Goal: Task Accomplishment & Management: Use online tool/utility

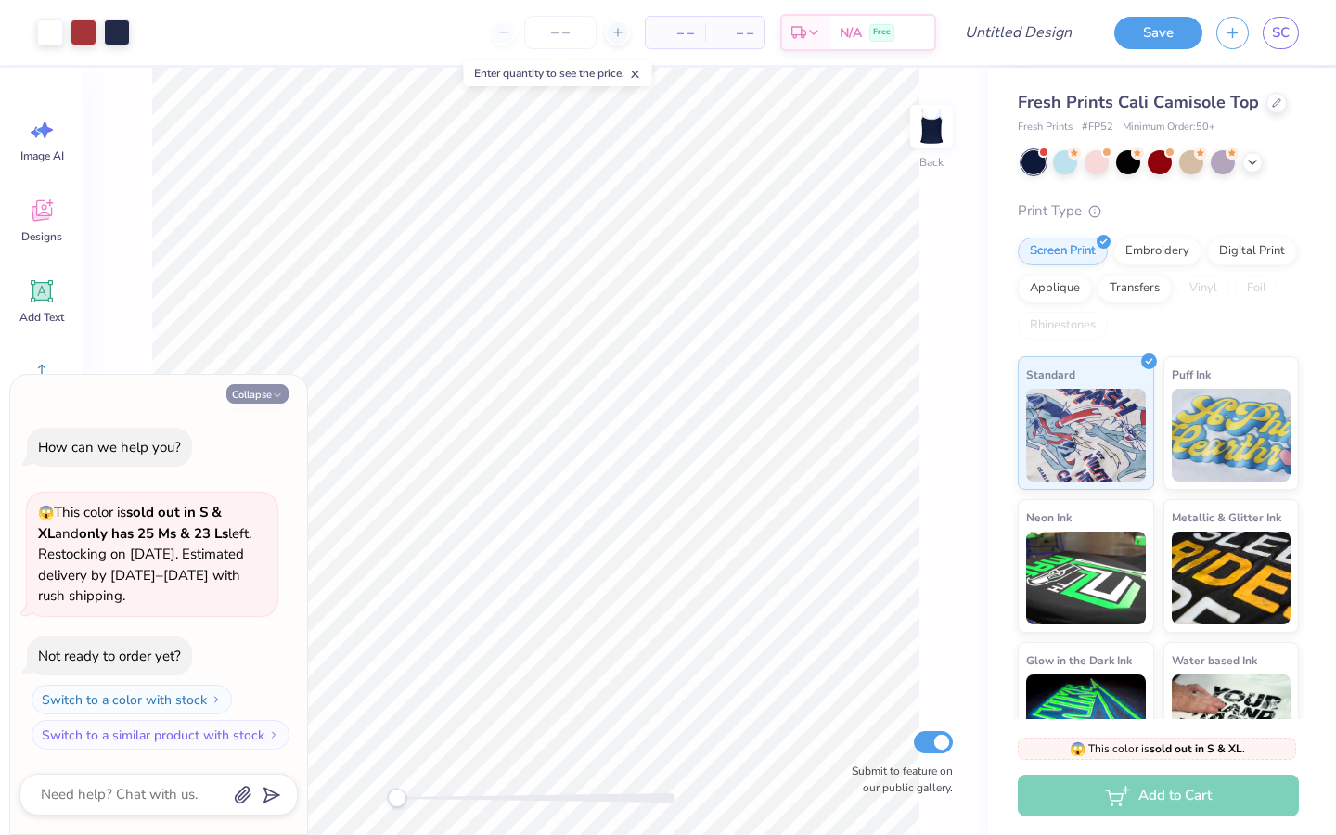
click at [262, 389] on button "Collapse" at bounding box center [257, 393] width 62 height 19
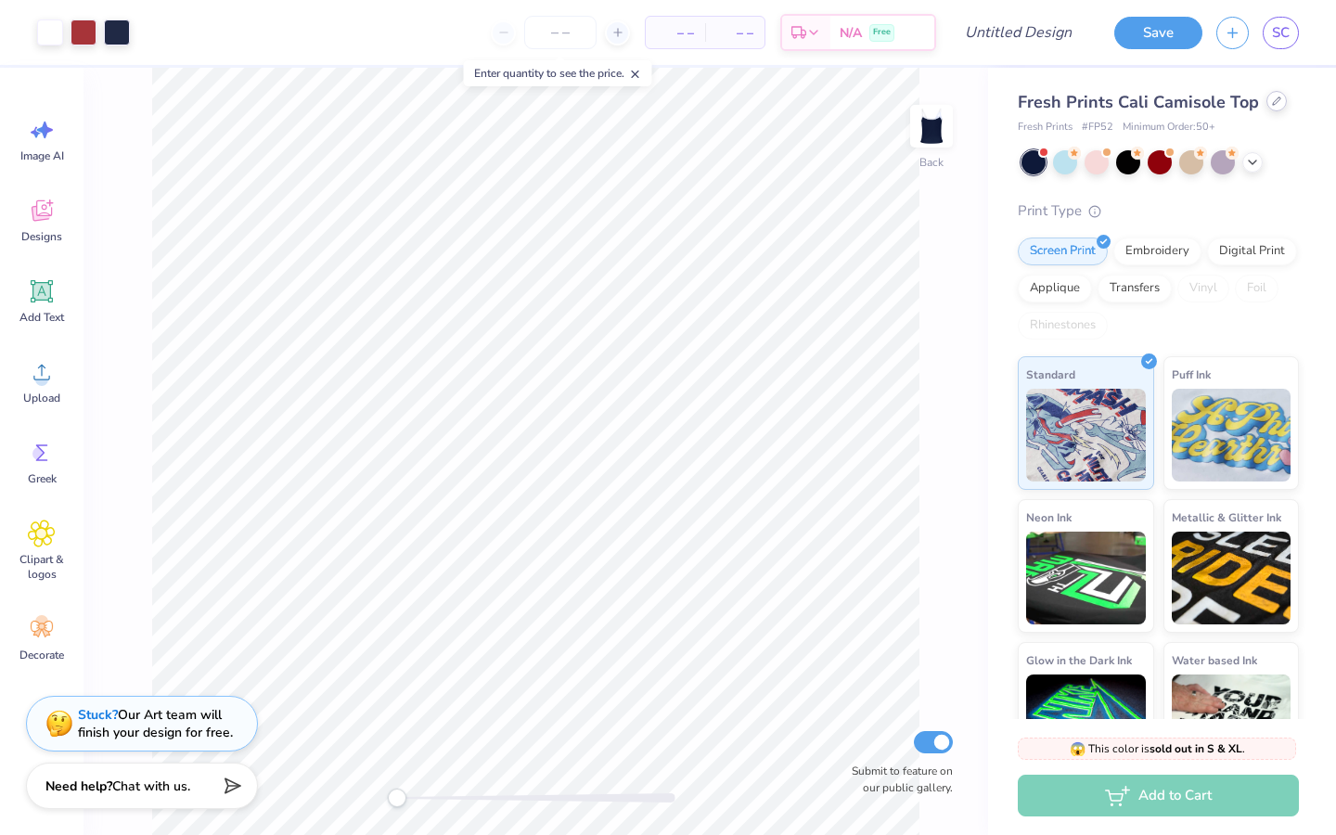
click at [1266, 108] on div at bounding box center [1276, 101] width 20 height 20
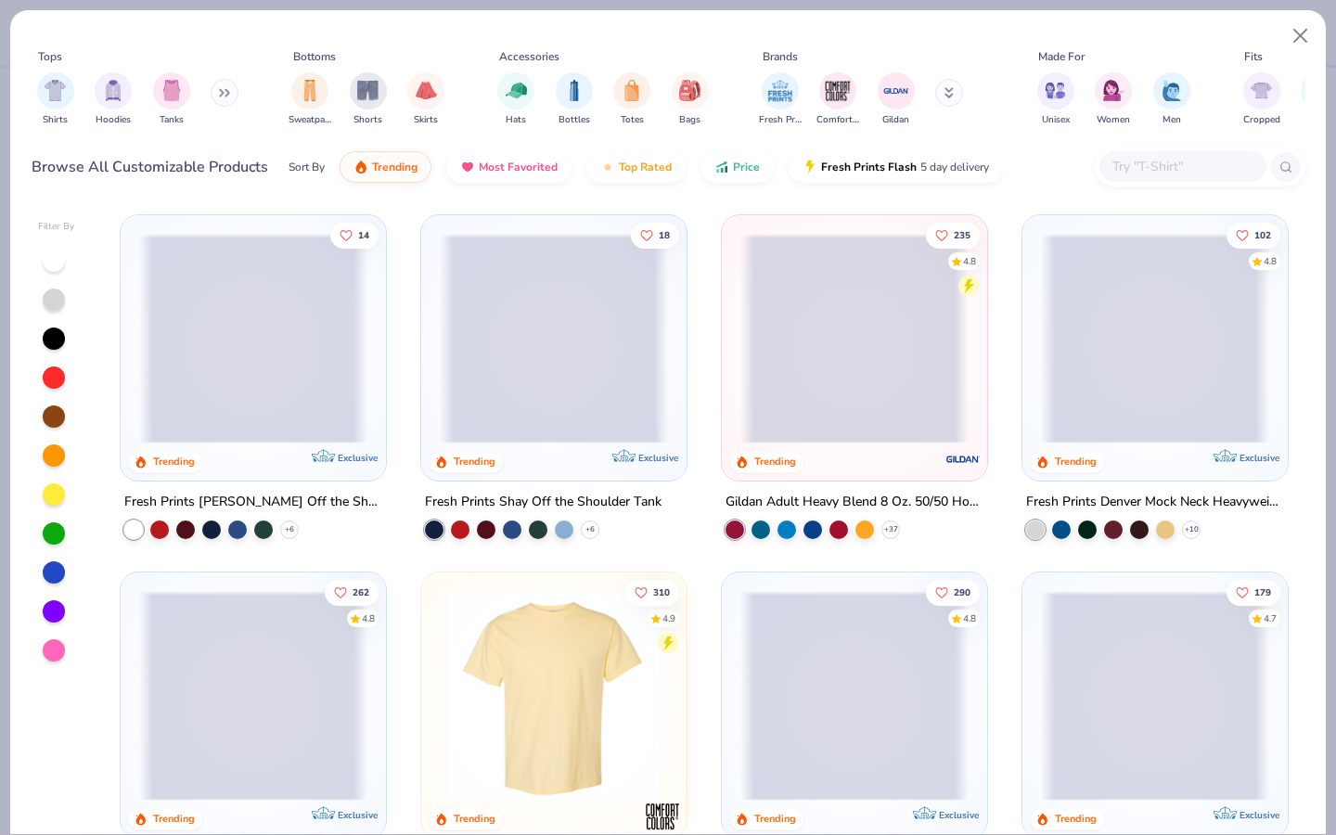
click at [565, 396] on span at bounding box center [554, 339] width 228 height 210
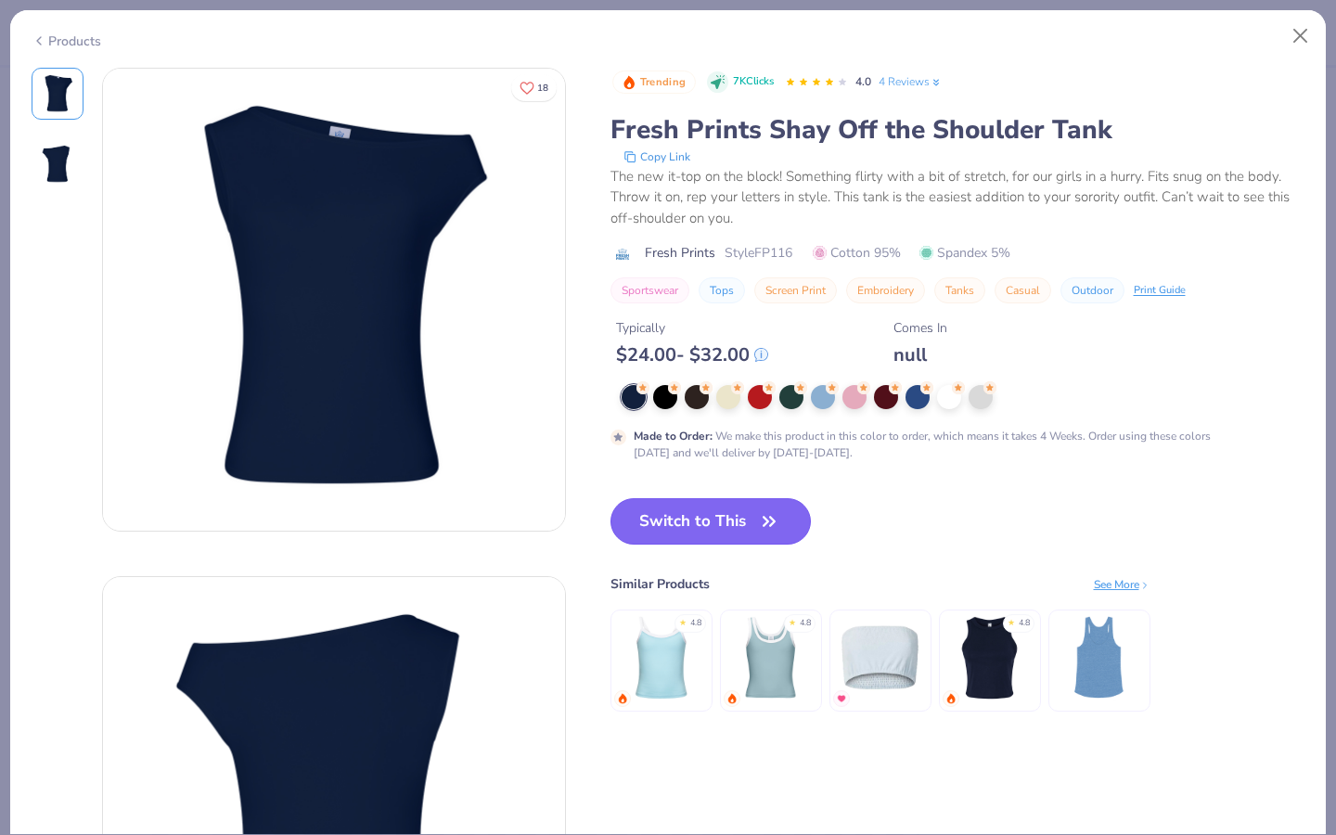
click at [699, 519] on button "Switch to This" at bounding box center [710, 521] width 201 height 46
click at [667, 398] on div at bounding box center [665, 397] width 24 height 24
click at [640, 395] on div at bounding box center [633, 397] width 24 height 24
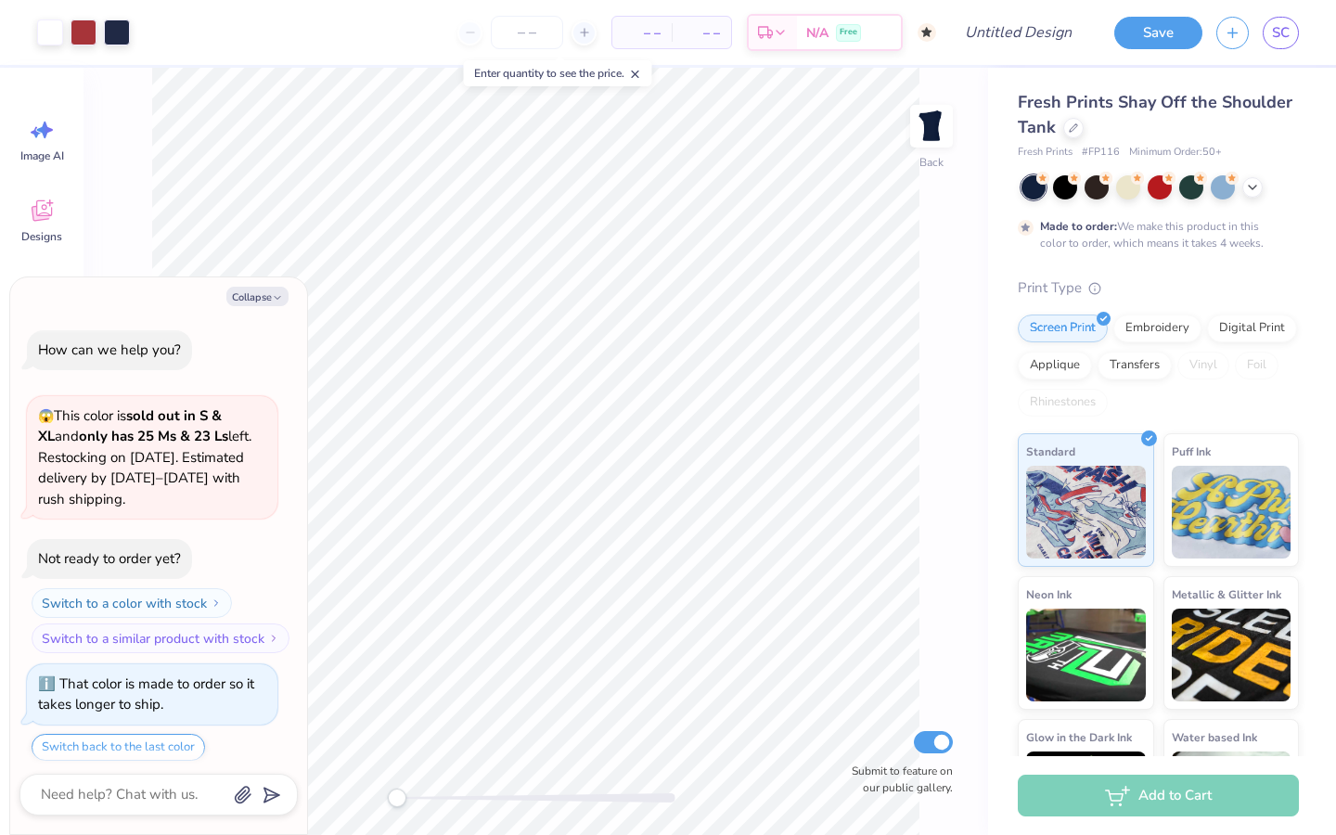
scroll to position [57, 0]
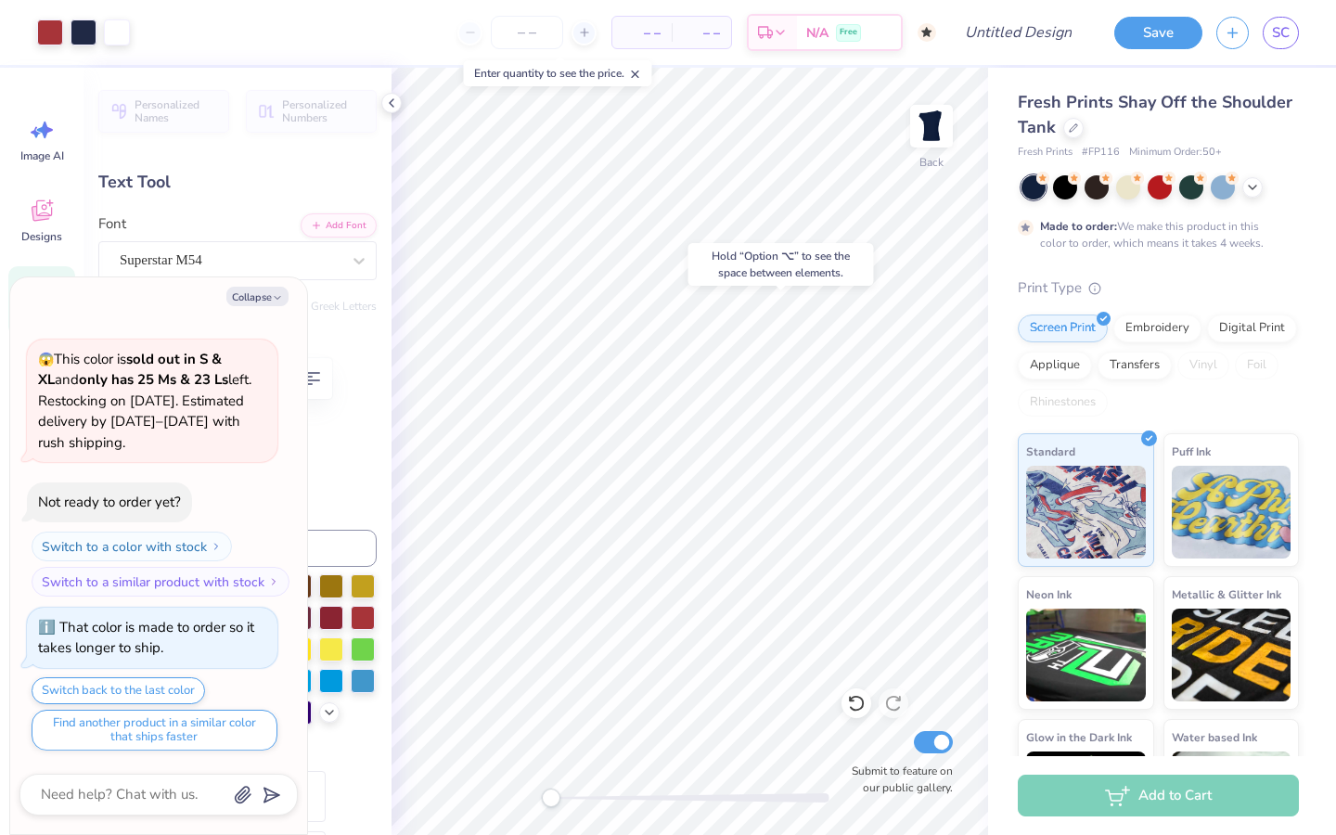
type textarea "x"
type input "7.00"
type input "1.95"
type input "4.54"
type textarea "x"
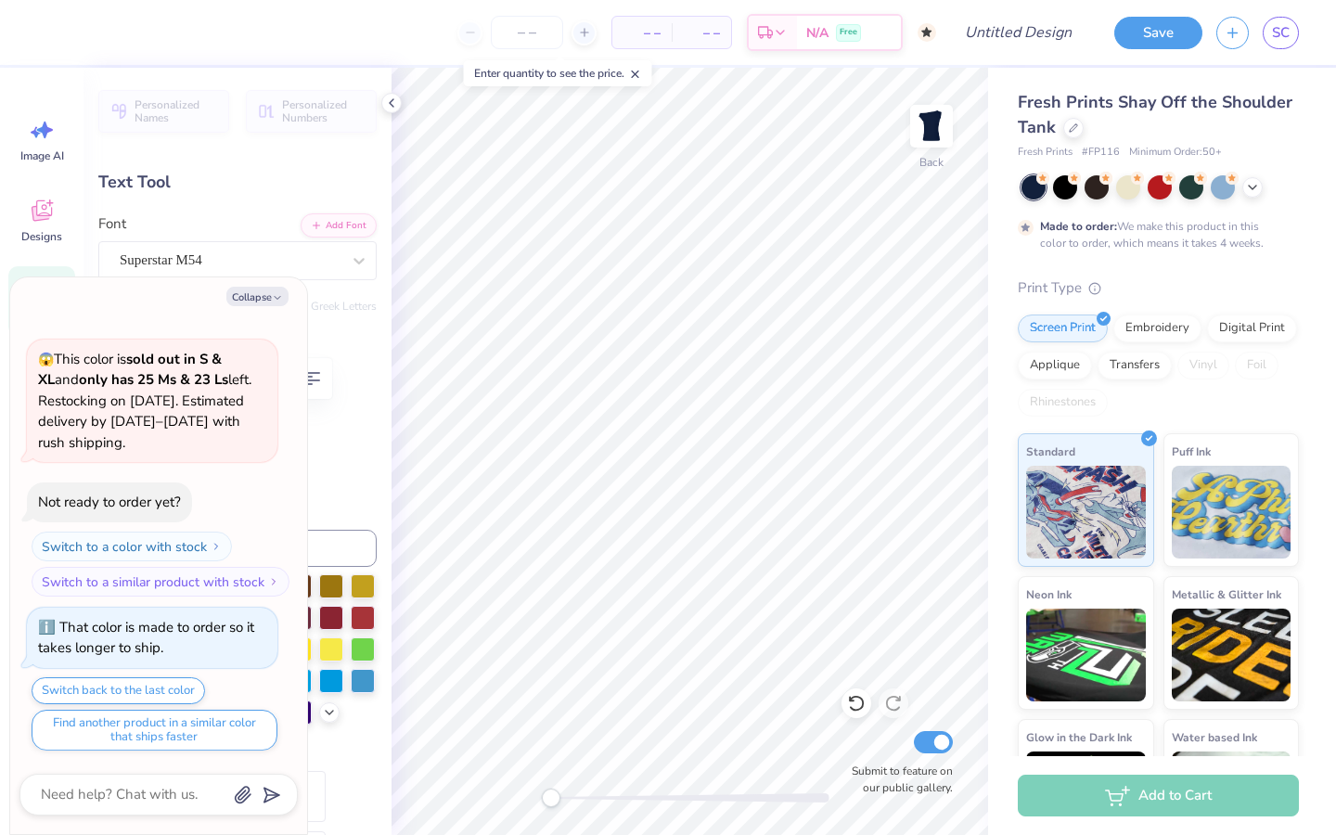
type input "6.95"
type input "1.94"
type input "4.55"
click at [279, 284] on div "Collapse How can we help you? 😱 This color is sold out in S & XL and only has 2…" at bounding box center [158, 555] width 297 height 557
click at [271, 292] on button "Collapse" at bounding box center [257, 296] width 62 height 19
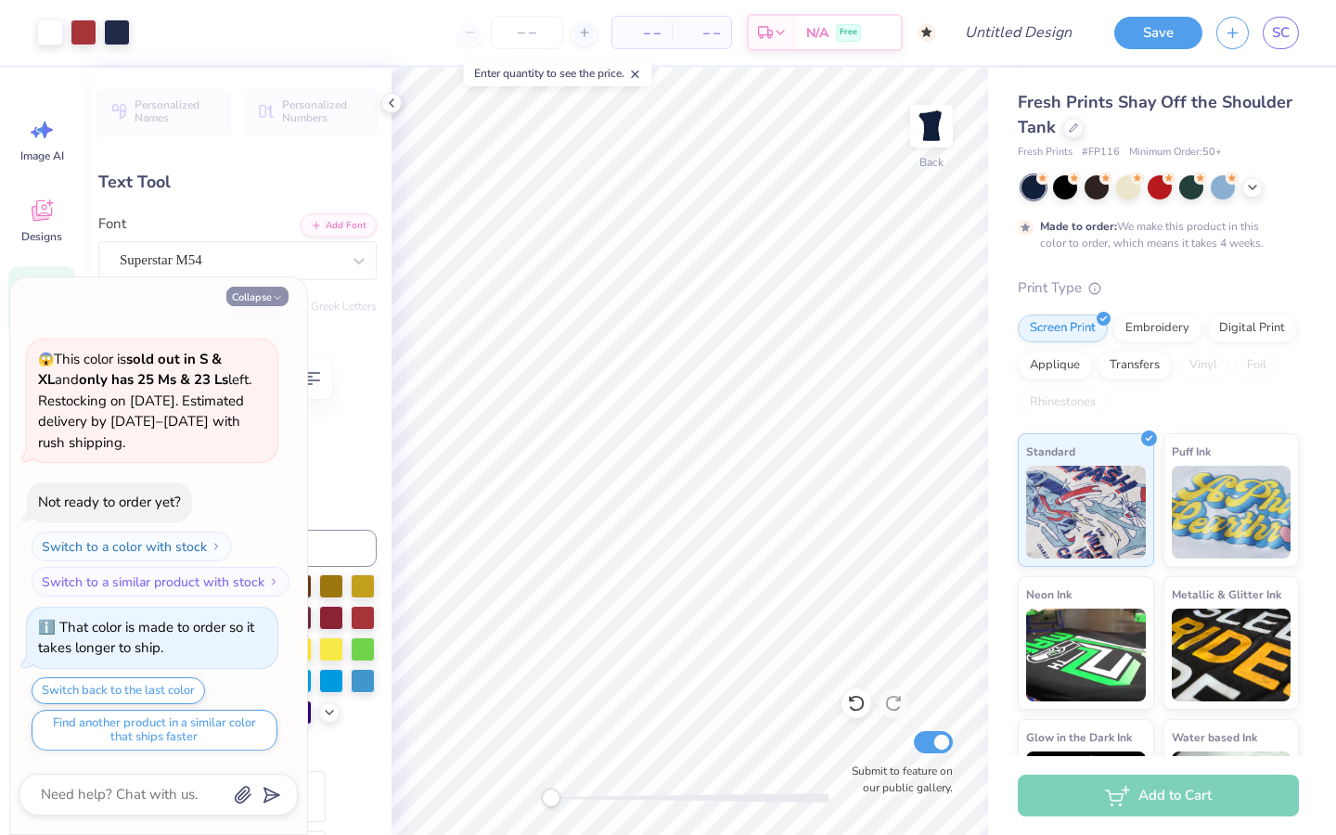
type textarea "x"
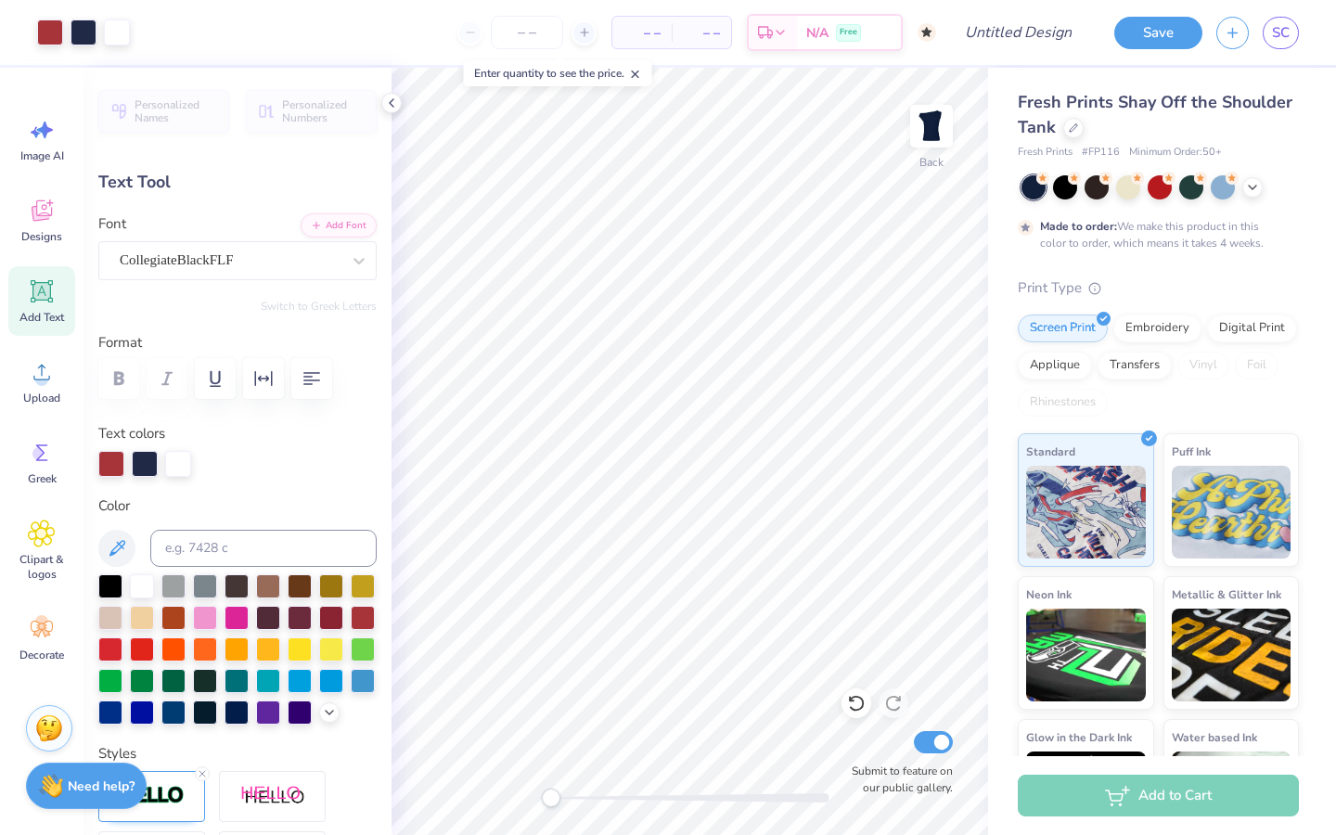
type input "1.67"
type input "1.11"
type input "5.94"
type input "2.46"
type input "1.64"
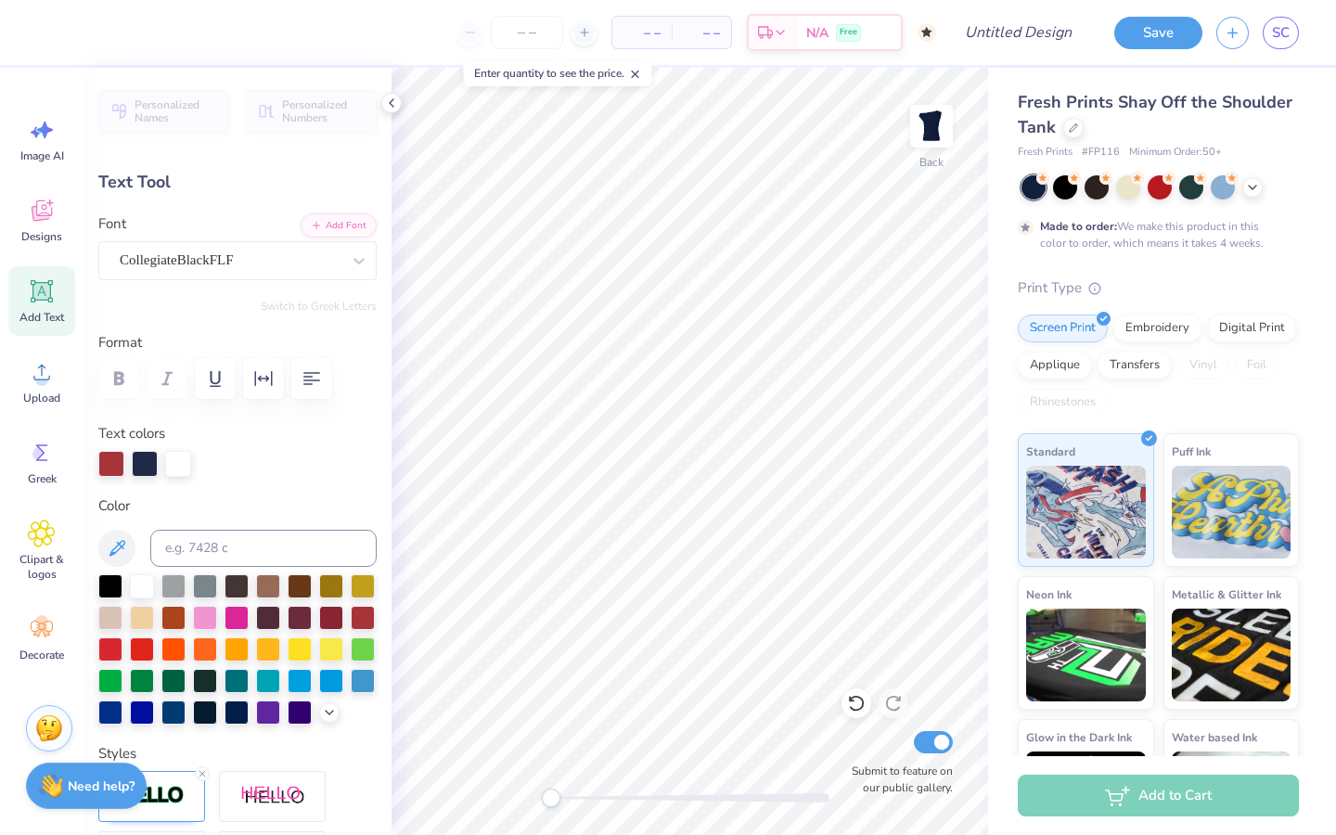
type input "6.09"
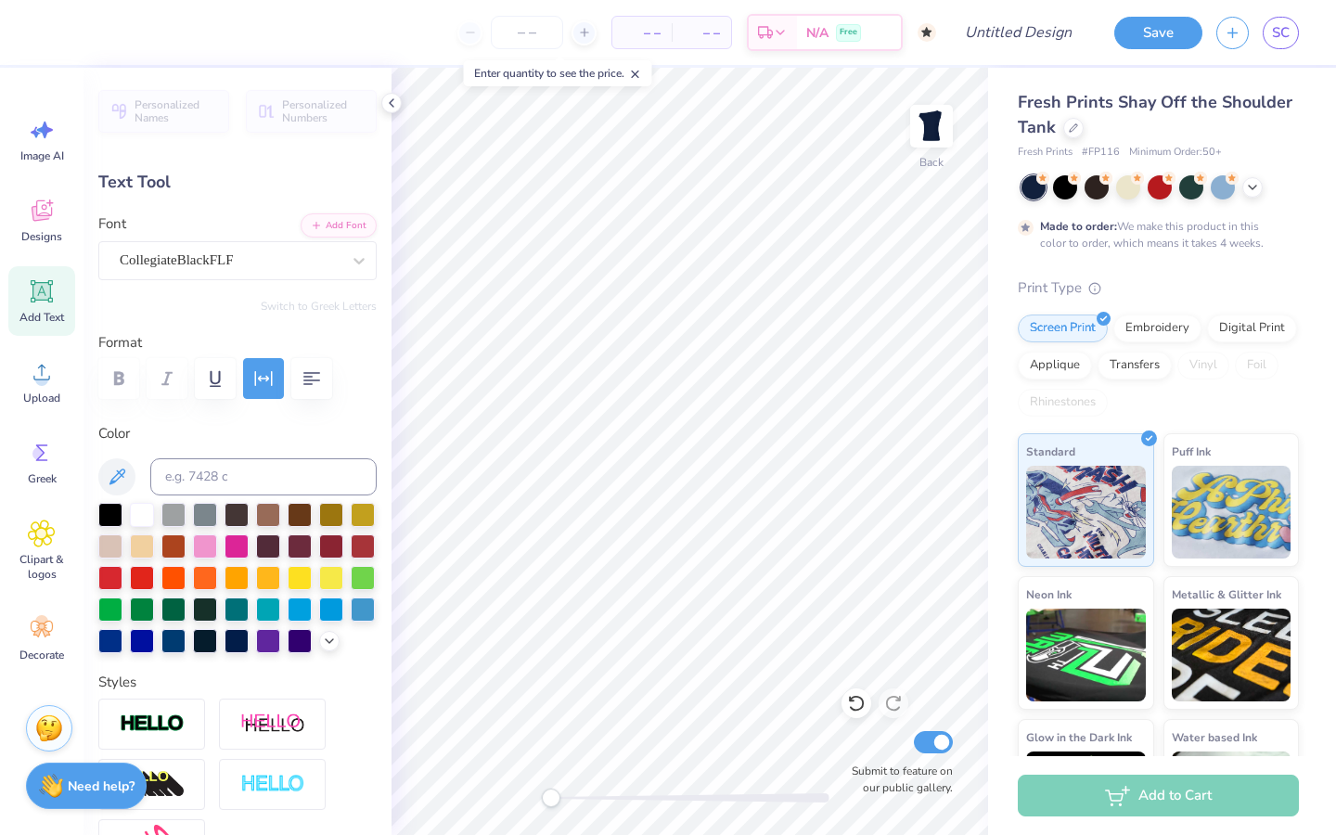
type input "2.96"
type input "0.43"
click at [851, 702] on icon at bounding box center [856, 703] width 19 height 19
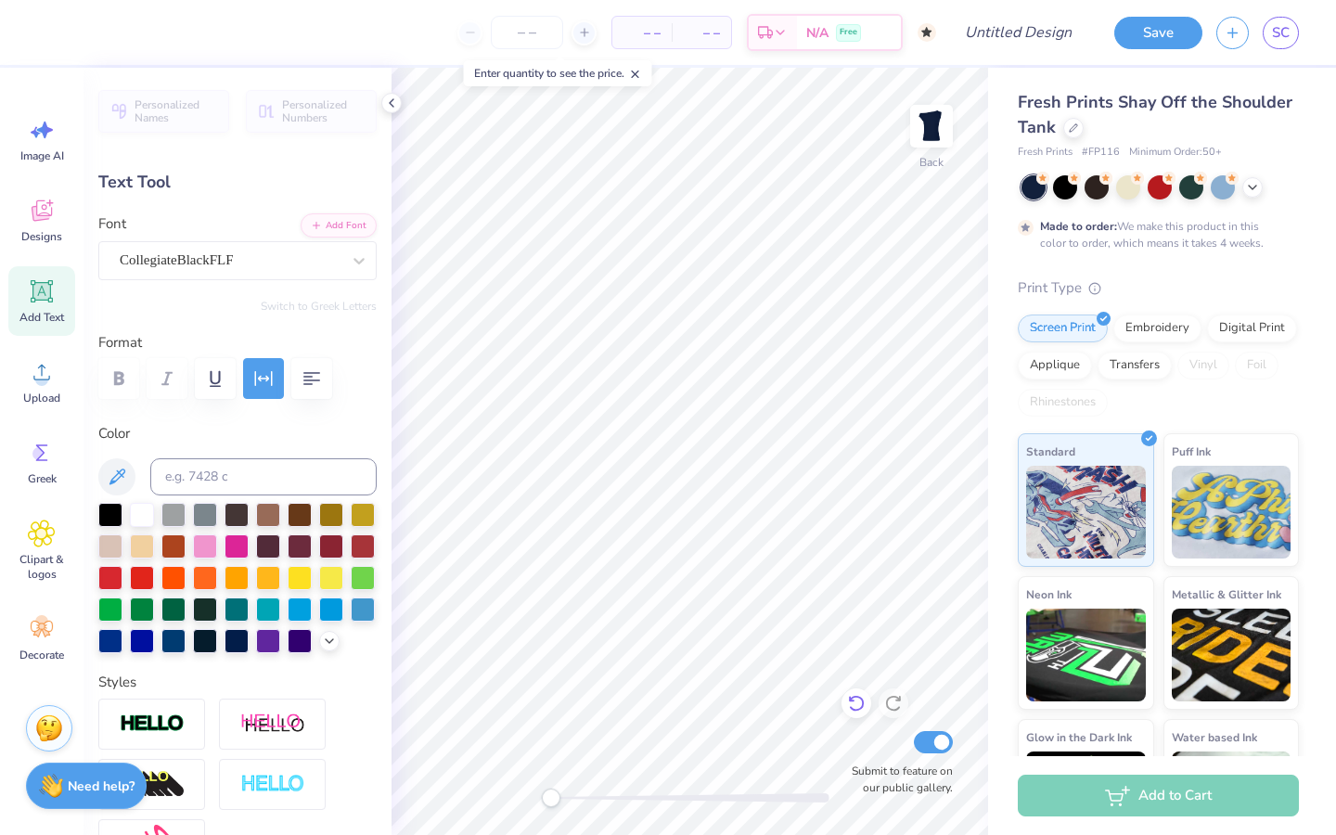
click at [851, 702] on icon at bounding box center [856, 703] width 19 height 19
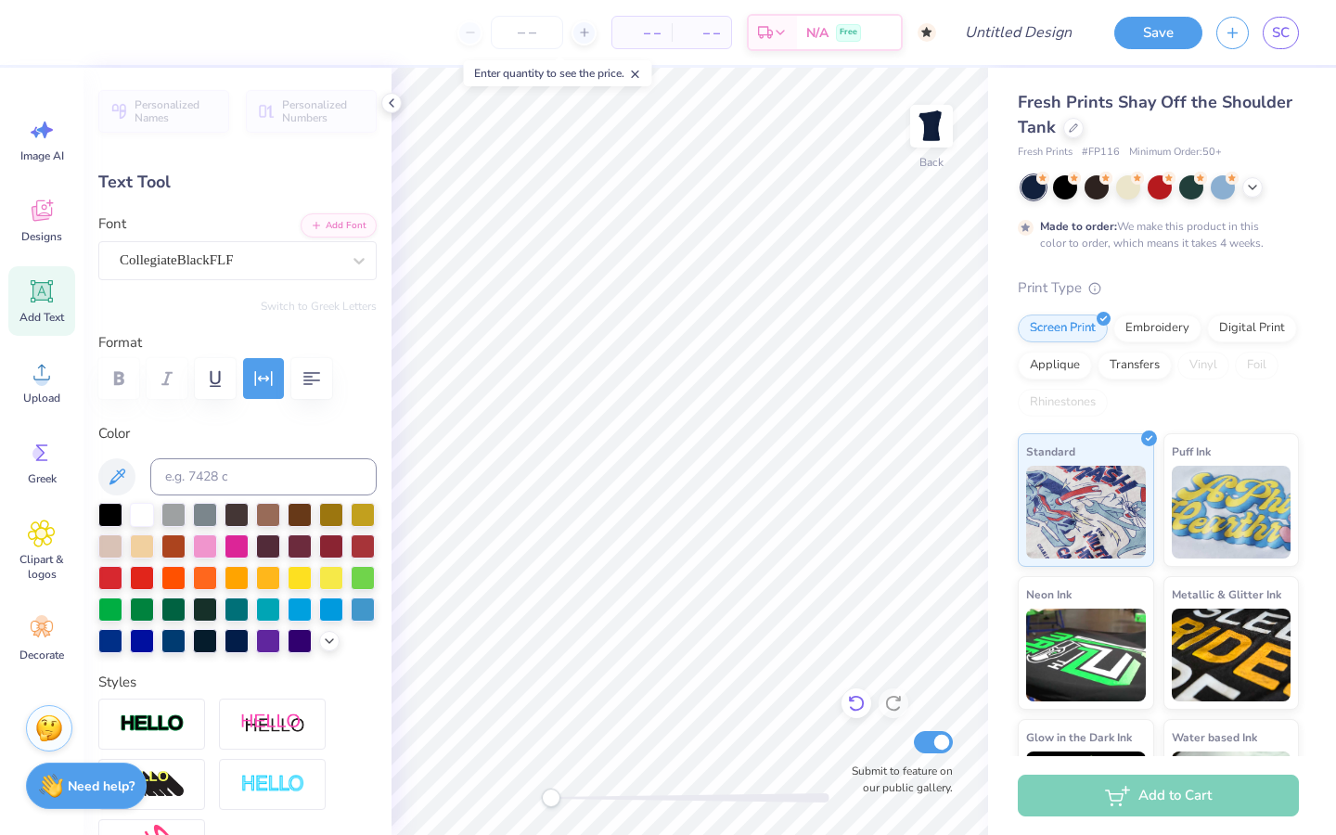
click at [855, 702] on icon at bounding box center [856, 703] width 19 height 19
type input "1.77"
type input "0.25"
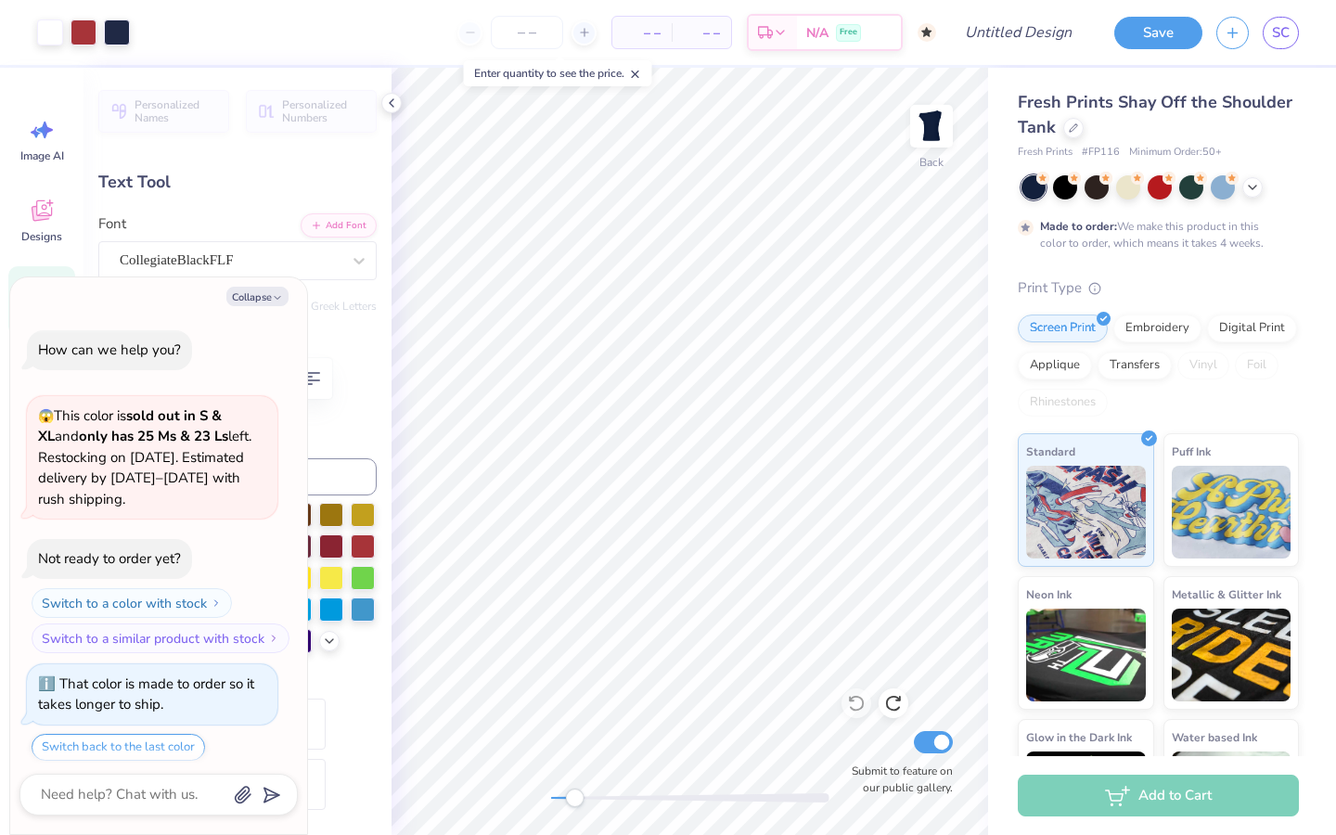
scroll to position [170, 0]
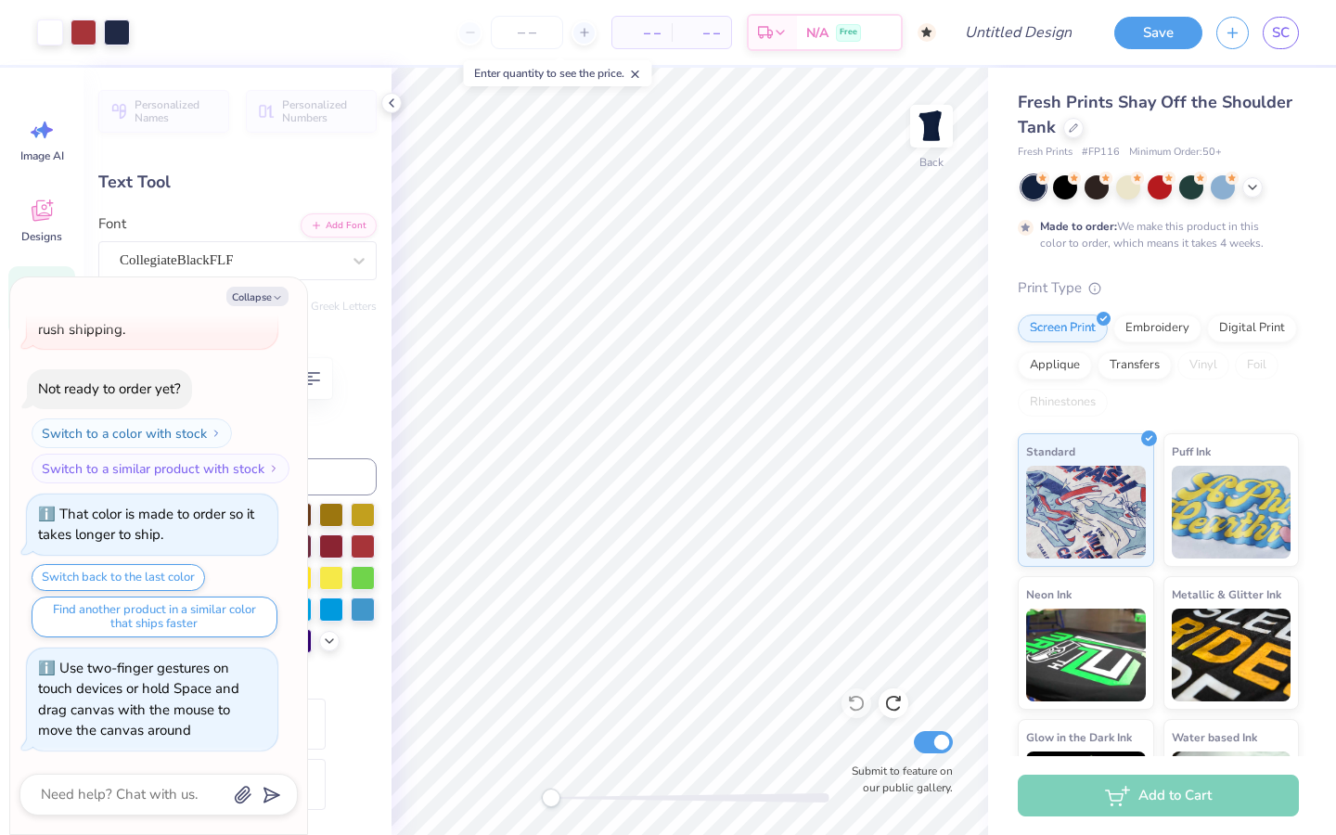
click at [496, 800] on div "Back Submit to feature on our public gallery." at bounding box center [689, 451] width 596 height 767
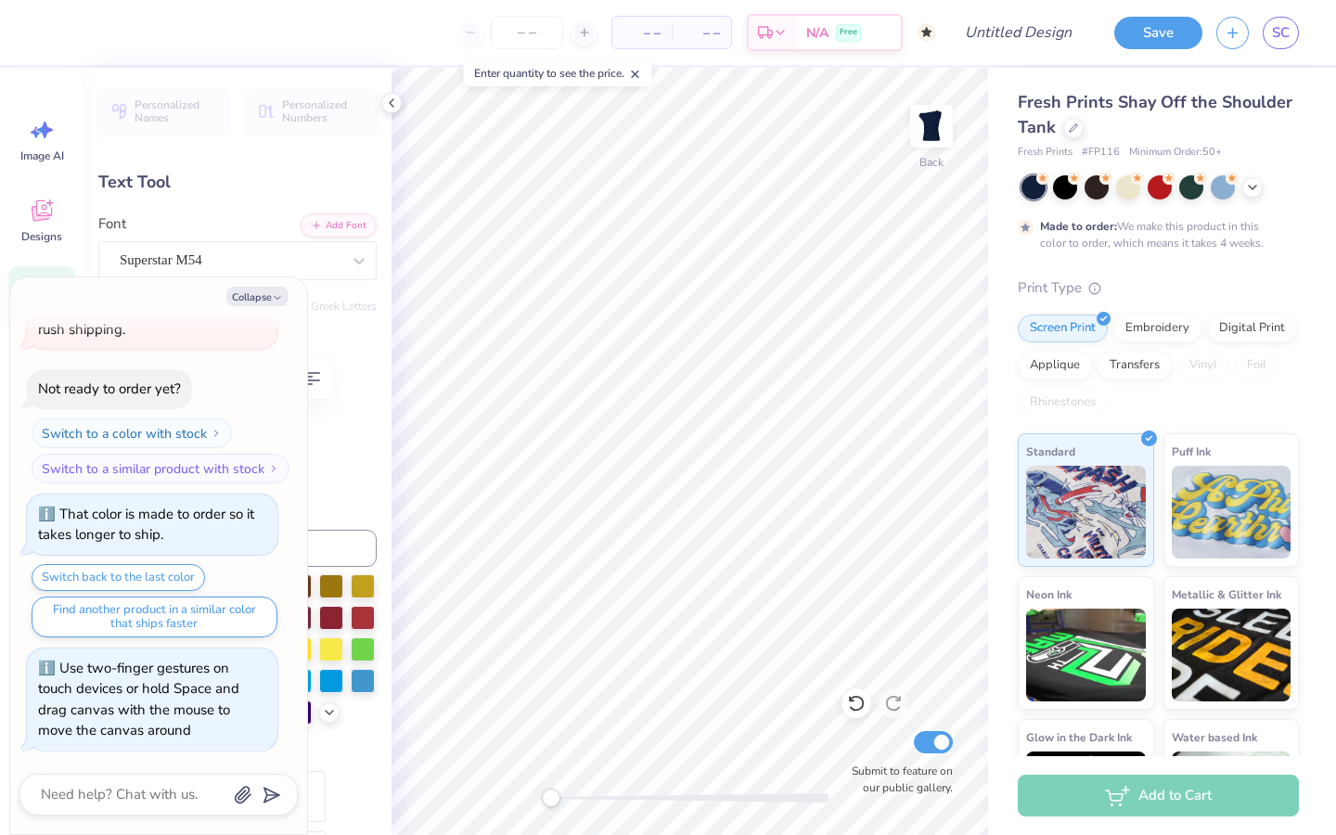
scroll to position [0, 3]
type textarea "x"
type textarea "CHI OME"
type textarea "x"
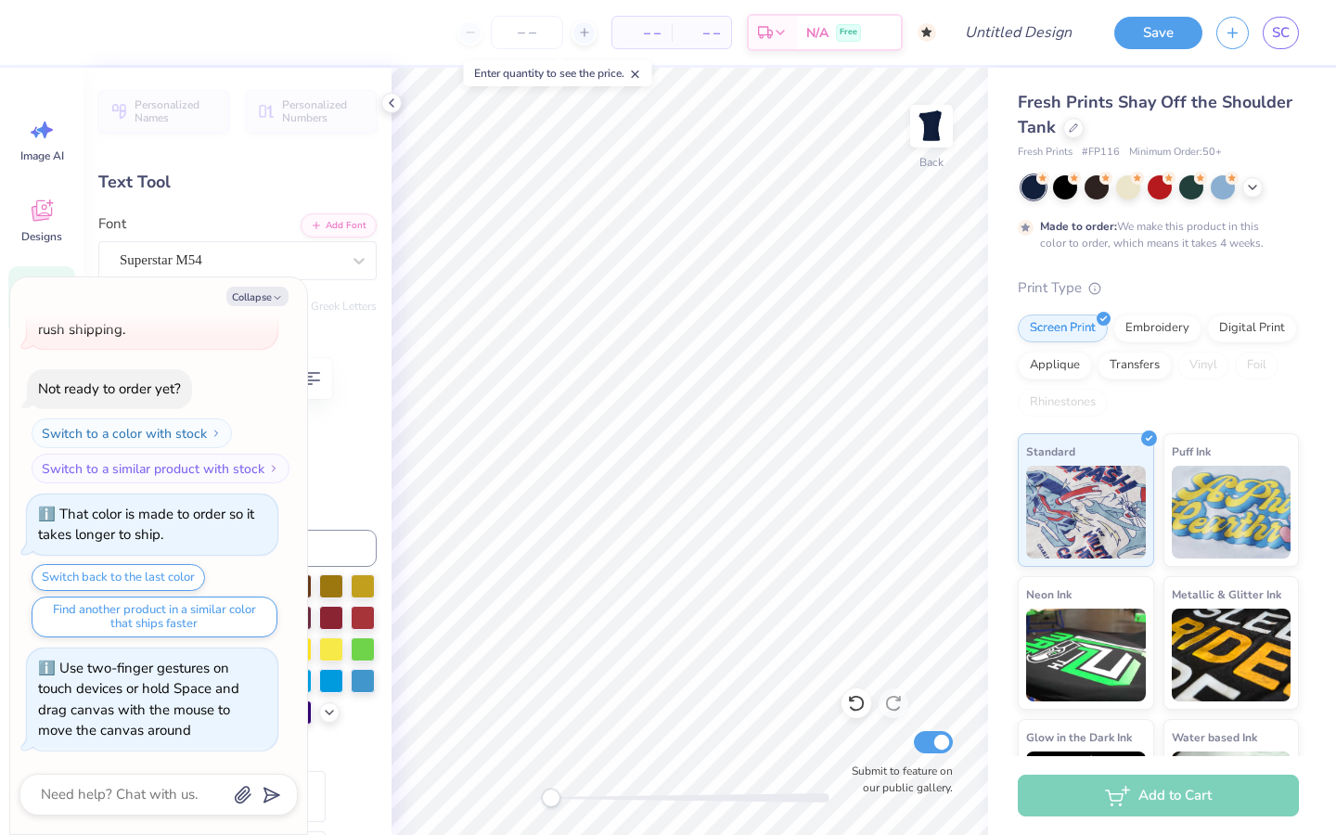
type textarea "CHI OM"
type textarea "x"
type textarea "CHI O"
type textarea "x"
type textarea "CHI"
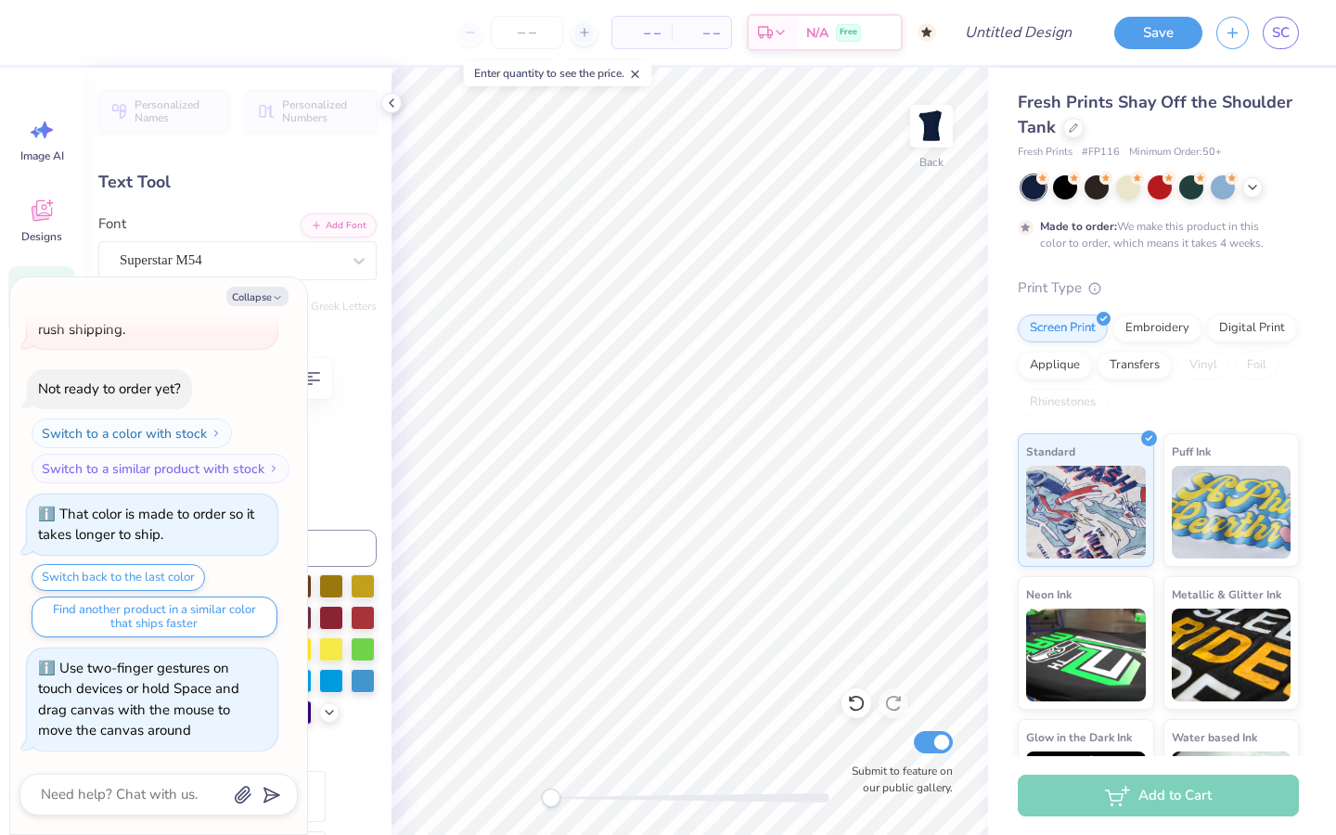
scroll to position [0, 0]
type textarea "x"
type textarea "CH"
type textarea "x"
type textarea "C"
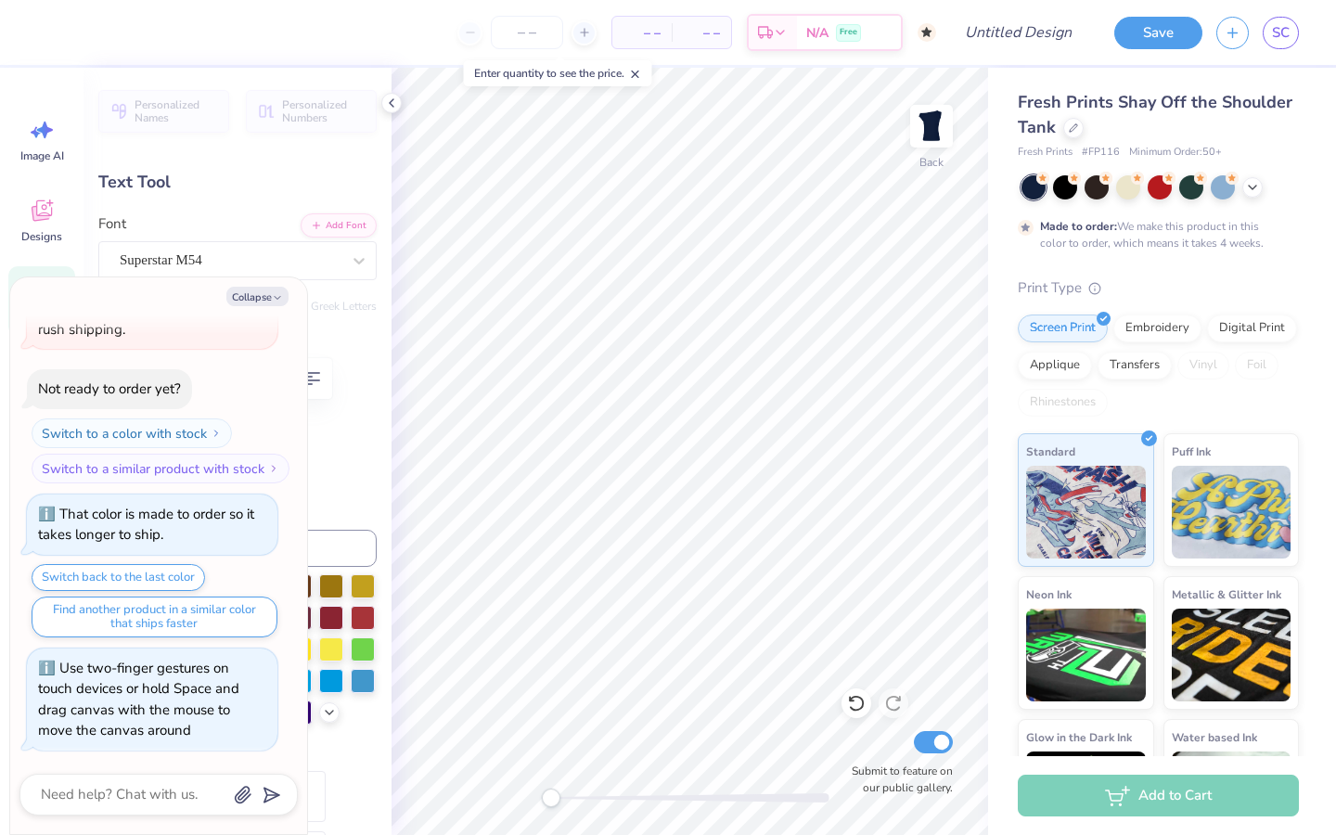
type textarea "x"
type textarea "D"
type textarea "x"
type textarea "DE"
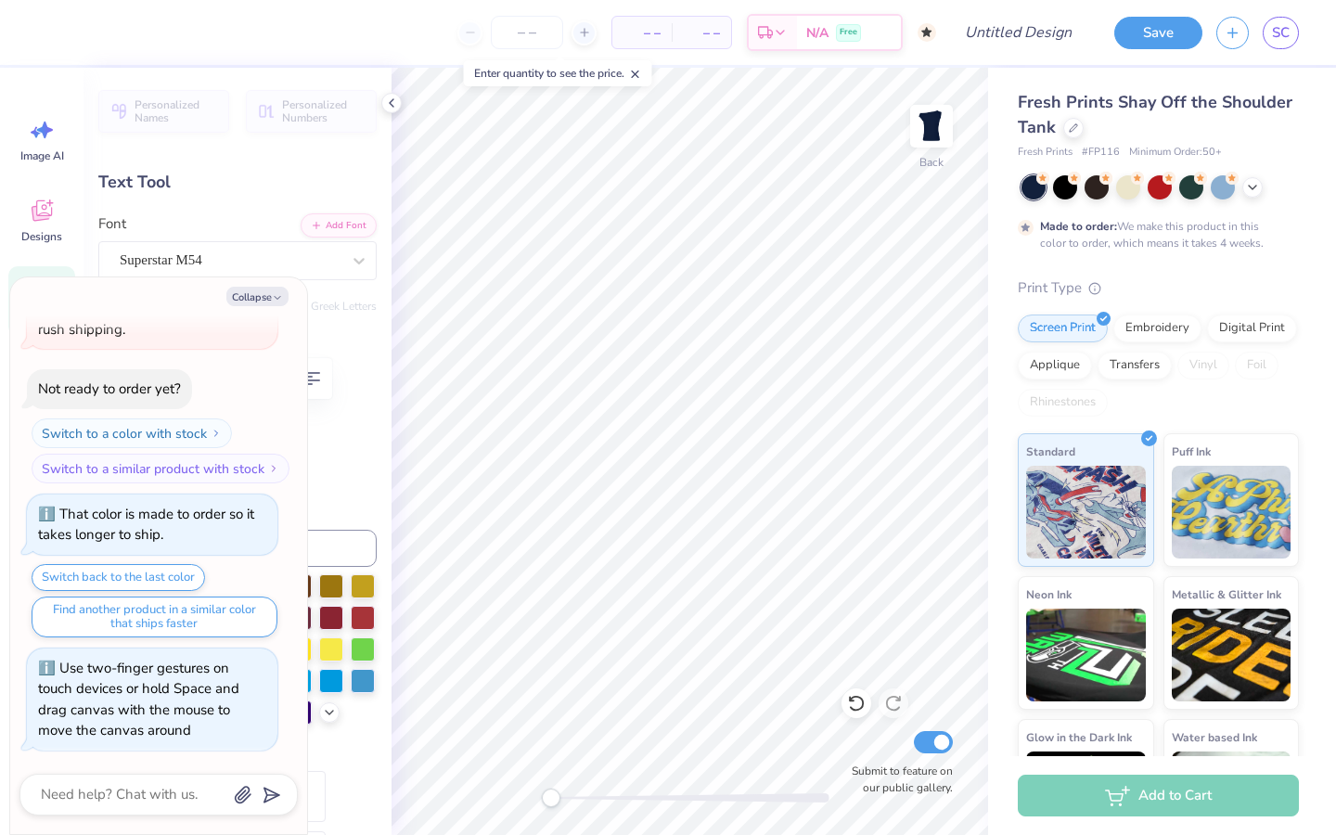
type textarea "x"
type textarea "DEl"
type textarea "x"
type textarea "DElt"
type textarea "x"
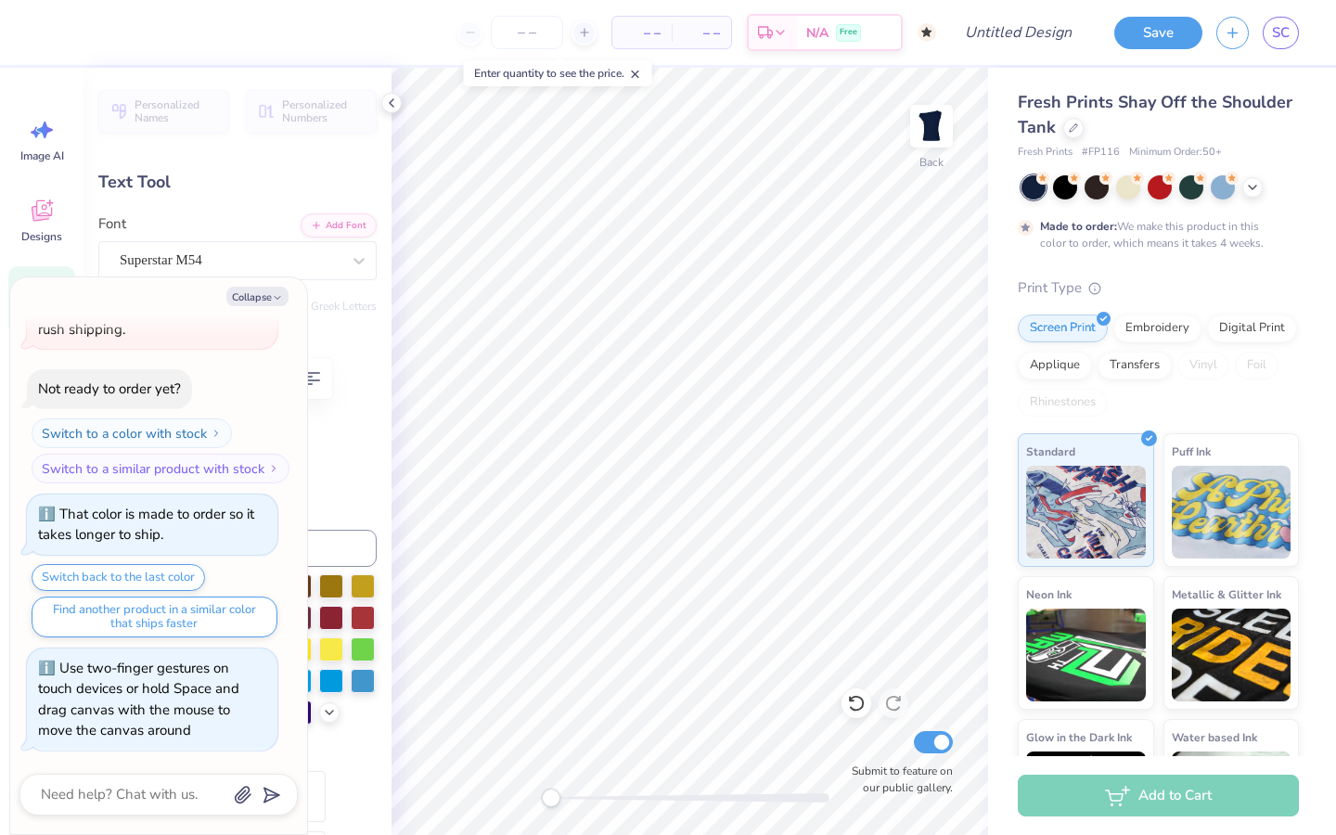
type textarea "DElta"
type textarea "x"
type textarea "DElta"
type textarea "x"
type textarea "DElta C"
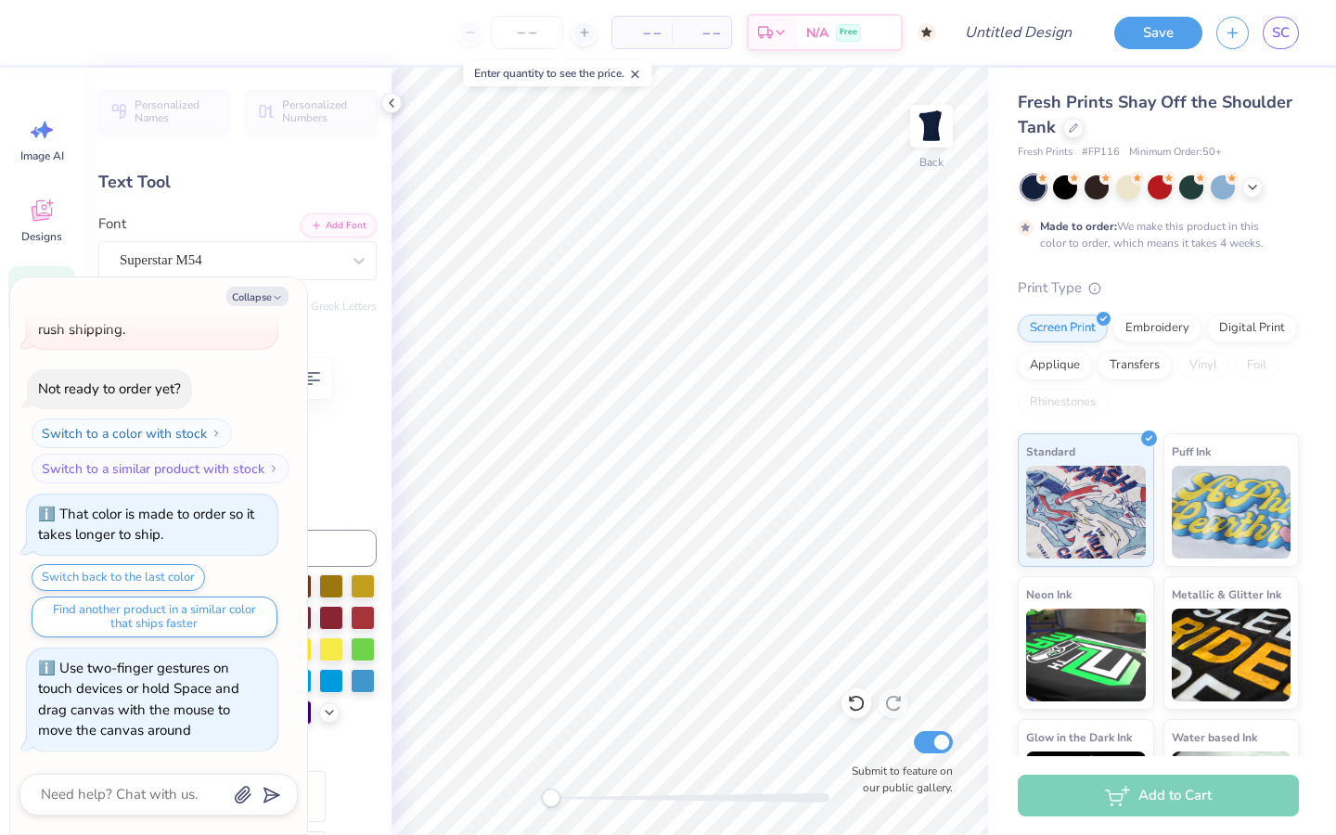
type textarea "x"
type textarea "DElta Chi"
type textarea "x"
type textarea "DElta Chi"
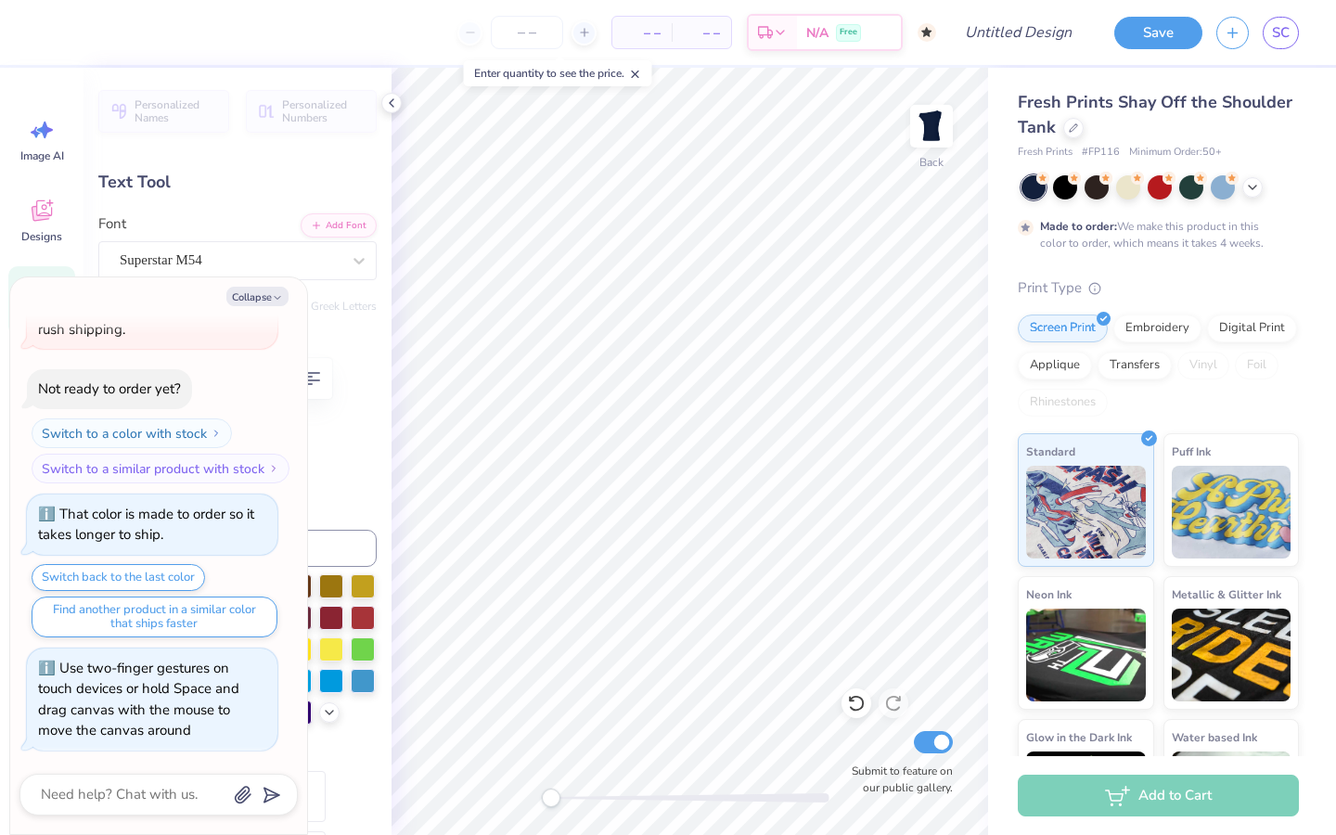
type textarea "x"
type textarea "DElta Chi T"
type textarea "x"
type textarea "DElta Chi Th"
type textarea "x"
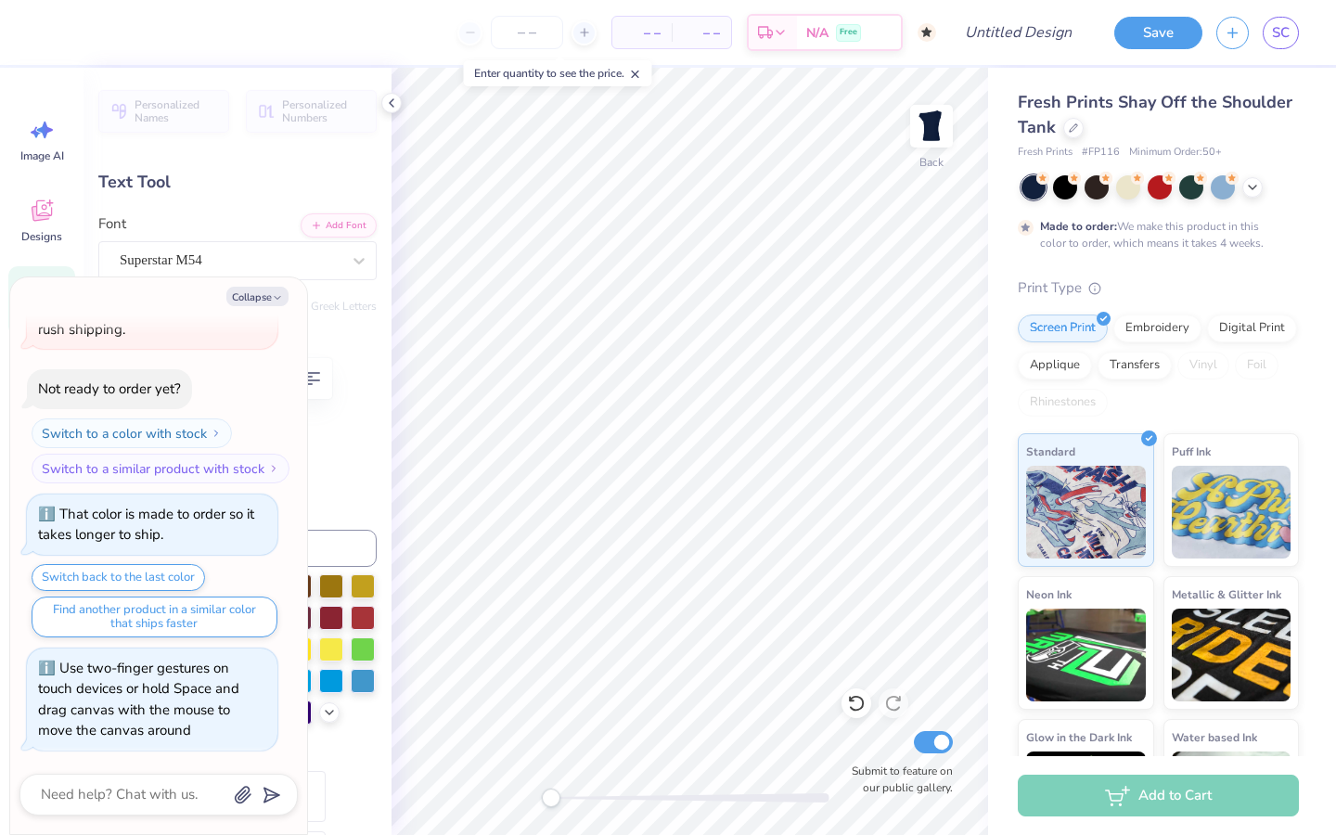
type textarea "DElta Chi The"
type textarea "x"
type textarea "DElta Chi Theta"
type textarea "x"
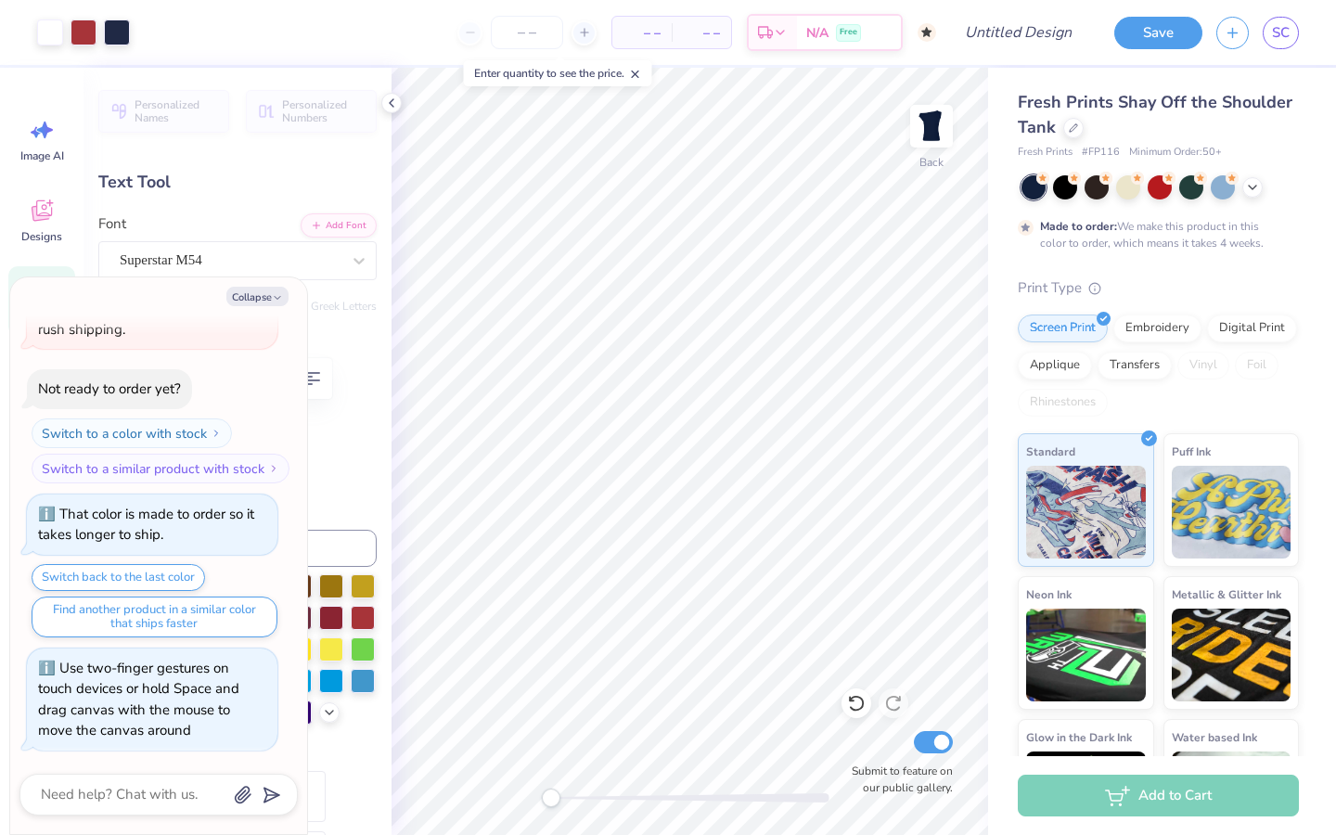
type input "11.13"
type textarea "x"
type textarea "DElta Chi"
type textarea "x"
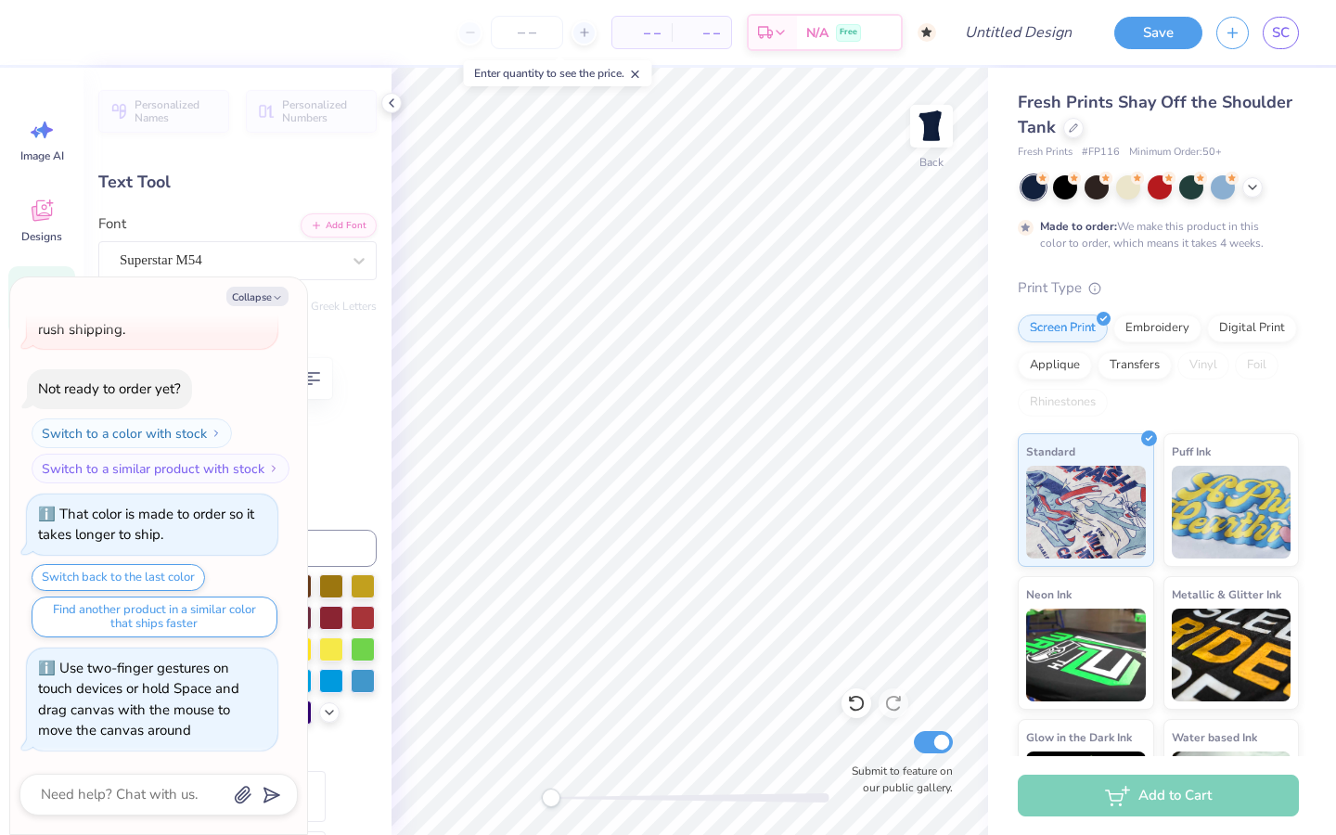
type textarea "DElta Chi"
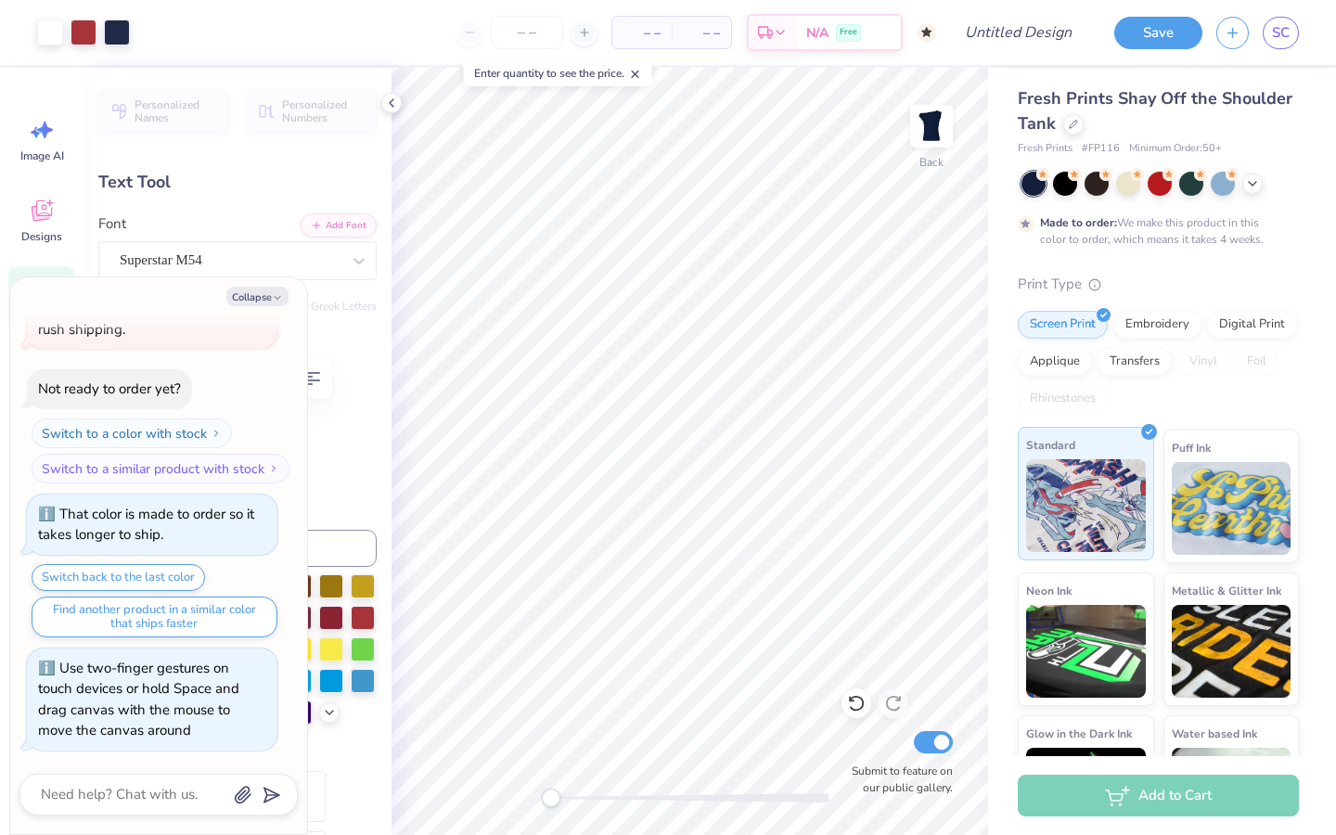
scroll to position [0, 0]
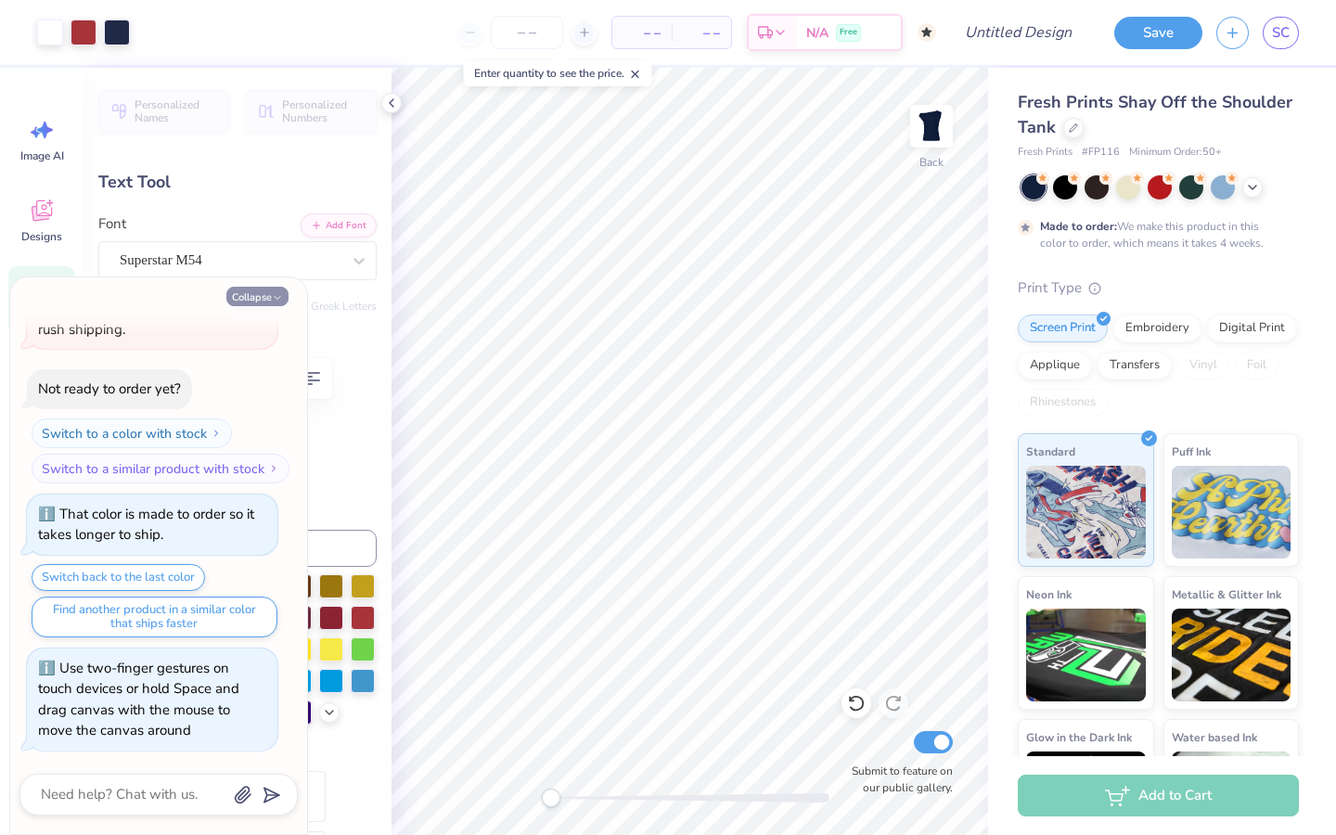
click at [277, 298] on icon "button" at bounding box center [277, 297] width 11 height 11
type textarea "x"
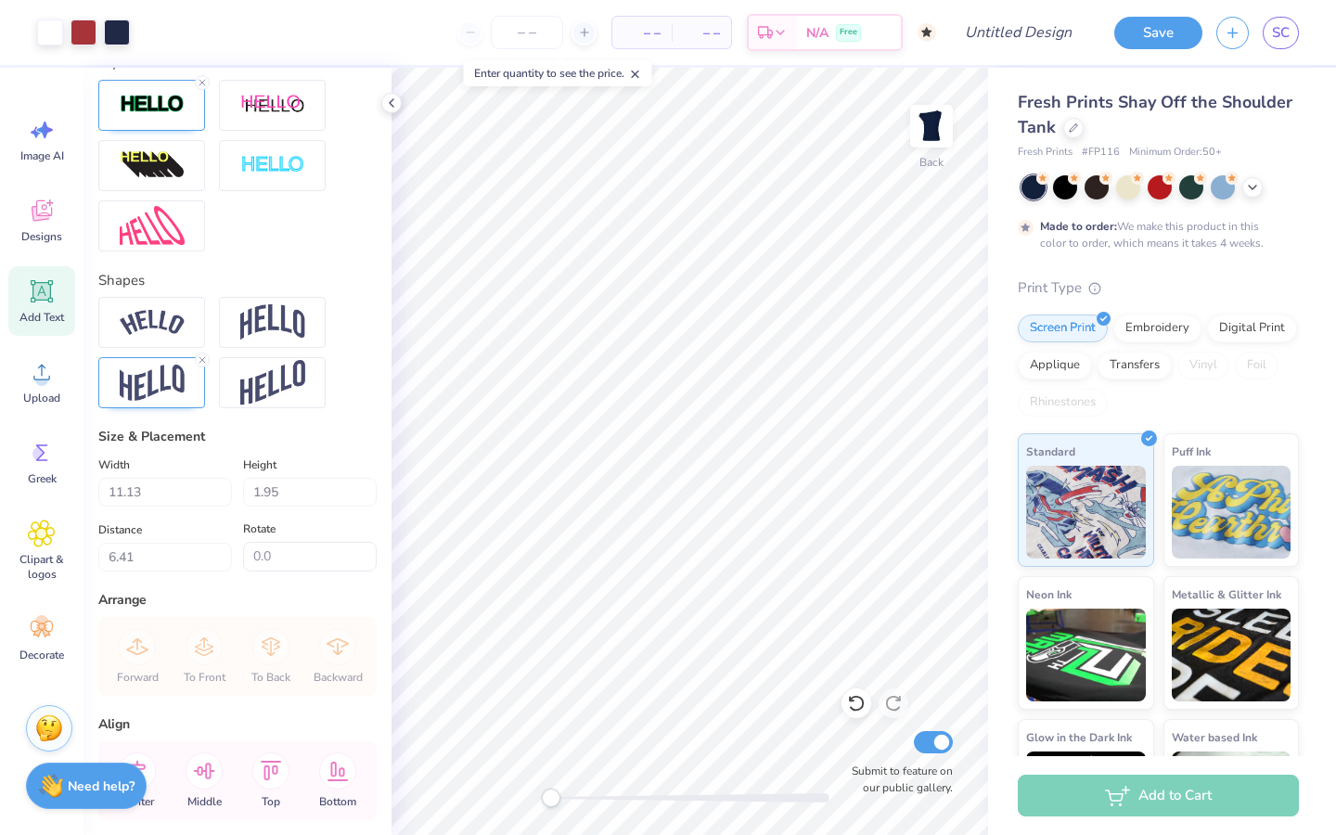
scroll to position [769, 0]
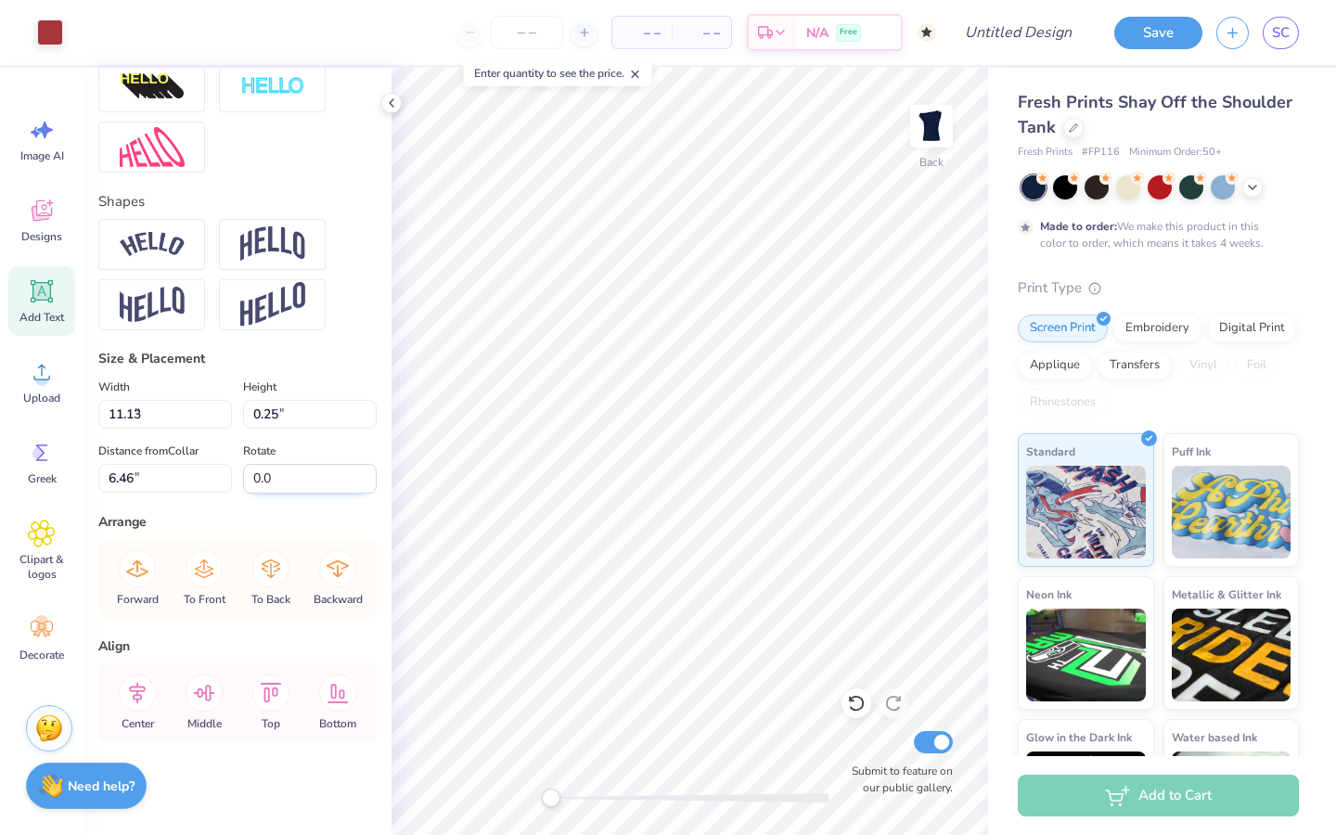
type input "1.77"
type input "0.25"
type input "6.46"
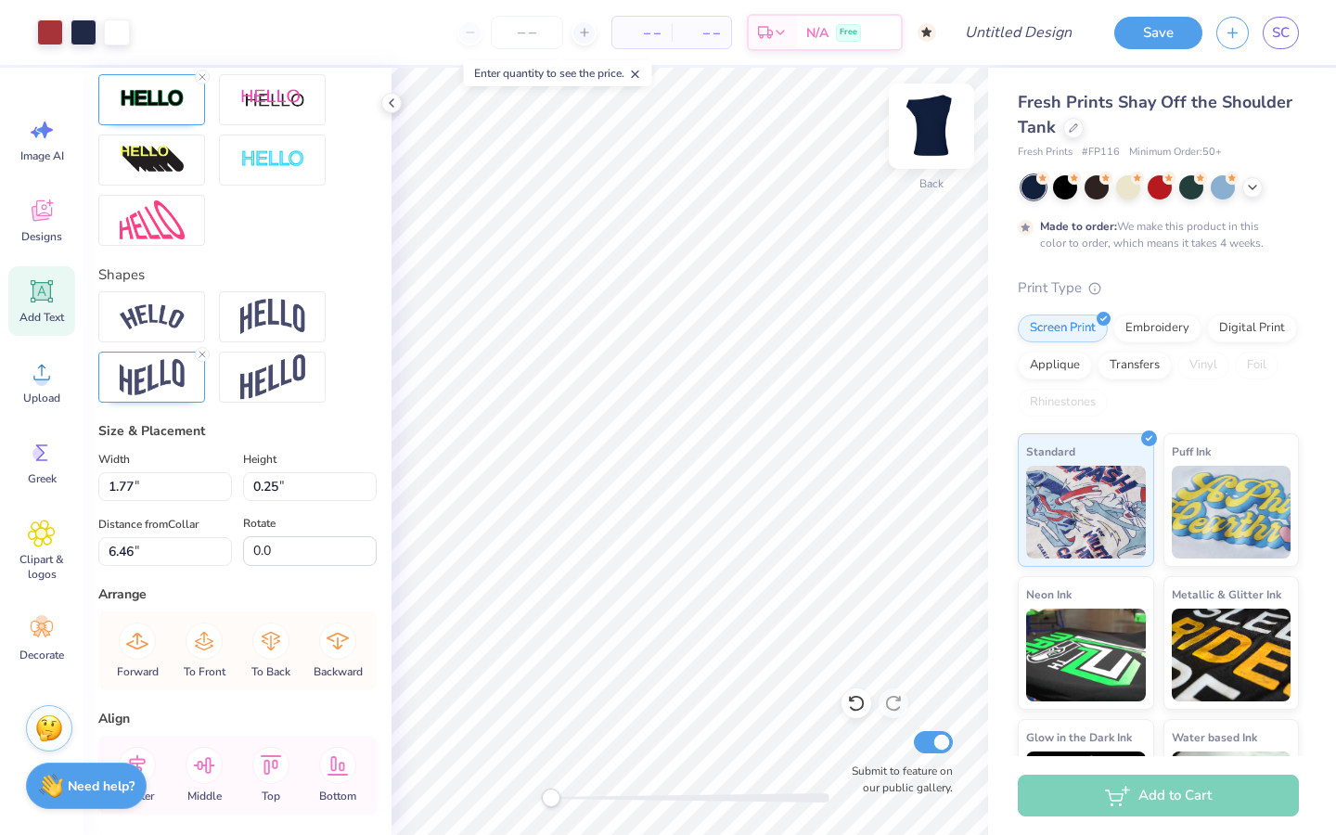
type input "6.44"
type input "1.95"
type input "6.41"
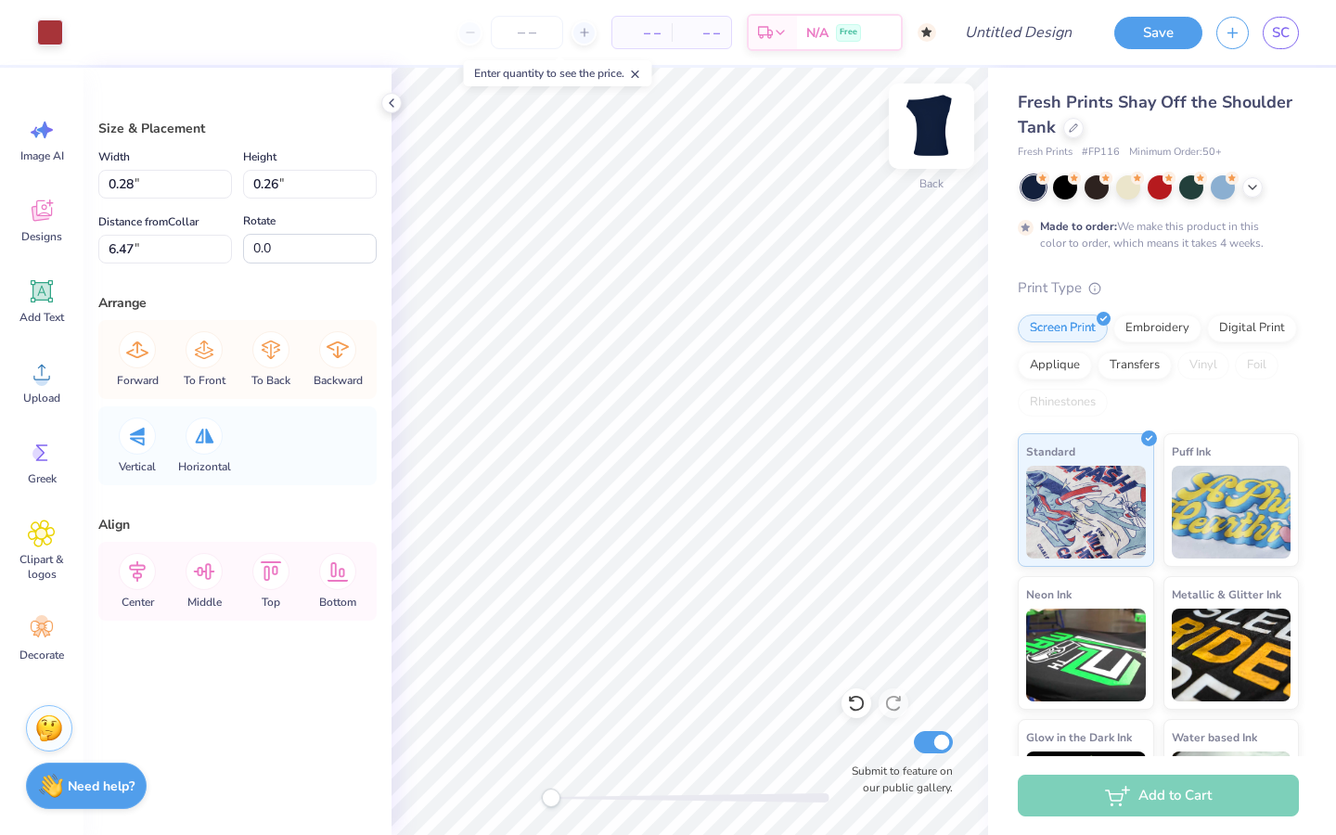
type input "0.65"
type input "0.62"
type input "0.65"
type input "0.62"
type input "3.05"
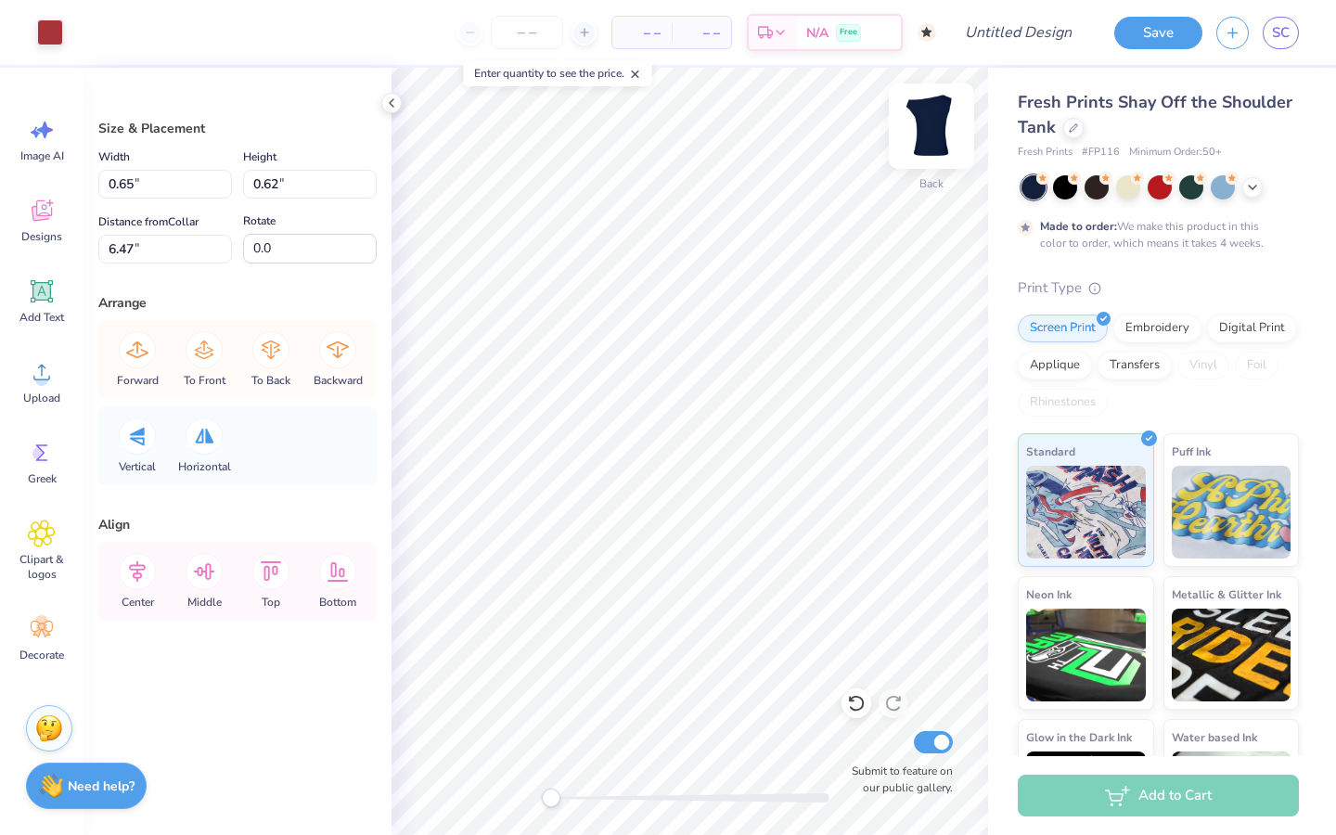
type input "0.06"
type input "6.96"
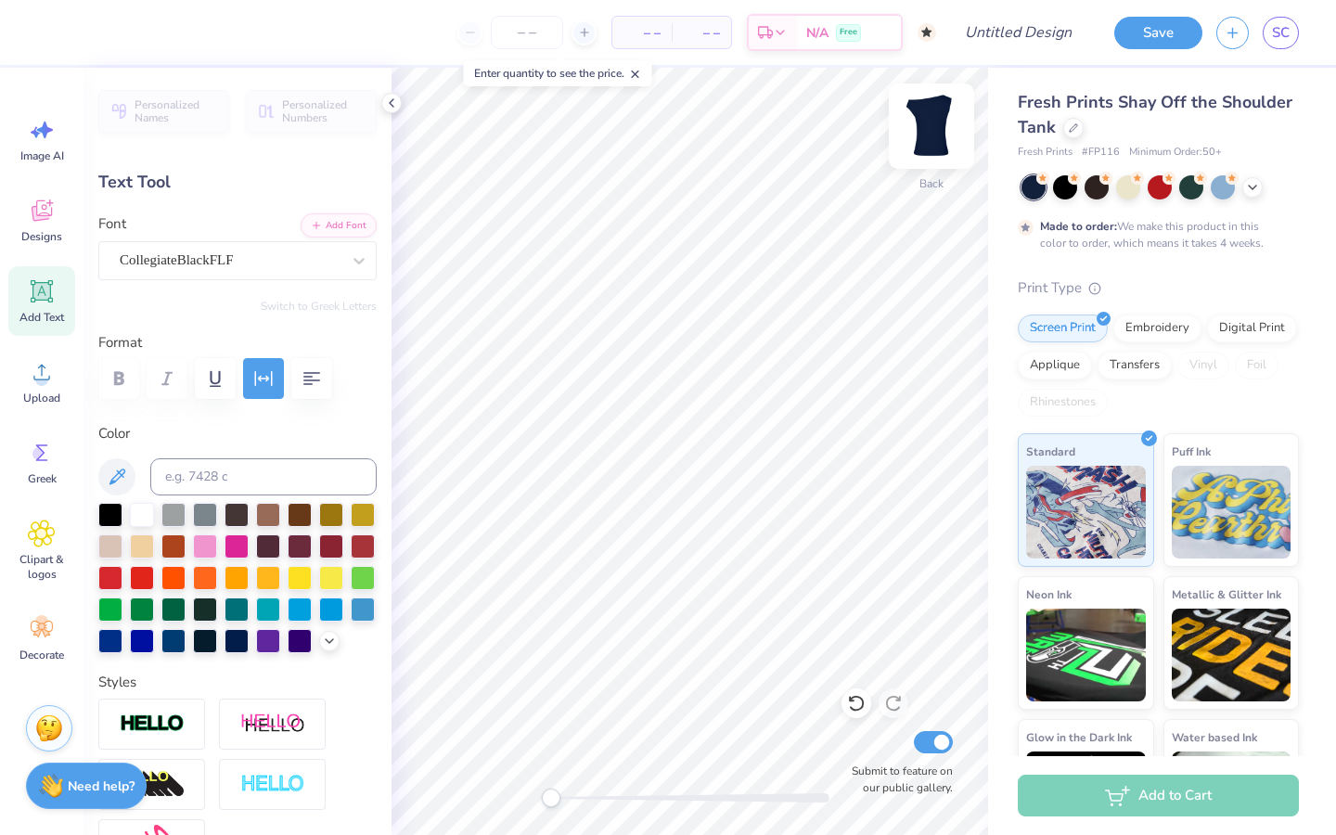
type textarea "B"
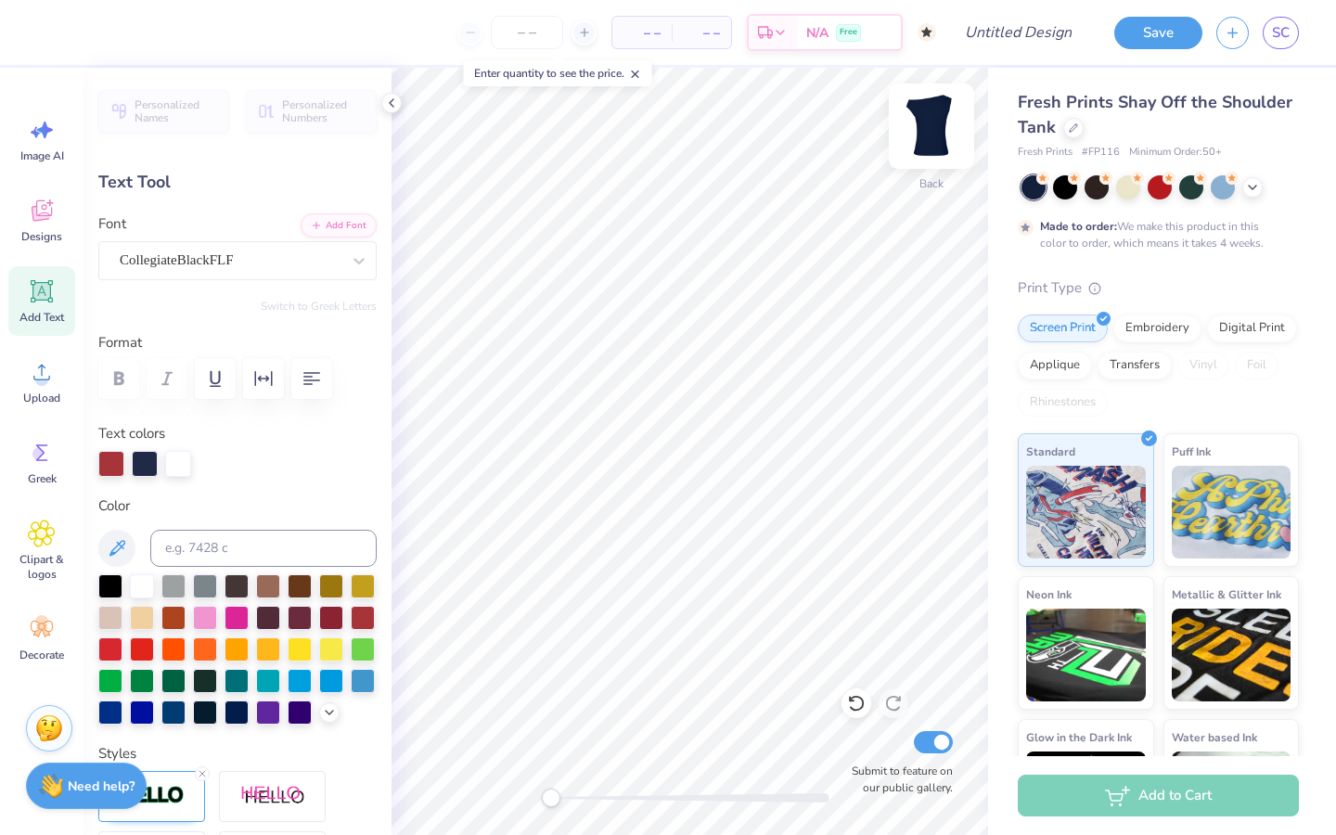
type input "1.67"
type input "1.11"
type input "7.80"
type textarea "2"
type textarea "65"
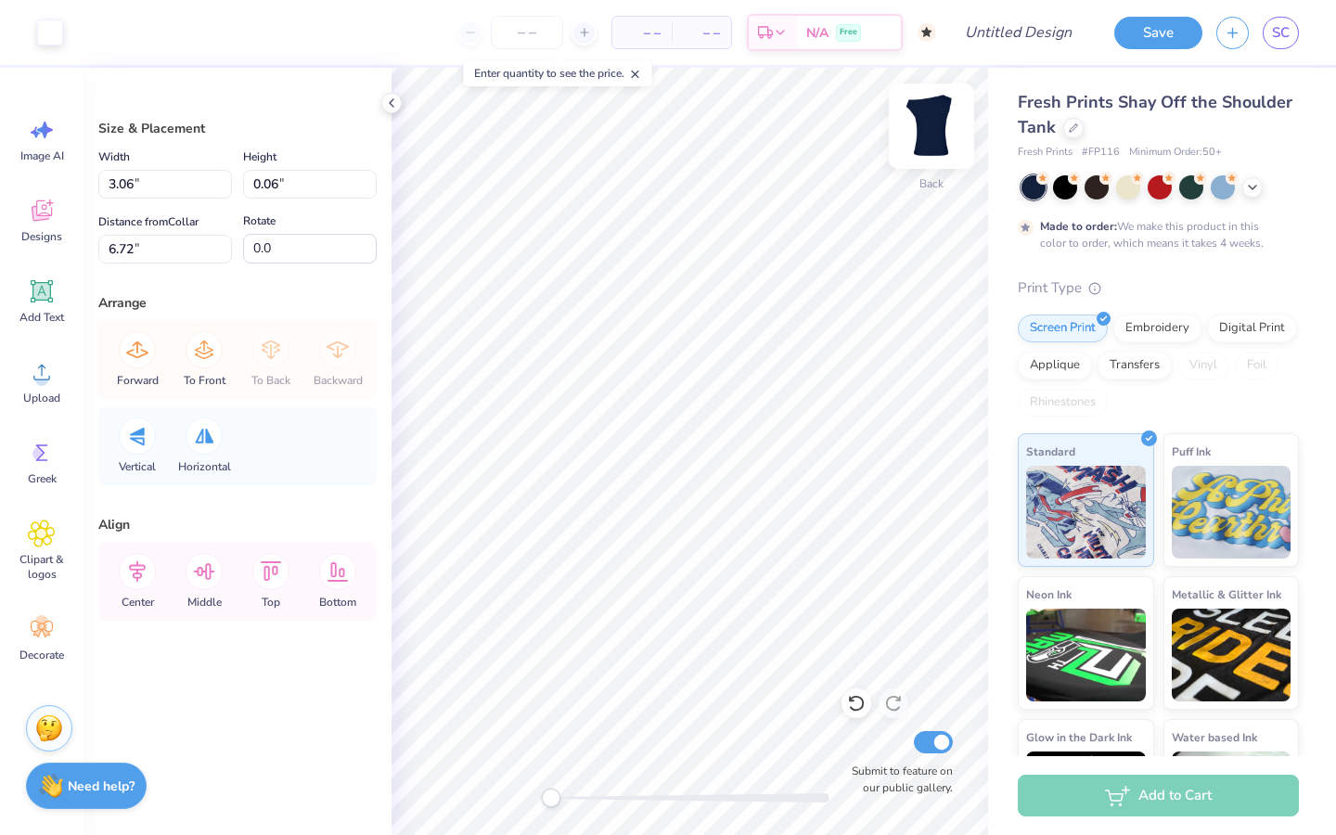
type input "3.06"
type input "0.4"
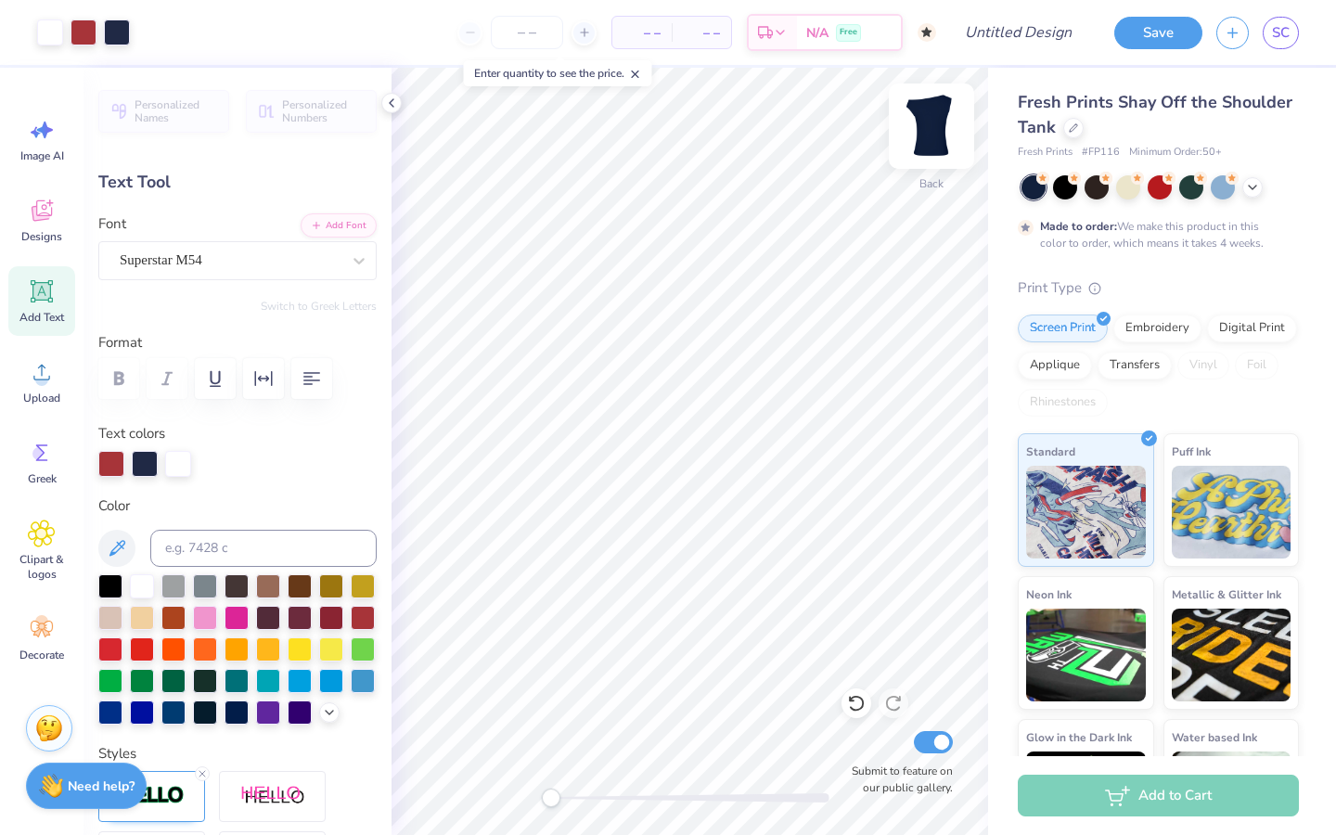
type input "1.71"
type input "1.11"
type input "7.80"
type input "6.44"
type input "1.95"
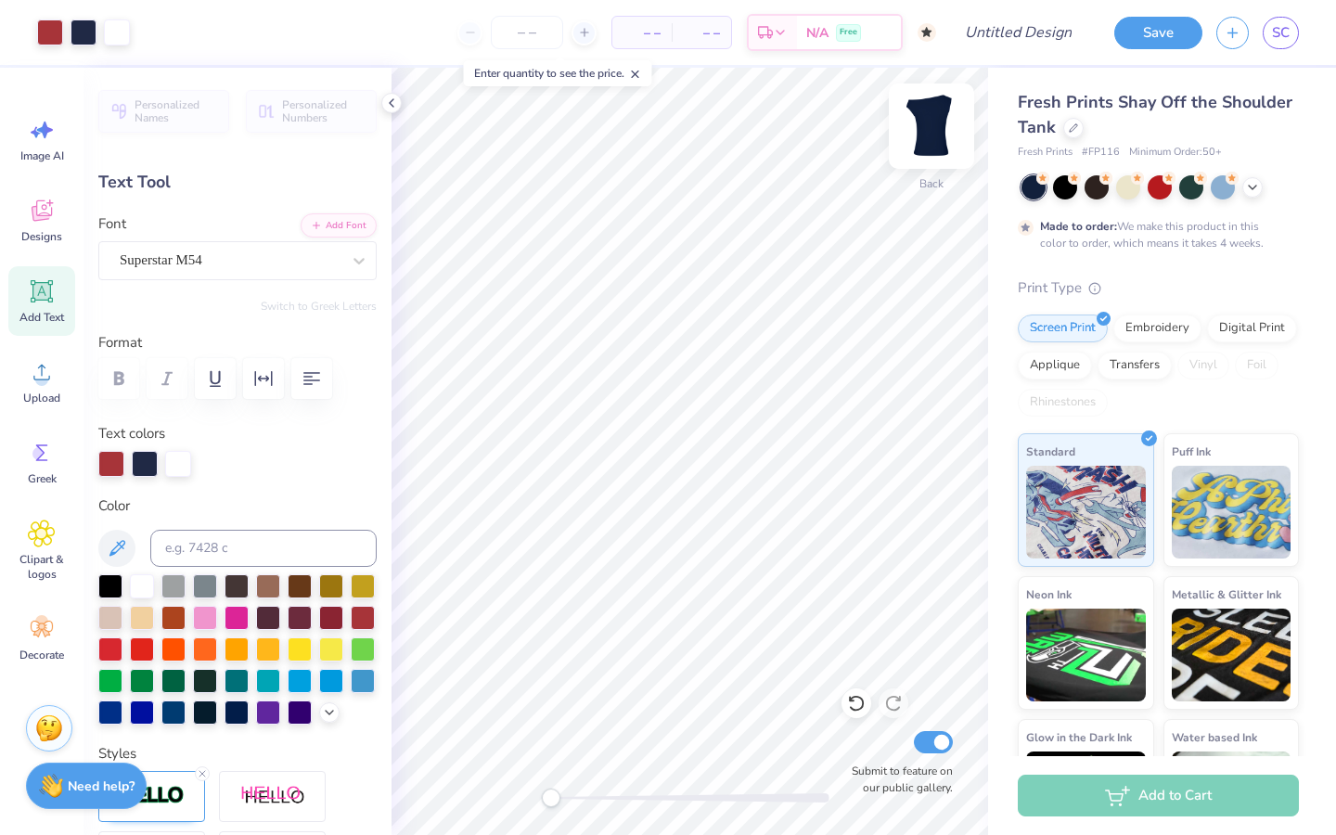
type input "4.94"
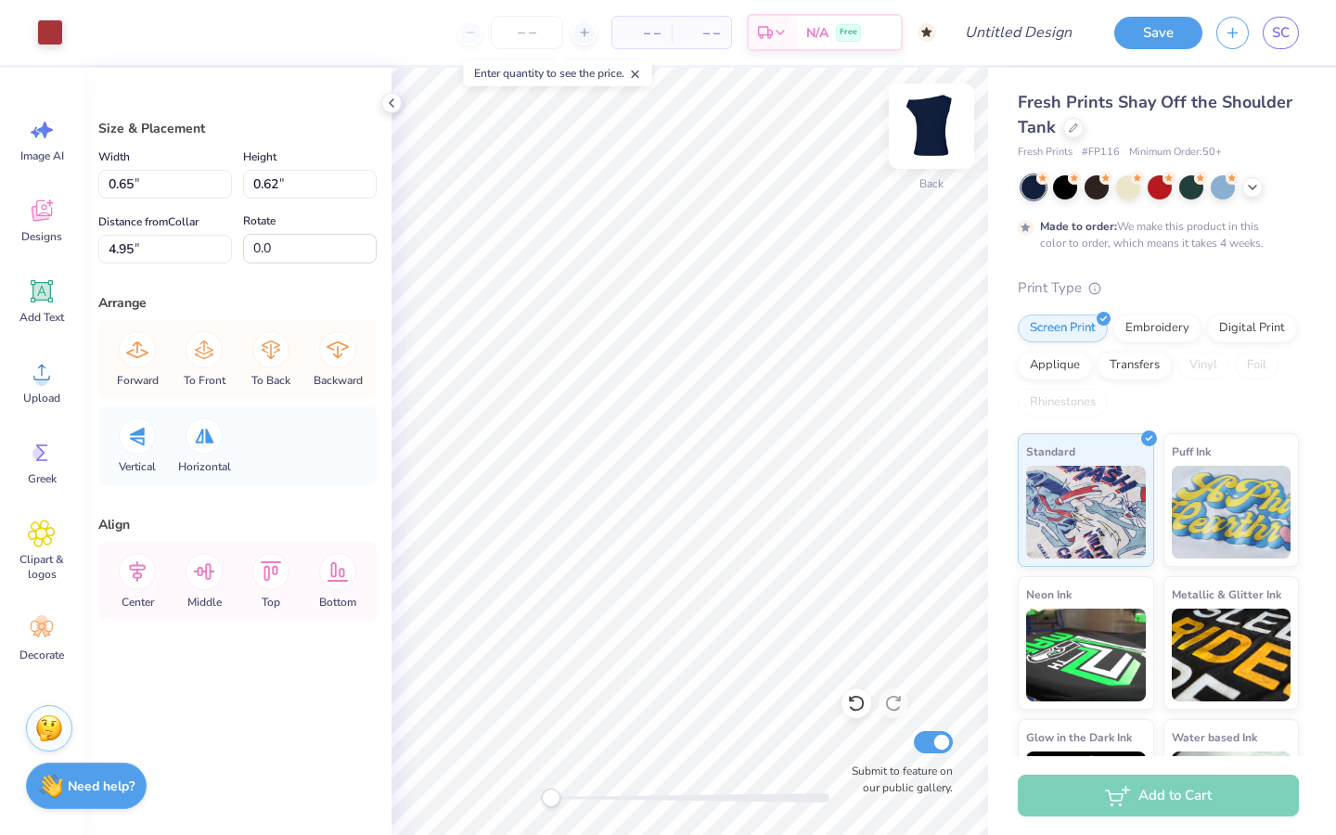
type input "4.63"
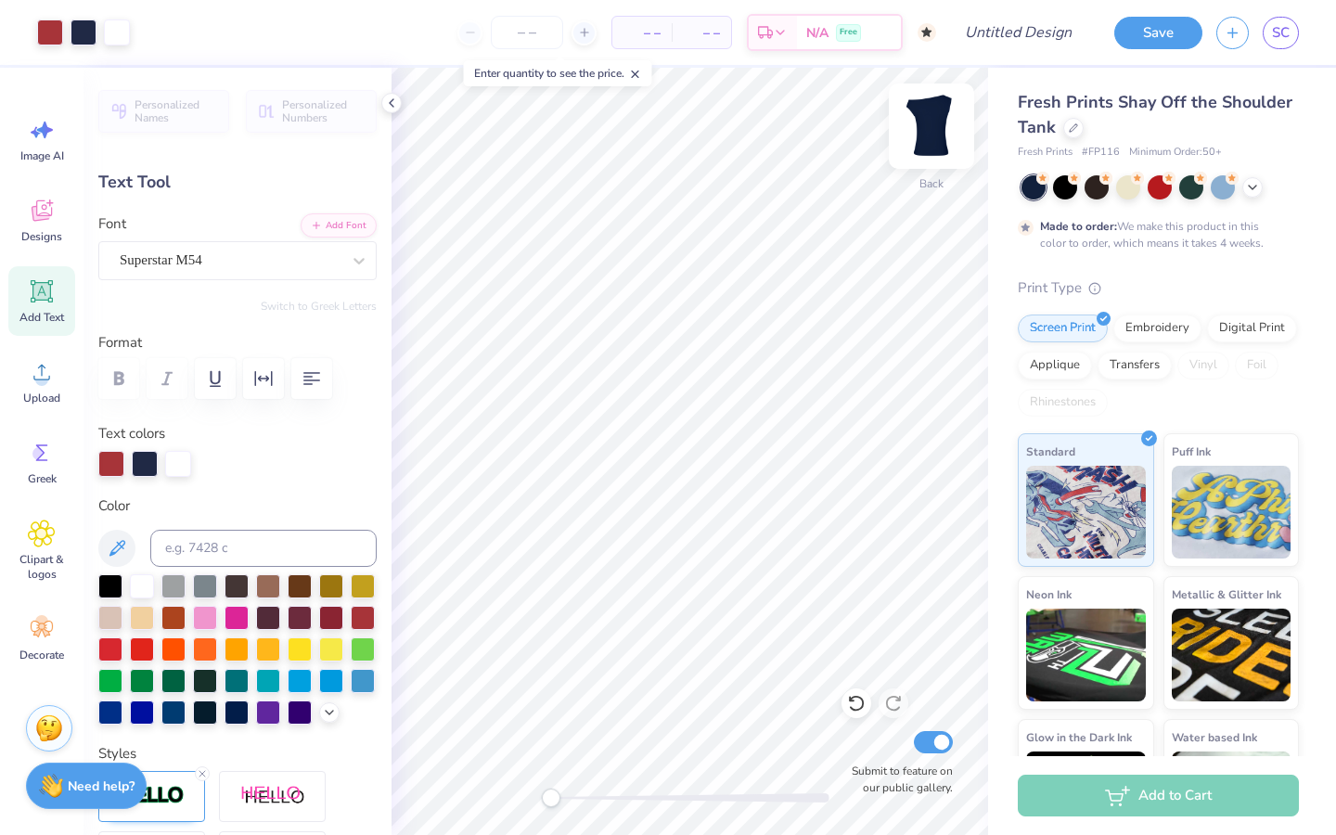
type input "6.44"
type input "1.95"
type input "5.26"
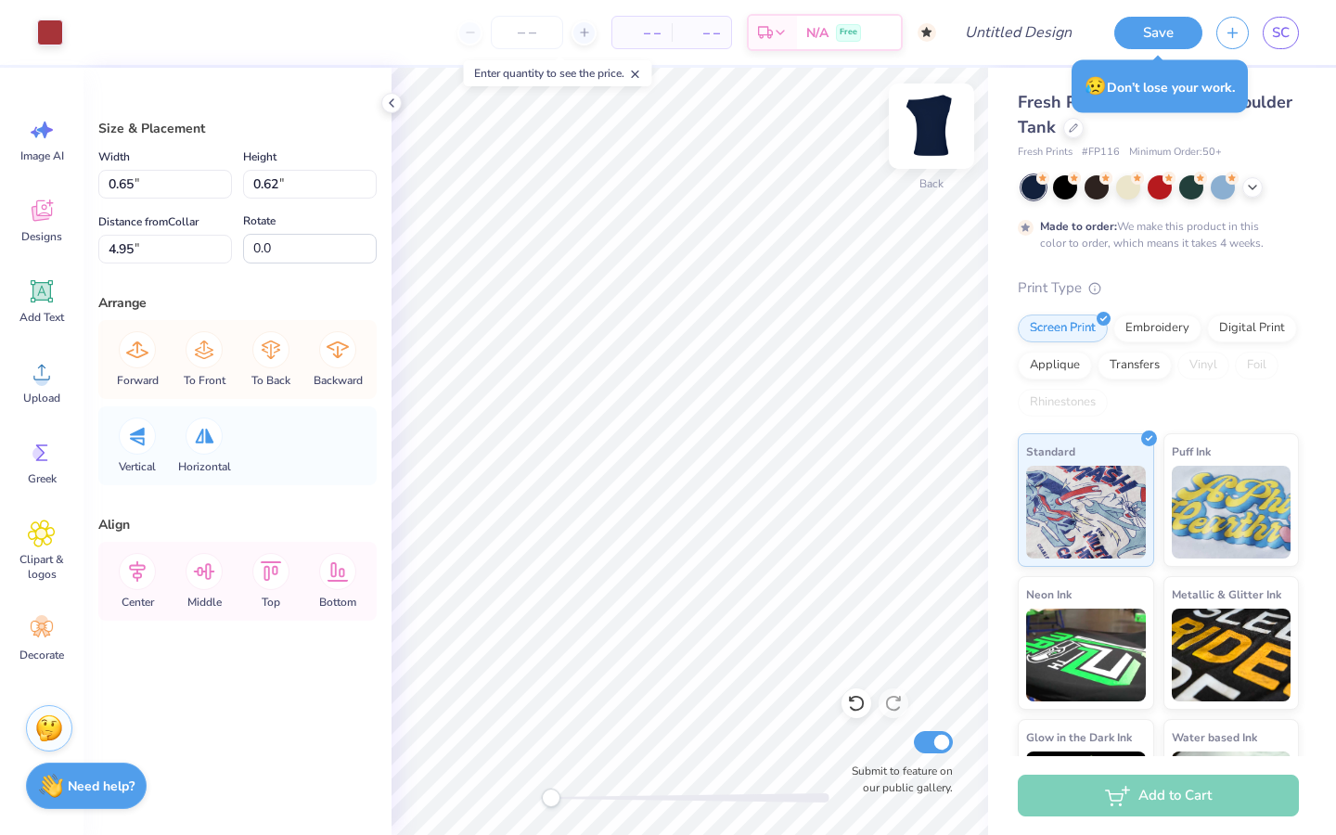
type input "4.65"
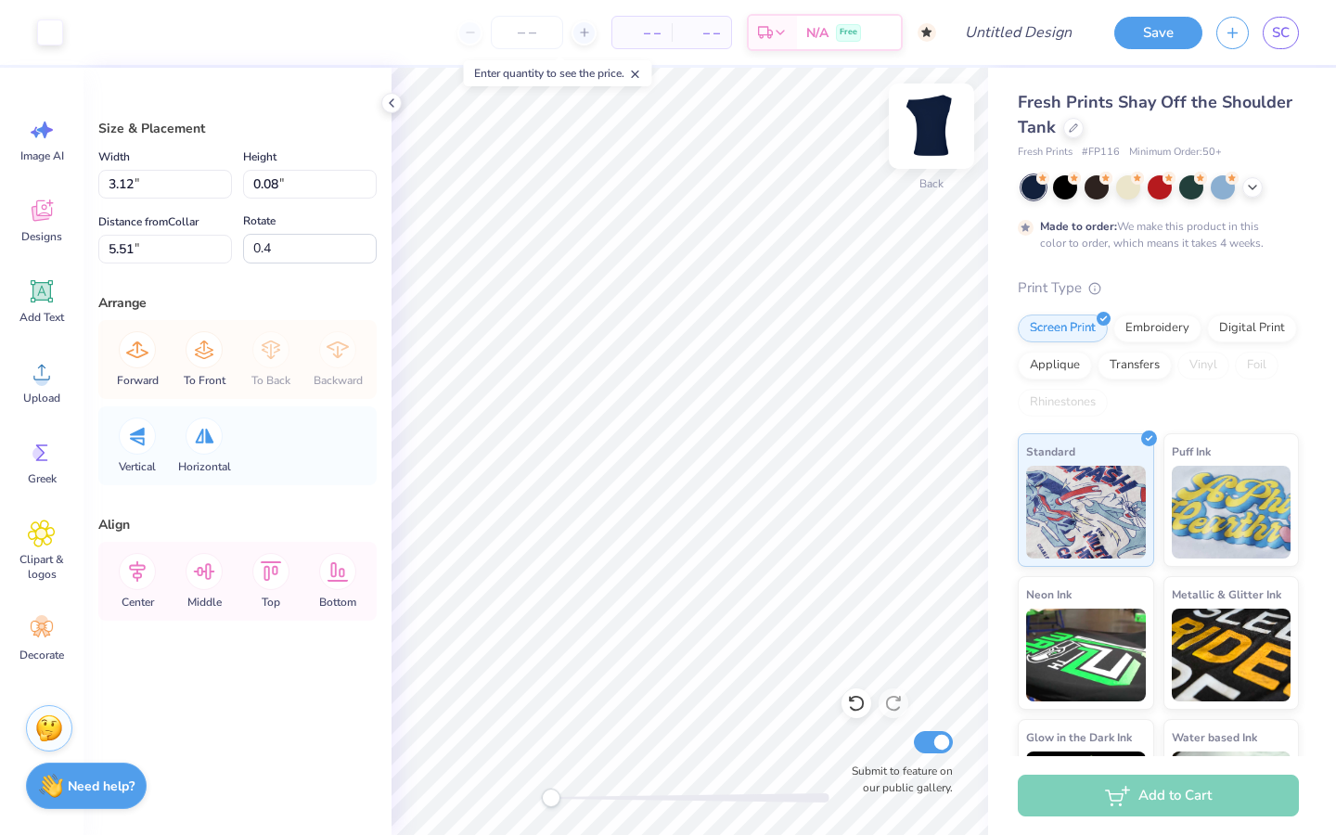
type input "3.12"
click at [390, 96] on icon at bounding box center [391, 103] width 15 height 15
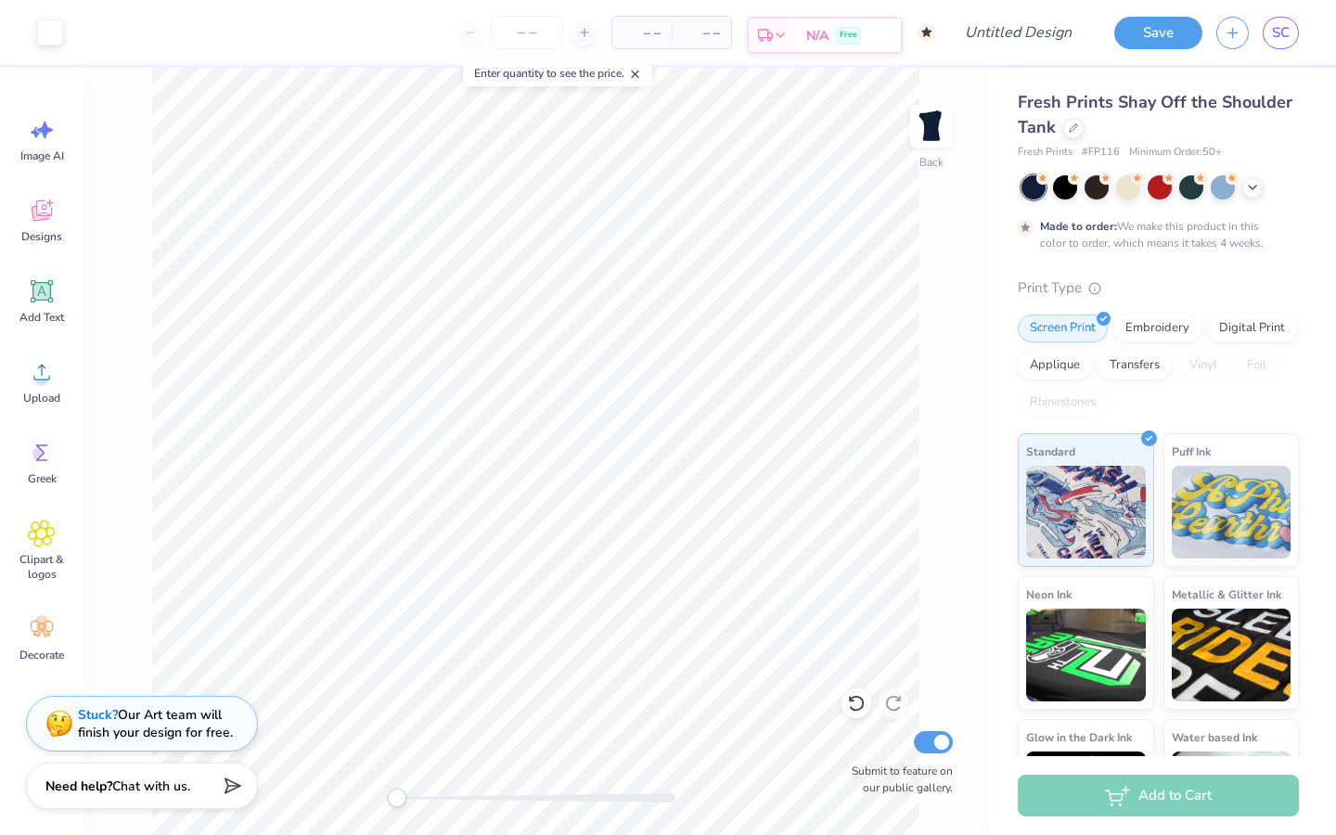
click at [852, 32] on span "Free" at bounding box center [848, 35] width 18 height 13
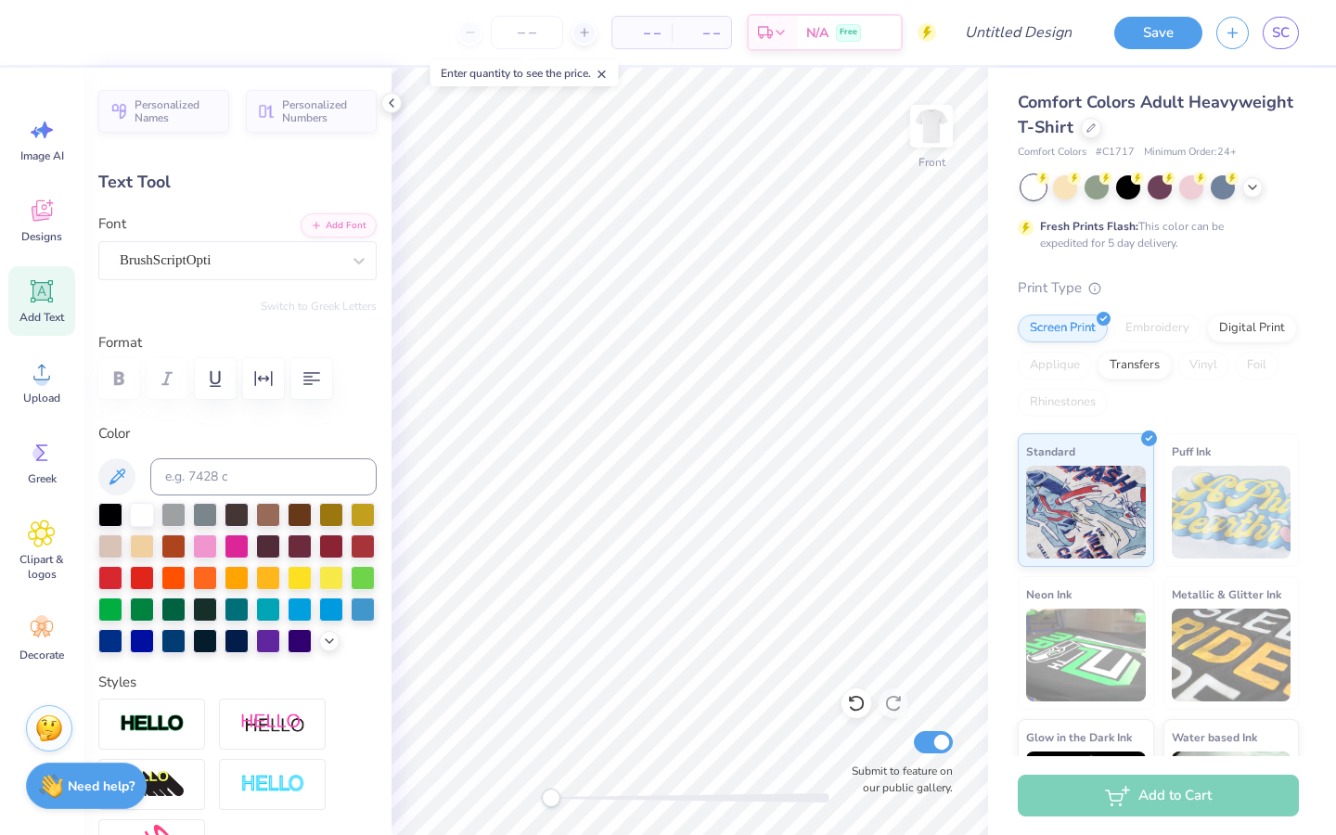
type textarea "P"
type textarea "Delta"
type input "7.37"
type input "2.55"
type input "3.10"
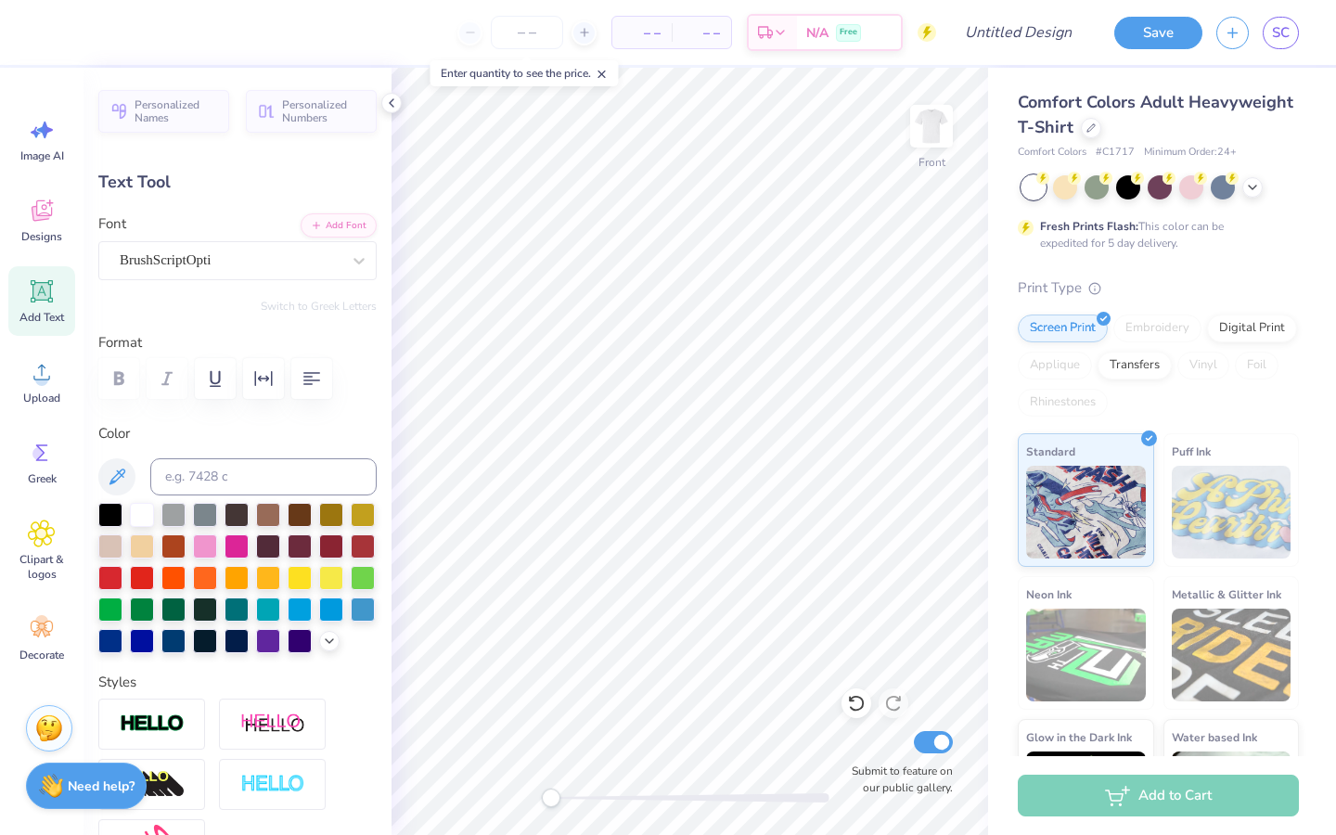
type input "6.05"
type input "3.53"
type input "4.78"
type textarea "Chi"
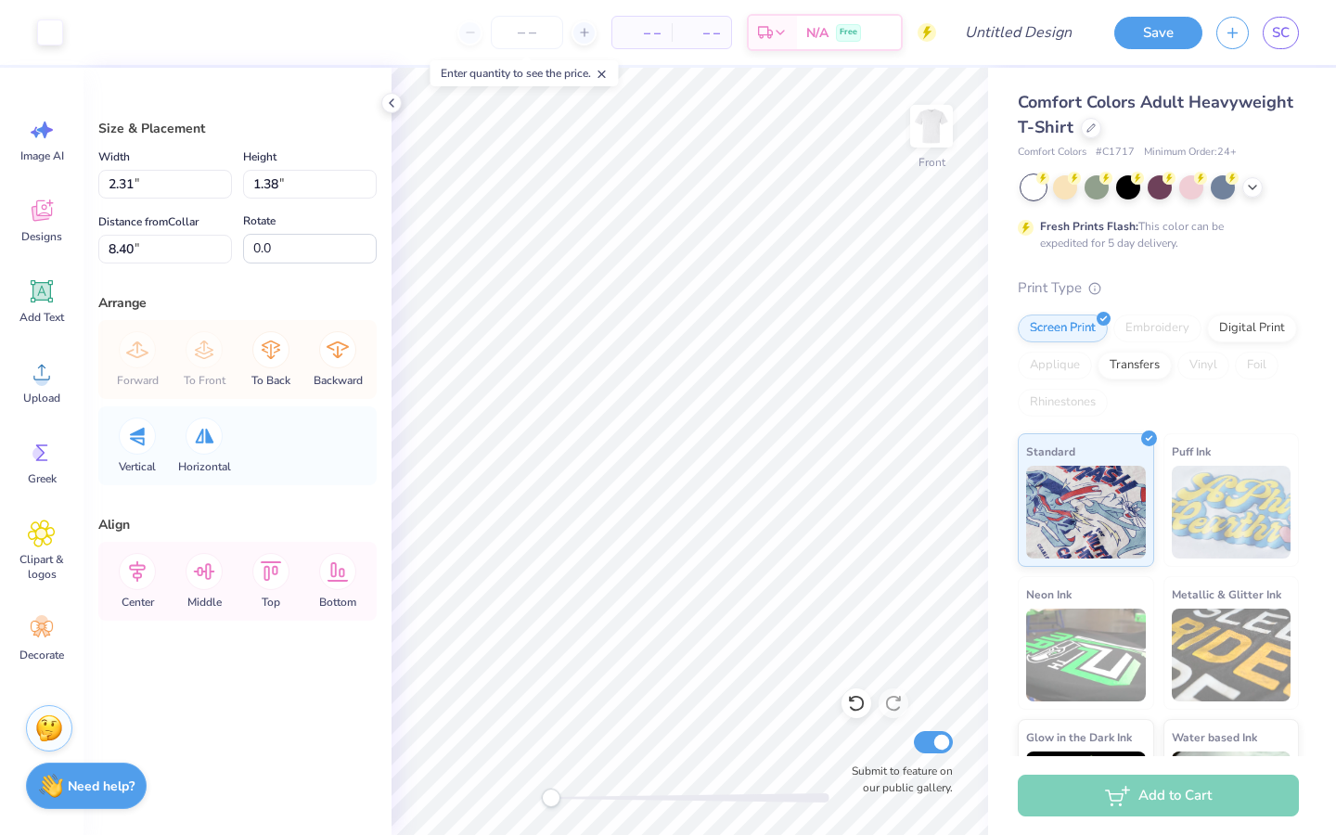
type input "2.46"
type input "1.53"
type input "11.64"
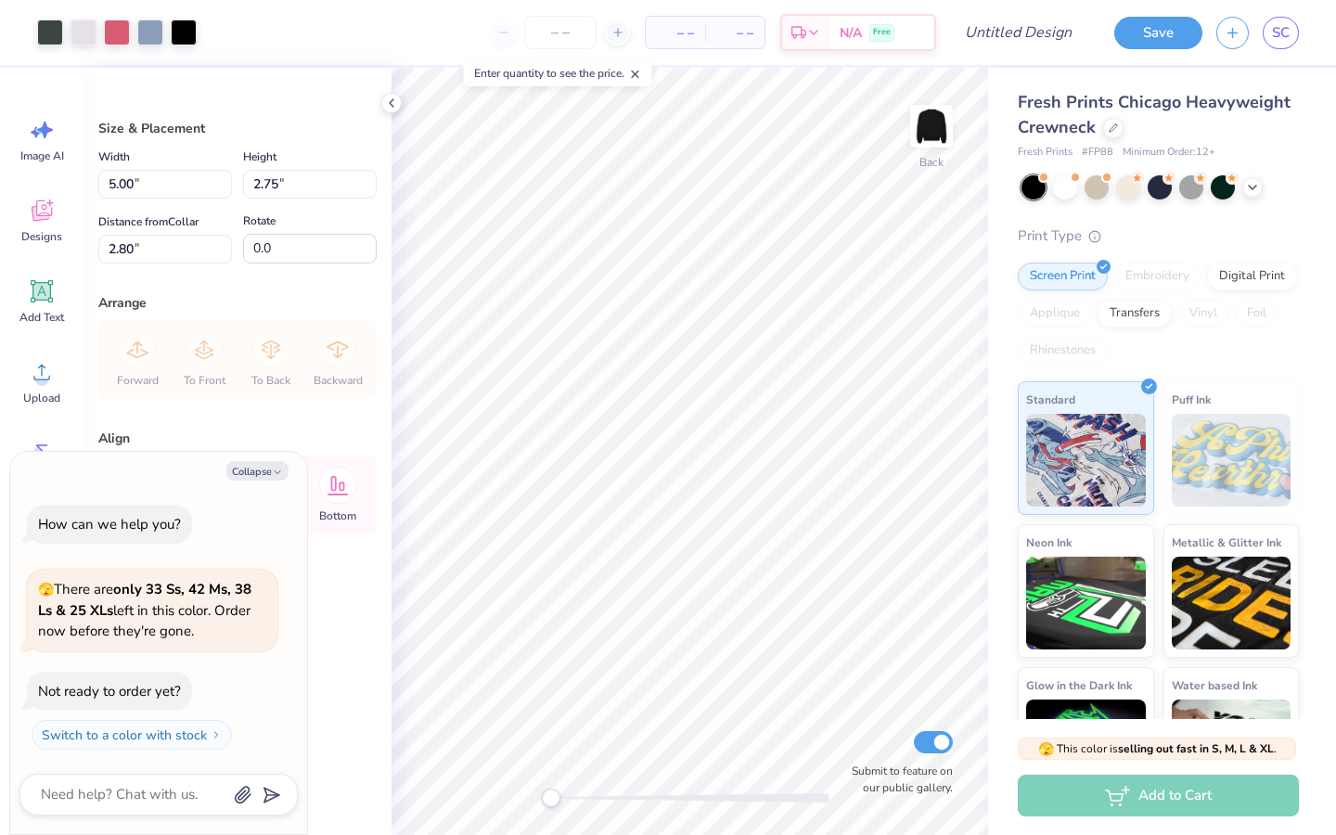
type textarea "x"
type input "10.47"
type input "5.75"
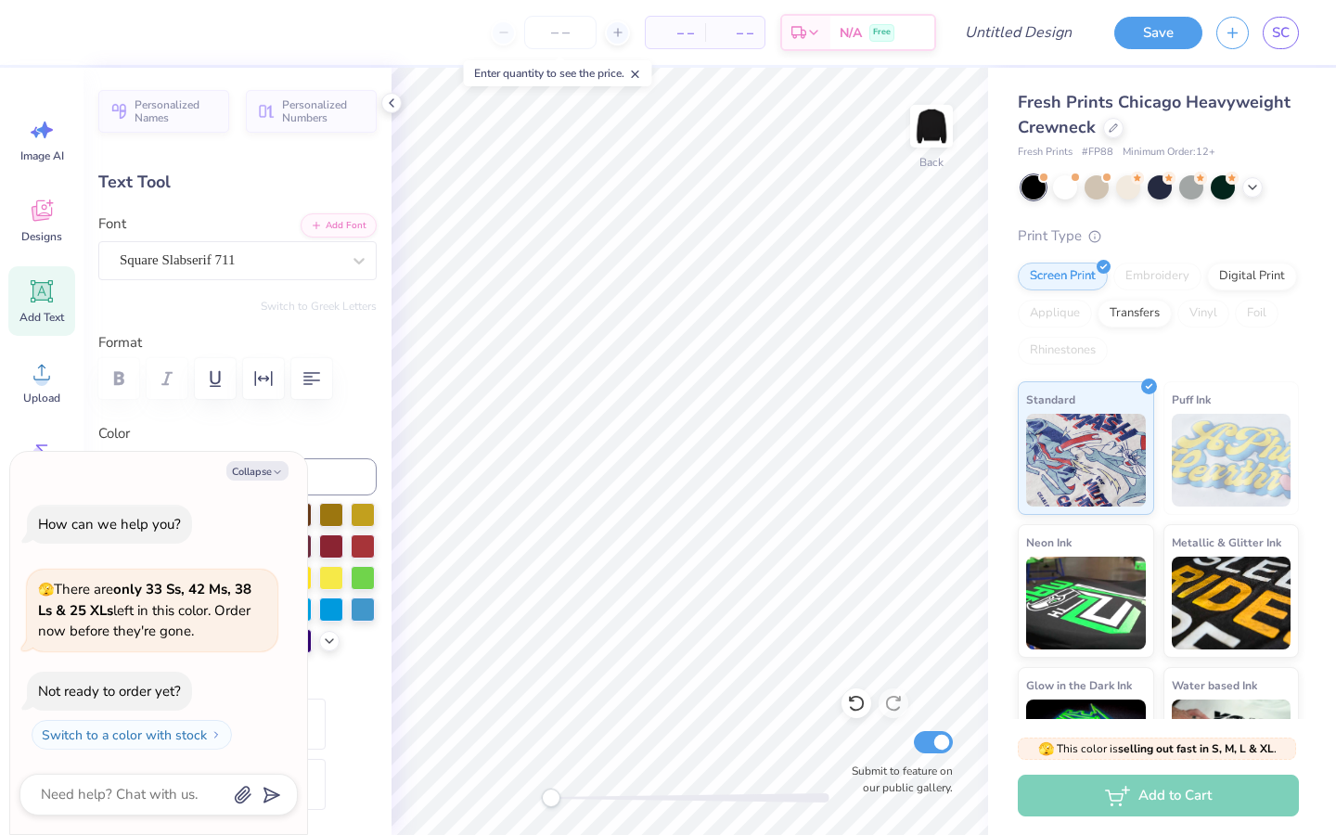
type textarea "x"
type textarea "SA"
type textarea "x"
type textarea "S"
type textarea "x"
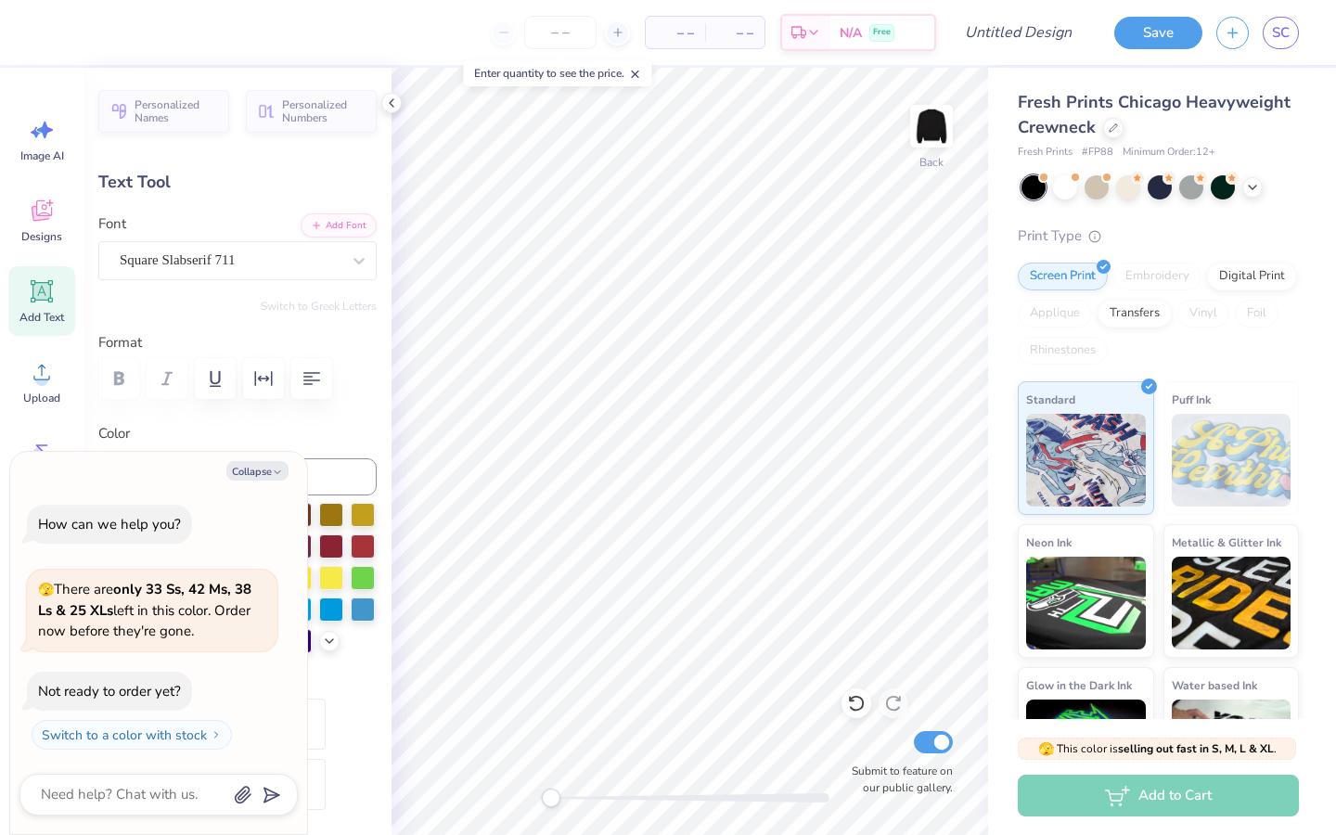
type textarea "x"
type textarea "D"
type textarea "x"
type textarea "DC"
type textarea "x"
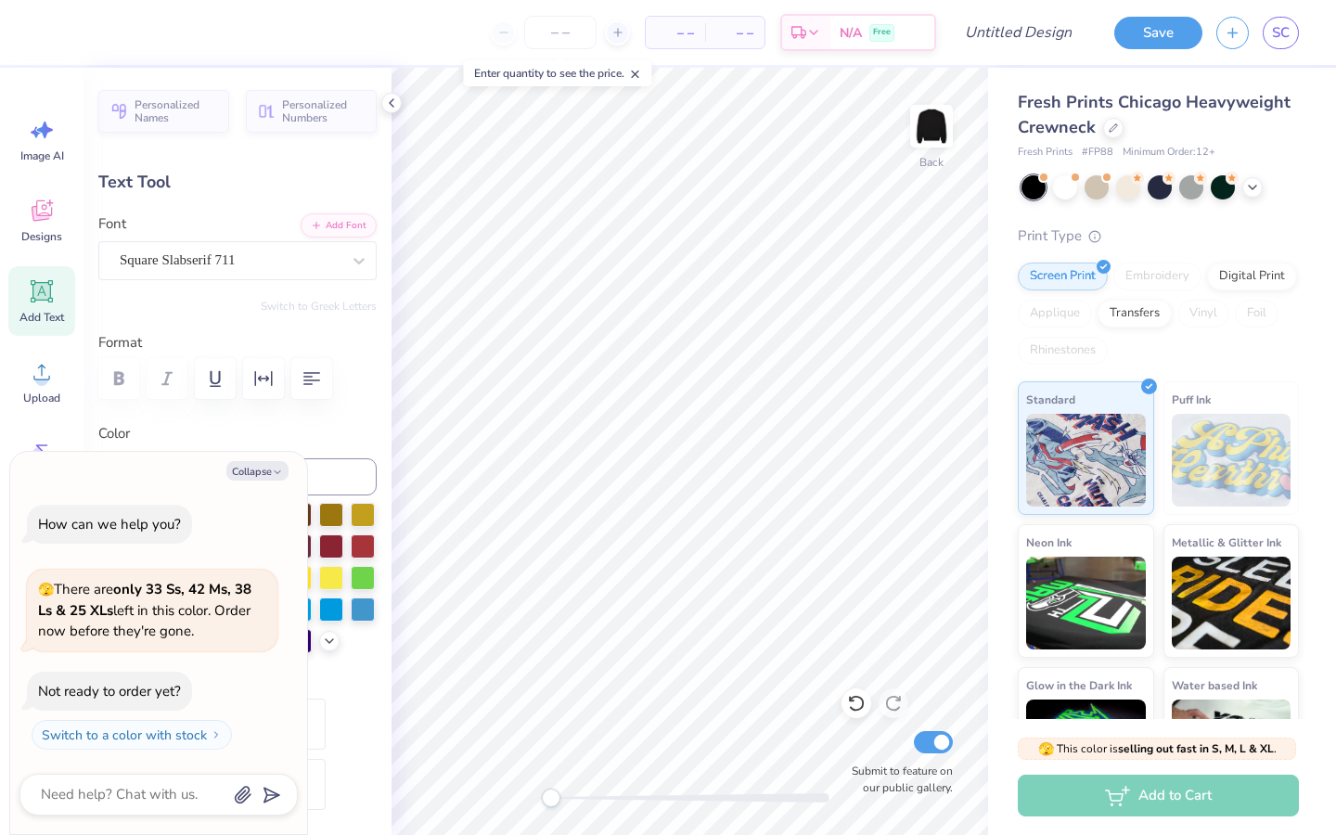
type textarea "DCH"
type textarea "x"
type textarea "DCHI"
type textarea "x"
type input "3.52"
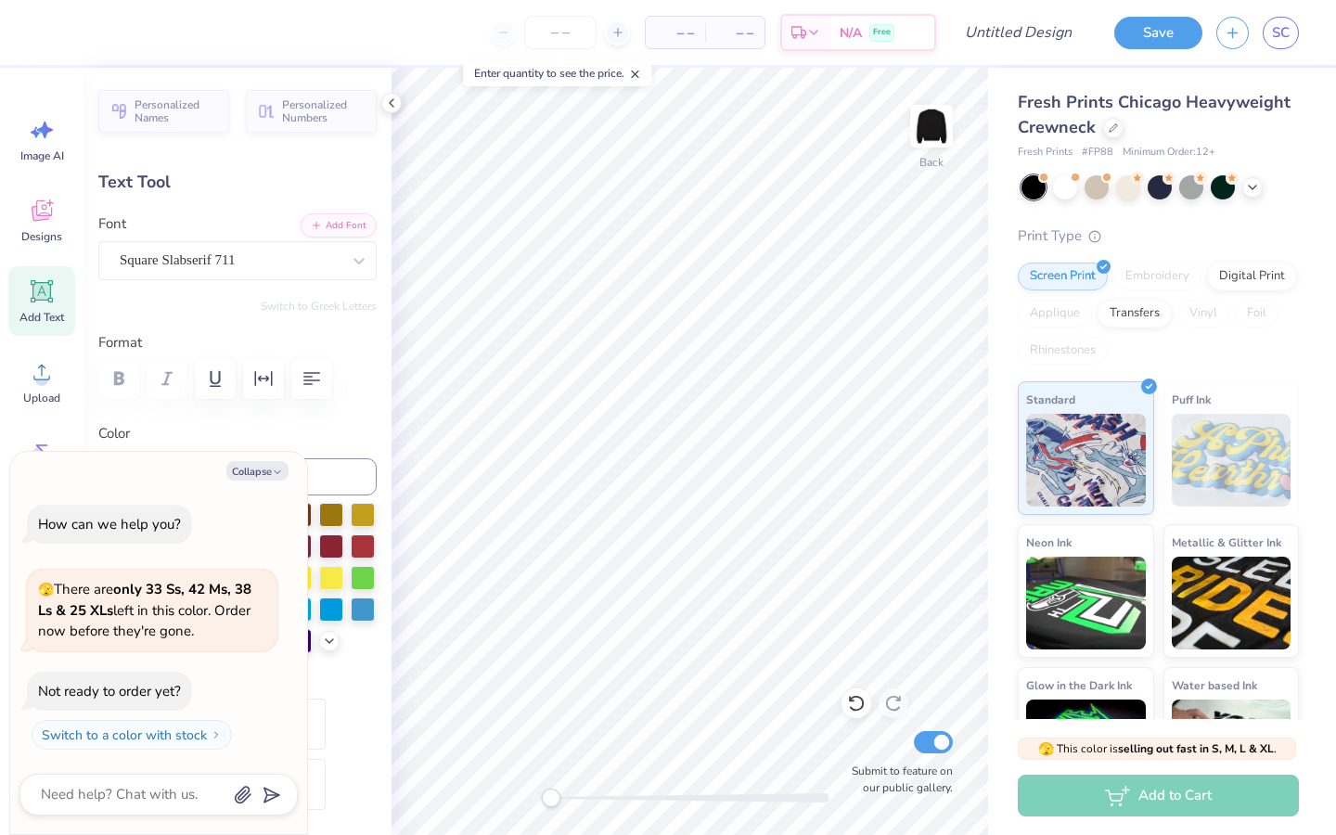
type input "1.67"
type input "5.65"
type textarea "x"
type textarea "19"
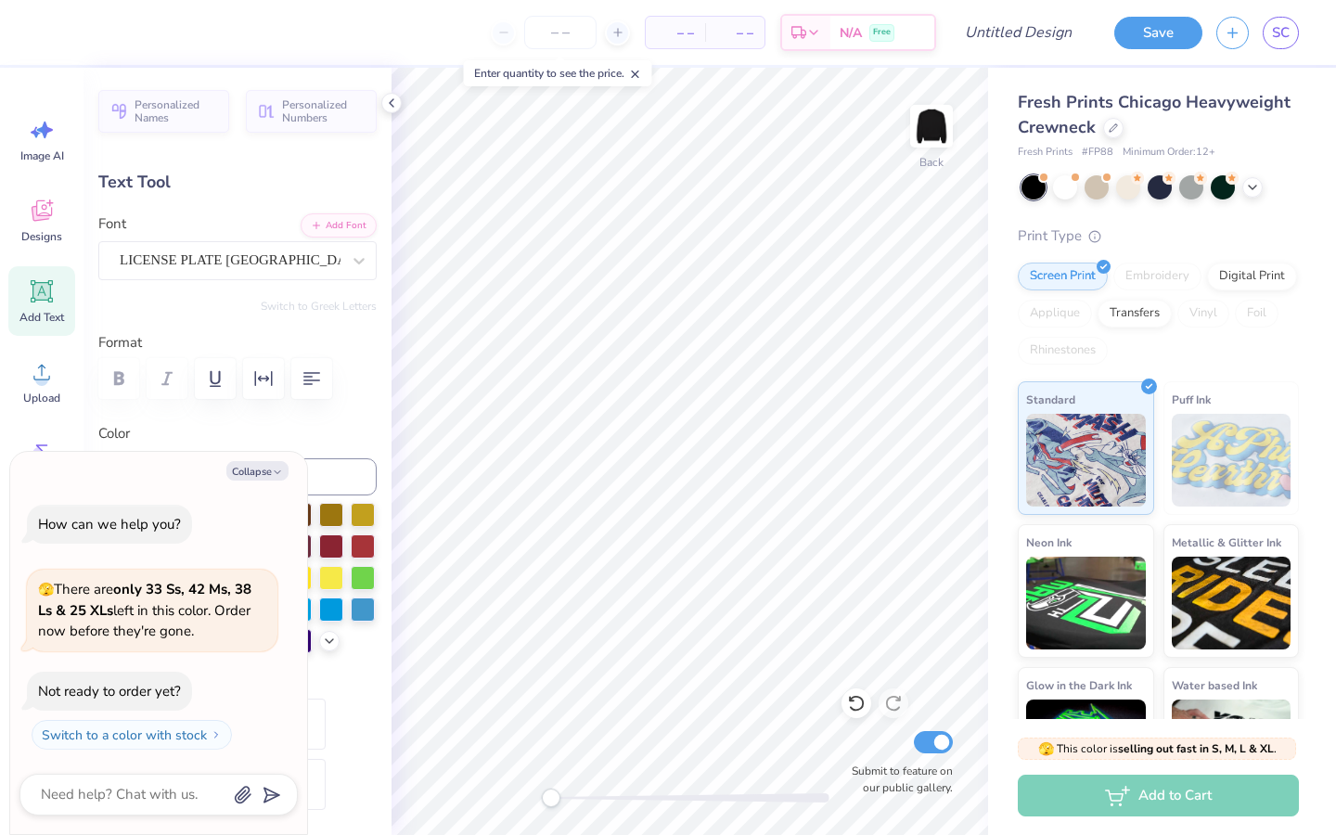
type textarea "x"
type textarea "196"
type textarea "x"
type textarea "1965"
type textarea "x"
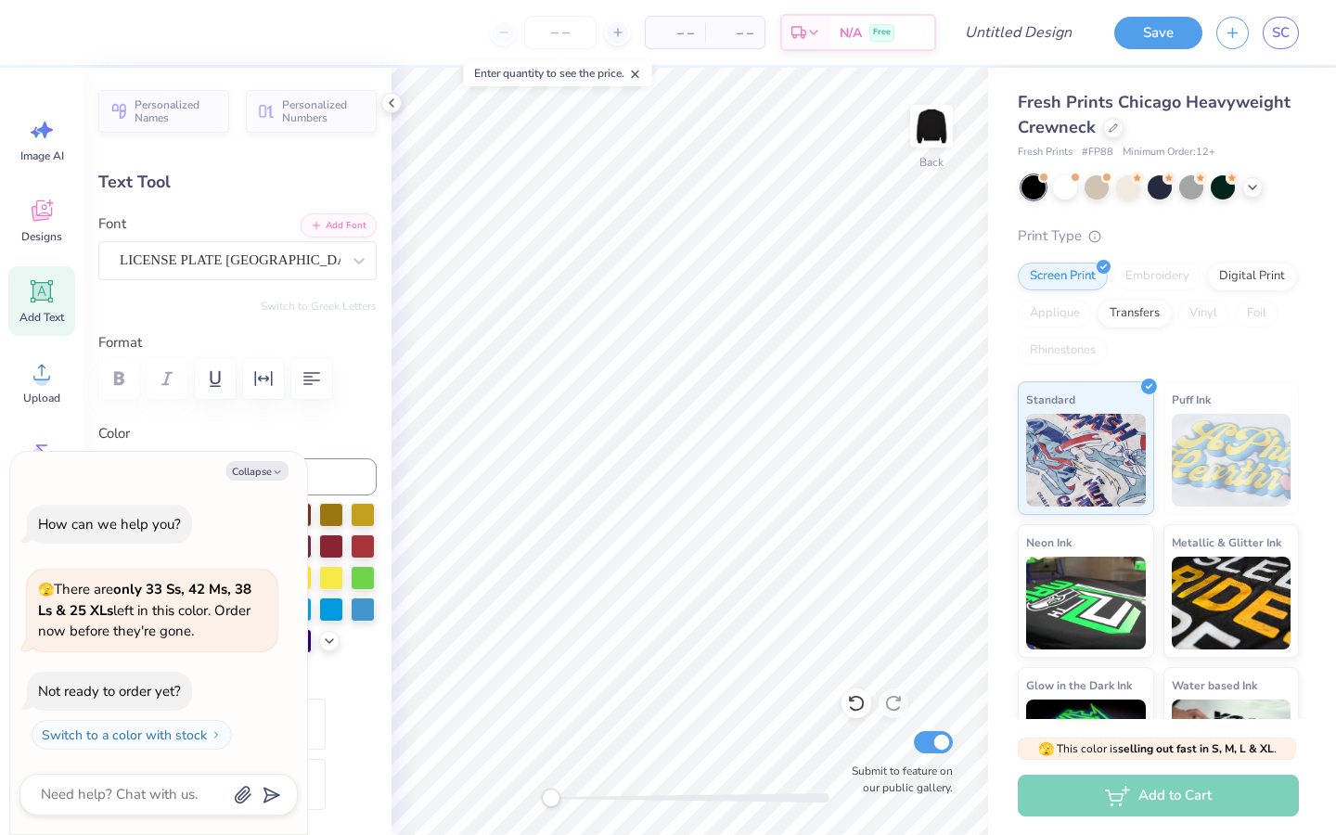
type input "5.26"
type input "0.62"
type input "7.57"
type textarea "x"
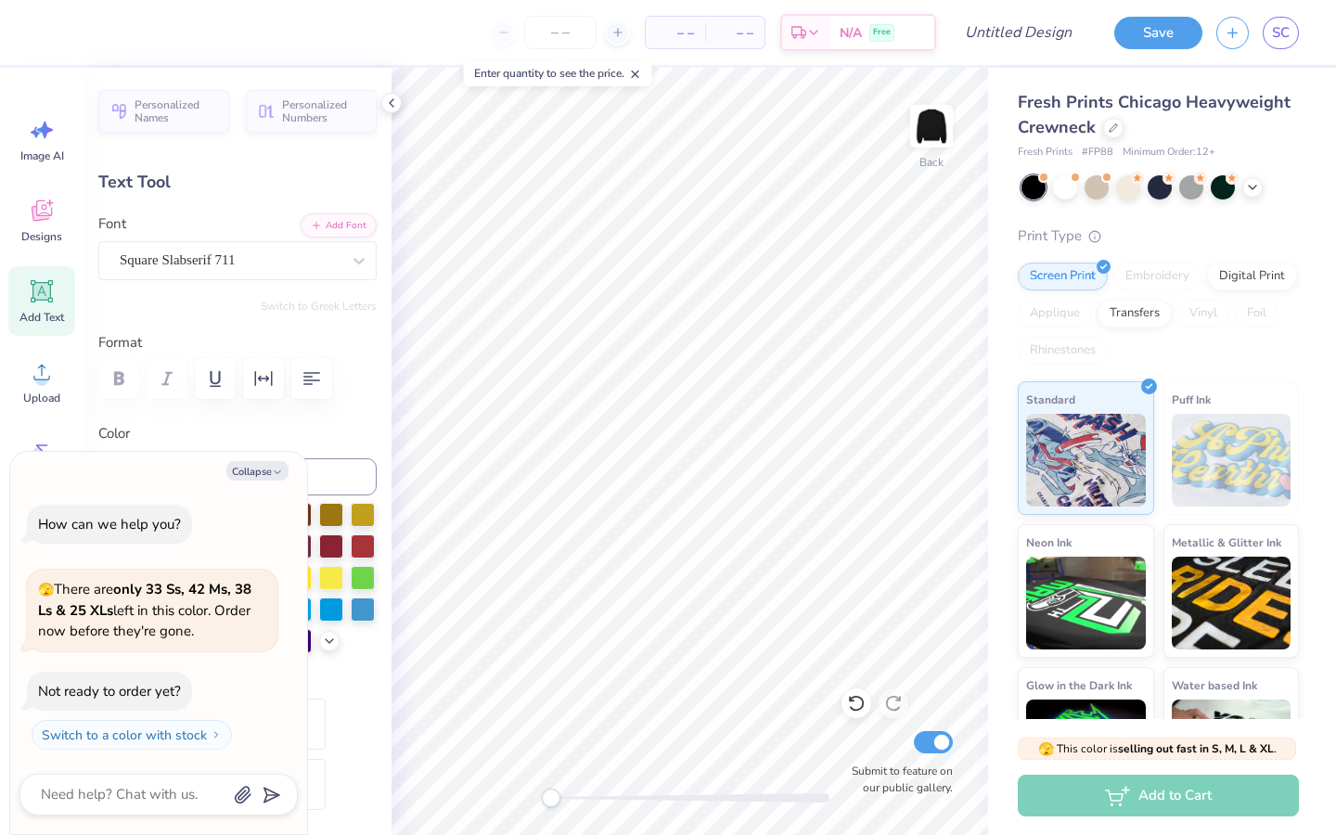
type input "5.11"
type input "1.67"
type input "5.65"
type textarea "x"
type input "2.62"
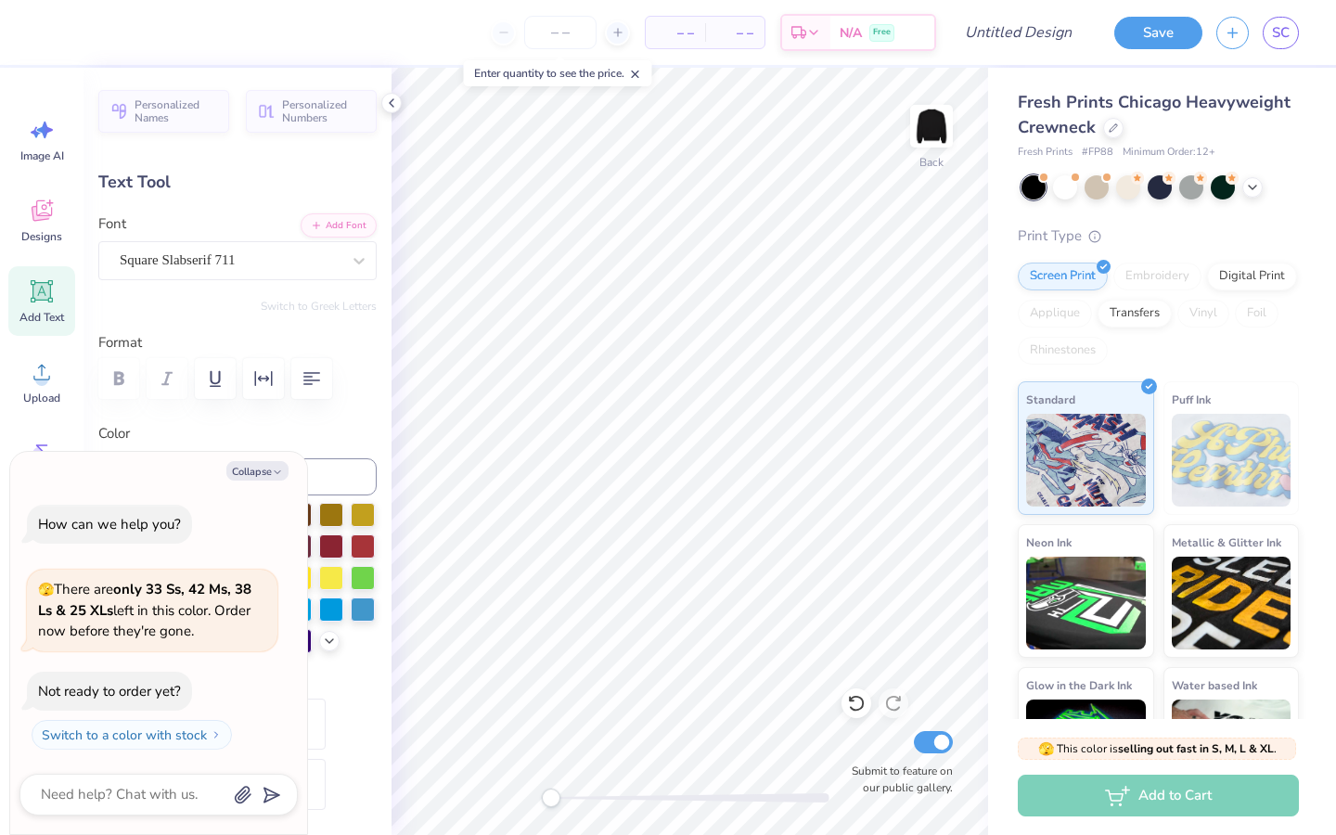
type input "0.99"
type input "4.17"
type textarea "x"
type input "2.62"
type input "0.99"
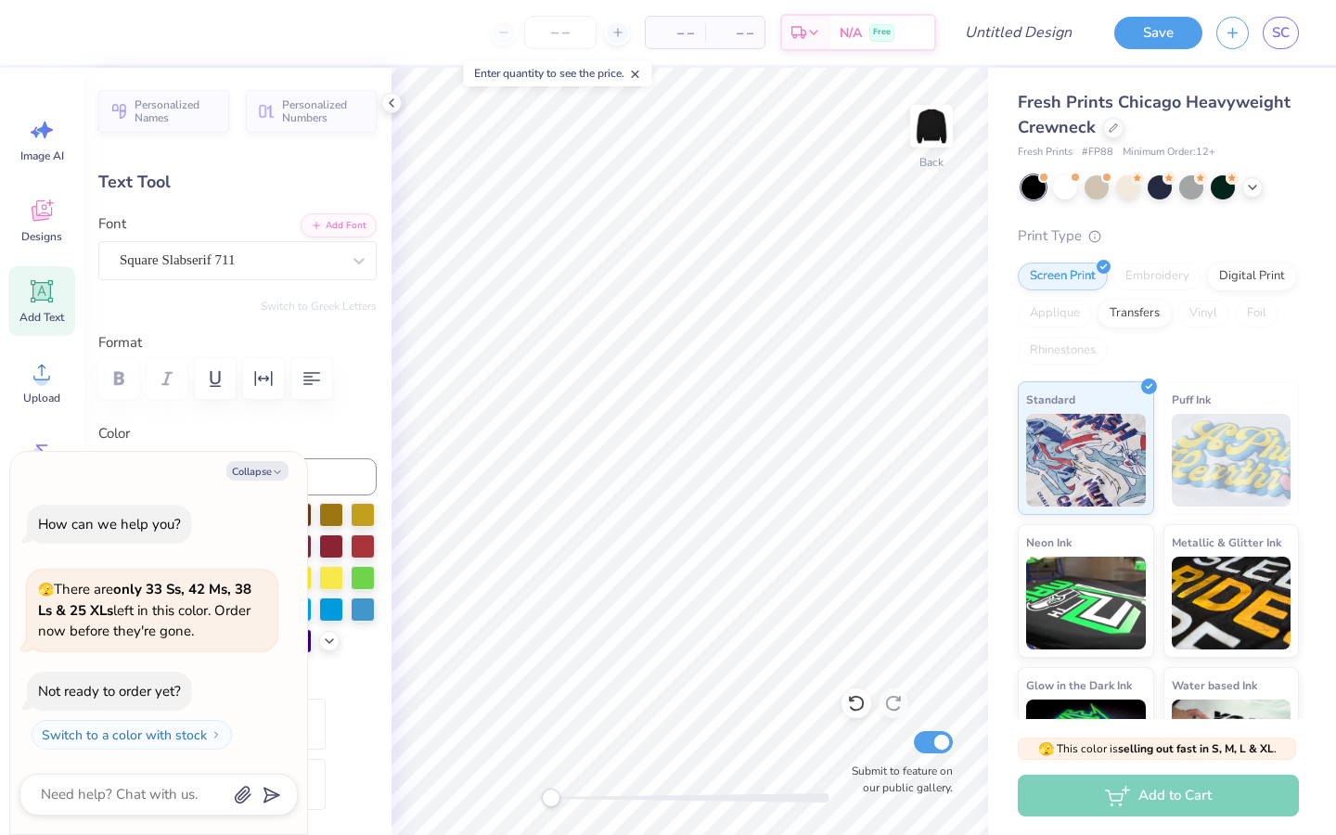
type input "4.22"
type textarea "x"
type input "2.12"
type textarea "x"
type input "5.11"
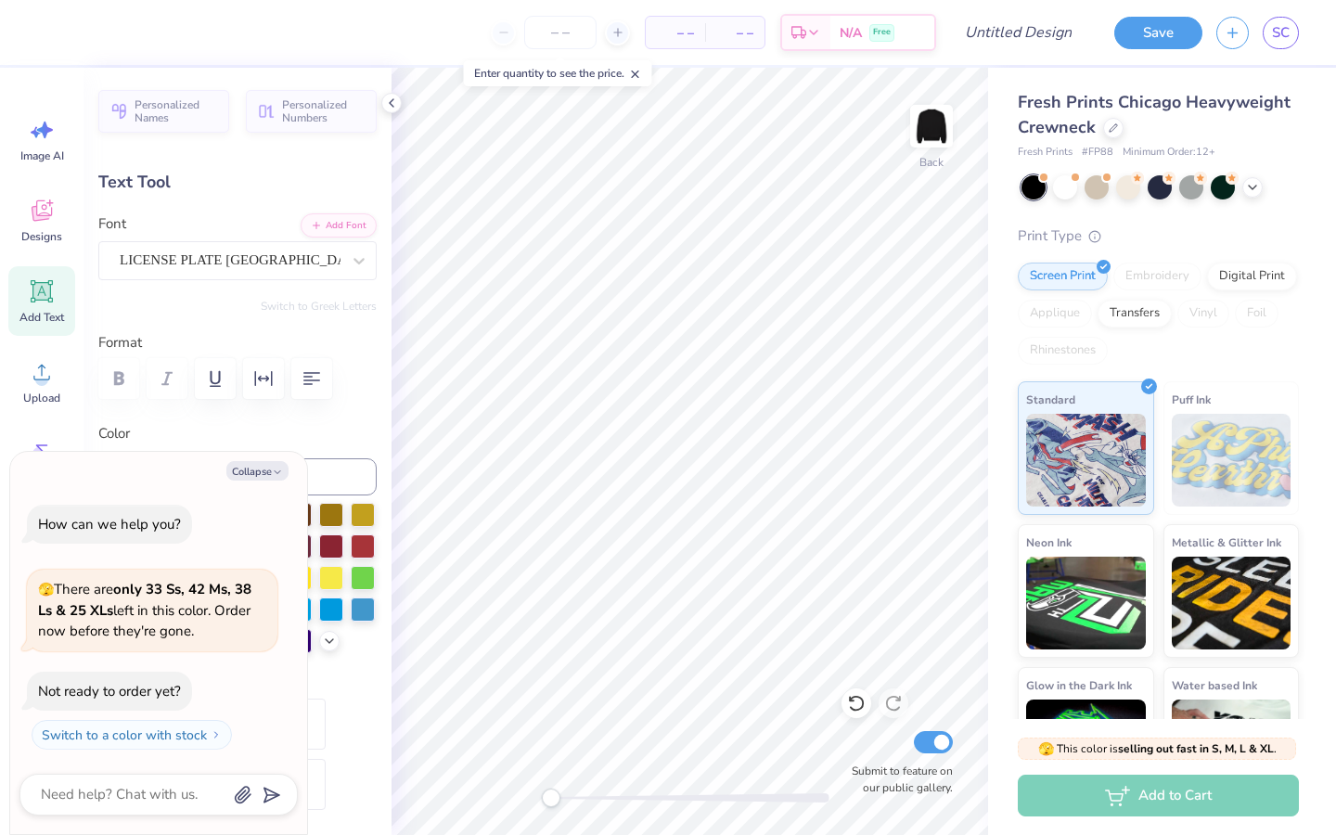
type input "1.67"
type input "5.65"
type textarea "x"
type input "3.63"
type input "2.12"
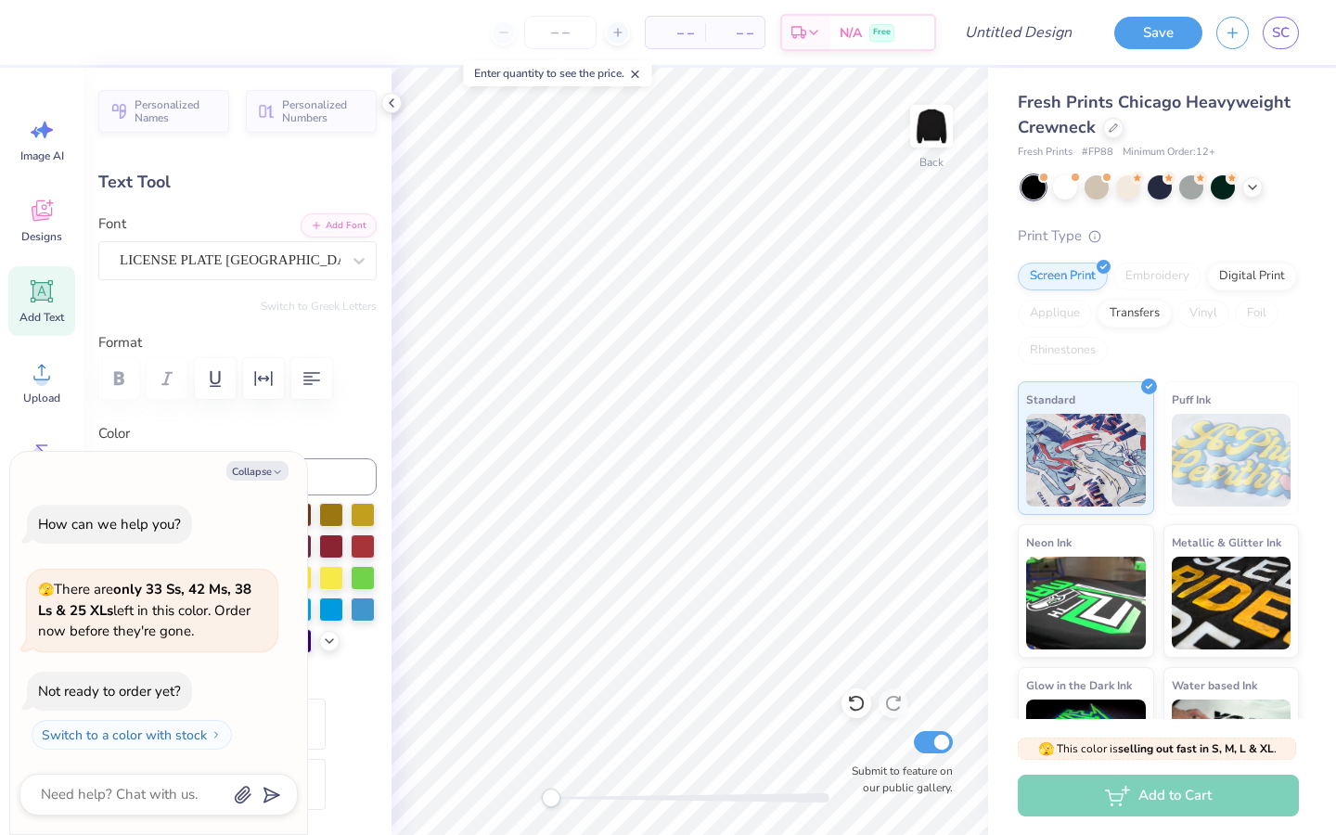
type input "5.66"
type textarea "x"
type input "5.26"
type input "0.62"
type input "7.47"
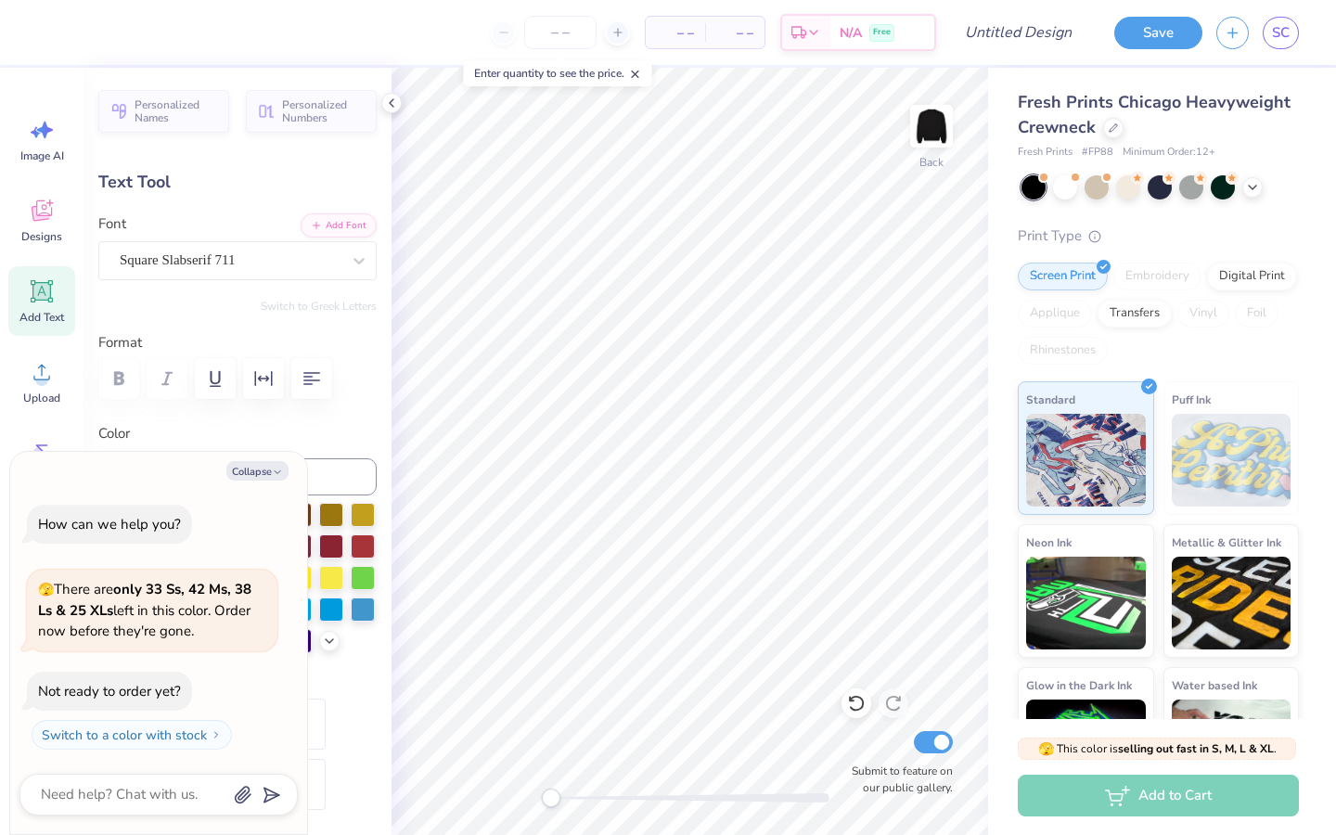
type textarea "x"
type input "2.62"
type input "0.99"
type input "4.00"
drag, startPoint x: 551, startPoint y: 795, endPoint x: 585, endPoint y: 806, distance: 36.1
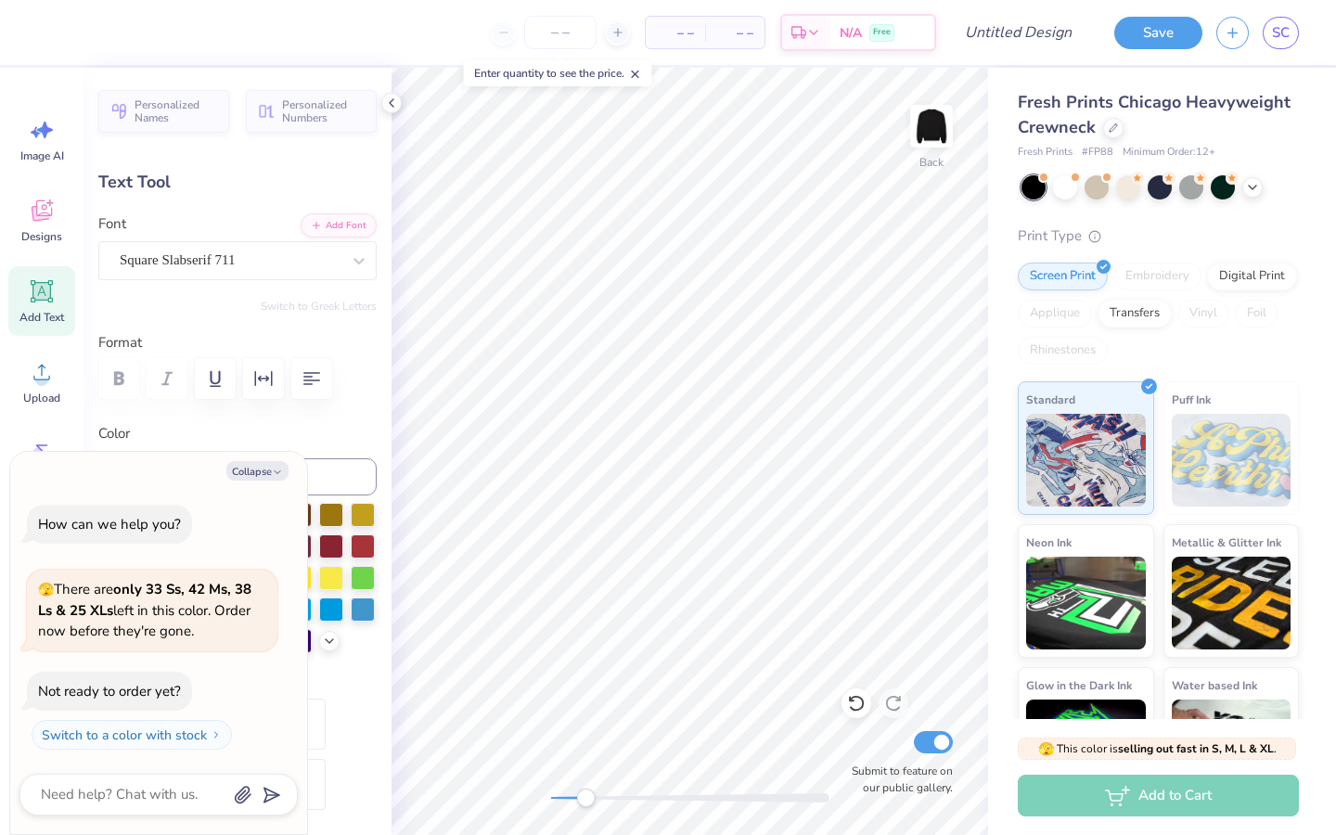
click at [585, 806] on div "Accessibility label" at bounding box center [585, 797] width 19 height 19
type textarea "x"
type input "5.26"
type input "0.62"
type input "7.86"
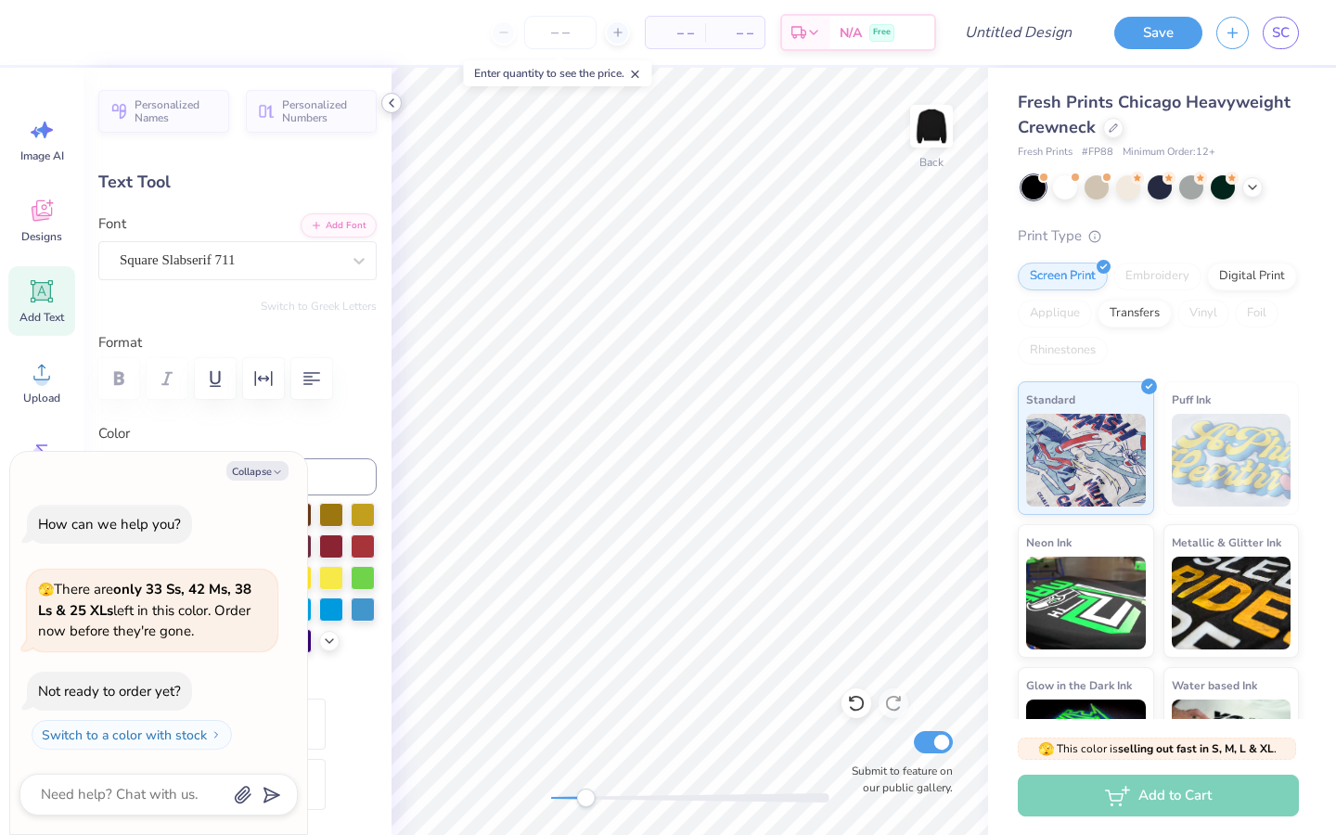
type textarea "x"
click at [326, 637] on polyline at bounding box center [329, 639] width 7 height 4
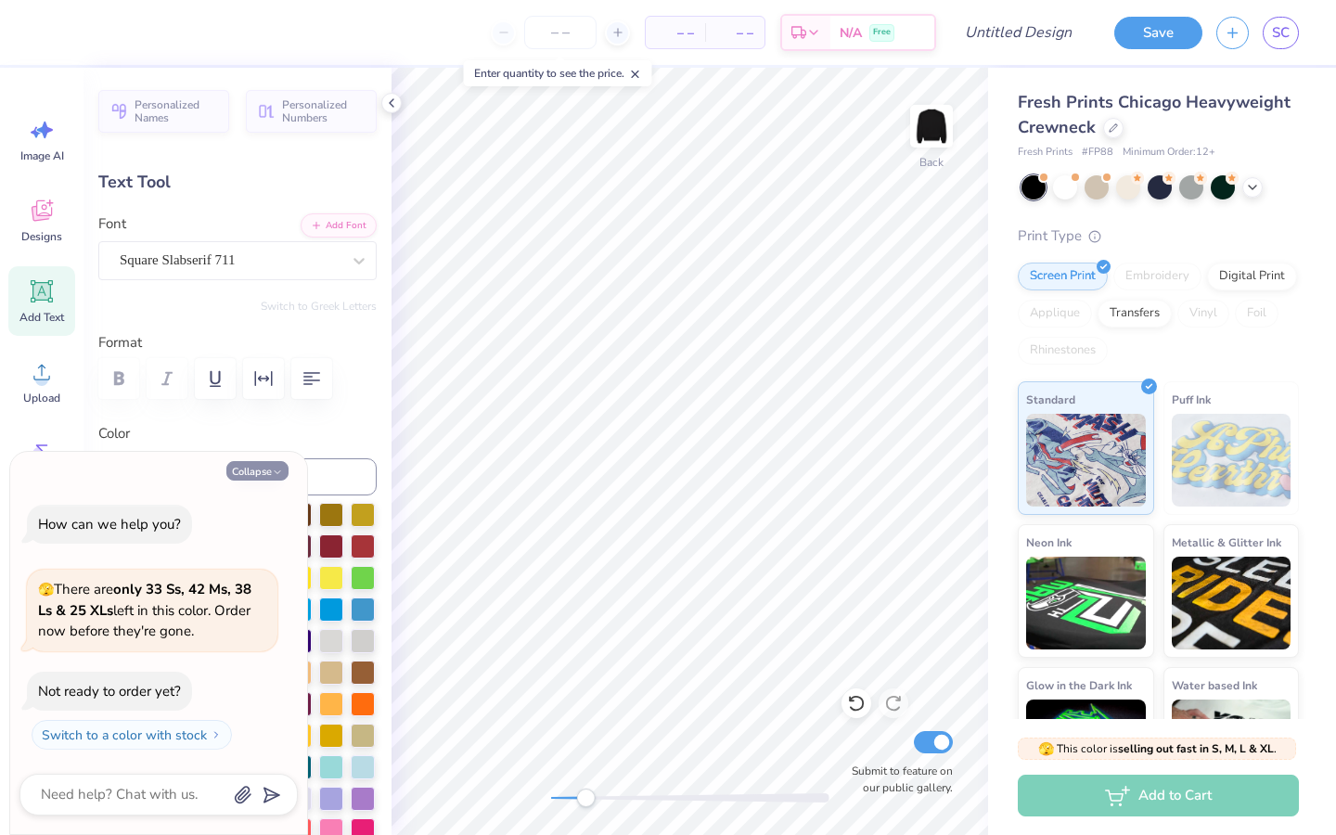
click at [240, 468] on button "Collapse" at bounding box center [257, 470] width 62 height 19
type textarea "x"
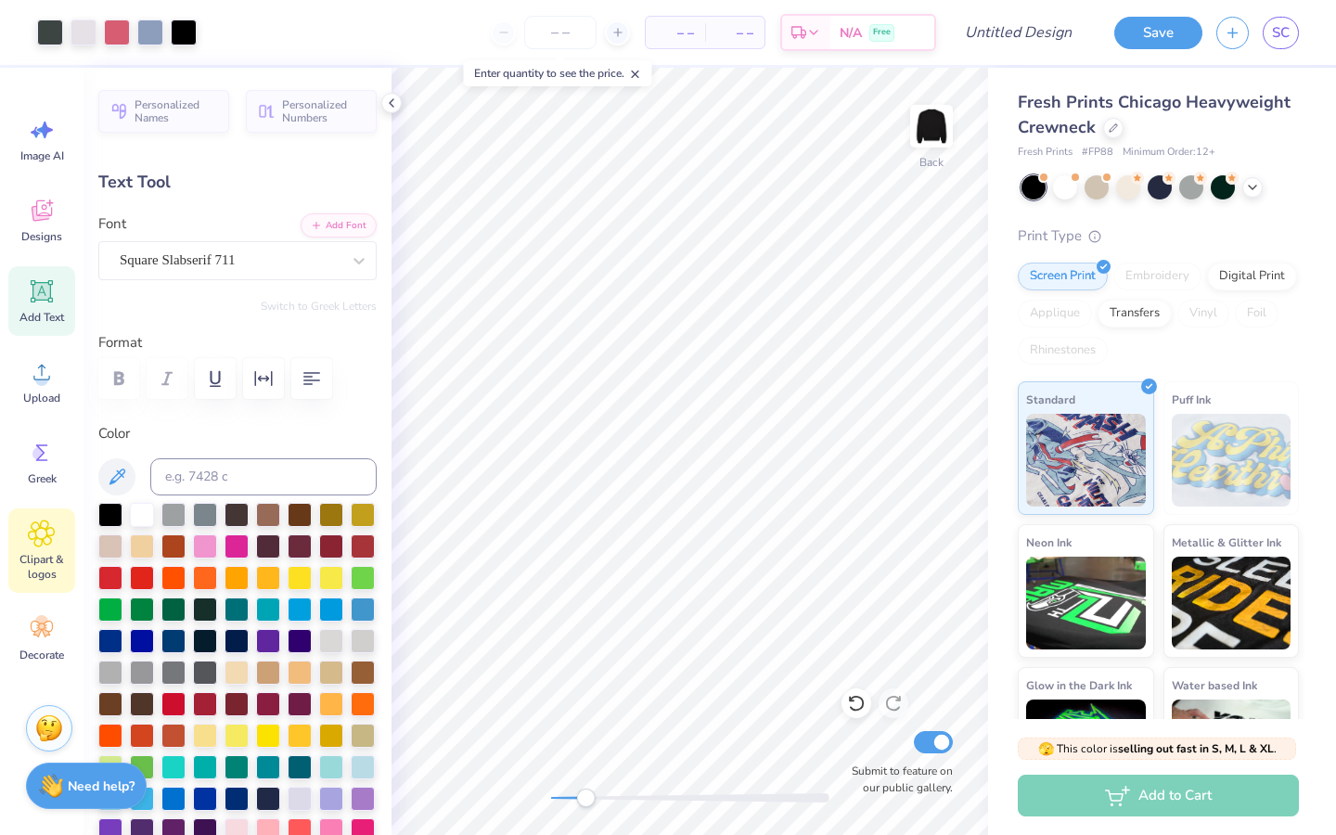
click at [51, 549] on div "Clipart & logos" at bounding box center [41, 550] width 67 height 84
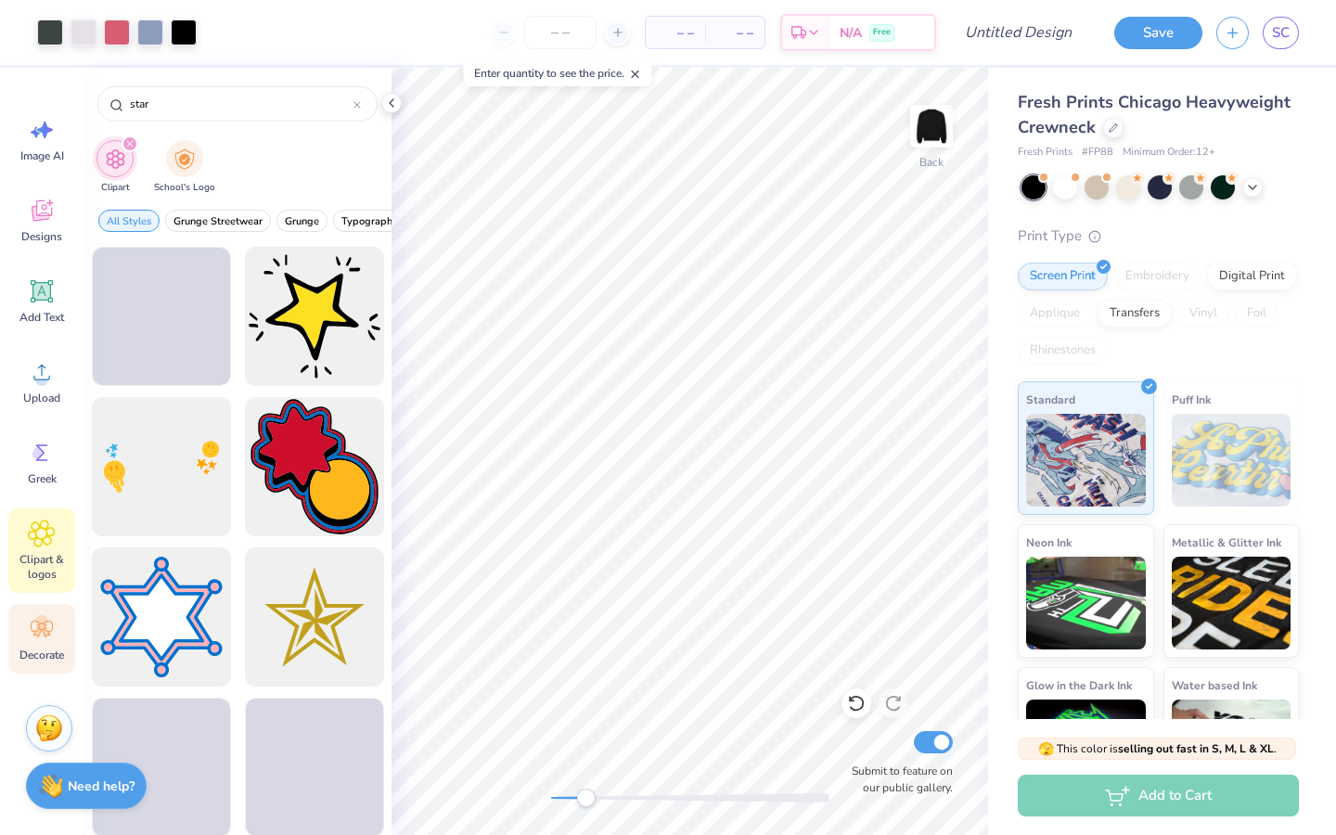
type input "star"
click at [43, 654] on span "Decorate" at bounding box center [41, 654] width 45 height 15
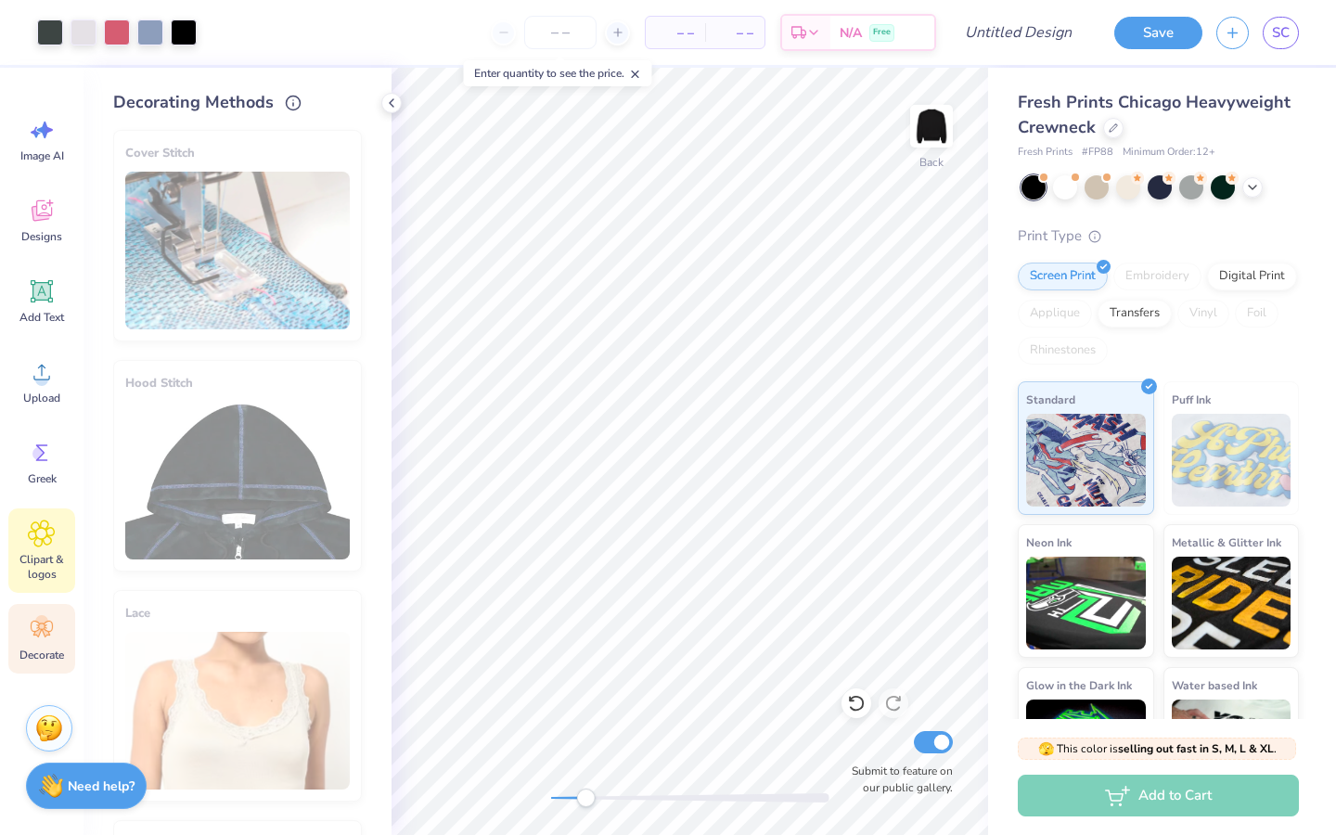
click at [62, 541] on div "Clipart & logos" at bounding box center [41, 550] width 67 height 84
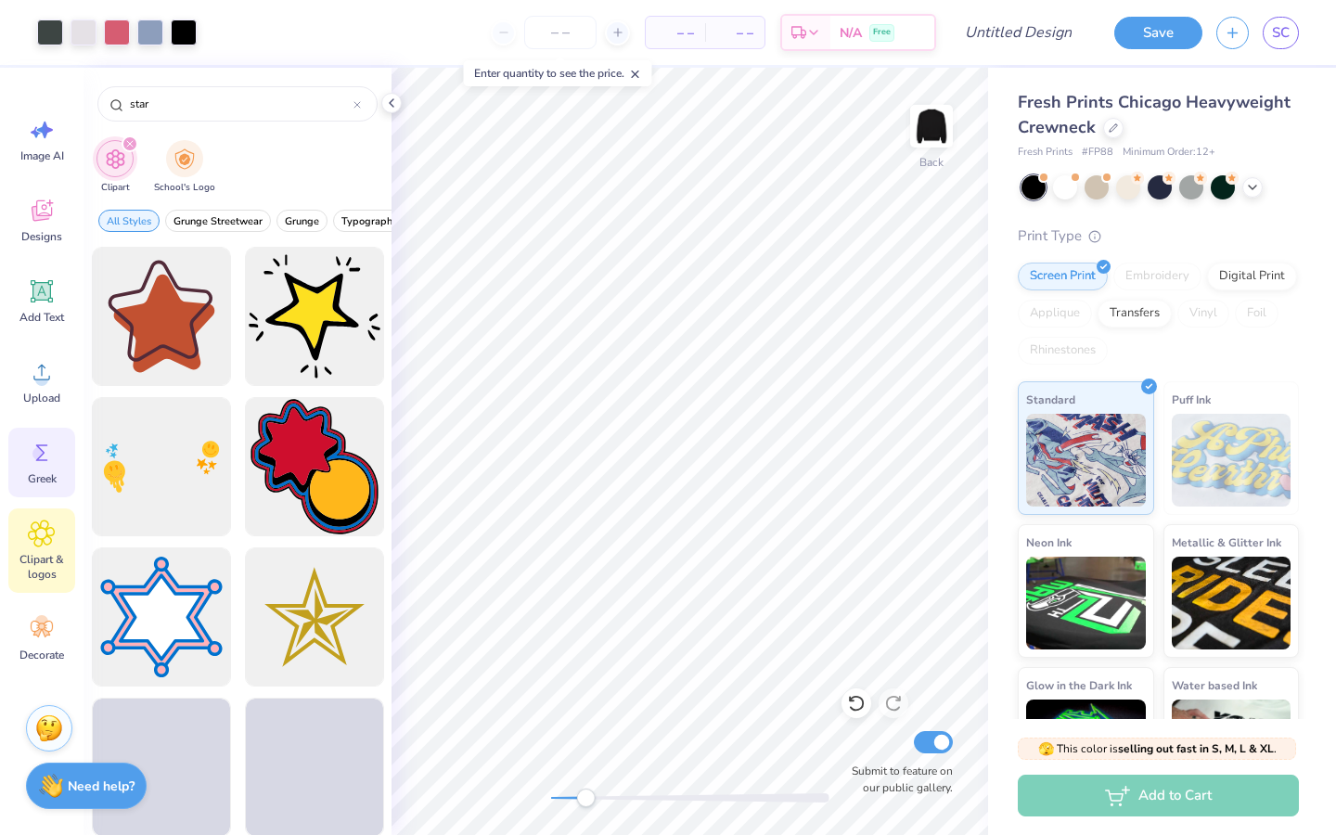
click at [61, 480] on div "Greek" at bounding box center [41, 463] width 67 height 70
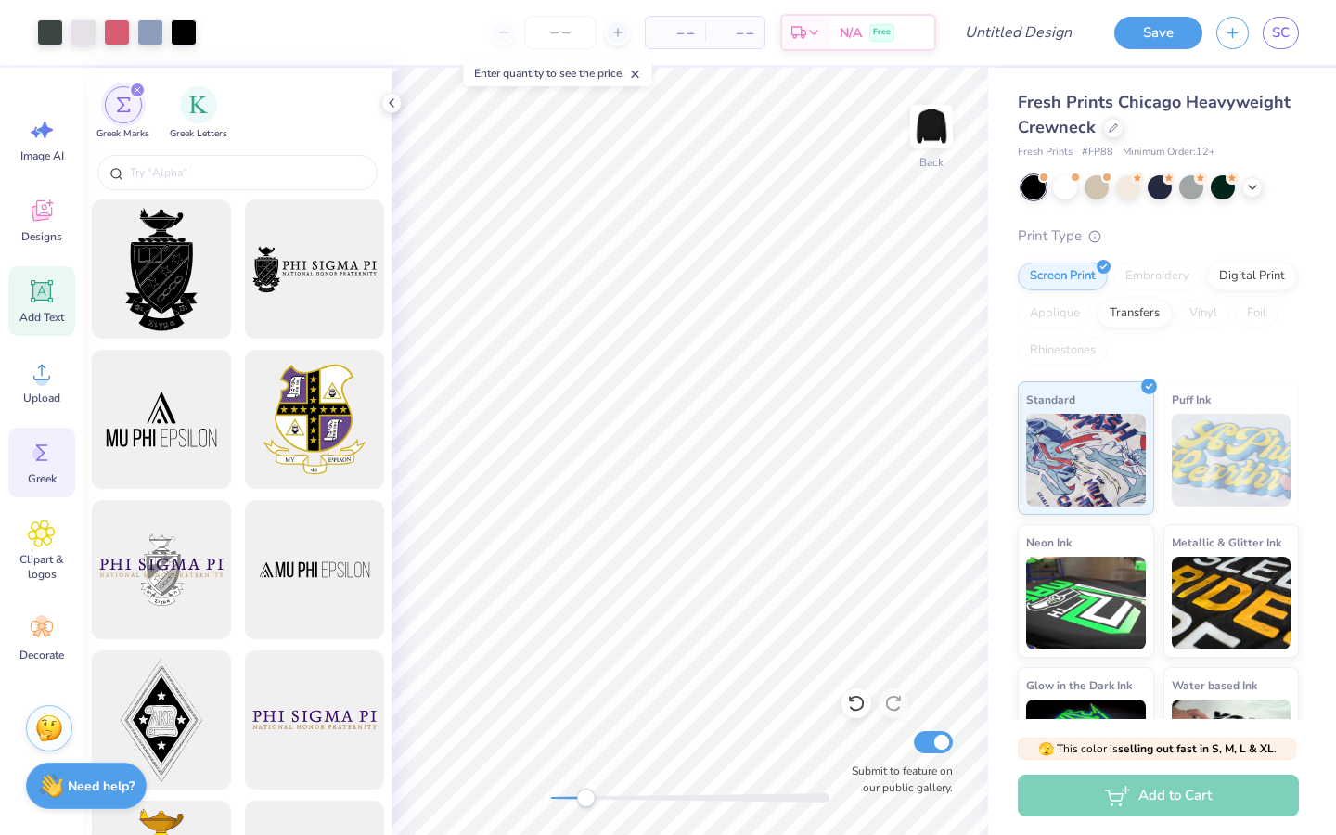
click at [57, 327] on div "Add Text" at bounding box center [41, 301] width 67 height 70
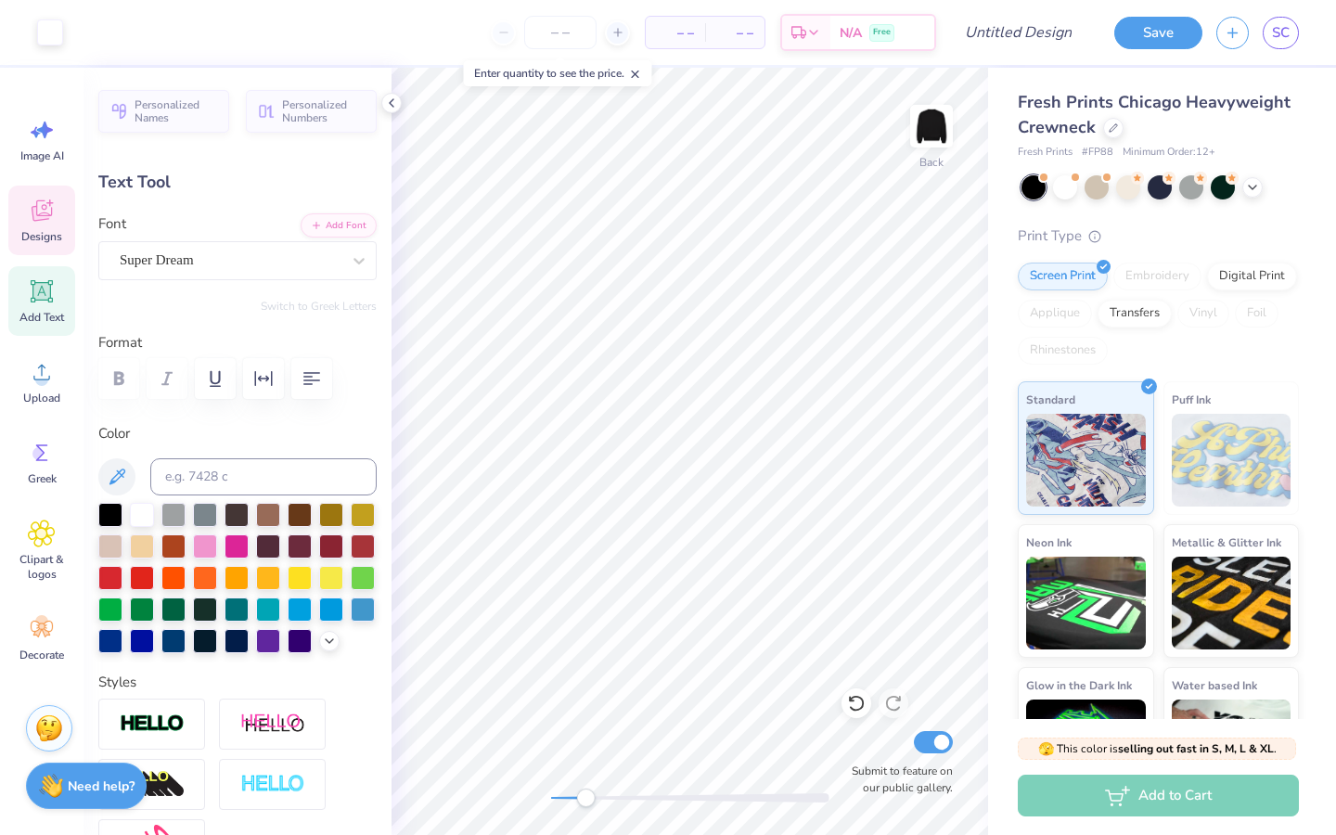
click at [49, 235] on span "Designs" at bounding box center [41, 236] width 41 height 15
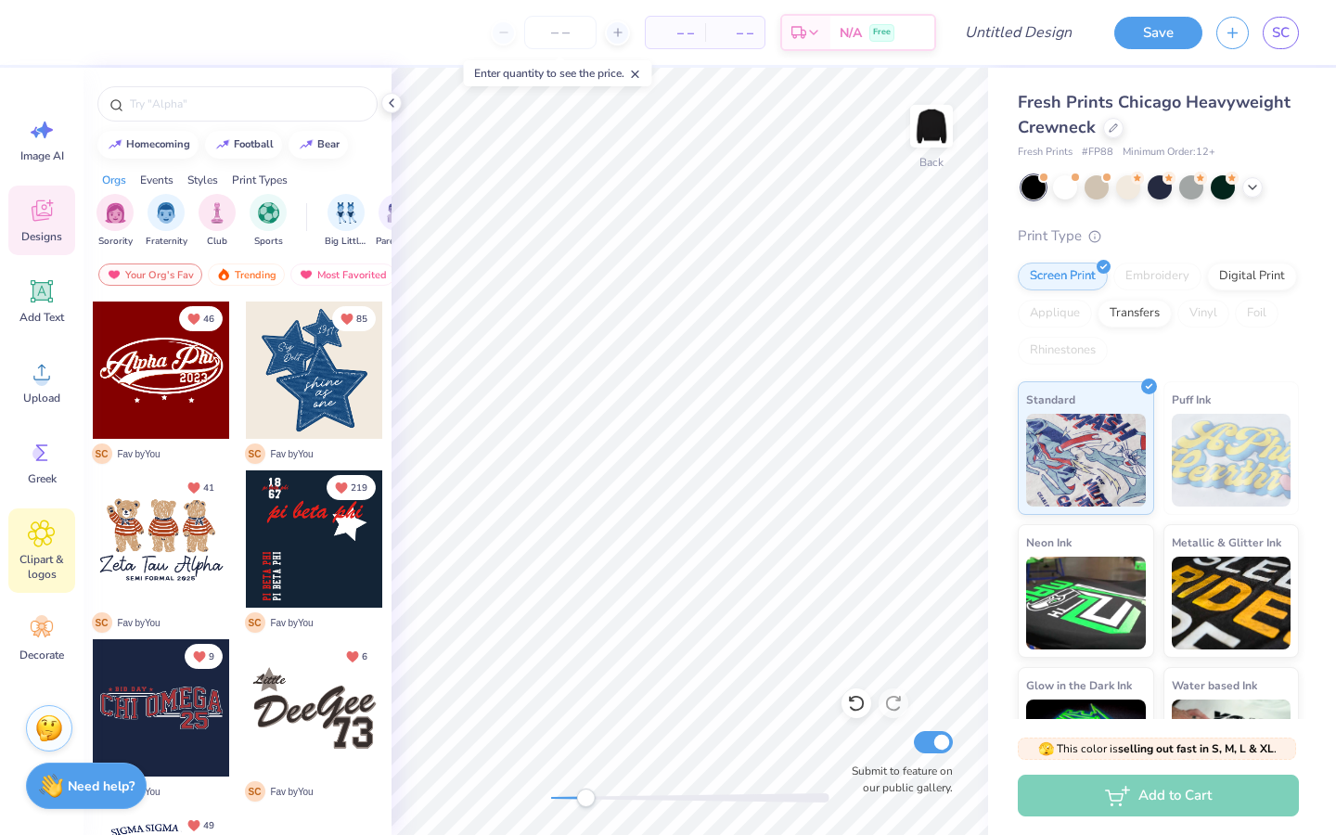
click at [33, 552] on span "Clipart & logos" at bounding box center [41, 567] width 61 height 30
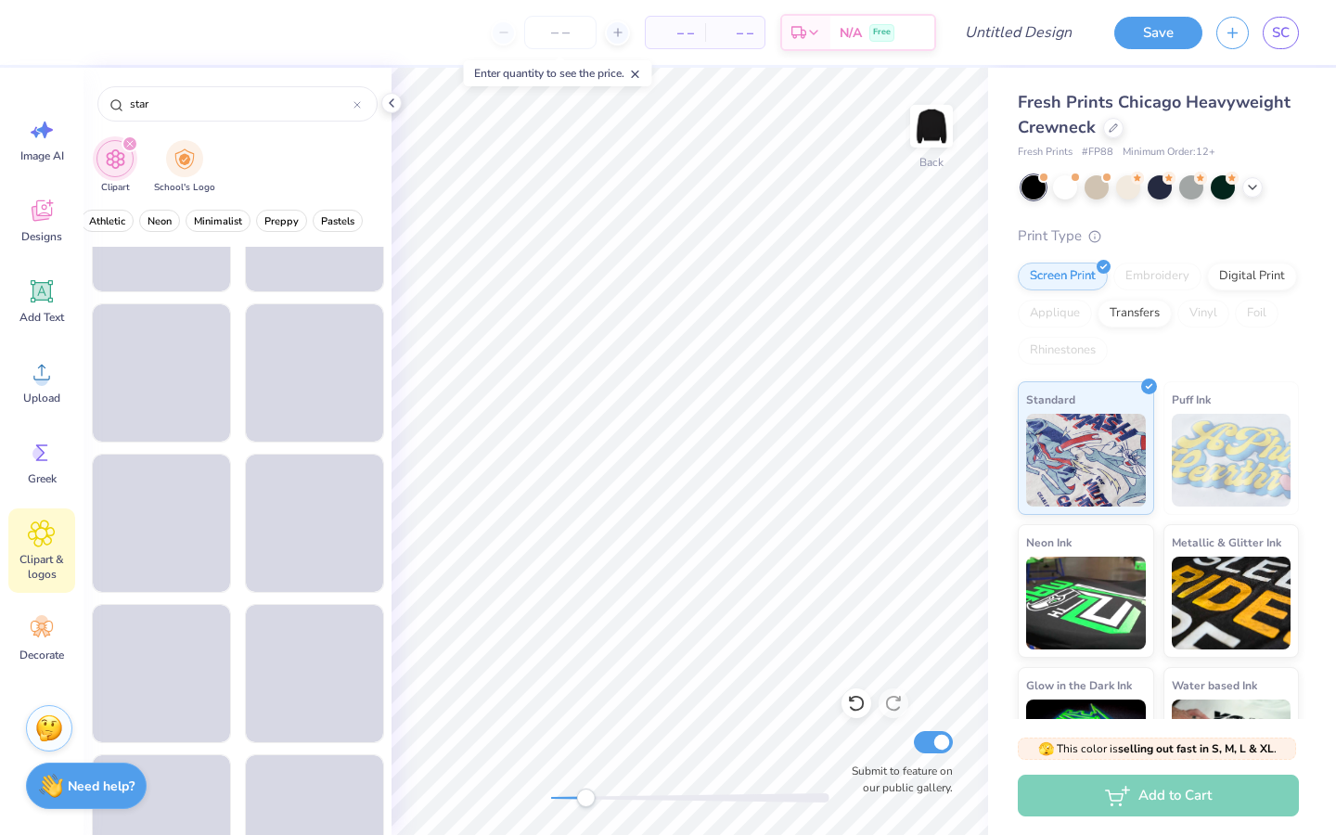
scroll to position [2658, 0]
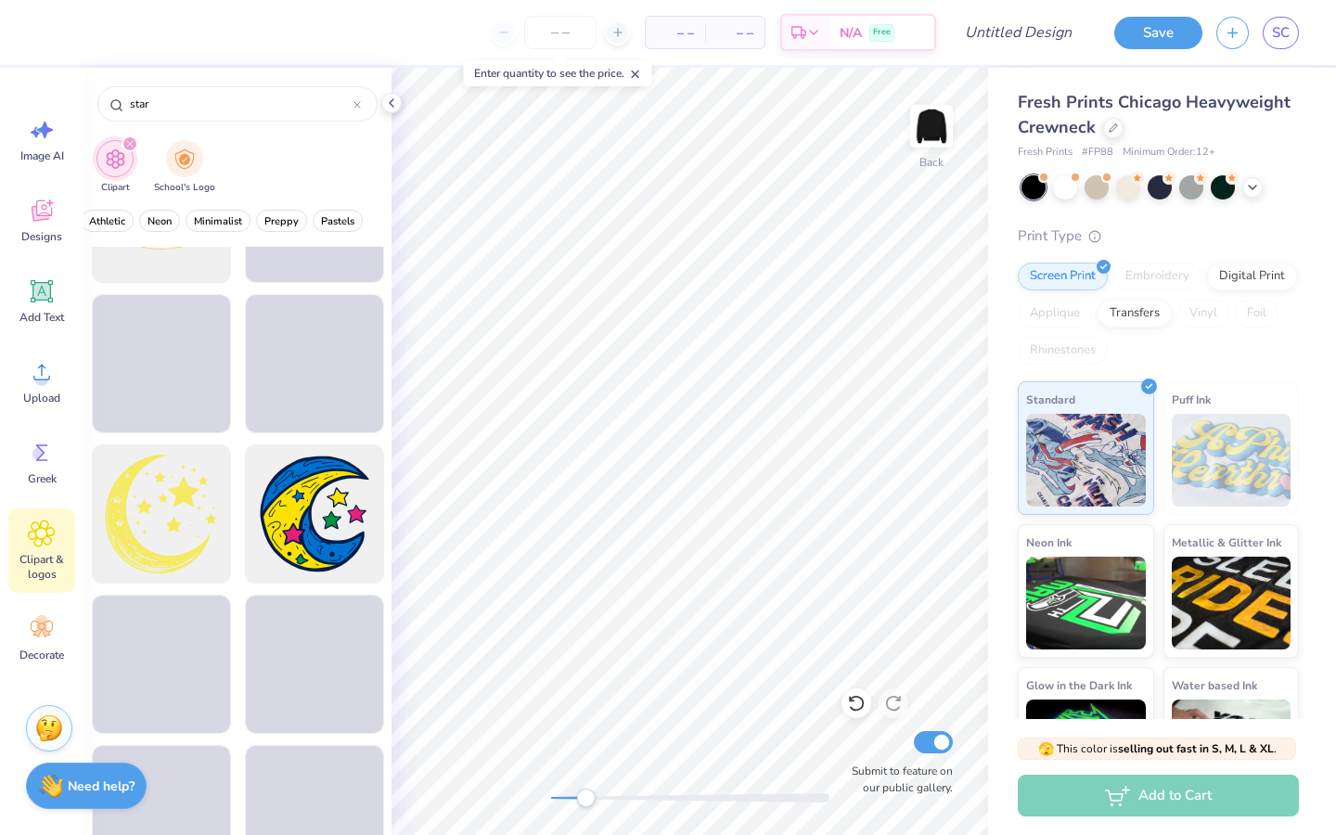
click at [119, 157] on img "filter for Clipart" at bounding box center [115, 158] width 21 height 21
click at [46, 625] on icon at bounding box center [42, 629] width 28 height 28
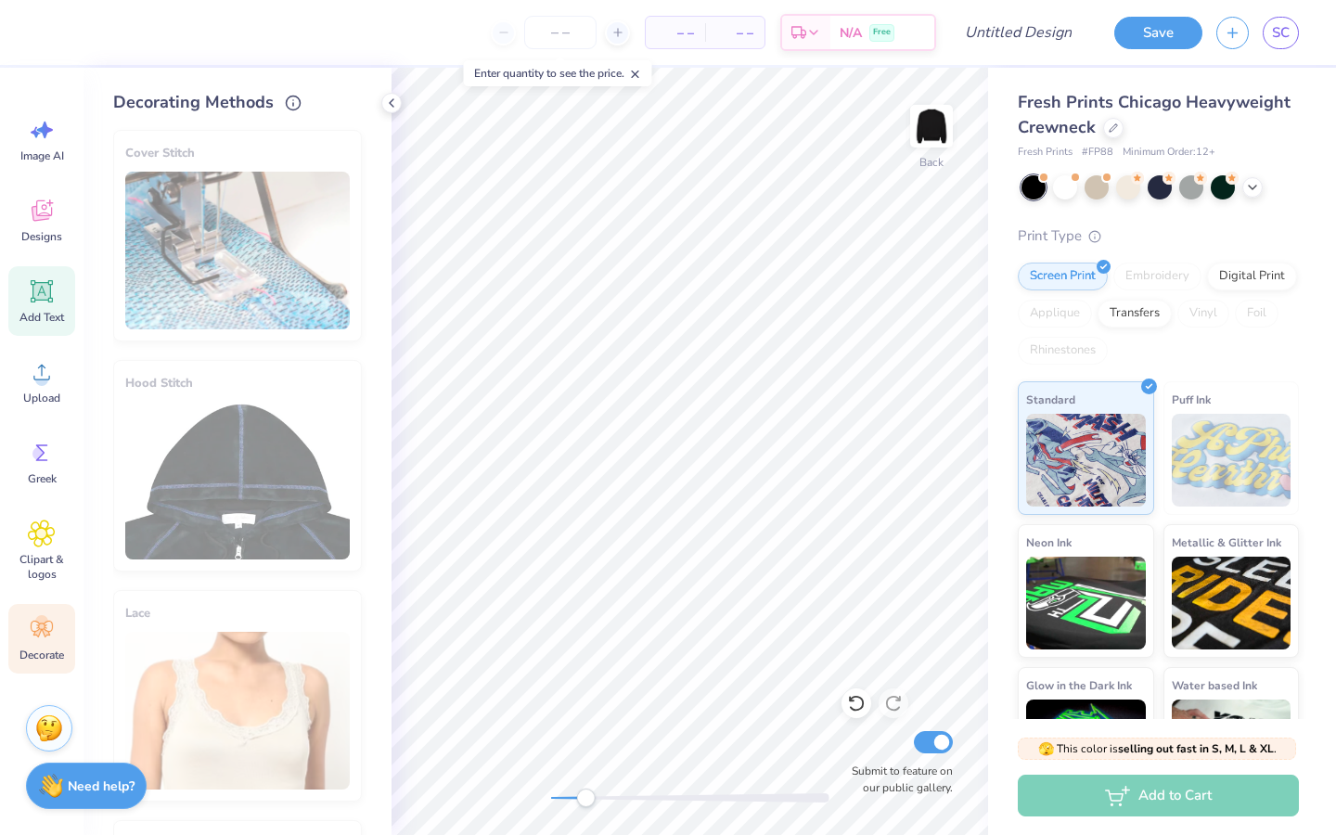
click at [54, 297] on icon at bounding box center [42, 291] width 28 height 28
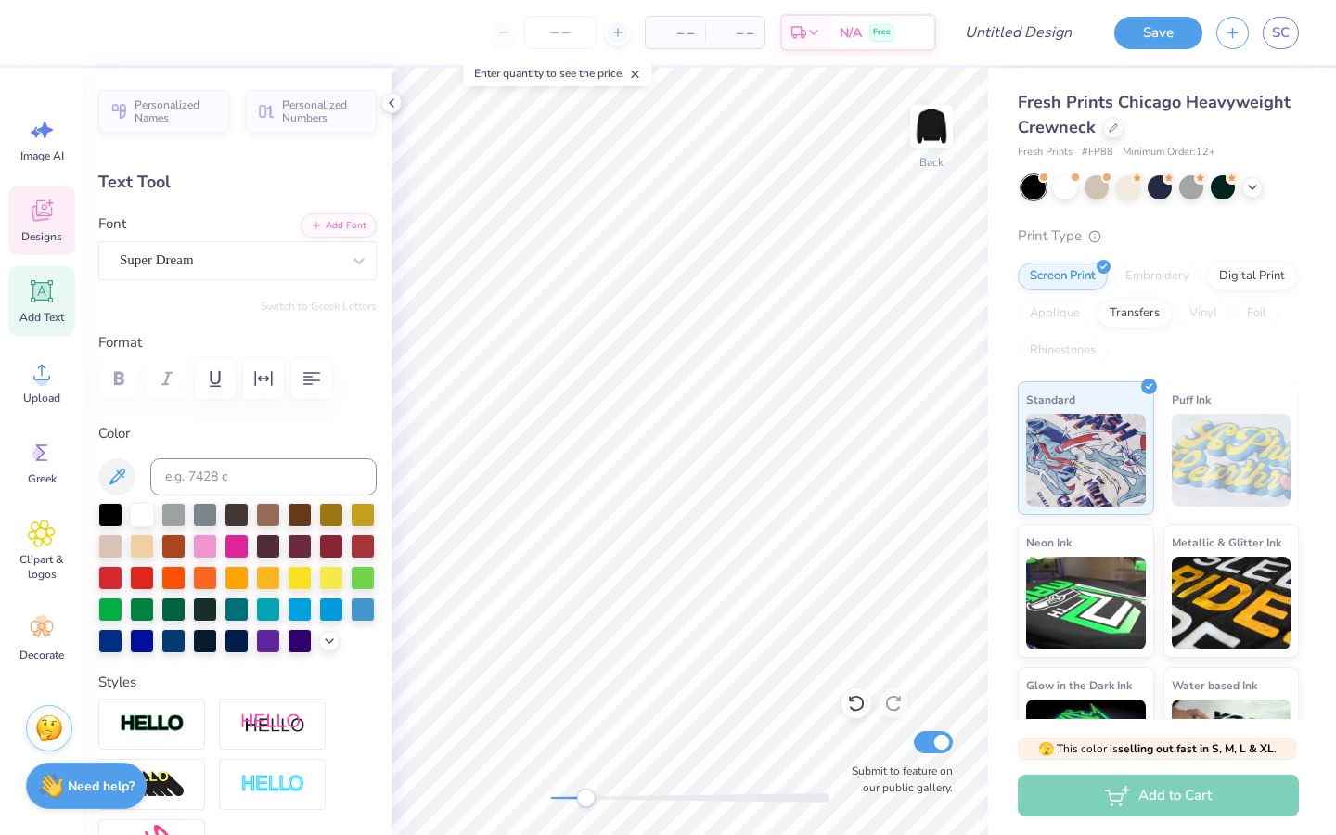
click at [54, 229] on span "Designs" at bounding box center [41, 236] width 41 height 15
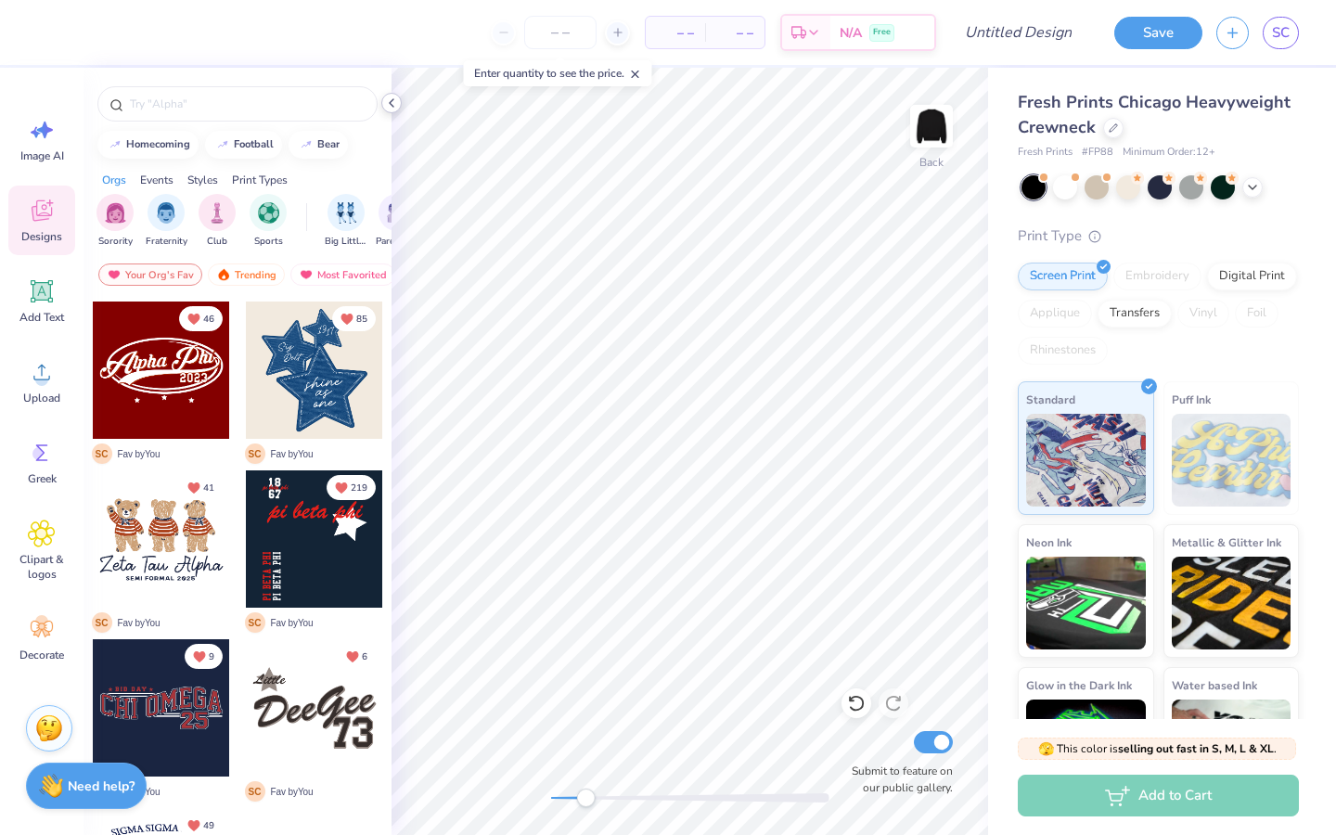
click at [394, 109] on icon at bounding box center [391, 103] width 15 height 15
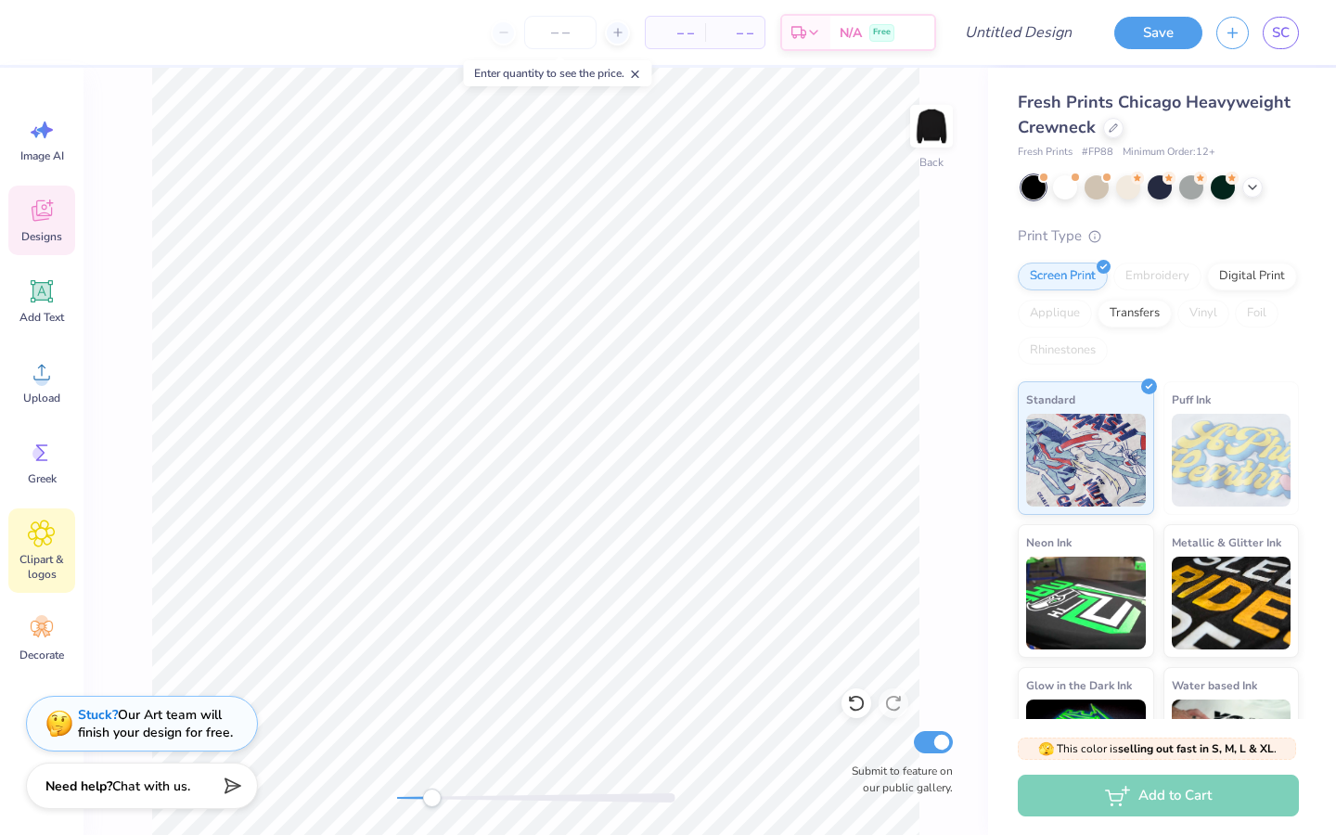
click at [37, 531] on icon at bounding box center [41, 533] width 11 height 11
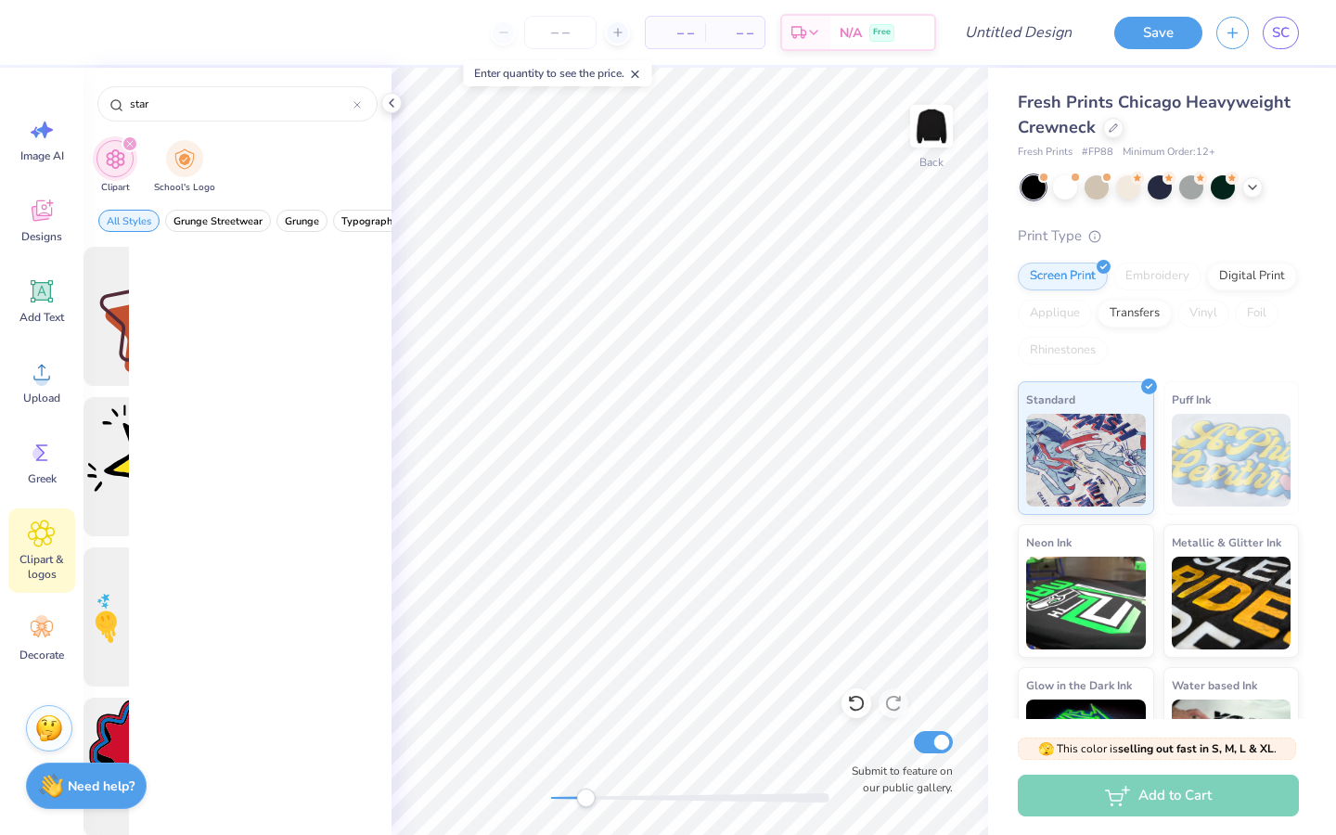
scroll to position [0, 0]
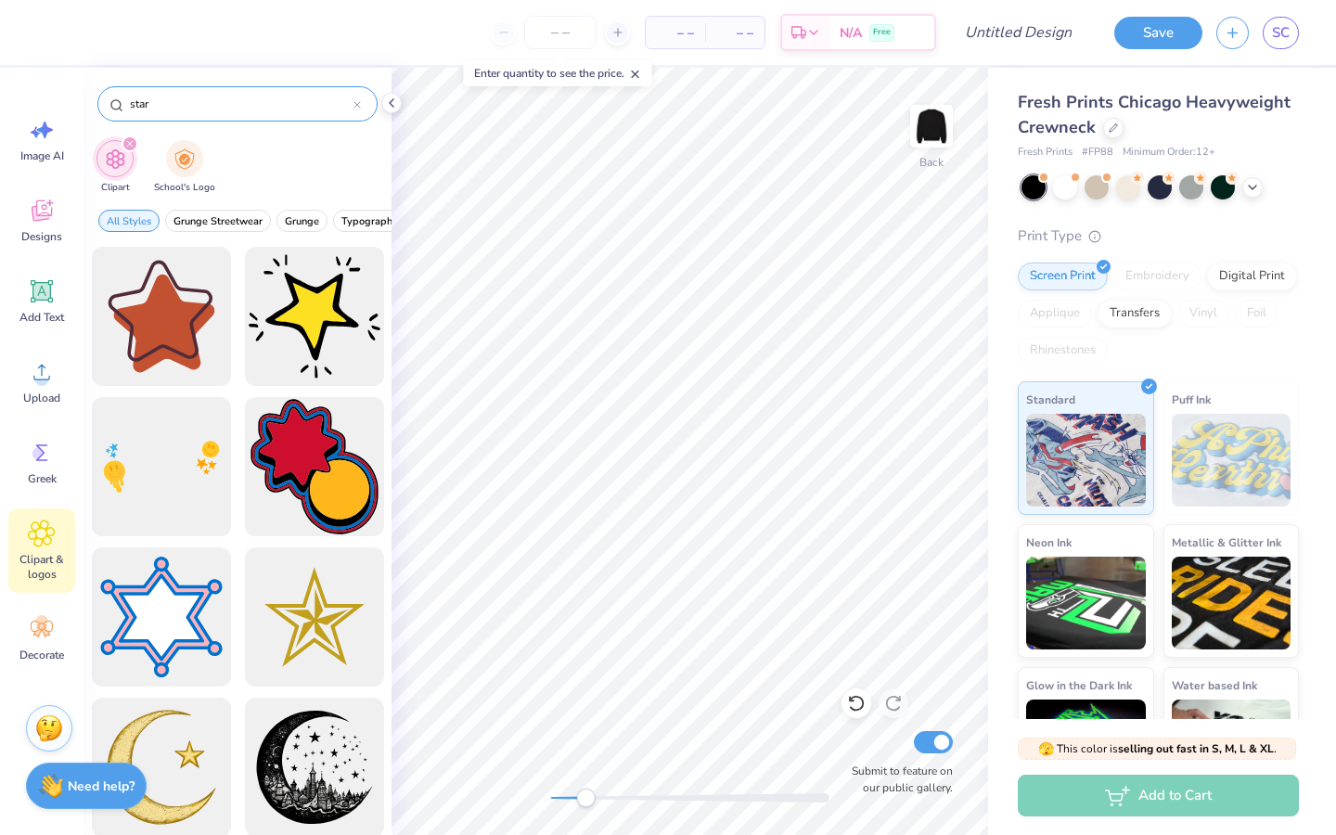
click at [361, 107] on div "star" at bounding box center [237, 103] width 280 height 35
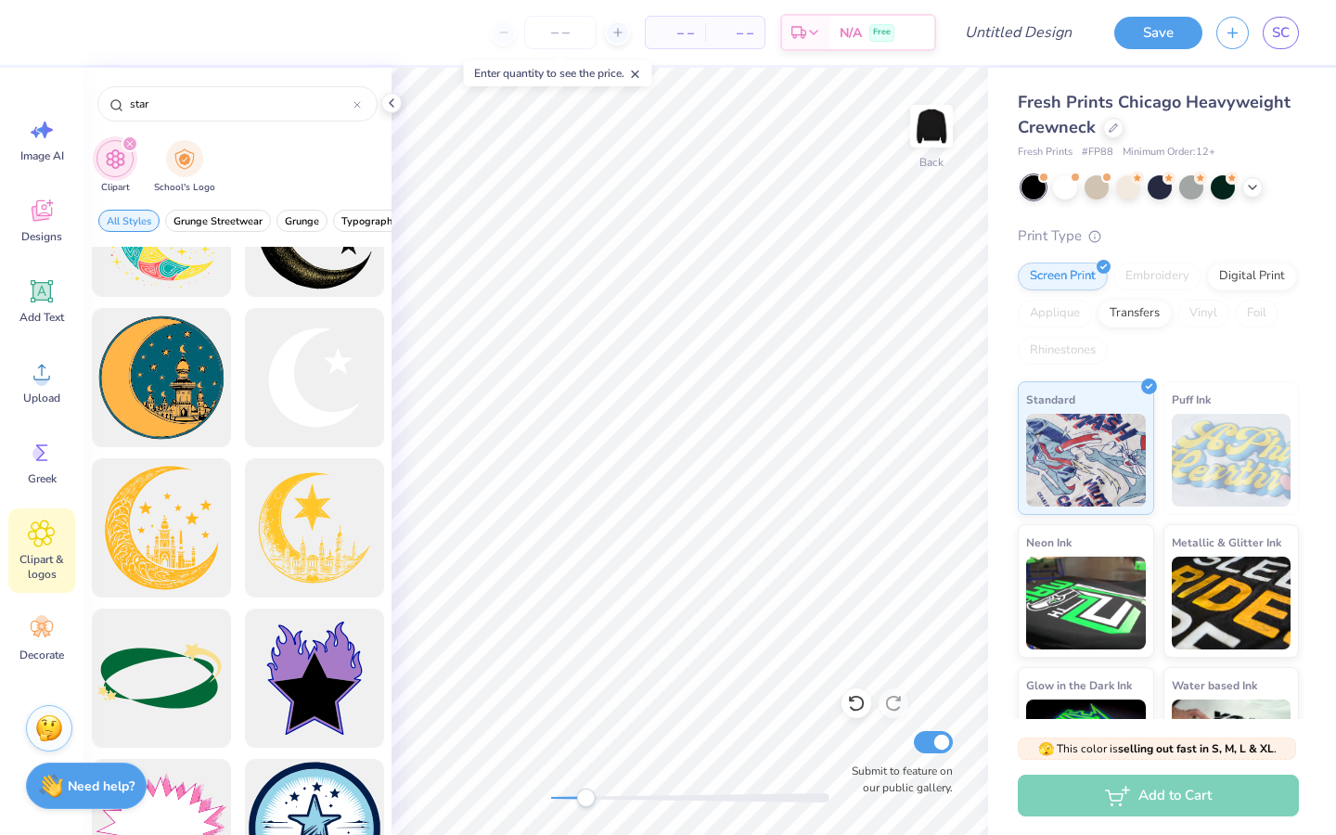
scroll to position [698, 0]
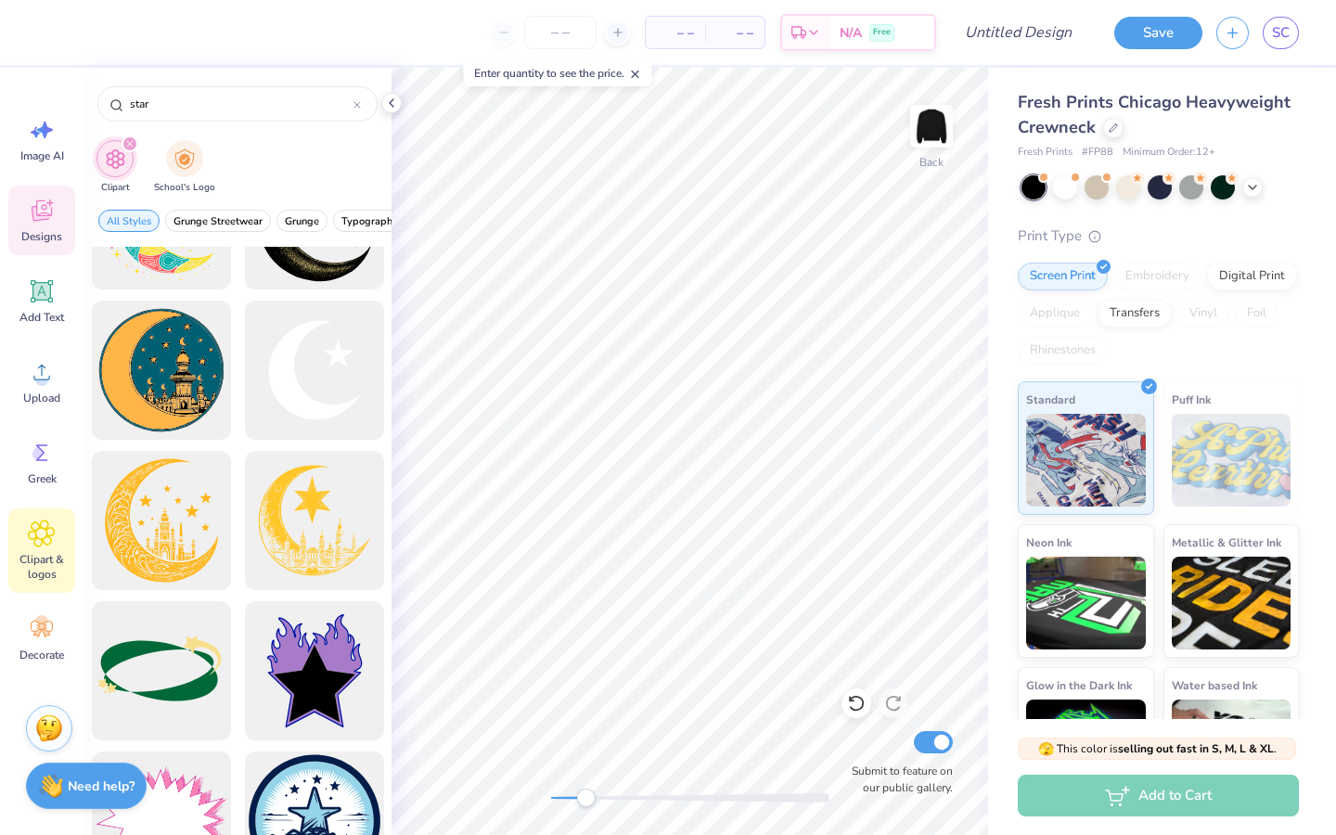
click at [49, 250] on div "Designs" at bounding box center [41, 221] width 67 height 70
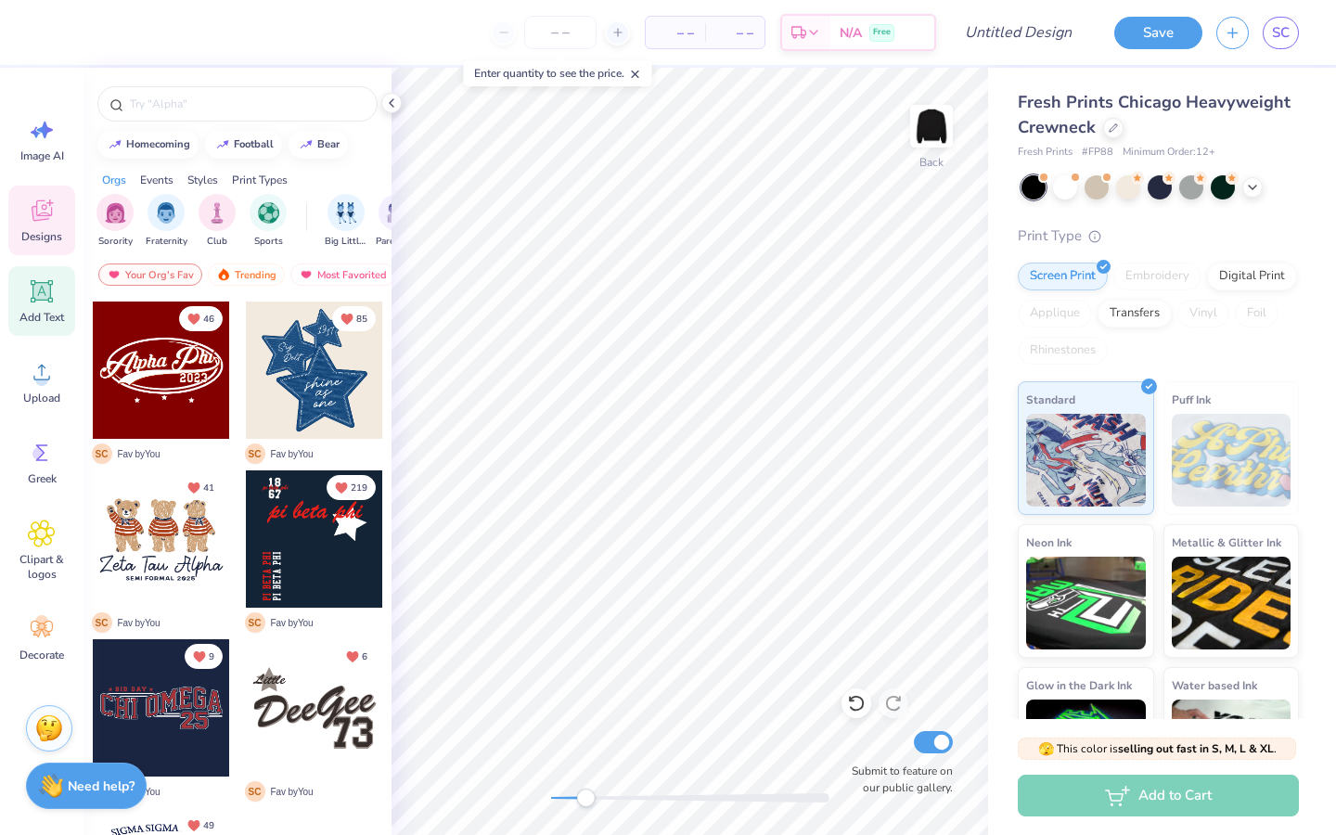
click at [45, 291] on icon at bounding box center [42, 292] width 18 height 18
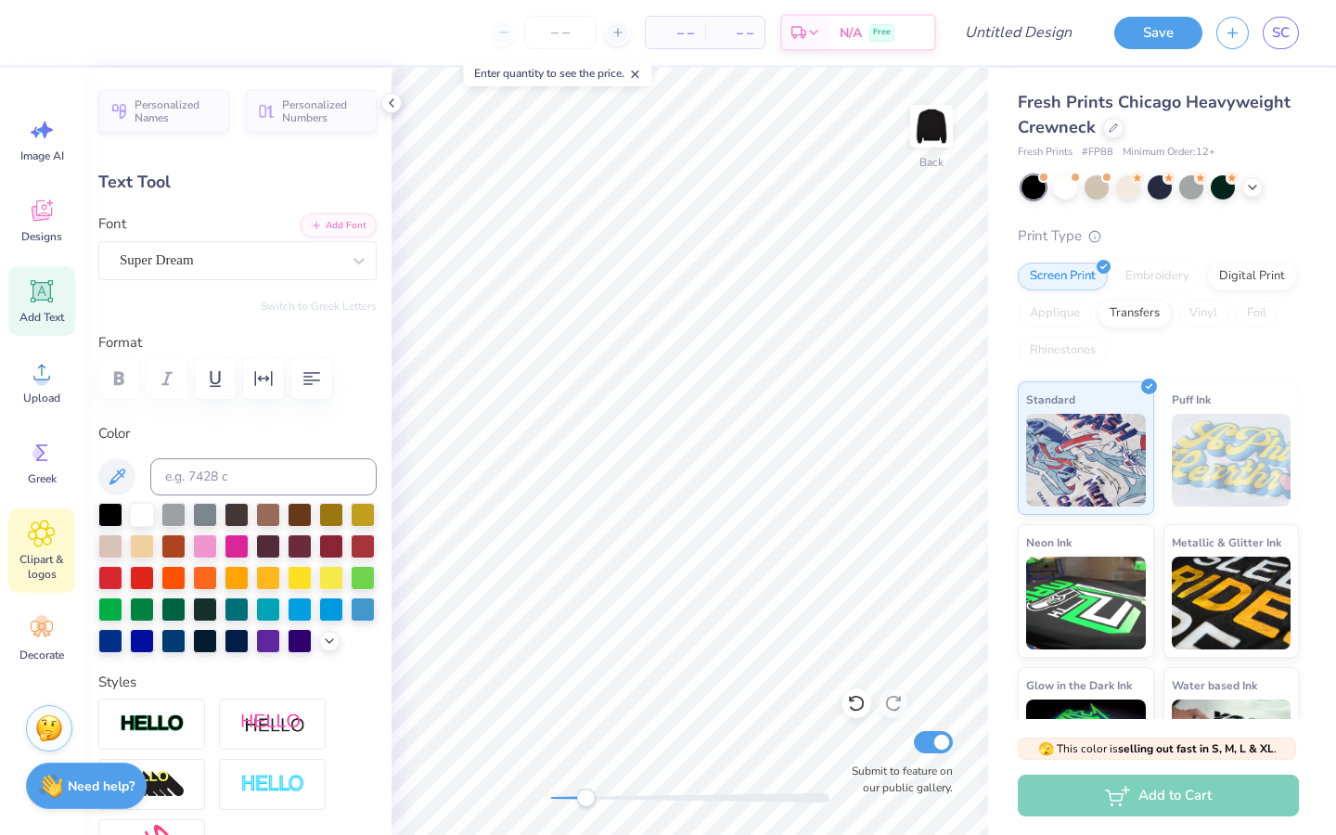
click at [46, 531] on icon at bounding box center [41, 533] width 11 height 11
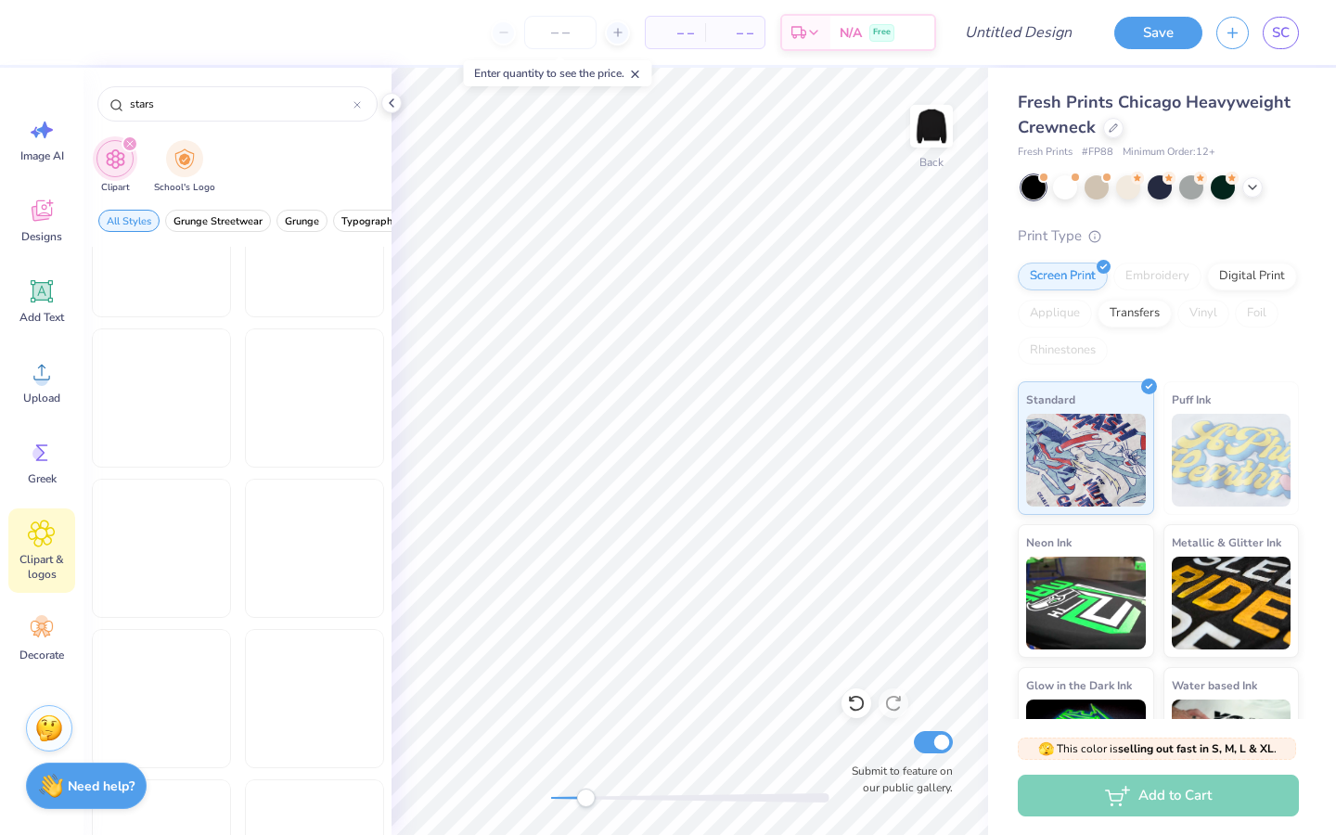
scroll to position [2990, 0]
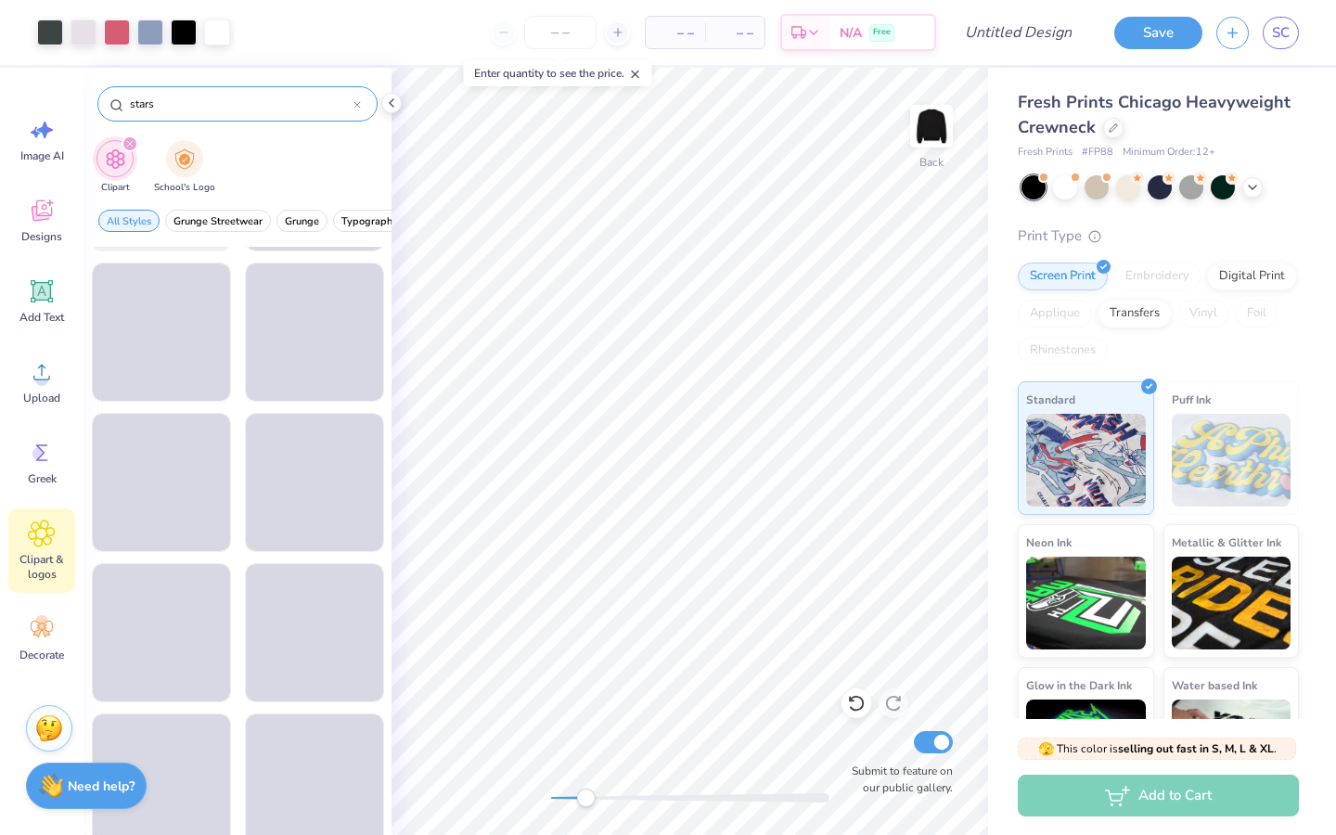
click at [196, 112] on input "stars" at bounding box center [240, 104] width 225 height 19
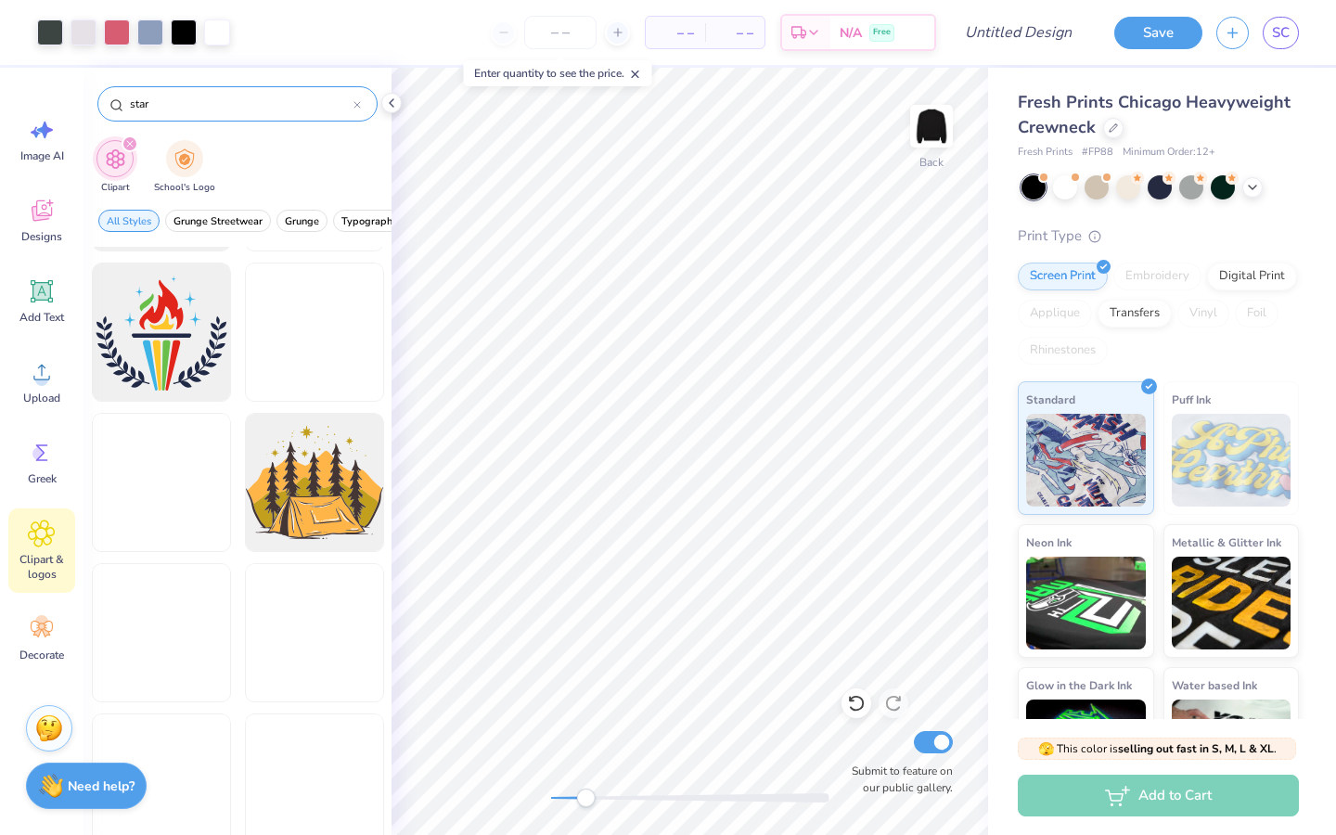
type input "star"
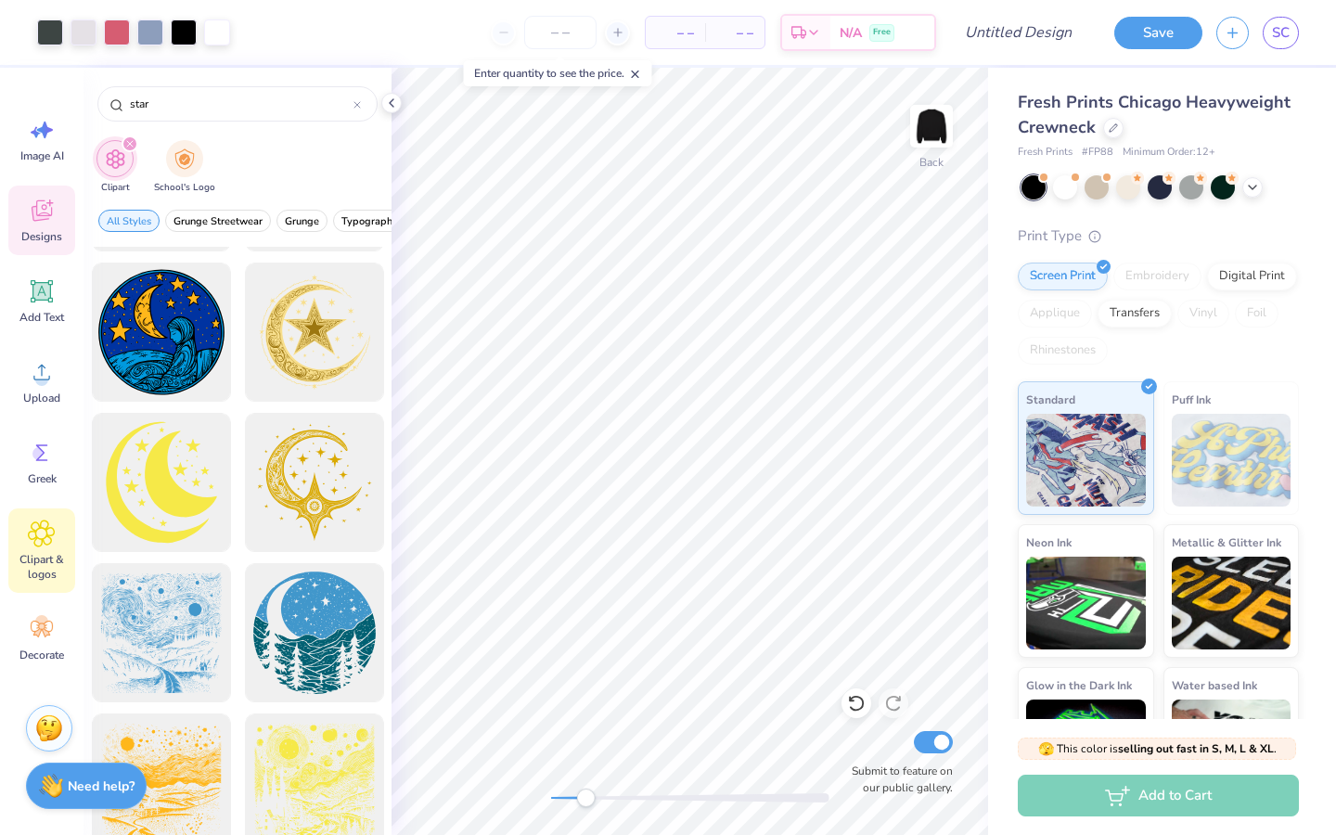
click at [48, 232] on span "Designs" at bounding box center [41, 236] width 41 height 15
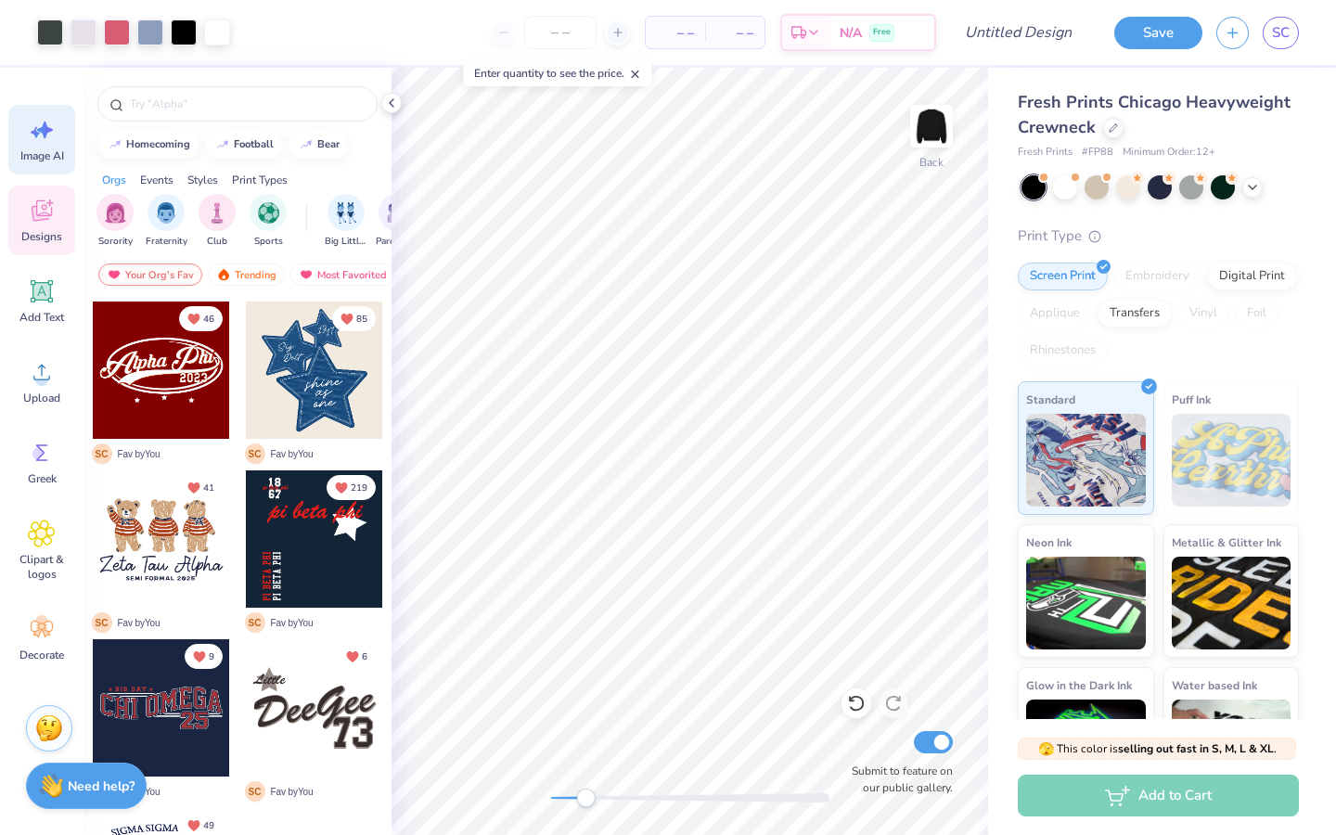
click at [41, 137] on icon at bounding box center [42, 130] width 28 height 28
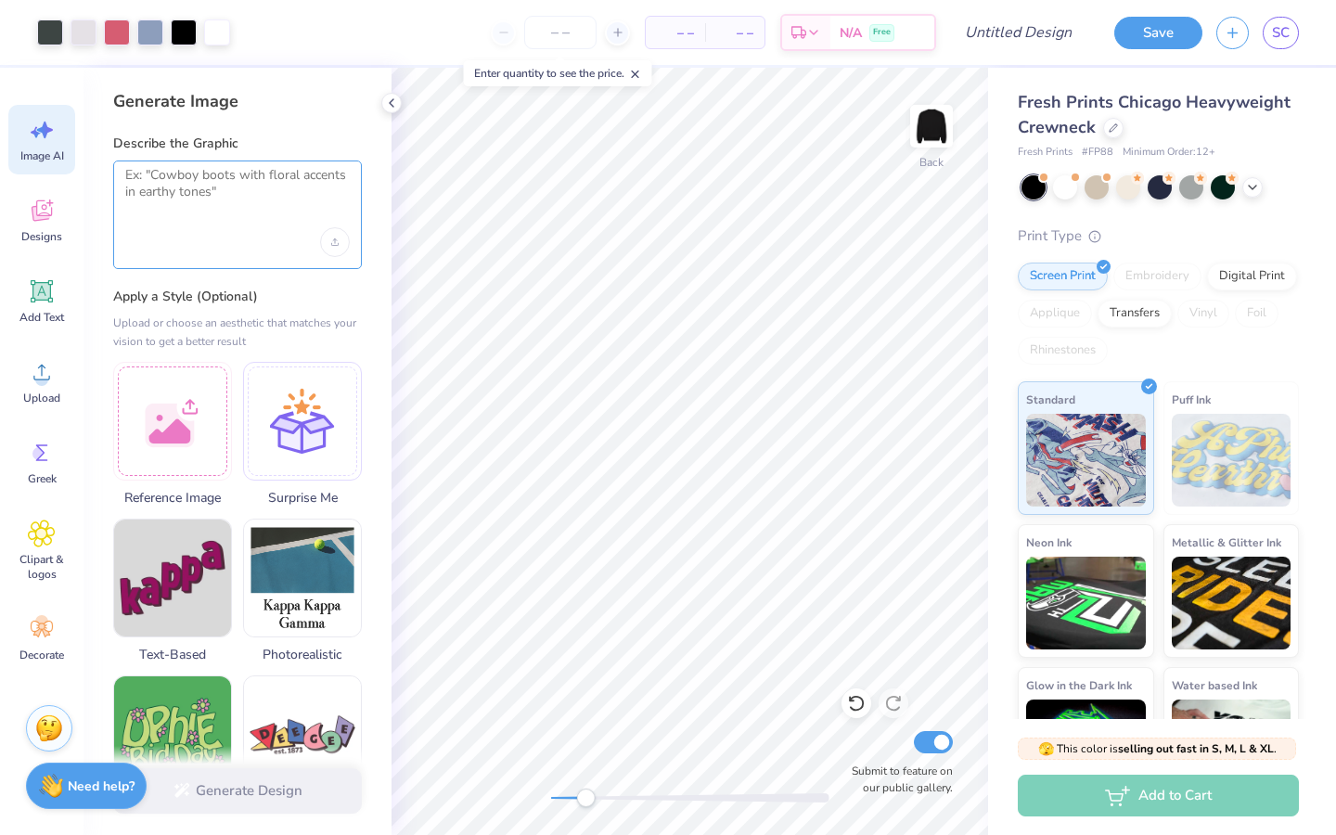
click at [247, 194] on textarea at bounding box center [237, 190] width 224 height 46
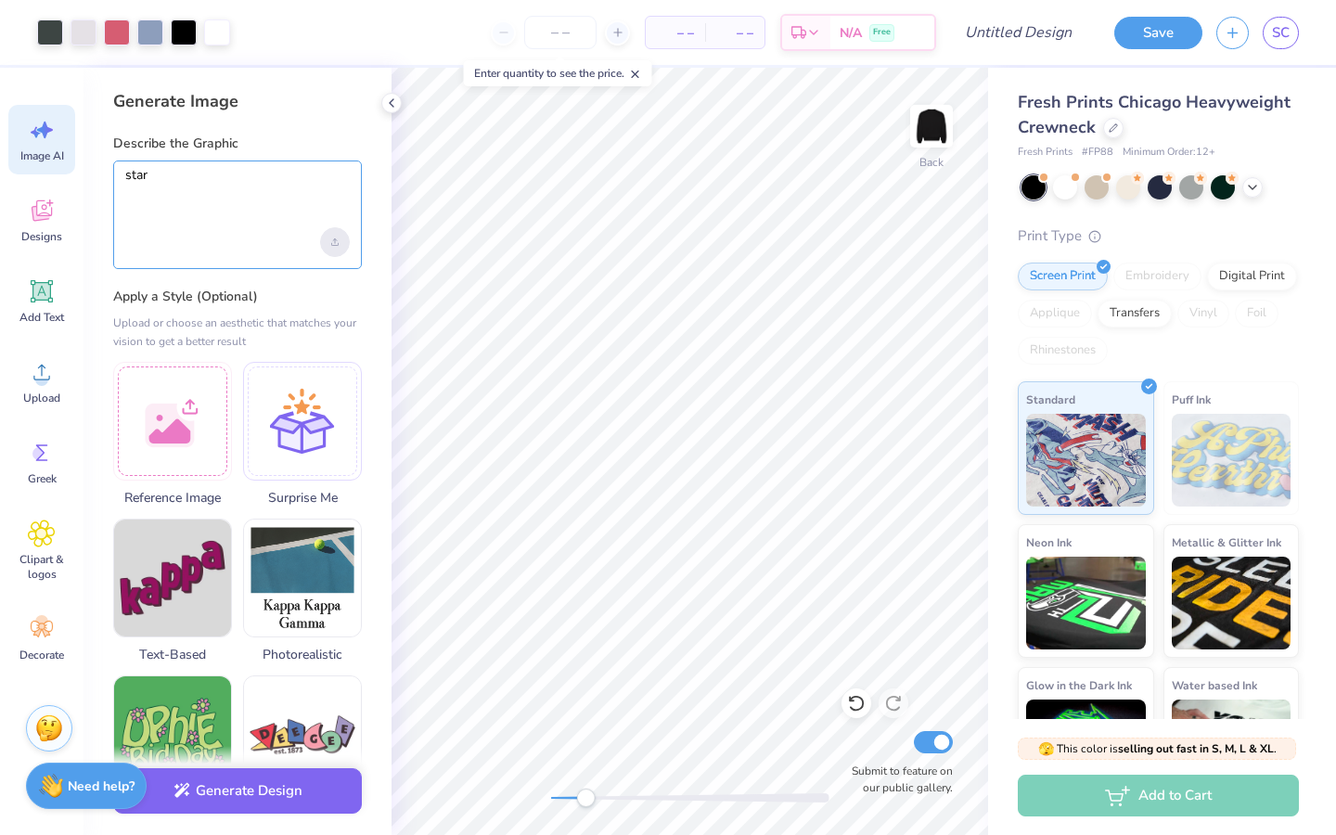
type textarea "star"
click at [334, 249] on div "Upload image" at bounding box center [335, 242] width 30 height 30
click at [296, 300] on label "Apply a Style (Optional)" at bounding box center [237, 297] width 249 height 19
click at [173, 224] on div "star" at bounding box center [237, 214] width 249 height 109
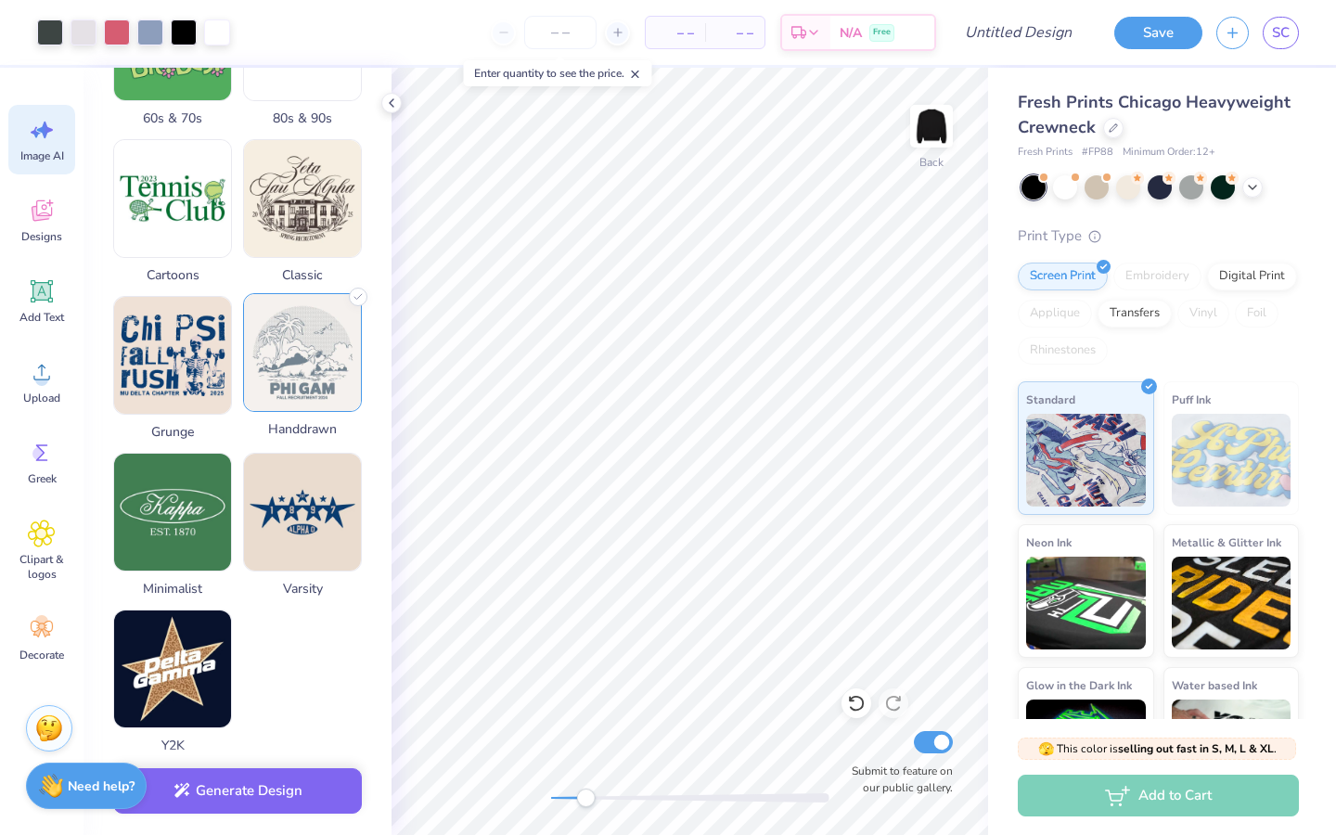
scroll to position [684, 0]
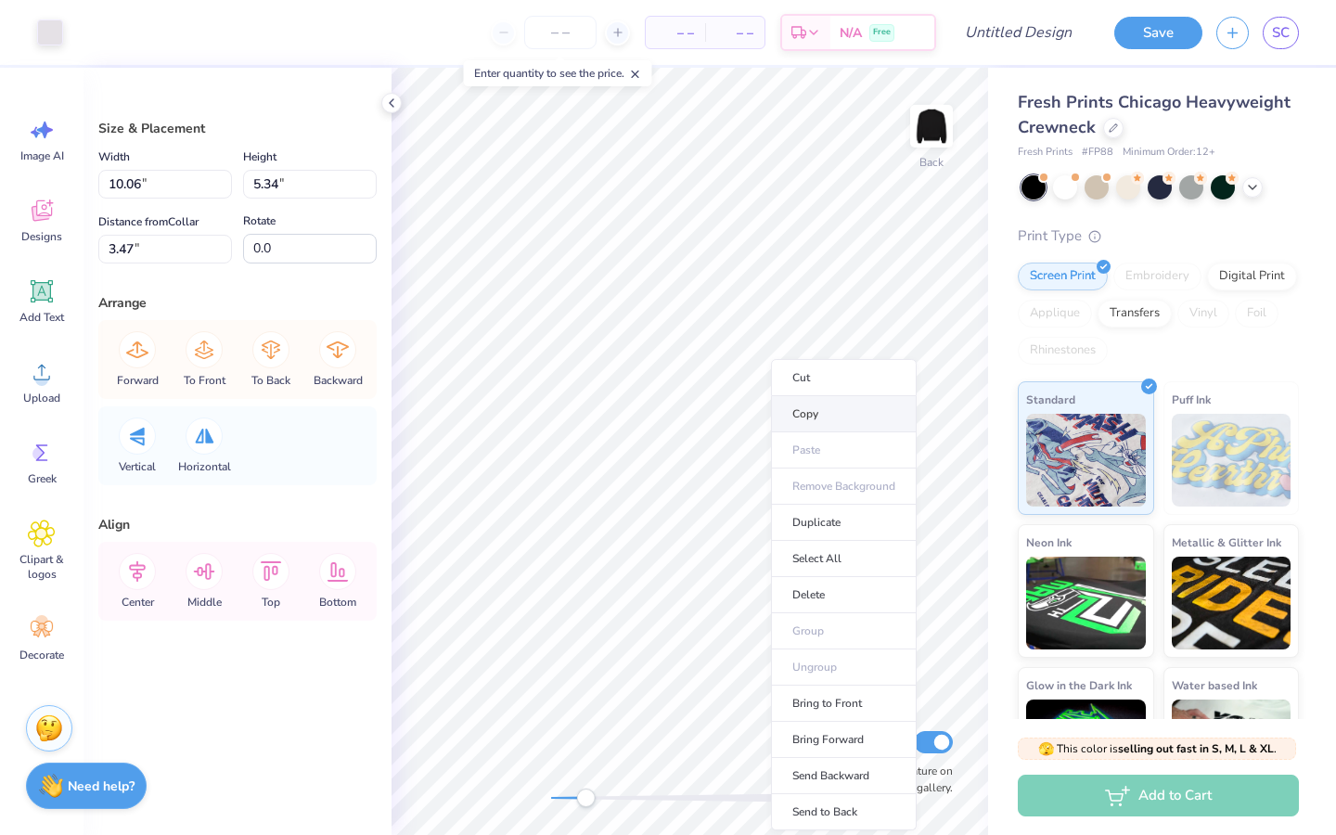
click at [816, 404] on li "Copy" at bounding box center [844, 414] width 146 height 36
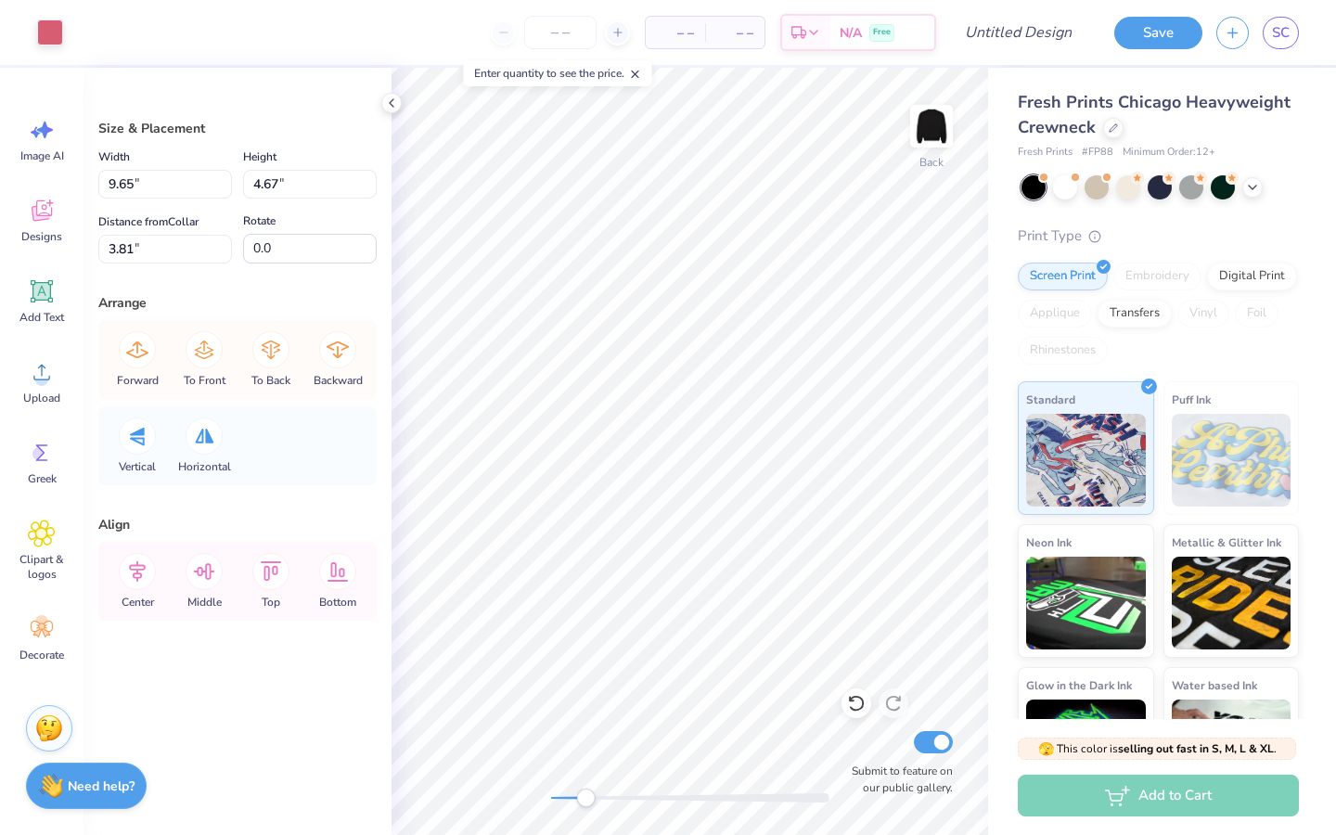
type input "9.65"
type input "4.67"
type input "3.81"
type input "10.06"
type input "5.34"
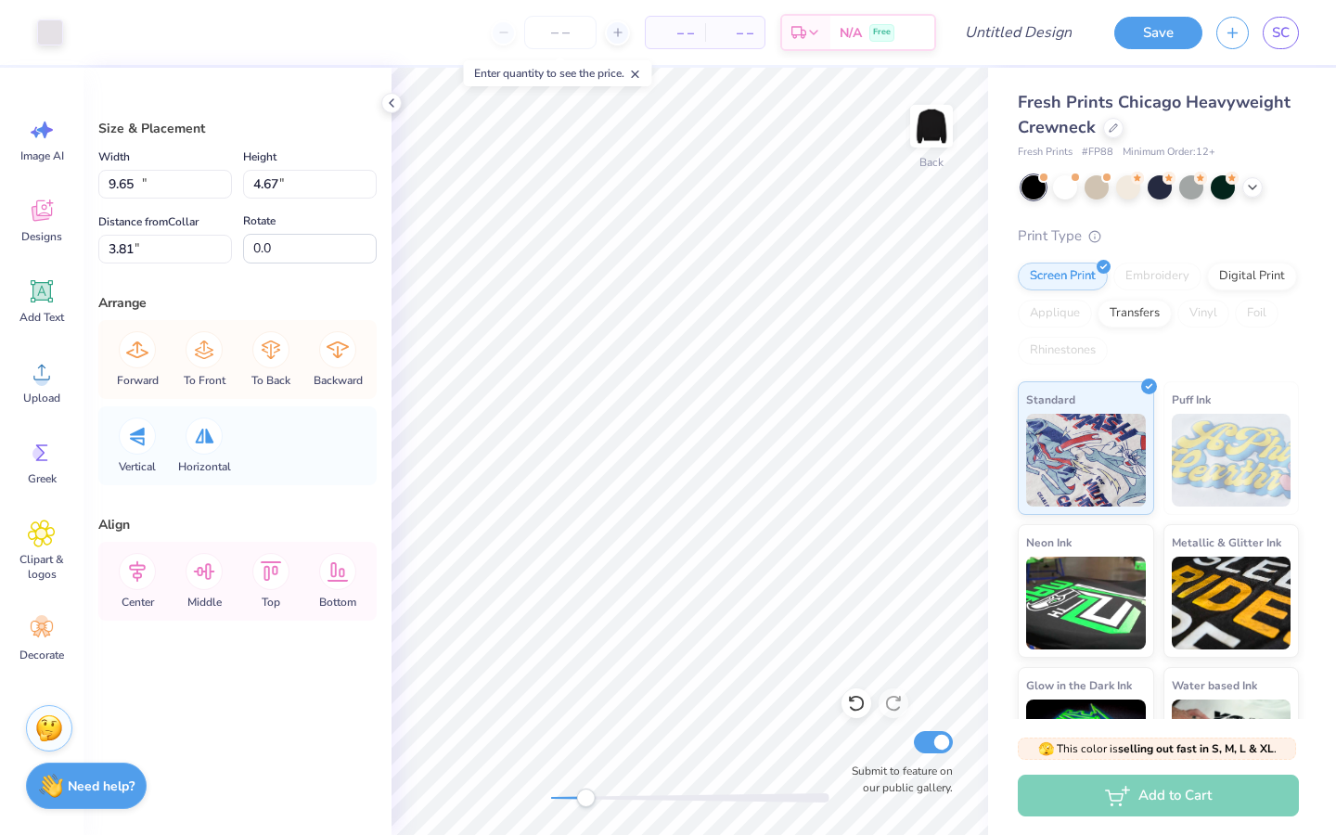
type input "3.47"
click at [998, 37] on input "Design Title" at bounding box center [1040, 32] width 91 height 37
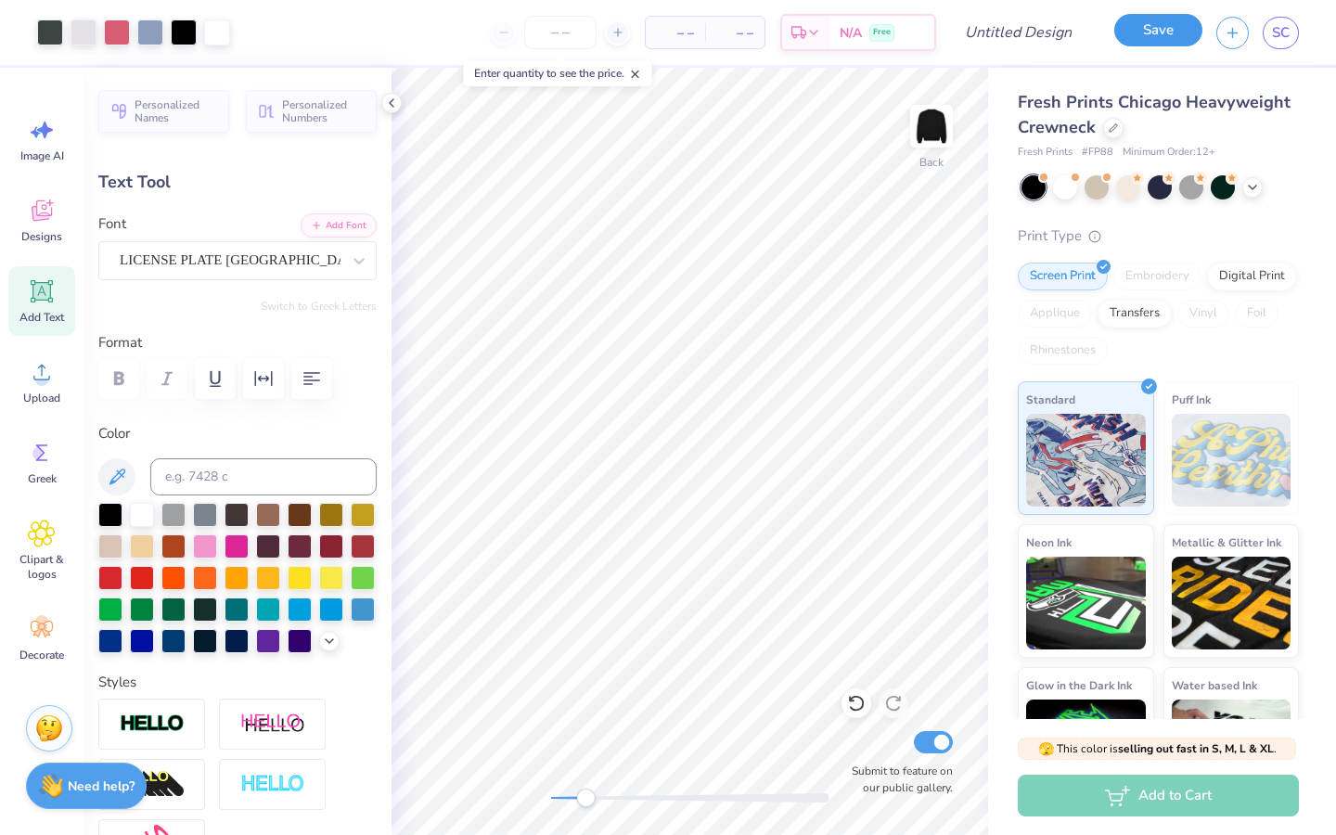
click at [1144, 40] on button "Save" at bounding box center [1158, 30] width 88 height 32
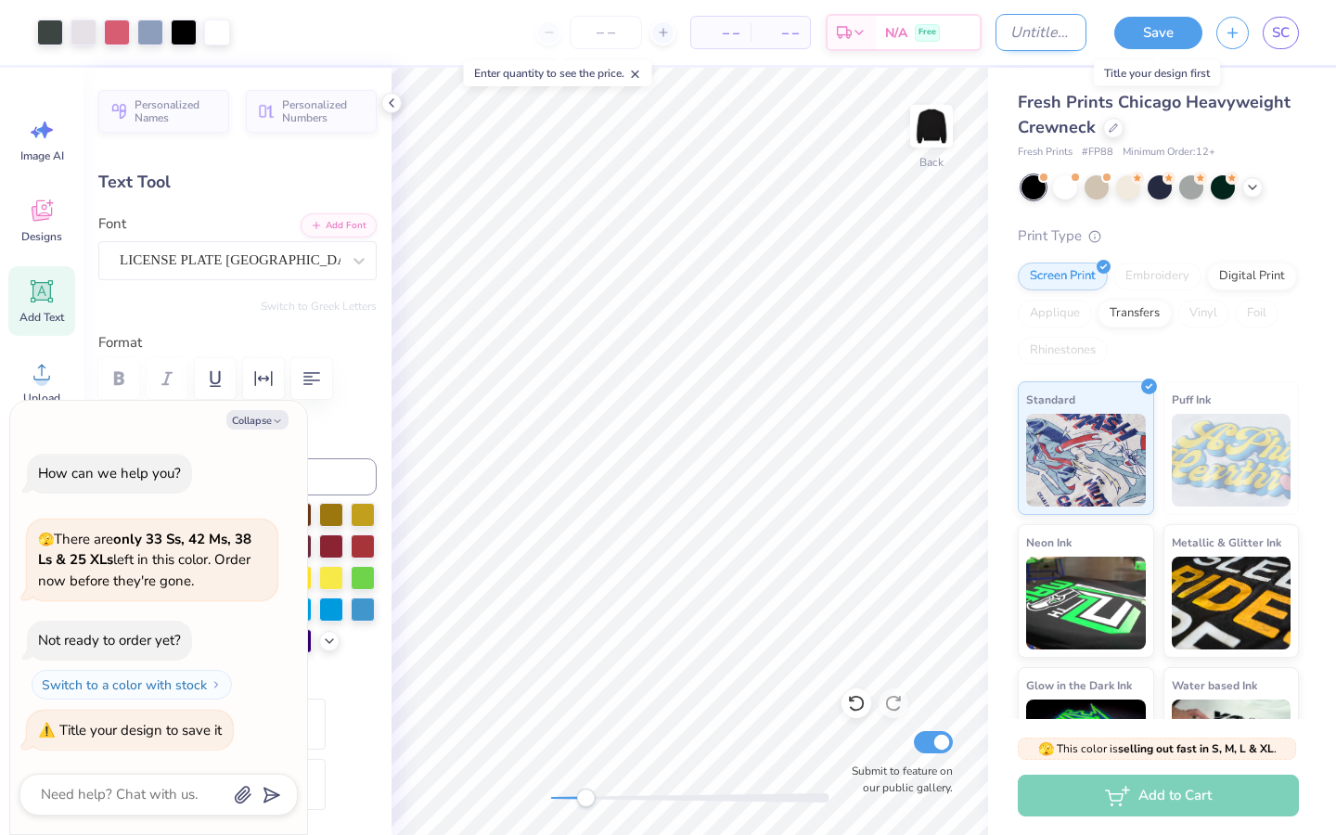
type textarea "x"
click at [1042, 40] on input "Design Title" at bounding box center [1040, 32] width 91 height 37
type input "O"
type textarea "x"
type input "Op"
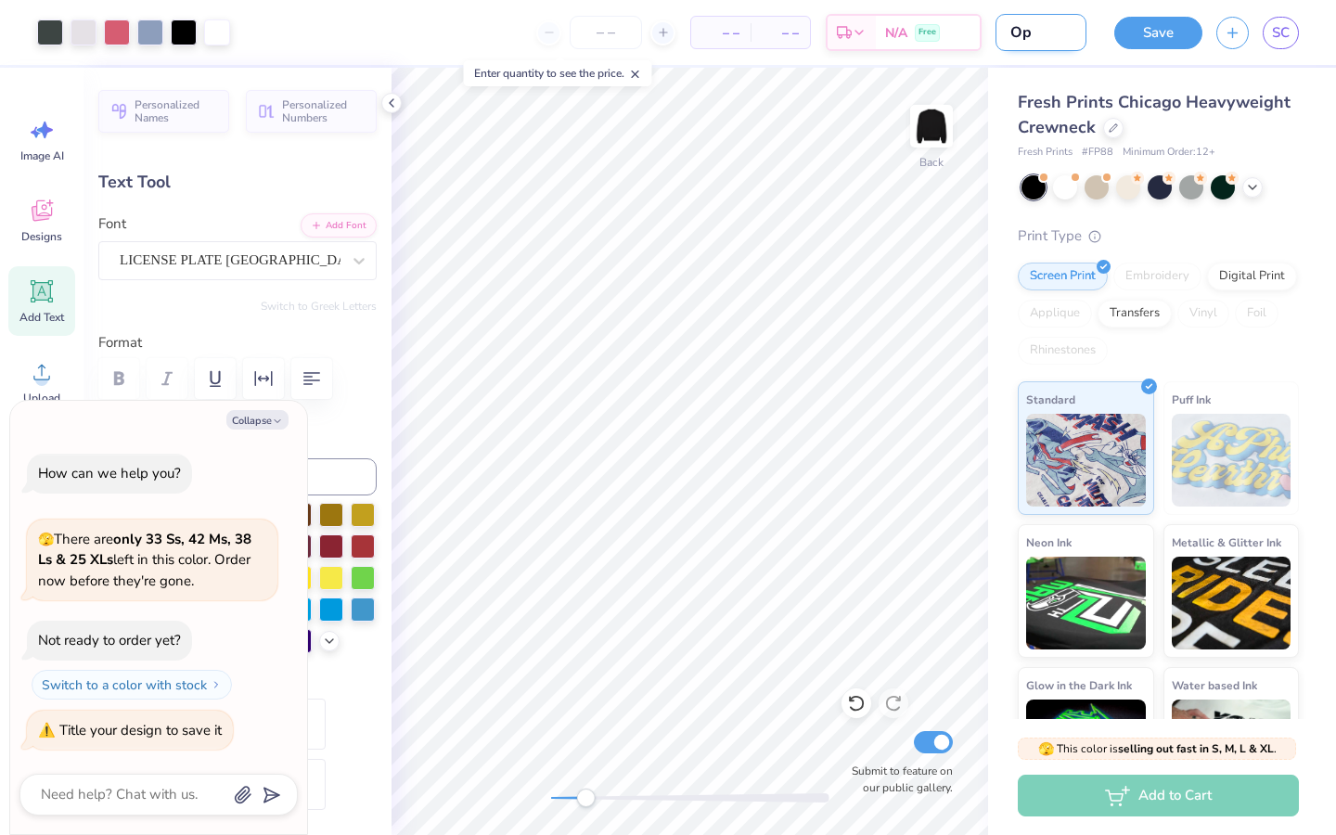
type textarea "x"
type input "Ope"
type textarea "x"
type input "Open"
type textarea "x"
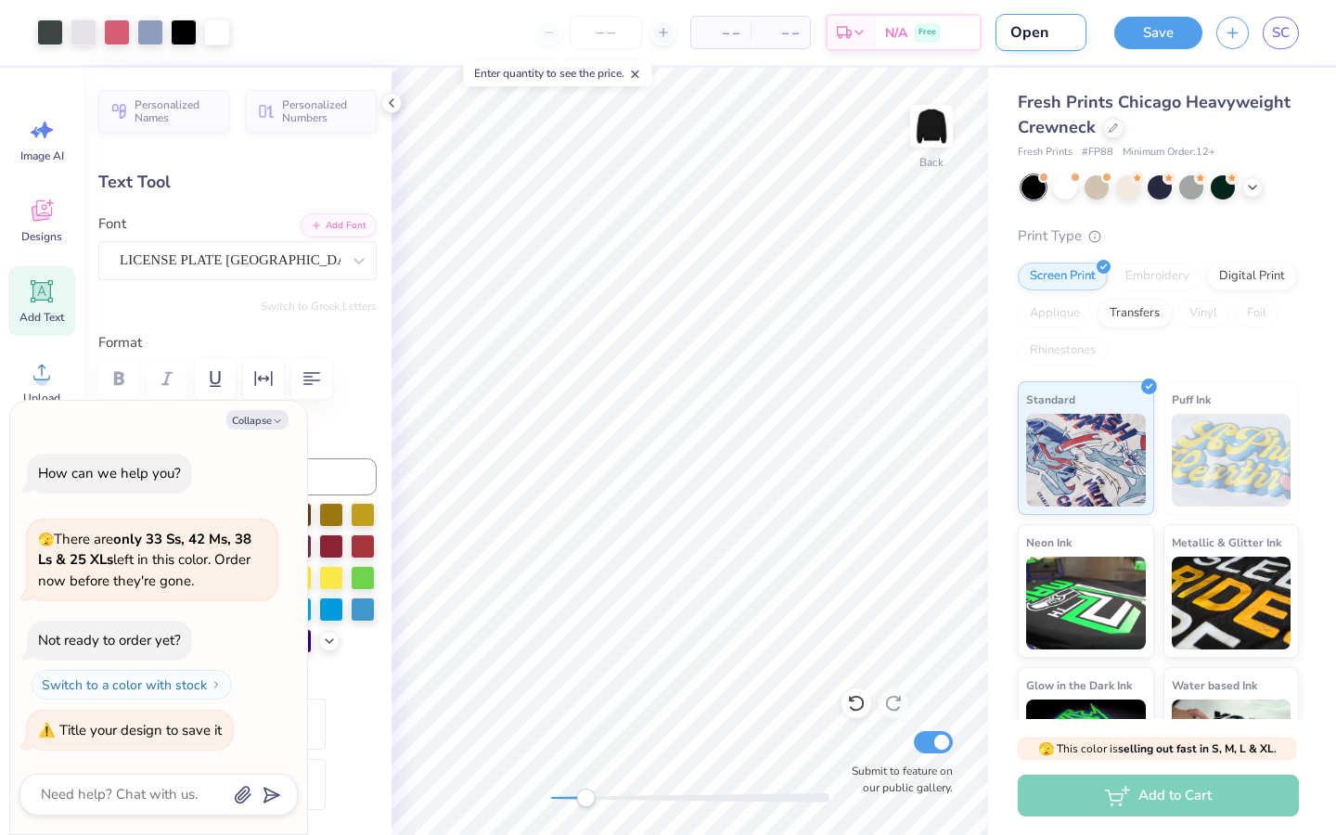
type input "Open"
type textarea "x"
type input "Open m"
type textarea "x"
type input "Open m e"
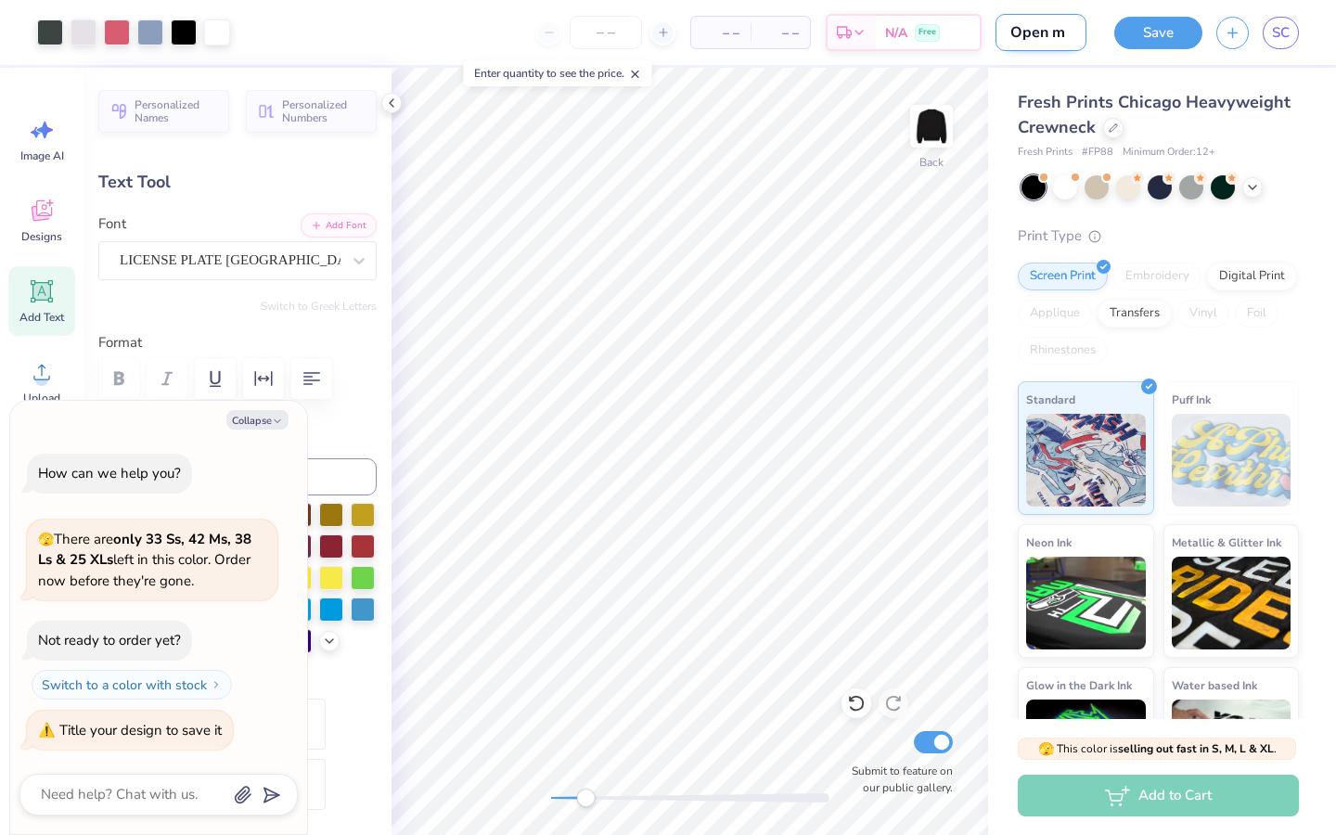
type textarea "x"
type input "Open m er"
type textarea "x"
type input "Open m erc"
type textarea "x"
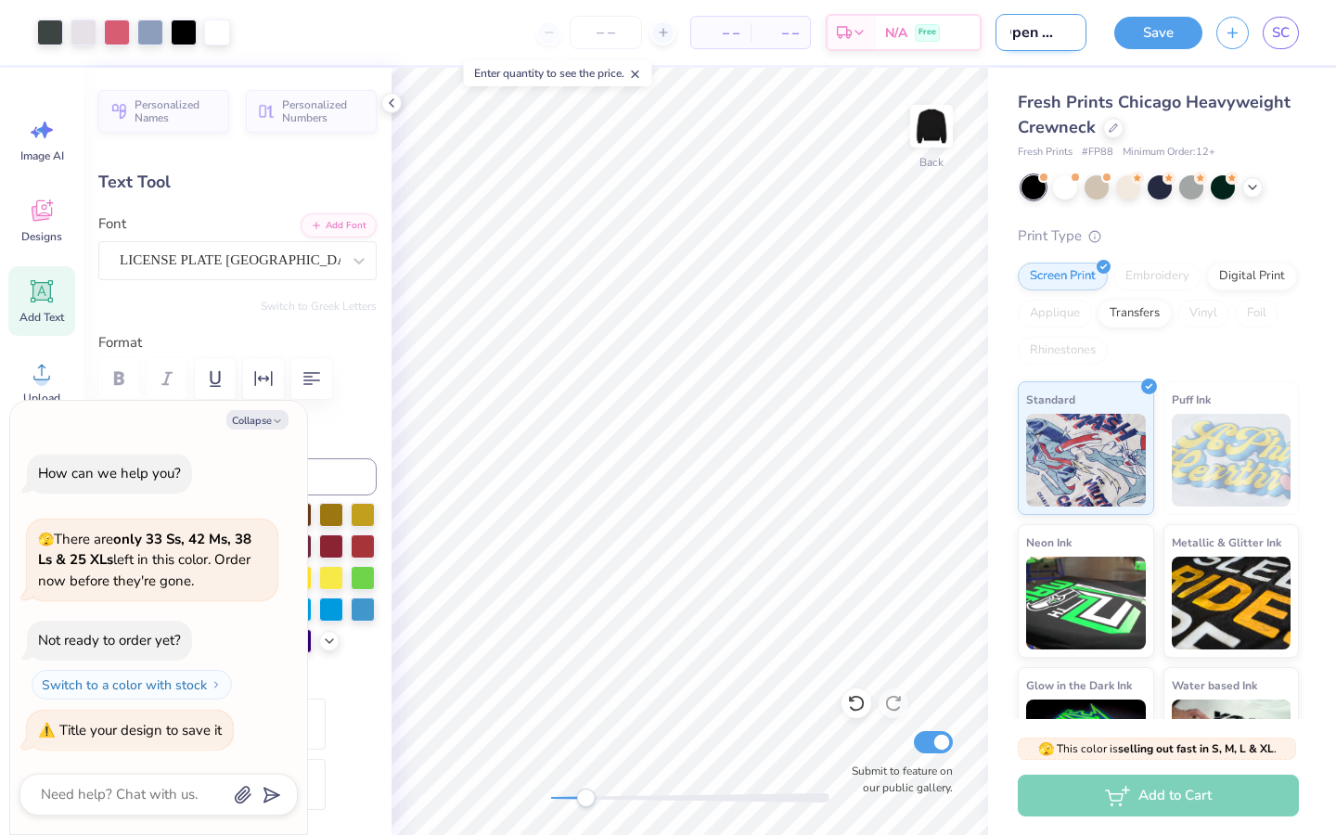
type input "Open m erch"
type textarea "x"
type input "Open m erch"
type textarea "x"
type input "Open m erch"
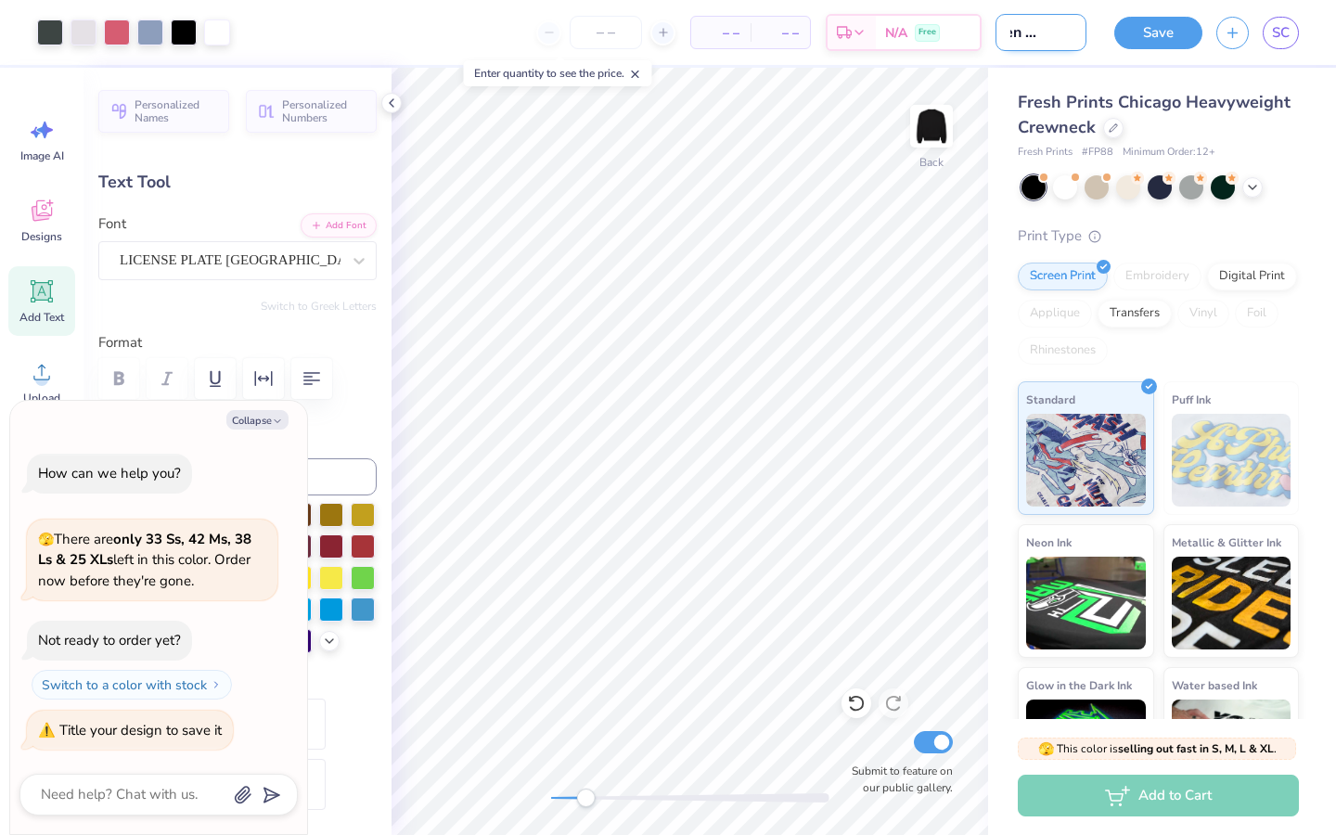
type textarea "x"
type input "Open m erc"
type textarea "x"
type input "Open m er"
type textarea "x"
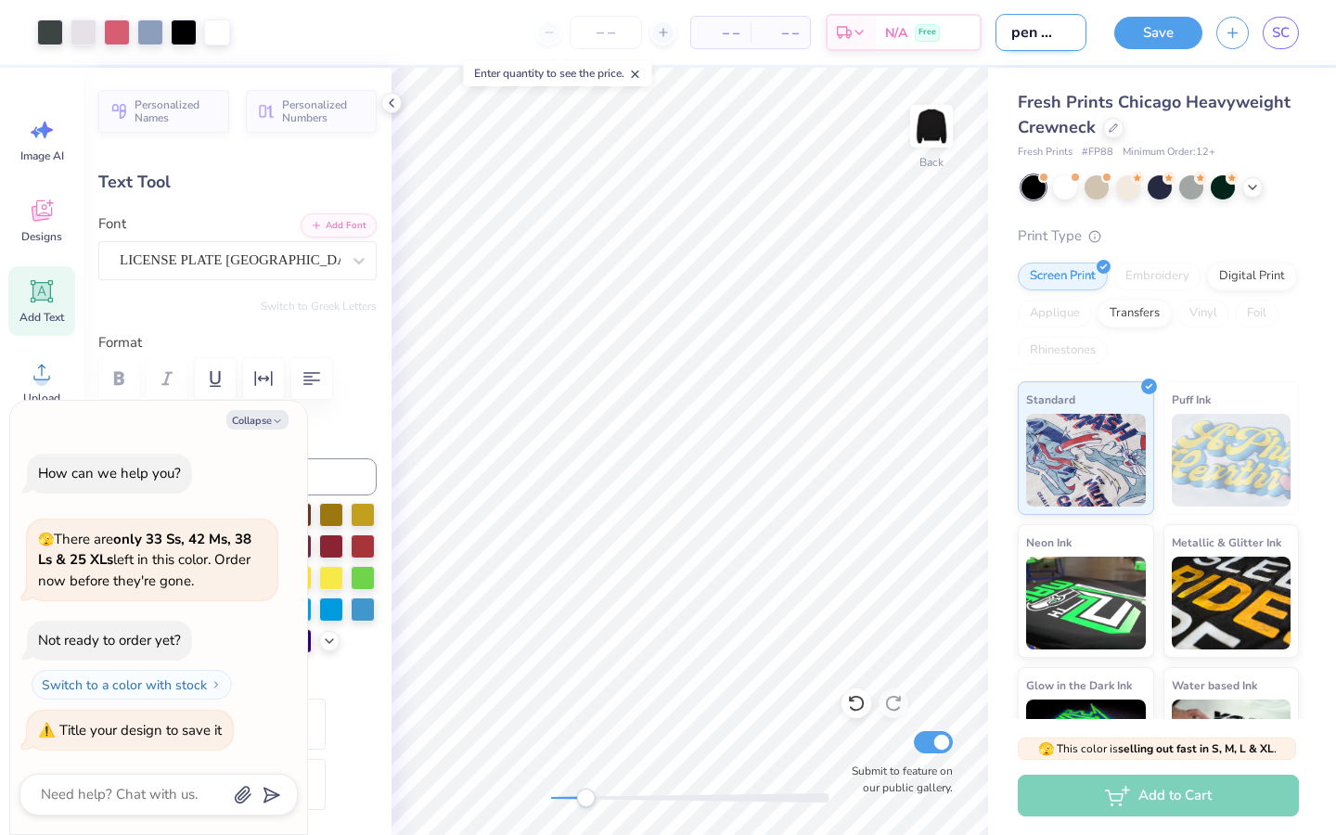
type input "Open m e"
type textarea "x"
type input "Open m"
type textarea "x"
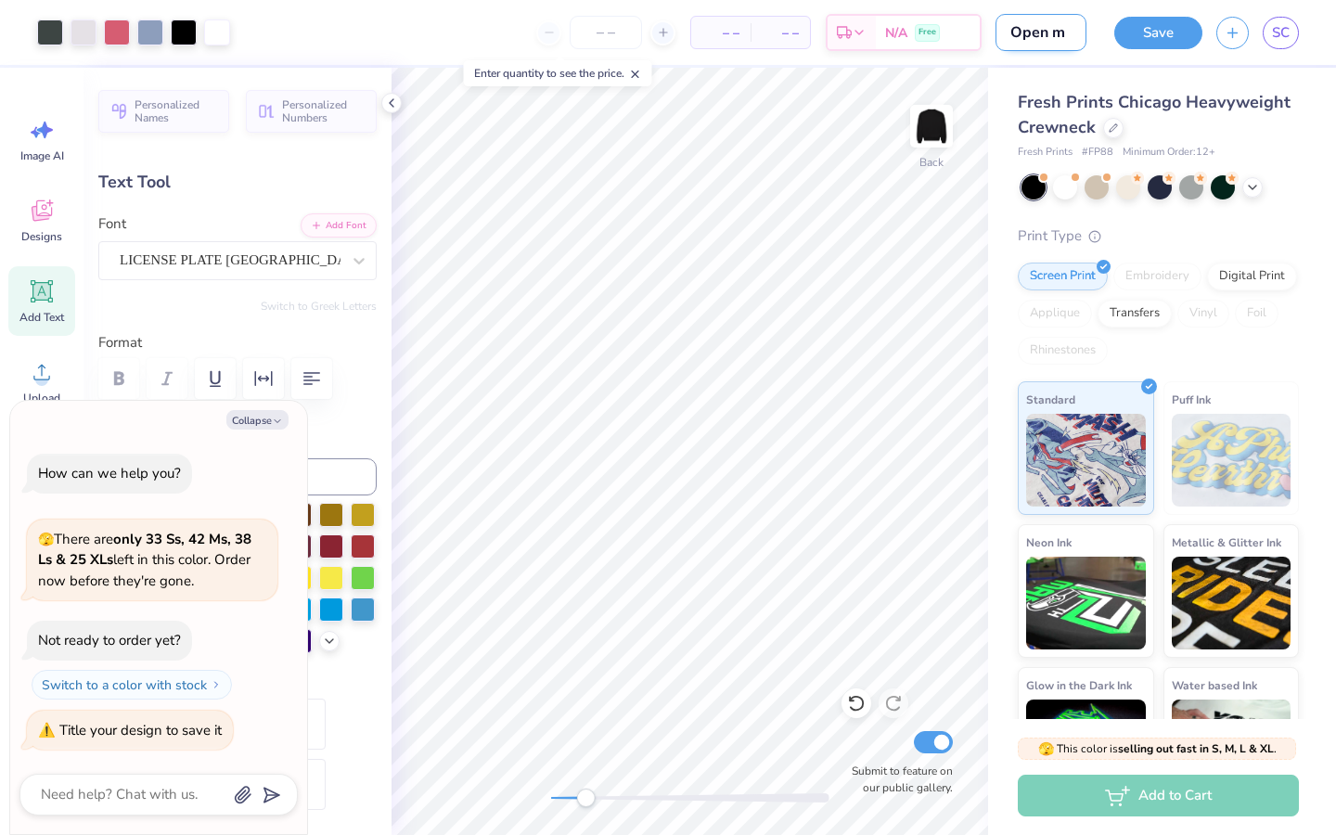
scroll to position [0, 0]
type input "Open m"
type textarea "x"
type input "Open me"
type textarea "x"
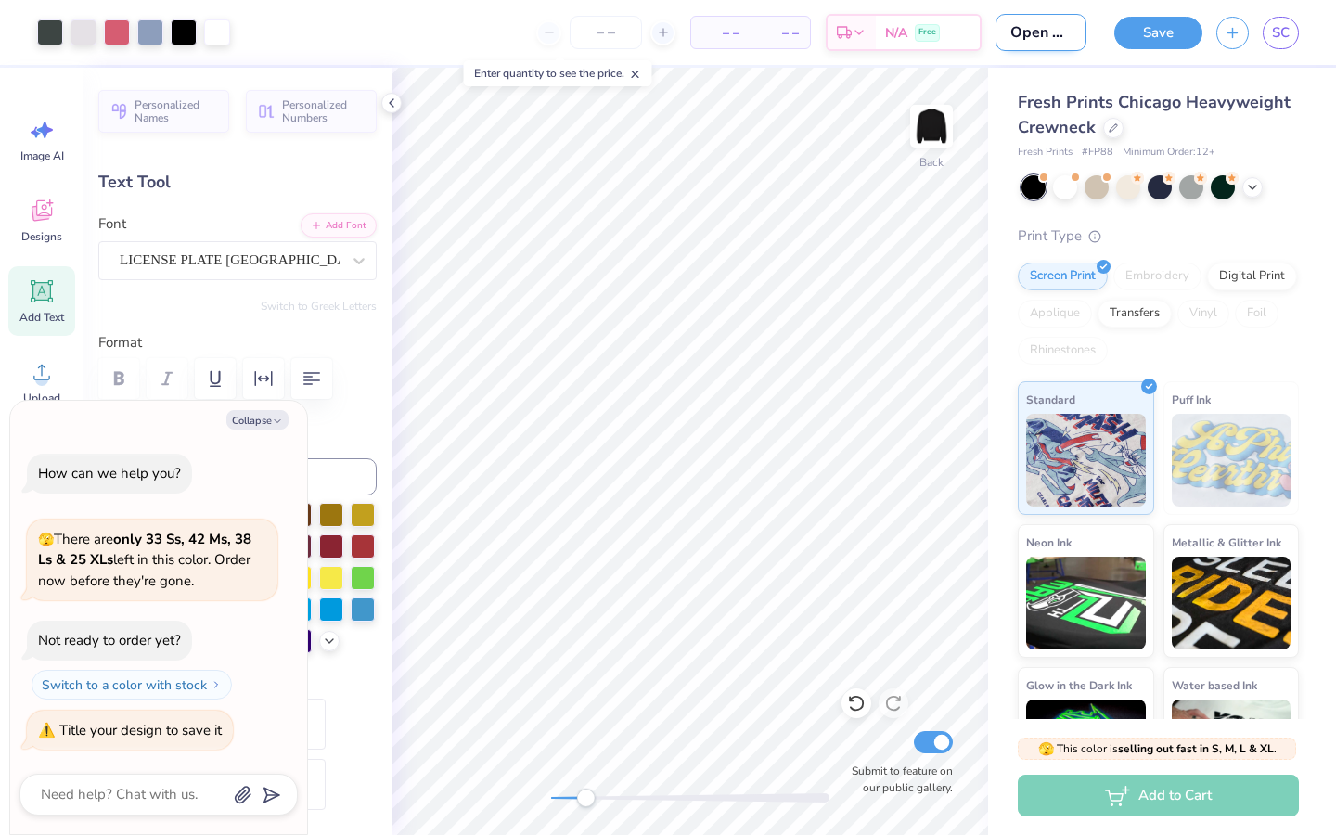
type input "Open mer"
type textarea "x"
type input "Open merc"
type textarea "x"
type input "Open merch"
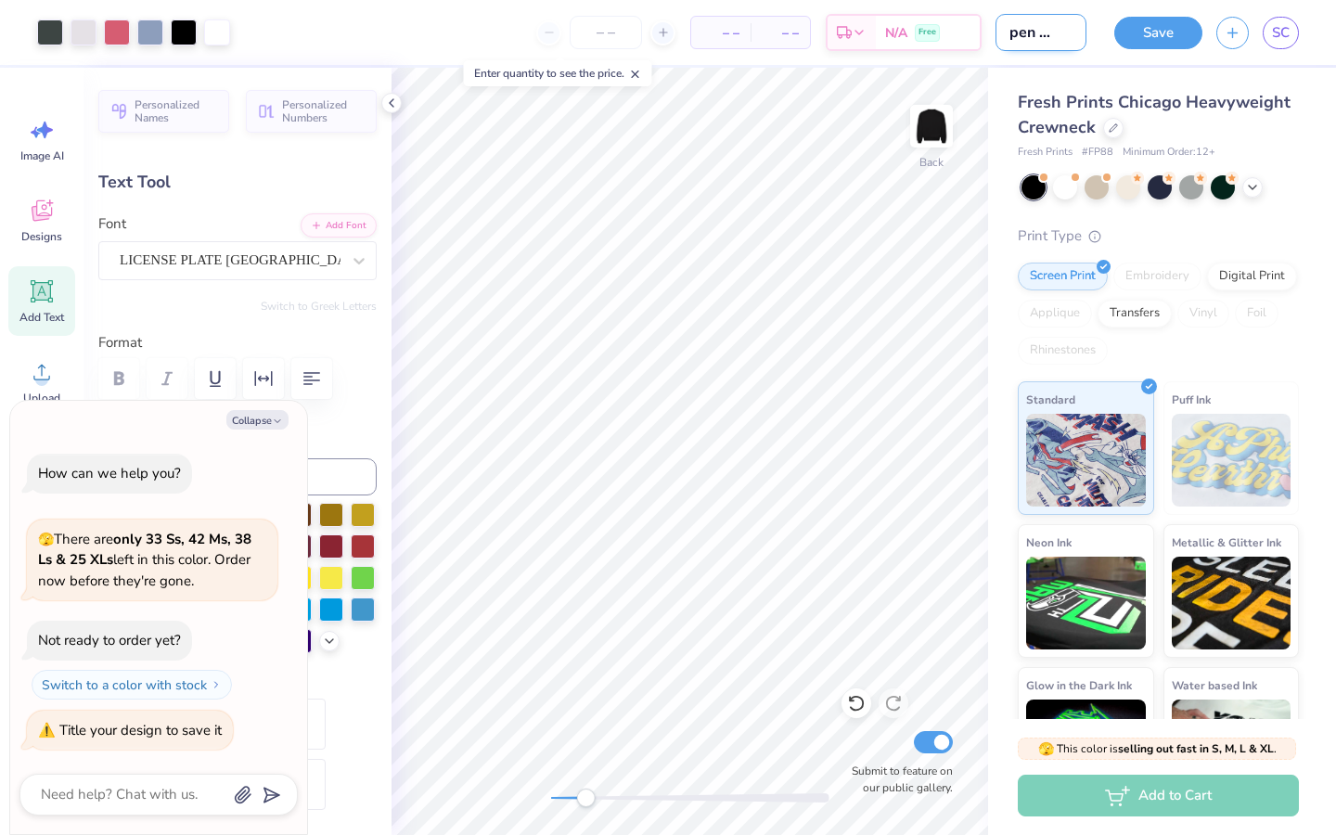
type textarea "x"
type input "Open merch"
type textarea "x"
type input "Open merch p"
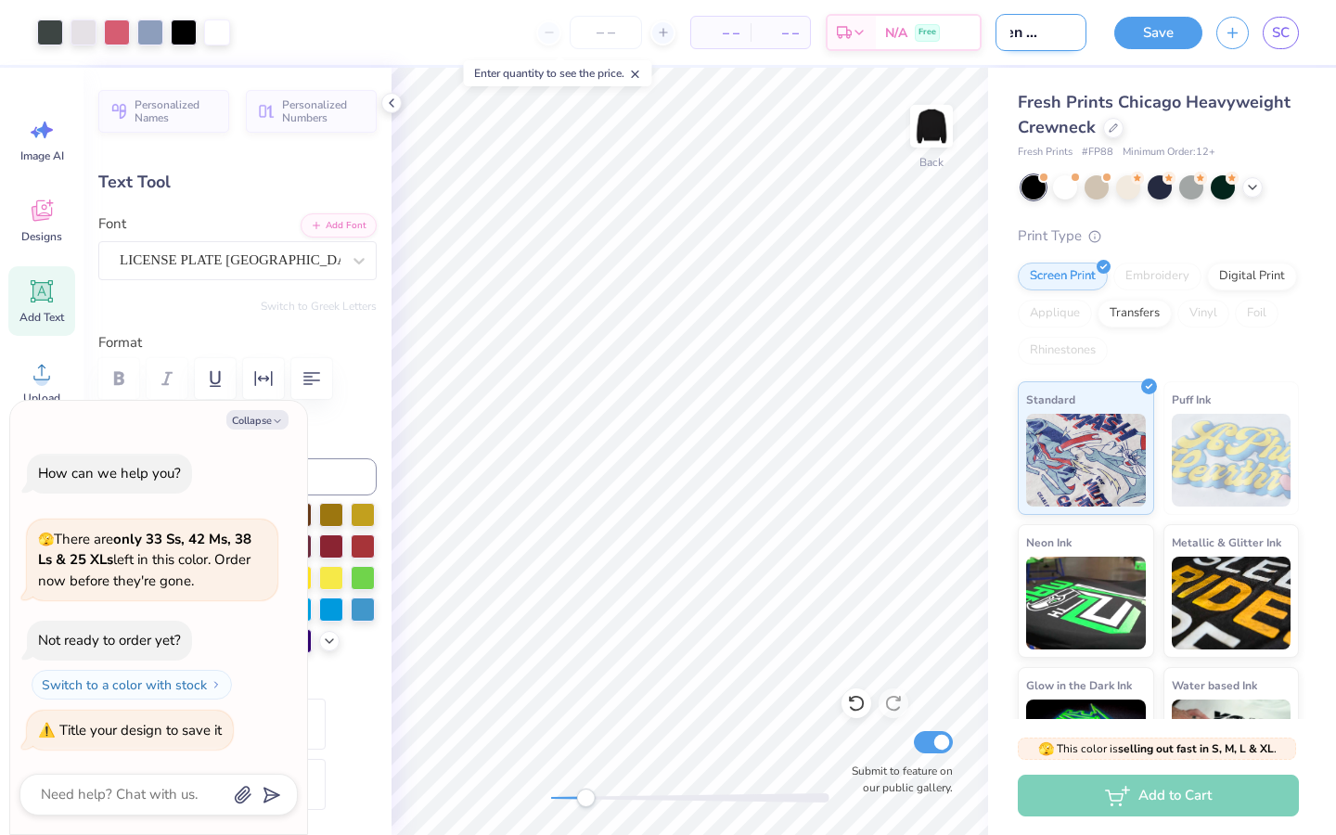
type textarea "x"
type input "Open merch pl"
type textarea "x"
type input "Open merch pla"
type textarea "x"
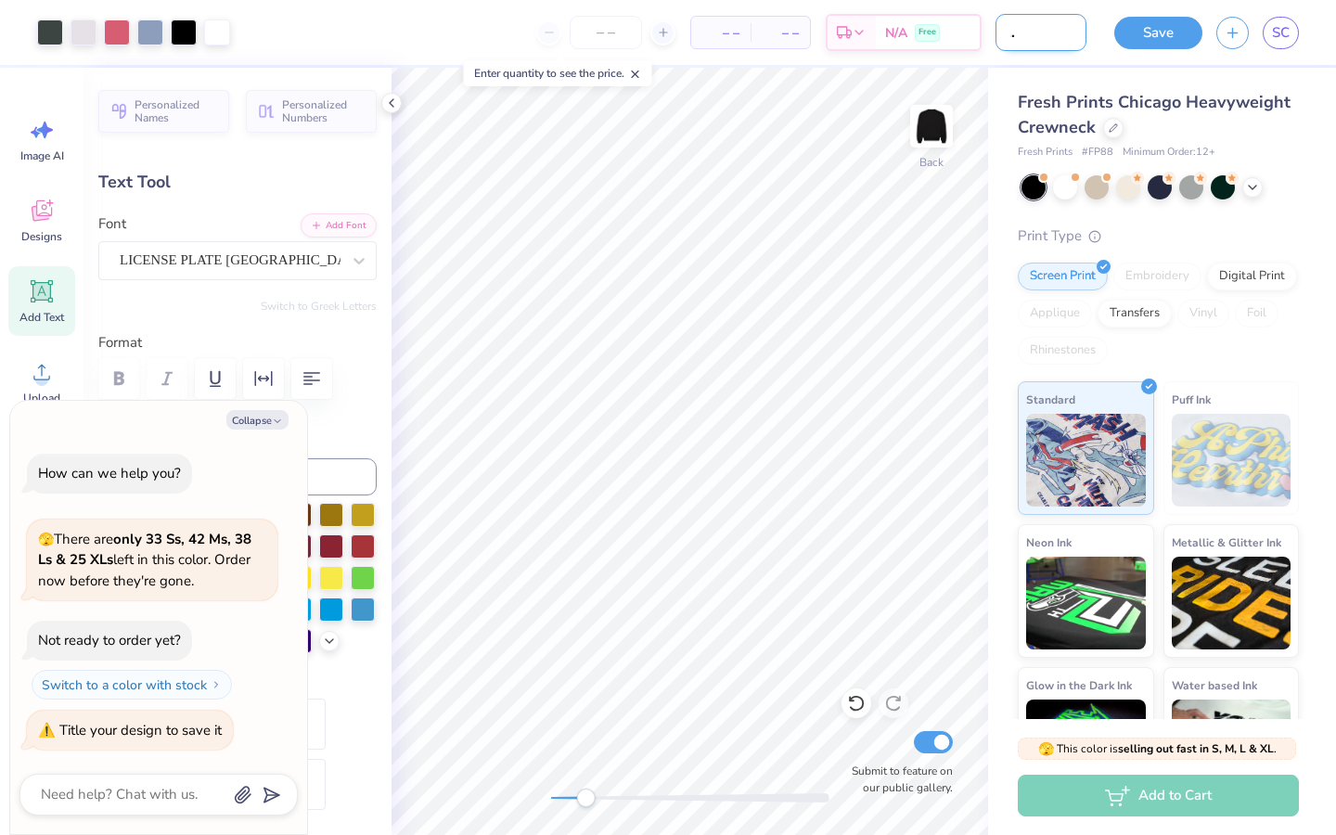
type input "Open merch plat"
type textarea "x"
type input "Open merch plate"
type textarea "x"
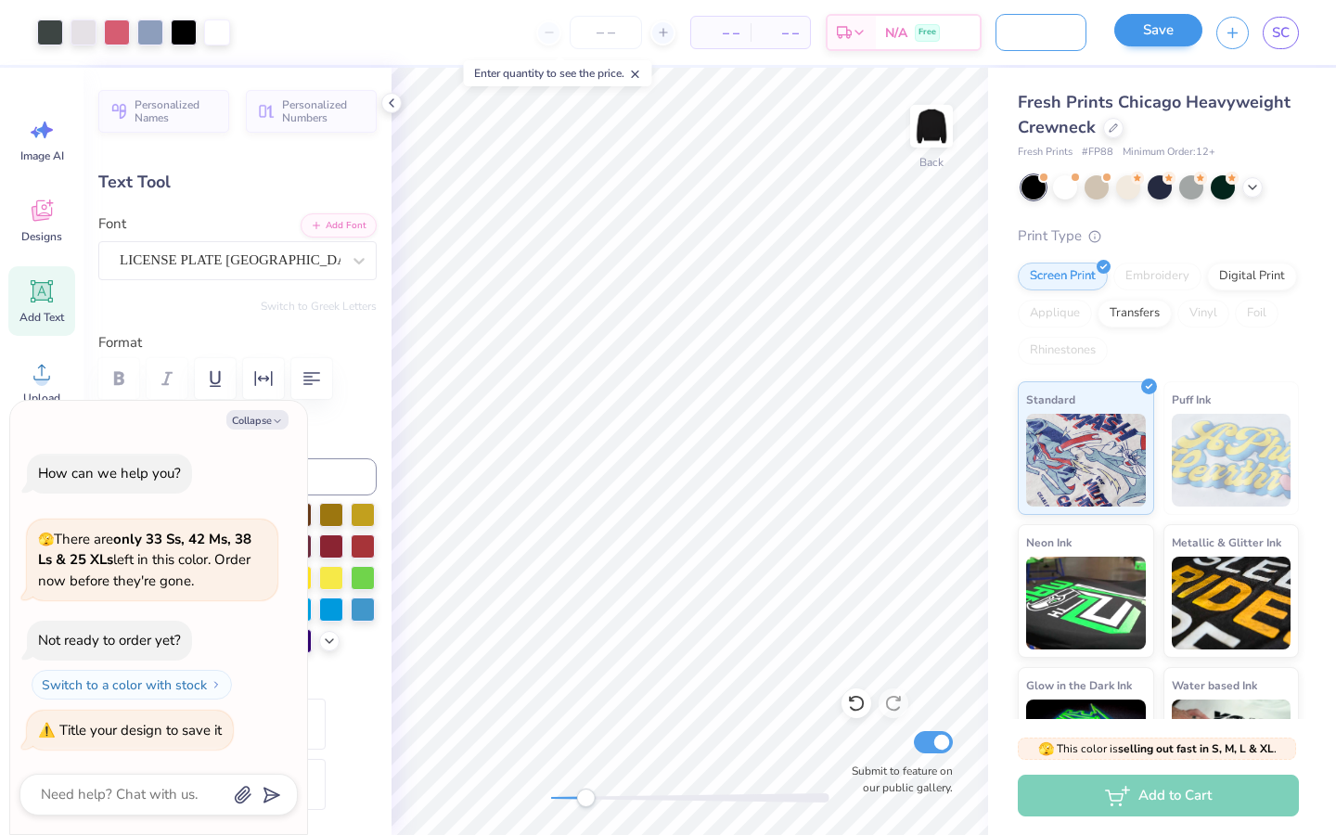
type input "Open merch plate"
click at [1146, 33] on button "Save" at bounding box center [1158, 30] width 88 height 32
click at [1165, 46] on div "Save" at bounding box center [1158, 33] width 88 height 32
click at [1032, 37] on input "Open merch plate" at bounding box center [1040, 32] width 91 height 37
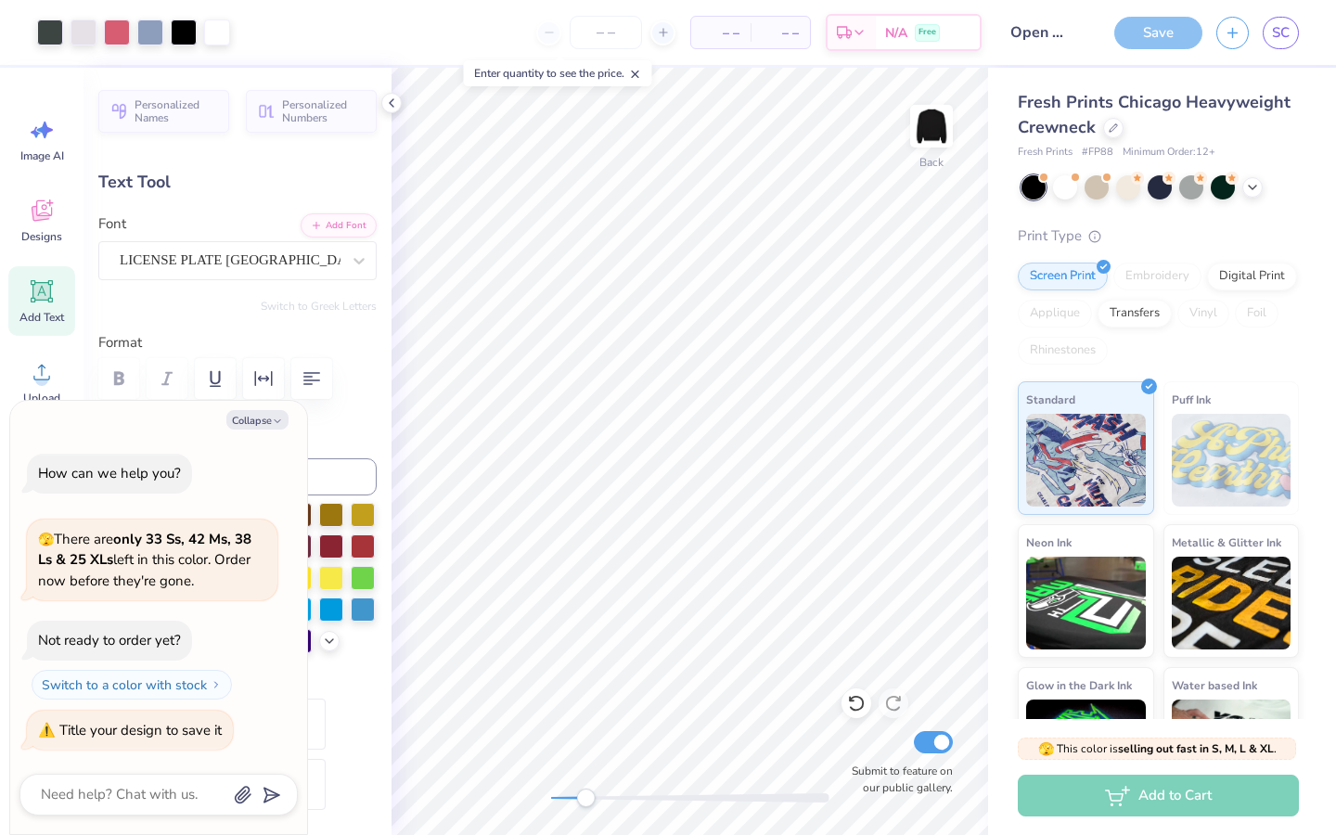
click at [1059, 59] on div "Design Title Open merch plate" at bounding box center [1040, 32] width 91 height 65
click at [1150, 44] on div "Save" at bounding box center [1158, 33] width 88 height 32
type textarea "x"
type input "5.95"
type input "1.72"
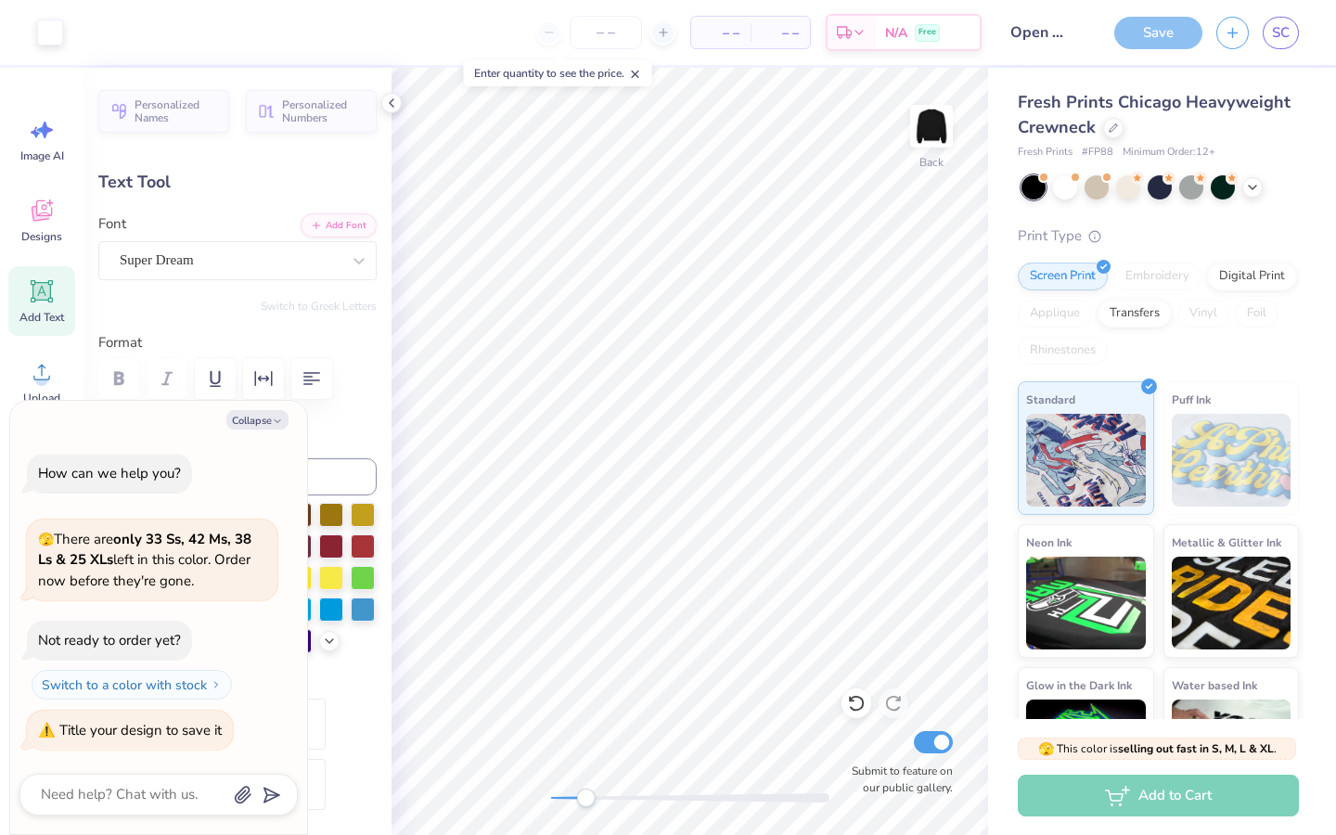
type input "9.64"
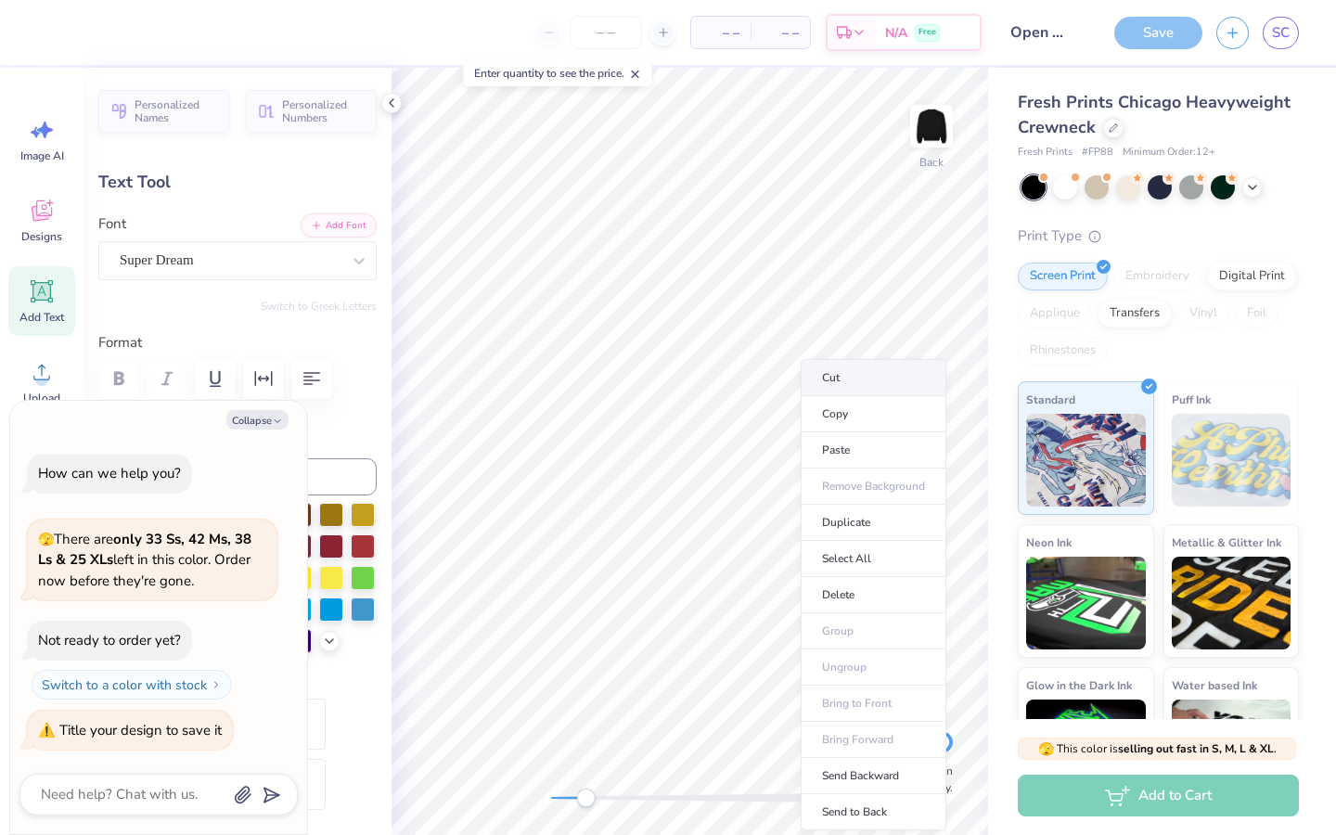
click at [844, 387] on li "Cut" at bounding box center [874, 377] width 146 height 37
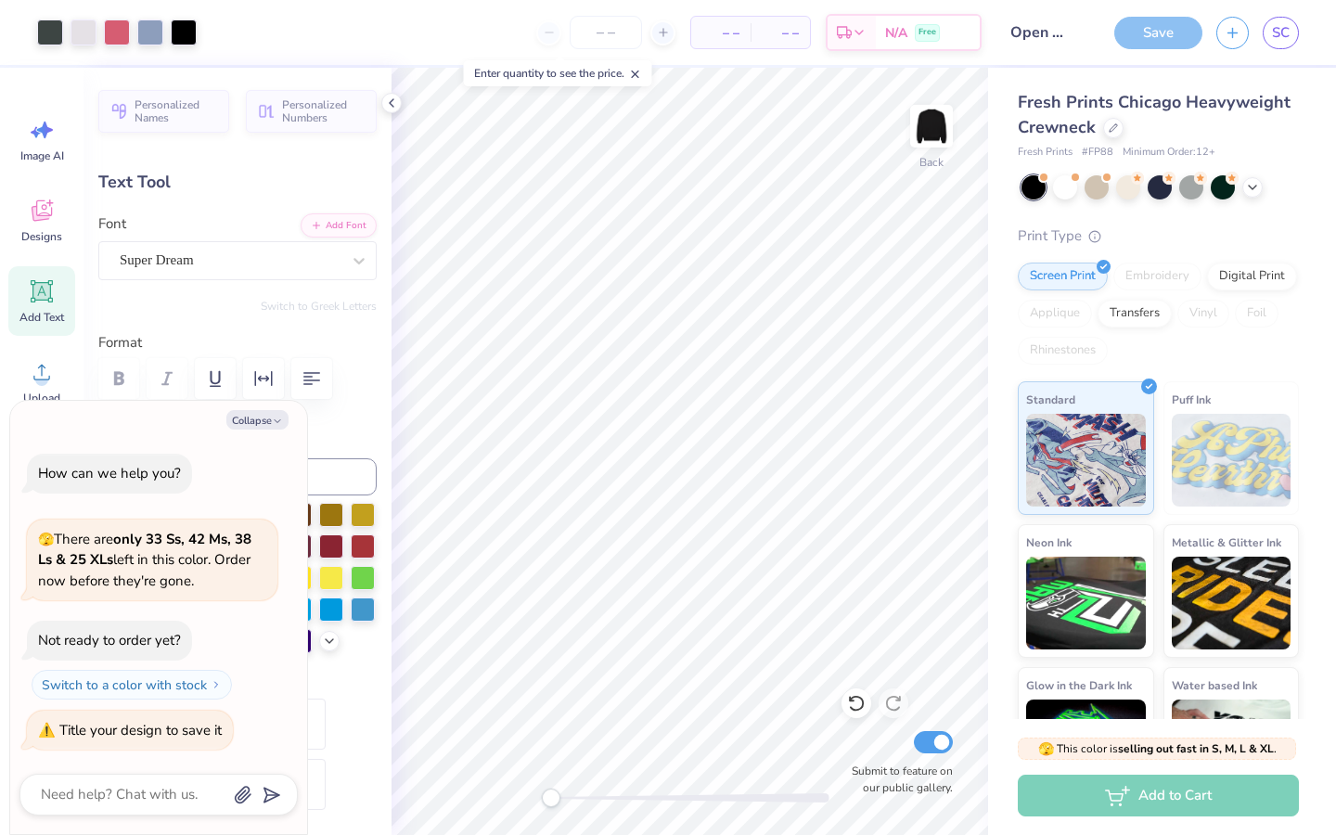
click at [539, 800] on div "Back Submit to feature on our public gallery." at bounding box center [689, 451] width 596 height 767
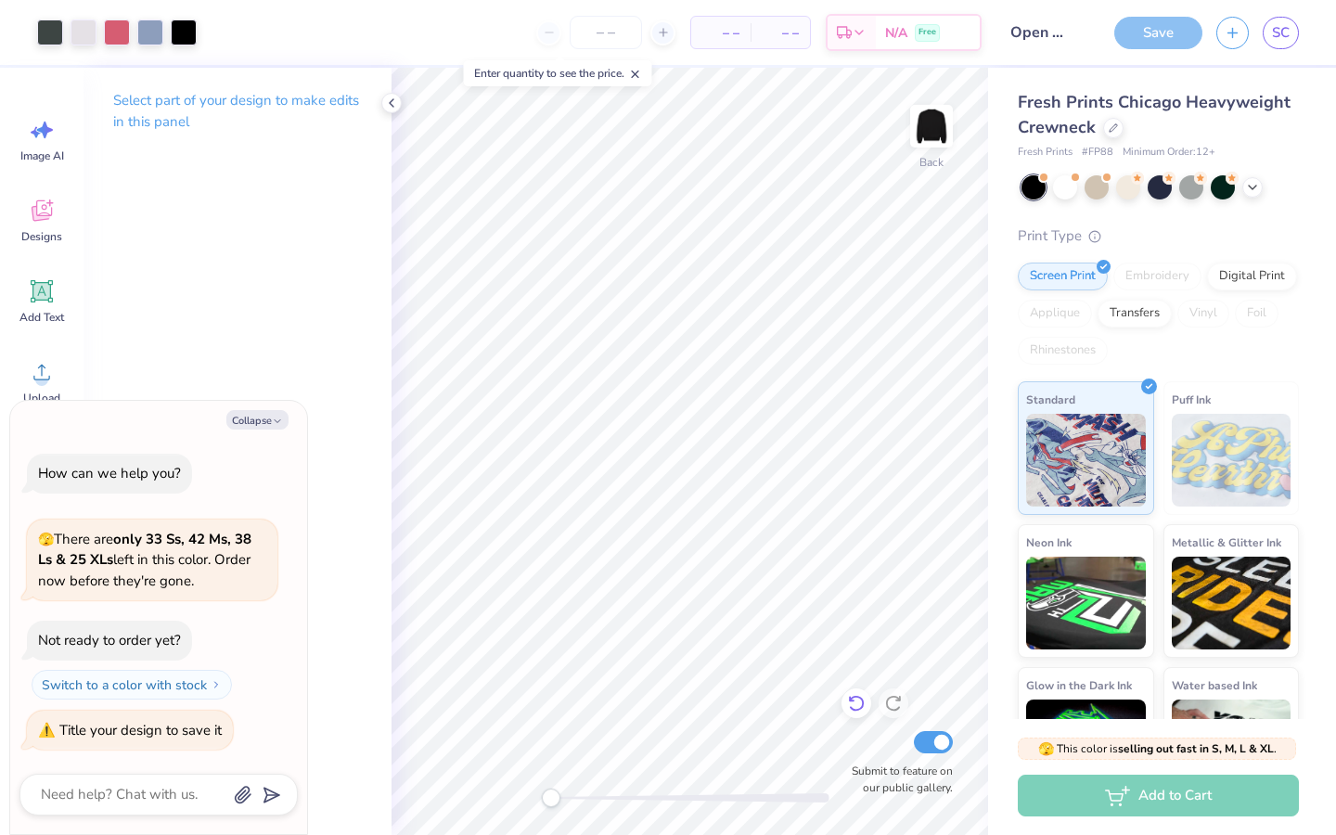
click at [860, 713] on div at bounding box center [856, 703] width 30 height 30
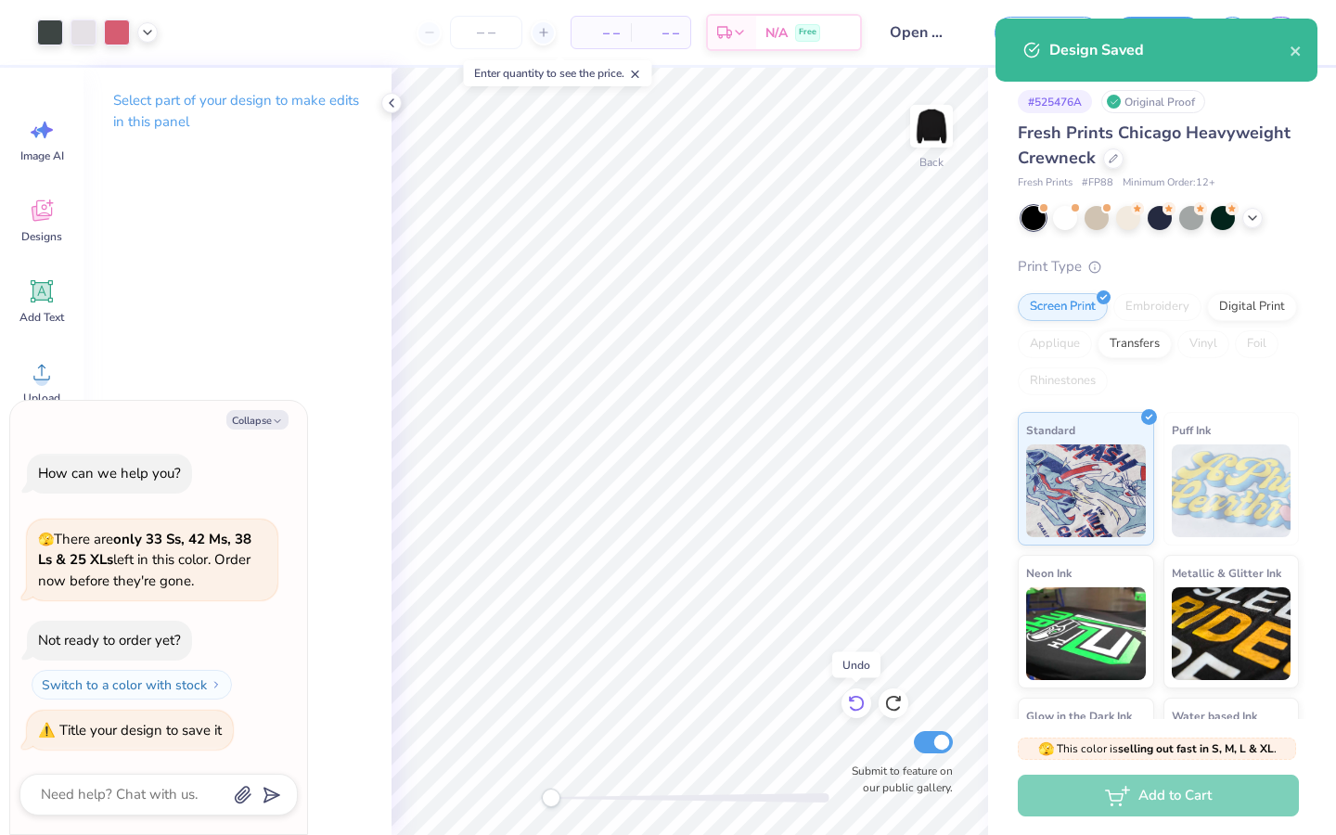
click at [860, 703] on icon at bounding box center [856, 703] width 19 height 19
click at [902, 703] on icon at bounding box center [893, 703] width 19 height 19
click at [859, 703] on icon at bounding box center [856, 703] width 19 height 19
click at [896, 702] on icon at bounding box center [893, 703] width 19 height 19
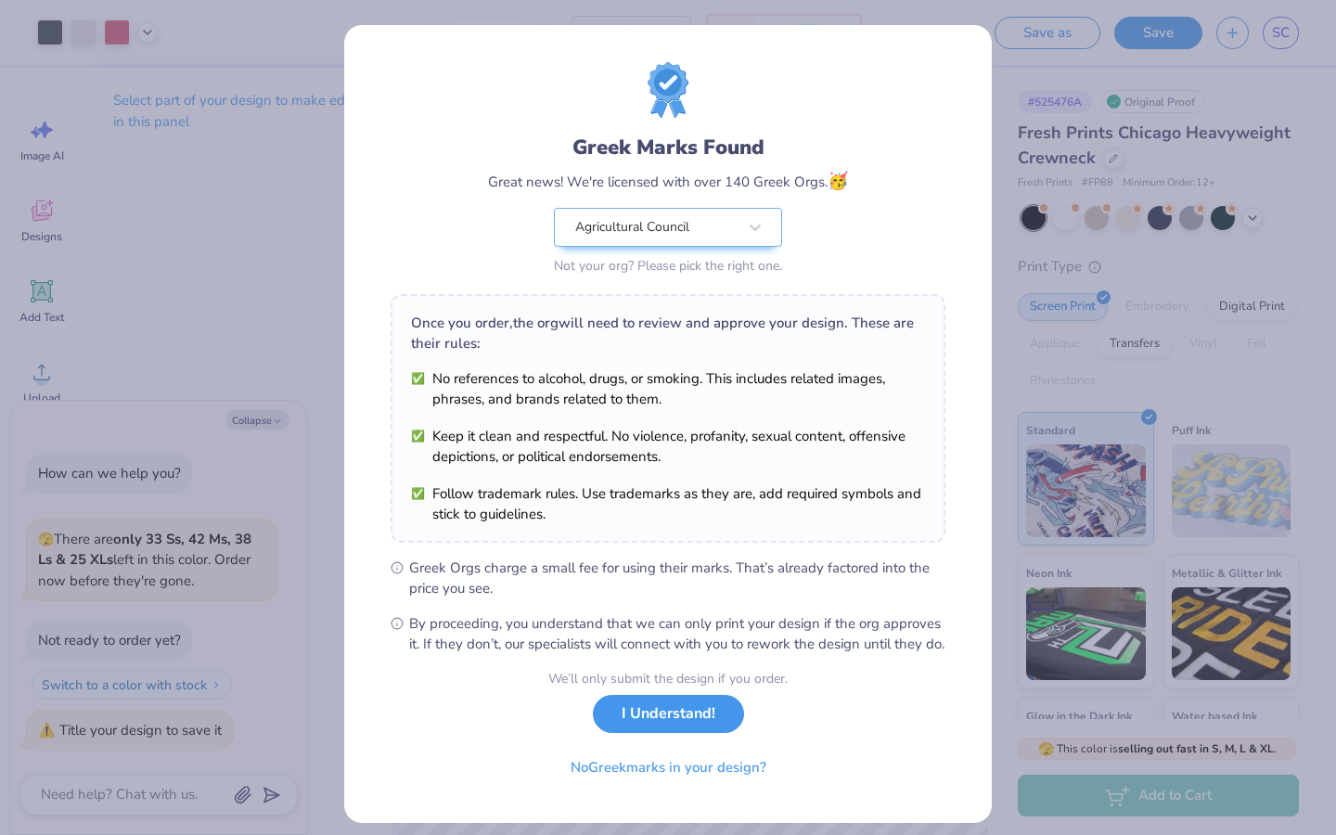
click at [723, 733] on button "I Understand!" at bounding box center [668, 714] width 151 height 38
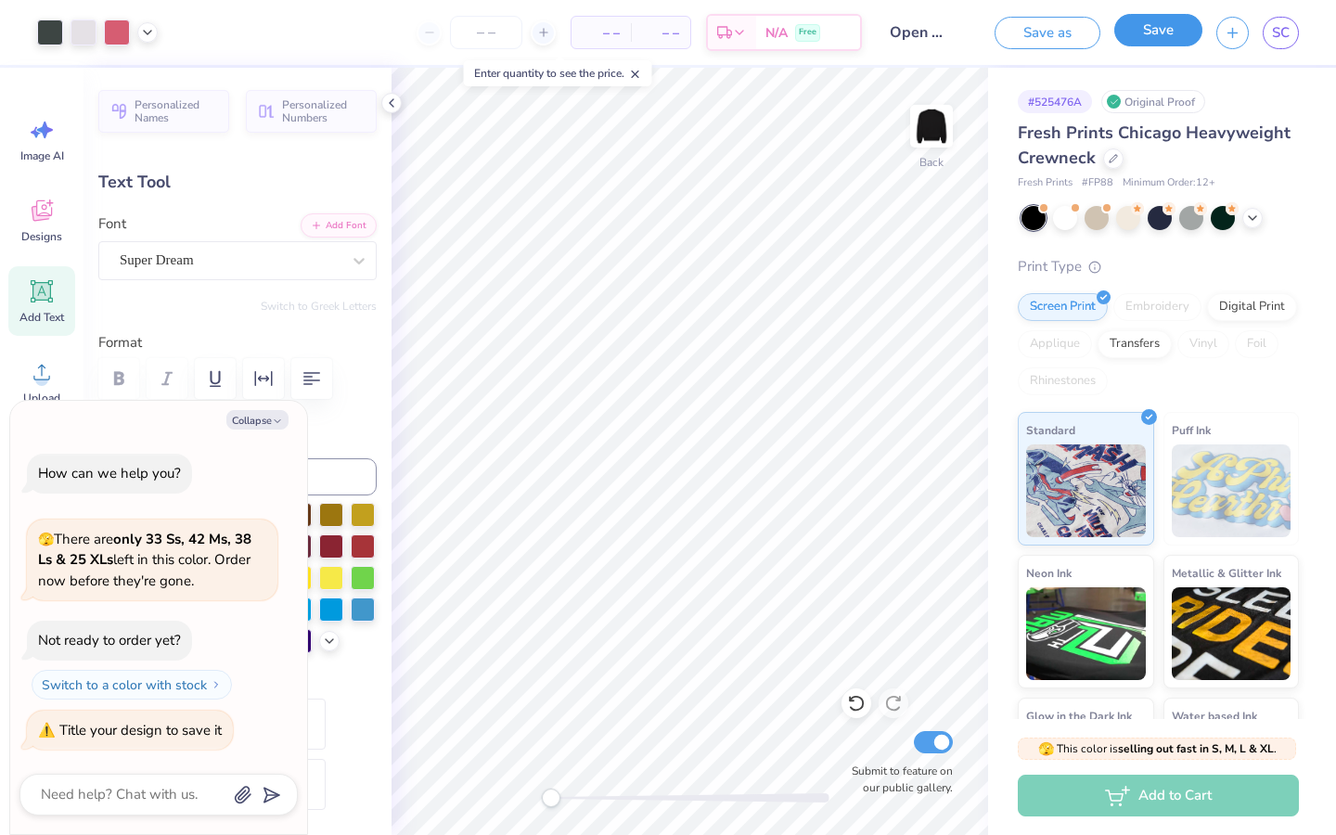
click at [1135, 44] on button "Save" at bounding box center [1158, 30] width 88 height 32
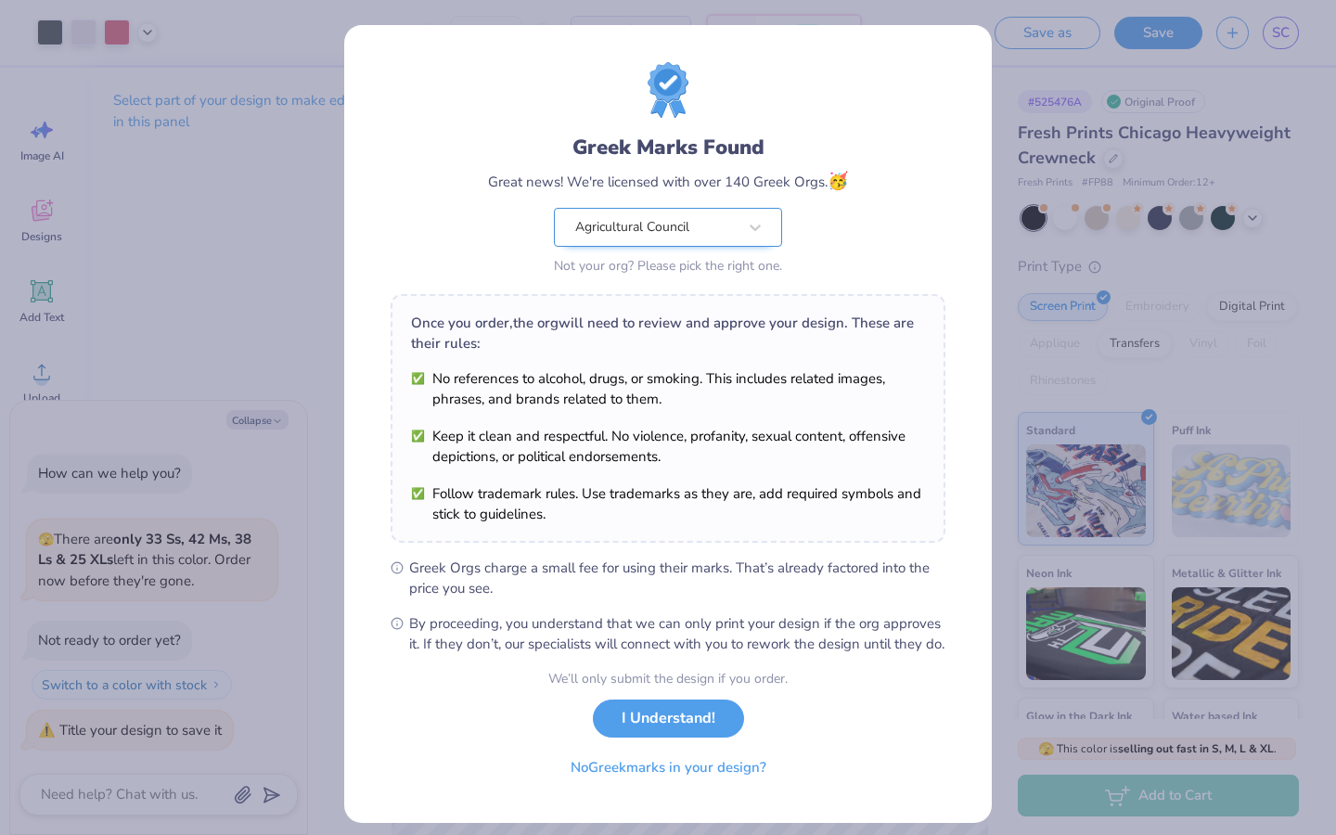
click at [705, 238] on div at bounding box center [655, 227] width 161 height 24
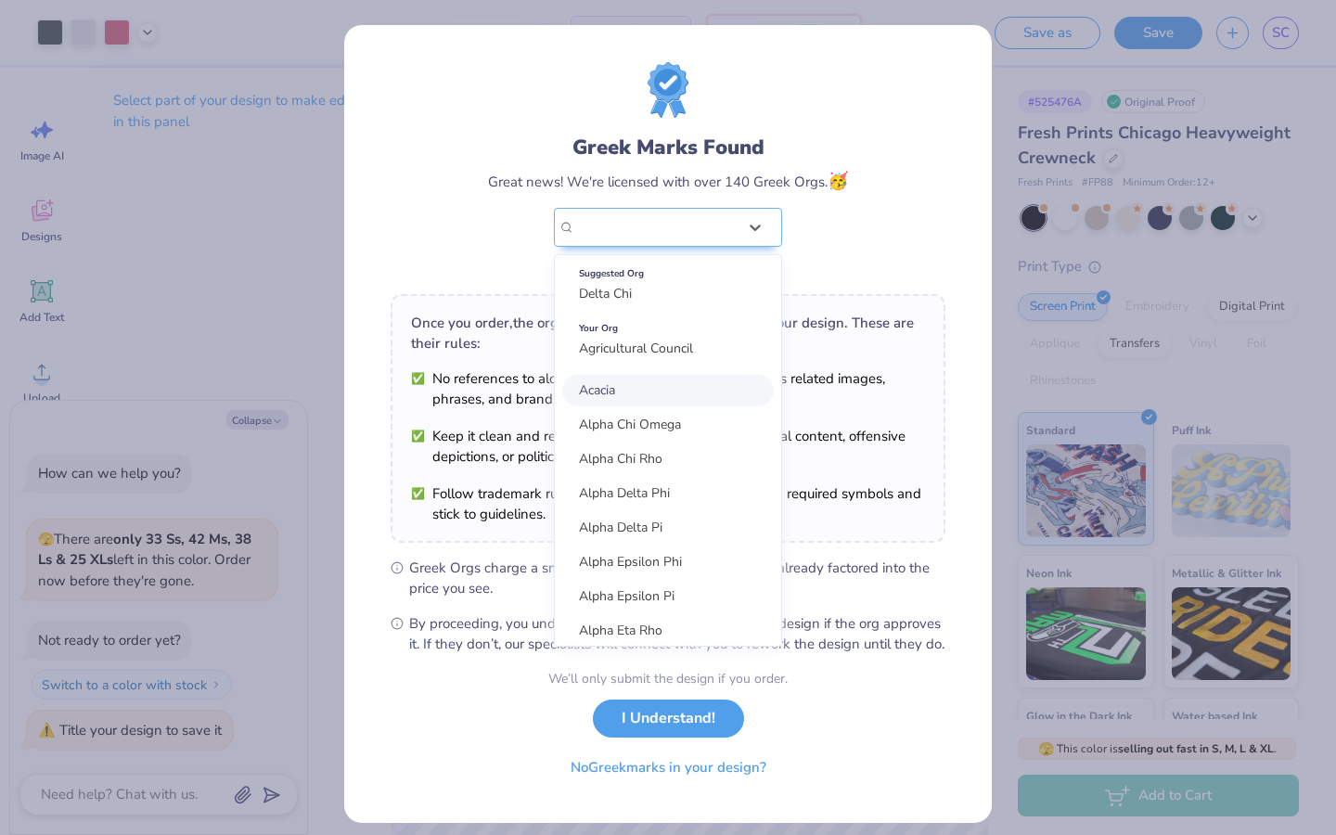
click at [1020, 719] on div "Greek Marks Found Great news! We're licensed with over 140 Greek Orgs. 🥳 option…" at bounding box center [668, 417] width 1336 height 835
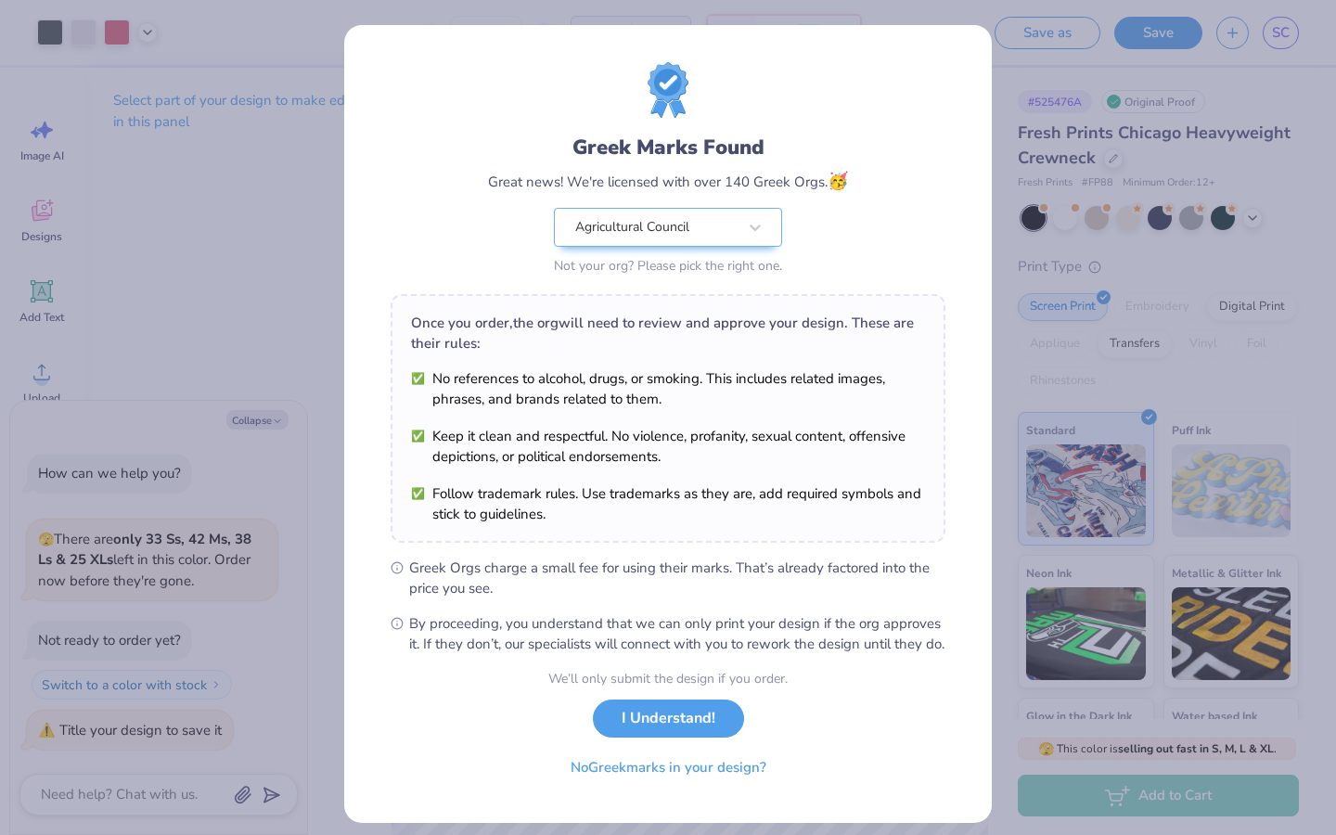
click at [703, 759] on div "We’ll only submit the design if you order. I Understand! No Greek marks in your…" at bounding box center [667, 727] width 239 height 117
click at [703, 733] on button "I Understand!" at bounding box center [668, 714] width 151 height 38
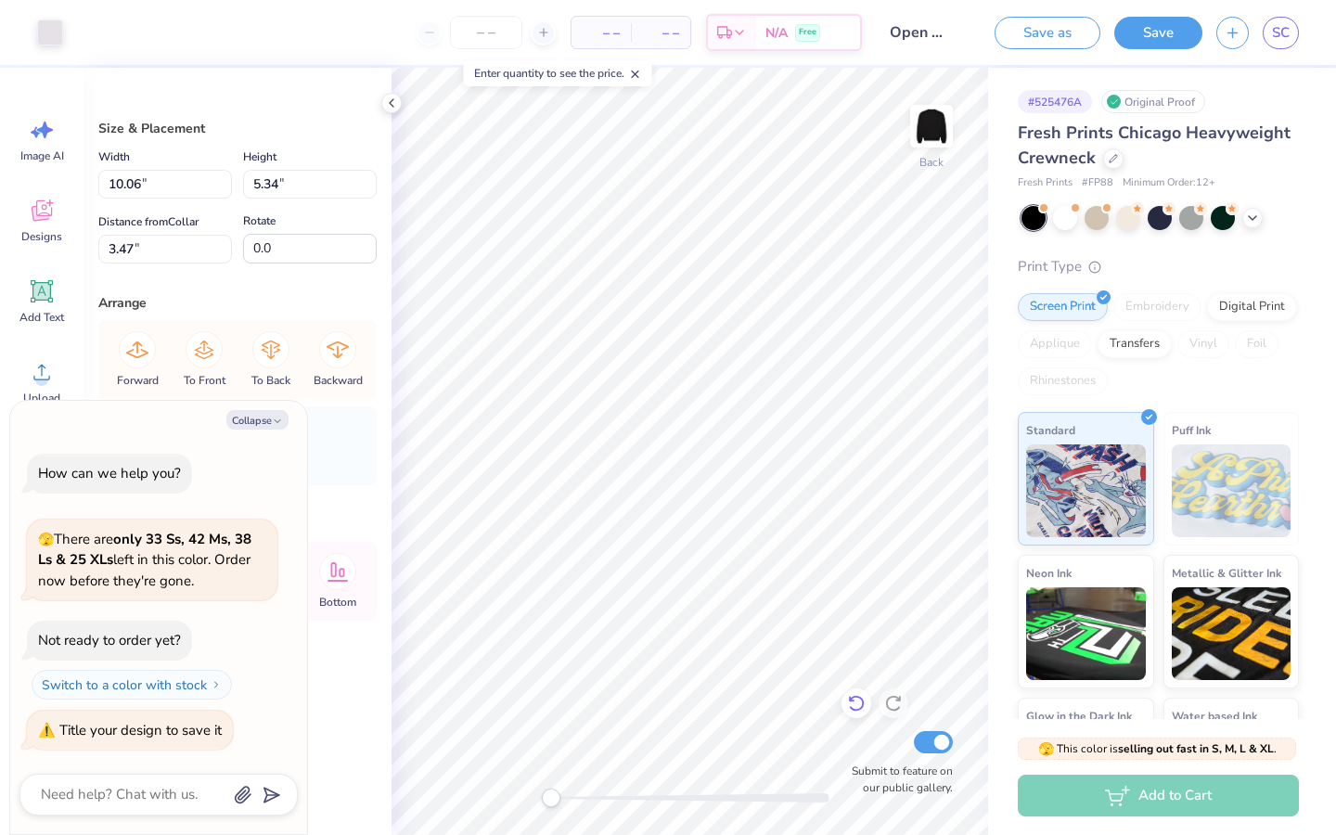
click at [852, 713] on div at bounding box center [856, 703] width 30 height 30
click at [855, 702] on icon at bounding box center [856, 703] width 19 height 19
click at [893, 700] on icon at bounding box center [893, 703] width 19 height 19
click at [1151, 21] on button "Save" at bounding box center [1158, 30] width 88 height 32
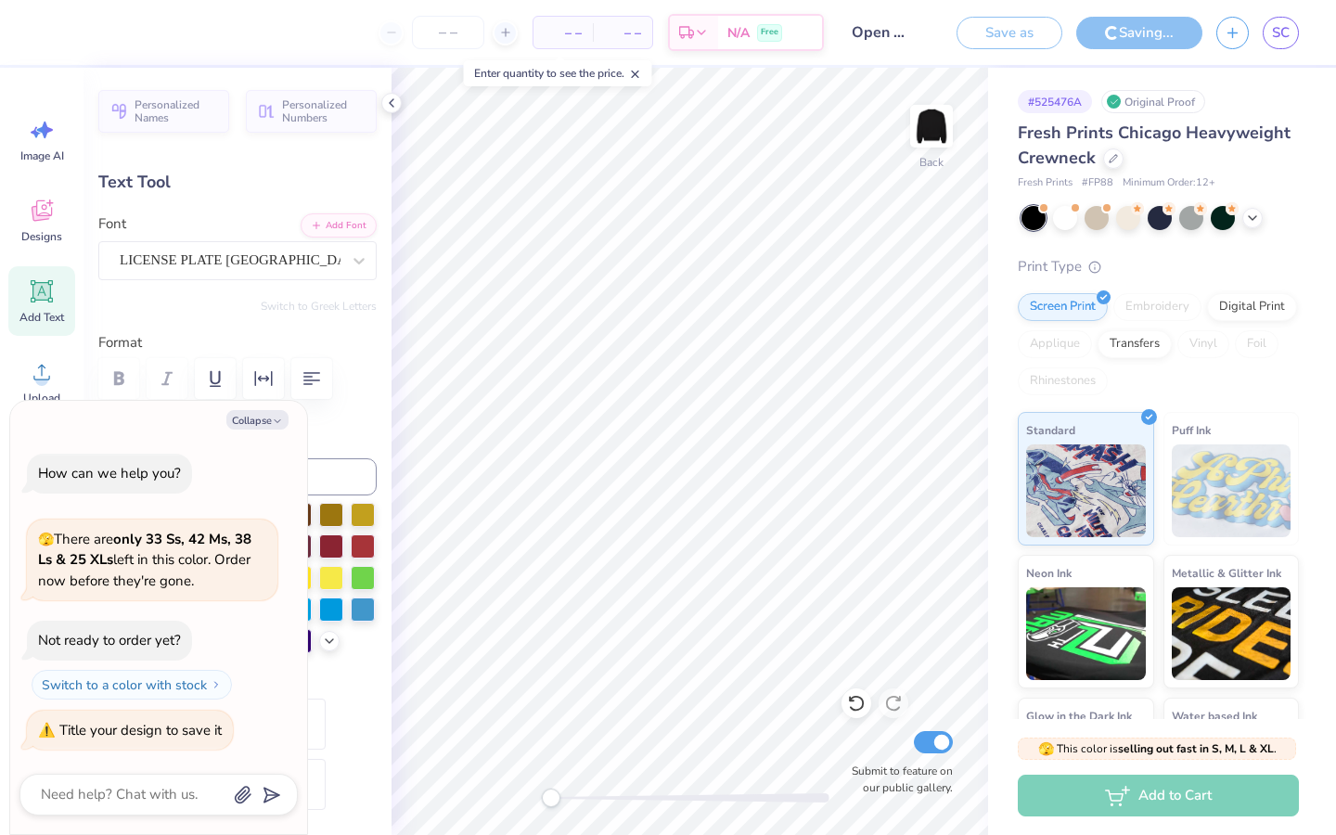
scroll to position [0, 1]
type textarea "x"
type input "3.63"
type input "2.12"
type input "5.35"
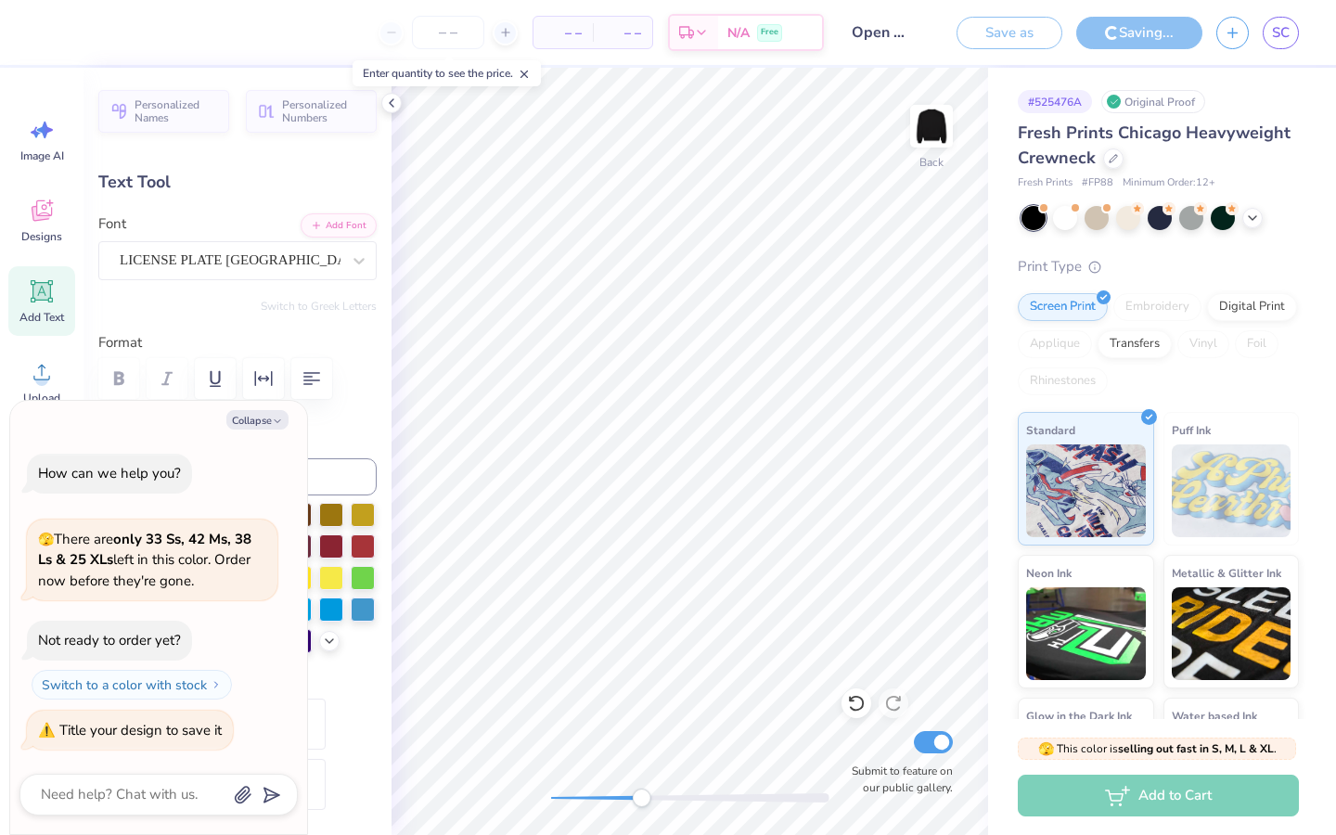
drag, startPoint x: 552, startPoint y: 795, endPoint x: 641, endPoint y: 798, distance: 89.1
click at [641, 798] on div "Accessibility label" at bounding box center [641, 797] width 19 height 19
drag, startPoint x: 641, startPoint y: 798, endPoint x: 585, endPoint y: 793, distance: 55.8
click at [585, 793] on div "Accessibility label" at bounding box center [585, 797] width 19 height 19
type textarea "x"
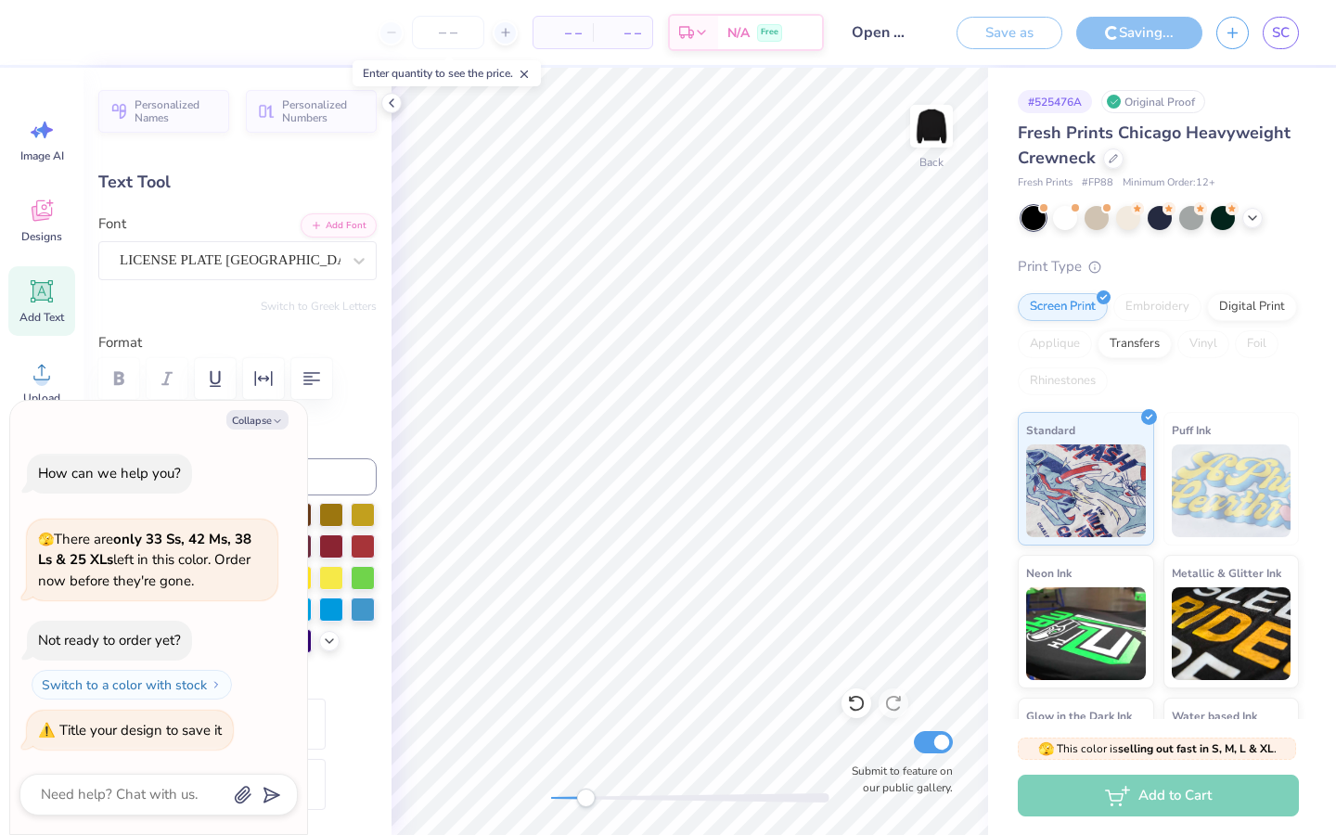
type input "5.11"
type input "1.67"
type input "5.80"
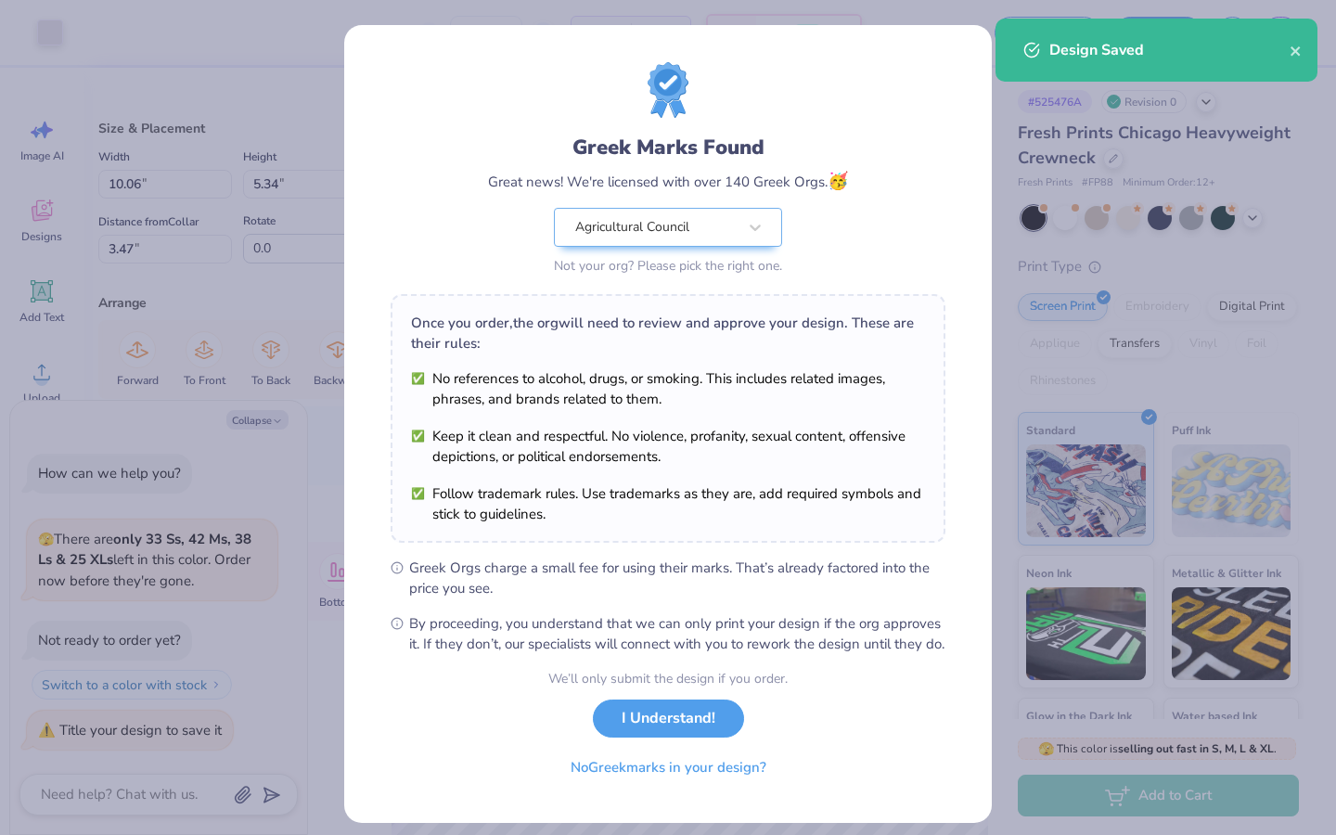
click at [646, 153] on body "Art colors – – Per Item – – Total Est. Delivery N/A Free Design Title Open merc…" at bounding box center [668, 417] width 1336 height 835
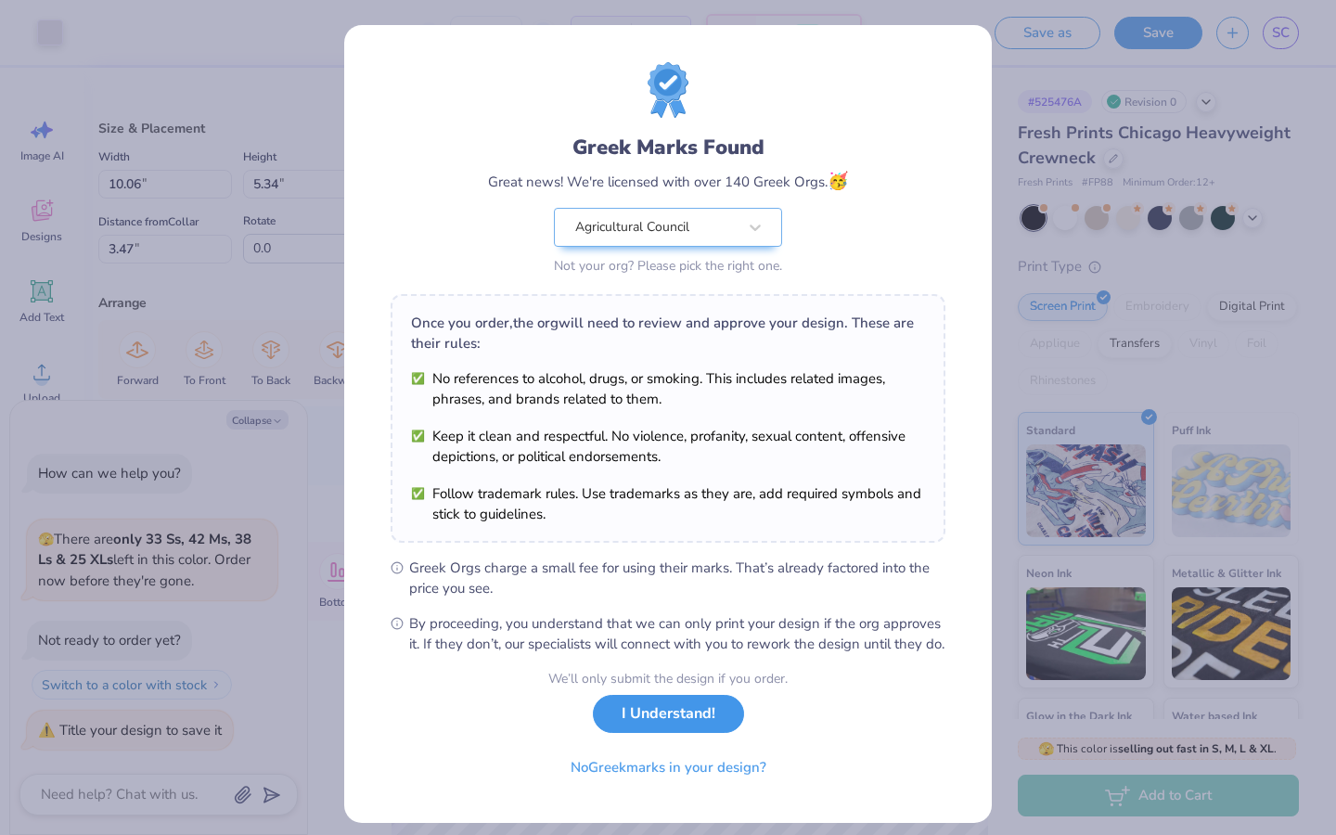
click at [696, 733] on button "I Understand!" at bounding box center [668, 714] width 151 height 38
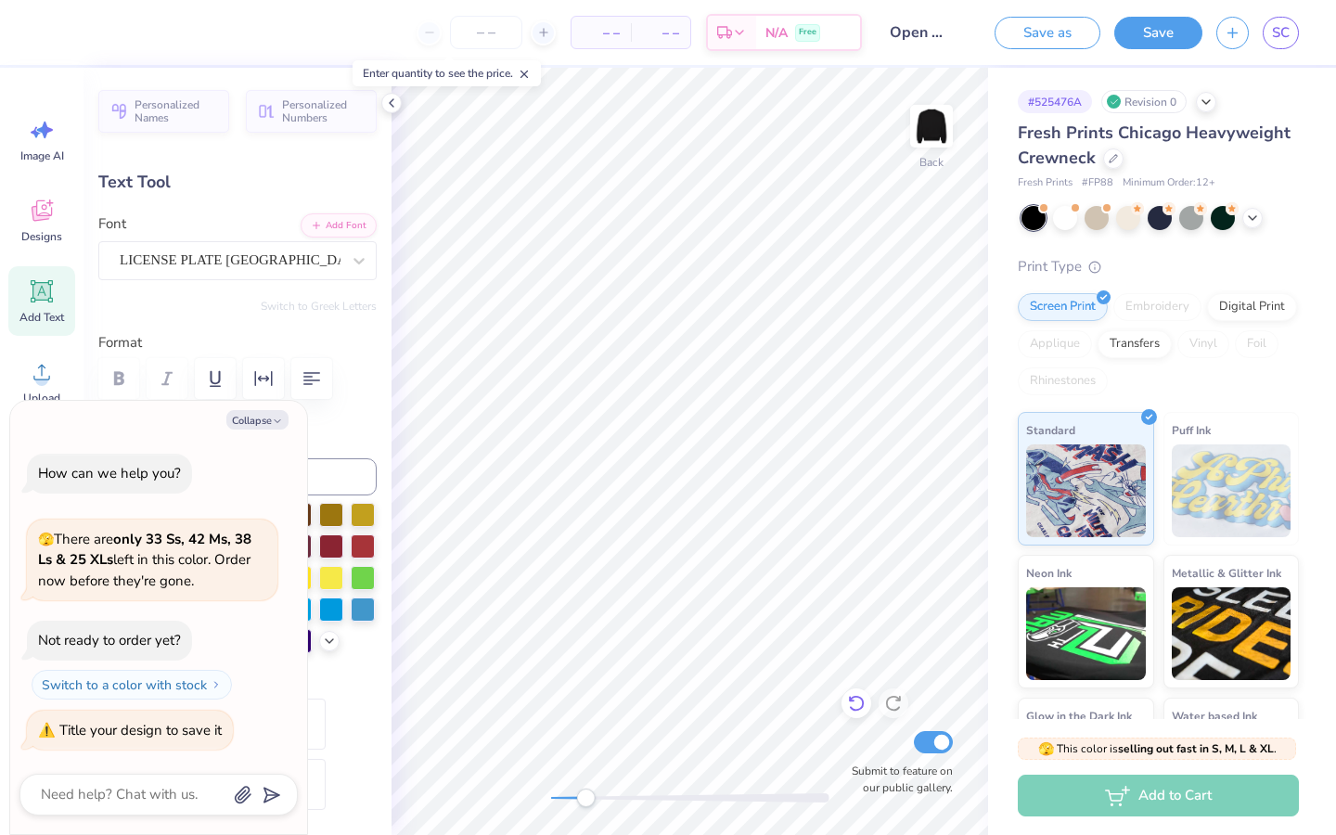
click at [850, 701] on icon at bounding box center [856, 703] width 19 height 19
click at [859, 701] on icon at bounding box center [856, 703] width 19 height 19
type textarea "x"
type input "3.63"
type input "2.12"
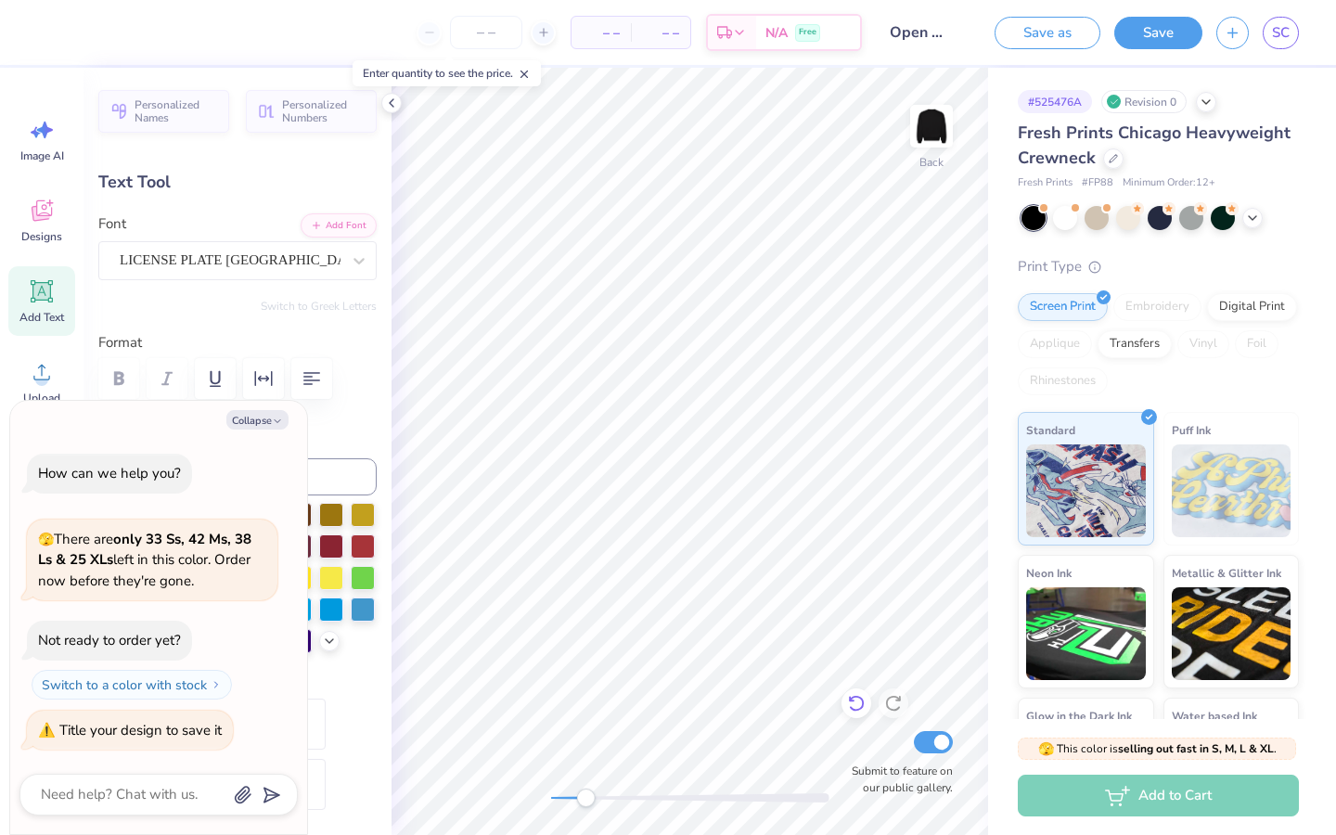
type input "5.35"
type textarea "x"
type input "0.35"
type input "1.01"
type input "4.07"
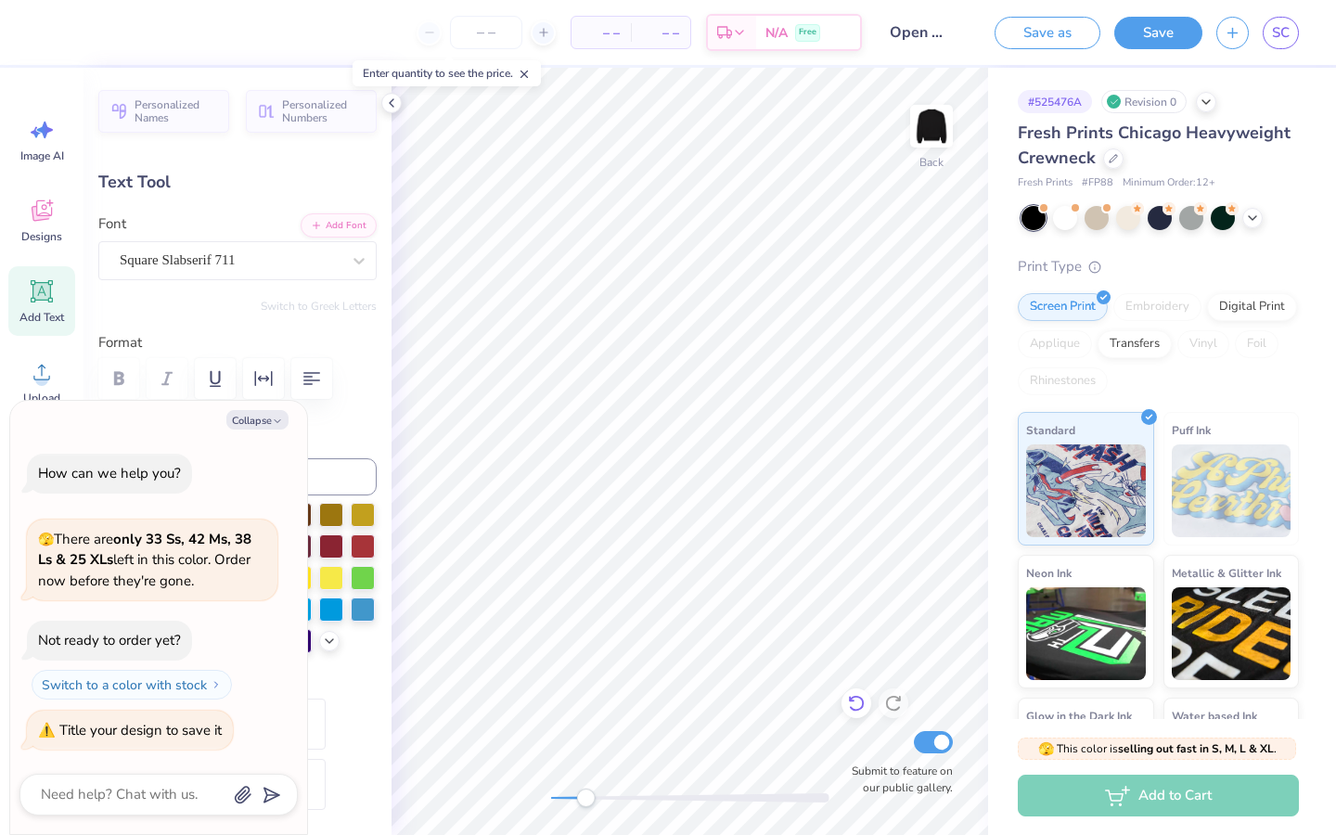
type textarea "x"
type input "4.22"
type textarea "x"
type input "2.85"
type input "1.07"
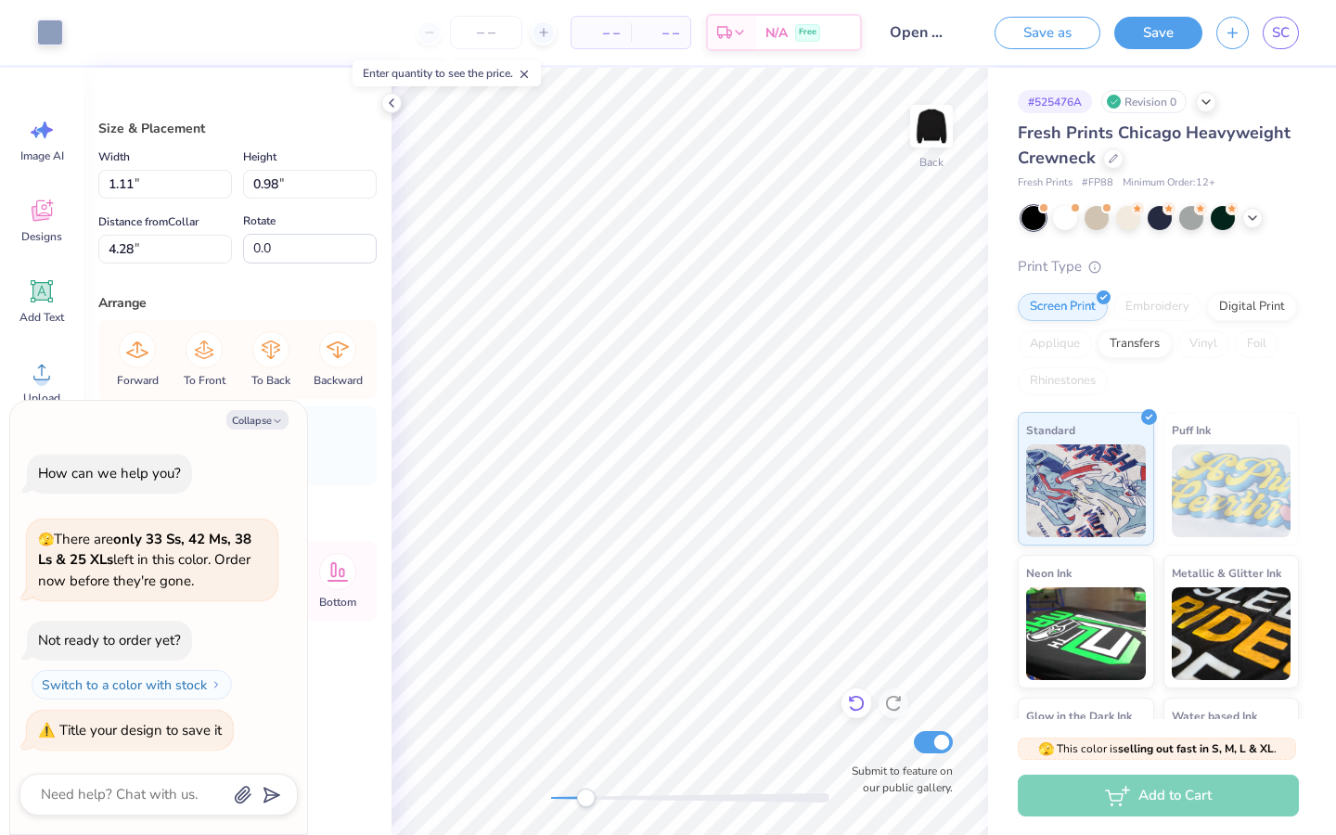
type textarea "x"
type input "1.22"
type input "1.08"
click at [862, 691] on div at bounding box center [856, 703] width 30 height 30
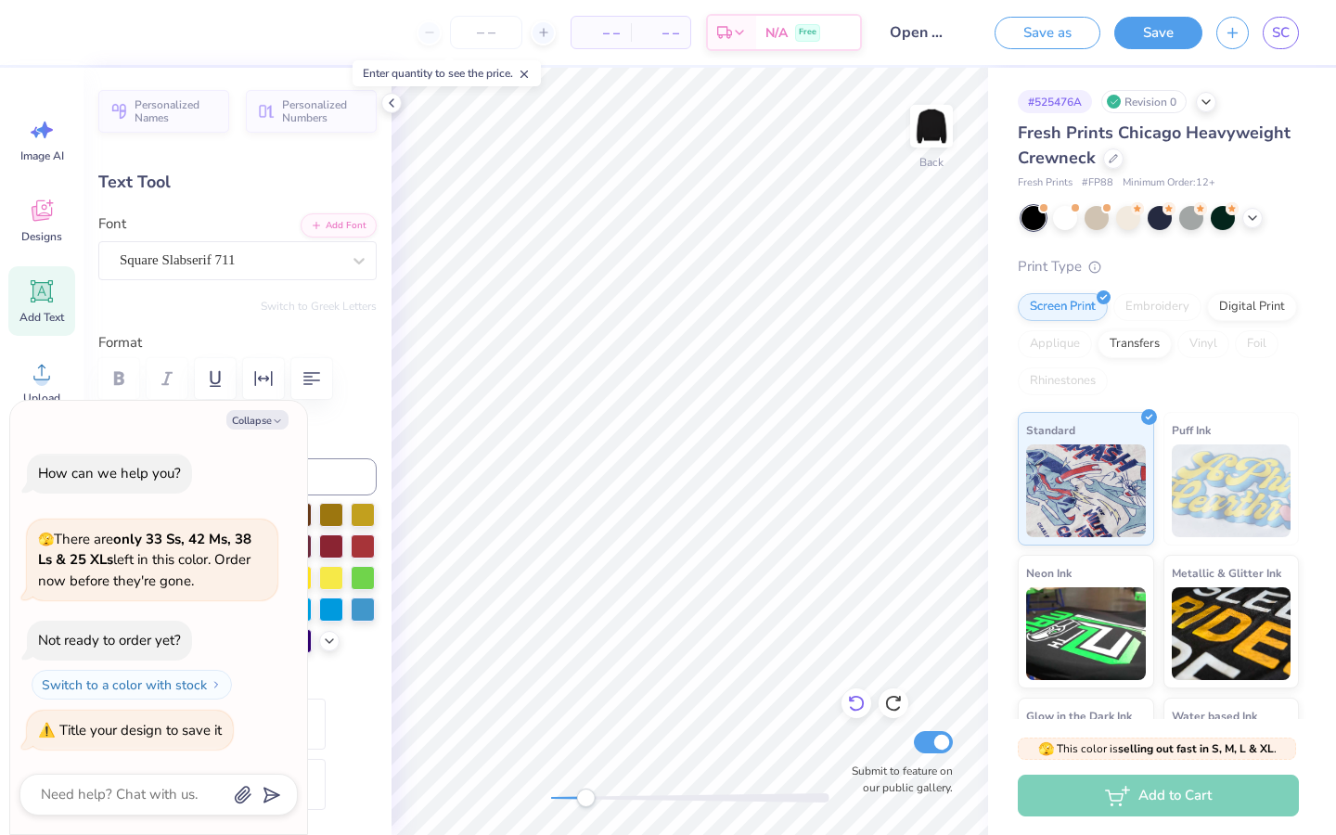
type textarea "x"
type input "0.37"
type input "1.06"
type input "4.21"
type textarea "x"
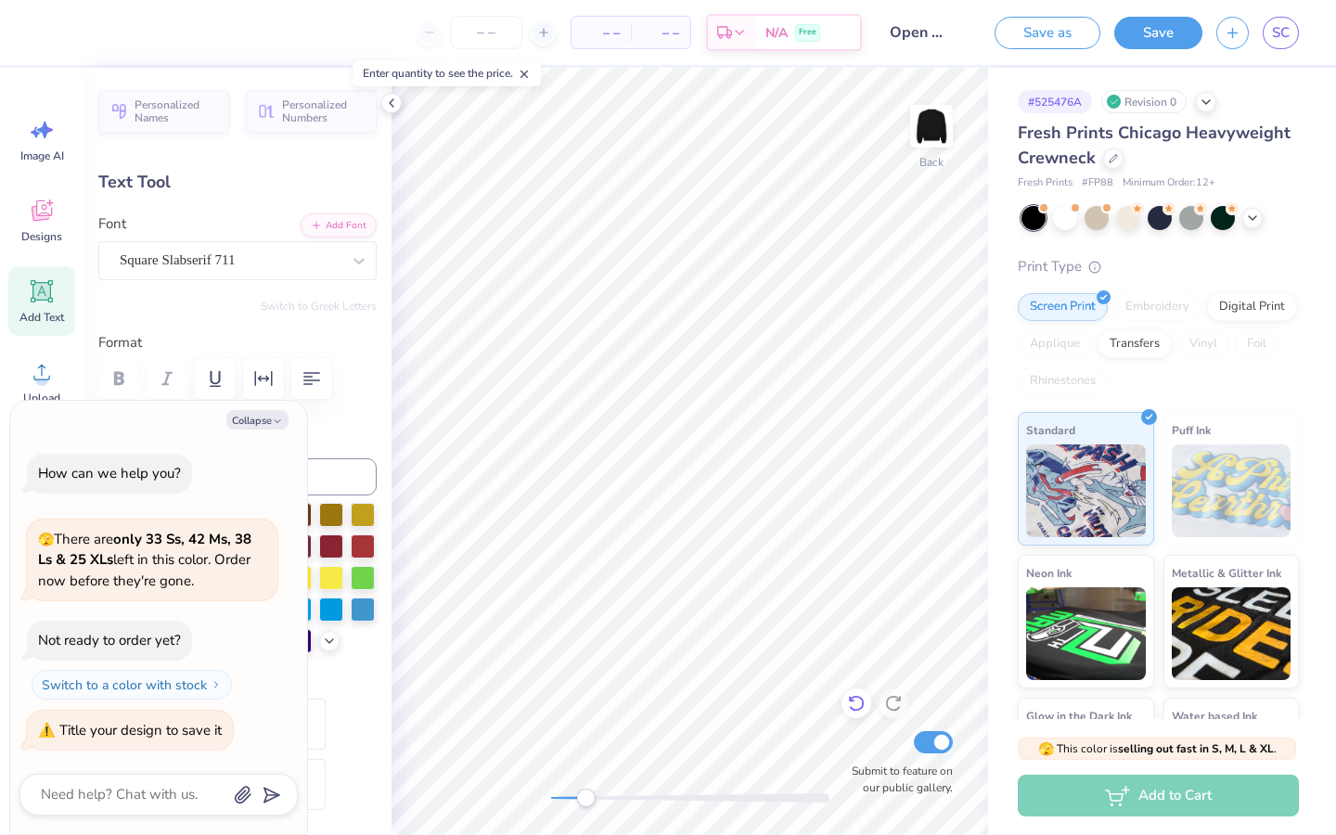
type input "2.85"
type input "1.07"
type input "4.28"
type textarea "x"
type input "0.37"
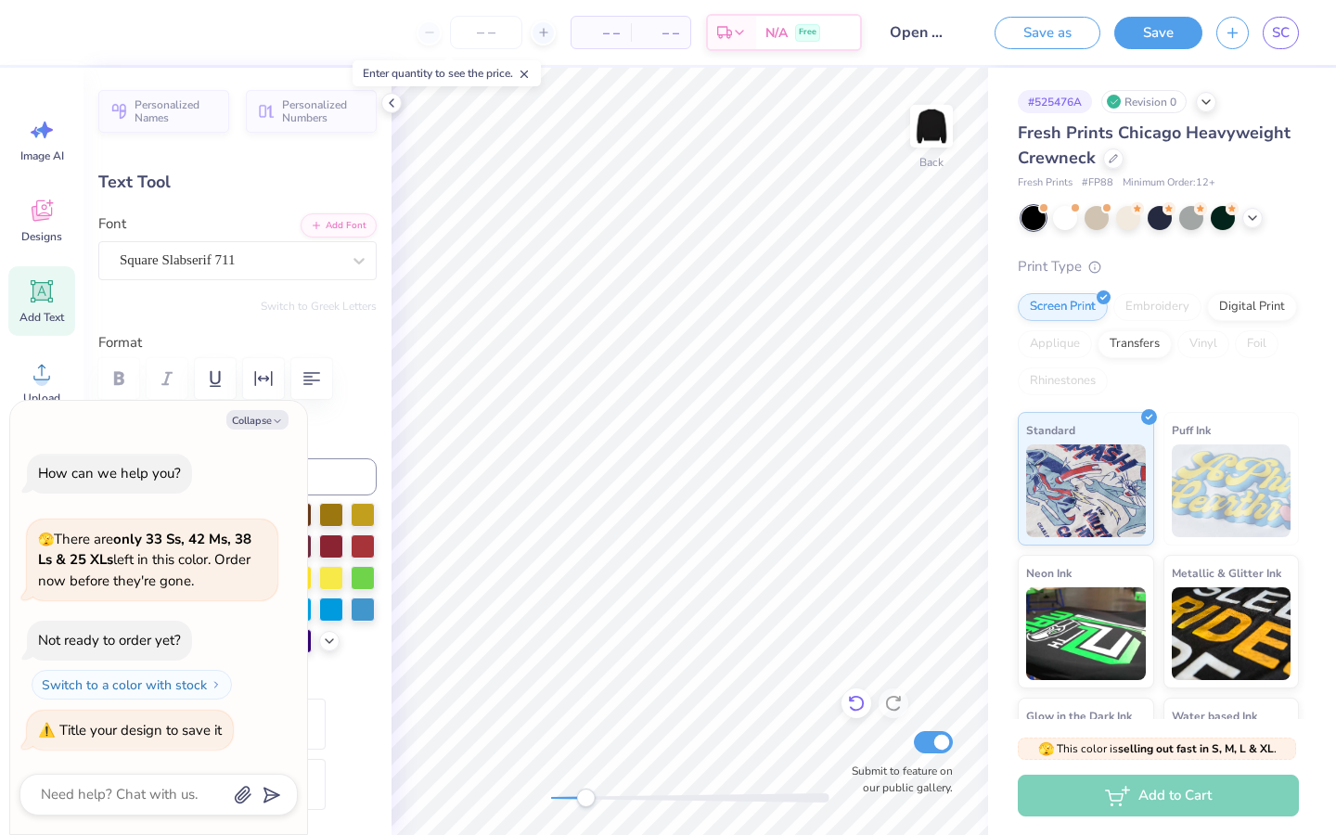
type input "1.06"
type input "4.21"
type textarea "x"
type input "2.85"
type input "1.07"
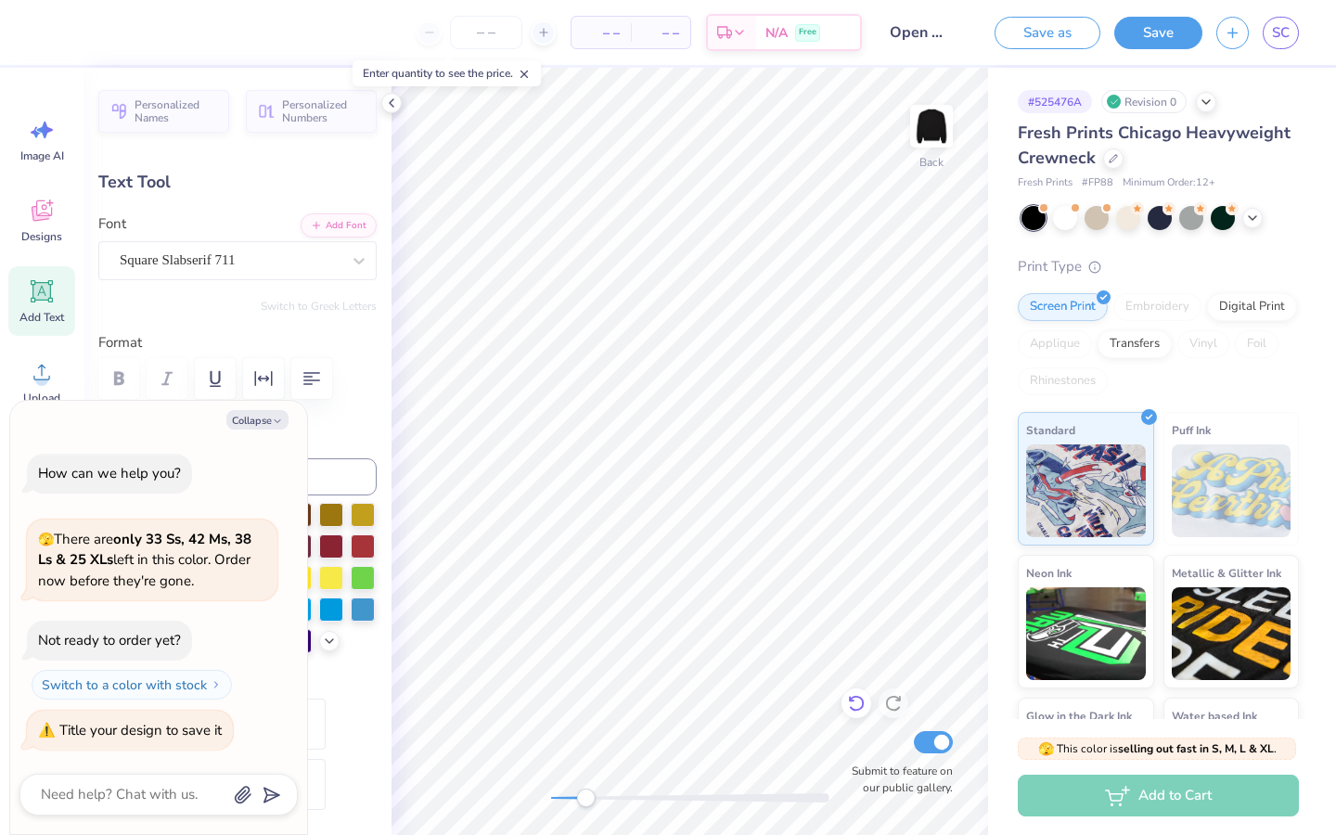
type input "4.28"
type textarea "x"
type input "0.37"
type input "1.06"
type input "4.18"
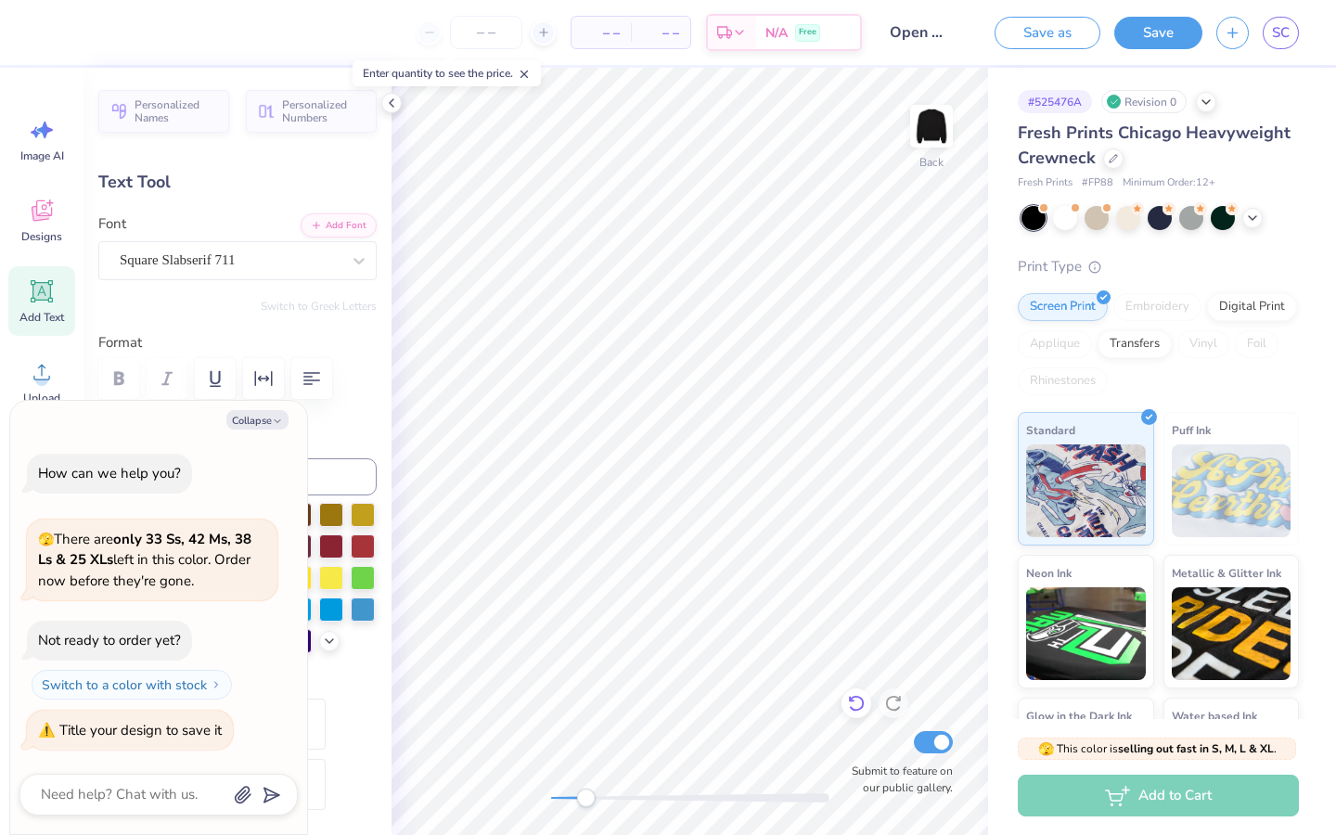
type textarea "x"
type input "1.07"
type input "4.26"
click at [1164, 45] on button "Save" at bounding box center [1158, 30] width 88 height 32
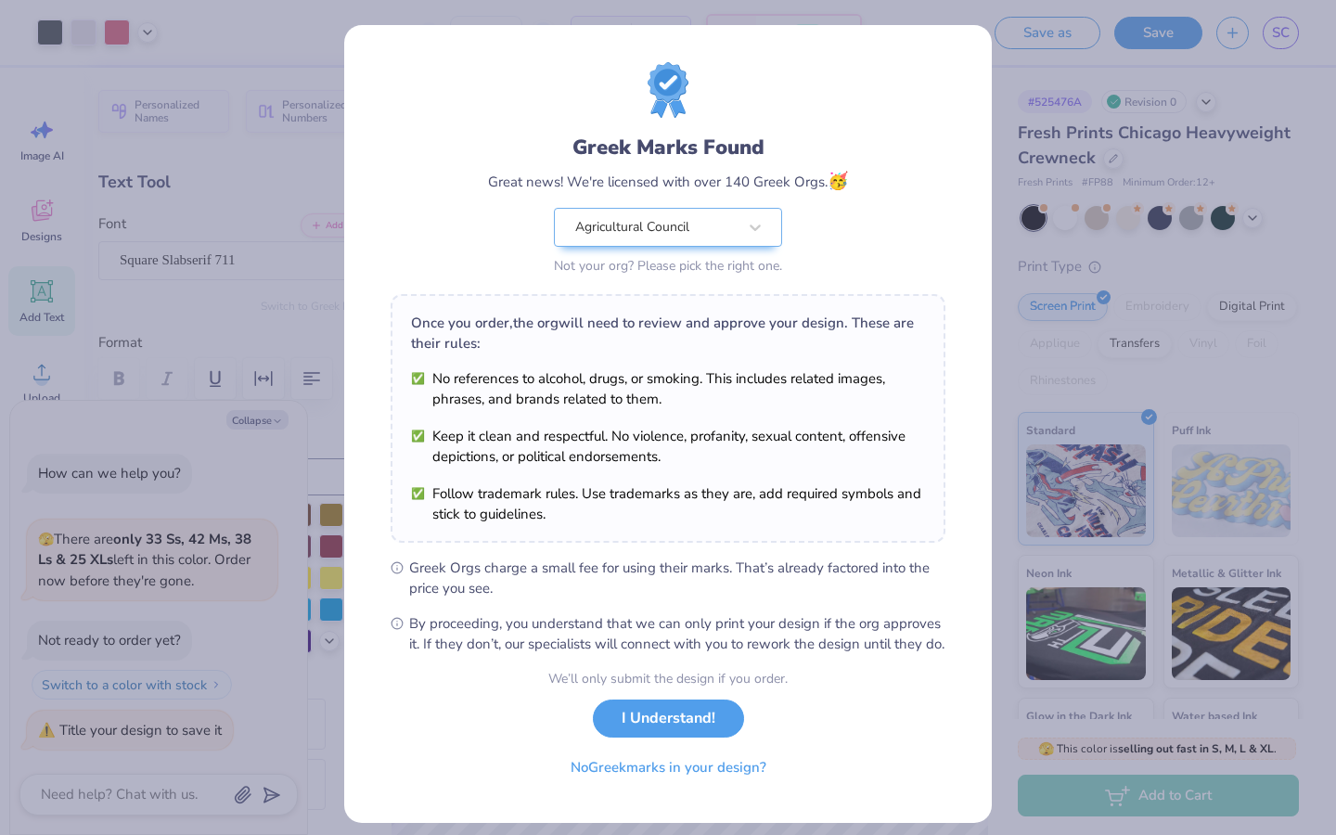
click at [703, 757] on div "We’ll only submit the design if you order. I Understand! No Greek marks in your…" at bounding box center [667, 727] width 239 height 117
click at [694, 730] on button "I Understand!" at bounding box center [668, 714] width 151 height 38
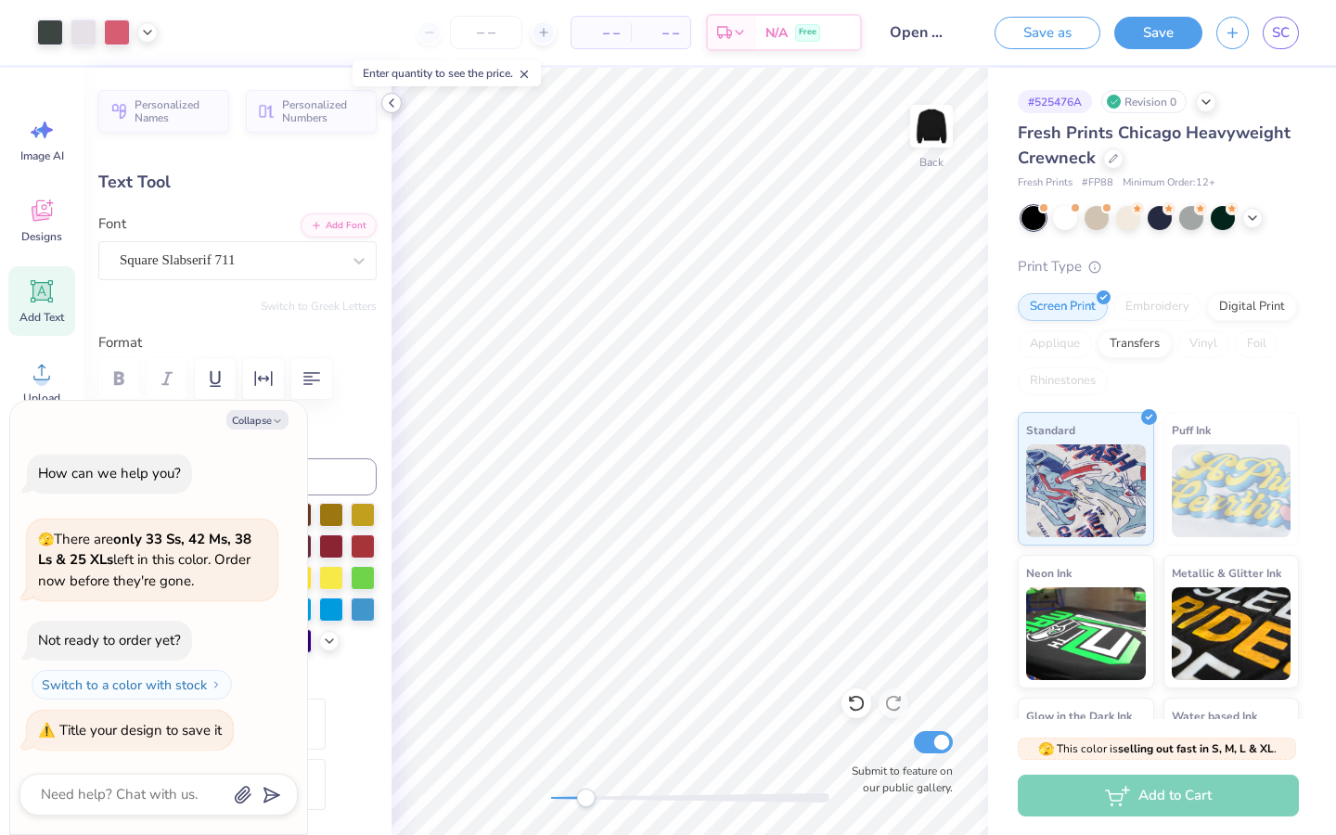
click at [385, 110] on div at bounding box center [391, 103] width 20 height 20
type textarea "x"
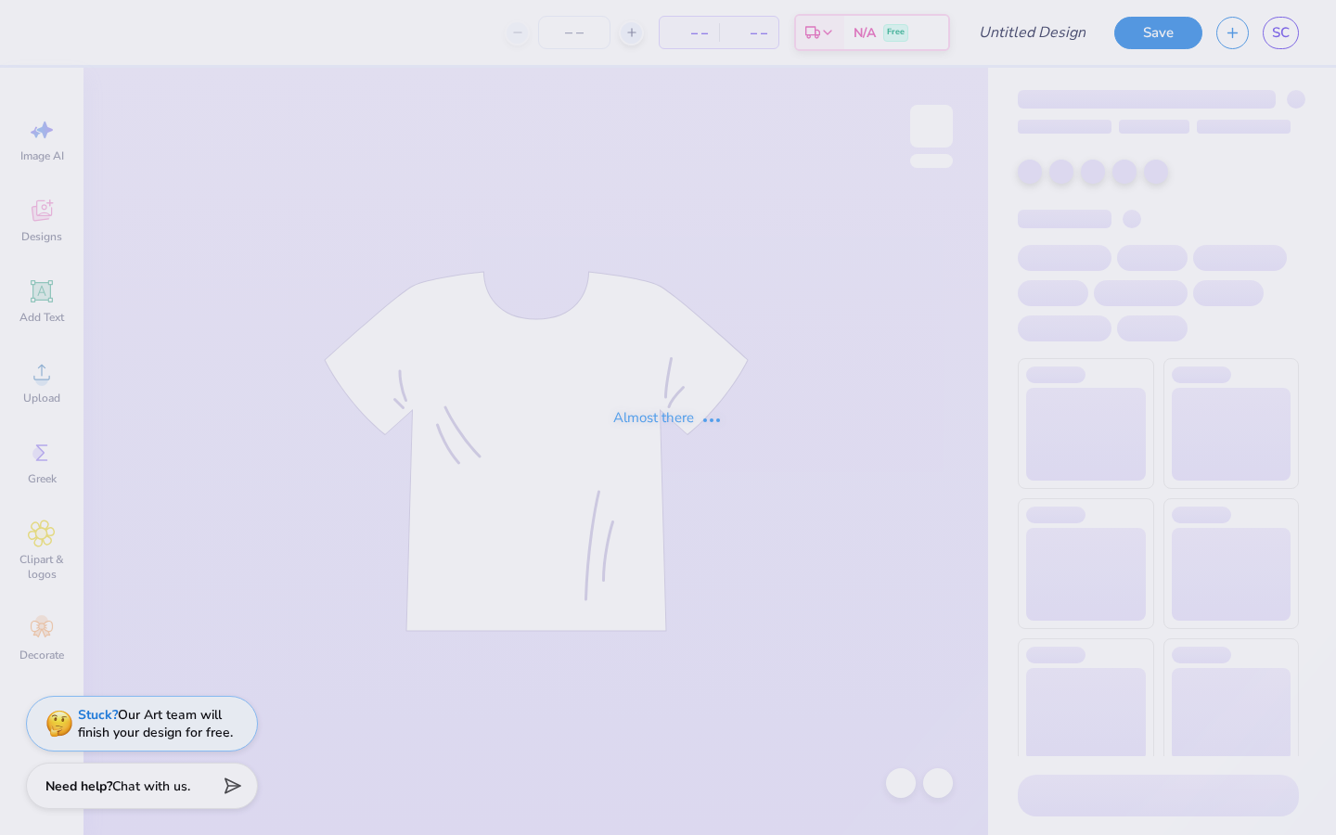
type input "Open merch plate"
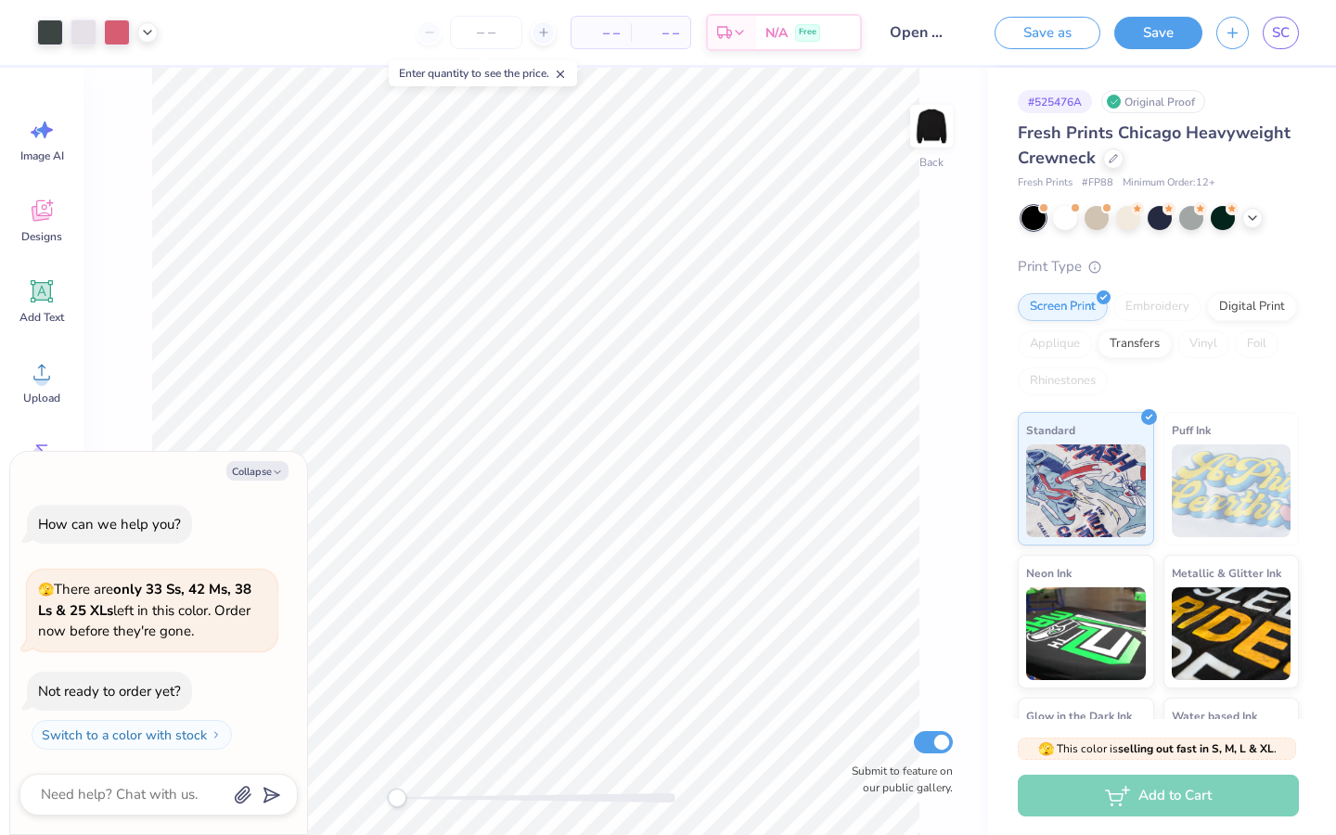
click at [910, 37] on input "Open merch plate" at bounding box center [921, 32] width 91 height 37
click at [1059, 37] on button "Save as" at bounding box center [1047, 30] width 106 height 32
click at [930, 35] on input "Open merch plate" at bounding box center [900, 32] width 91 height 37
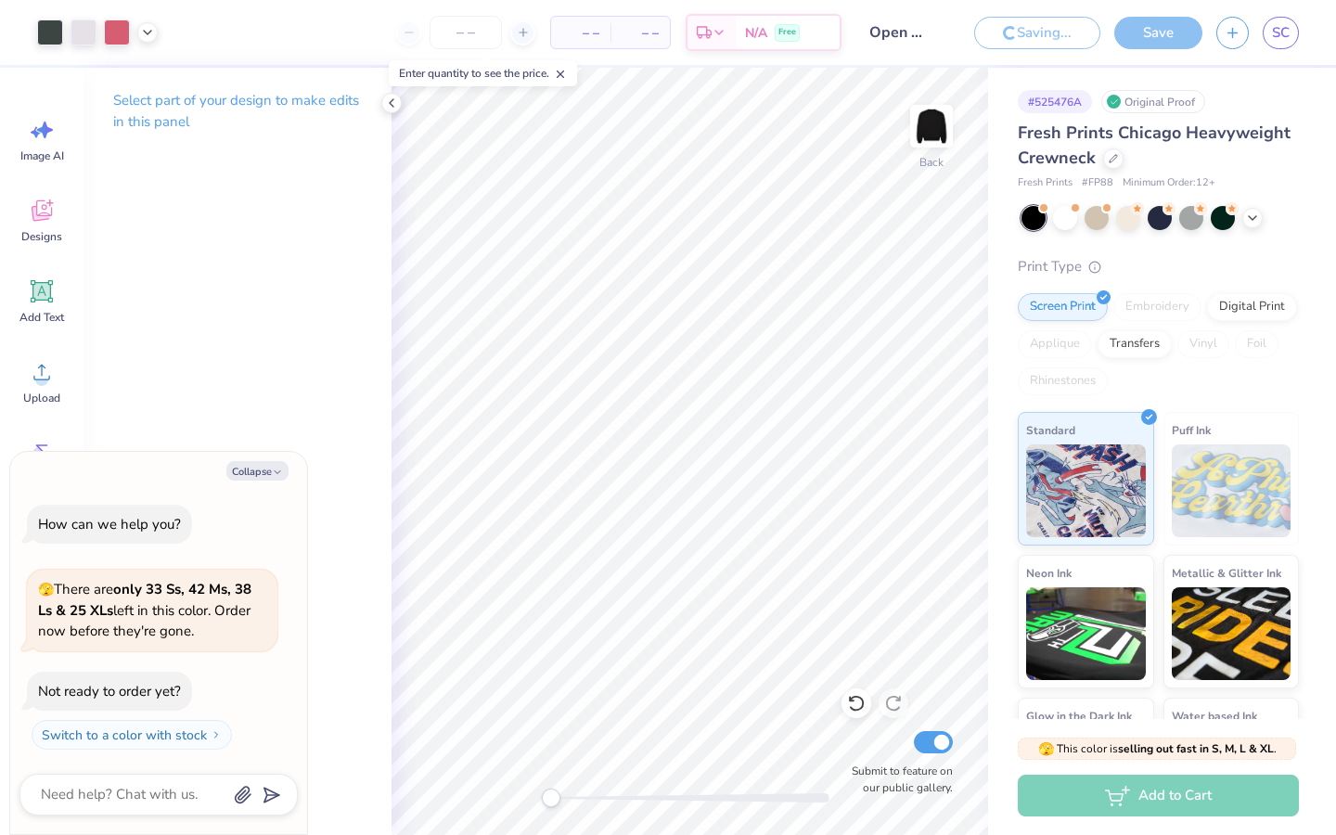
click at [1016, 38] on div "Saving..." at bounding box center [1037, 33] width 126 height 32
click at [1178, 48] on div "Save" at bounding box center [1158, 33] width 88 height 32
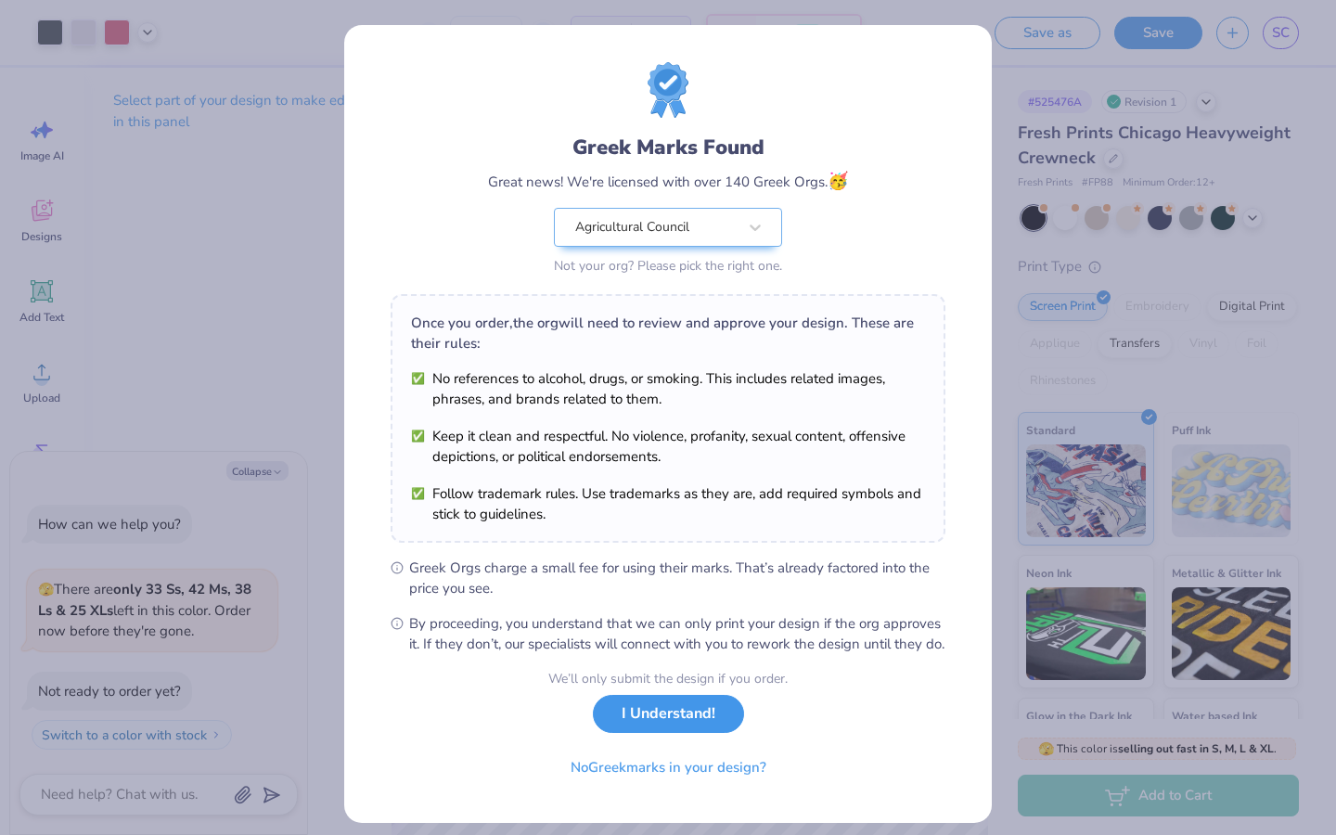
click at [604, 733] on button "I Understand!" at bounding box center [668, 714] width 151 height 38
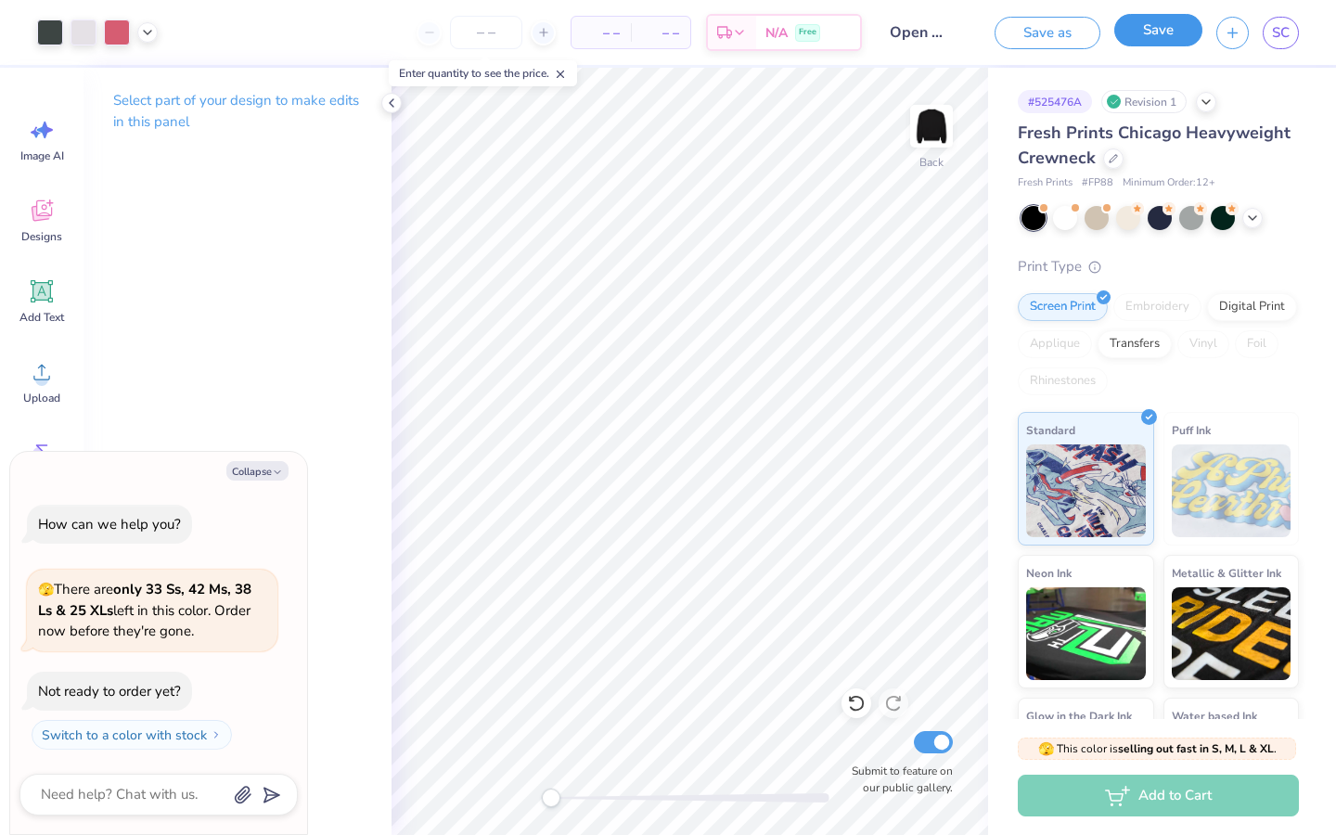
click at [1139, 39] on button "Save" at bounding box center [1158, 30] width 88 height 32
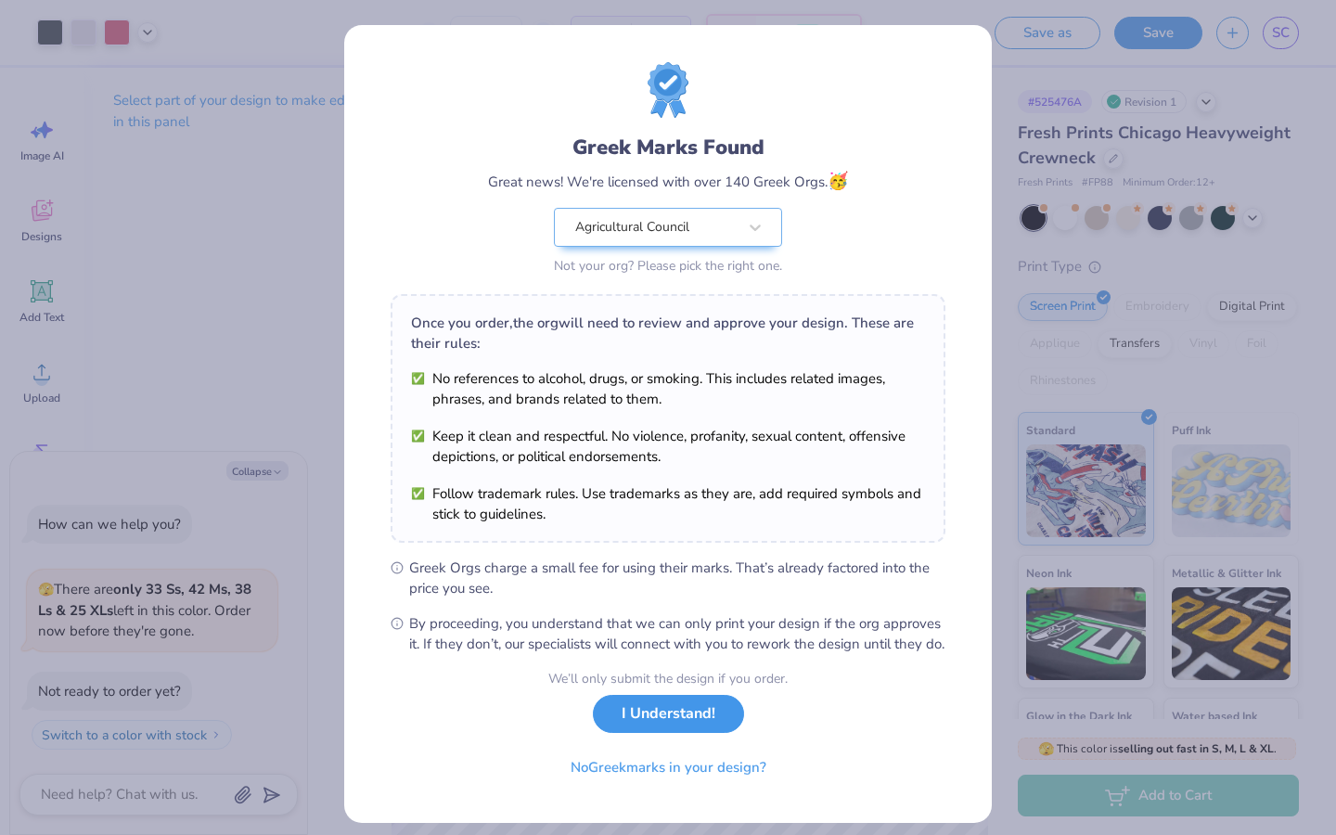
click at [710, 721] on button "I Understand!" at bounding box center [668, 714] width 151 height 38
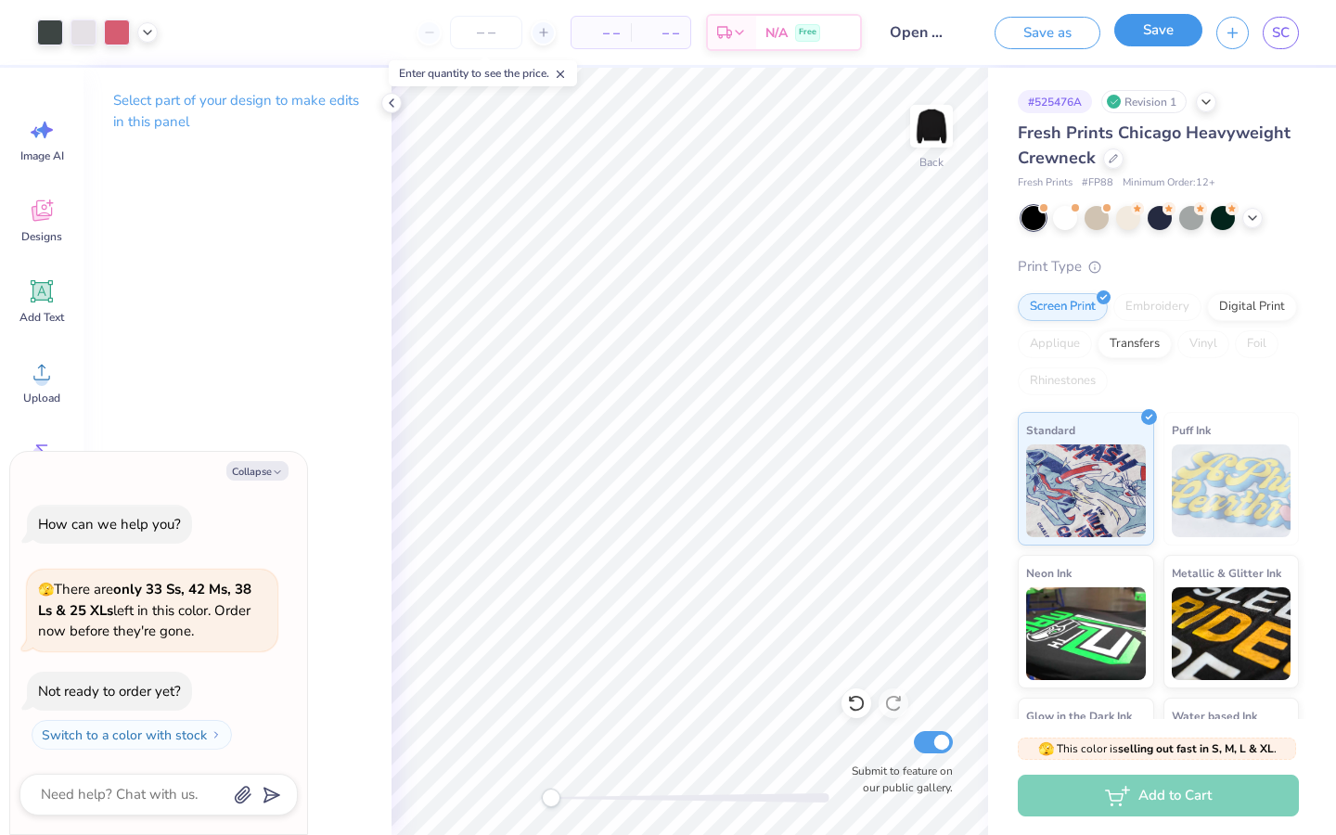
click at [1148, 36] on button "Save" at bounding box center [1158, 30] width 88 height 32
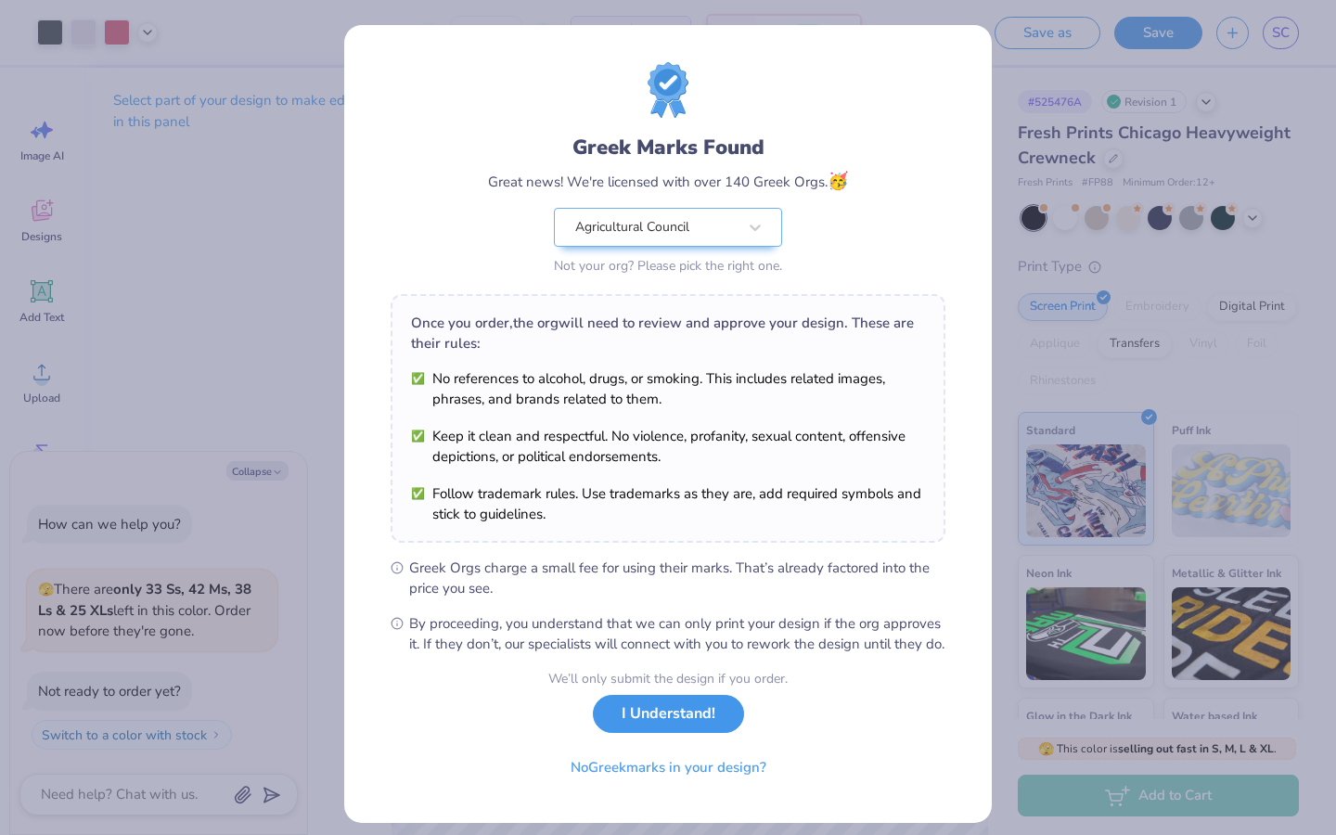
click at [672, 733] on button "I Understand!" at bounding box center [668, 714] width 151 height 38
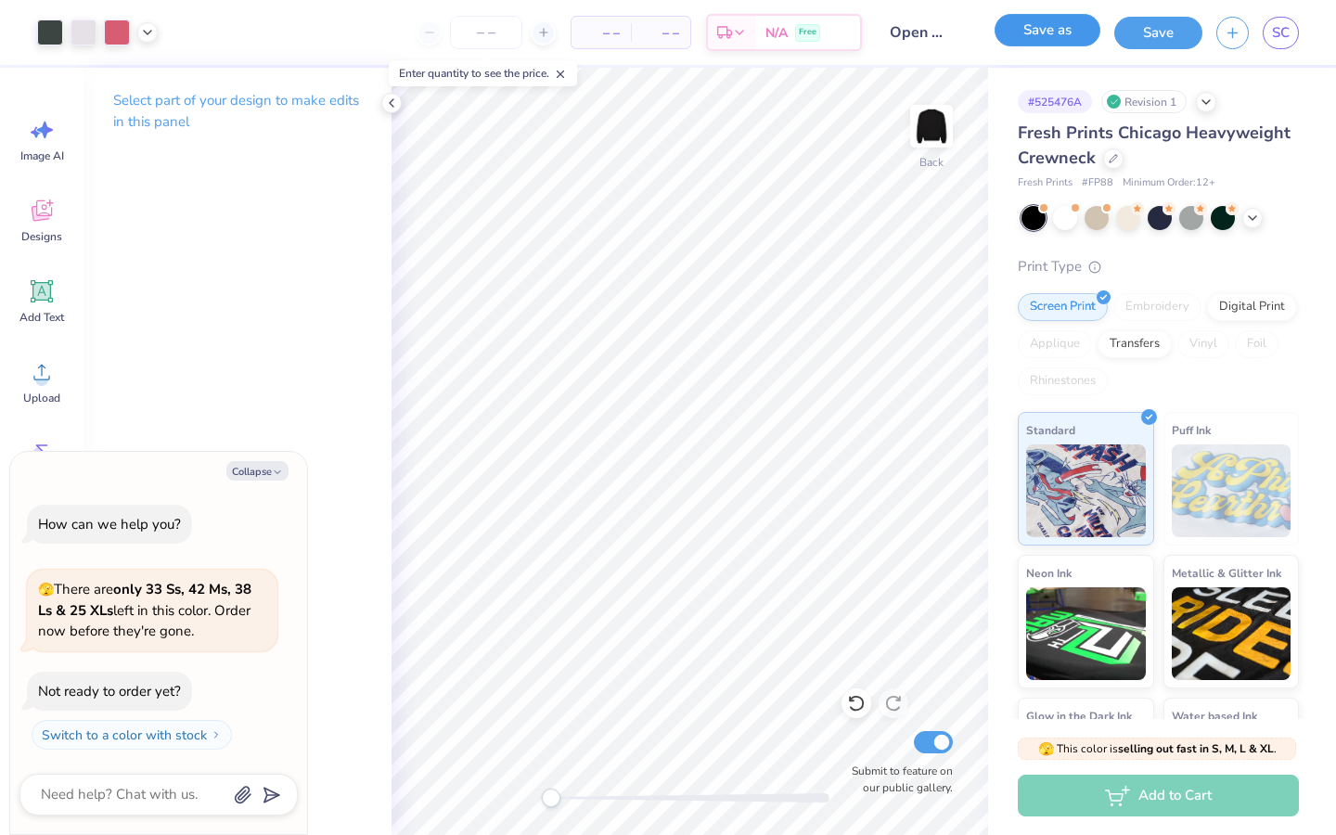
click at [1038, 14] on button "Save as" at bounding box center [1047, 30] width 106 height 32
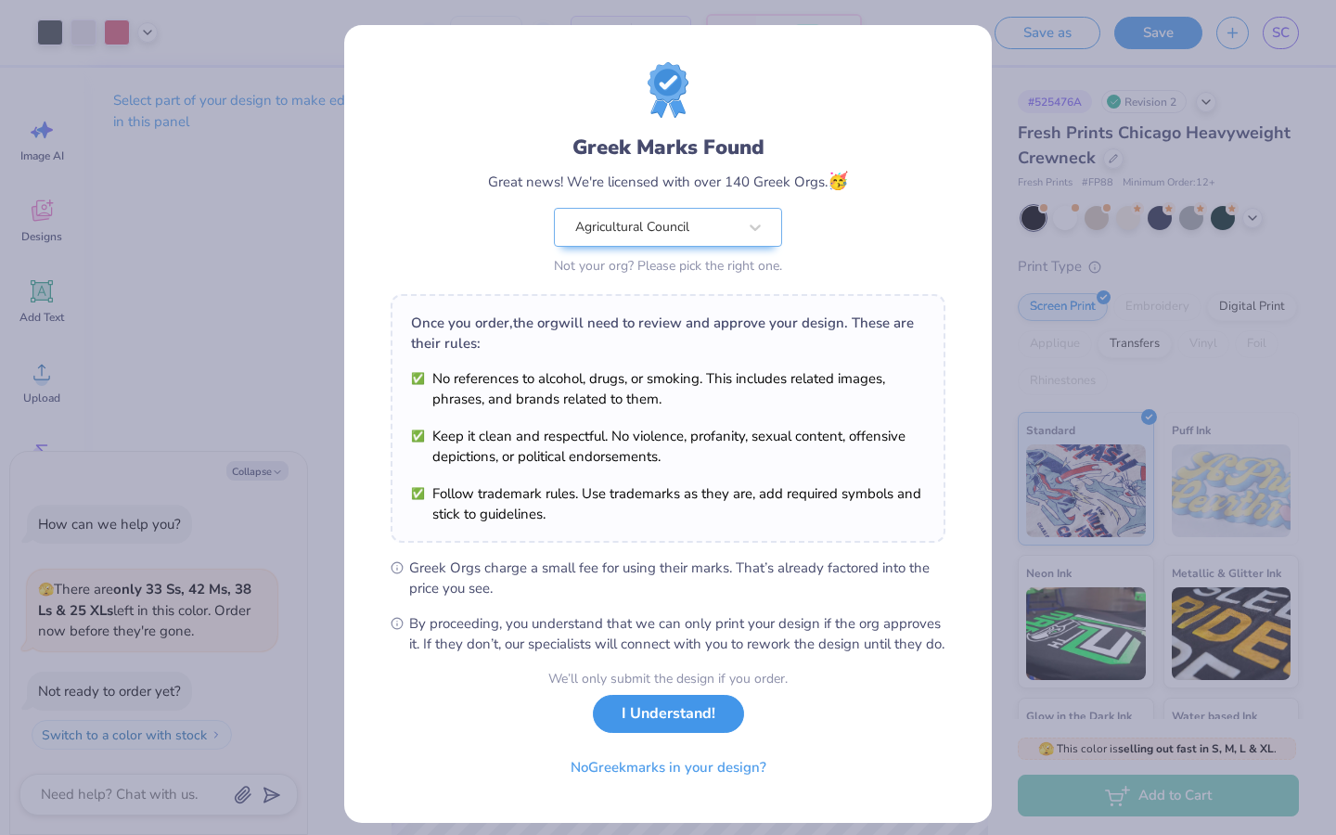
click at [701, 733] on button "I Understand!" at bounding box center [668, 714] width 151 height 38
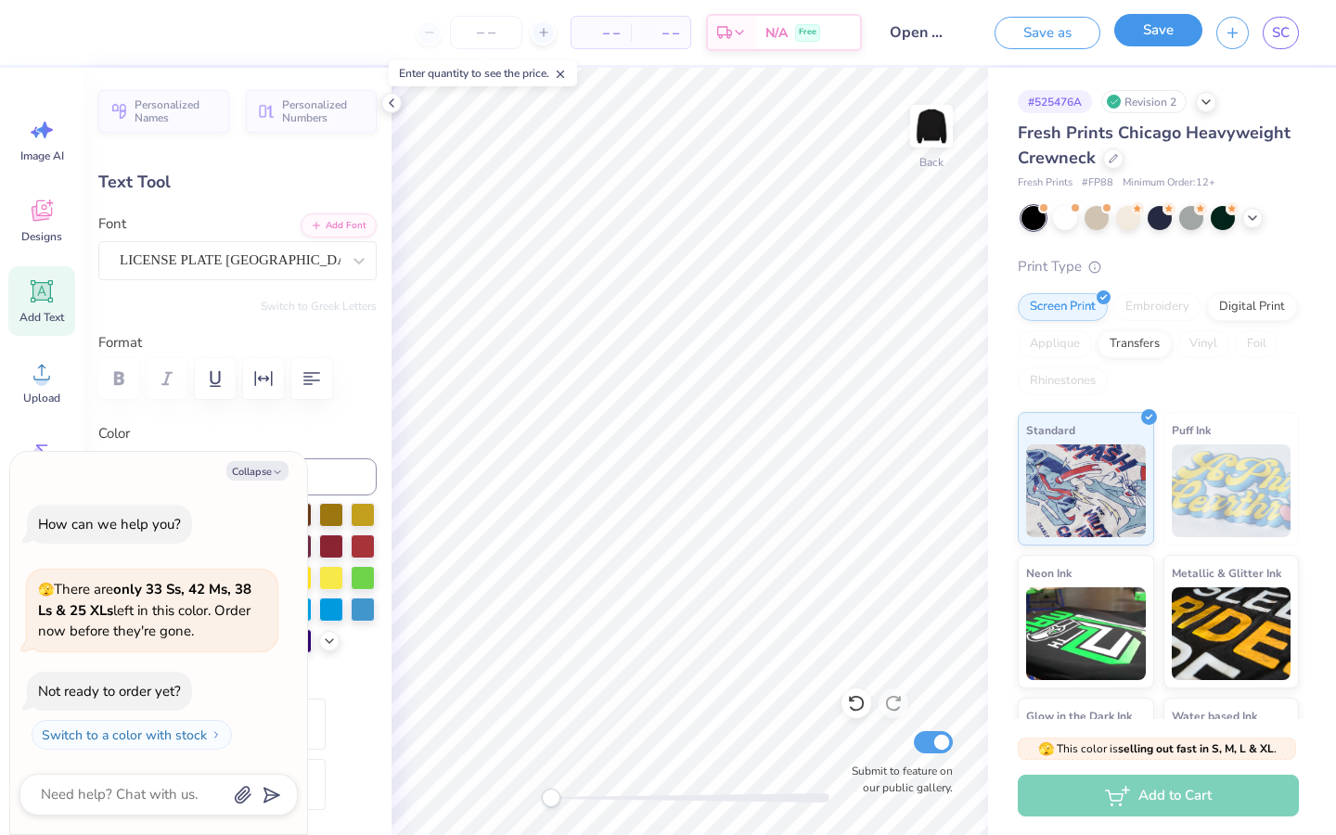
click at [1157, 40] on button "Save" at bounding box center [1158, 30] width 88 height 32
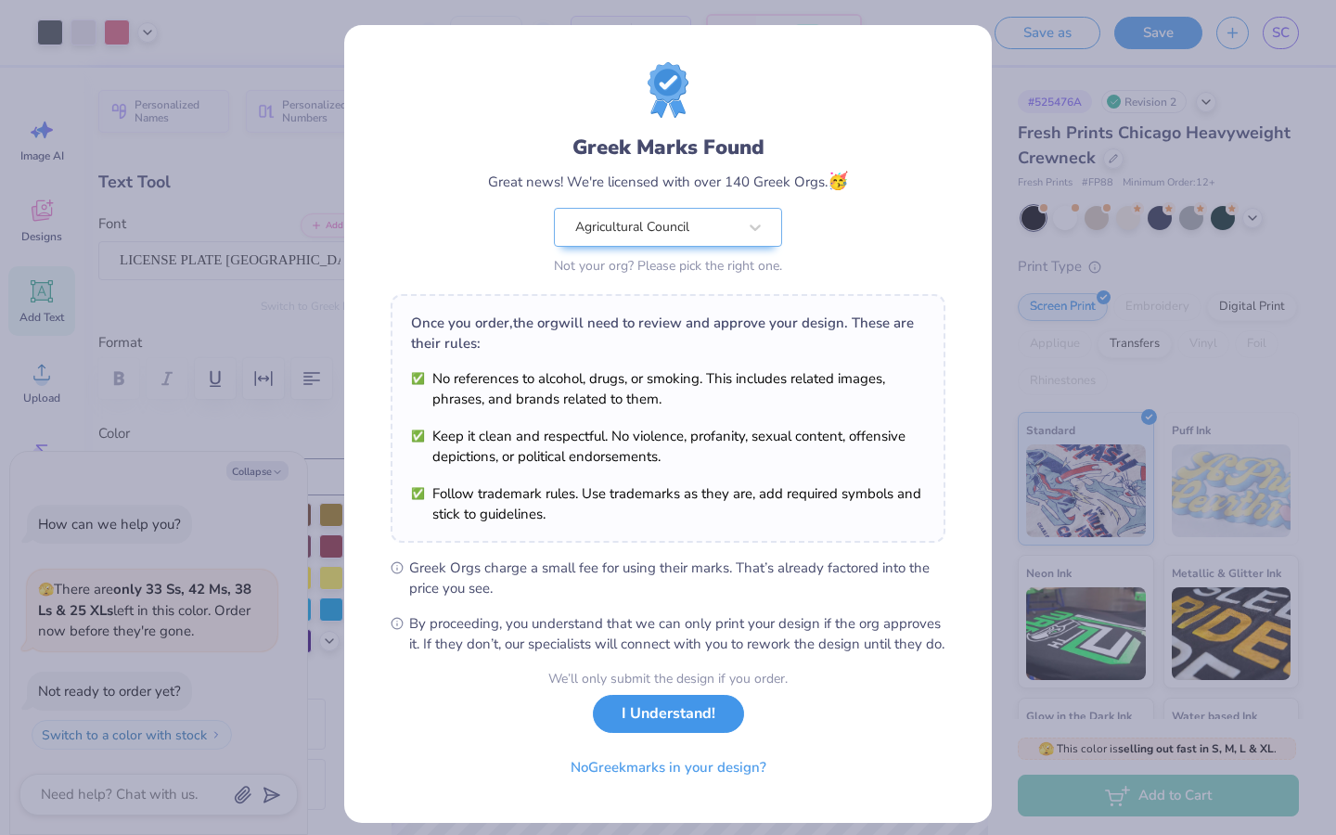
click at [696, 733] on button "I Understand!" at bounding box center [668, 714] width 151 height 38
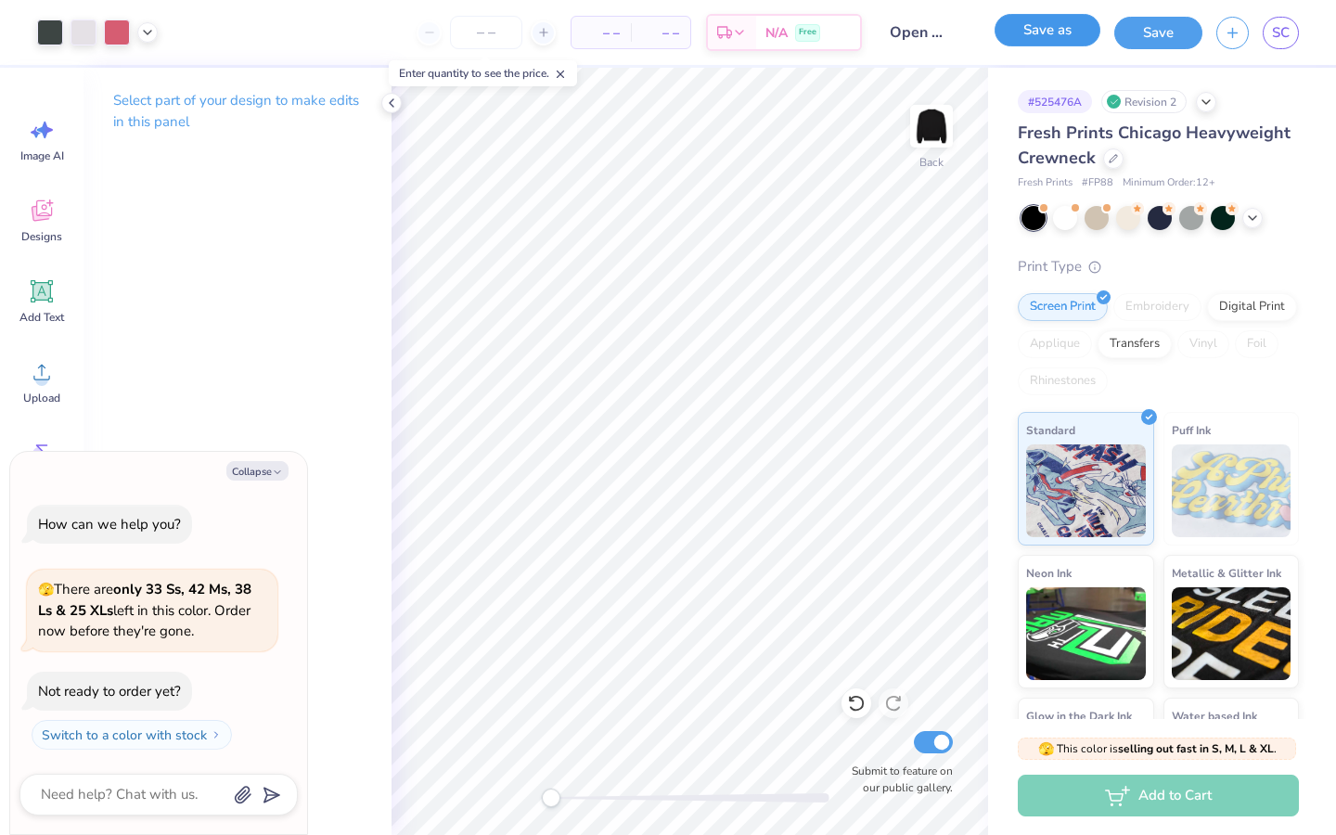
click at [1033, 44] on button "Save as" at bounding box center [1047, 30] width 106 height 32
click at [923, 36] on input "Open merch plate" at bounding box center [900, 32] width 91 height 37
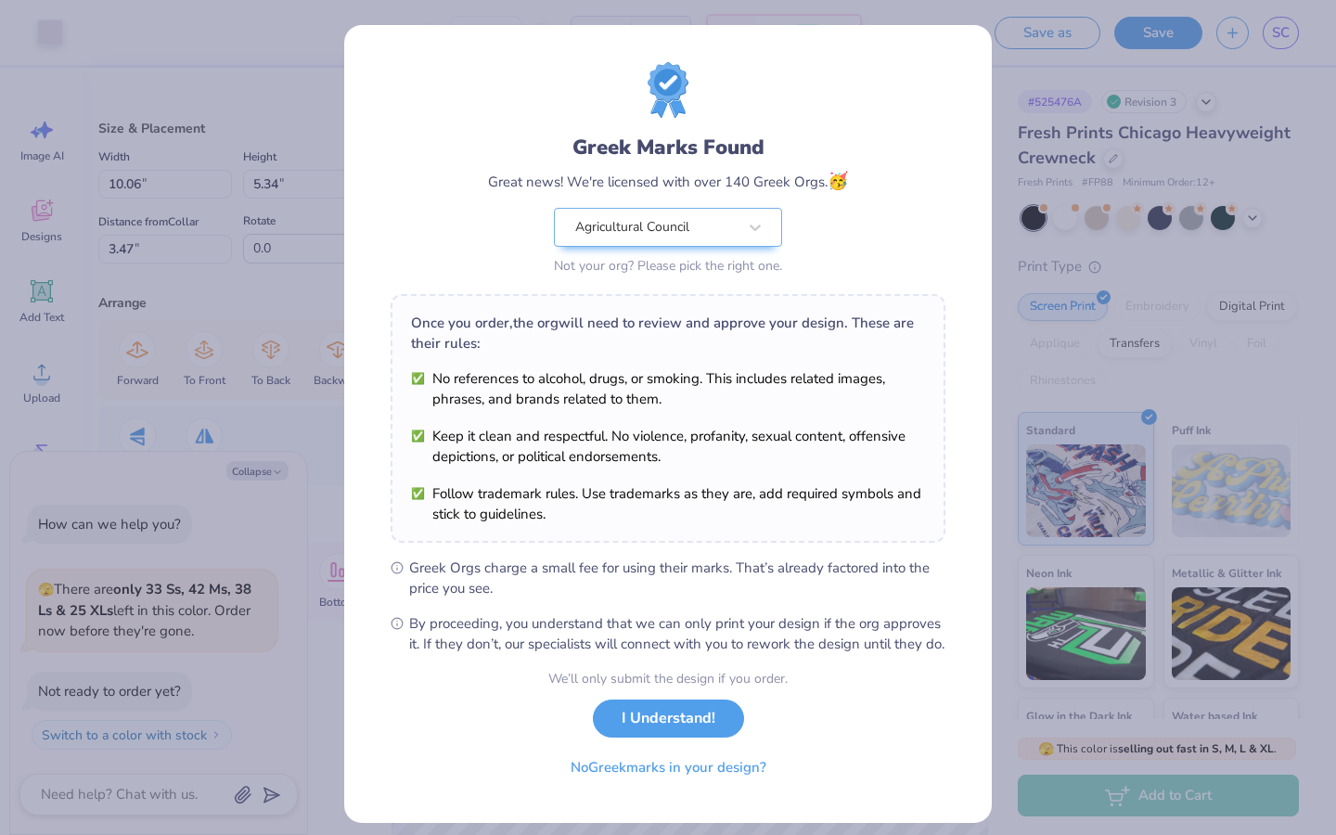
scroll to position [33, 0]
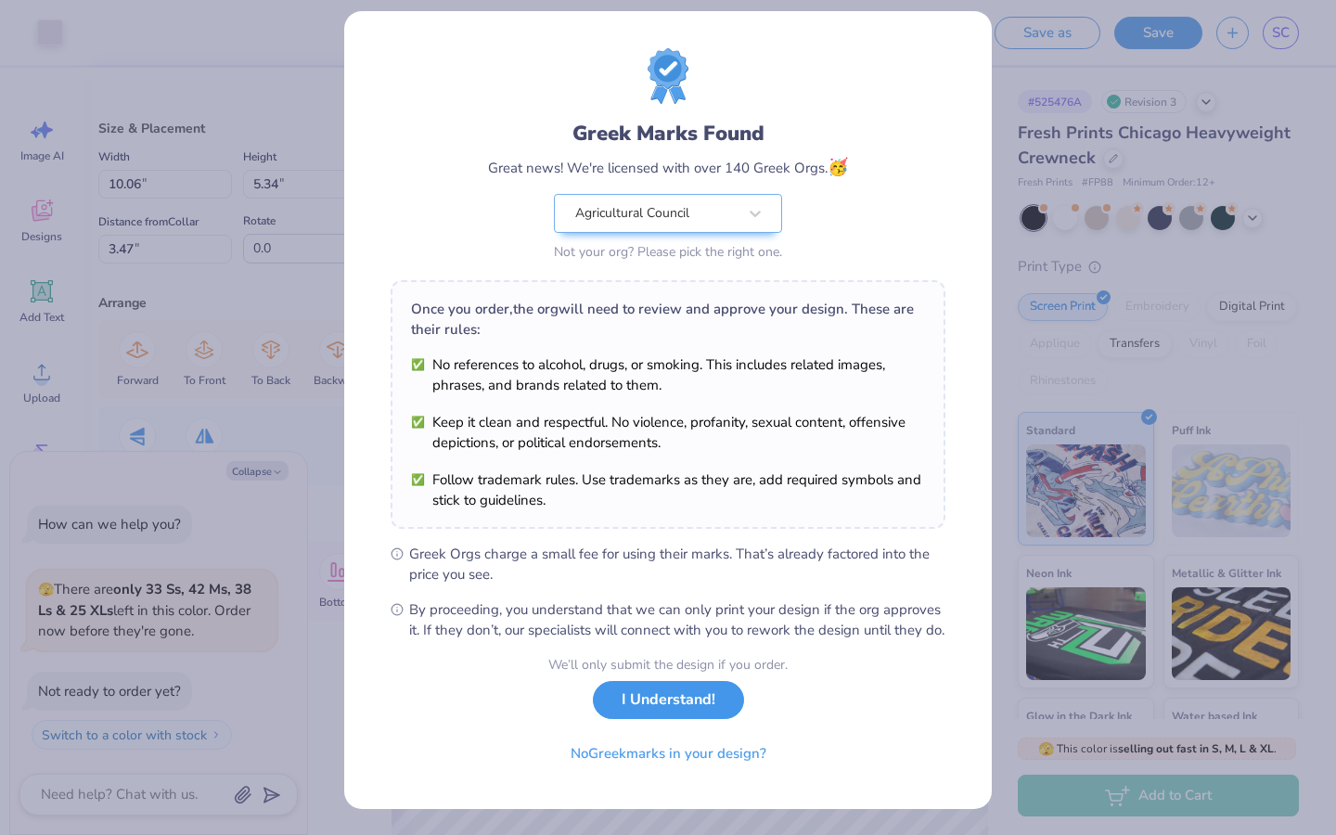
click at [646, 698] on button "I Understand!" at bounding box center [668, 700] width 151 height 38
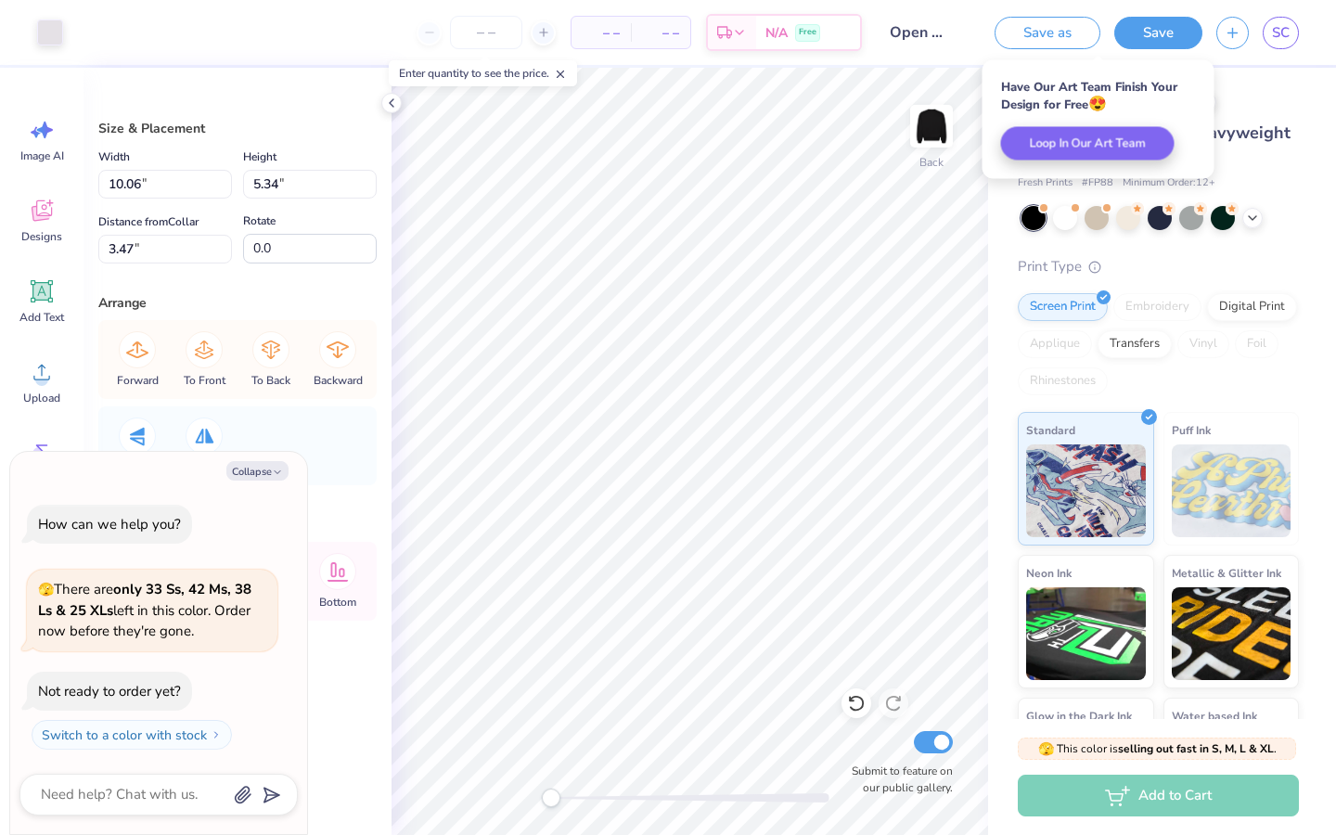
scroll to position [0, 0]
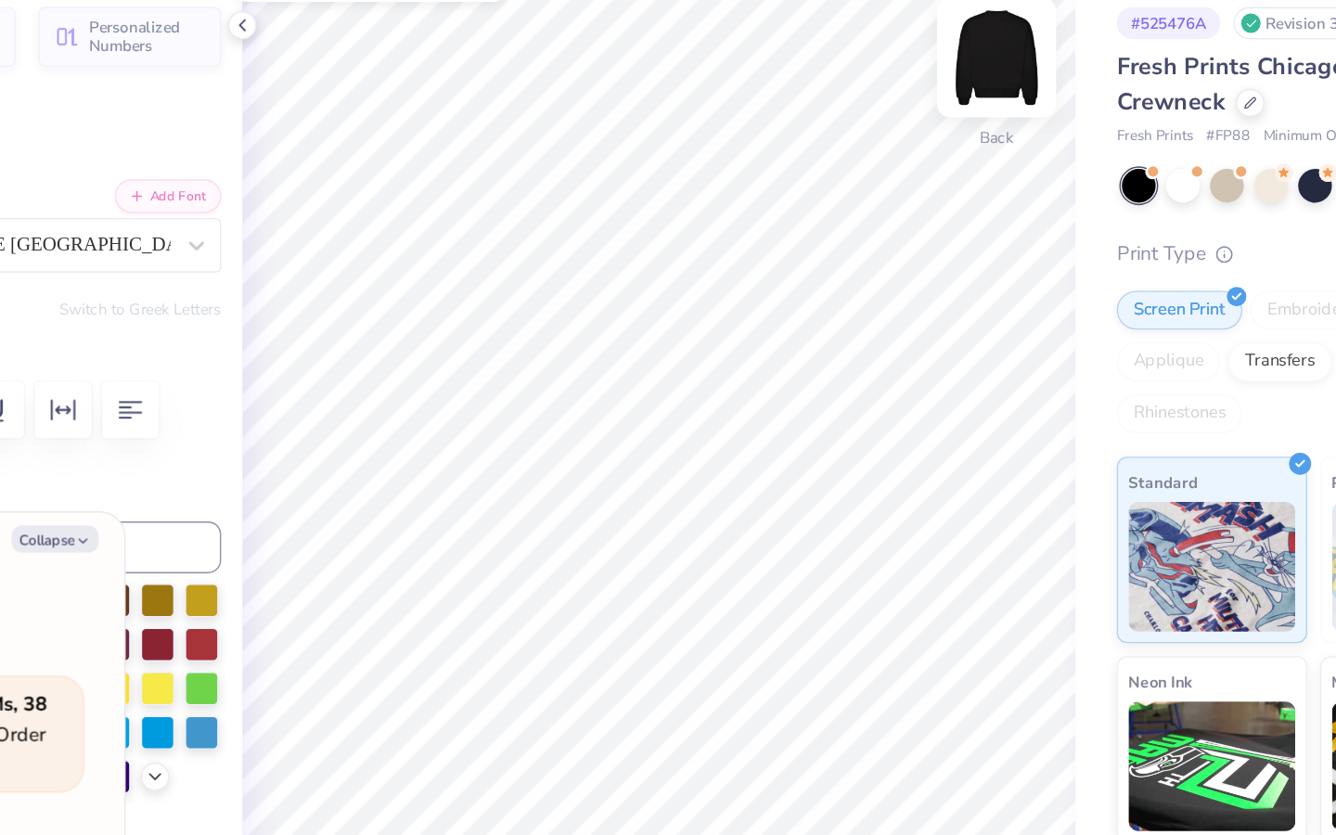
type textarea "x"
type input "3.63"
type input "2.12"
type input "5.35"
type textarea "x"
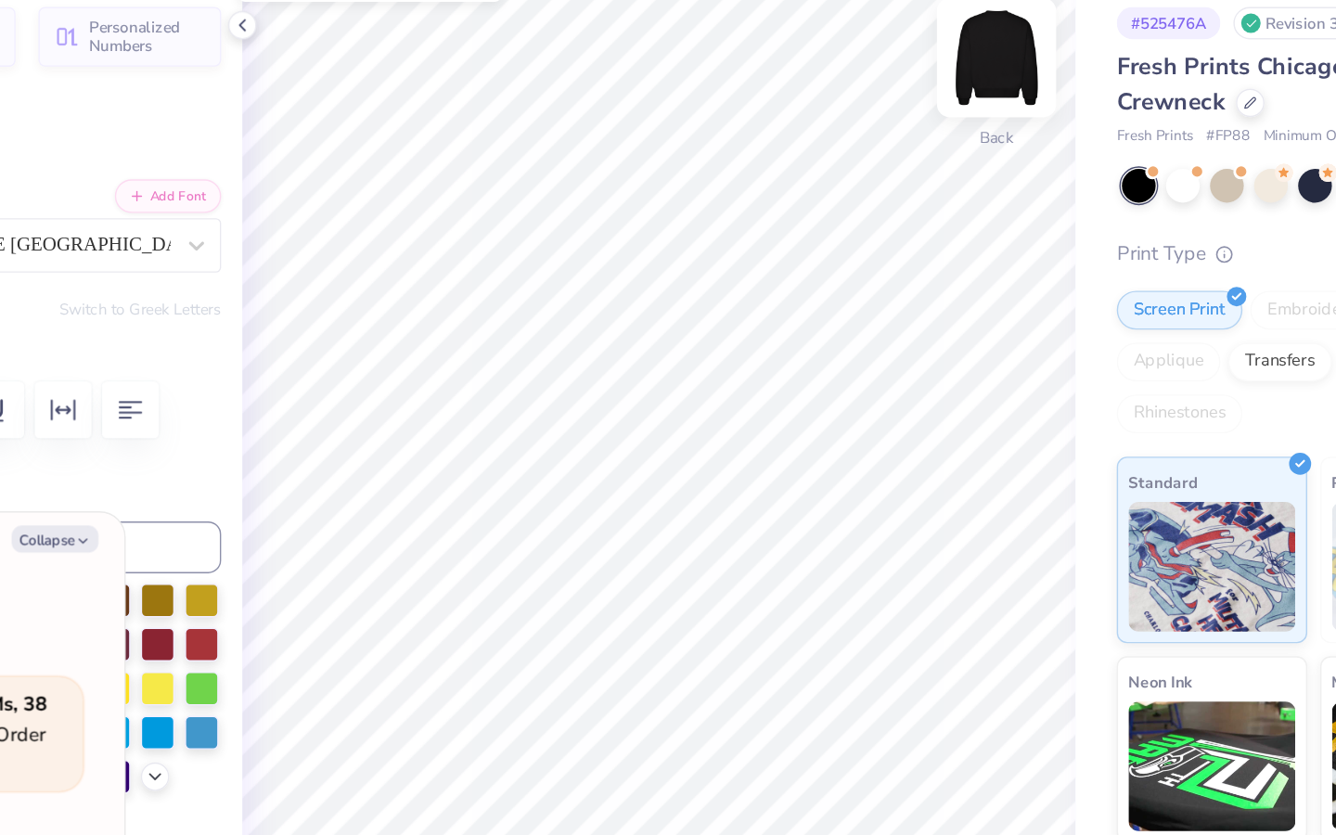
type input "2.62"
type input "0.99"
type input "4.07"
type textarea "x"
type input "0.35"
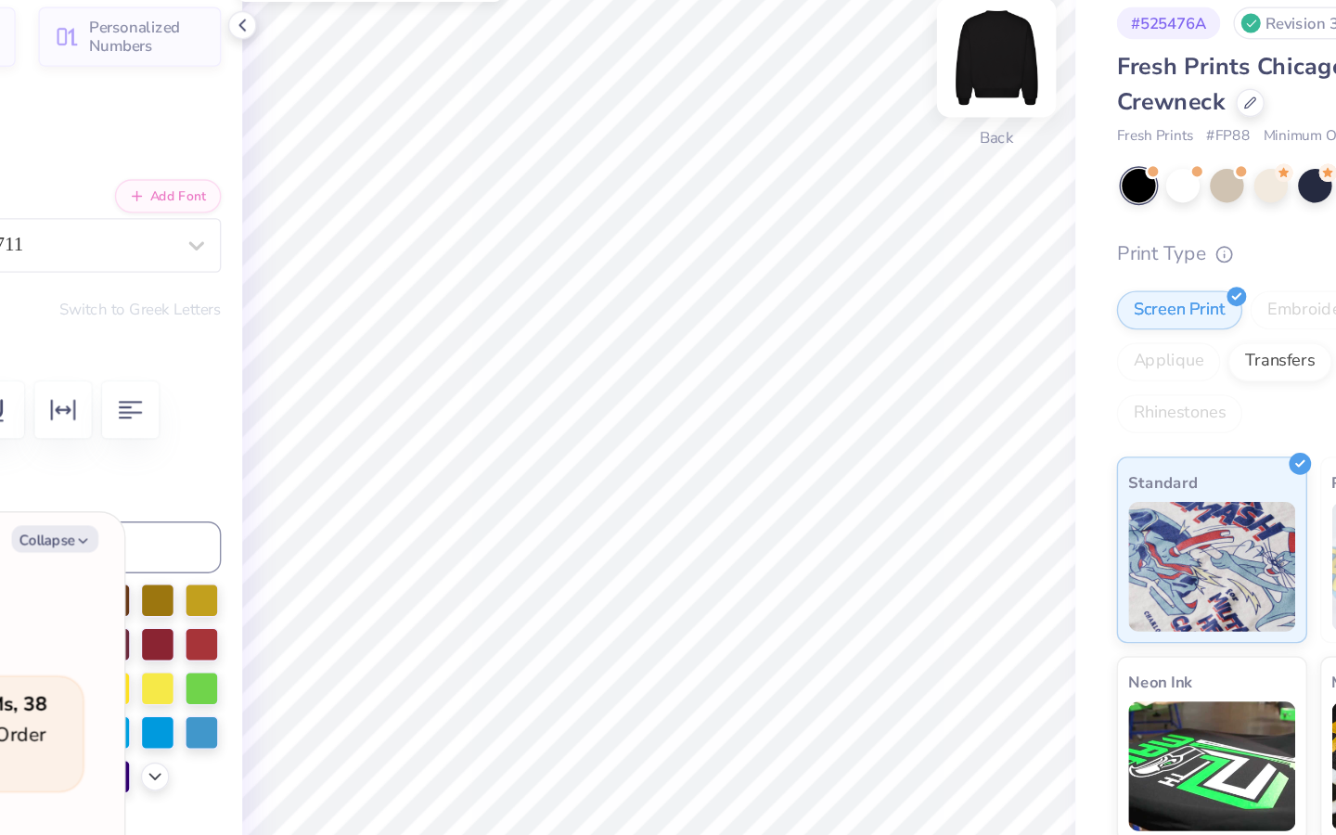
type input "1.01"
type textarea "x"
type input "0.43"
type input "1.22"
type input "4.10"
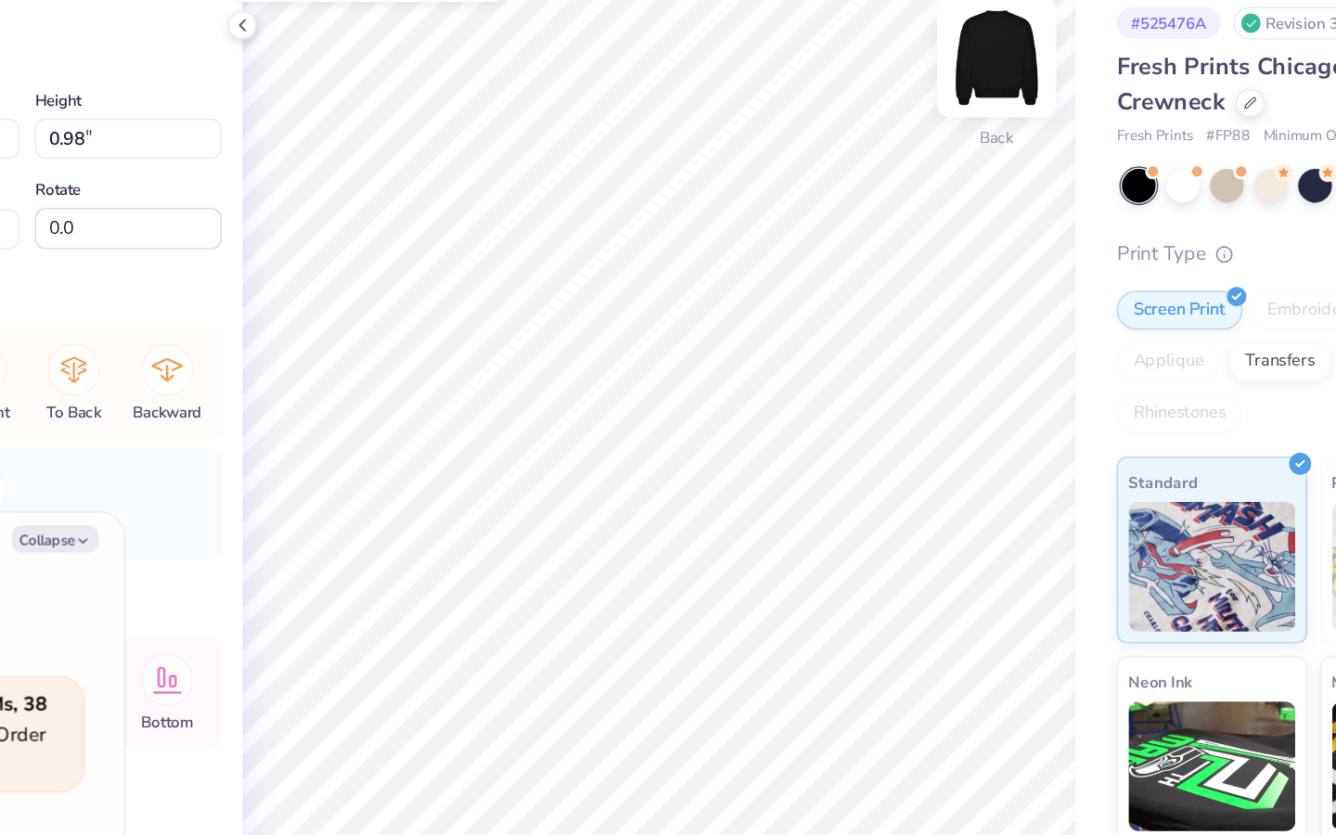
type textarea "x"
type input "1.37"
type input "1.21"
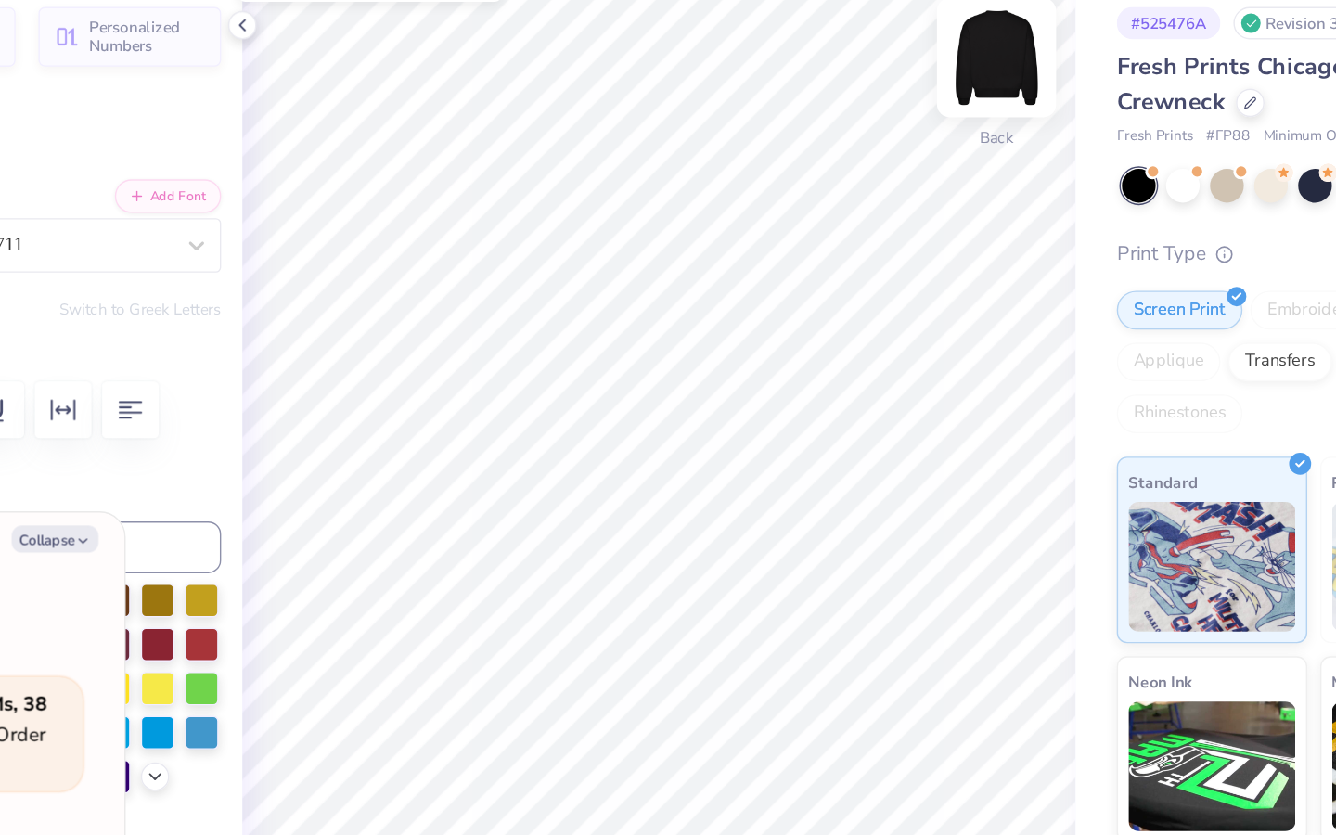
type textarea "x"
type input "0.43"
type input "1.22"
type input "4.10"
type textarea "x"
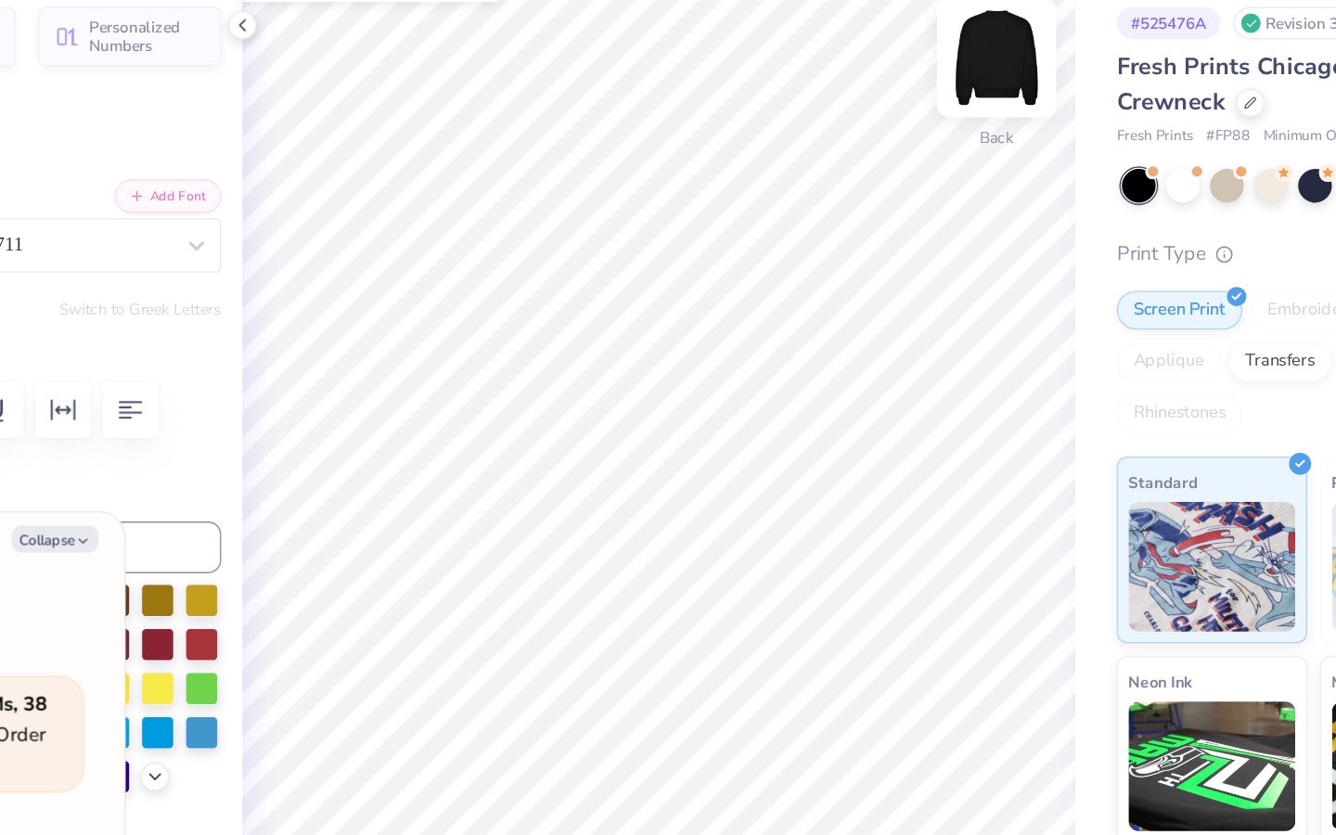
type input "2.87"
type input "1.08"
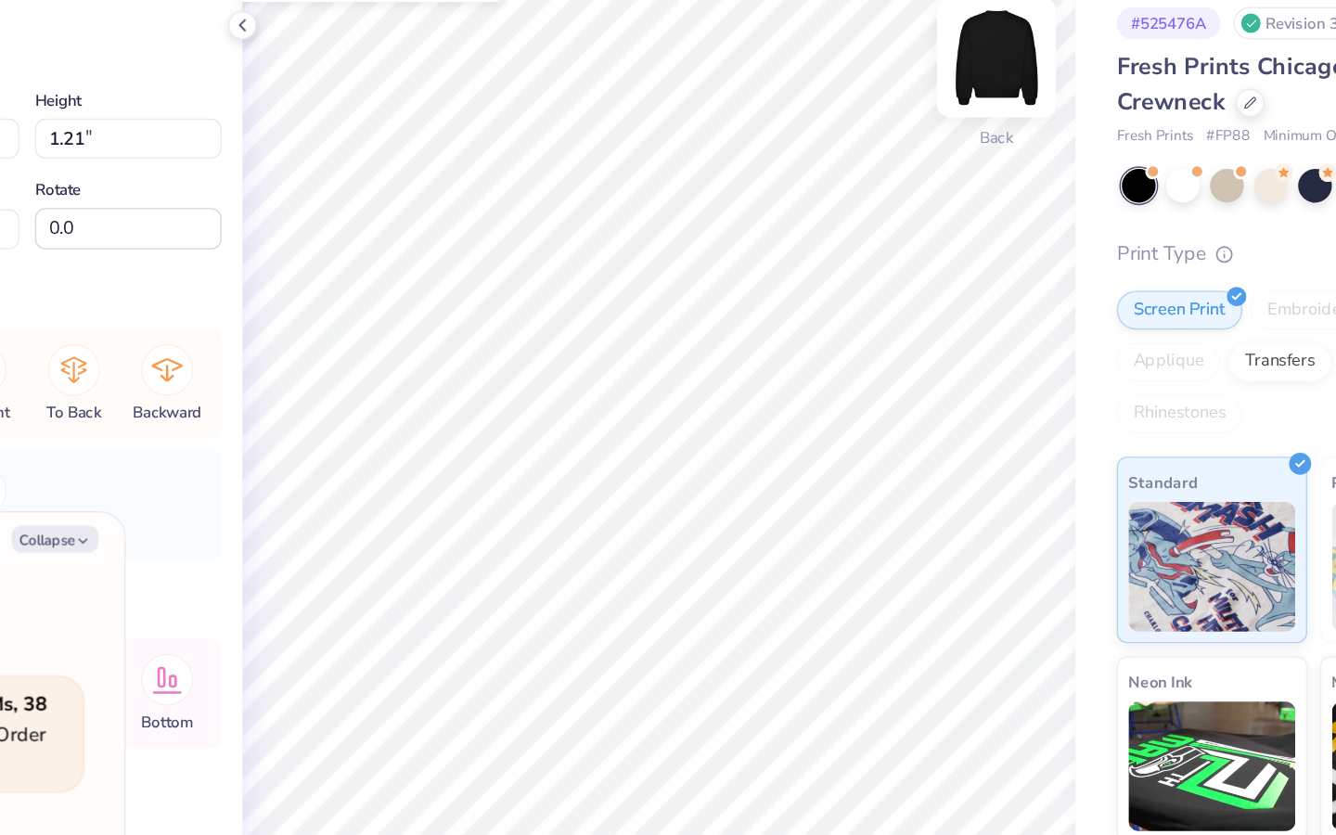
type textarea "x"
type input "10.06"
type input "5.34"
type input "3.47"
type textarea "x"
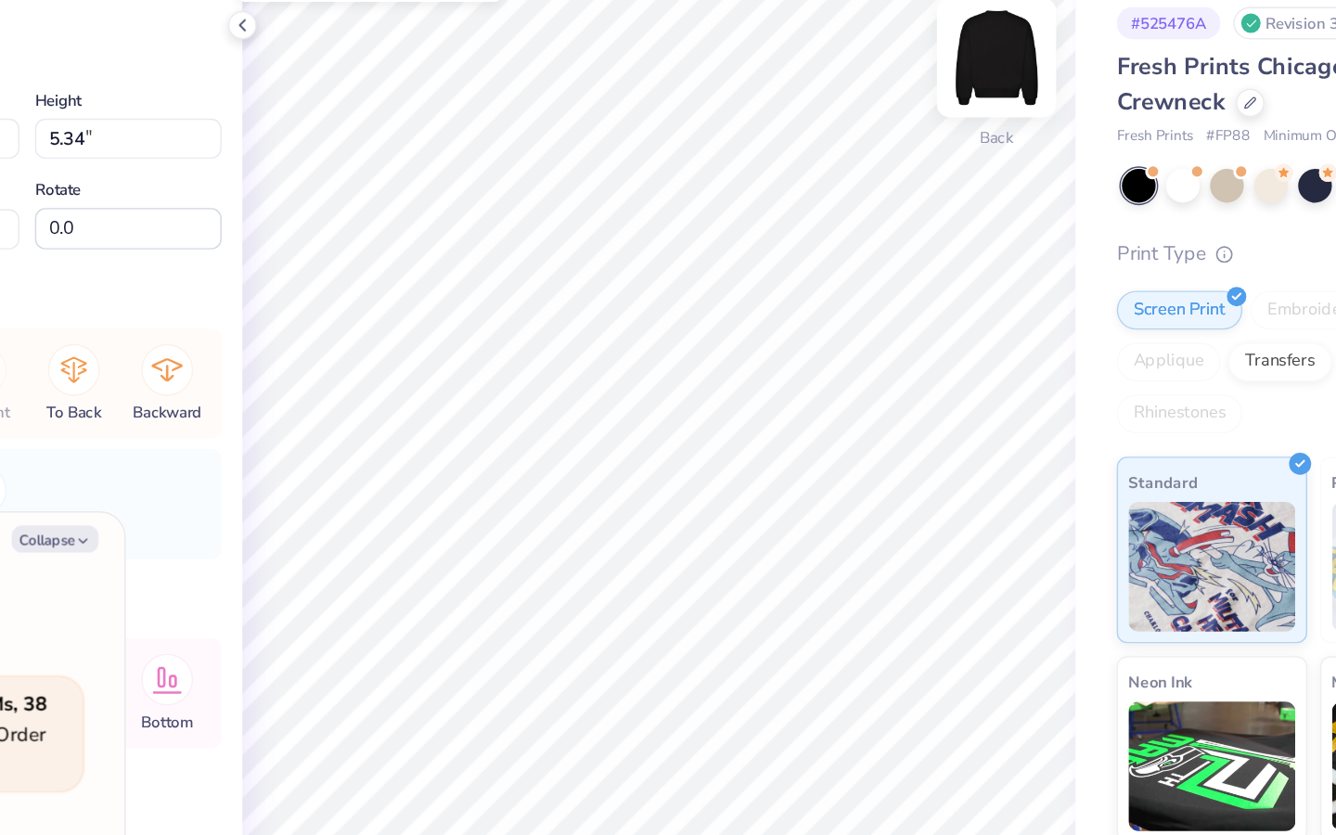
type input "1.19"
type input "1.06"
type input "4.26"
type textarea "x"
type input "1.19"
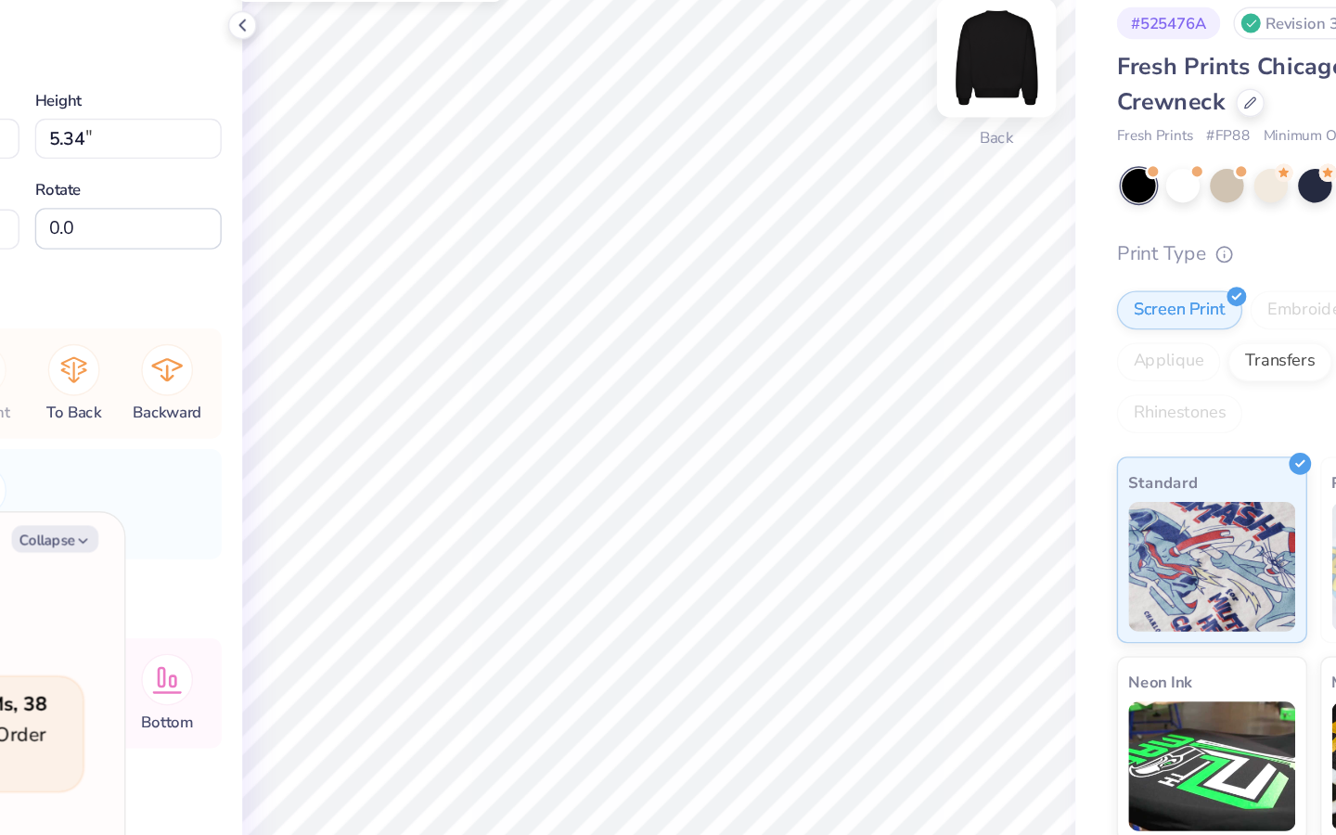
type input "1.06"
type input "4.18"
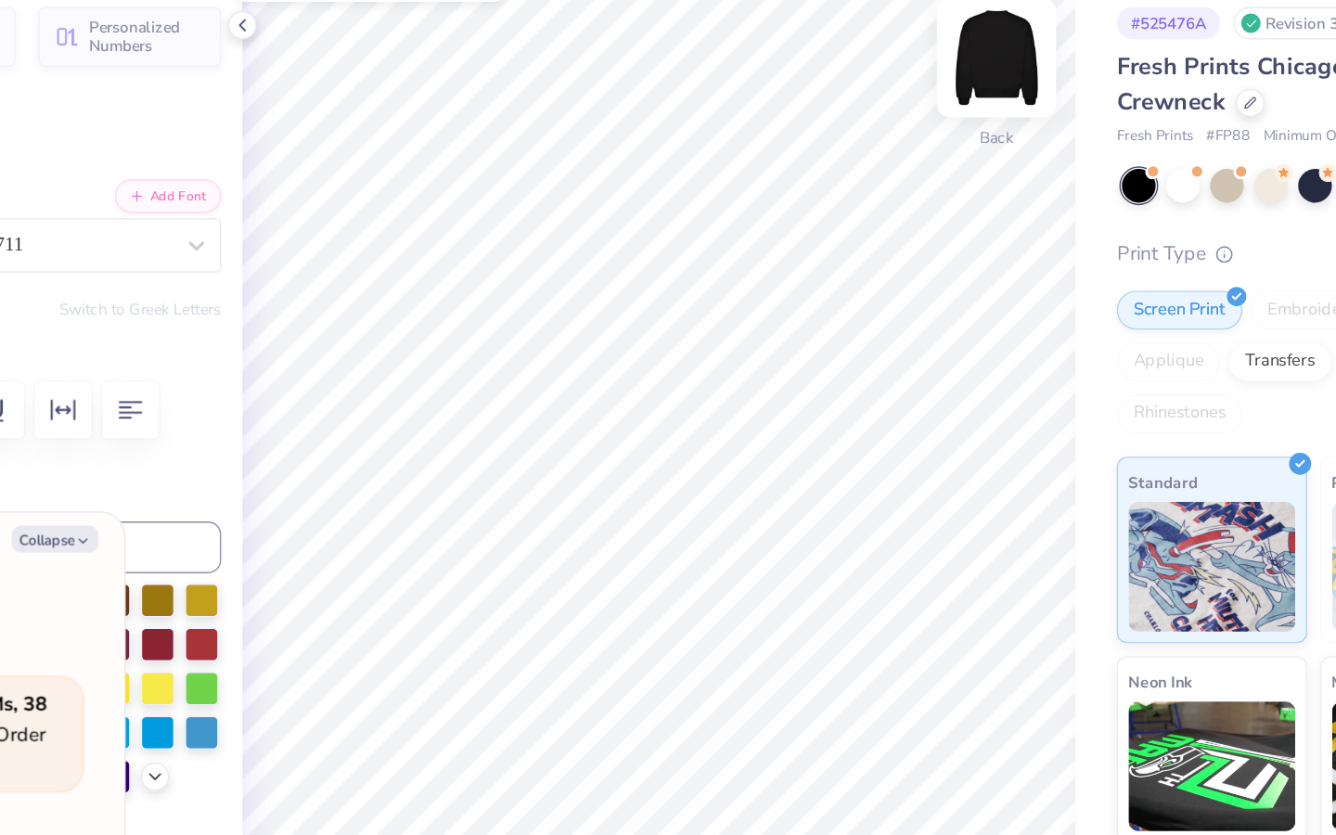
type textarea "x"
type input "0.43"
type input "1.22"
type input "4.10"
type textarea "x"
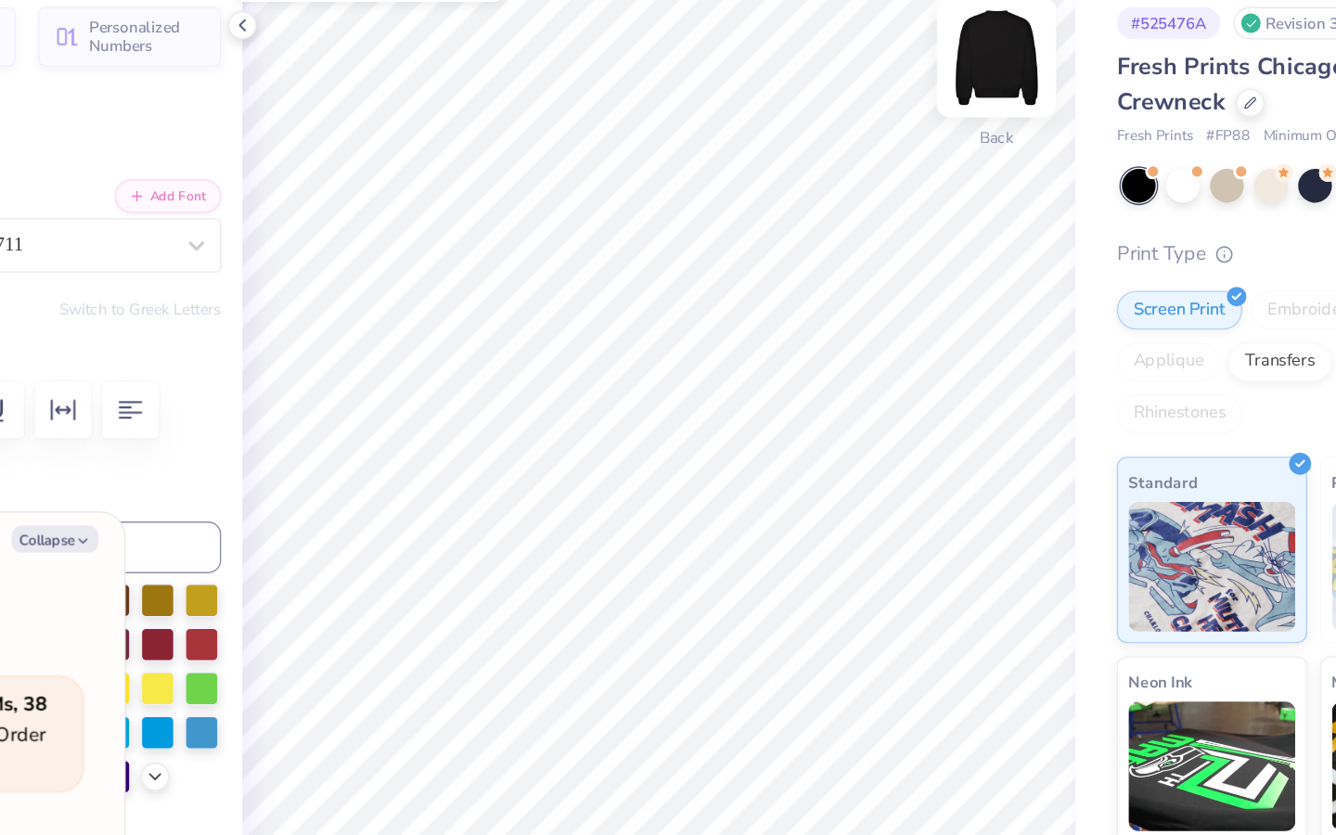
type input "0.41"
type input "1.16"
type input "4.18"
type textarea "x"
type input "0.41"
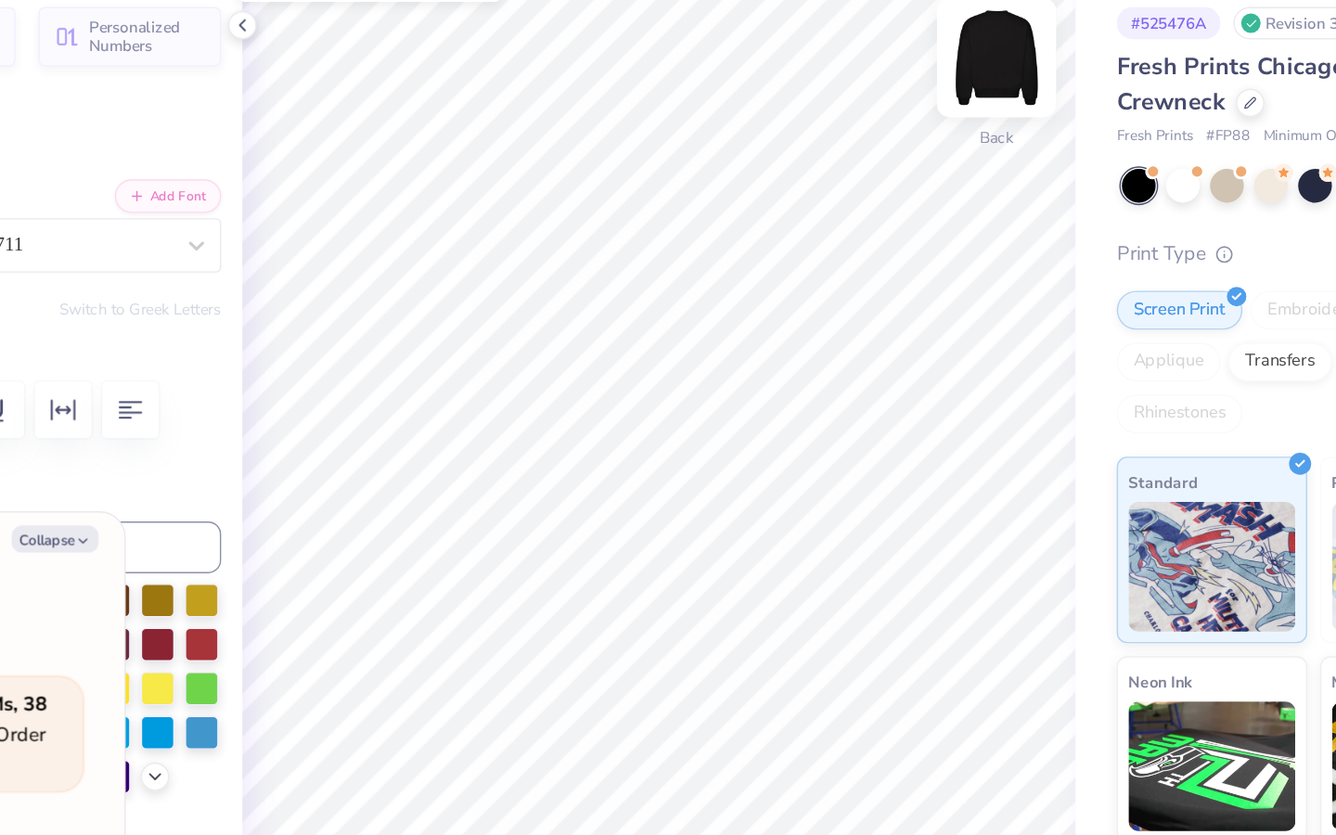
type input "1.16"
type input "4.13"
type textarea "x"
type input "3.07"
type input "1.16"
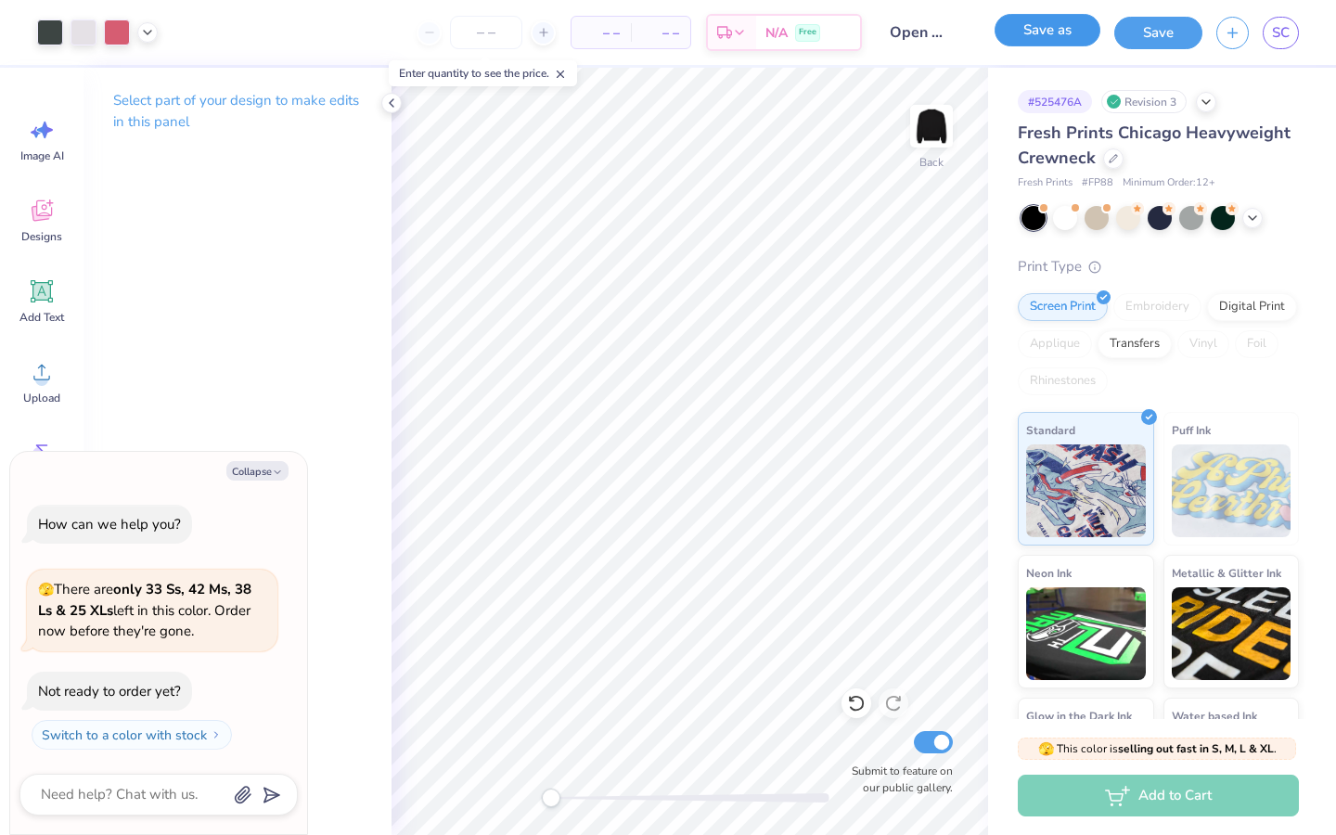
click at [1071, 44] on button "Save as" at bounding box center [1047, 30] width 106 height 32
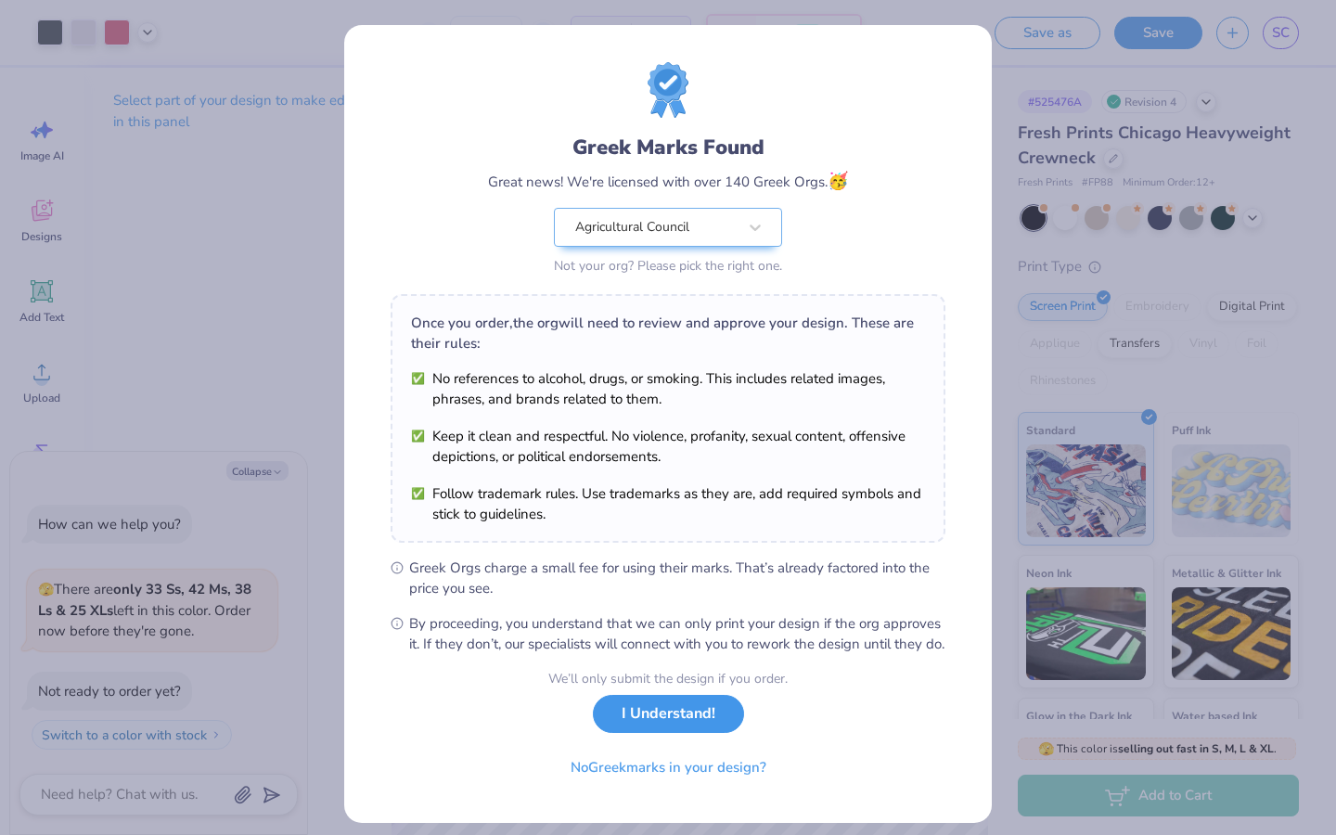
click at [658, 733] on button "I Understand!" at bounding box center [668, 714] width 151 height 38
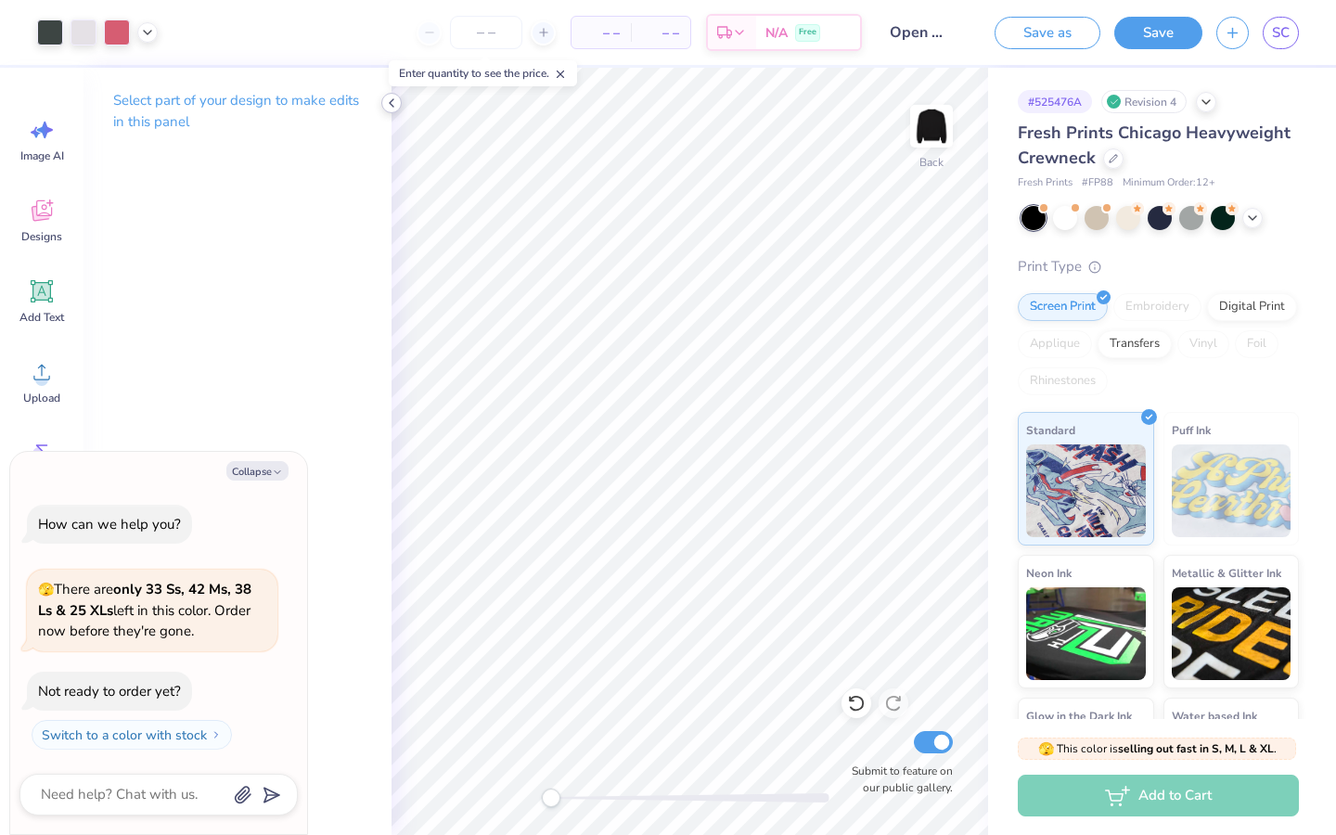
click at [391, 104] on icon at bounding box center [391, 103] width 15 height 15
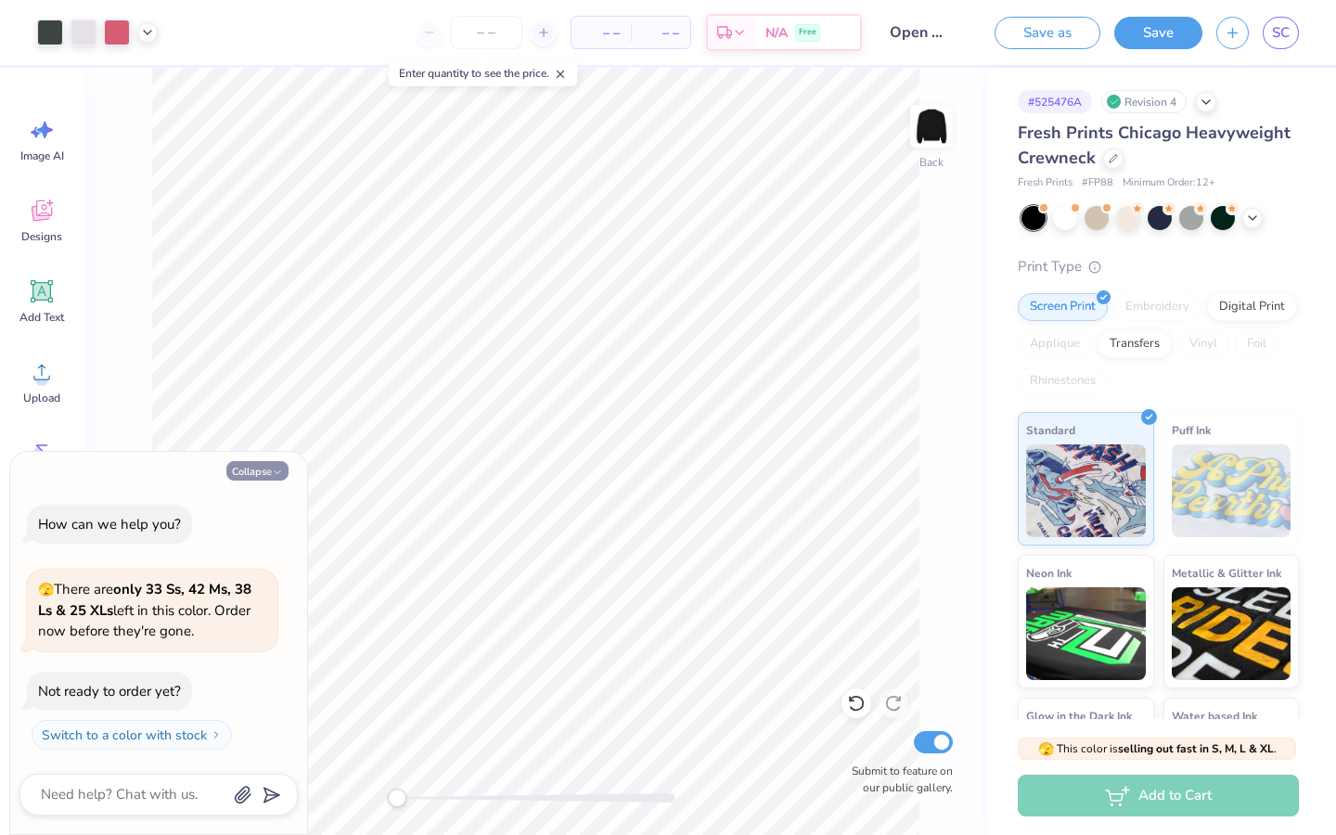
click at [269, 465] on button "Collapse" at bounding box center [257, 470] width 62 height 19
type textarea "x"
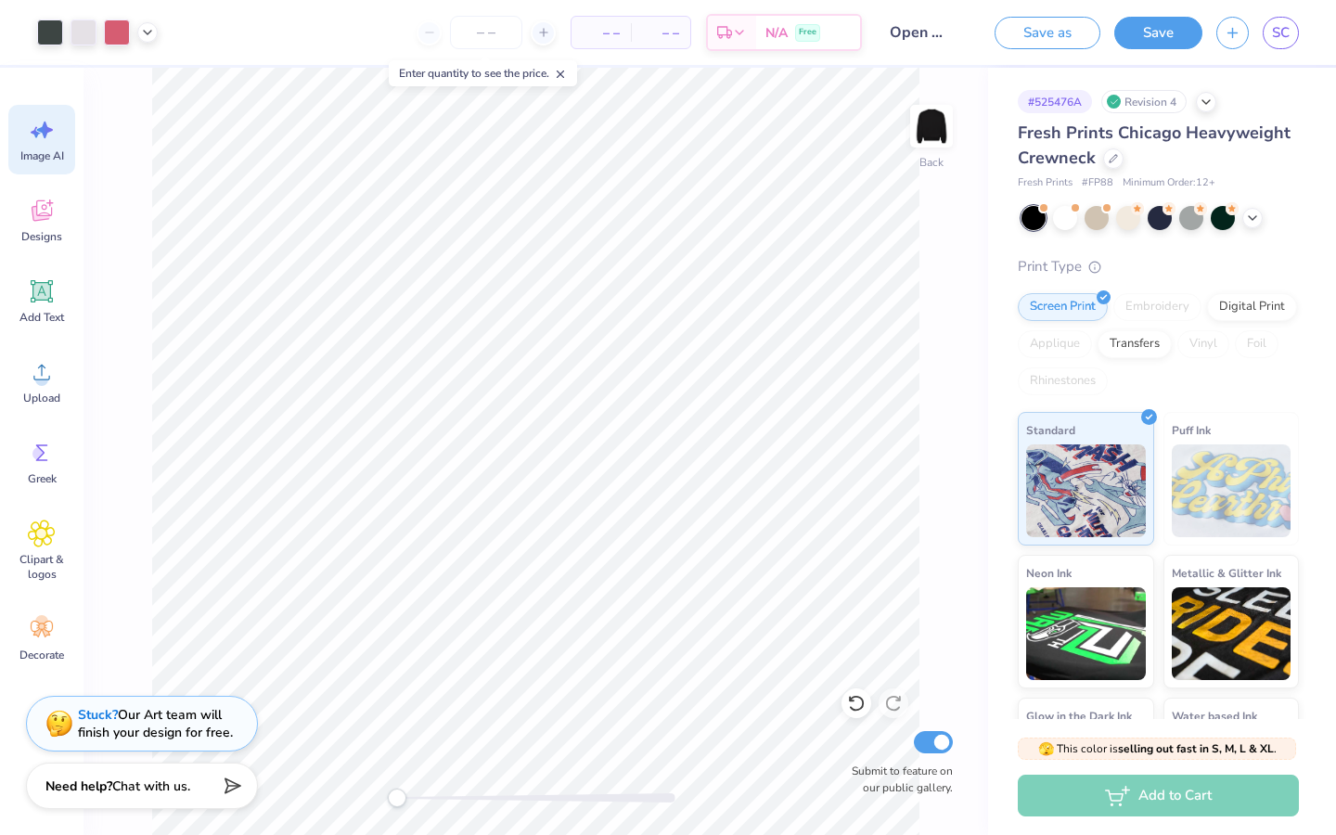
click at [25, 128] on div "Image AI" at bounding box center [41, 140] width 67 height 70
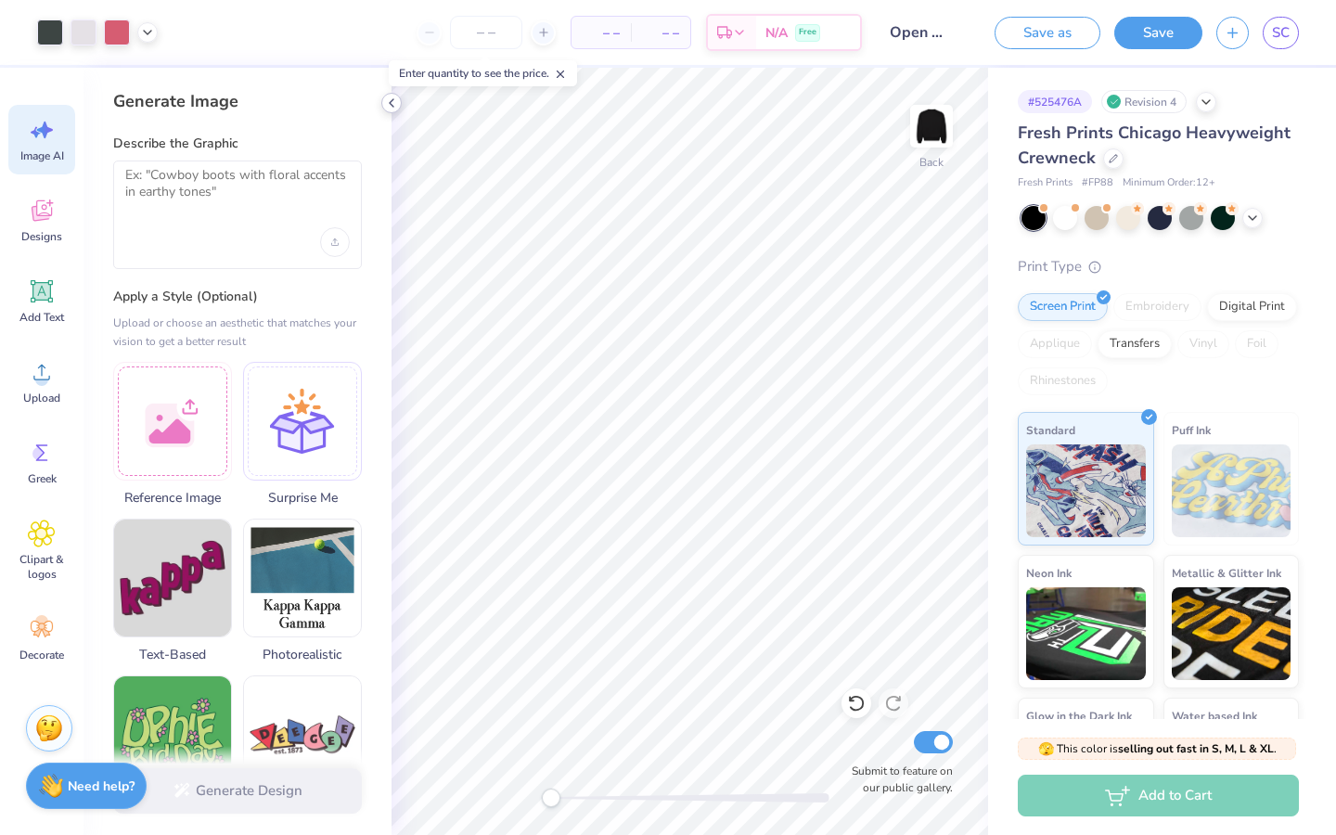
click at [386, 103] on icon at bounding box center [391, 103] width 15 height 15
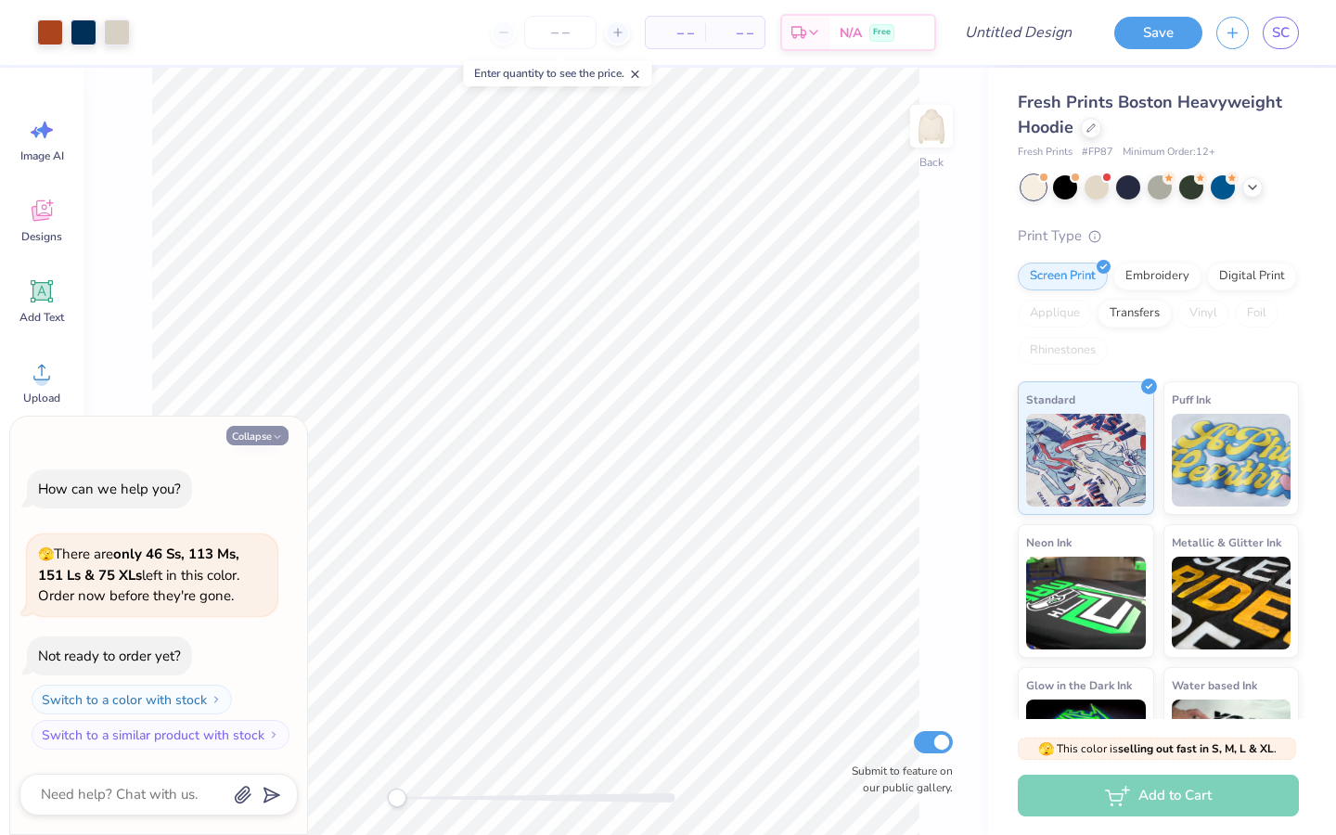
click at [278, 436] on polyline "button" at bounding box center [278, 436] width 6 height 3
type textarea "x"
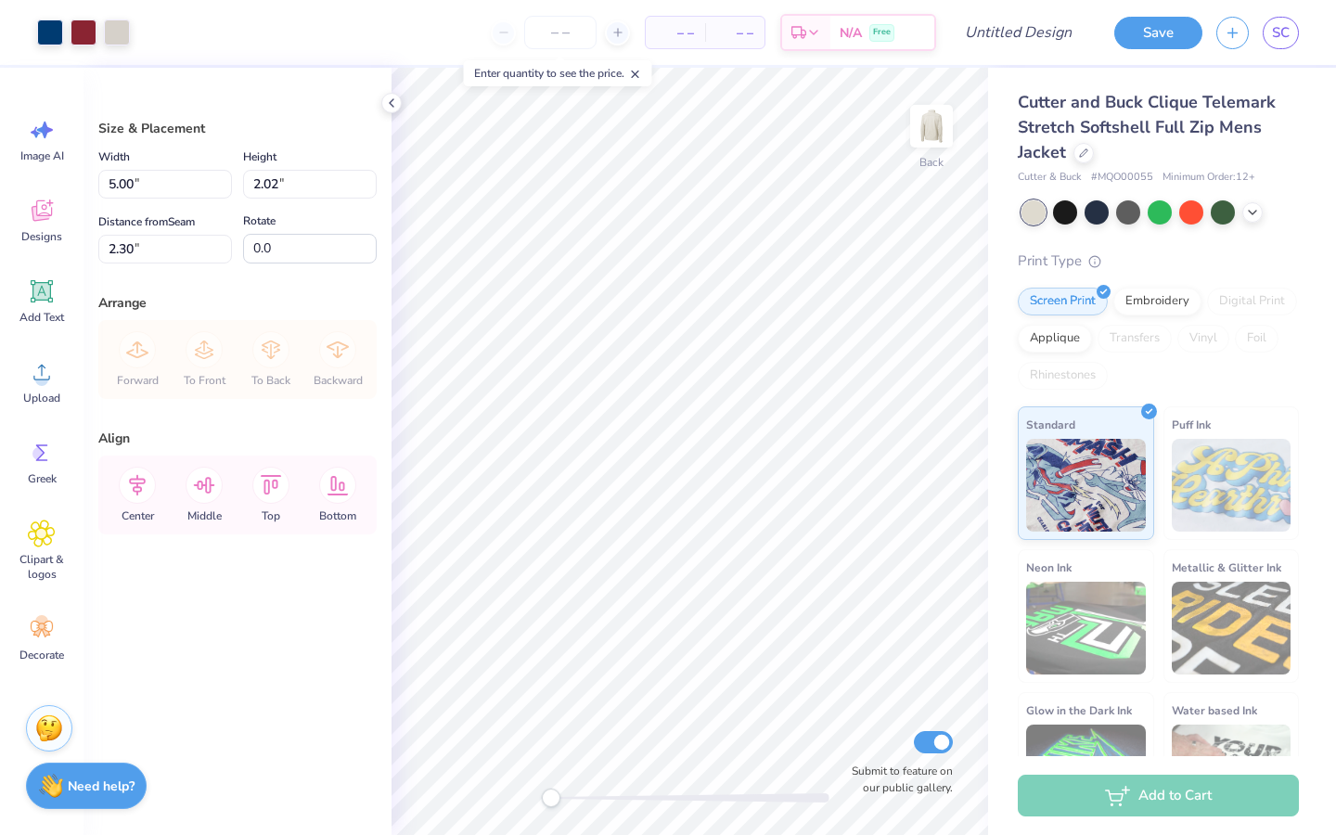
click at [1100, 127] on span "Cutter and Buck Clique Telemark Stretch Softshell Full Zip Mens Jacket" at bounding box center [1147, 127] width 258 height 72
click at [1075, 155] on div at bounding box center [1083, 151] width 20 height 20
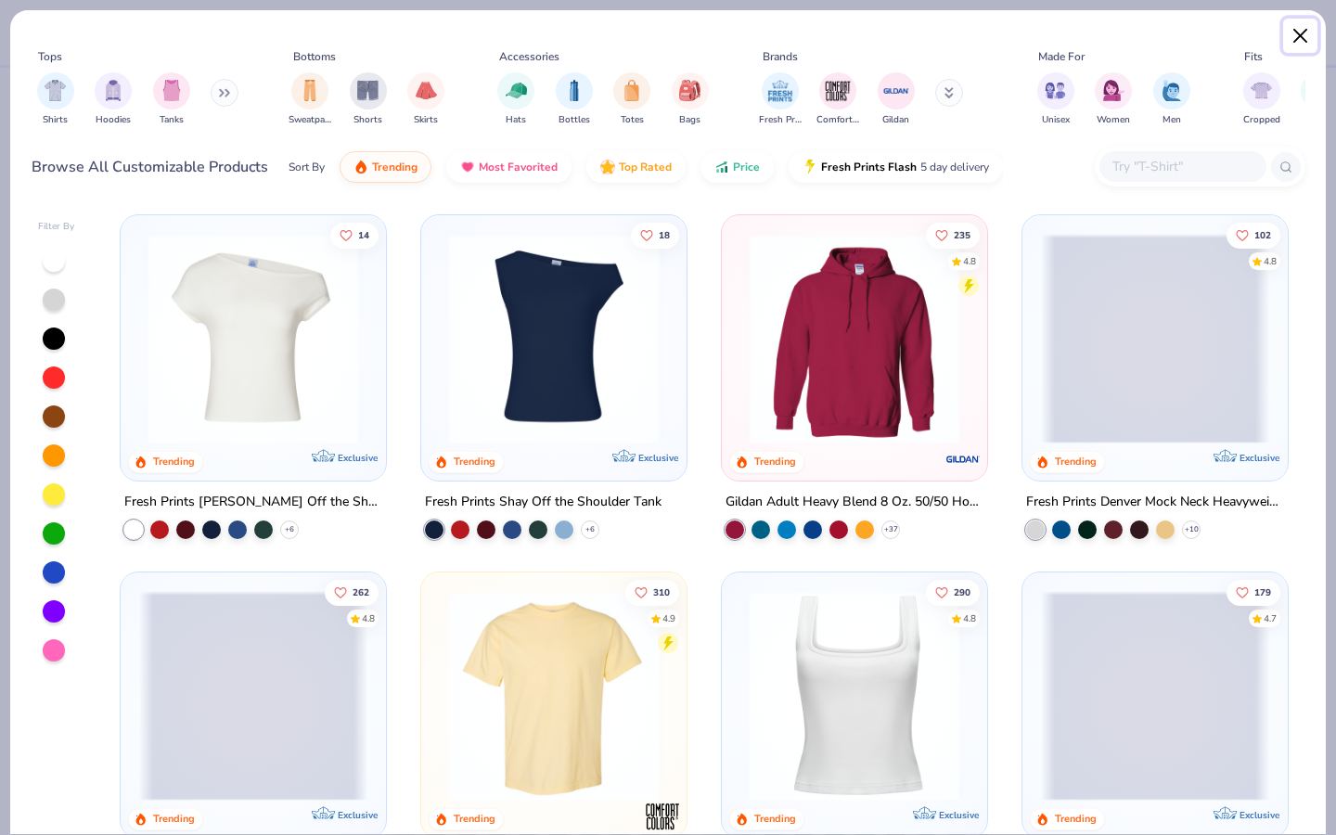
click at [1305, 45] on button "Close" at bounding box center [1300, 36] width 35 height 35
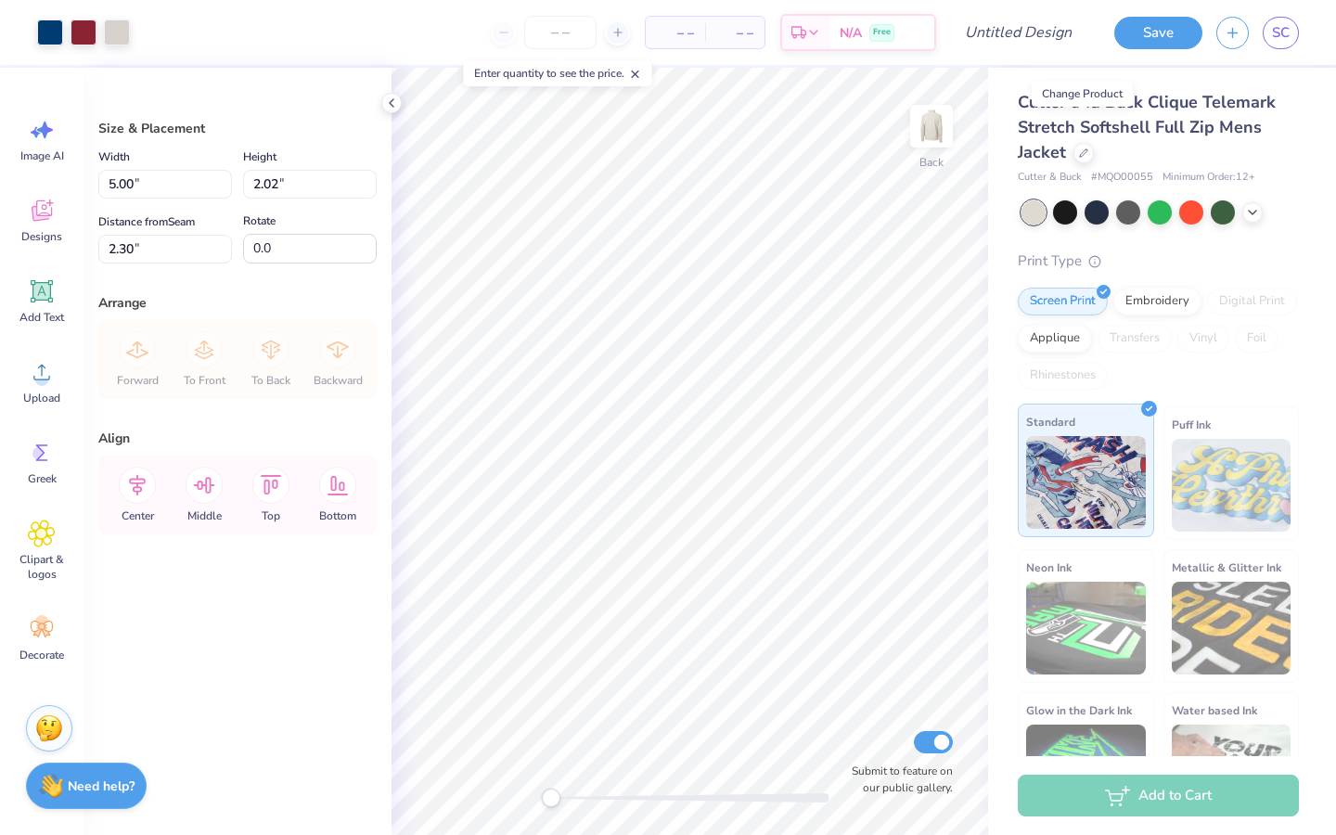
scroll to position [70, 0]
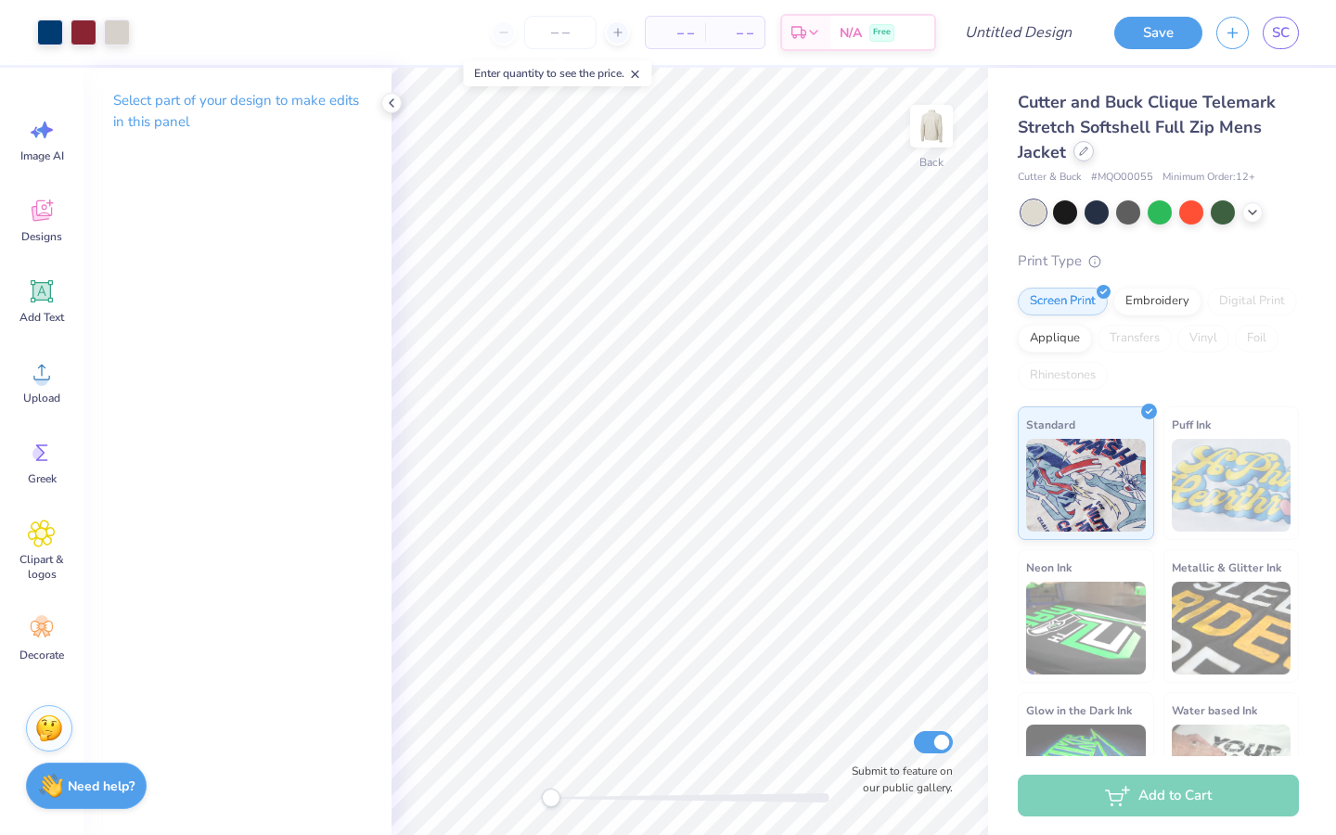
click at [1088, 158] on div at bounding box center [1083, 151] width 20 height 20
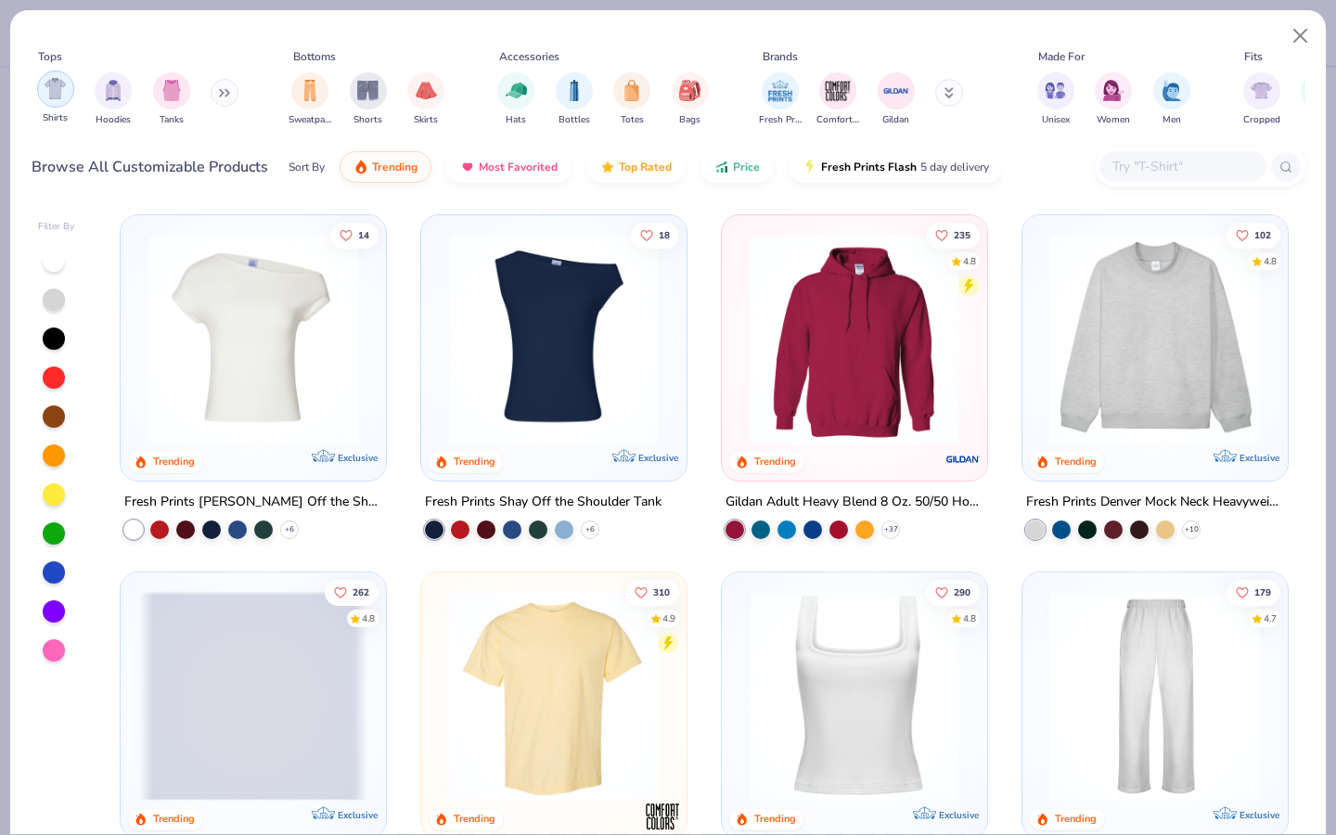
click at [64, 99] on img "filter for Shirts" at bounding box center [55, 88] width 21 height 21
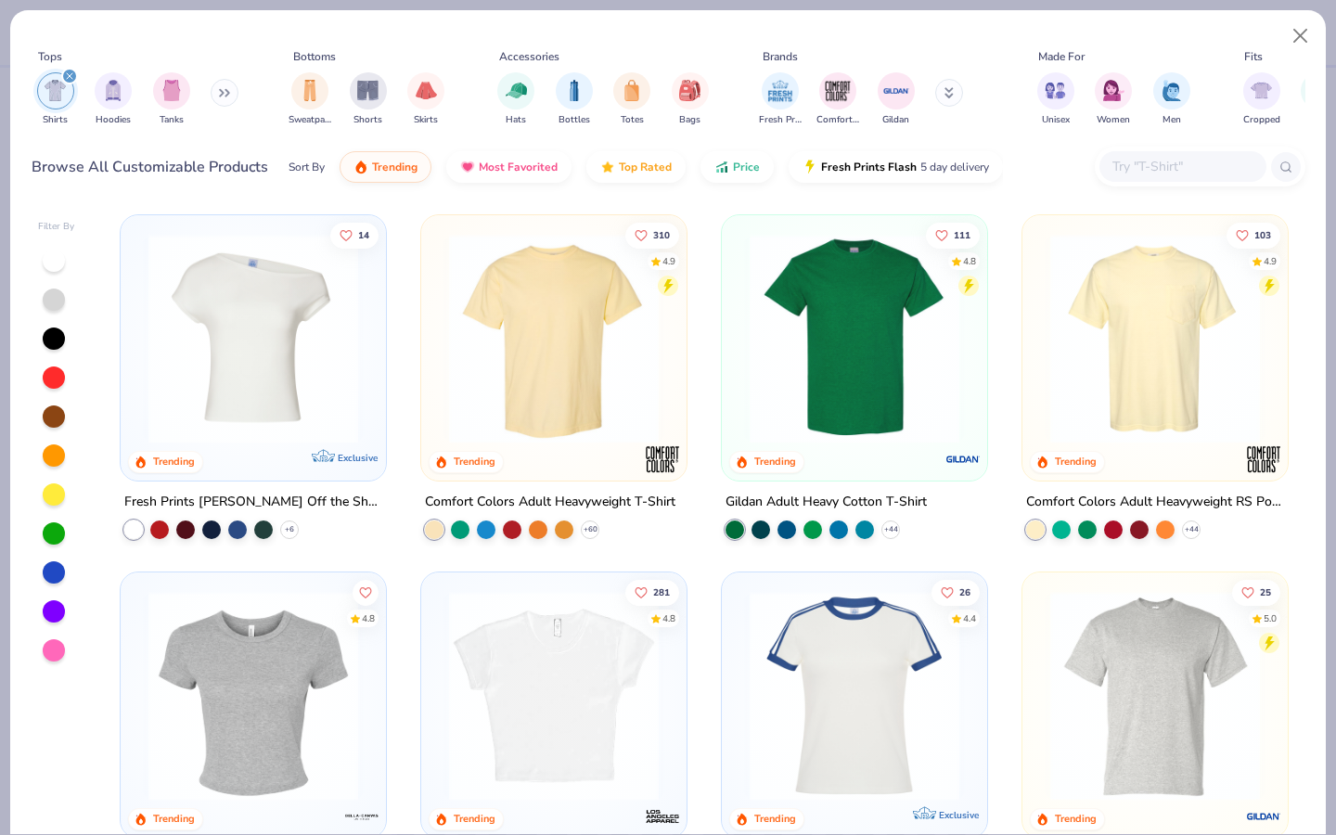
click at [582, 399] on img at bounding box center [554, 339] width 228 height 210
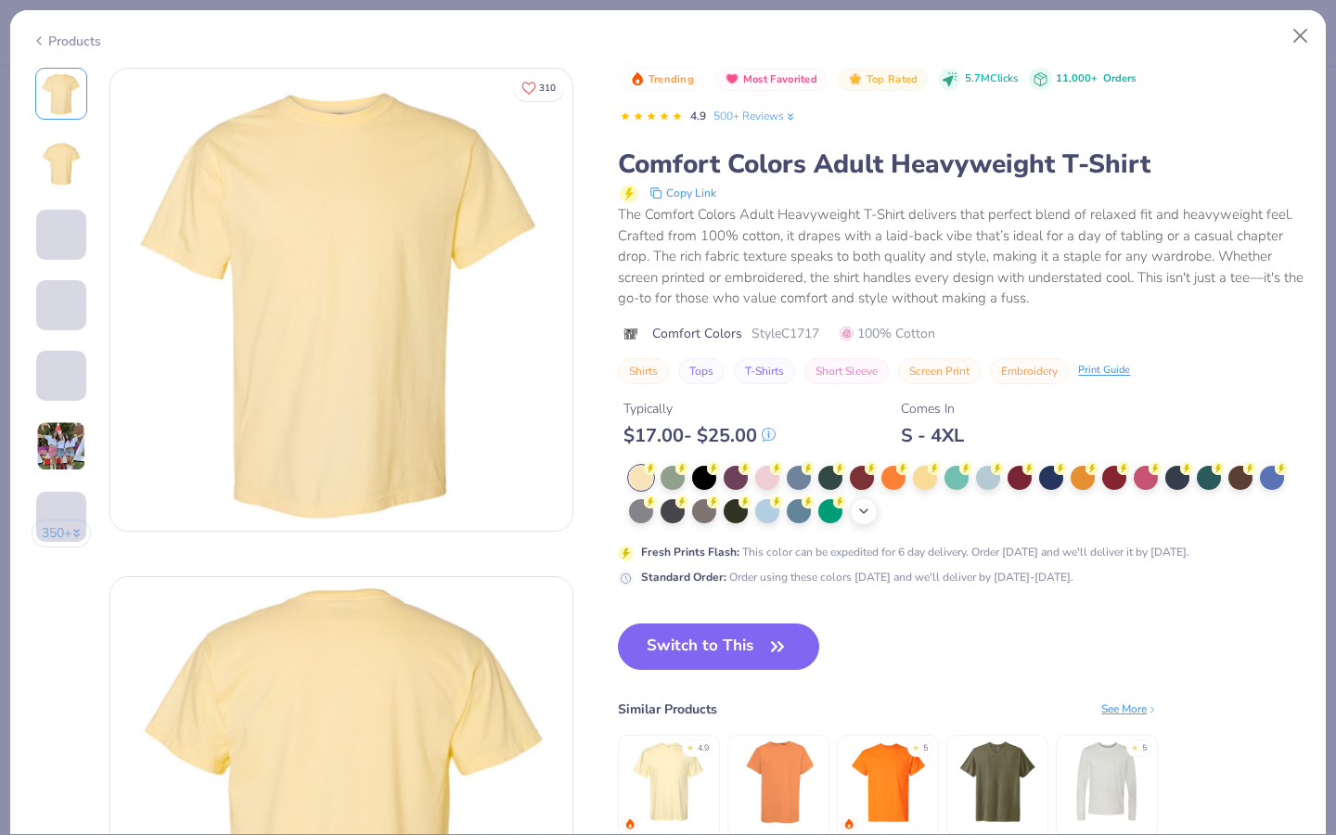
click at [863, 518] on icon at bounding box center [863, 511] width 15 height 15
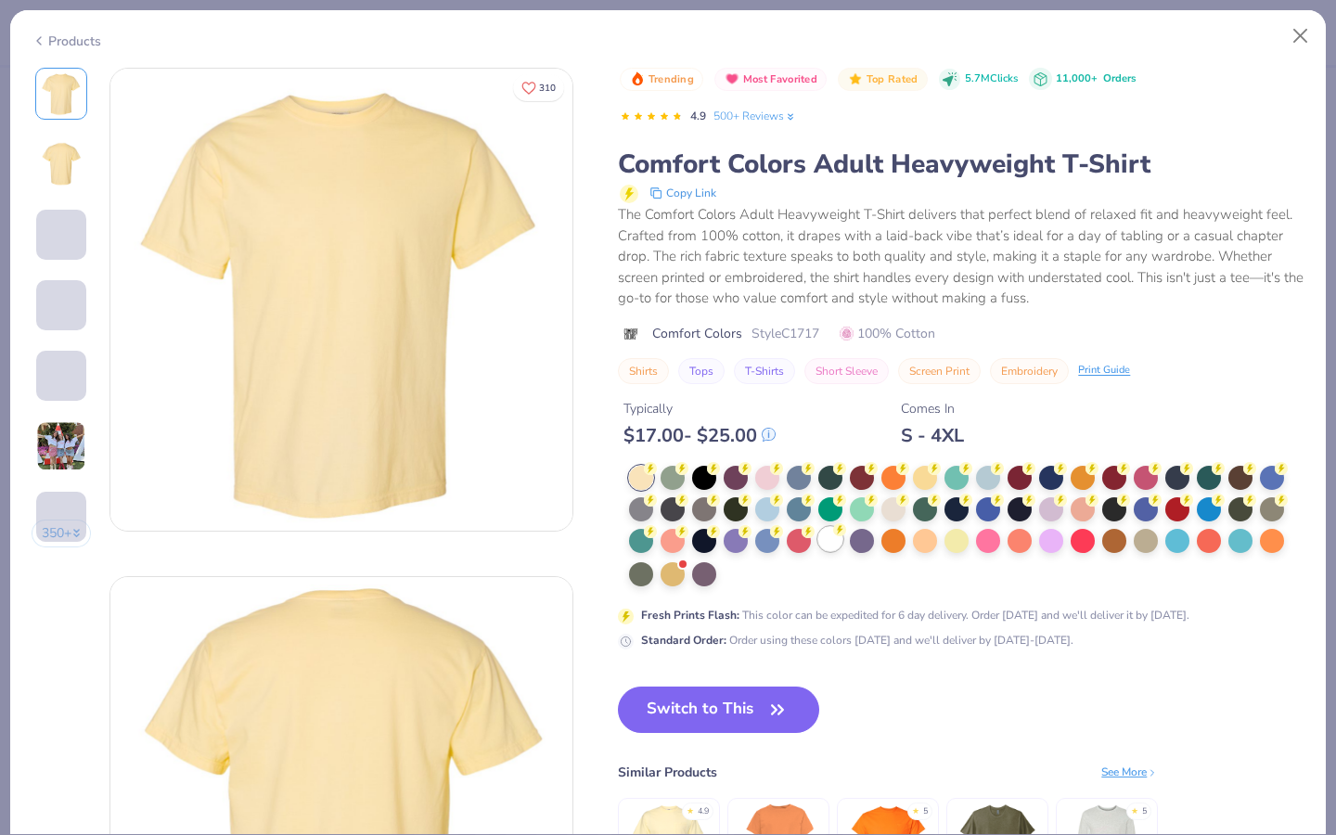
click at [825, 537] on div at bounding box center [830, 539] width 24 height 24
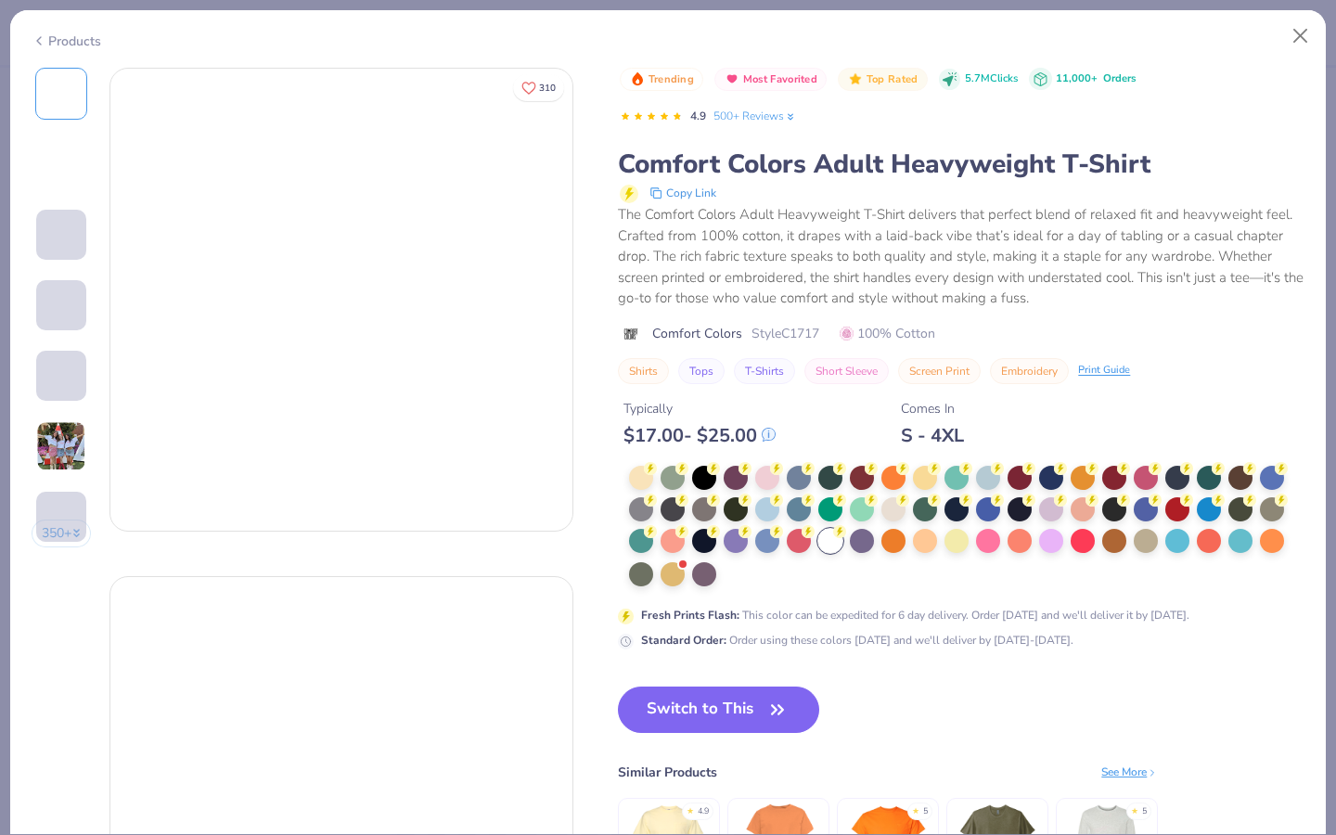
click at [731, 568] on div at bounding box center [966, 527] width 675 height 122
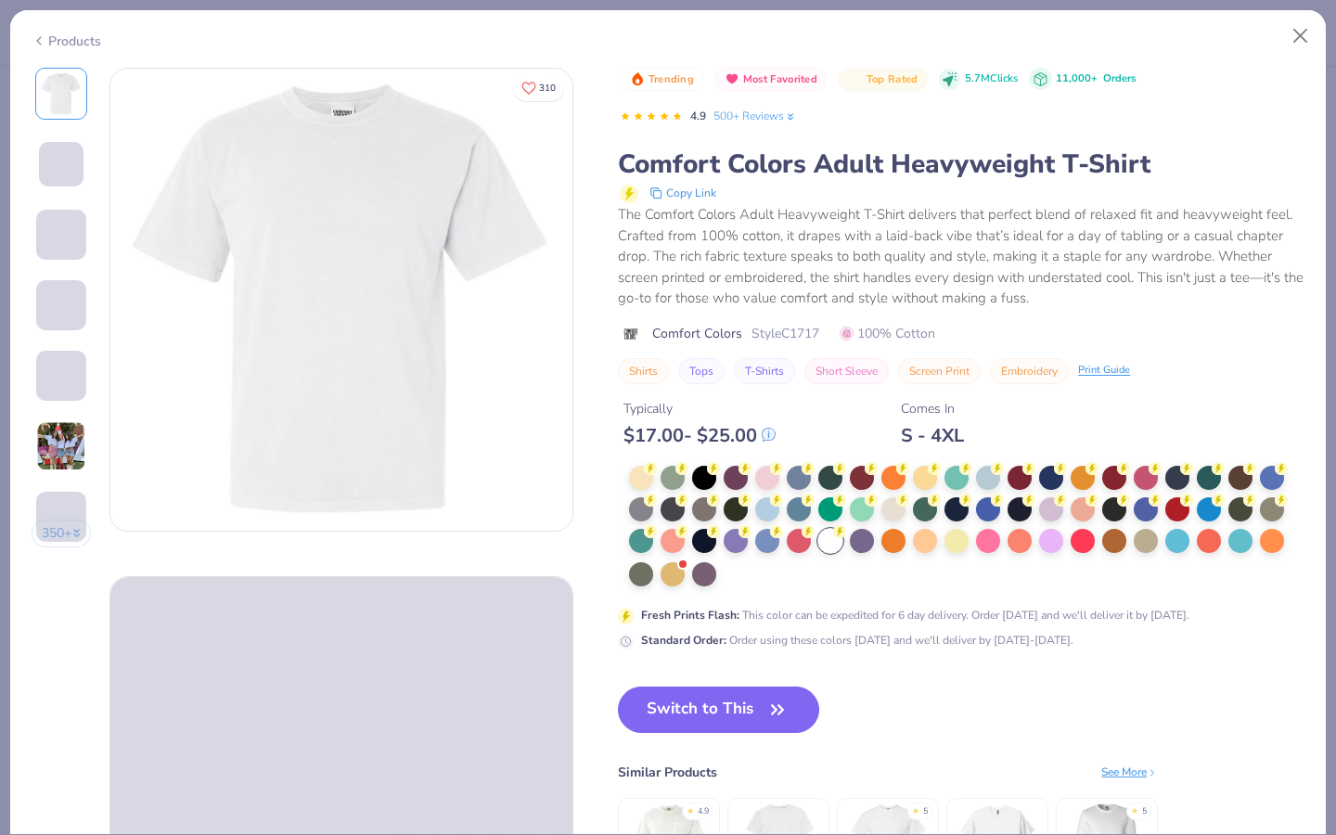
click at [742, 709] on button "Switch to This" at bounding box center [718, 709] width 201 height 46
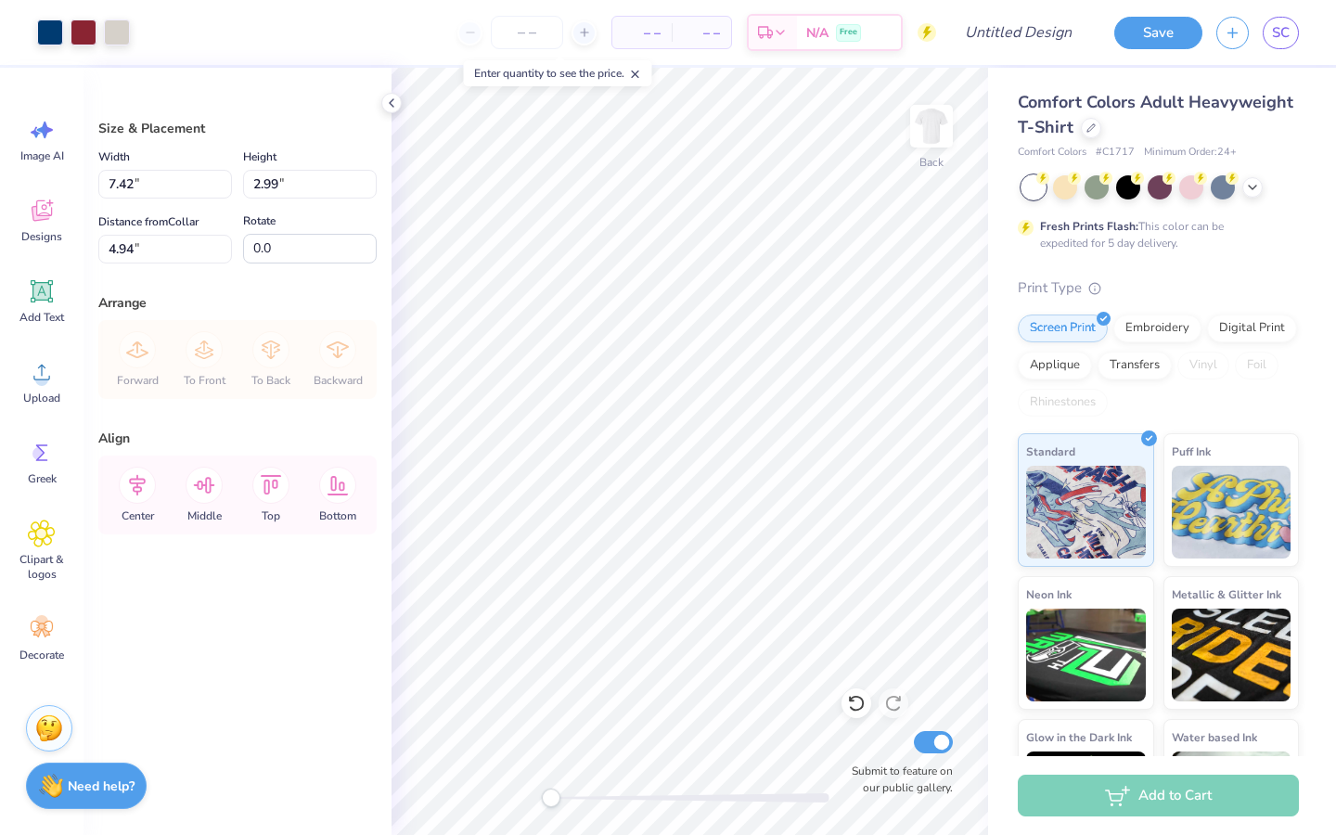
type input "7.42"
type input "2.99"
type input "4.94"
drag, startPoint x: 550, startPoint y: 793, endPoint x: 679, endPoint y: 793, distance: 128.9
click at [679, 794] on div "Accessibility label" at bounding box center [681, 797] width 19 height 19
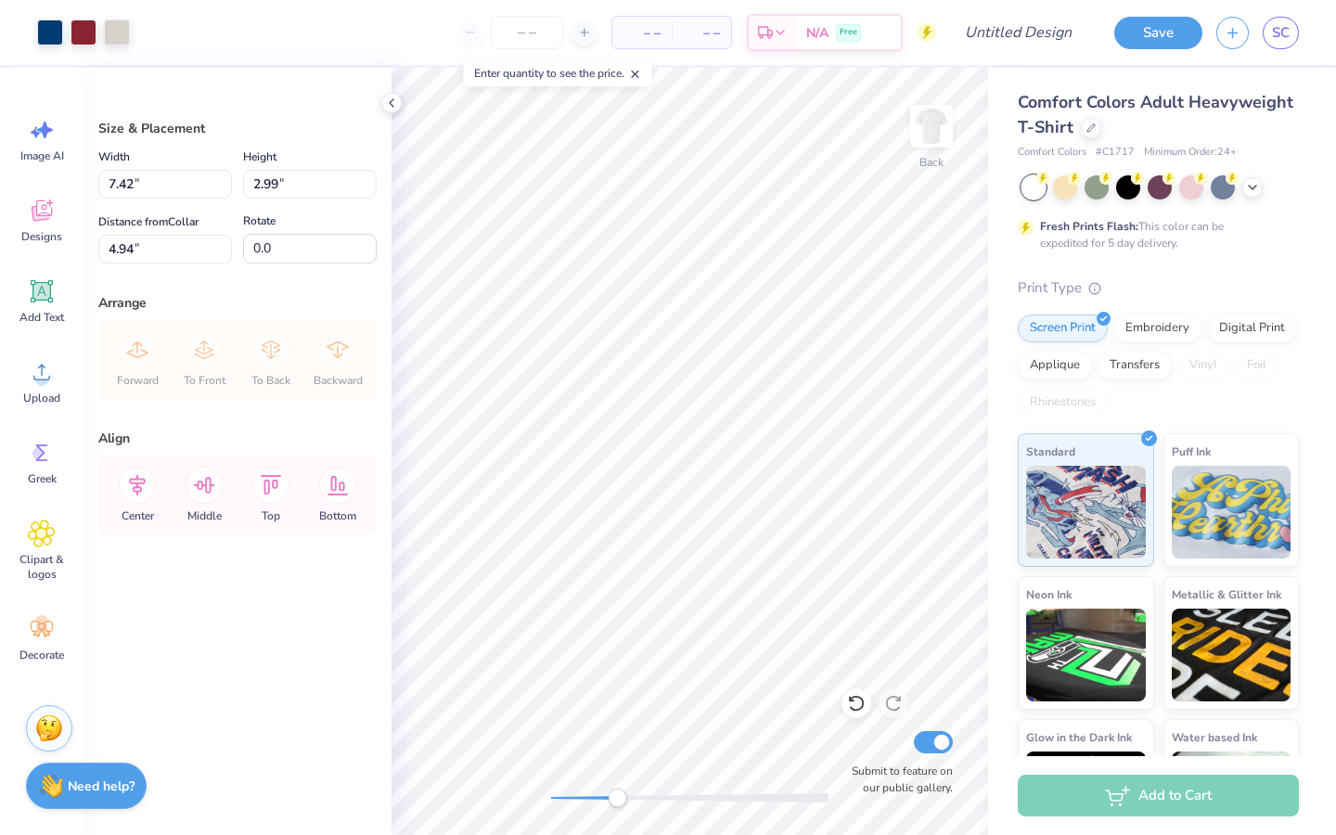
click at [612, 769] on div "Back Submit to feature on our public gallery." at bounding box center [689, 451] width 596 height 767
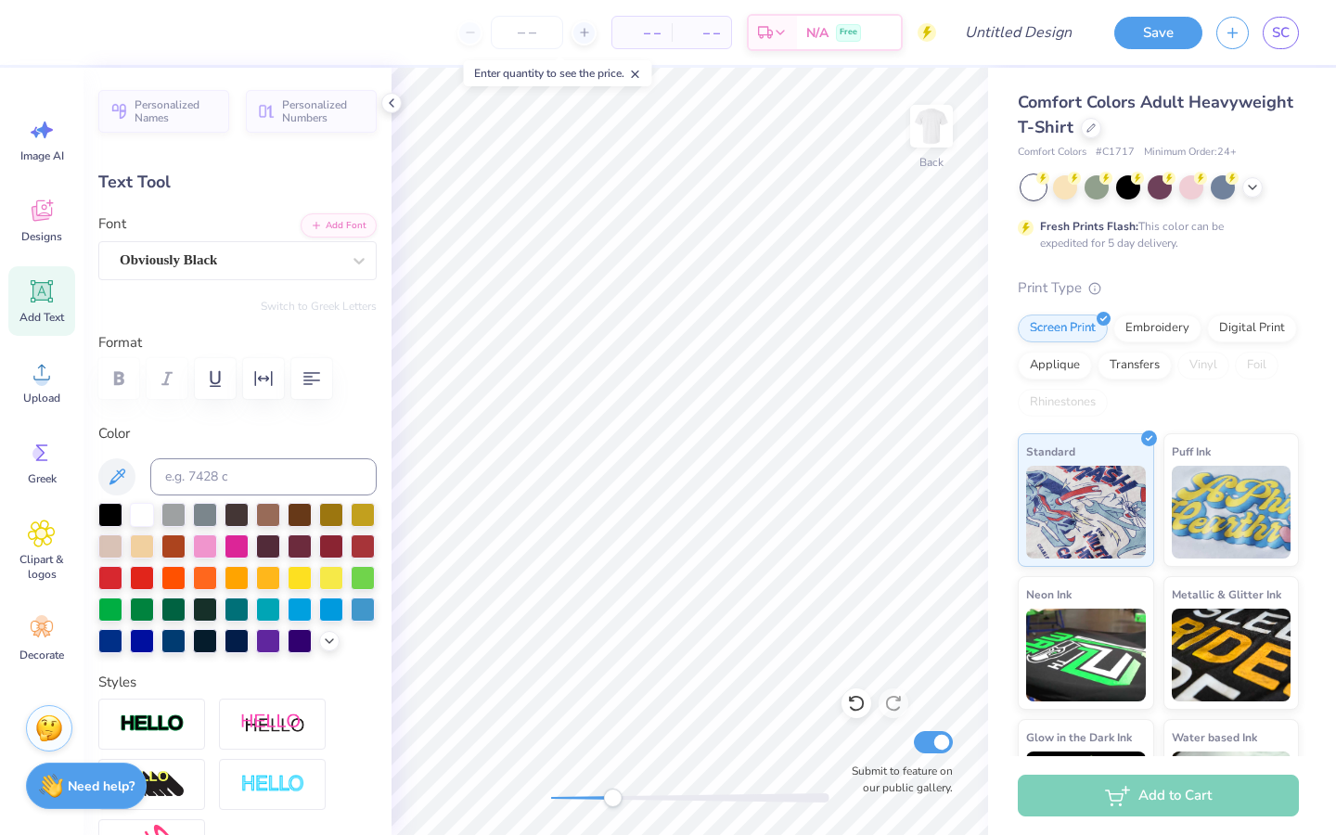
type textarea "B"
type textarea "DELTA CHI"
type input "7.44"
type input "1.03"
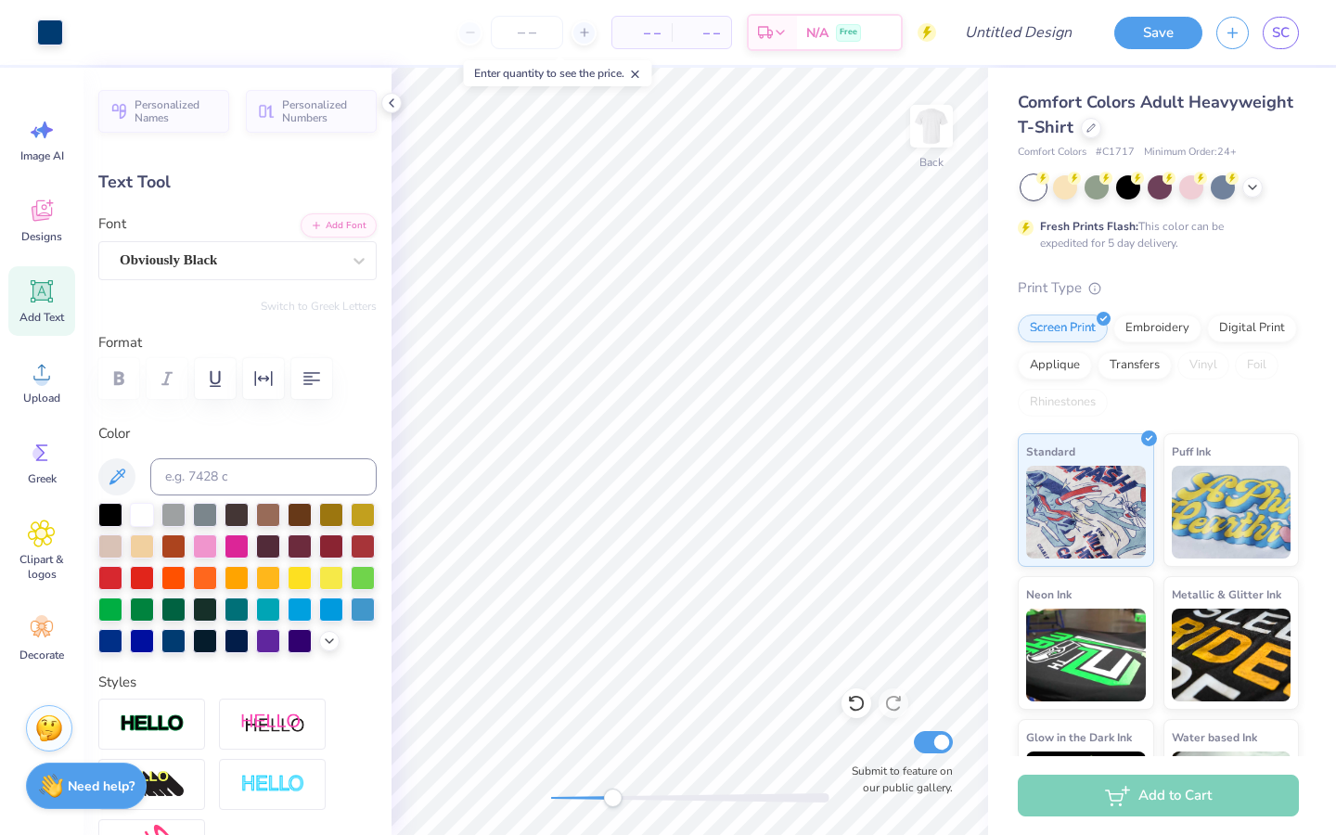
type input "5.57"
type input "5.25"
type input "0.73"
type input "5.88"
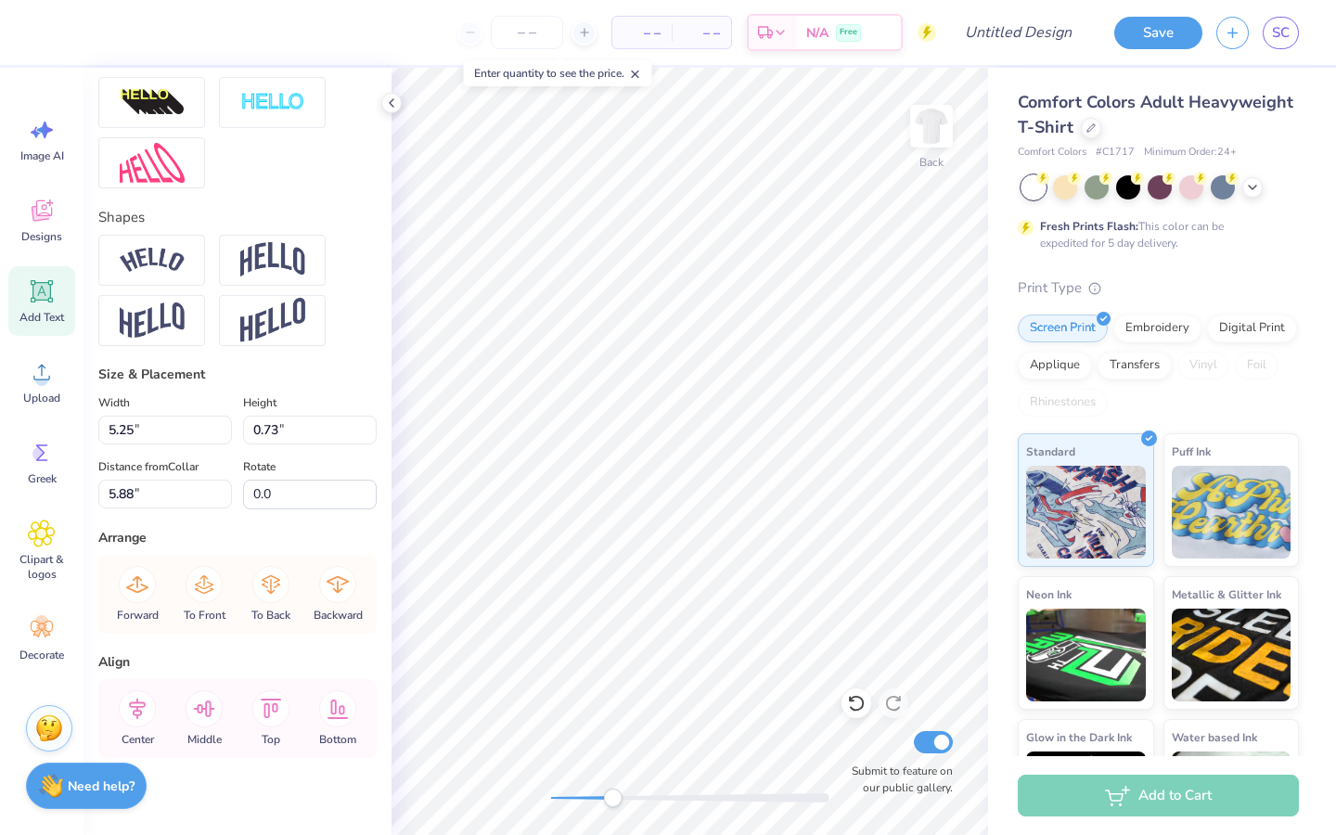
scroll to position [684, 0]
click at [222, 437] on input "5.25" at bounding box center [165, 428] width 134 height 29
click at [225, 435] on input "5.24" at bounding box center [165, 428] width 134 height 29
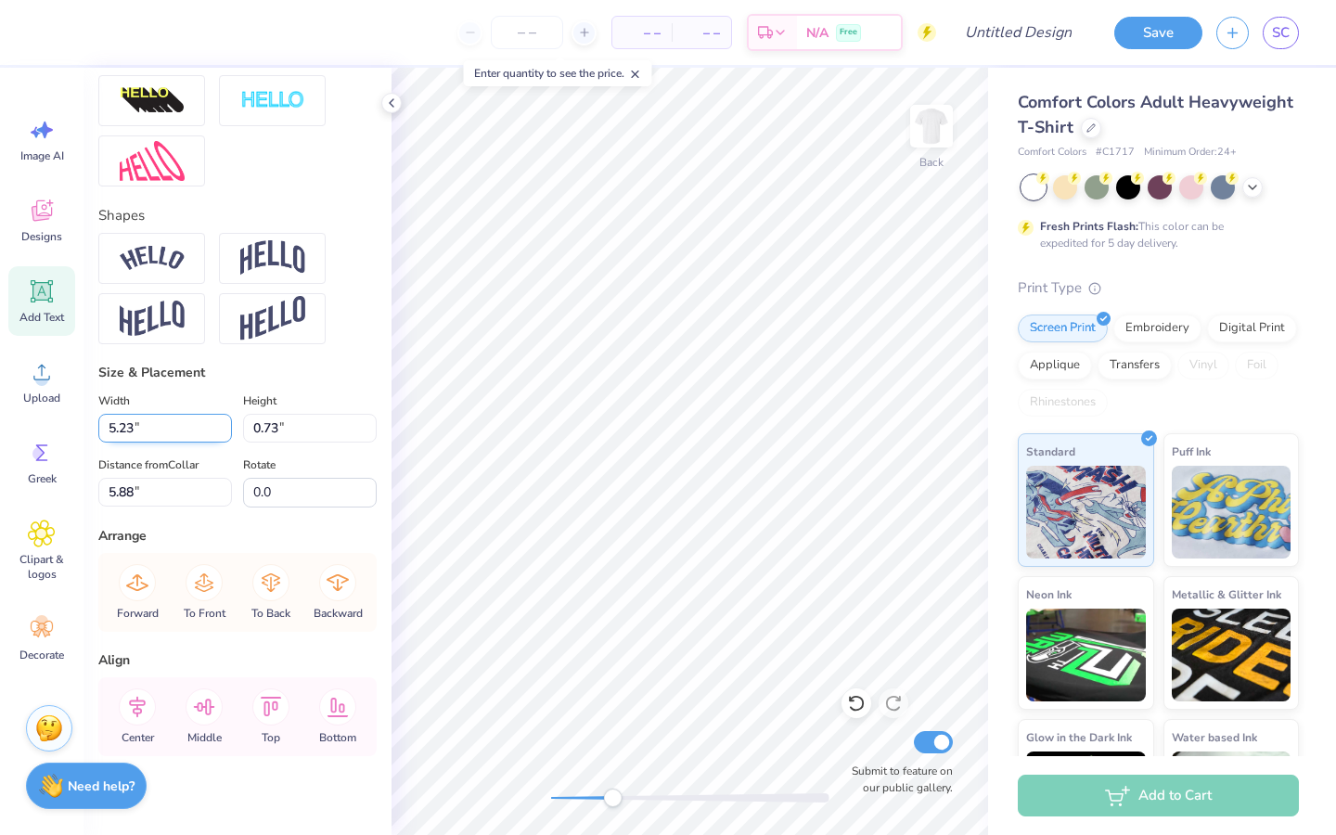
click at [225, 435] on input "5.23" at bounding box center [165, 428] width 134 height 29
click at [225, 435] on input "5.22" at bounding box center [165, 428] width 134 height 29
click at [225, 435] on input "5.21" at bounding box center [165, 428] width 134 height 29
click at [225, 435] on input "5.2" at bounding box center [165, 428] width 134 height 29
click at [225, 435] on input "5.19" at bounding box center [165, 428] width 134 height 29
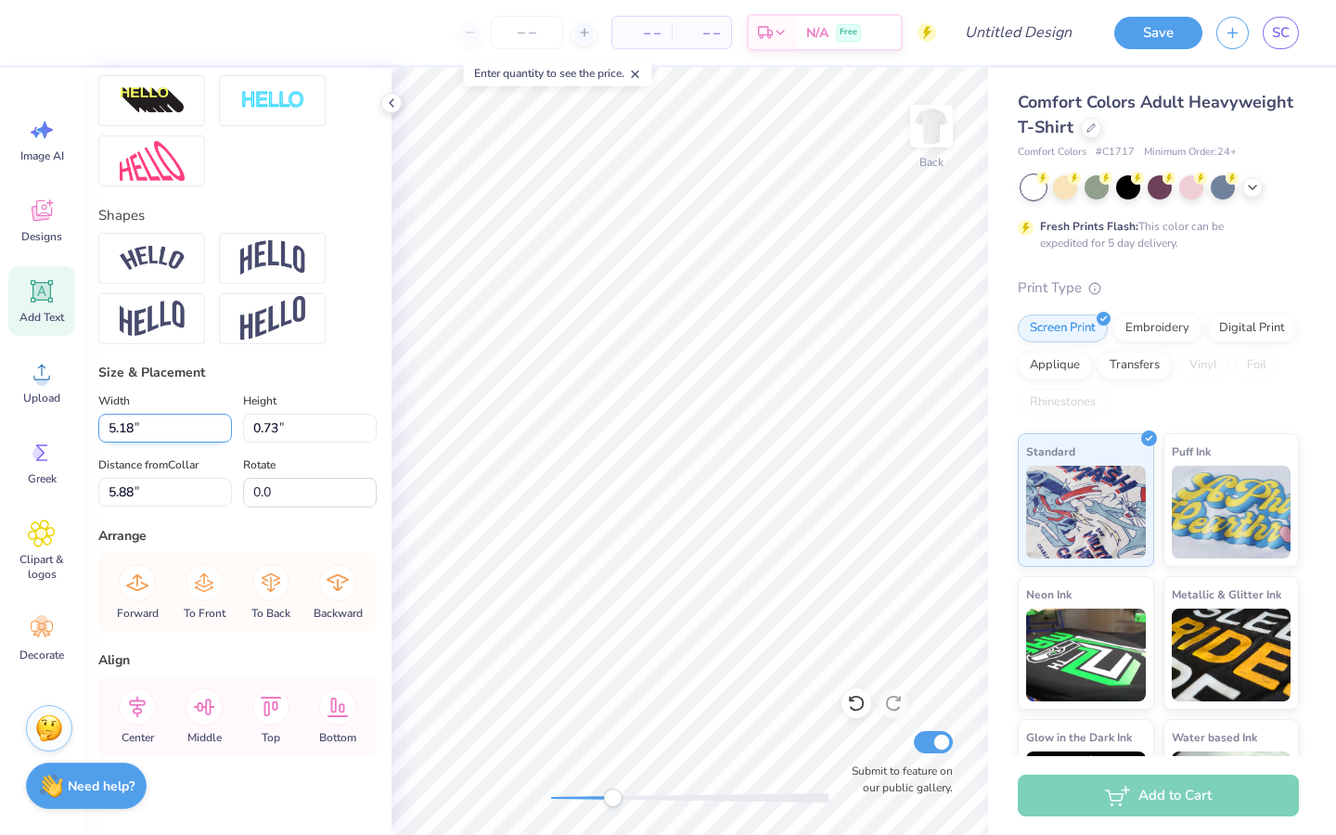
click at [225, 435] on input "5.18" at bounding box center [165, 428] width 134 height 29
type input "5.17"
click at [225, 435] on input "5.17" at bounding box center [165, 428] width 134 height 29
type input "0.72"
type input "5.93"
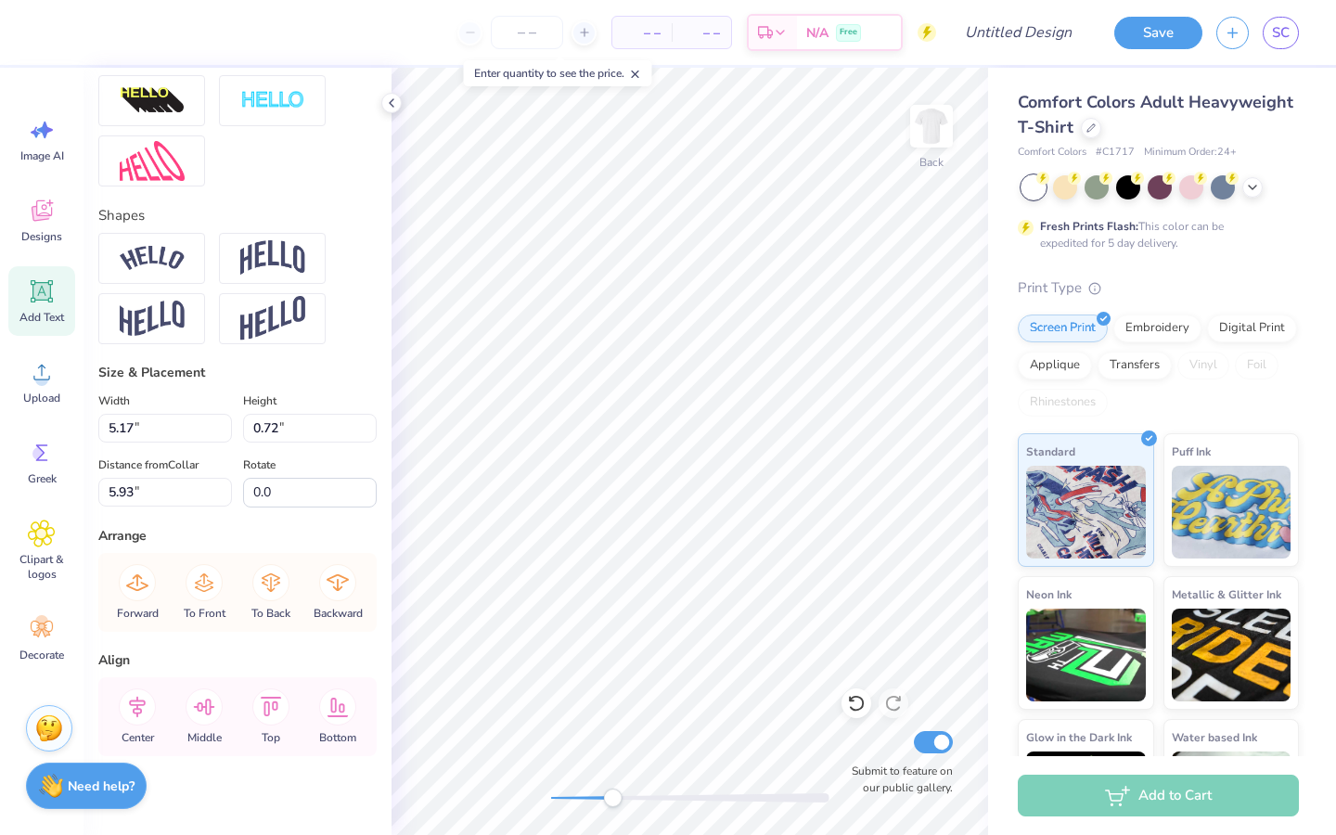
type input "4.51"
type input "0.62"
type input "4.91"
type input "0.68"
type input "5.97"
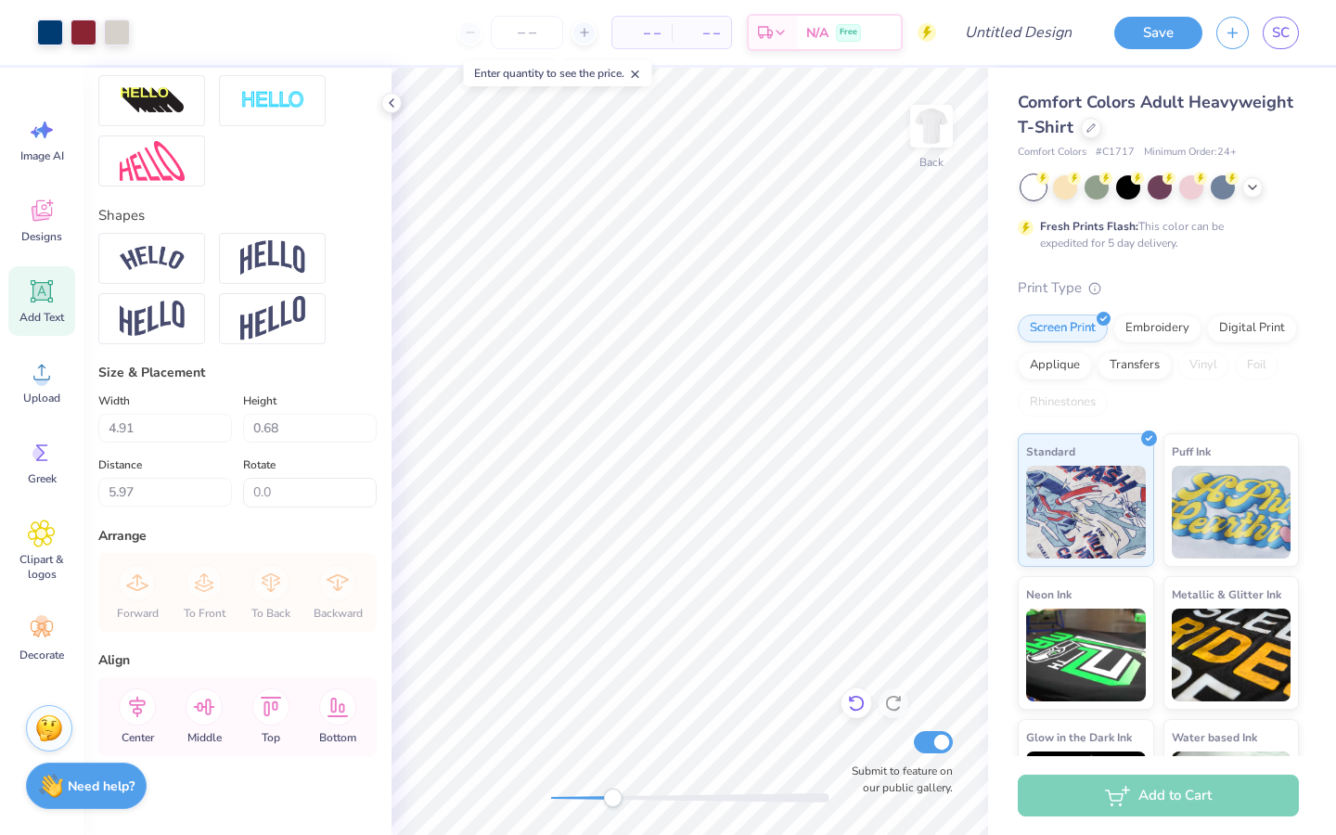
click at [852, 697] on icon at bounding box center [856, 704] width 16 height 17
click at [855, 700] on icon at bounding box center [856, 703] width 19 height 19
click at [852, 698] on icon at bounding box center [856, 704] width 16 height 17
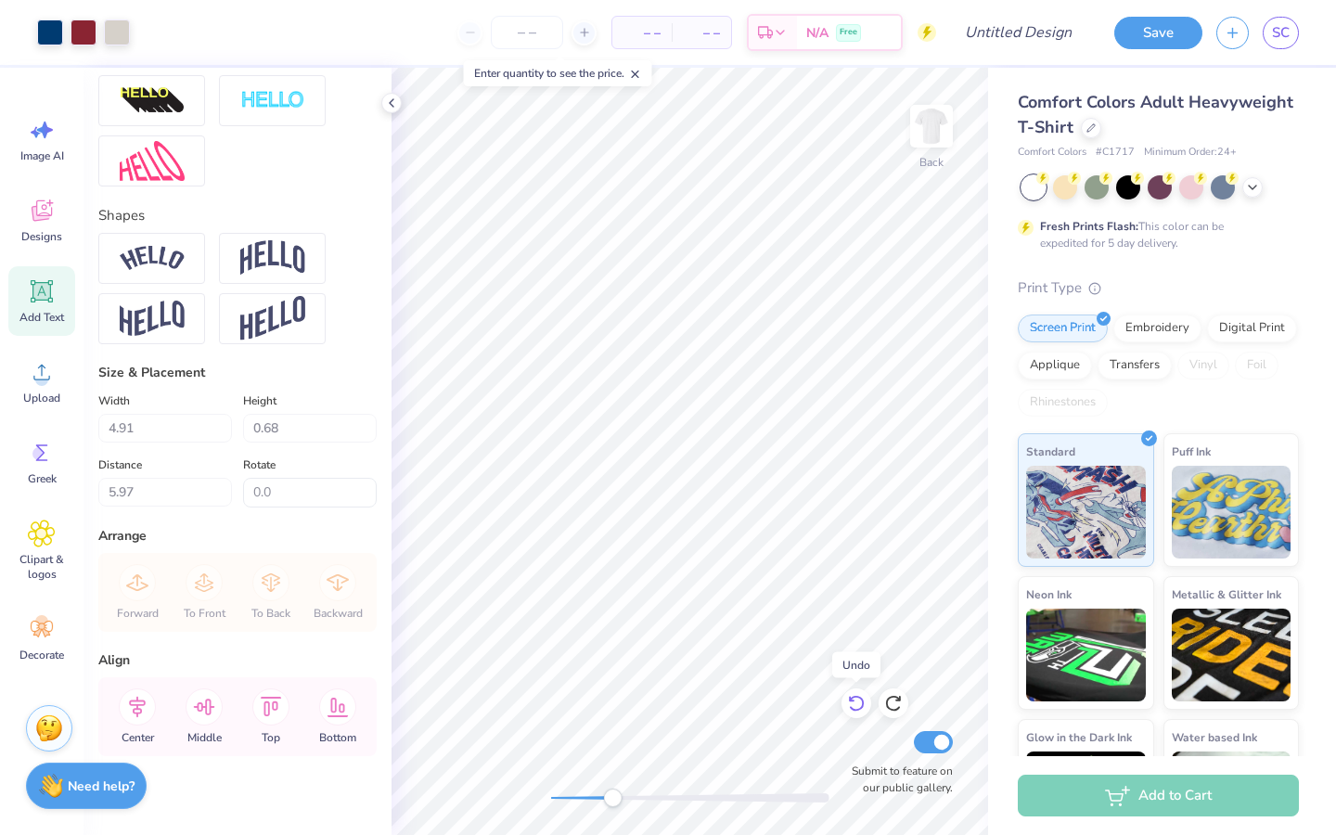
click at [852, 698] on icon at bounding box center [856, 704] width 16 height 17
type input "3.80"
type input "1.00"
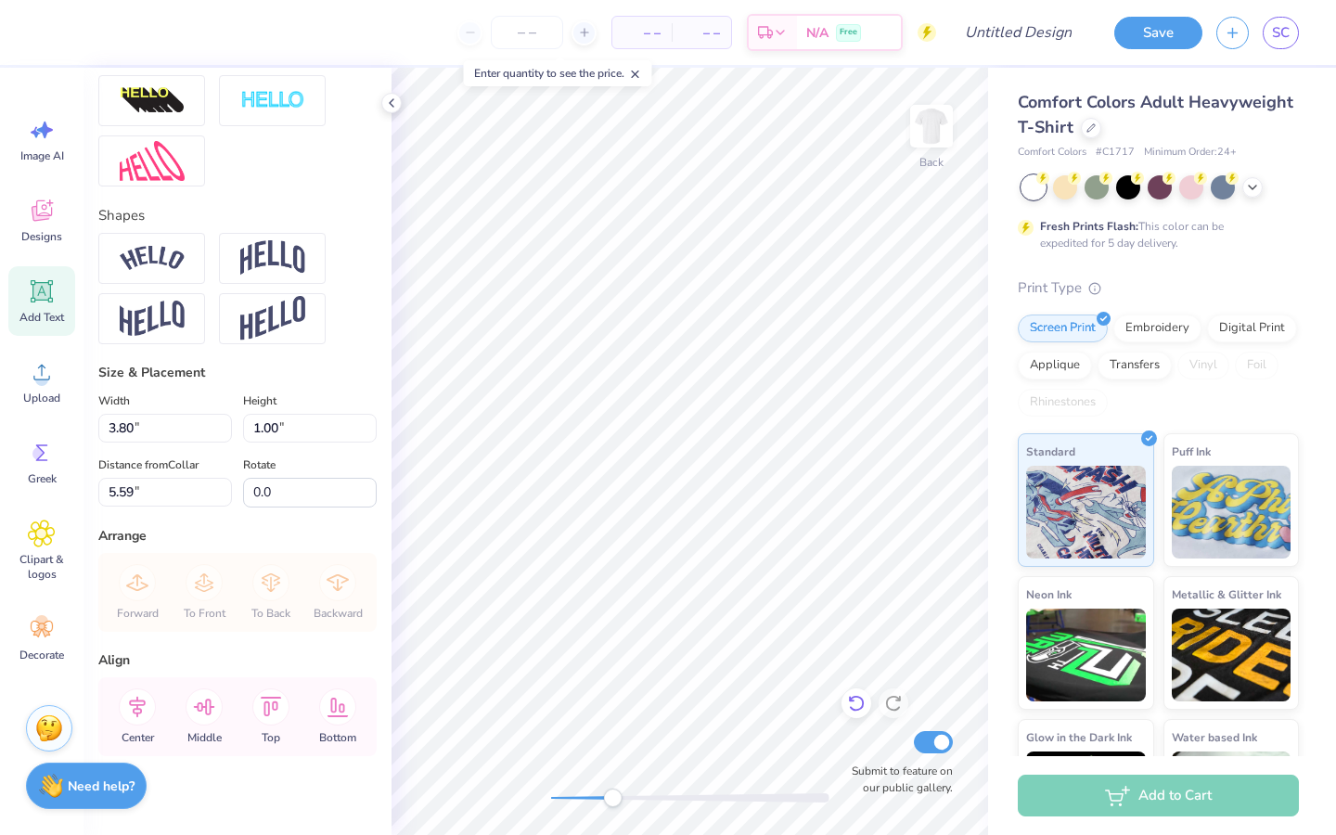
click at [866, 701] on div at bounding box center [856, 703] width 30 height 30
type input "5.64"
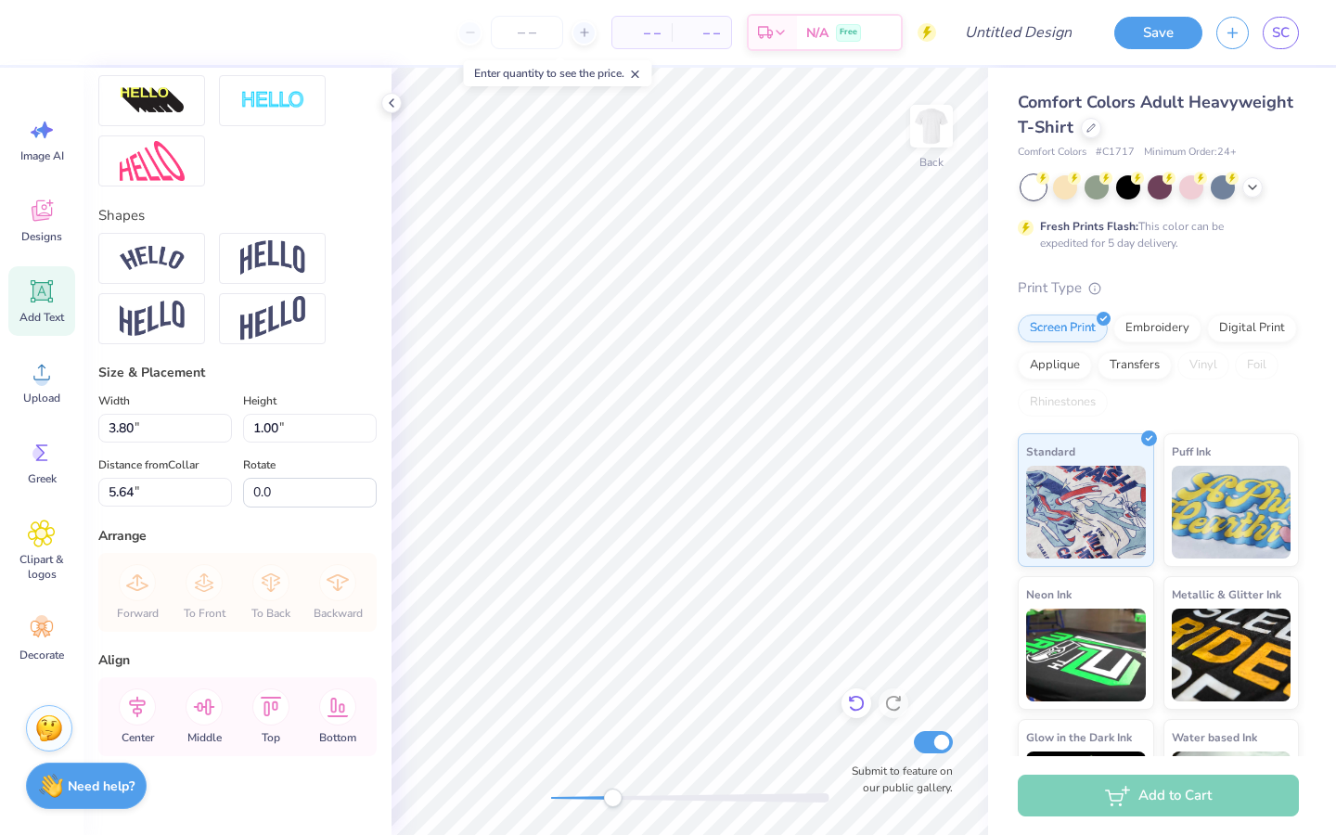
scroll to position [0, 3]
type textarea "DELTA CHI"
type input "7.44"
type input "1.03"
type input "5.58"
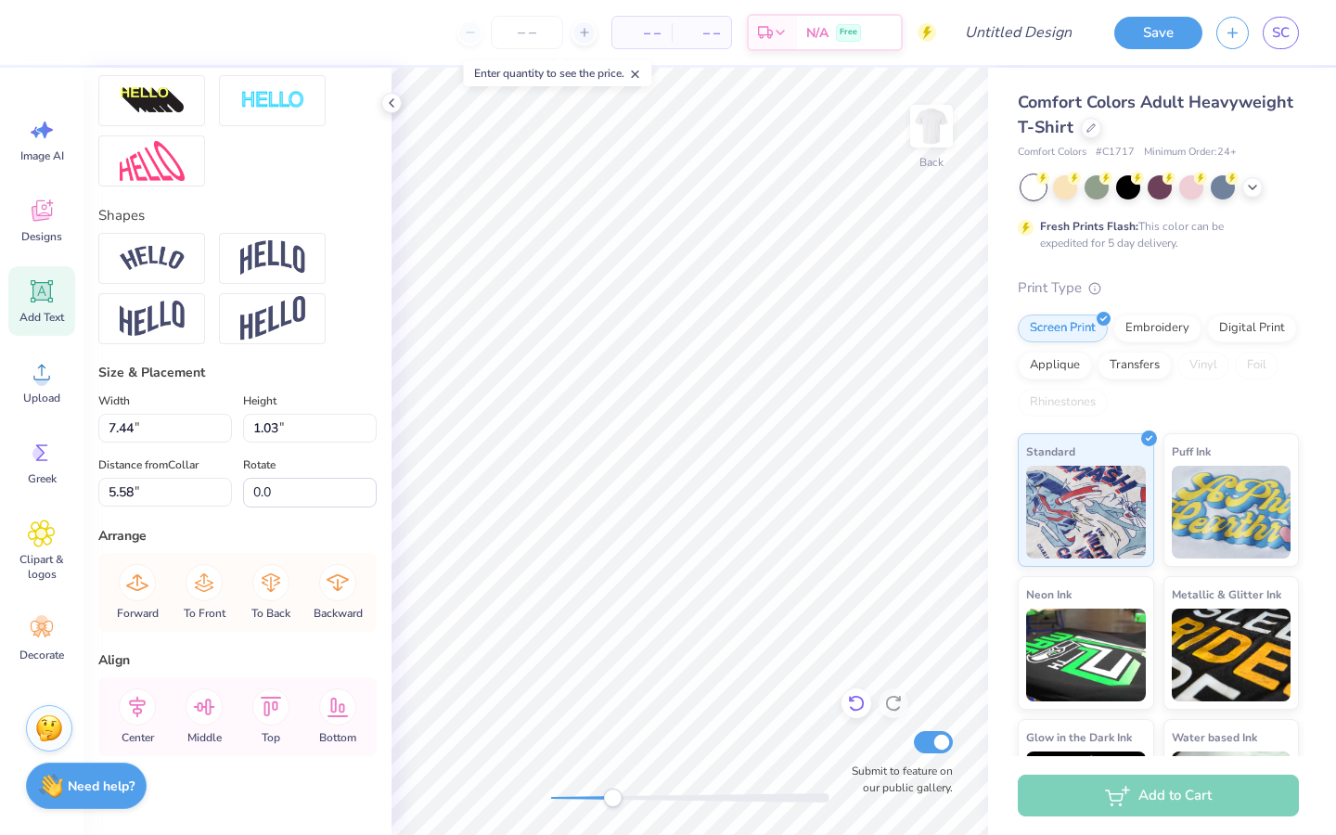
type input "4.38"
type input "0.61"
type input "6.01"
type input "5.81"
type input "0.77"
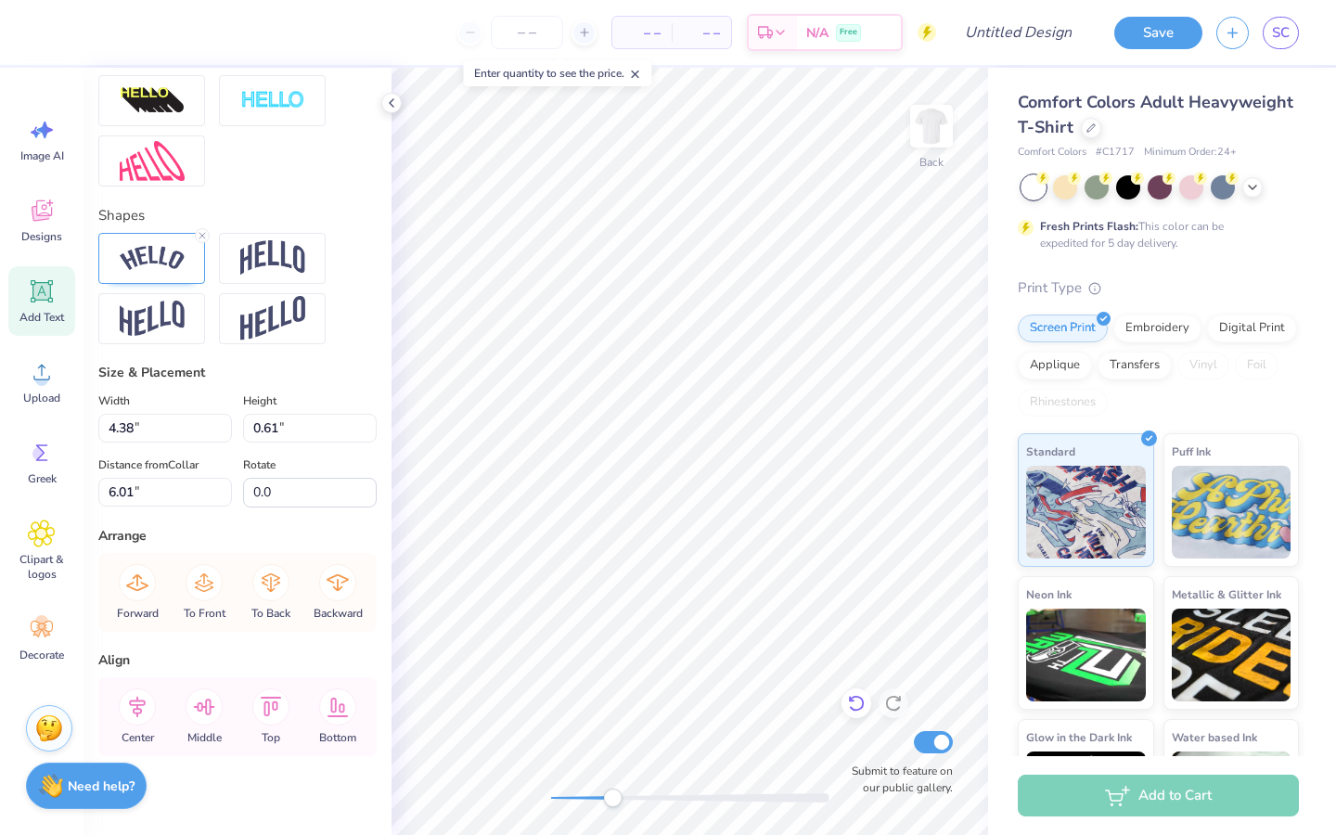
type input "4.72"
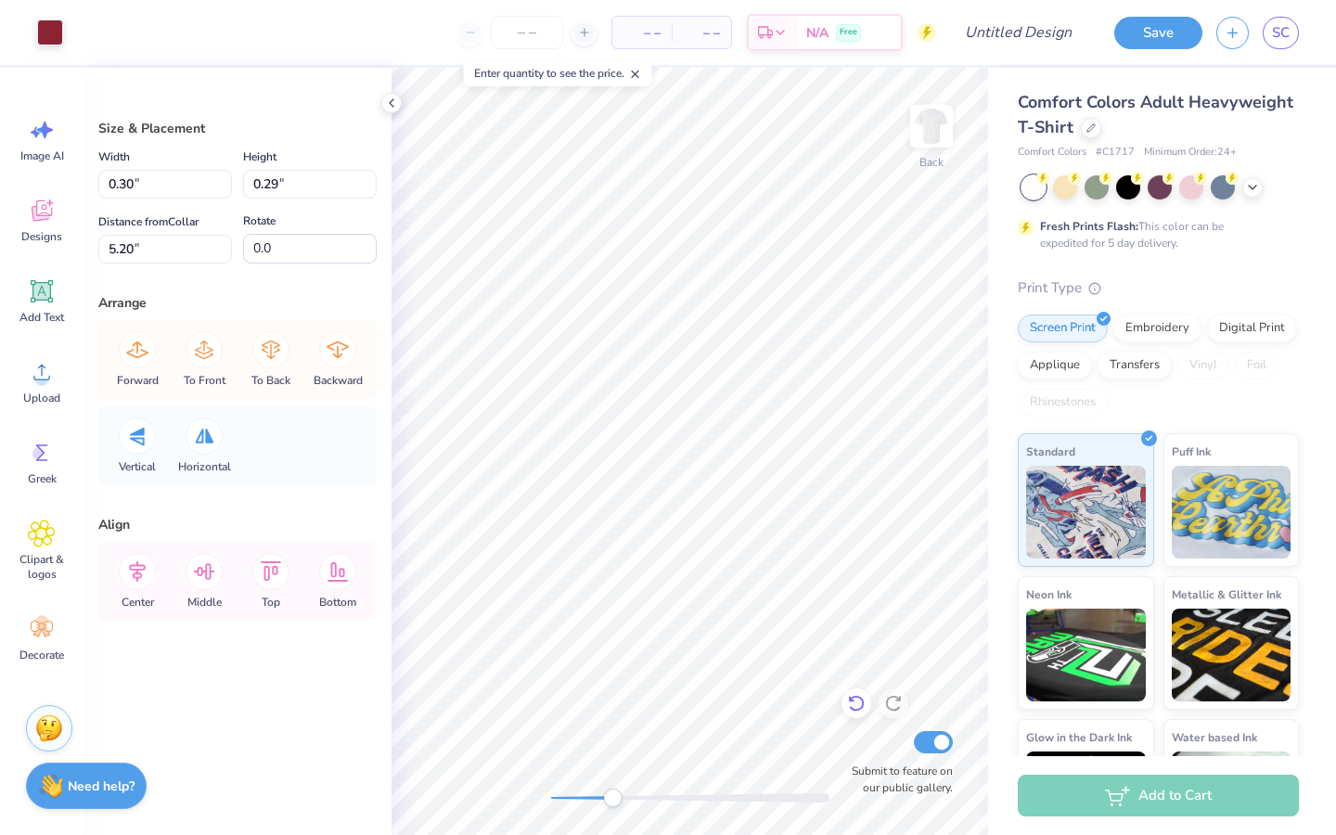
type input "0.30"
type input "0.29"
type input "5.20"
type input "0.44"
type input "0.42"
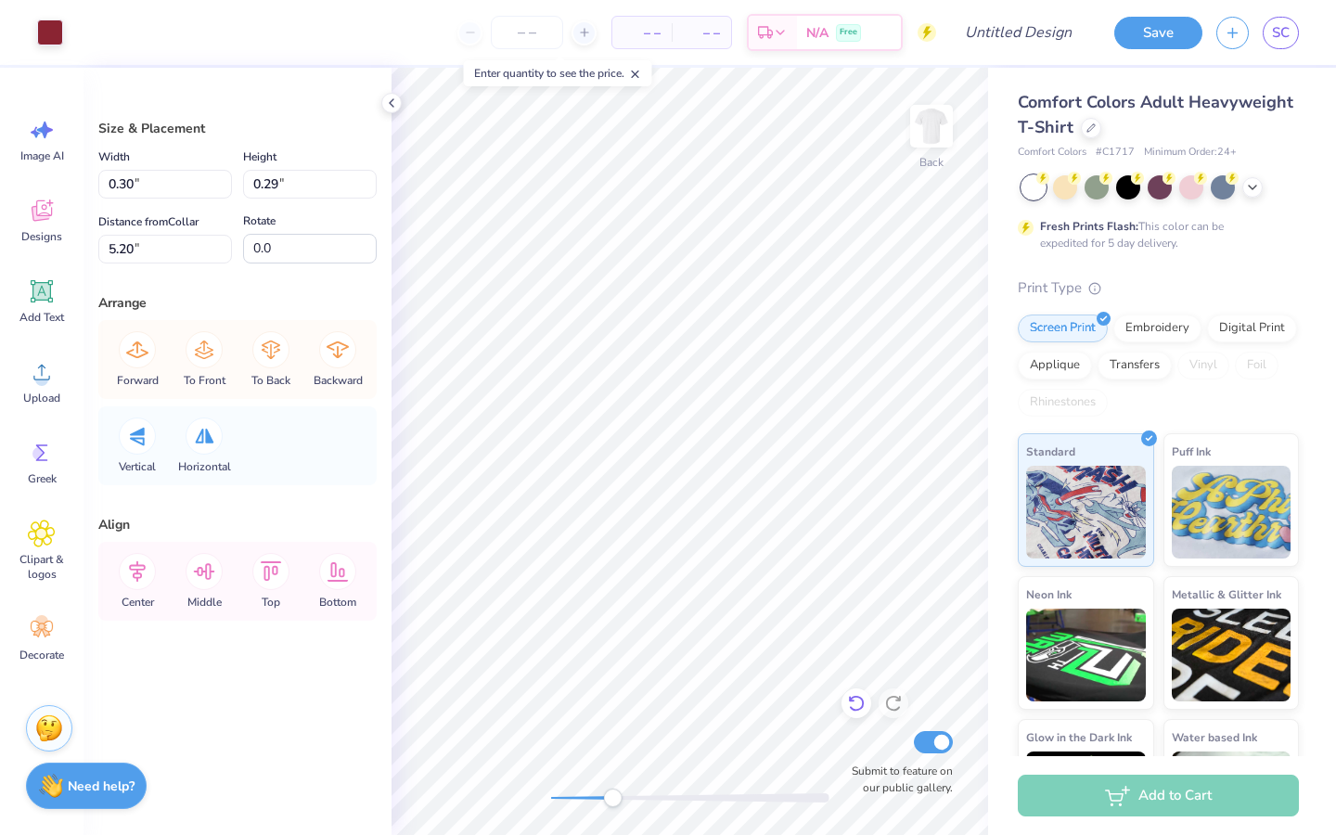
type input "5.35"
type input "0.30"
type input "0.29"
type input "5.55"
type input "0.39"
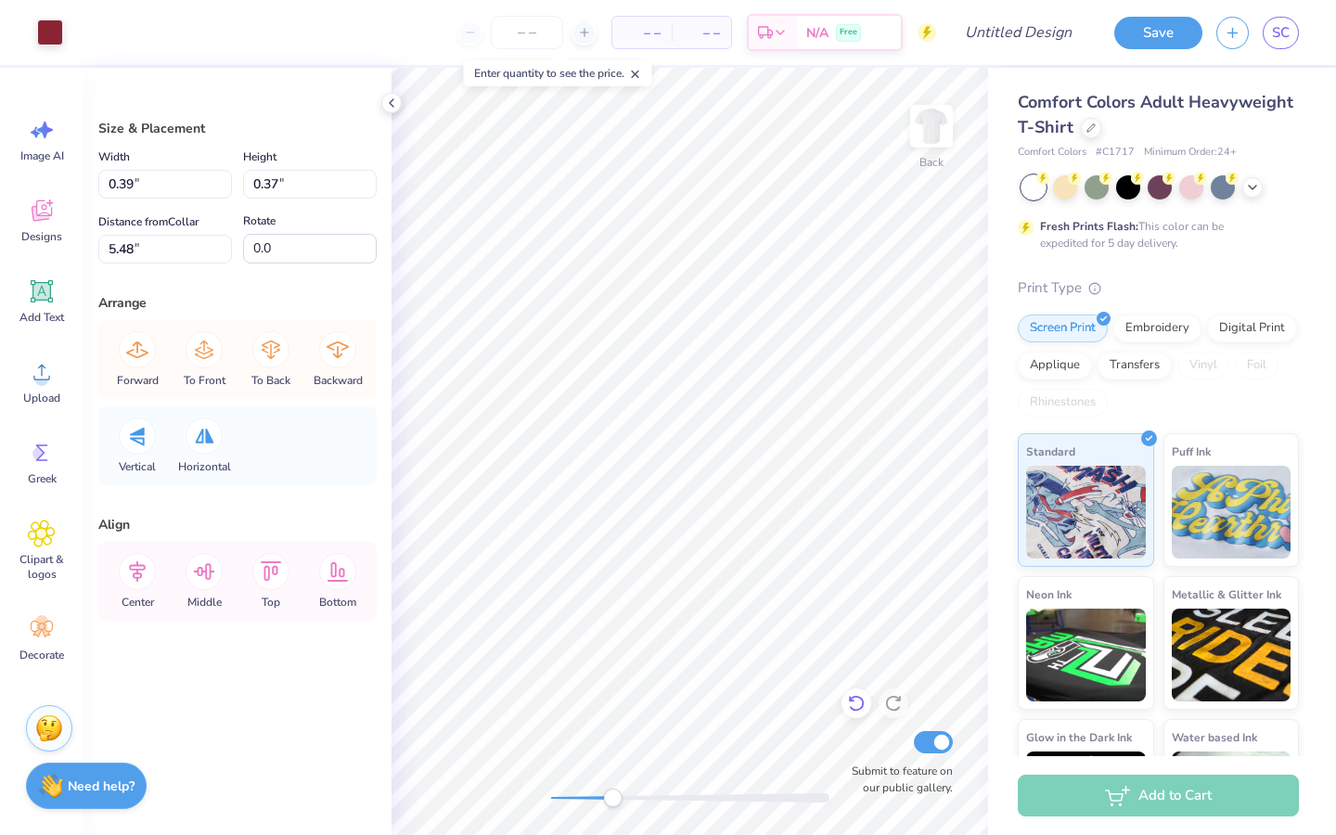
type input "0.37"
type input "0.32"
type input "0.30"
type input "0.32"
type input "0.30"
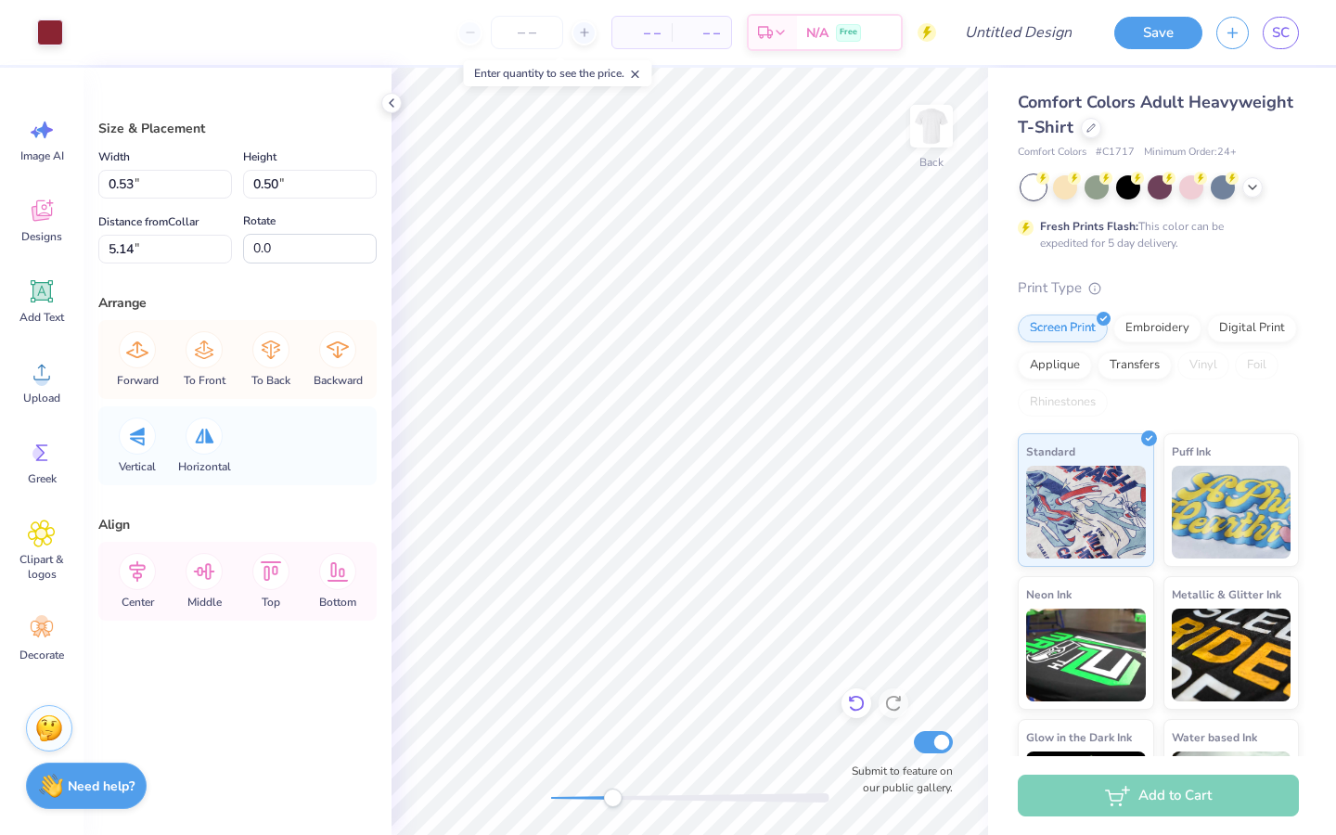
type input "0.53"
type input "0.50"
type input "0.60"
type input "0.58"
type input "5.22"
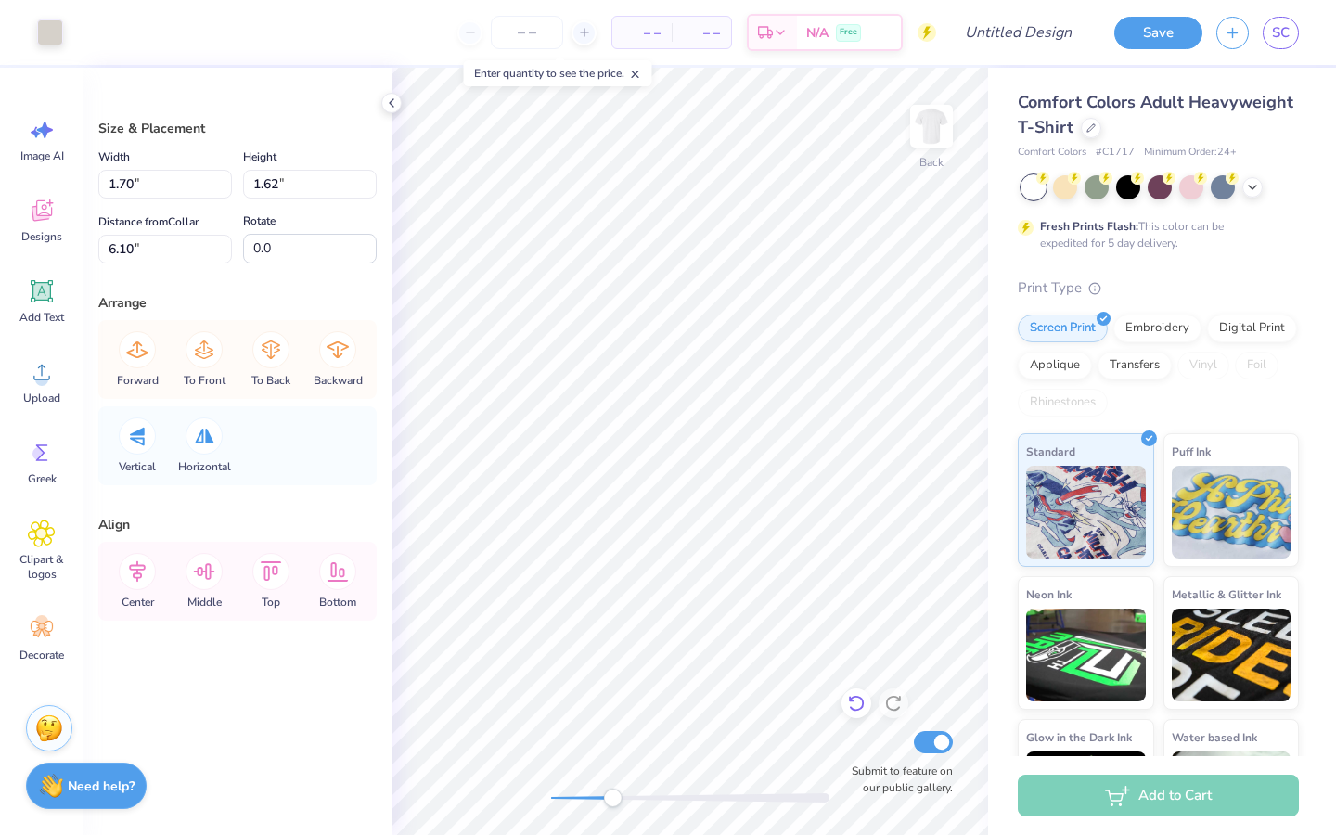
type input "1.70"
type input "1.62"
type input "6.10"
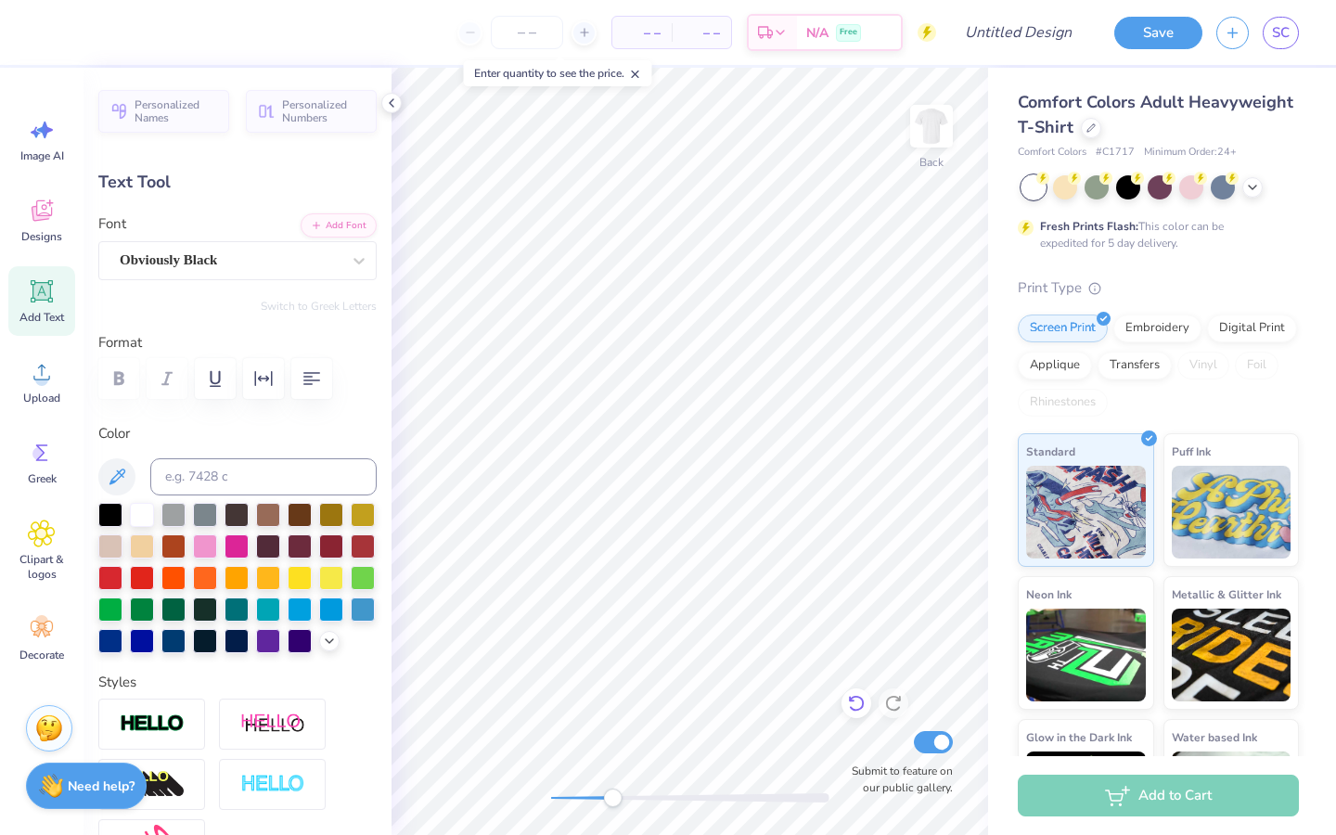
type input "4.07"
type input "0.56"
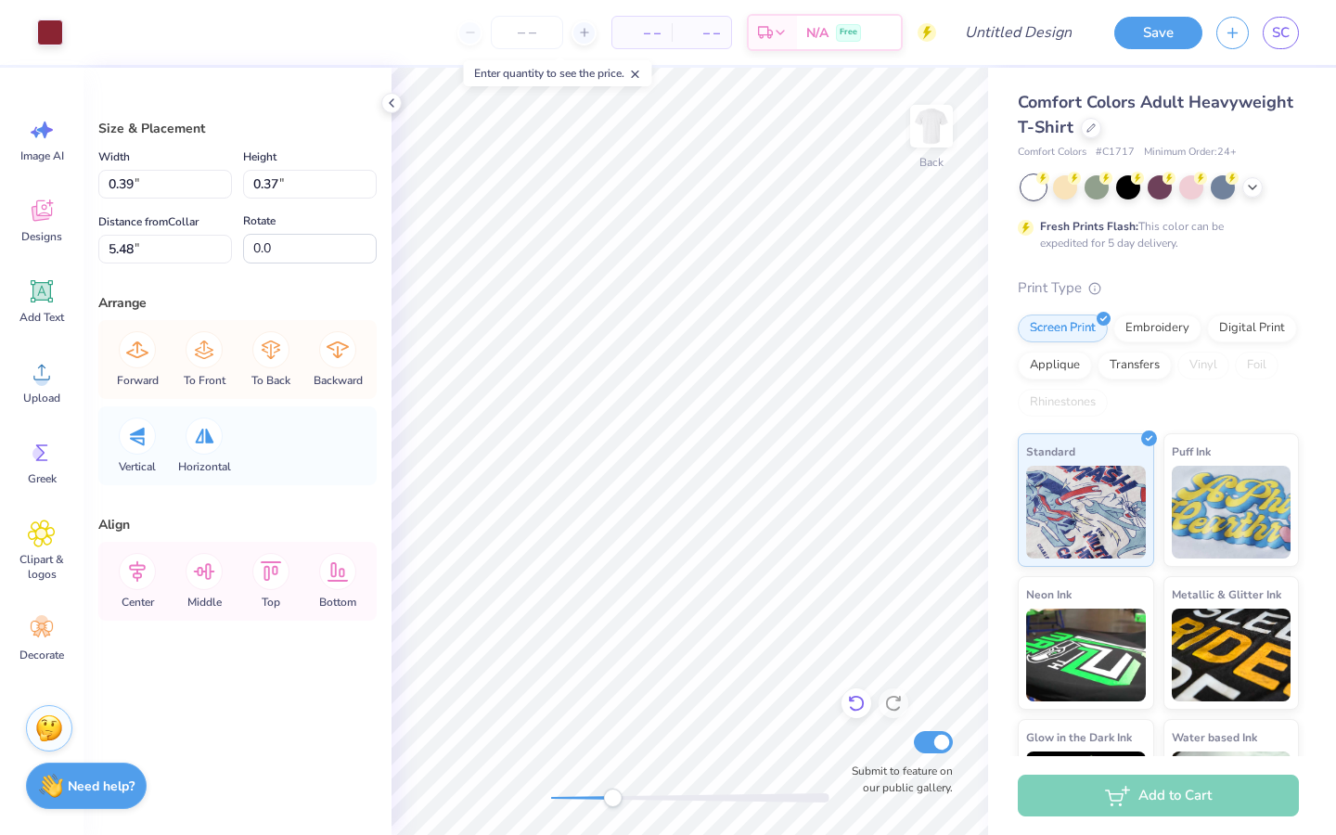
type input "0.39"
type input "0.37"
type input "5.48"
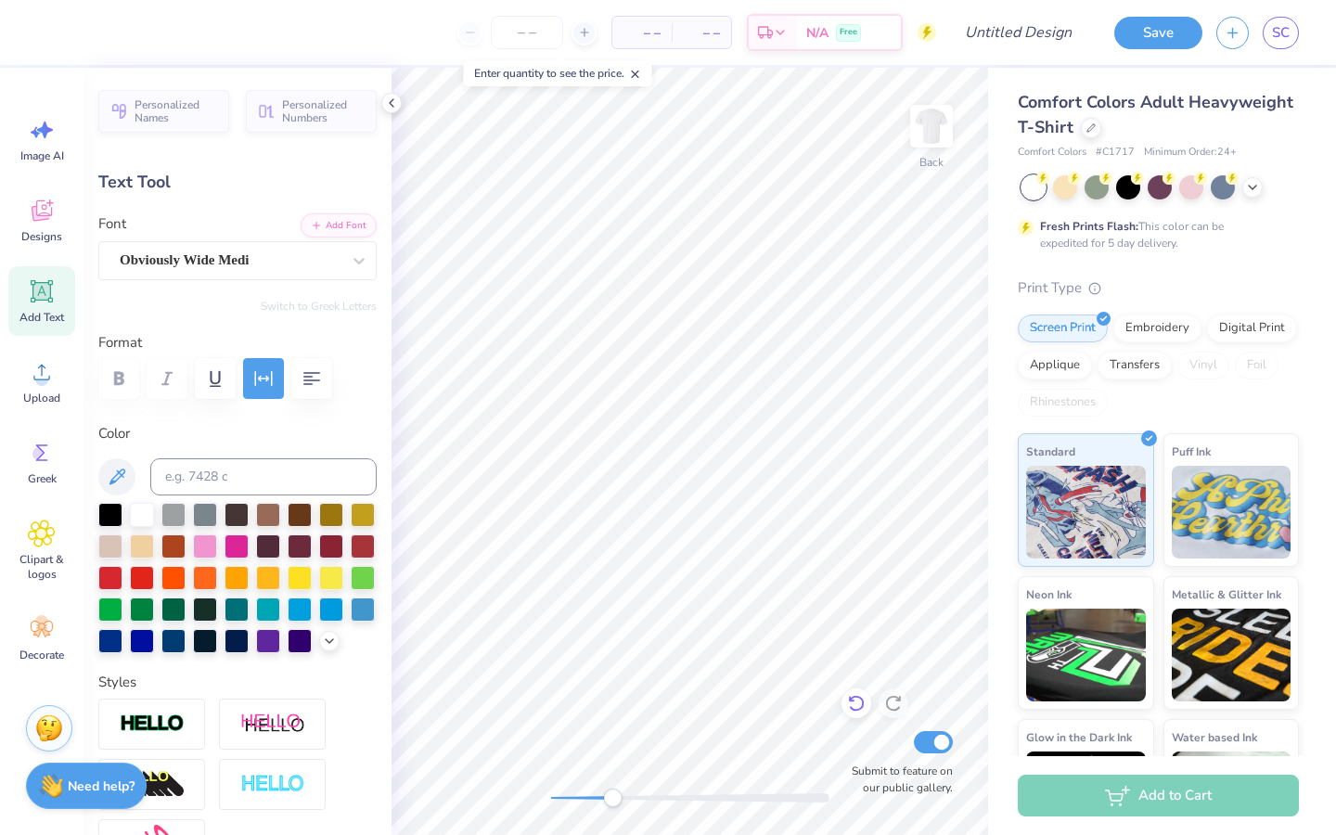
type textarea "s"
type textarea "est."
type input "1.45"
type textarea "2"
type textarea "1965"
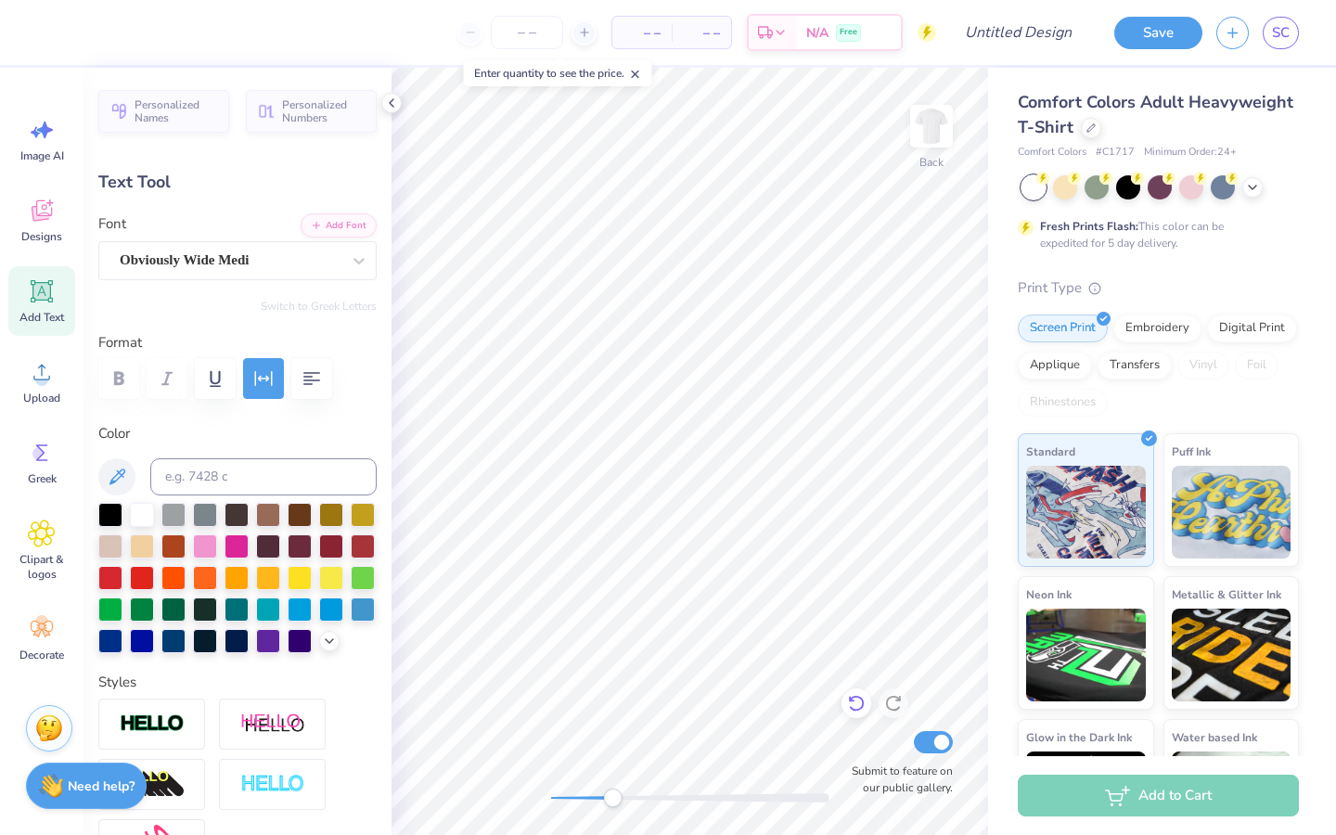
type input "5.81"
type input "0.77"
drag, startPoint x: 607, startPoint y: 802, endPoint x: 582, endPoint y: 802, distance: 25.0
click at [582, 802] on div "Accessibility label" at bounding box center [581, 797] width 19 height 19
click at [525, 799] on div "Back Submit to feature on our public gallery." at bounding box center [689, 451] width 596 height 767
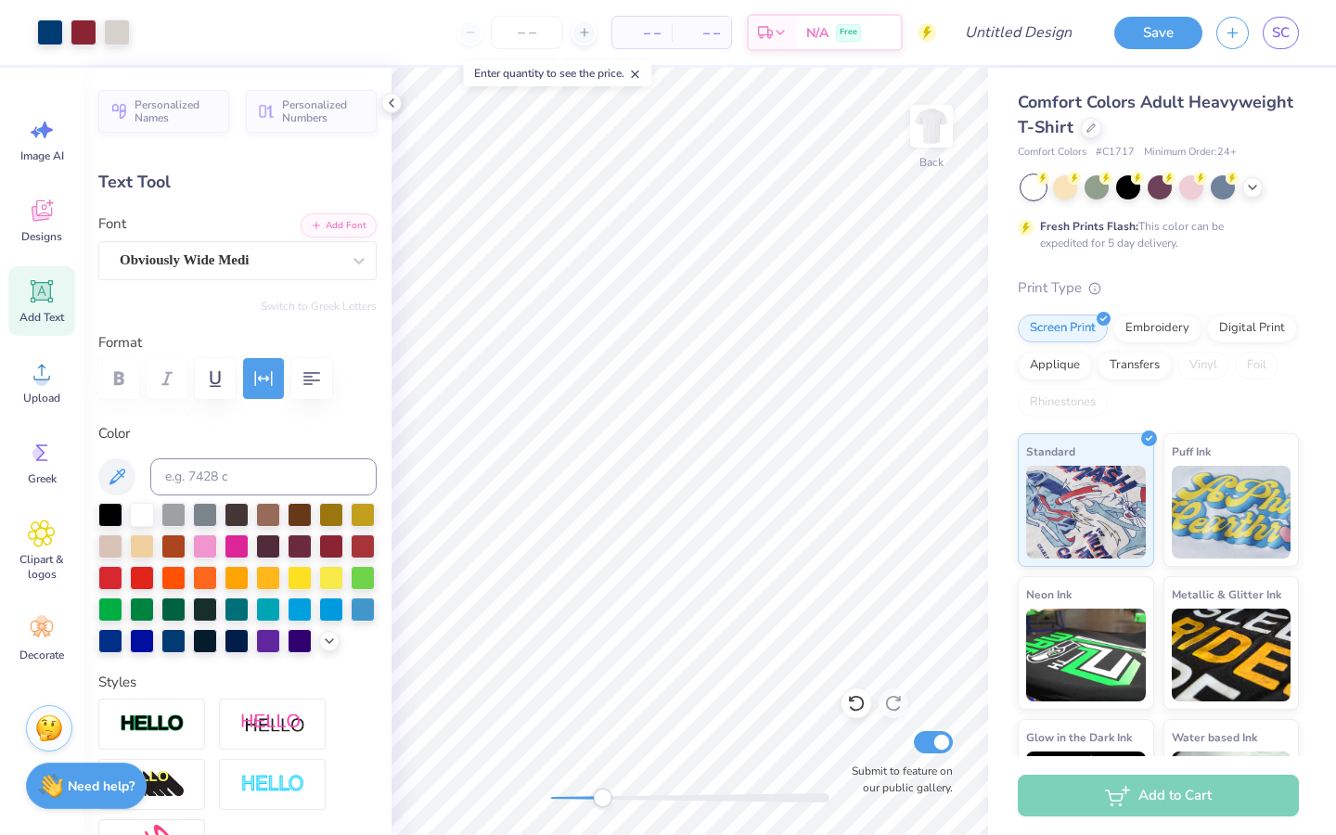
drag, startPoint x: 550, startPoint y: 796, endPoint x: 602, endPoint y: 798, distance: 52.0
click at [602, 798] on div "Accessibility label" at bounding box center [602, 797] width 19 height 19
click at [600, 802] on div "Accessibility label" at bounding box center [600, 797] width 19 height 19
type input "4.71"
type input "4.07"
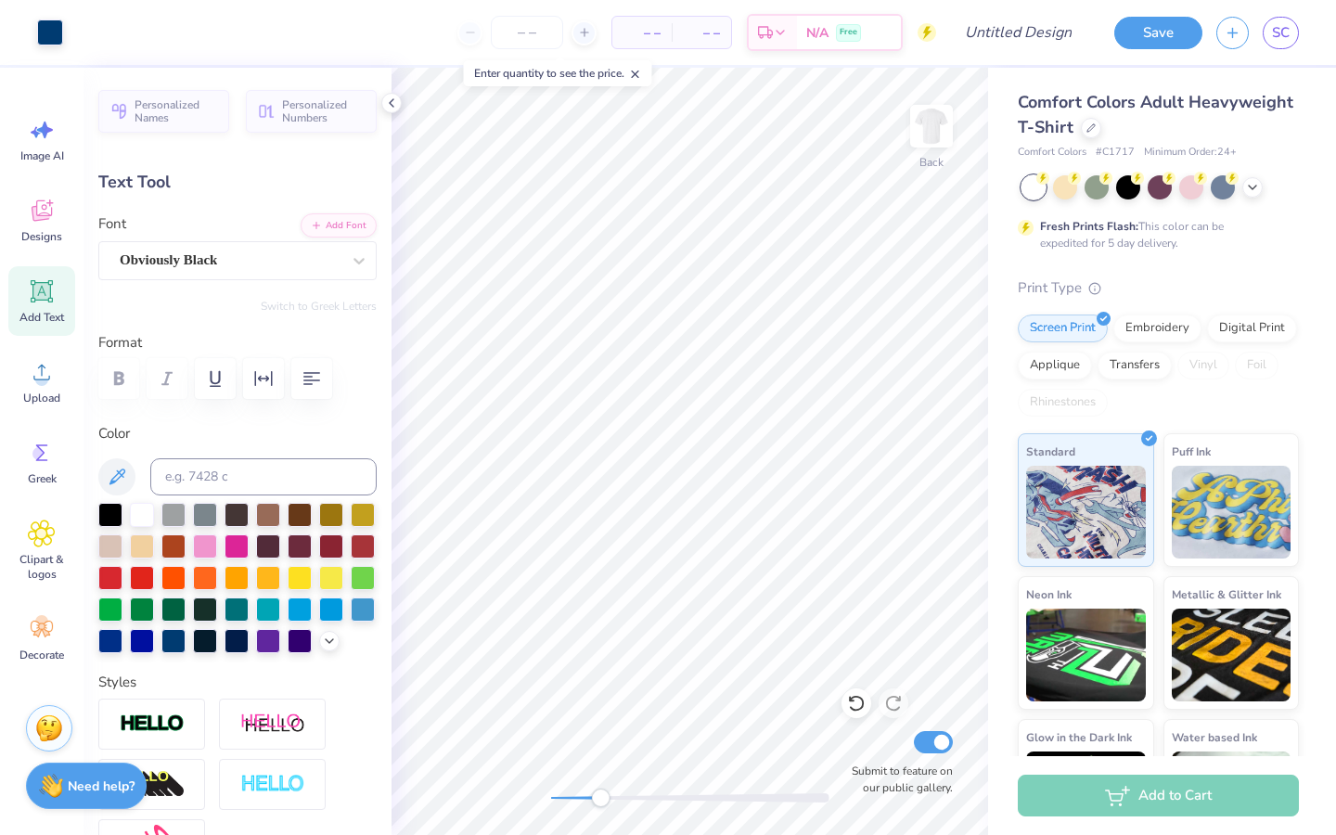
type input "0.56"
type input "5.99"
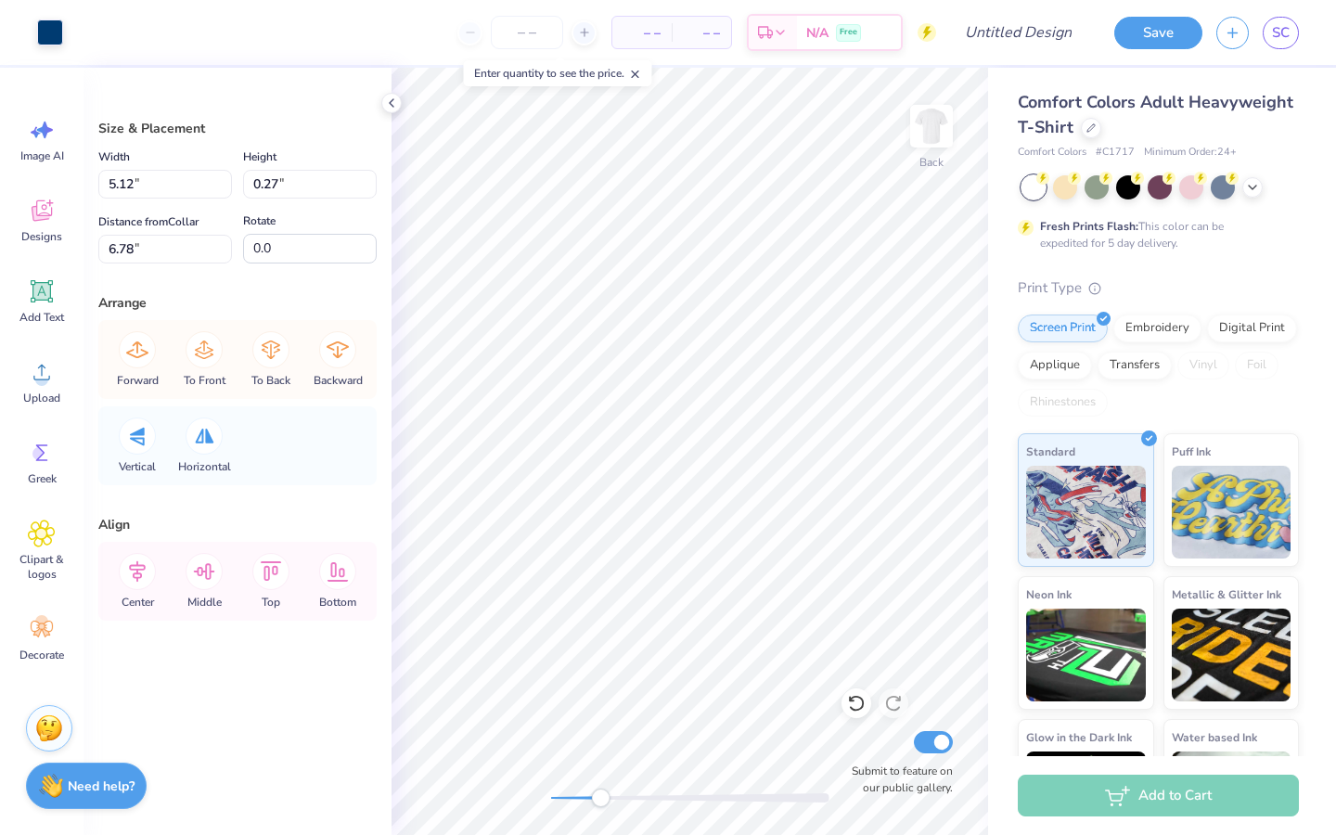
type input "5.12"
type input "0.27"
type input "6.78"
click at [850, 703] on icon at bounding box center [856, 703] width 19 height 19
click at [854, 702] on icon at bounding box center [856, 703] width 19 height 19
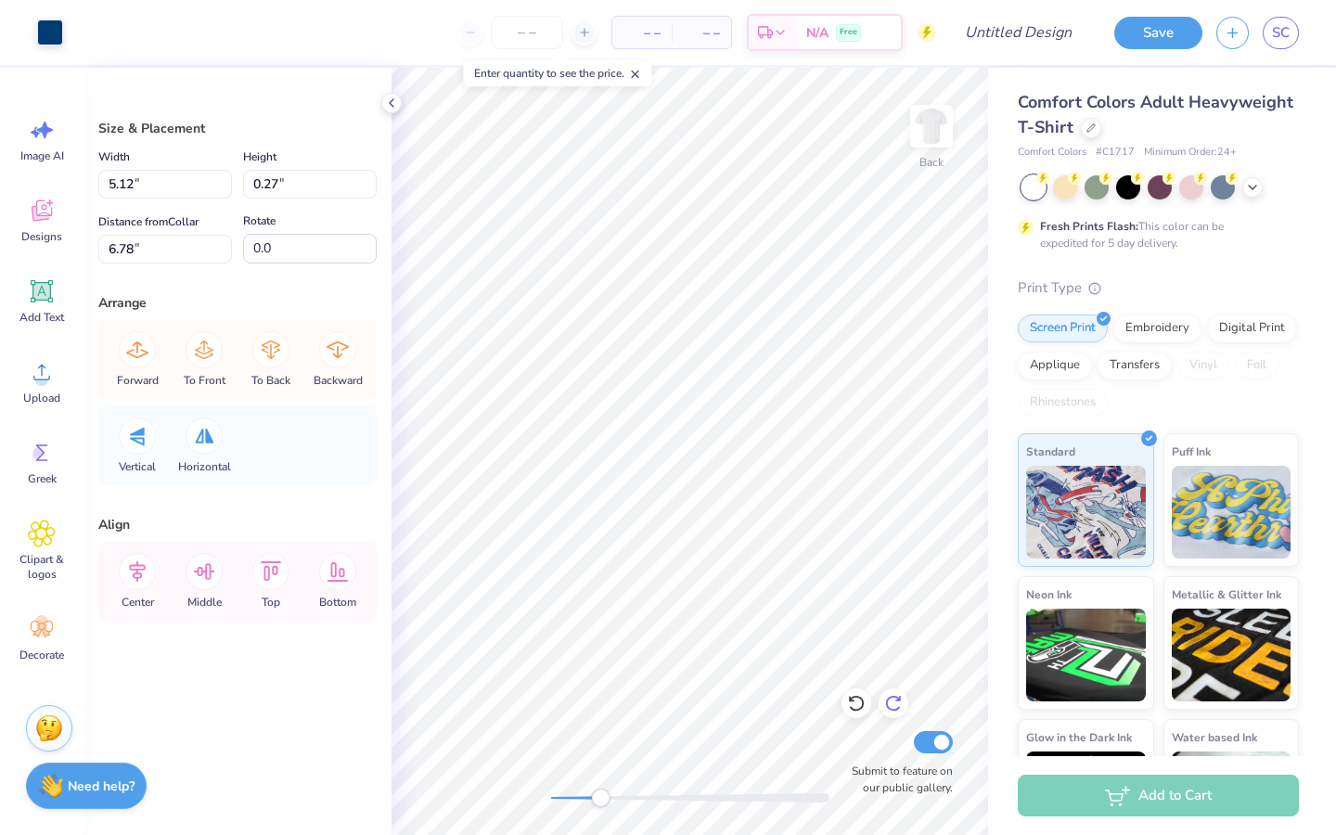
click at [884, 704] on icon at bounding box center [893, 703] width 19 height 19
type input "1.70"
type input "1.62"
type input "6.27"
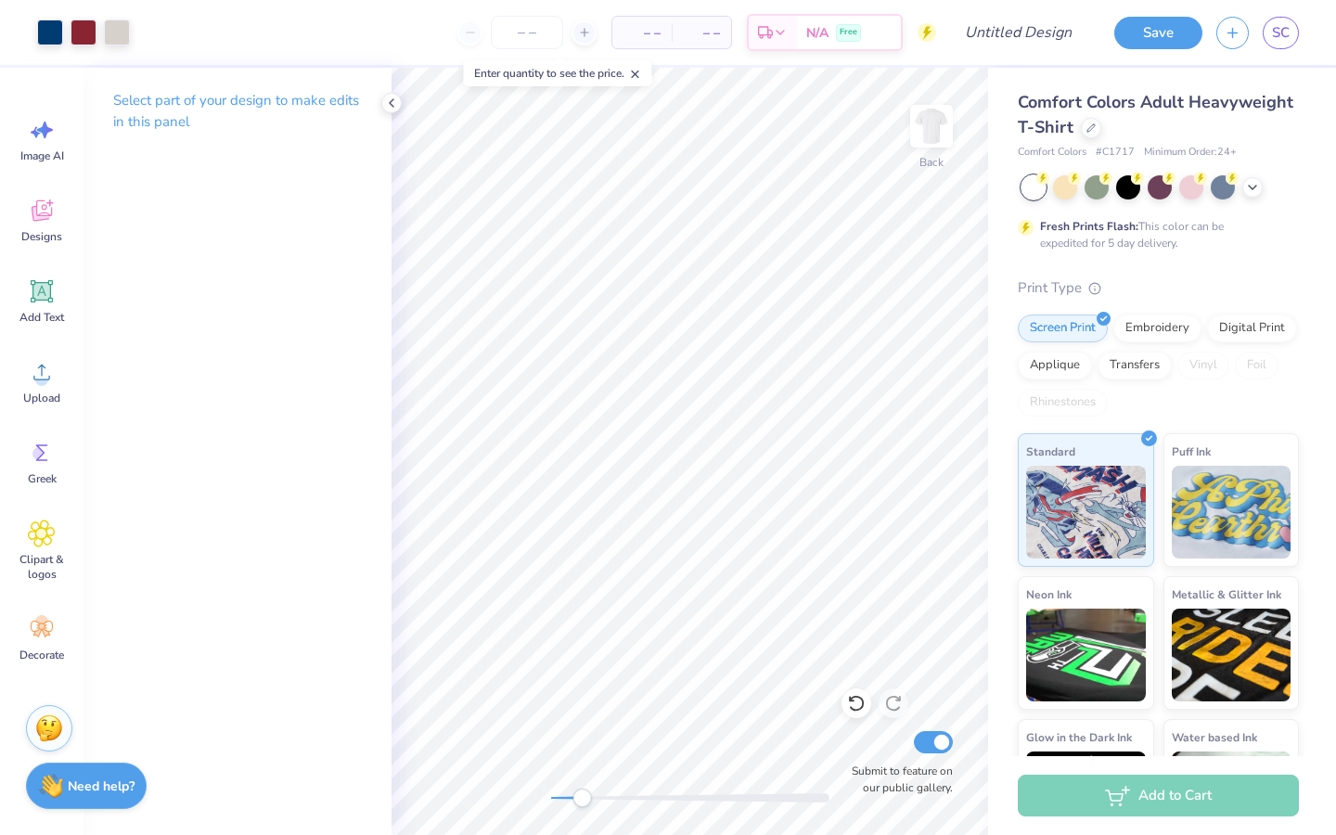
drag, startPoint x: 601, startPoint y: 796, endPoint x: 582, endPoint y: 796, distance: 19.5
click at [582, 796] on div "Accessibility label" at bounding box center [581, 797] width 19 height 19
click at [392, 105] on icon at bounding box center [391, 103] width 15 height 15
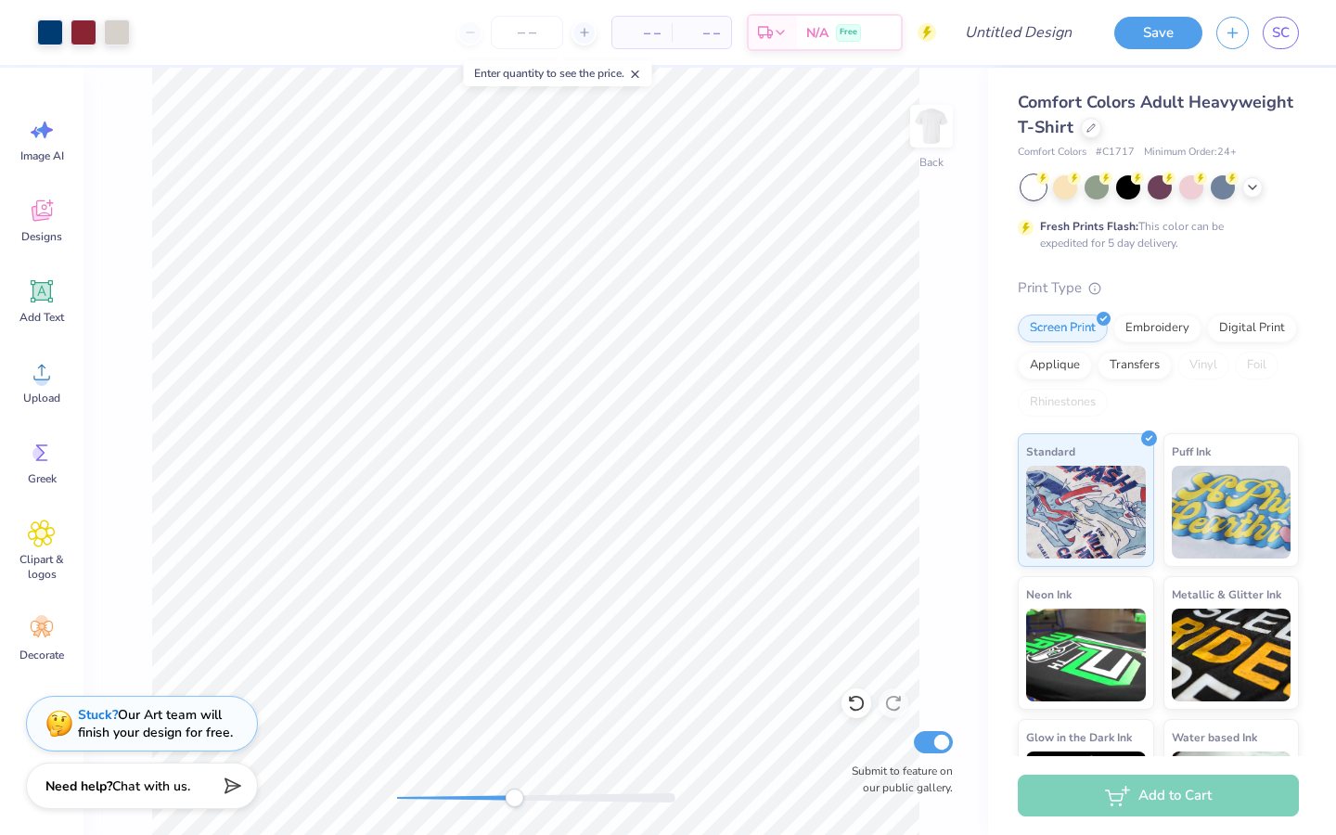
drag, startPoint x: 427, startPoint y: 795, endPoint x: 514, endPoint y: 795, distance: 87.2
click at [514, 795] on div "Accessibility label" at bounding box center [514, 797] width 19 height 19
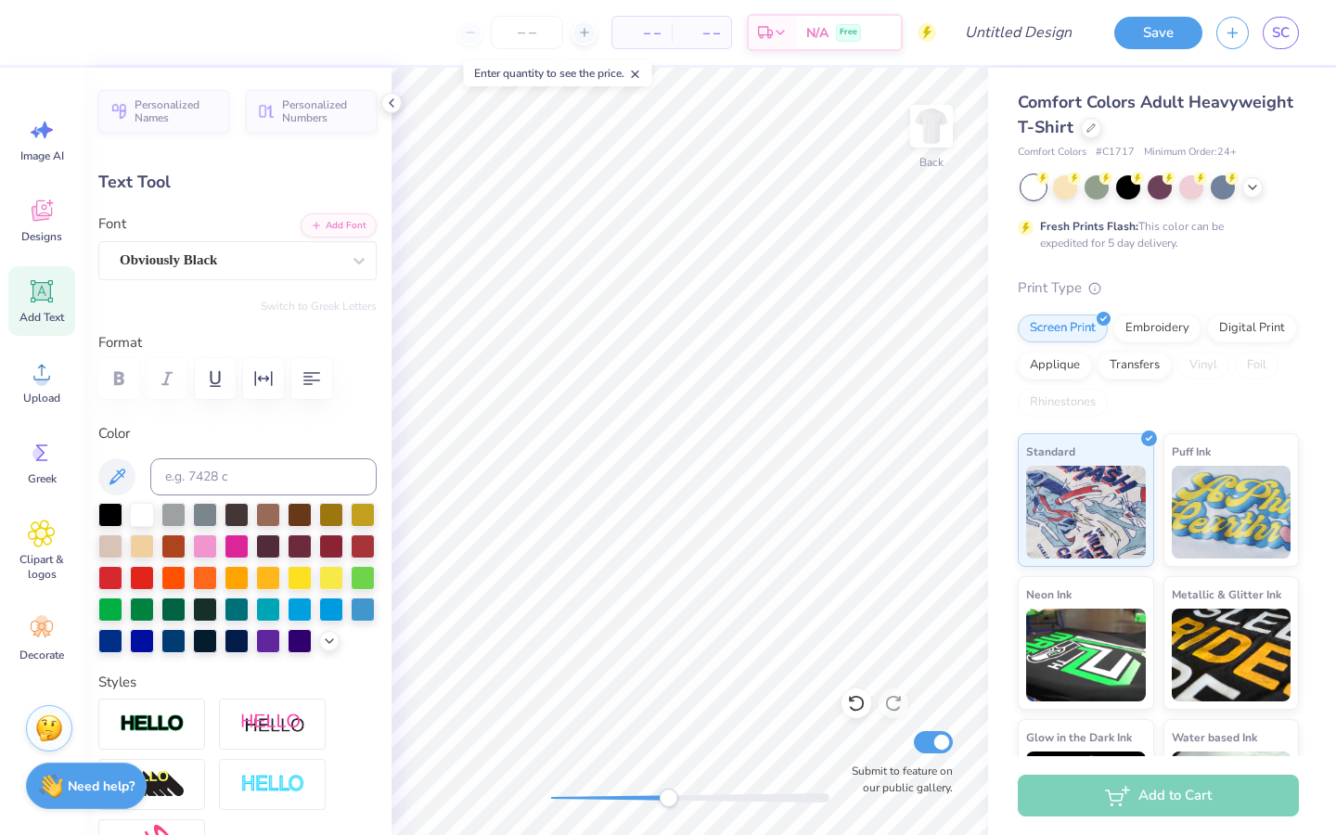
type input "4.11"
type input "0.57"
type input "6.01"
type input "4.18"
type input "0.58"
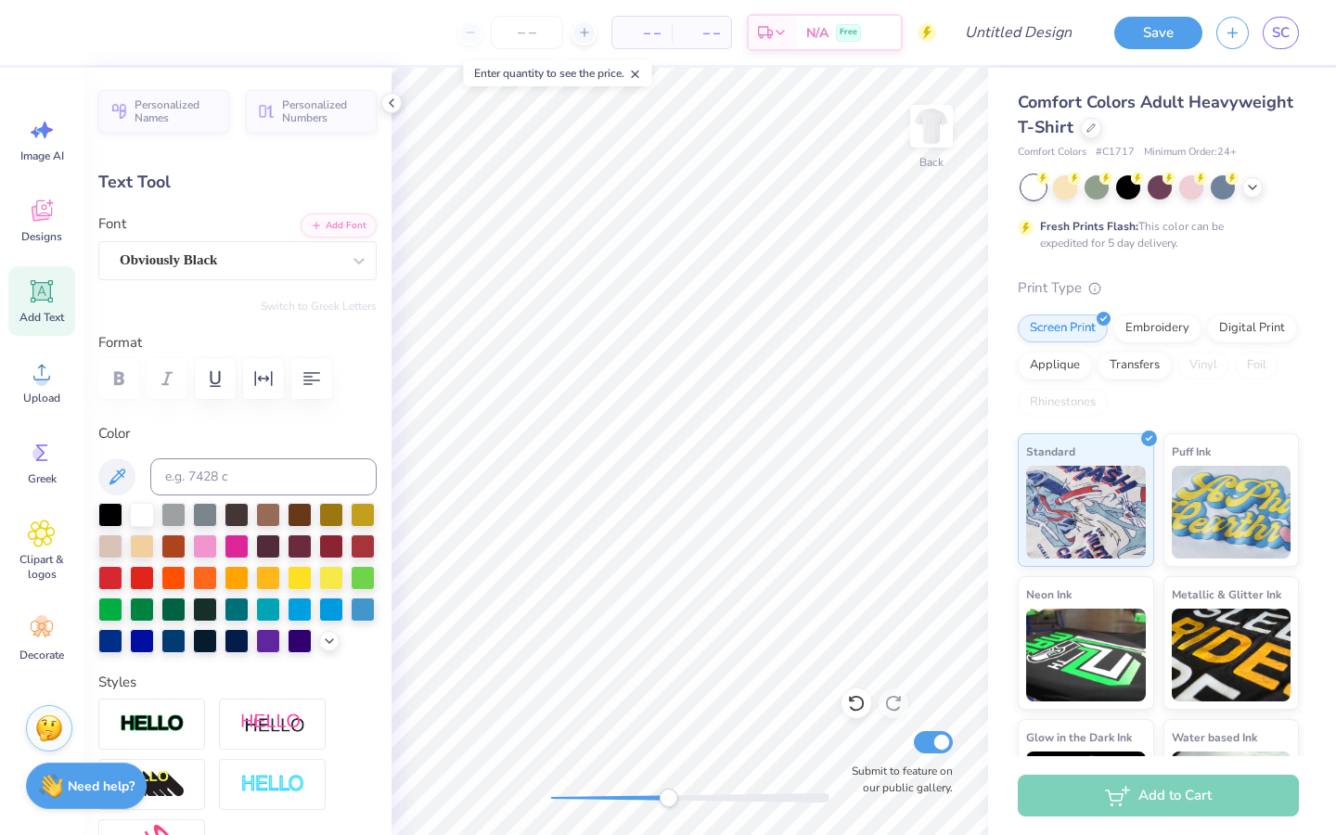
type input "4.23"
type input "0.59"
type input "6.05"
drag, startPoint x: 670, startPoint y: 798, endPoint x: 617, endPoint y: 800, distance: 52.9
click at [617, 800] on div "Accessibility label" at bounding box center [617, 797] width 19 height 19
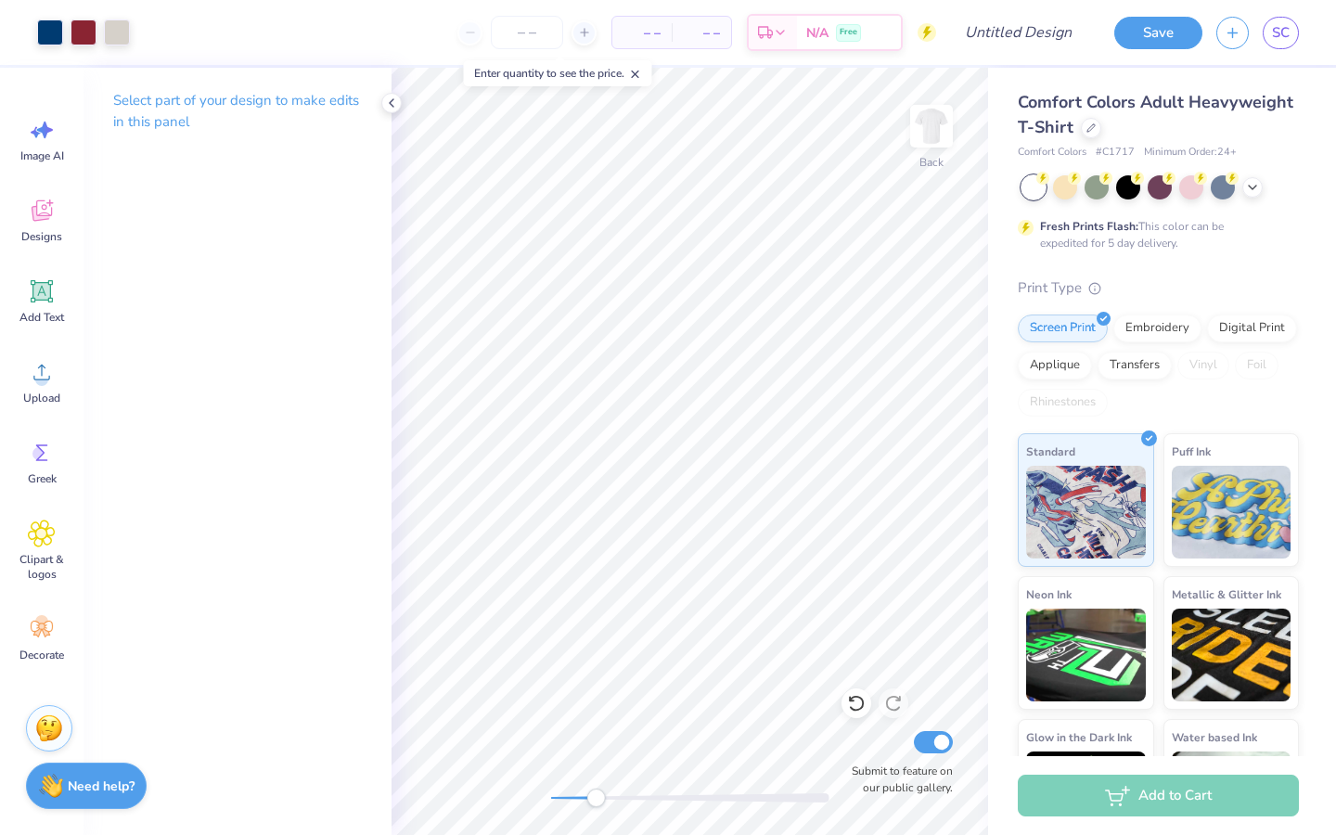
drag, startPoint x: 614, startPoint y: 803, endPoint x: 596, endPoint y: 803, distance: 18.6
click at [596, 803] on div "Accessibility label" at bounding box center [595, 797] width 19 height 19
click at [392, 102] on icon at bounding box center [391, 103] width 15 height 15
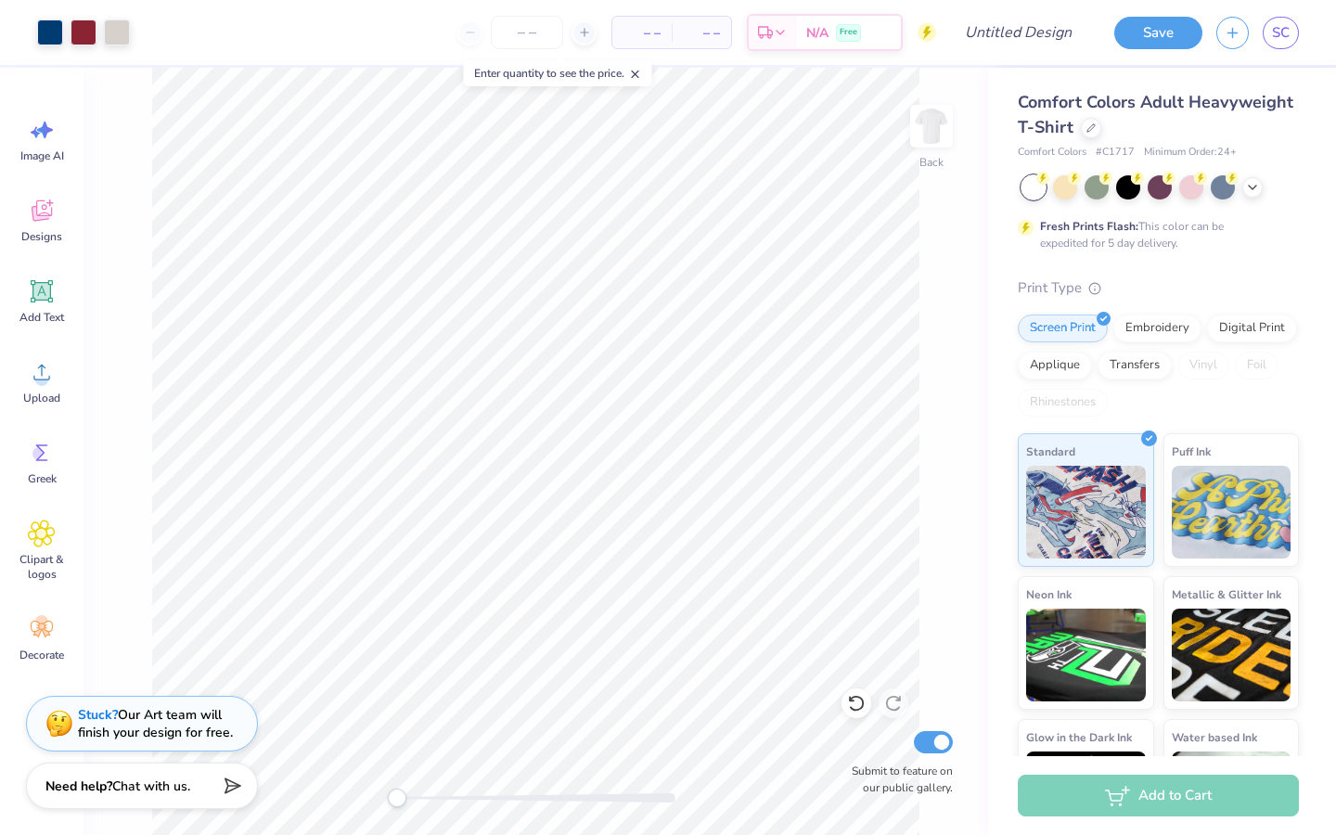
click at [372, 797] on div "Back Submit to feature on our public gallery." at bounding box center [535, 451] width 904 height 767
drag, startPoint x: 393, startPoint y: 795, endPoint x: 417, endPoint y: 798, distance: 24.3
click at [417, 798] on div "Accessibility label" at bounding box center [417, 797] width 19 height 19
click at [935, 113] on img at bounding box center [931, 126] width 74 height 74
click at [50, 227] on div "Designs" at bounding box center [41, 221] width 67 height 70
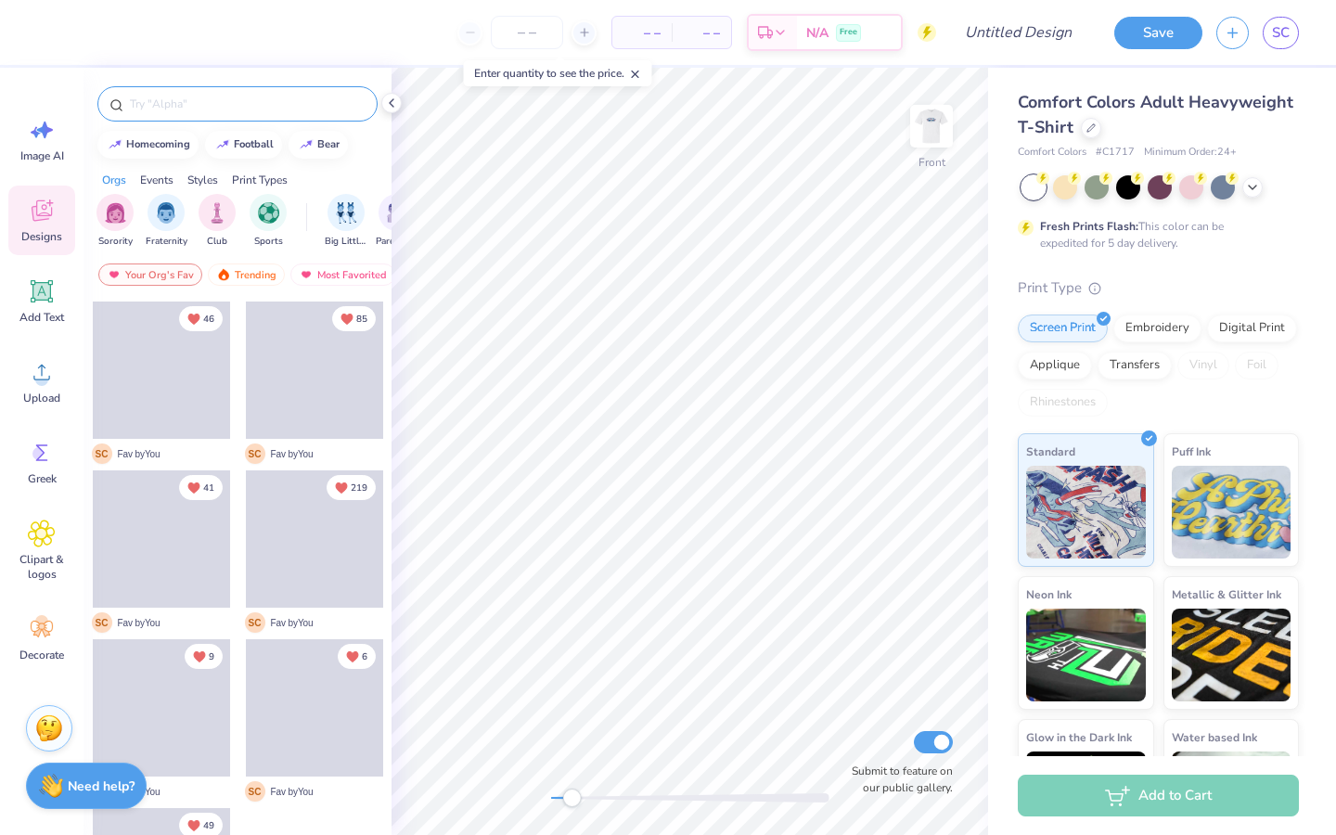
click at [163, 109] on input "text" at bounding box center [246, 104] width 237 height 19
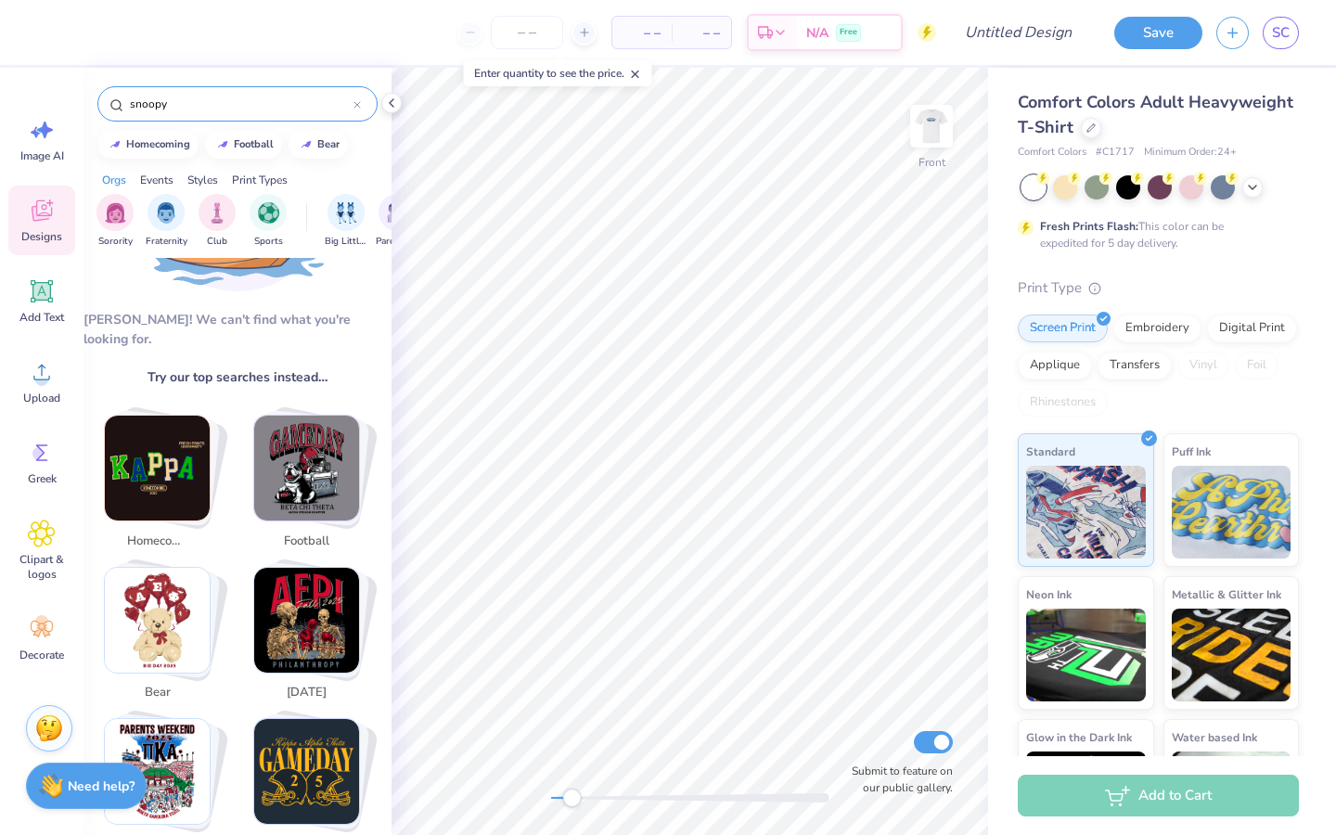
scroll to position [147, 0]
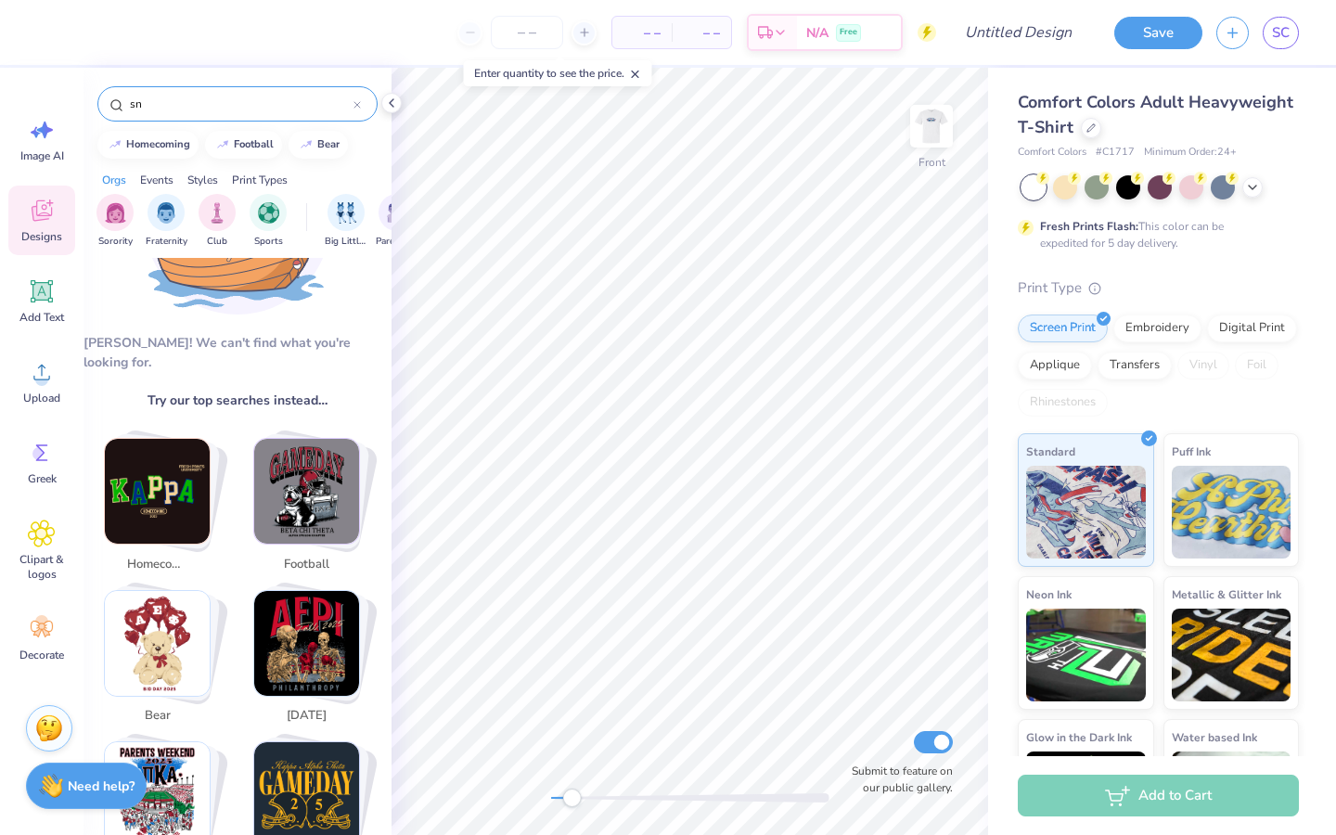
type input "s"
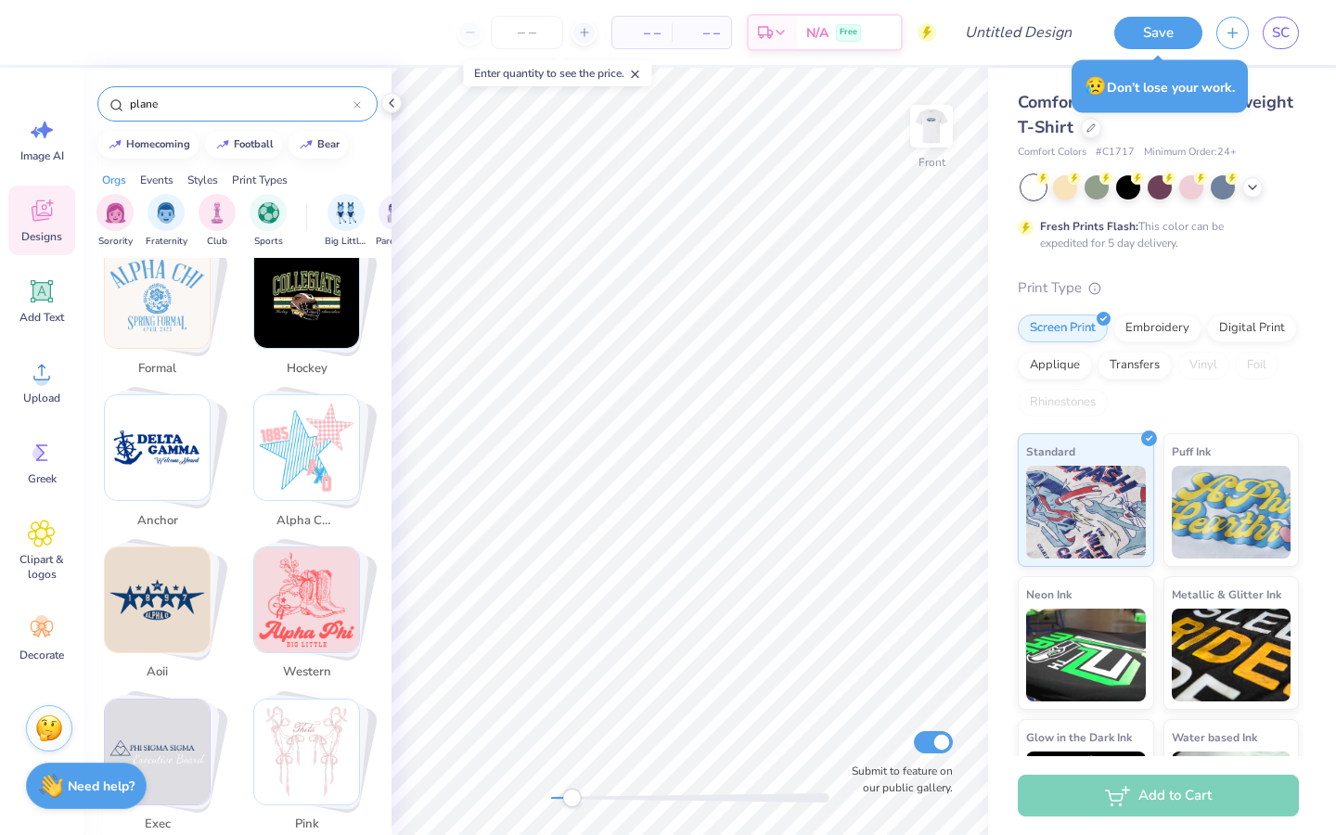
scroll to position [3598, 0]
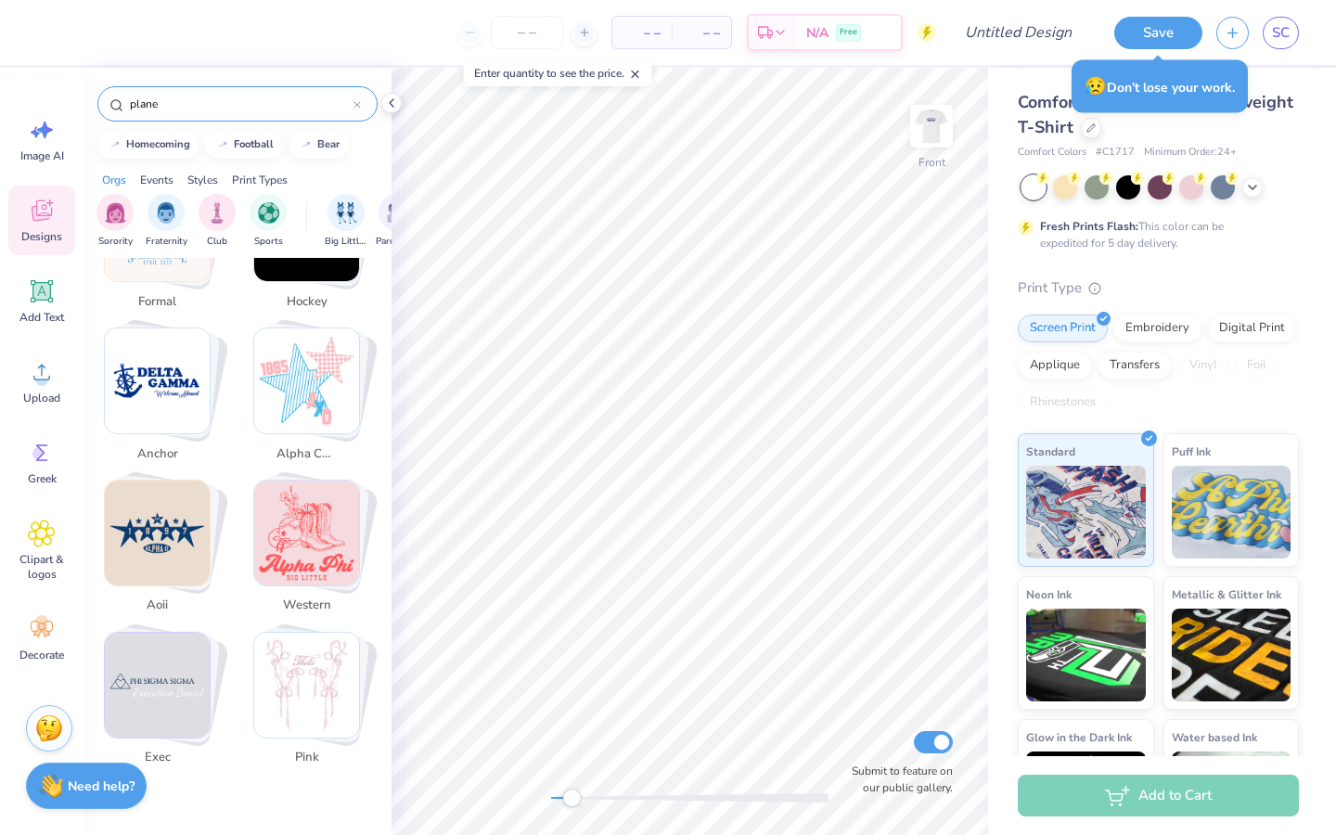
type input "plane"
click at [363, 104] on div "plane" at bounding box center [237, 103] width 280 height 35
click at [353, 106] on icon at bounding box center [356, 104] width 7 height 7
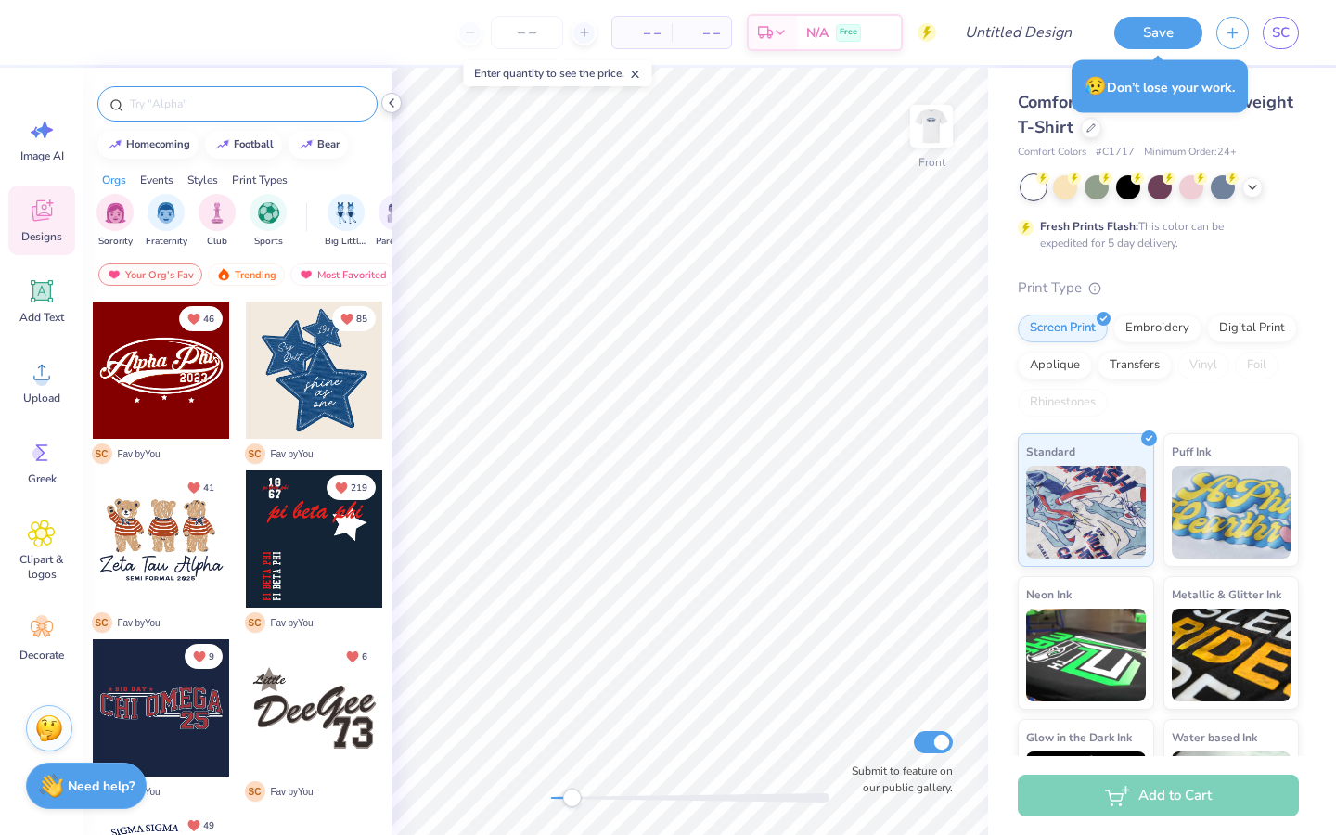
click at [396, 95] on div at bounding box center [391, 103] width 20 height 20
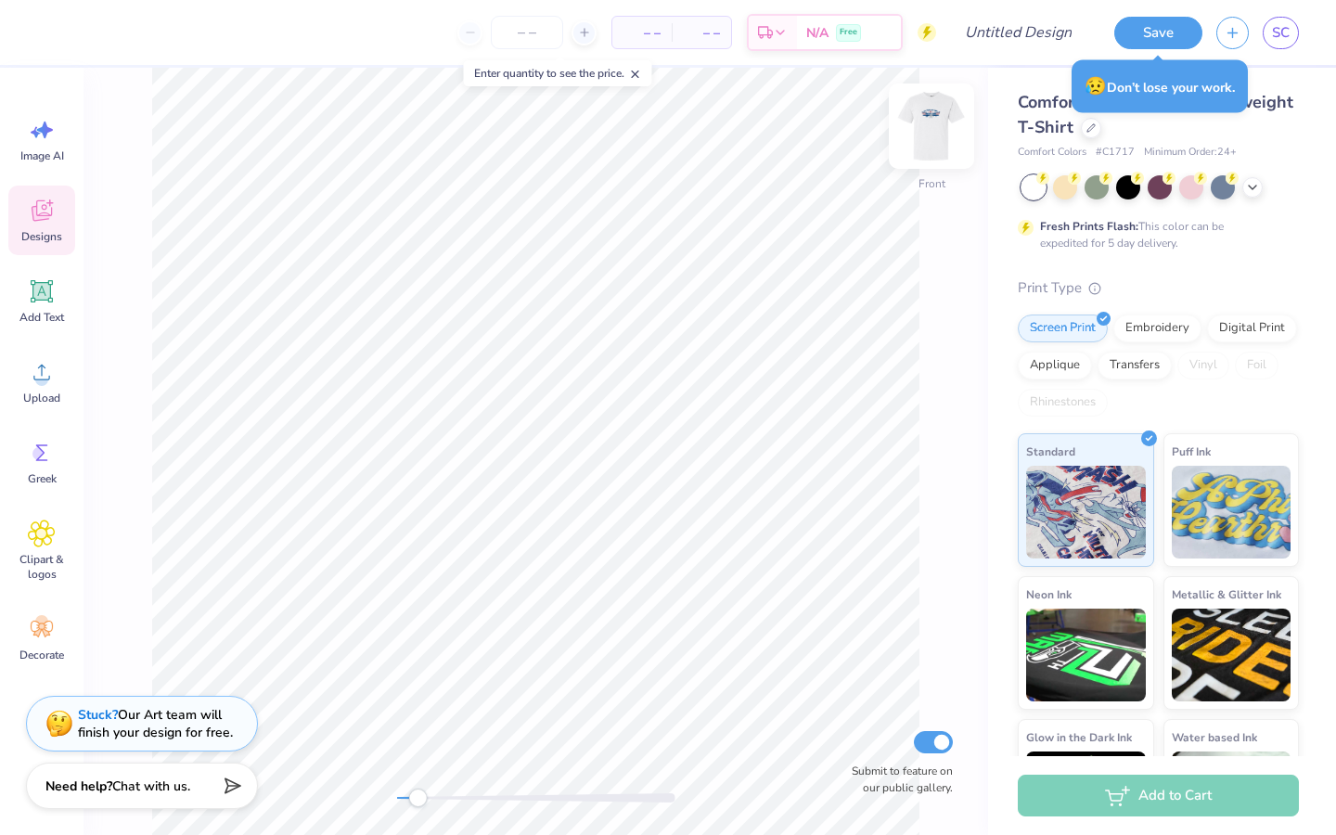
click at [922, 134] on img at bounding box center [931, 126] width 74 height 74
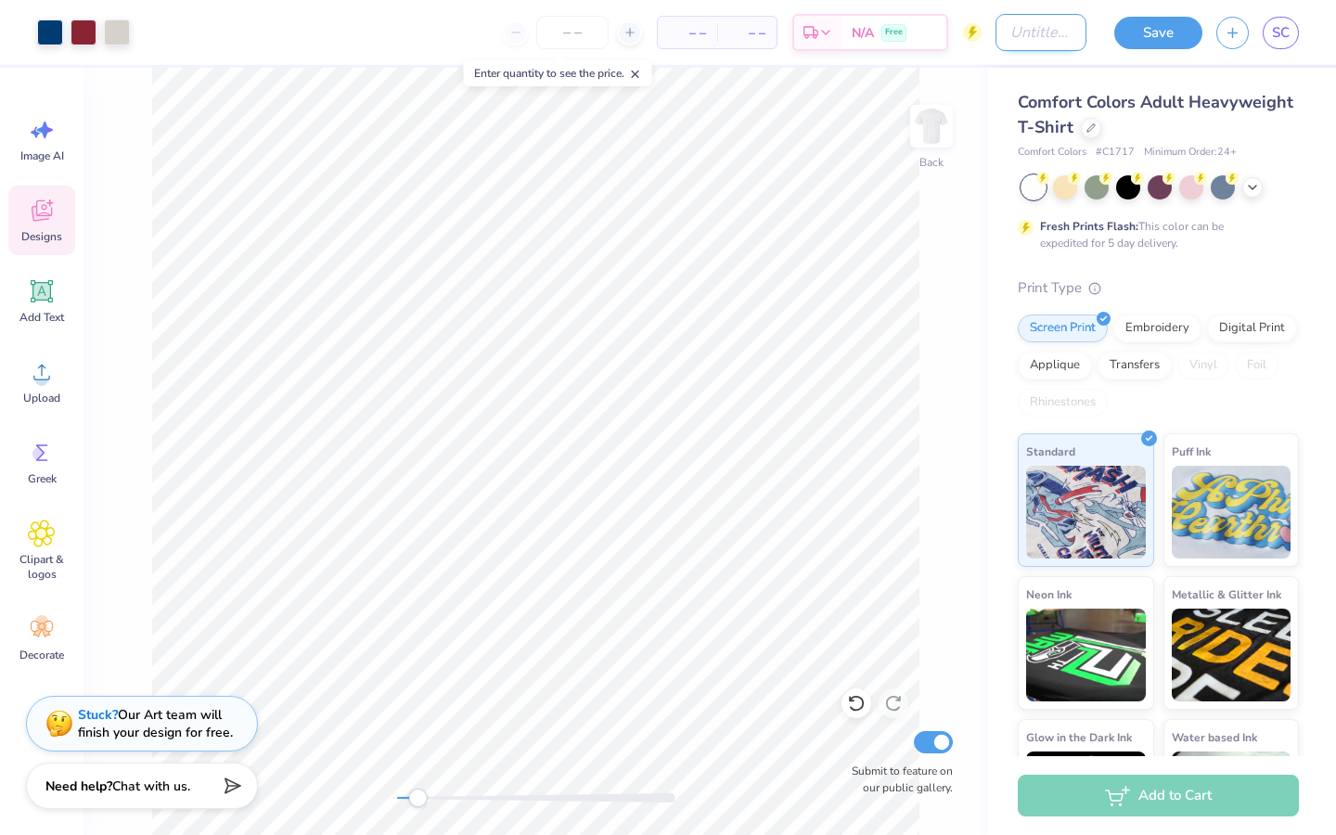
click at [1047, 46] on input "Design Title" at bounding box center [1040, 32] width 91 height 37
type input "fly delta open merch"
click at [1151, 37] on button "Save" at bounding box center [1158, 30] width 88 height 32
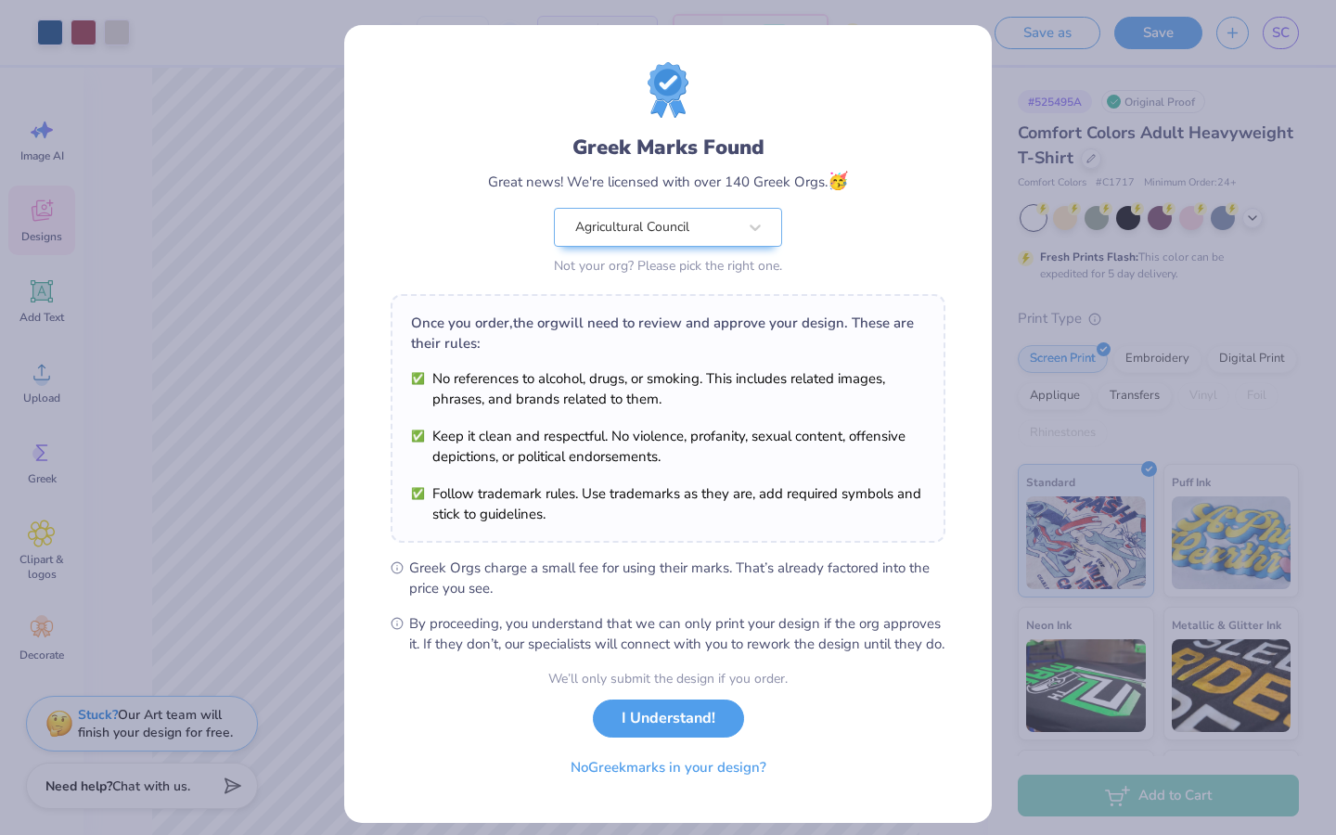
click at [981, 157] on div "Greek Marks Found Great news! We're licensed with over 140 Greek Orgs. 🥳 Agricu…" at bounding box center [667, 424] width 647 height 798
click at [719, 727] on button "I Understand!" at bounding box center [668, 714] width 151 height 38
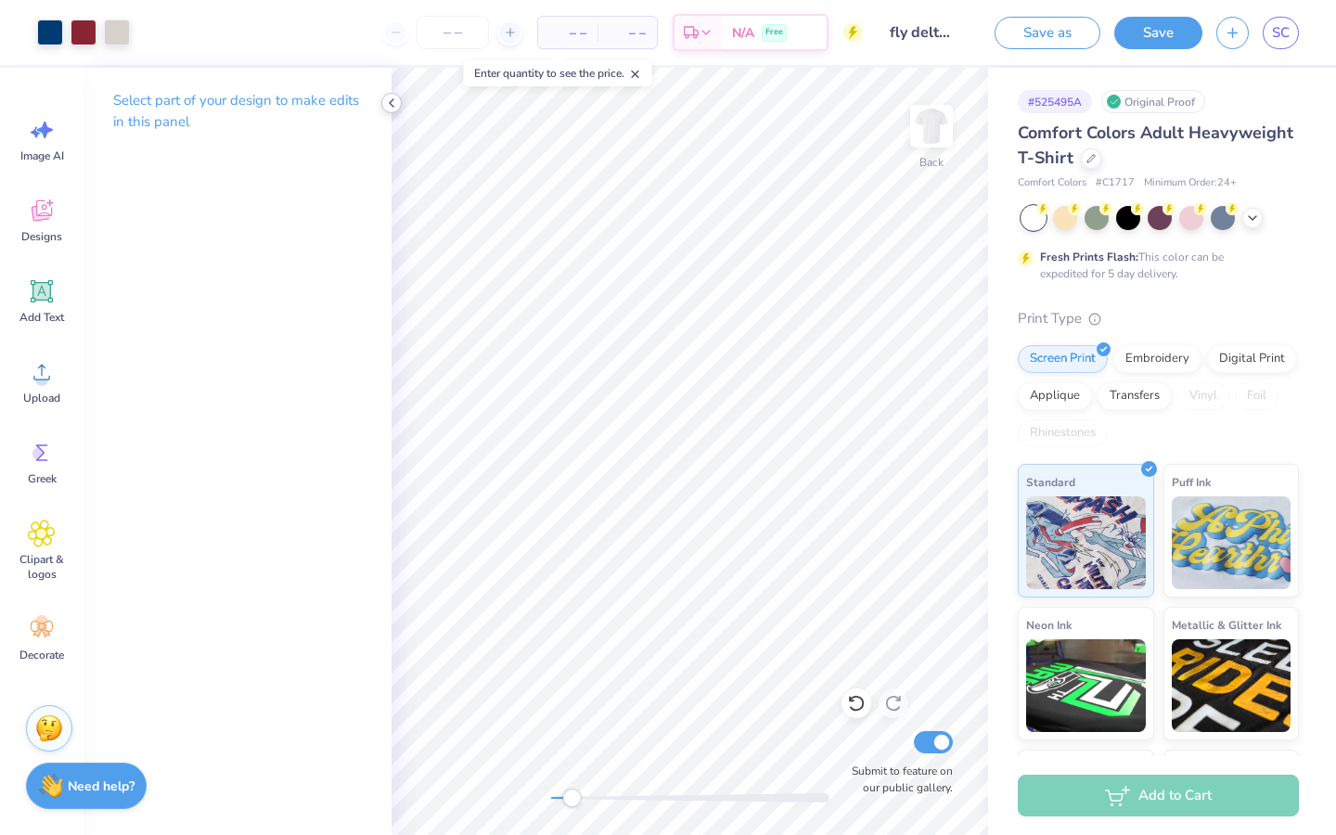
click at [395, 95] on div at bounding box center [391, 103] width 20 height 20
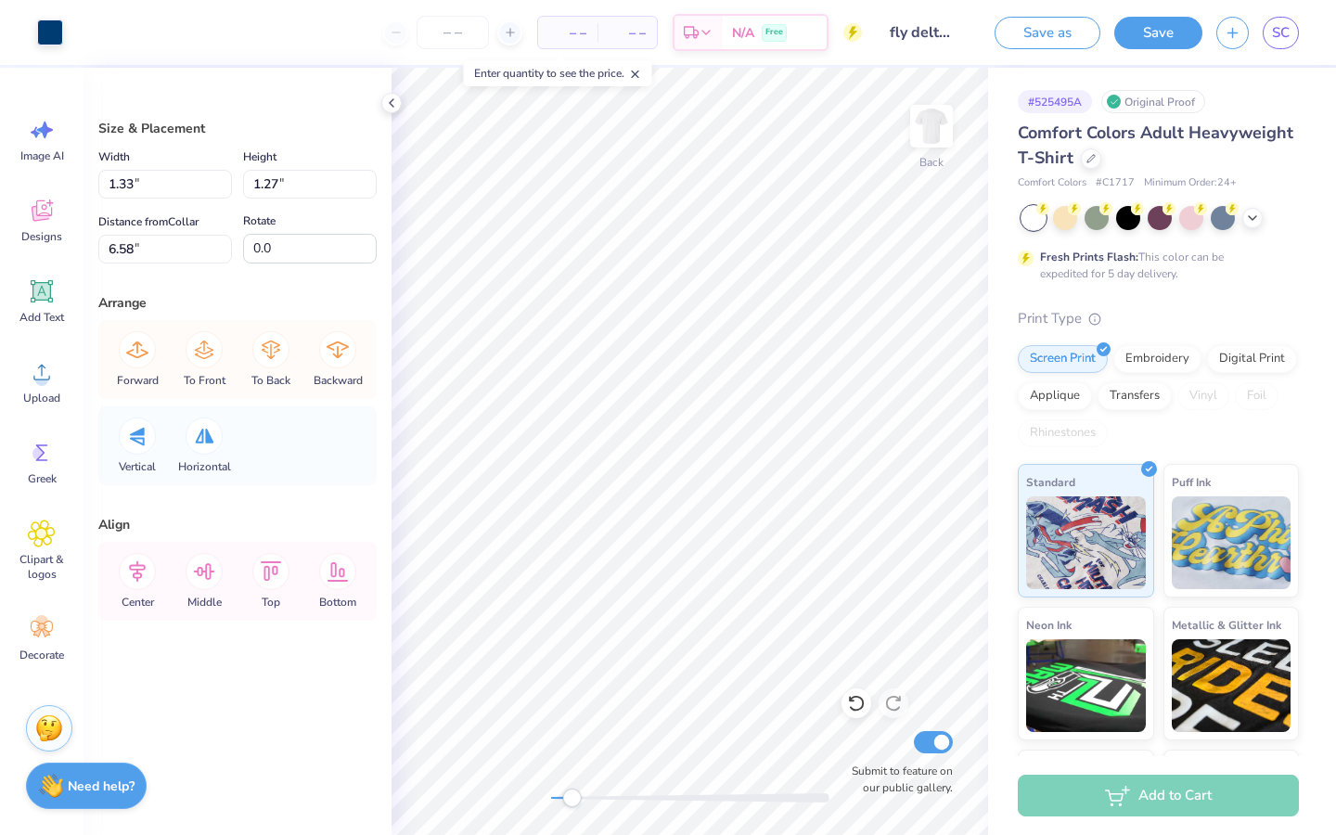
type input "1.33"
type input "1.27"
type input "6.58"
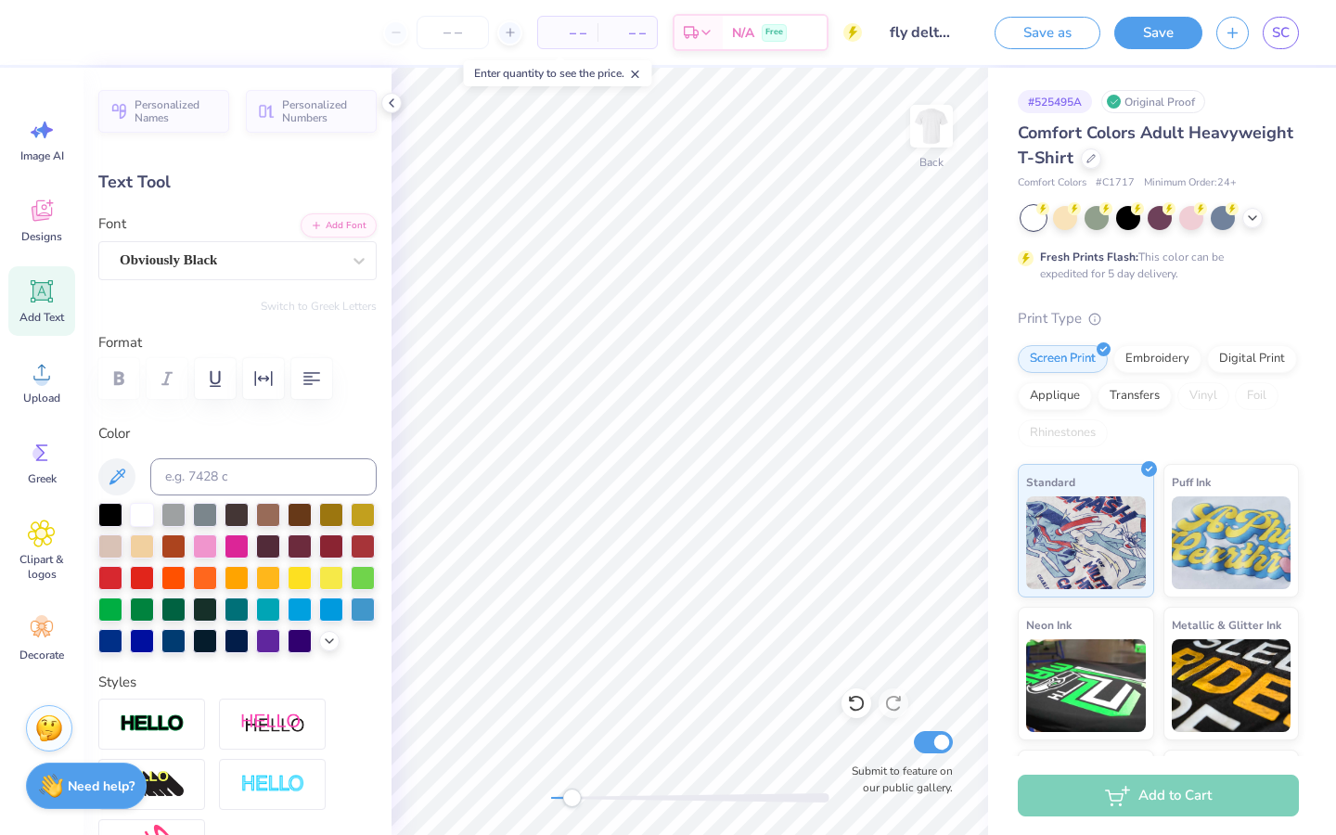
scroll to position [0, 1]
click at [263, 391] on button "button" at bounding box center [263, 378] width 41 height 41
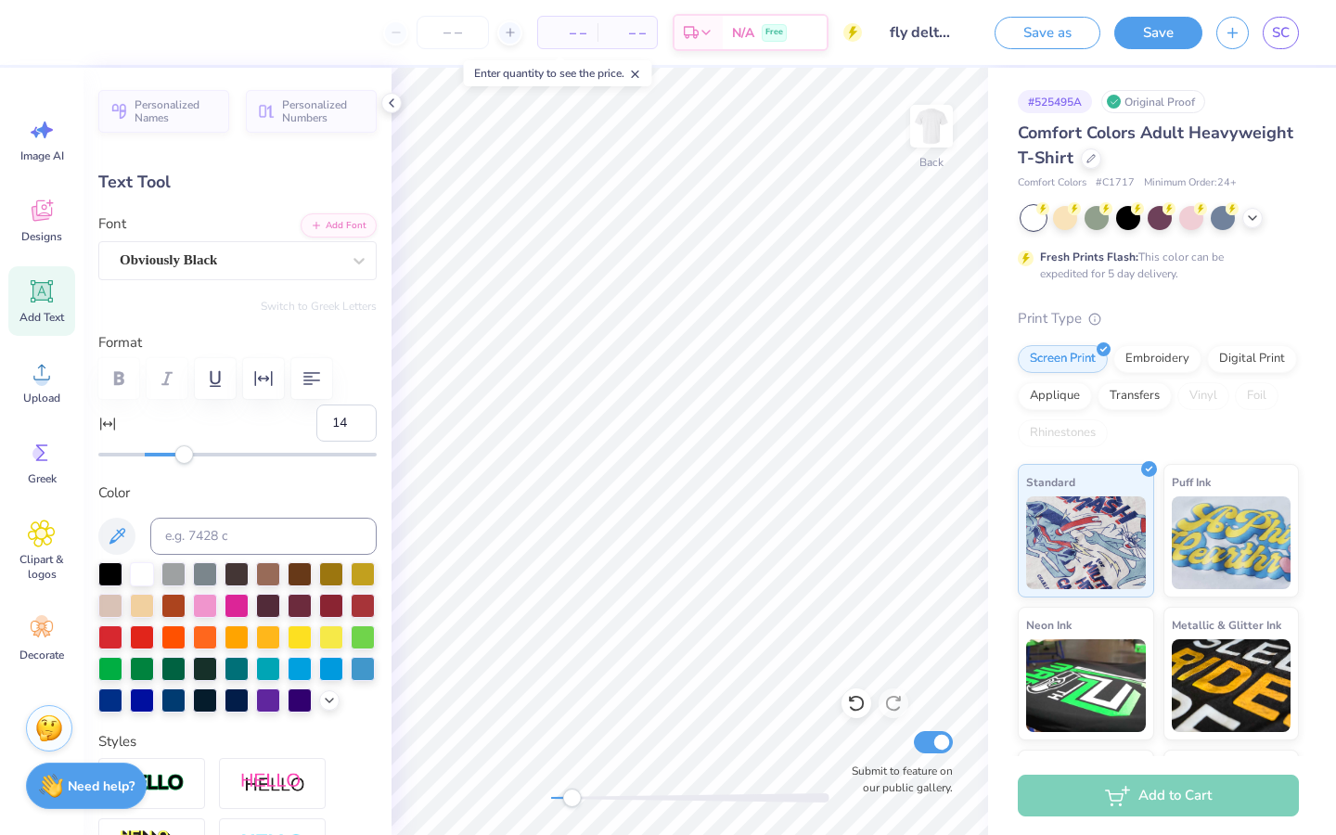
type input "13"
drag, startPoint x: 145, startPoint y: 456, endPoint x: 175, endPoint y: 472, distance: 34.4
click at [175, 472] on div "Personalized Names Personalized Numbers Text Tool Add Font Font Obviously Black…" at bounding box center [237, 451] width 308 height 767
type input "2"
drag, startPoint x: 172, startPoint y: 456, endPoint x: 149, endPoint y: 455, distance: 22.3
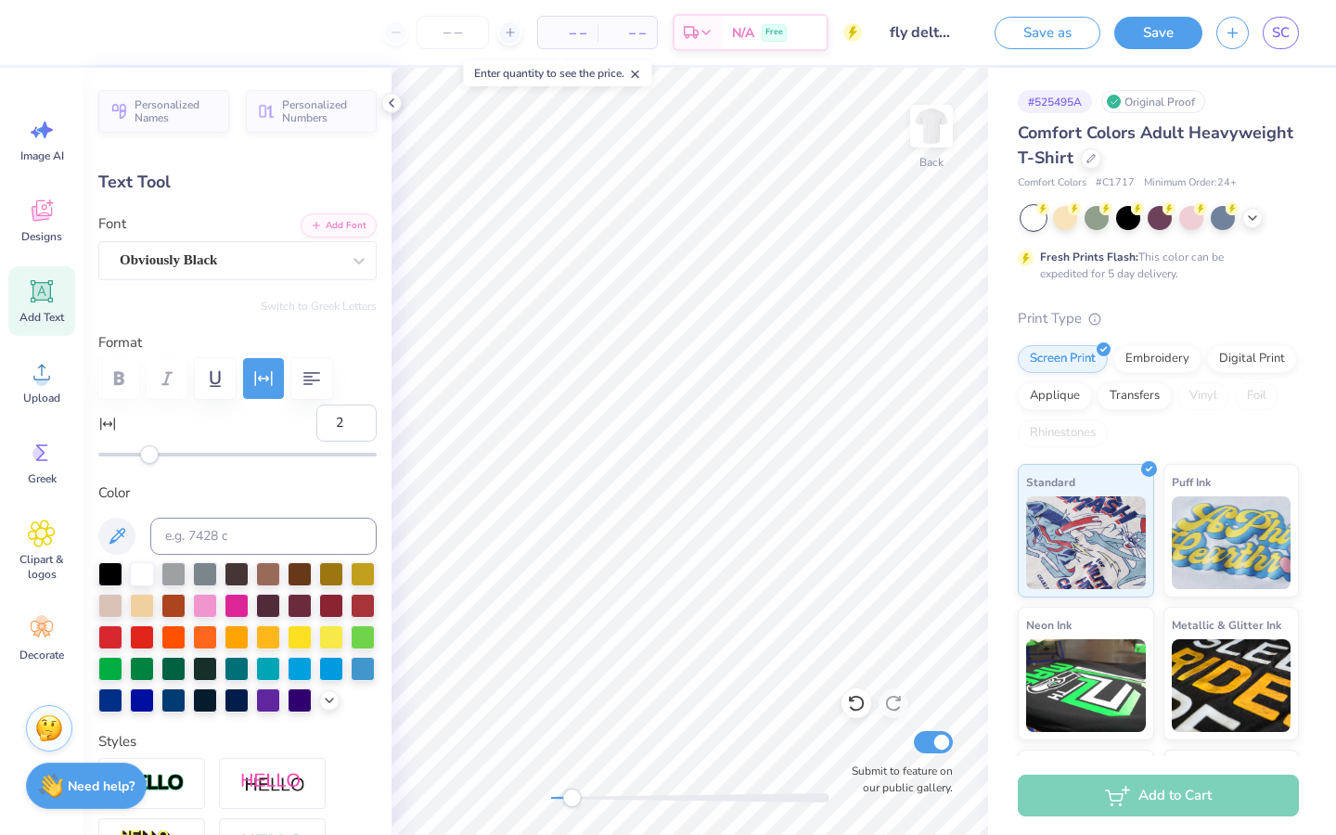
click at [149, 455] on div "Accessibility label" at bounding box center [149, 454] width 19 height 19
type input "-4"
drag, startPoint x: 151, startPoint y: 455, endPoint x: 136, endPoint y: 455, distance: 14.8
click at [136, 455] on div "Accessibility label" at bounding box center [138, 454] width 19 height 19
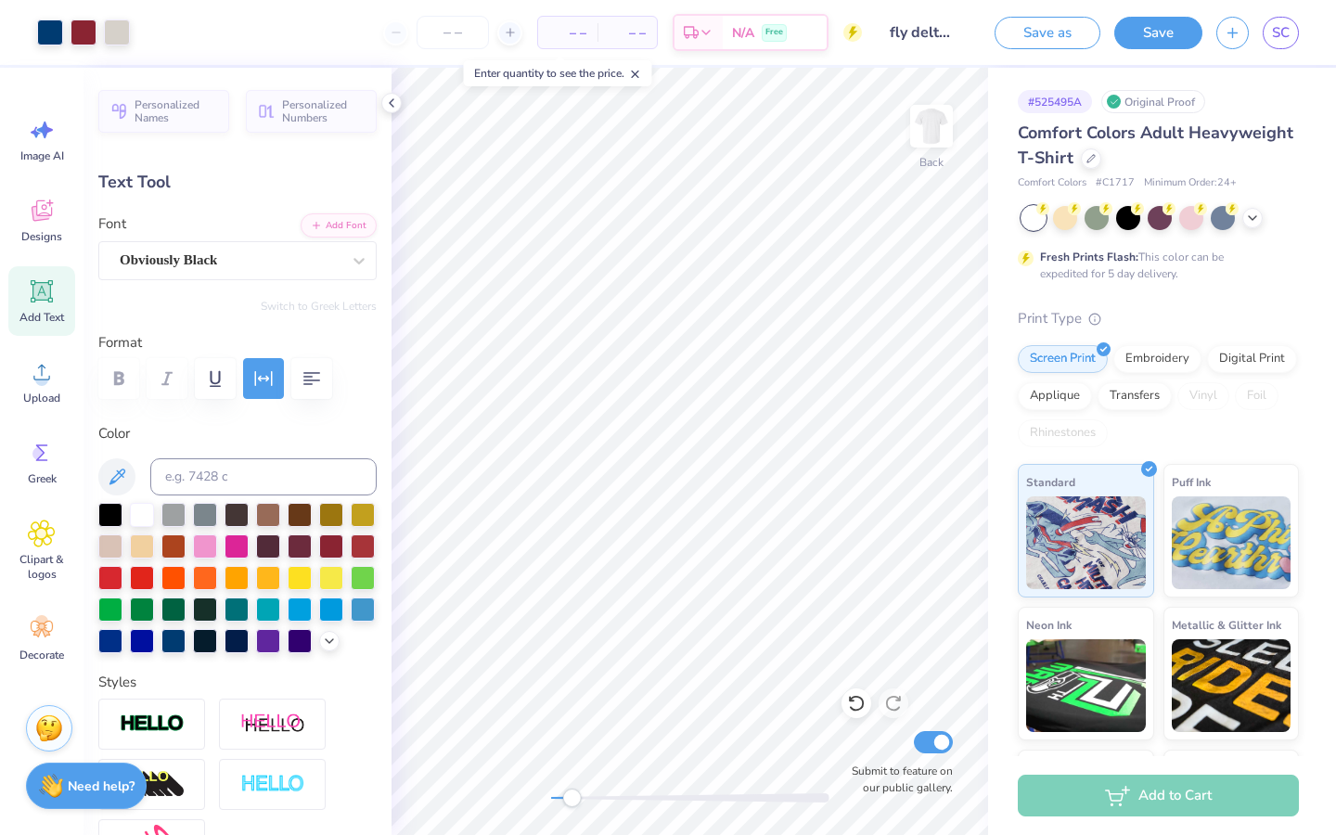
type input "4.06"
type input "0.60"
type input "6.04"
drag, startPoint x: 570, startPoint y: 801, endPoint x: 708, endPoint y: 802, distance: 137.3
click at [708, 802] on div "Accessibility label" at bounding box center [708, 797] width 19 height 19
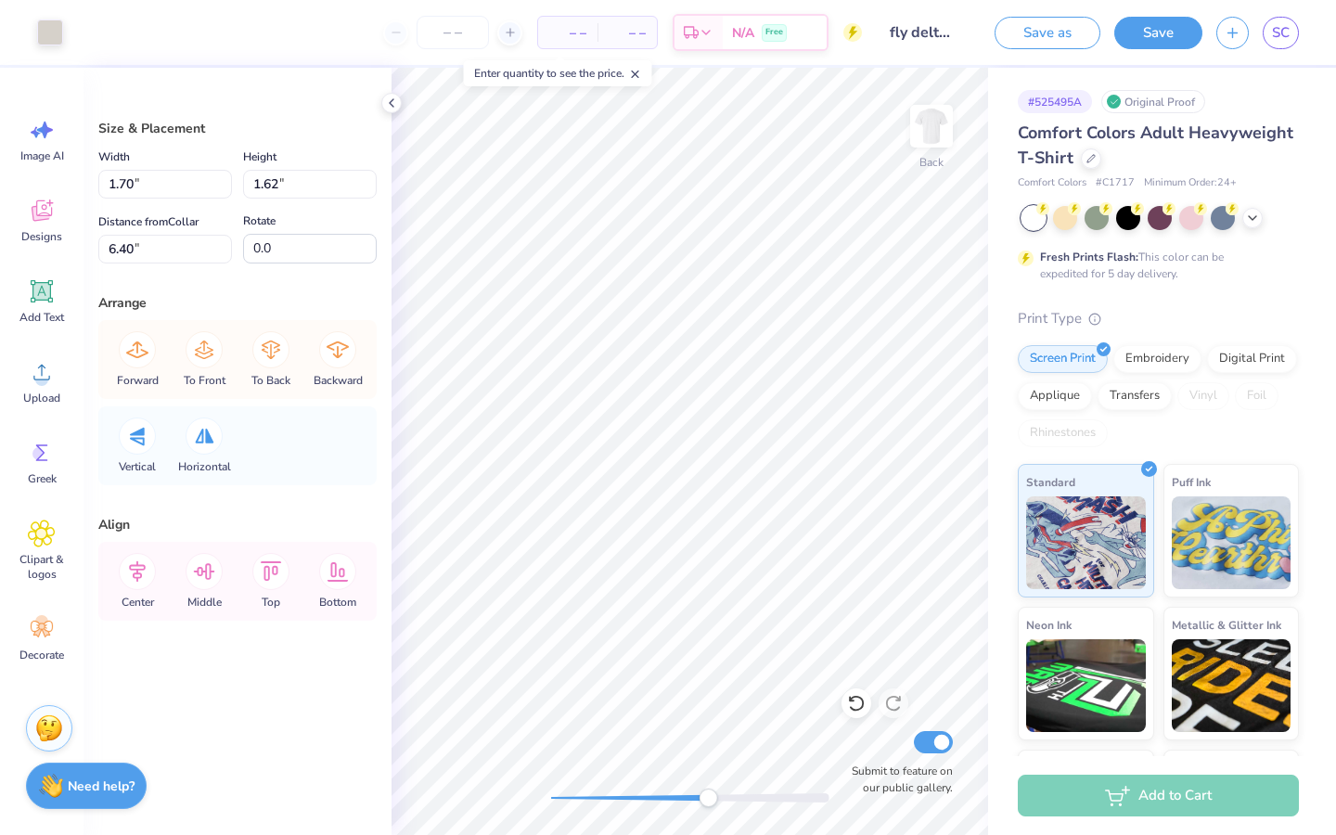
type input "1.70"
type input "1.62"
type input "6.40"
type input "1.34"
type input "1.28"
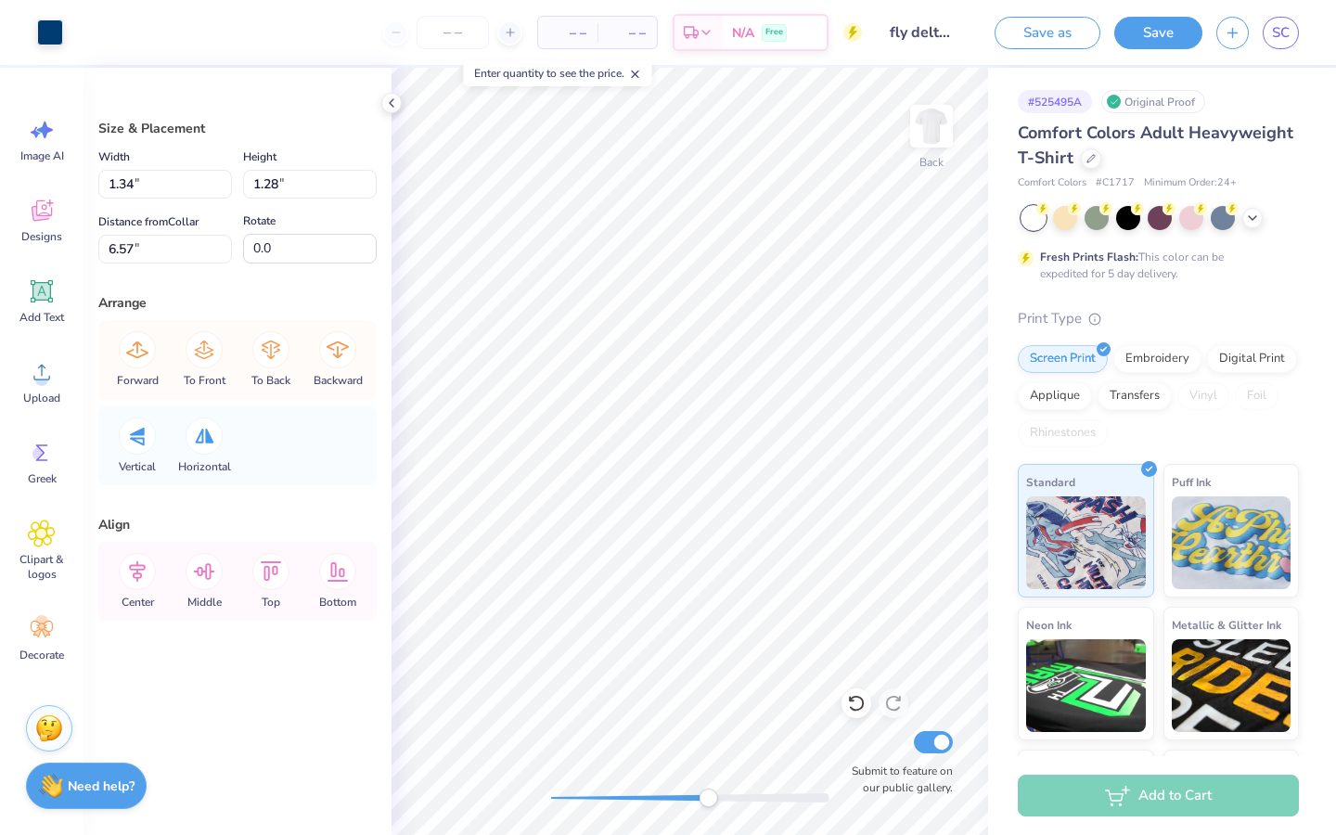
type input "6.57"
type input "1.70"
type input "1.62"
type input "6.40"
type input "1.71"
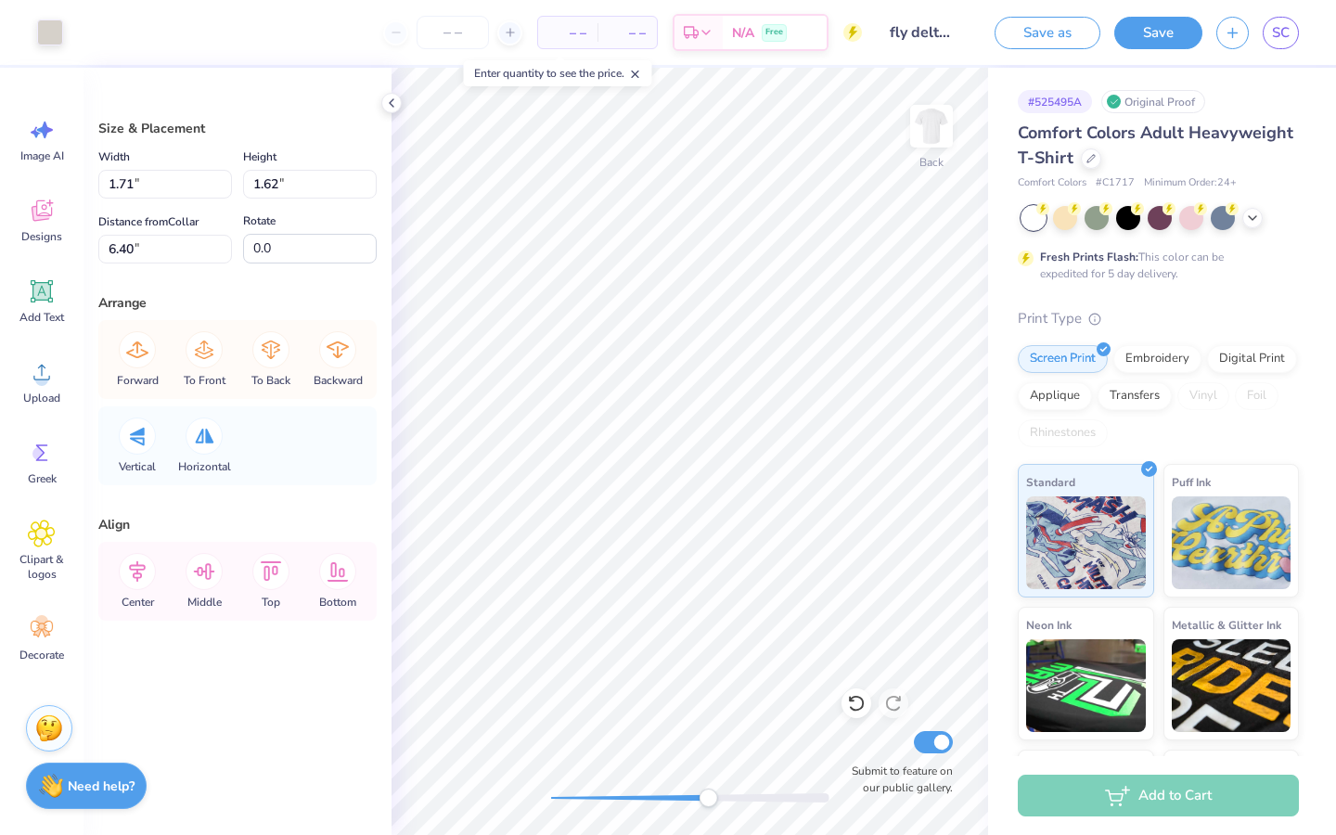
type input "1.63"
type input "1.71"
type input "1.63"
type input "6.40"
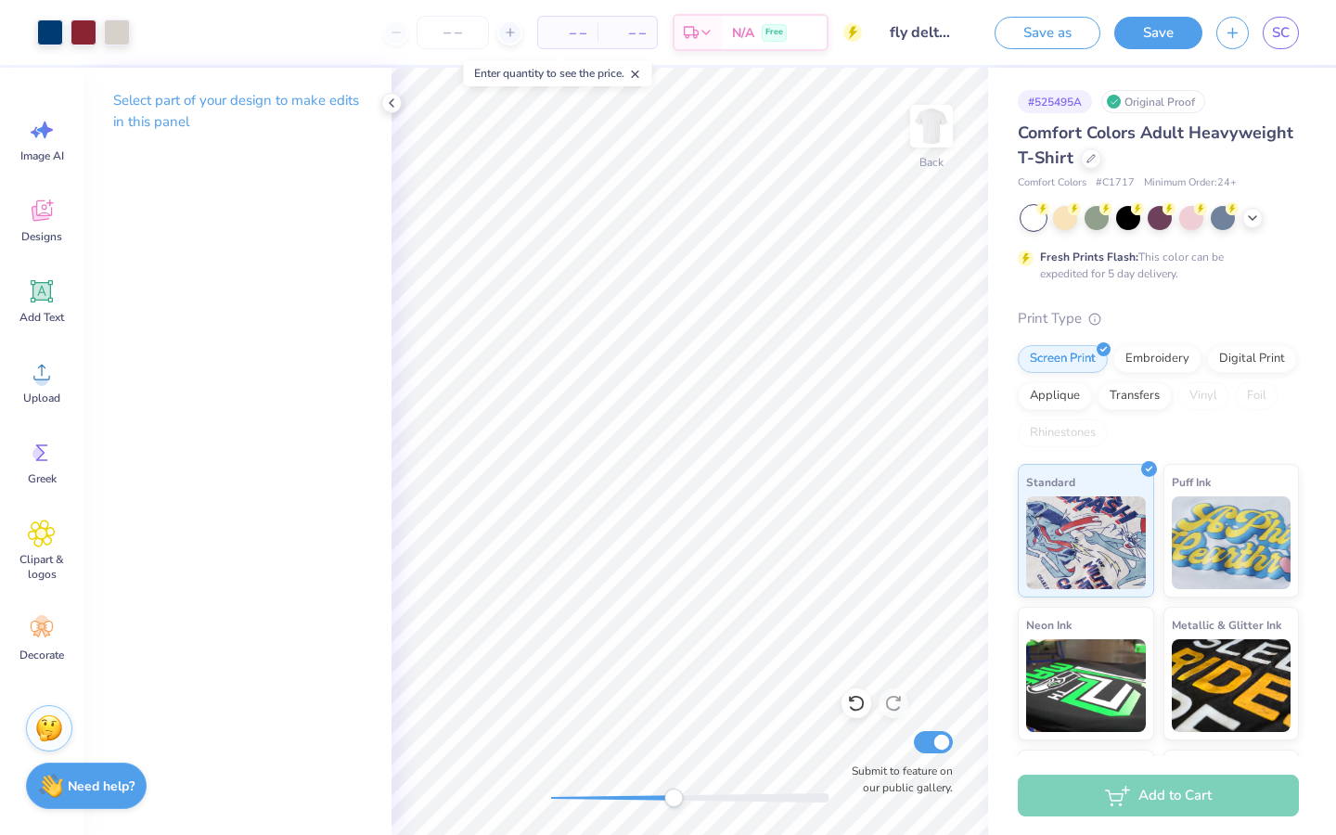
drag, startPoint x: 710, startPoint y: 801, endPoint x: 673, endPoint y: 802, distance: 36.2
click at [673, 802] on div "Accessibility label" at bounding box center [673, 797] width 19 height 19
click at [808, 731] on div "Back Submit to feature on our public gallery." at bounding box center [689, 451] width 596 height 767
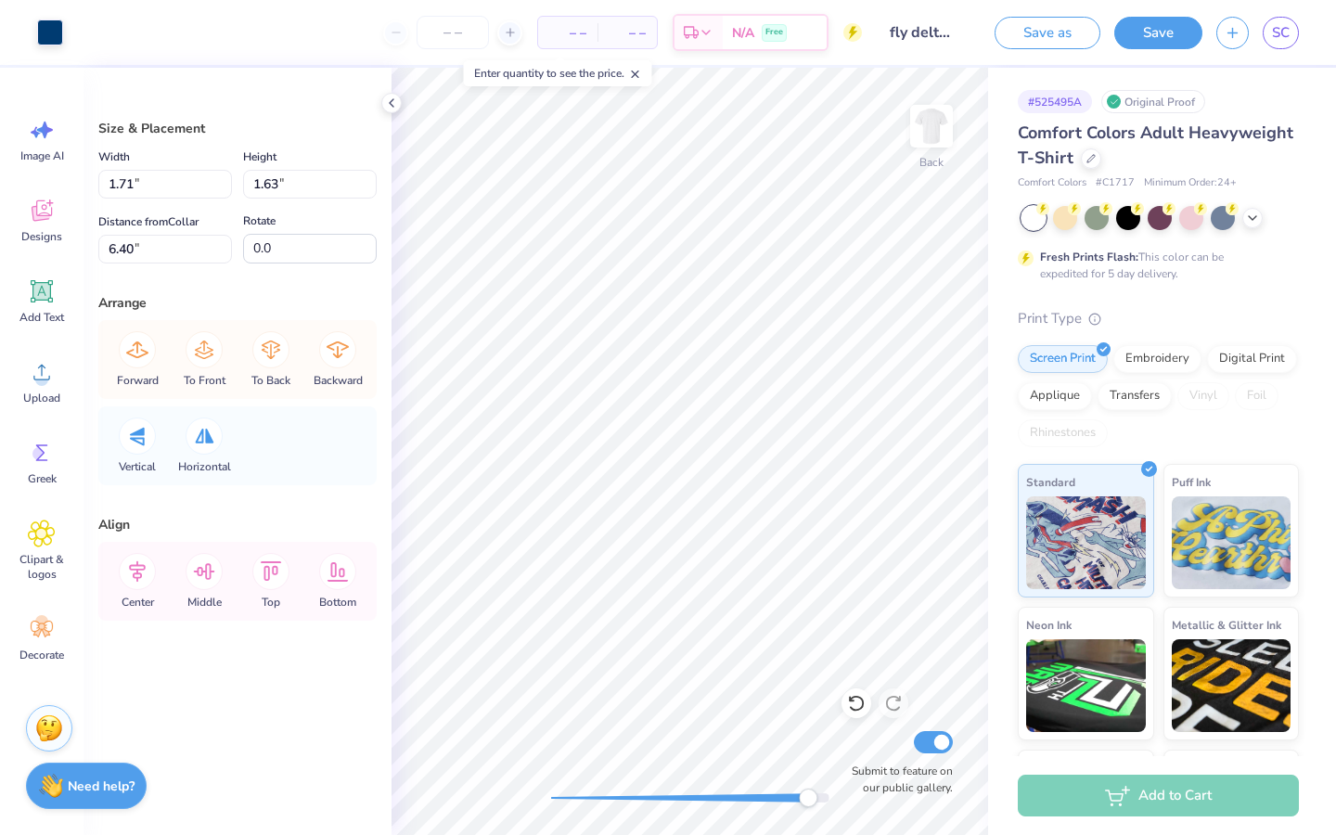
type input "1.34"
type input "1.28"
type input "6.57"
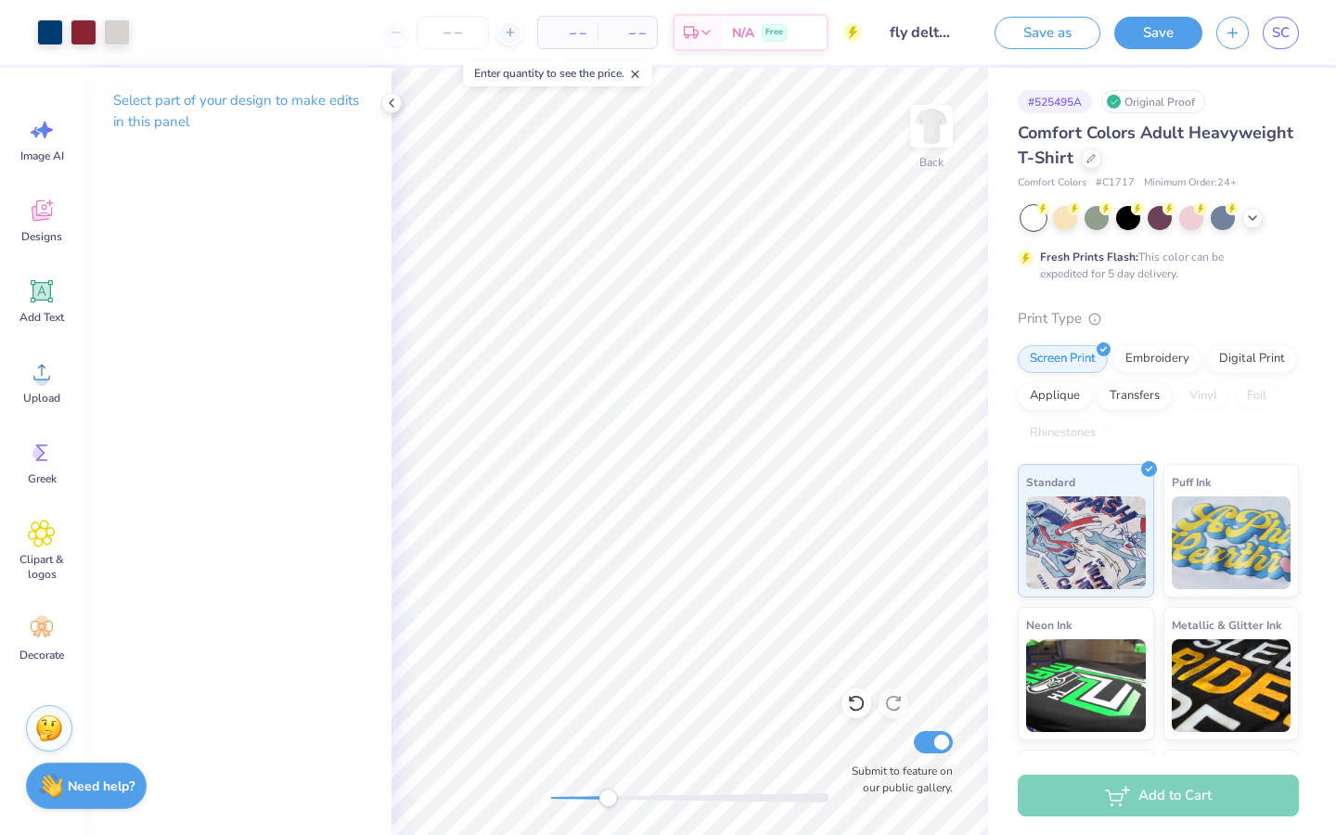
drag, startPoint x: 807, startPoint y: 800, endPoint x: 608, endPoint y: 789, distance: 199.7
click at [608, 789] on div "Accessibility label" at bounding box center [607, 797] width 19 height 19
click at [1057, 43] on button "Save as" at bounding box center [1047, 30] width 106 height 32
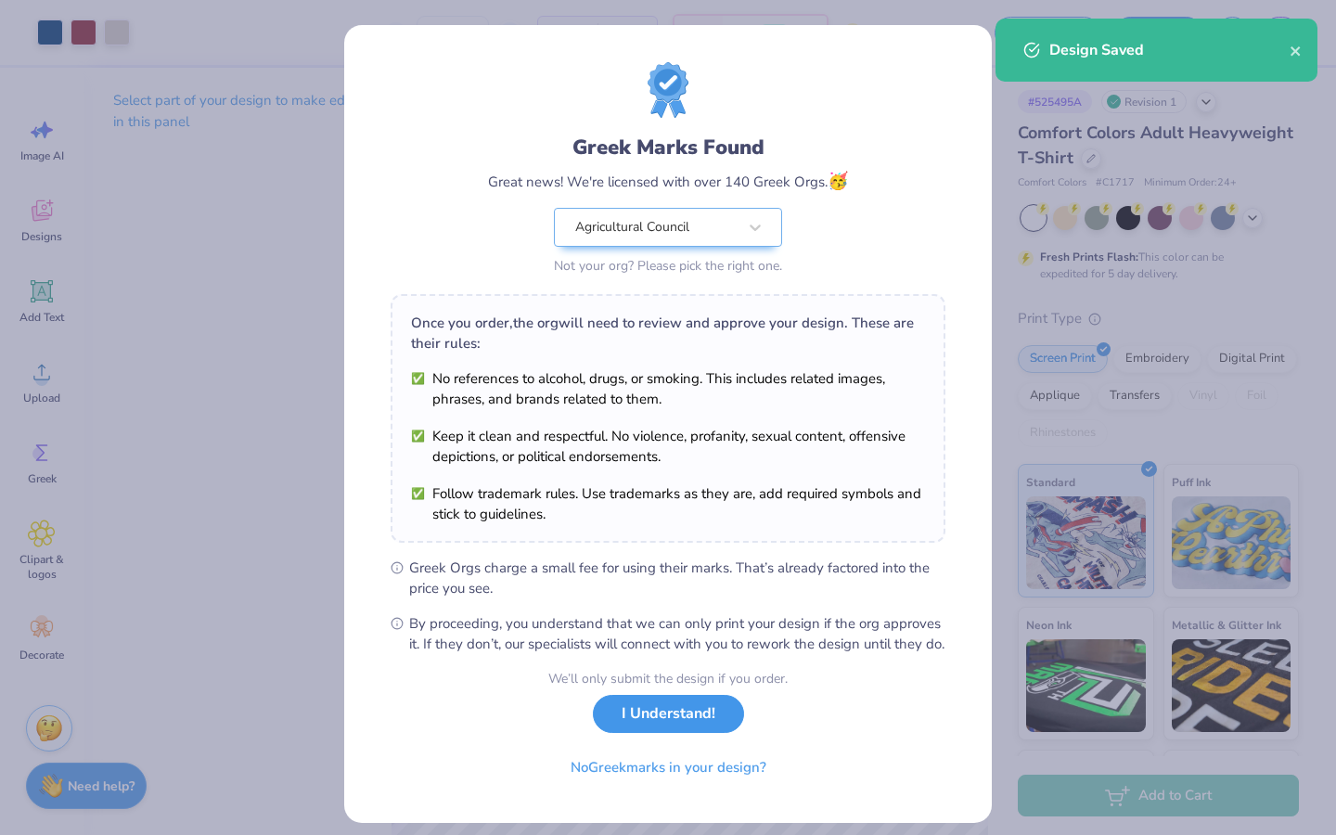
click at [677, 733] on button "I Understand!" at bounding box center [668, 714] width 151 height 38
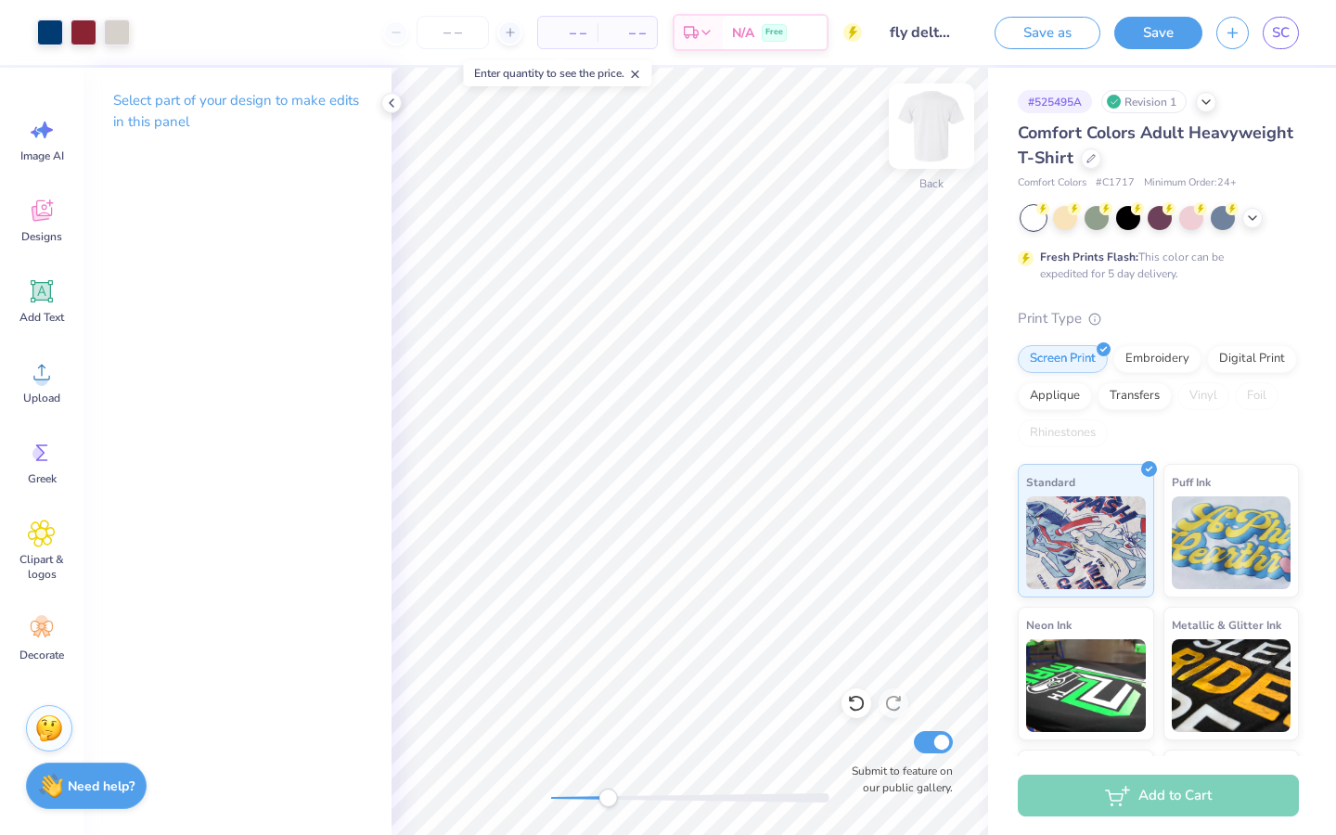
click at [930, 134] on img at bounding box center [931, 126] width 74 height 74
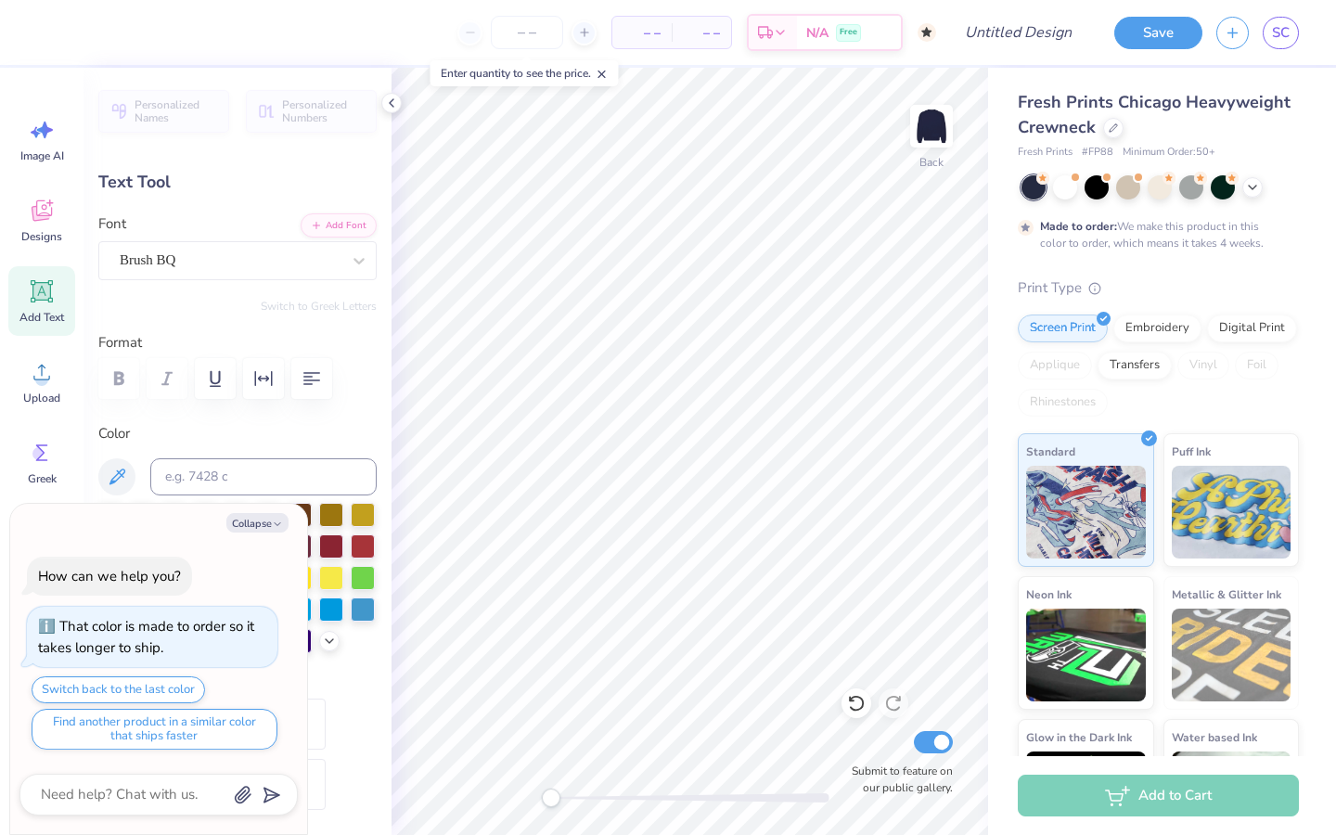
type textarea "x"
type textarea "D beta phi"
type textarea "x"
type textarea "De beta phi"
type textarea "x"
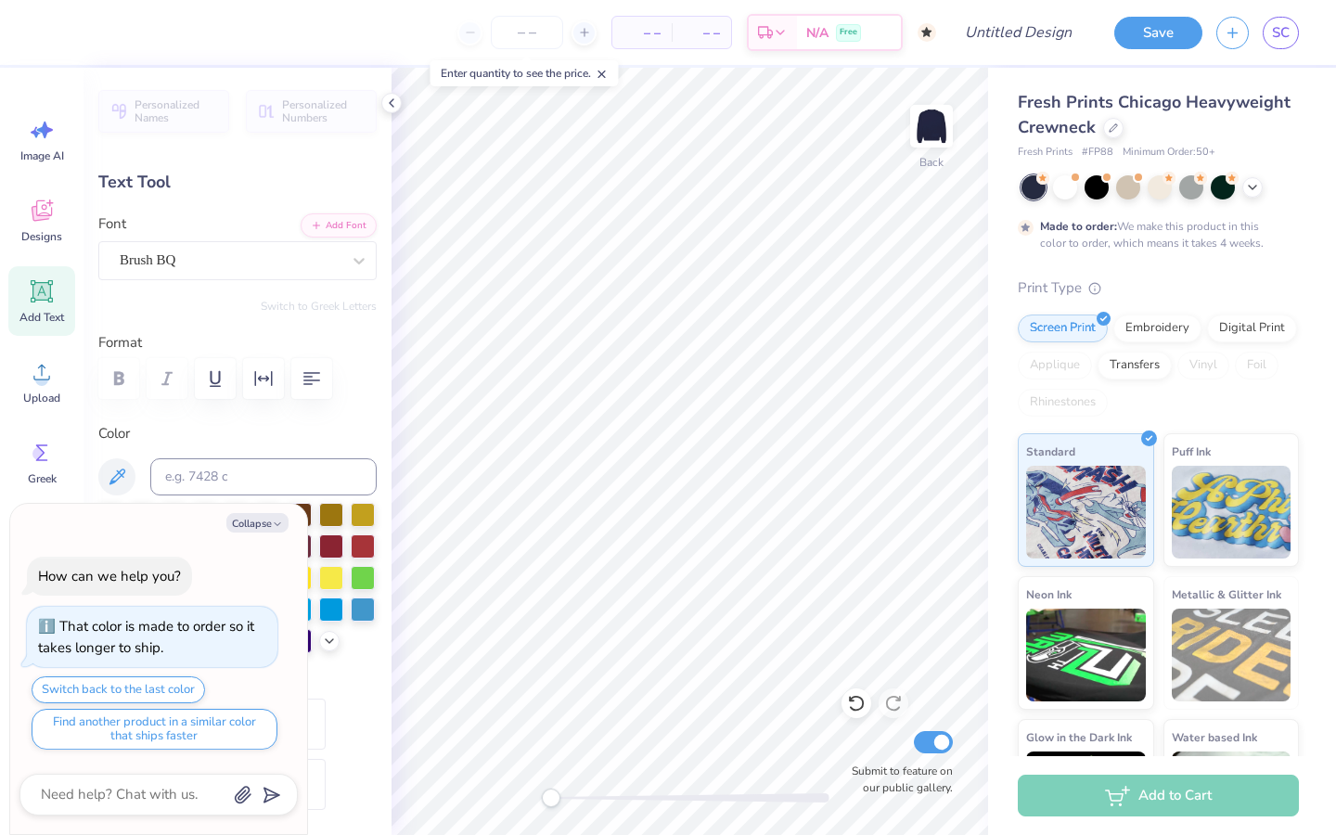
type textarea "Del beta phi"
type textarea "x"
type textarea "Delt beta phi"
type textarea "x"
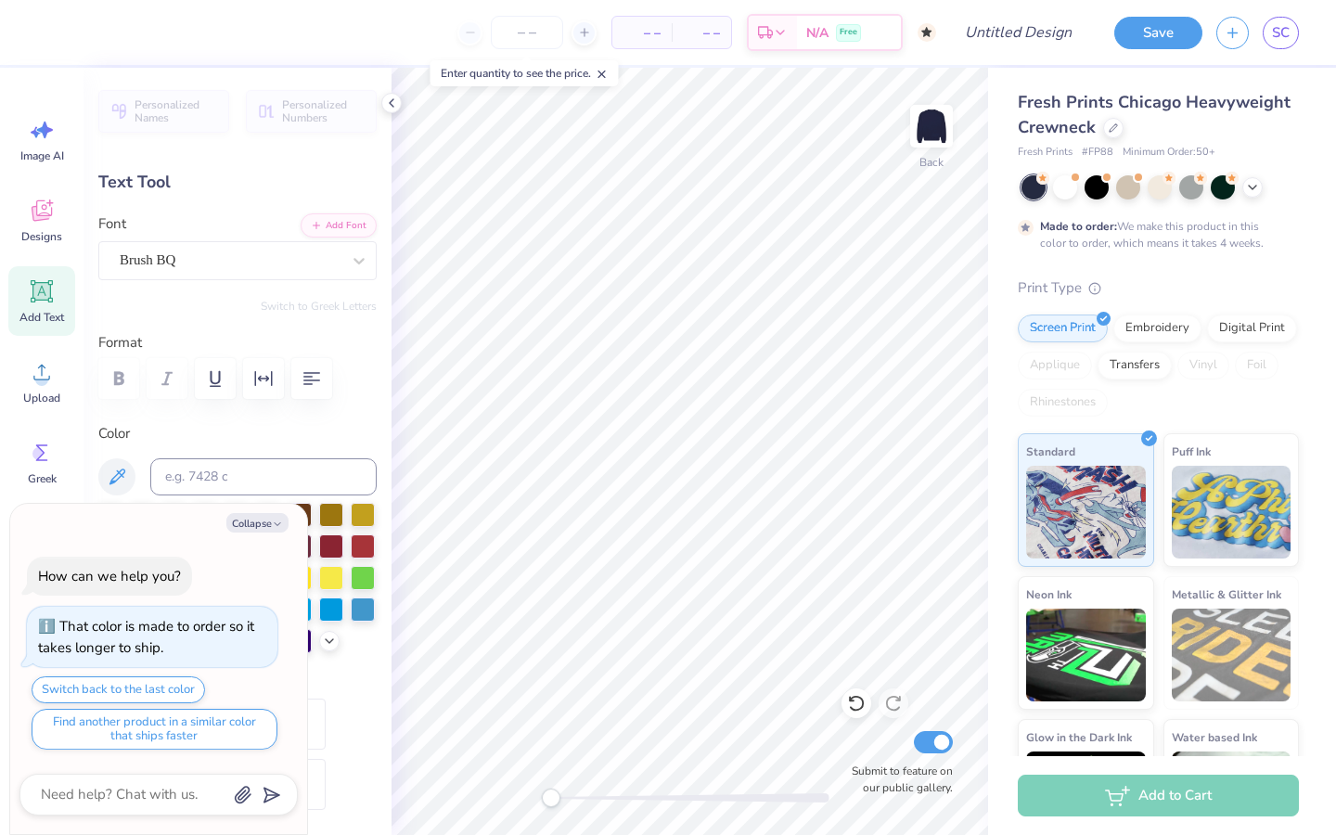
type textarea "Delta beta phi"
type textarea "x"
type textarea "Delta beta phi"
type textarea "x"
type textarea "Delta bet phi"
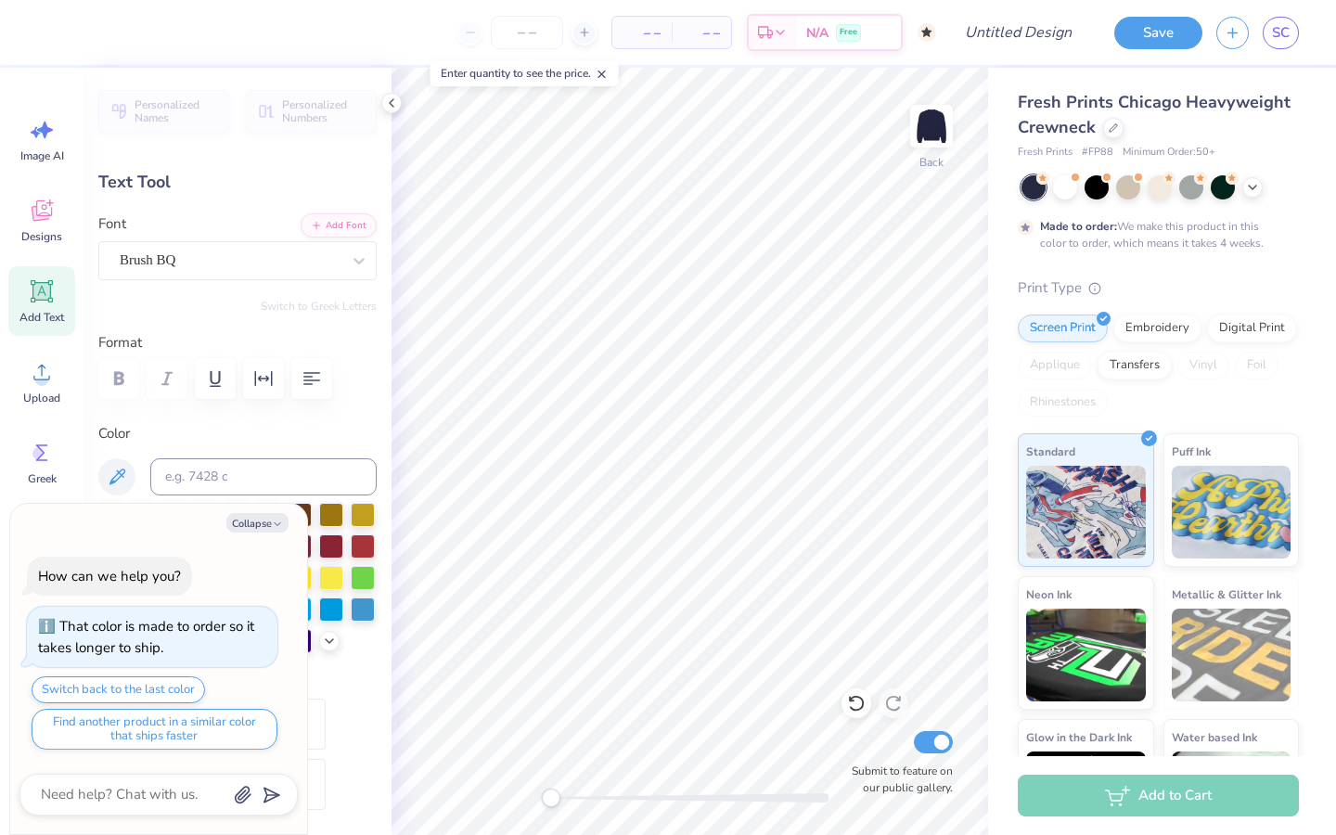
type textarea "x"
type textarea "Delta b phi"
type textarea "x"
type textarea "Delta phi"
type textarea "x"
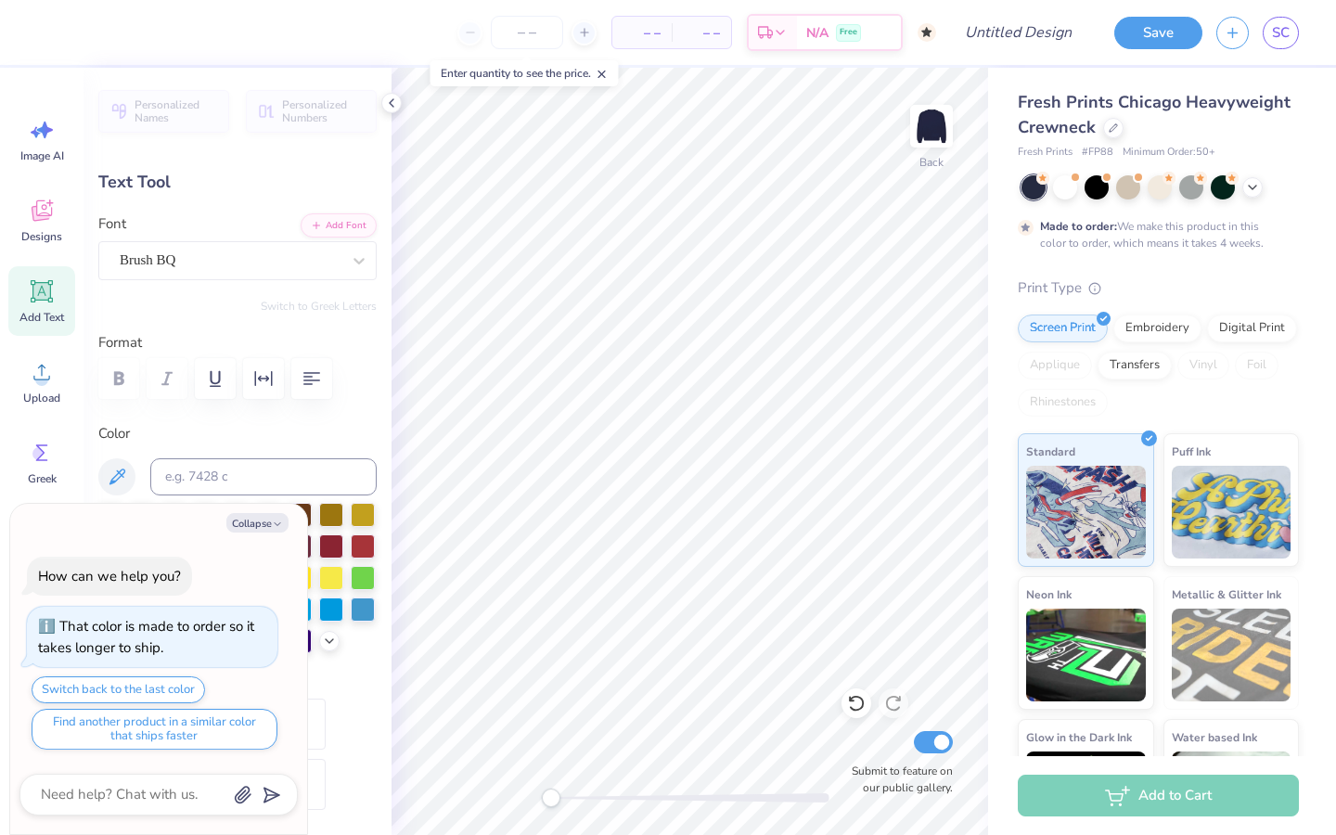
scroll to position [0, 2]
type textarea "Delta c phi"
type textarea "x"
type textarea "Delta phi"
type textarea "x"
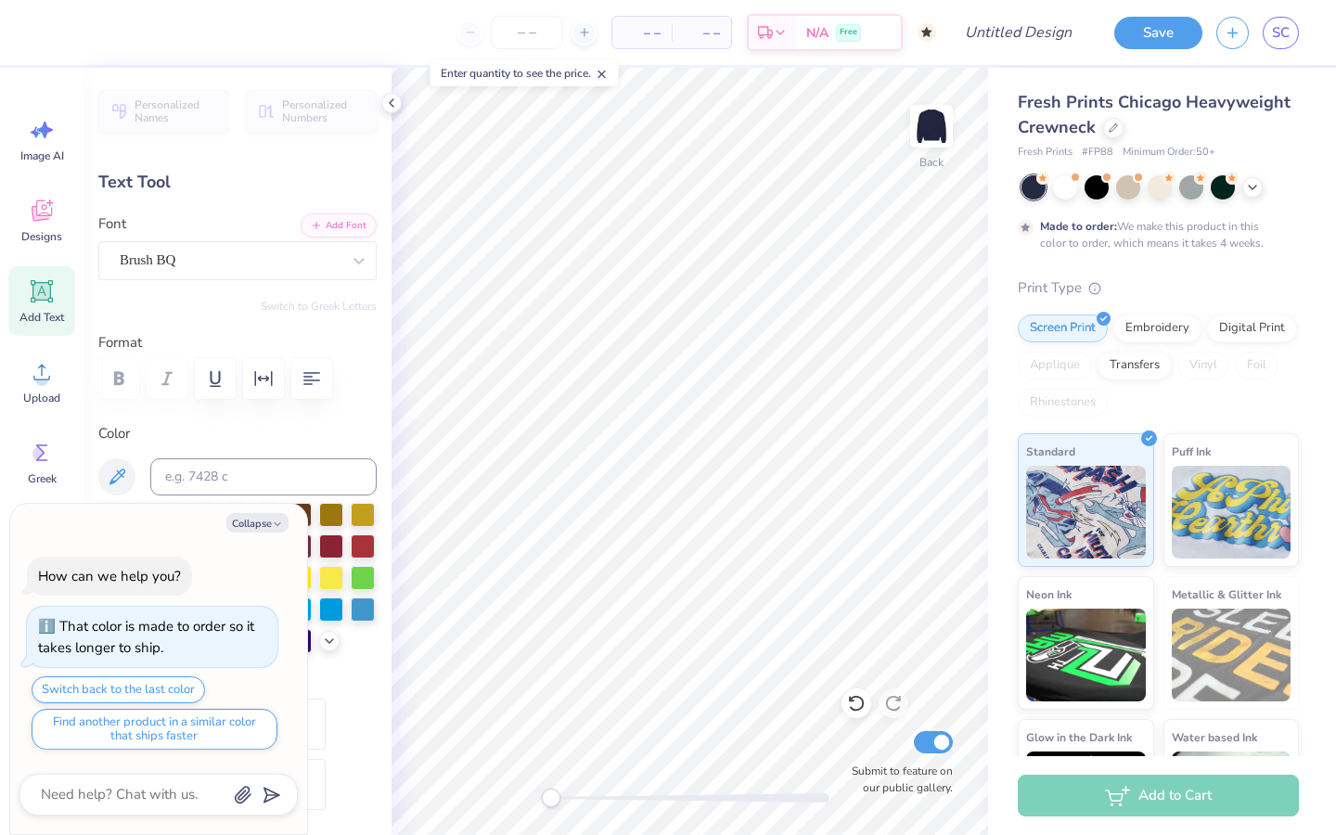
type textarea "Delta Ch phi"
type textarea "x"
type textarea "Delta Chi phi"
type textarea "x"
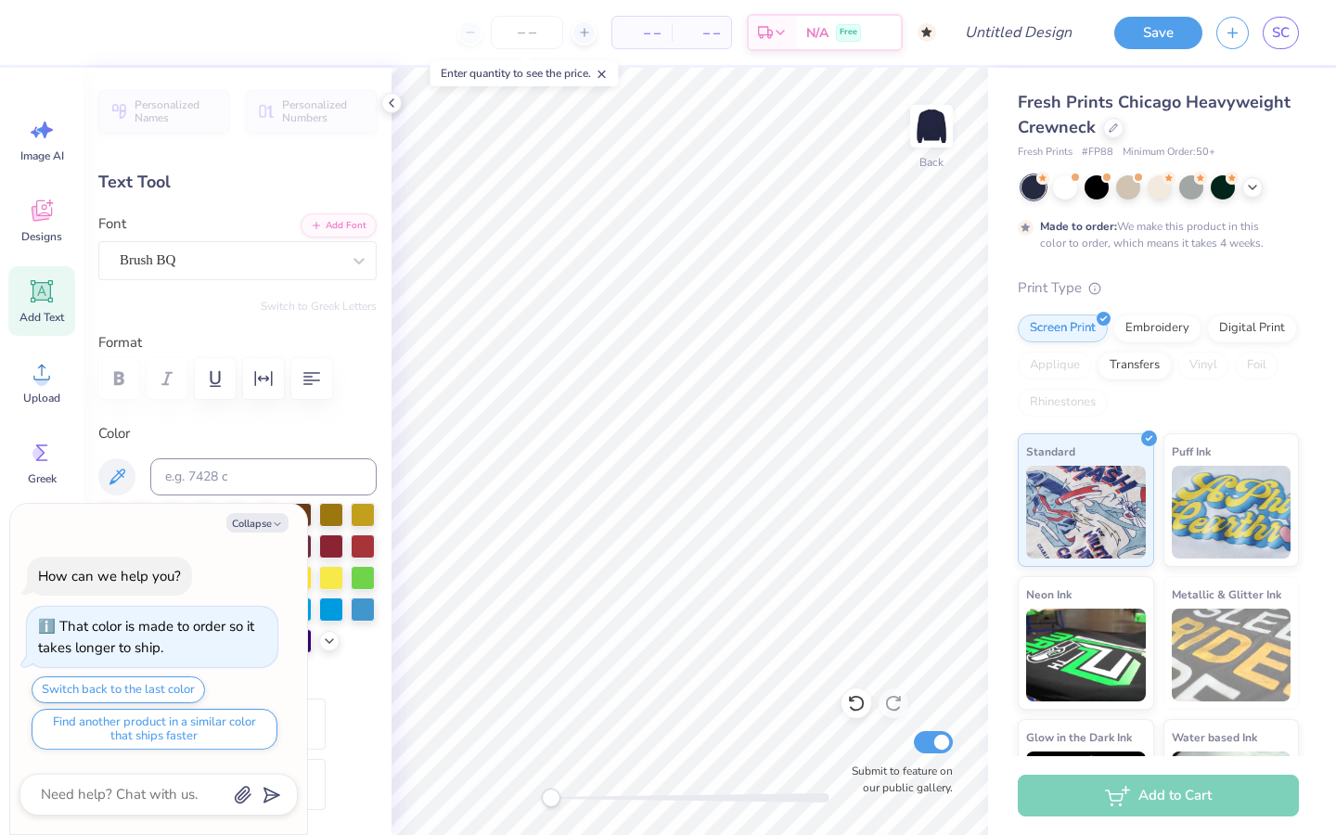
type textarea "Delta Chi phi"
type textarea "x"
type textarea "Delta hi phi"
type textarea "x"
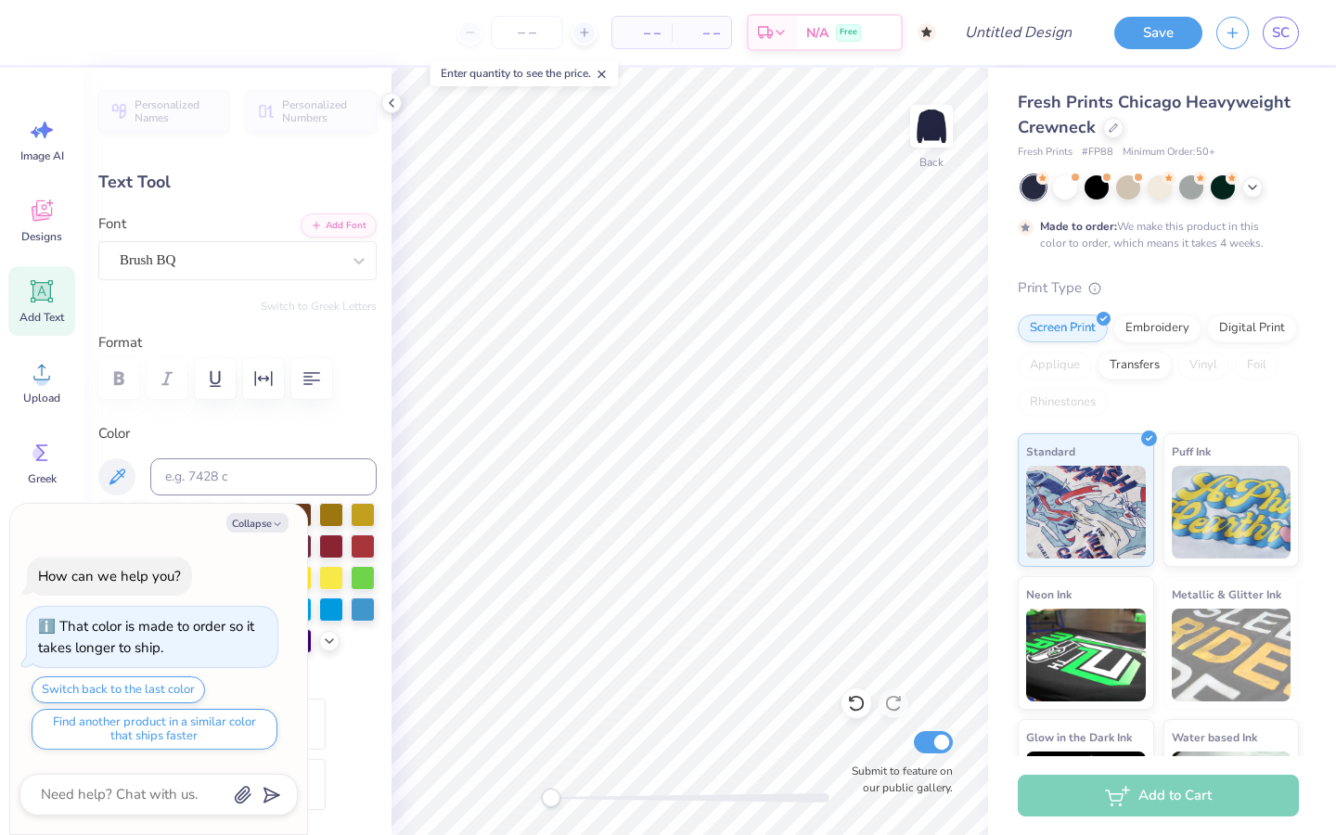
scroll to position [0, 3]
type textarea "Delta dhi phi"
type textarea "x"
type textarea "Delta hi phi"
type textarea "x"
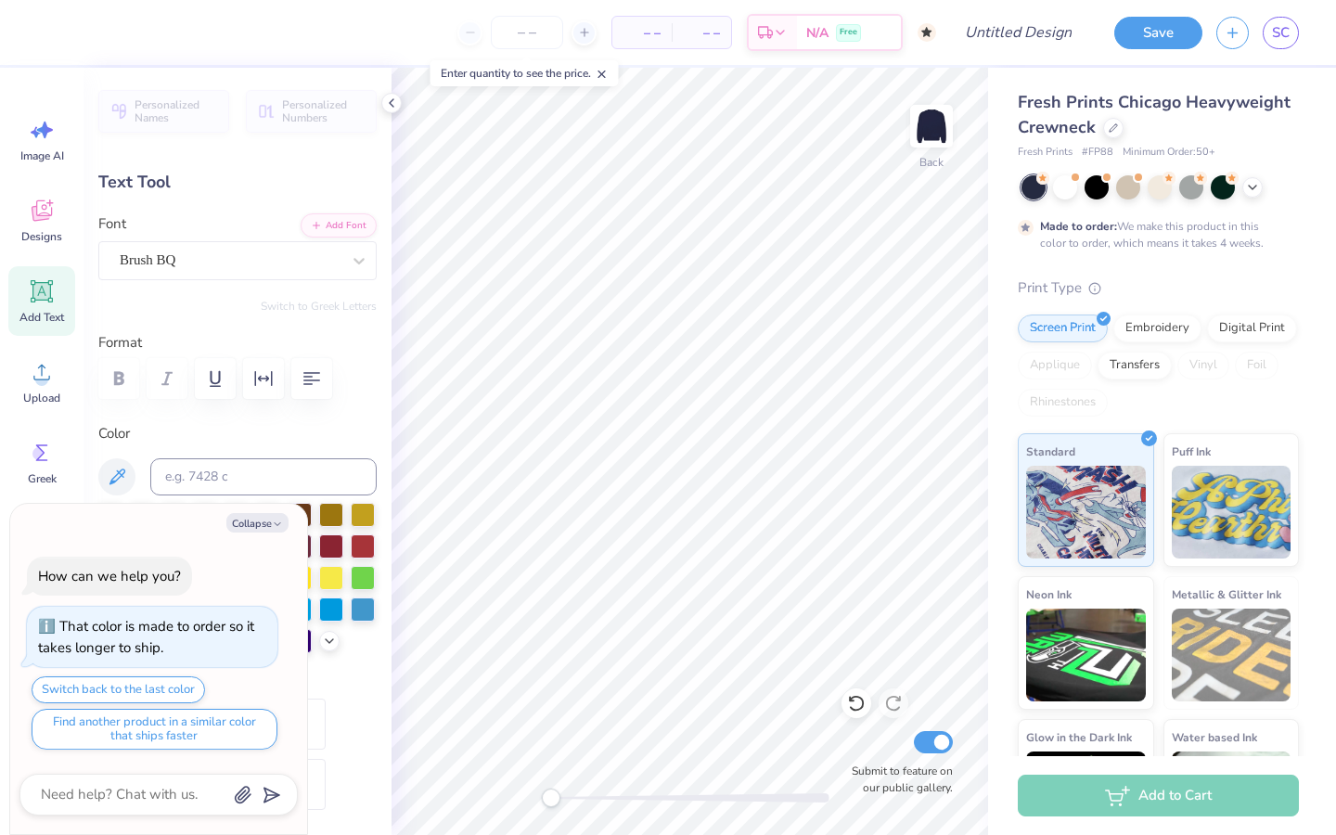
type textarea "Delta chi phi"
type textarea "x"
type textarea "Delta chi phi"
type textarea "x"
type textarea "[PERSON_NAME] phi"
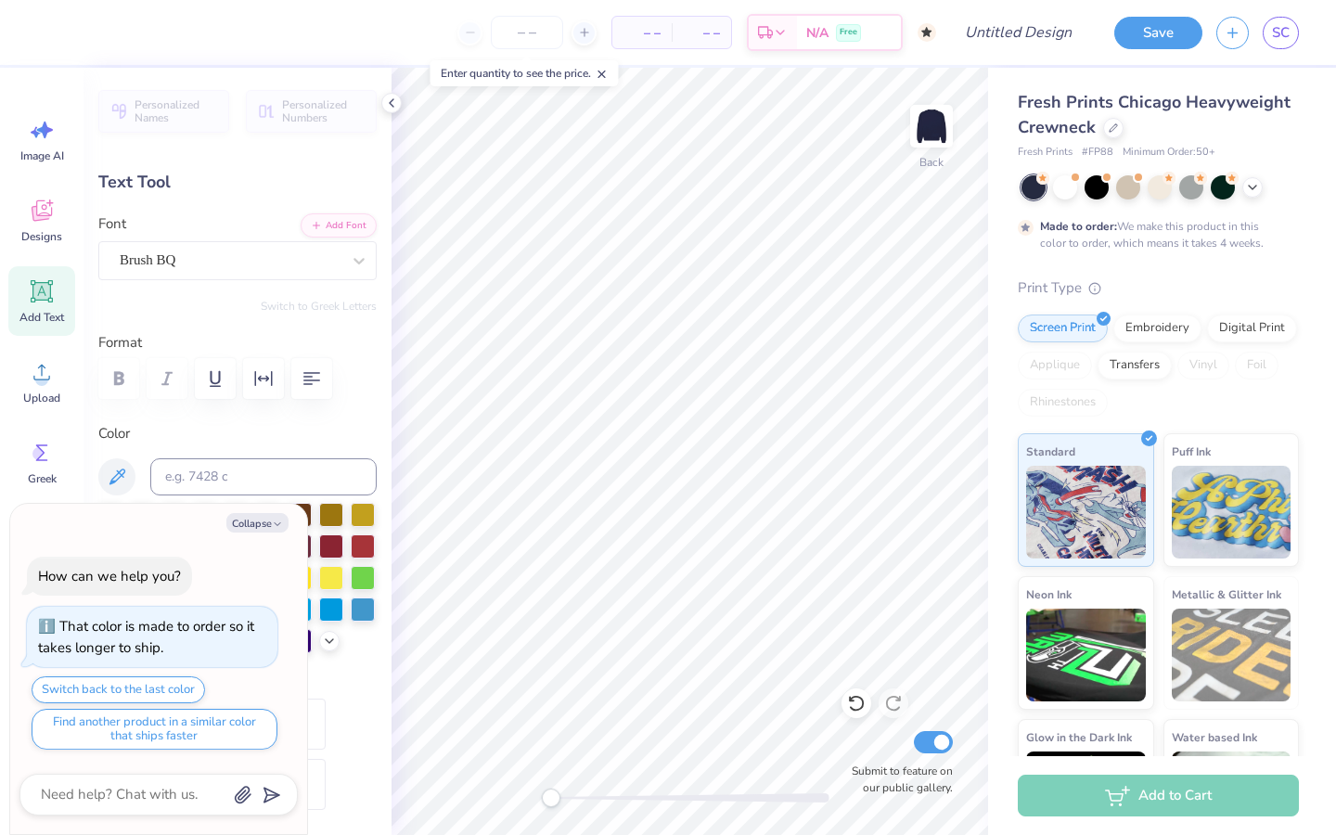
type textarea "x"
type textarea "delta chi phi"
type textarea "x"
type textarea "delta chi phi"
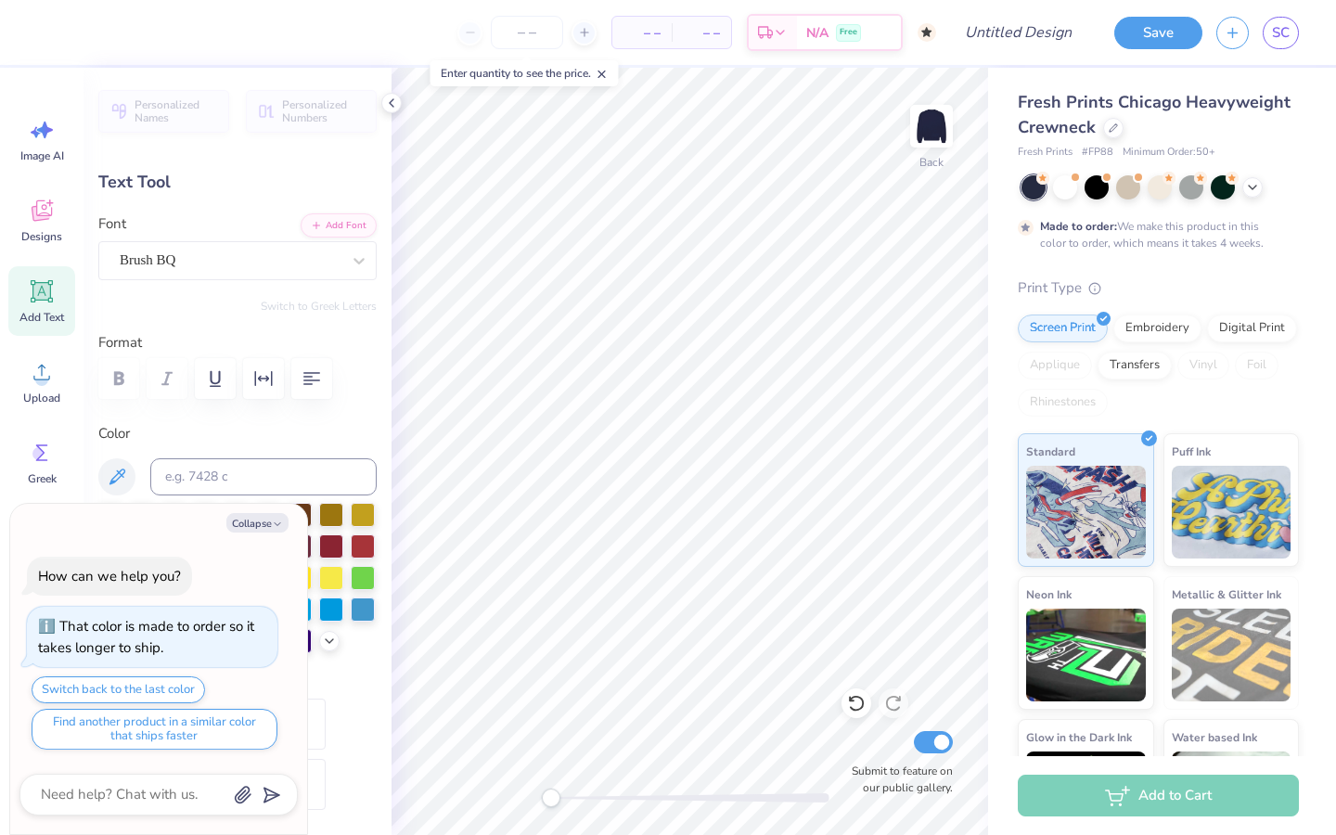
scroll to position [0, 3]
type textarea "x"
type textarea "delta chi ph"
type textarea "x"
type textarea "delta chi phth"
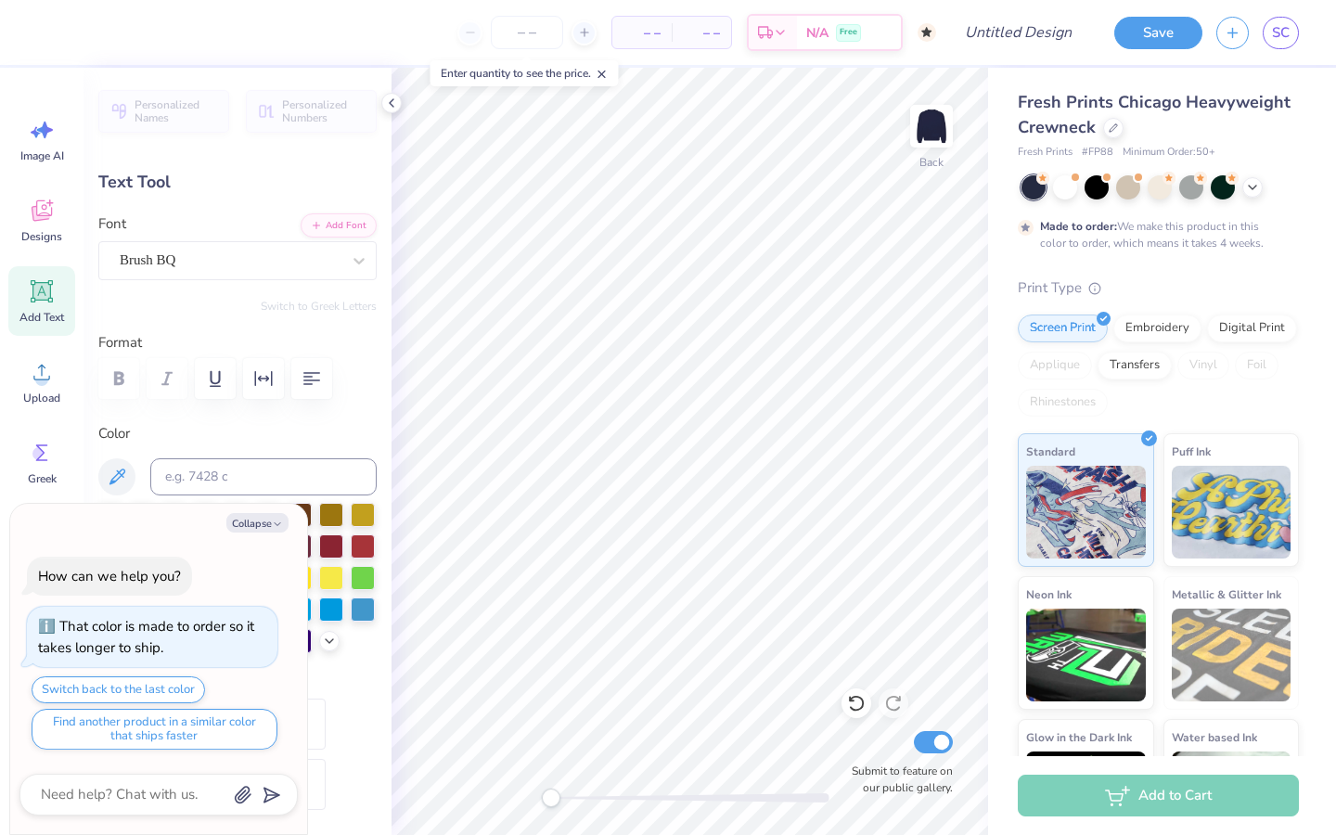
type textarea "x"
type textarea "delta chi pht"
type textarea "x"
type textarea "delta chi p"
type textarea "x"
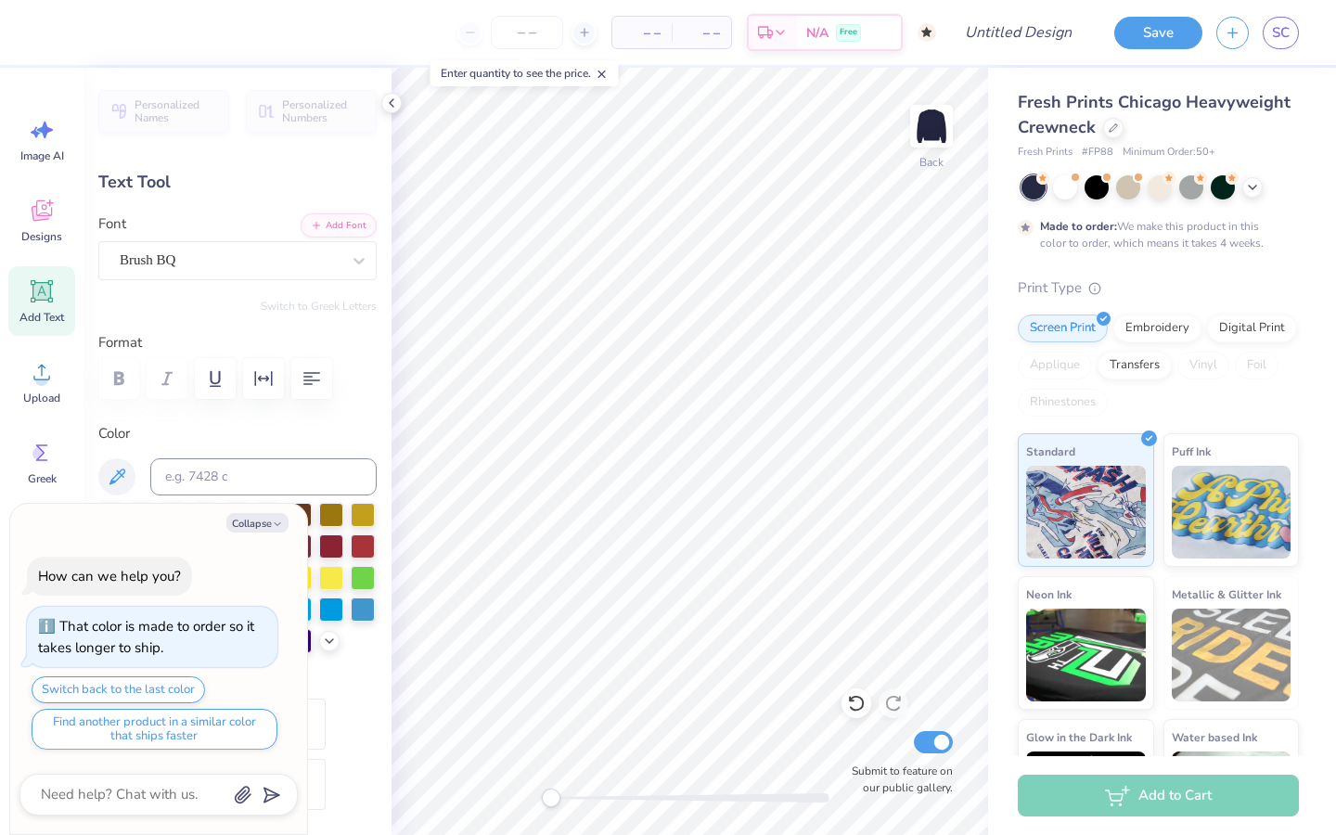
scroll to position [0, 2]
type textarea "delta chi"
type textarea "x"
type textarea "delta chi"
type textarea "x"
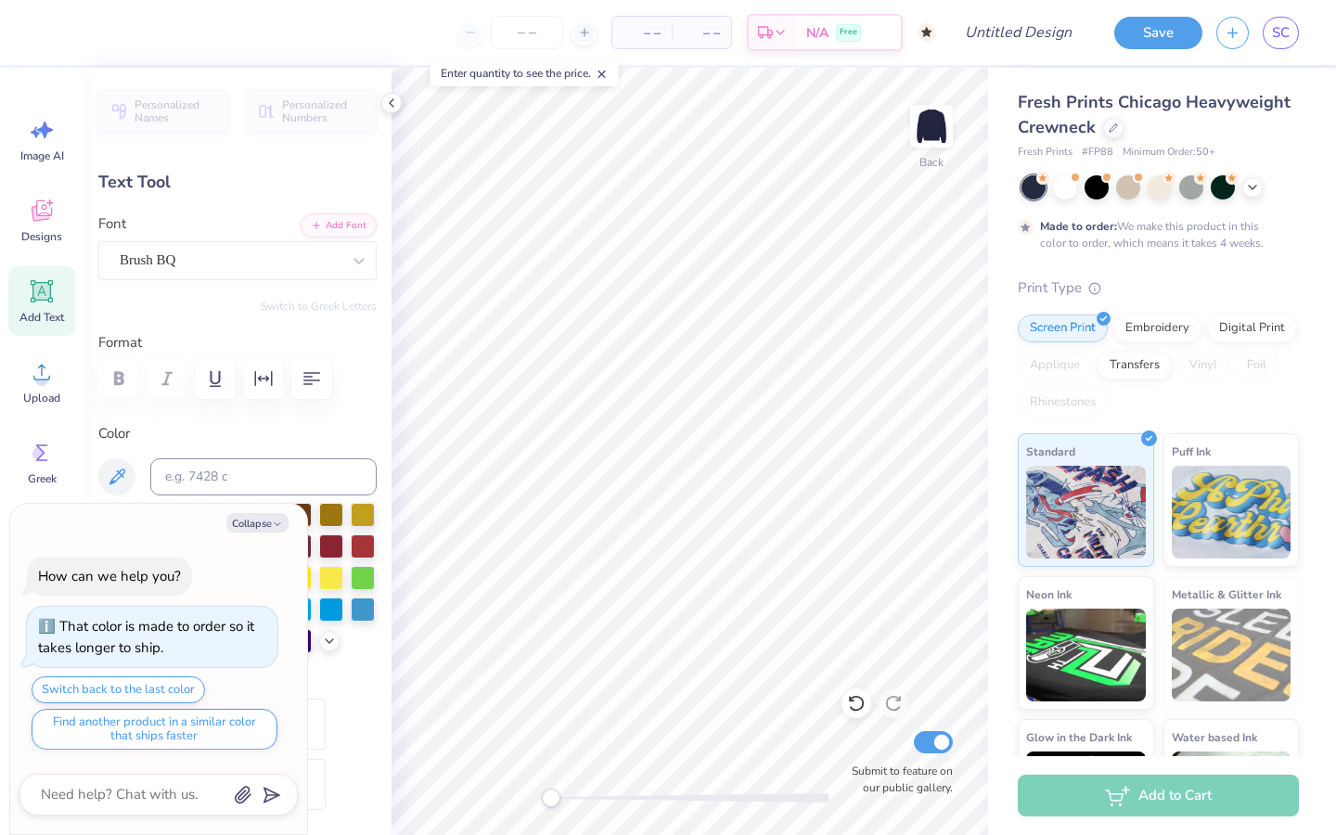
type textarea "delta chi th"
type textarea "x"
type textarea "delta chi the"
type textarea "x"
type textarea "delta chi thet"
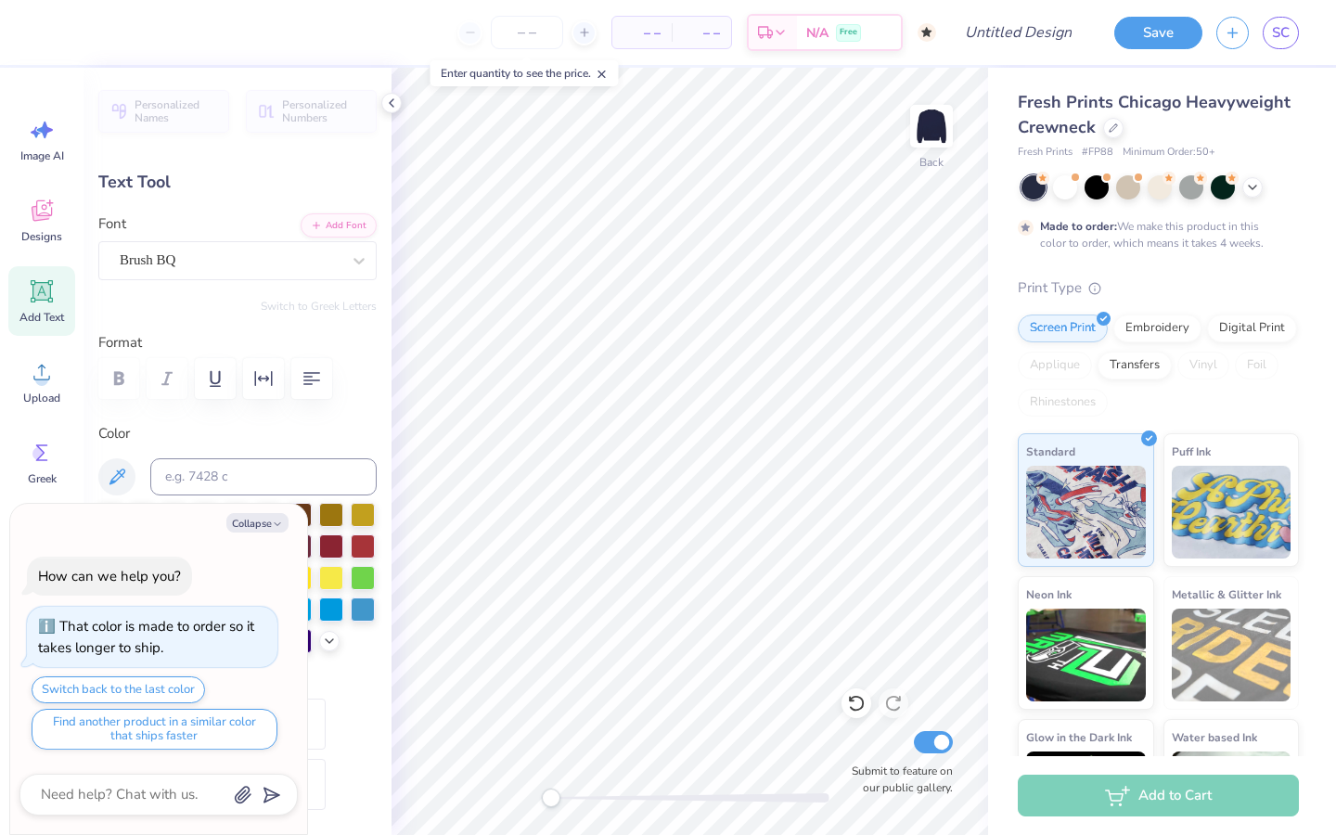
type textarea "x"
type textarea "delta chi theta"
type textarea "x"
type input "14.38"
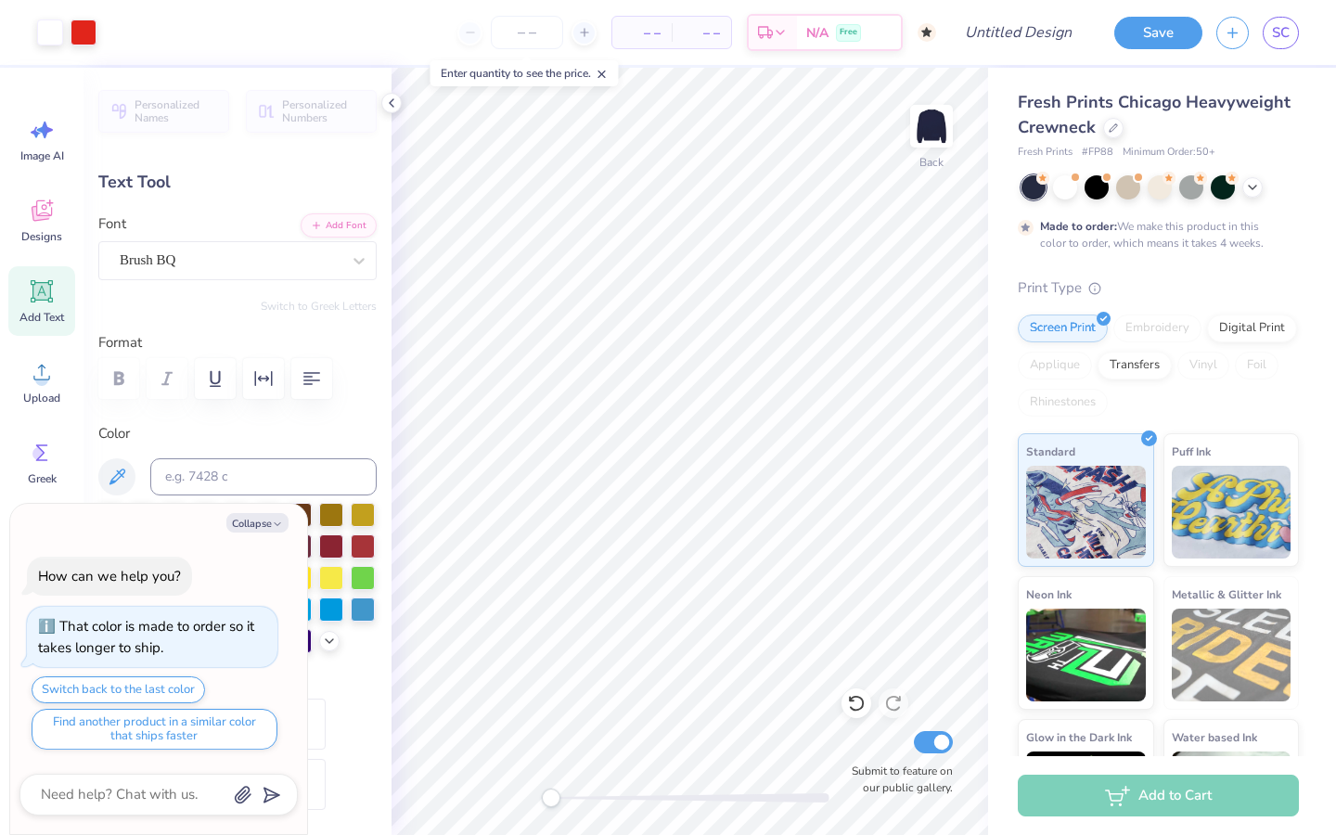
type input "2.00"
type input "6.01"
type textarea "x"
type input "12.47"
type input "1.73"
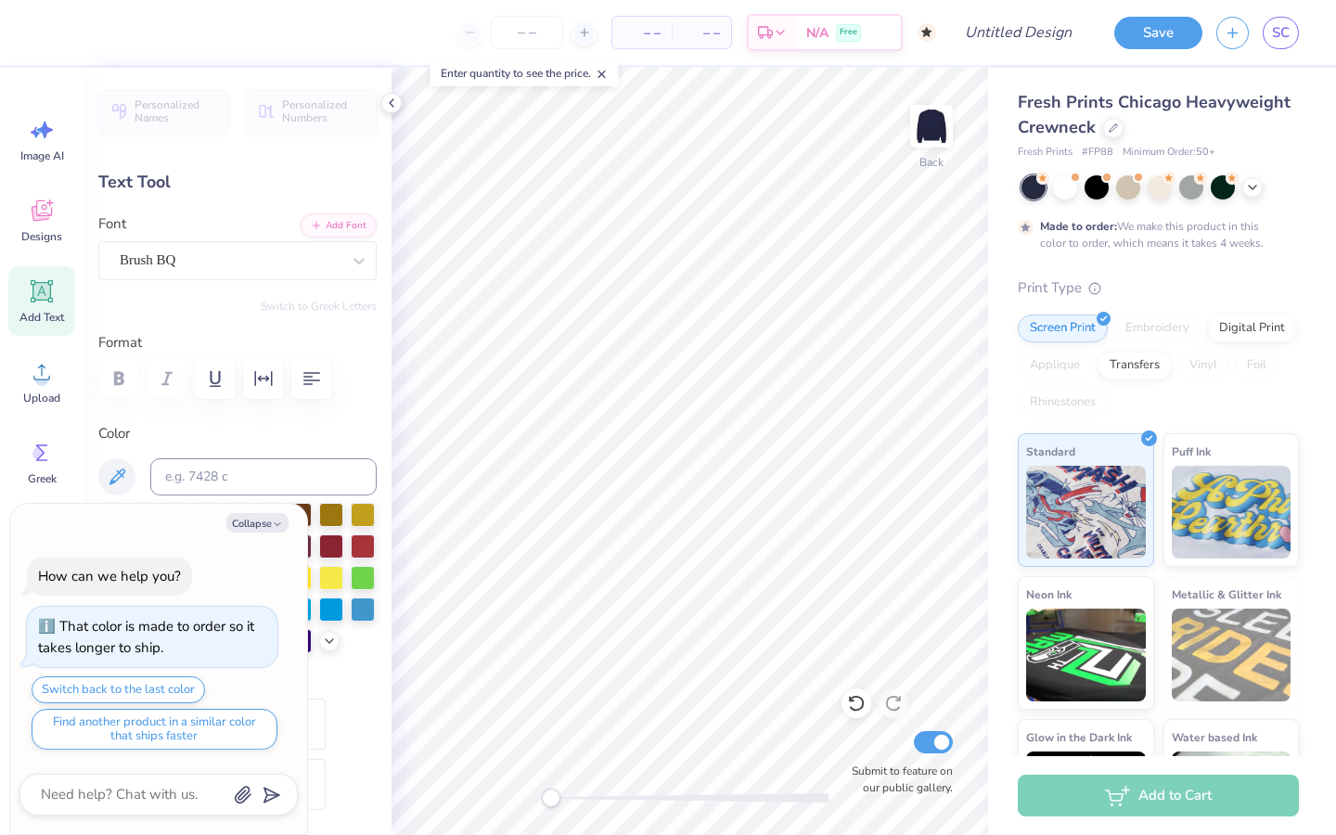
type input "6.28"
type textarea "x"
type input "3.04"
type input "0.70"
type input "3.82"
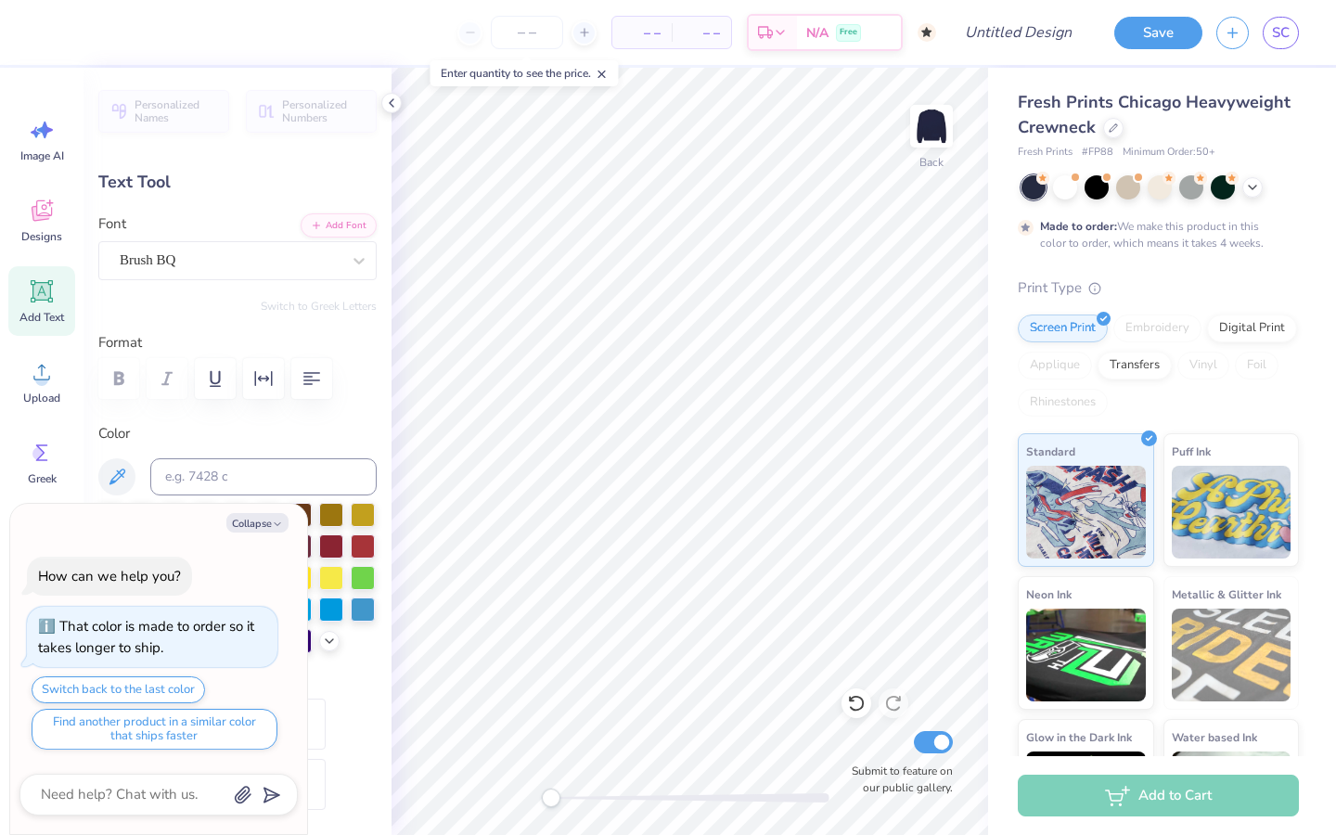
type textarea "x"
type textarea "pi beta"
type textarea "x"
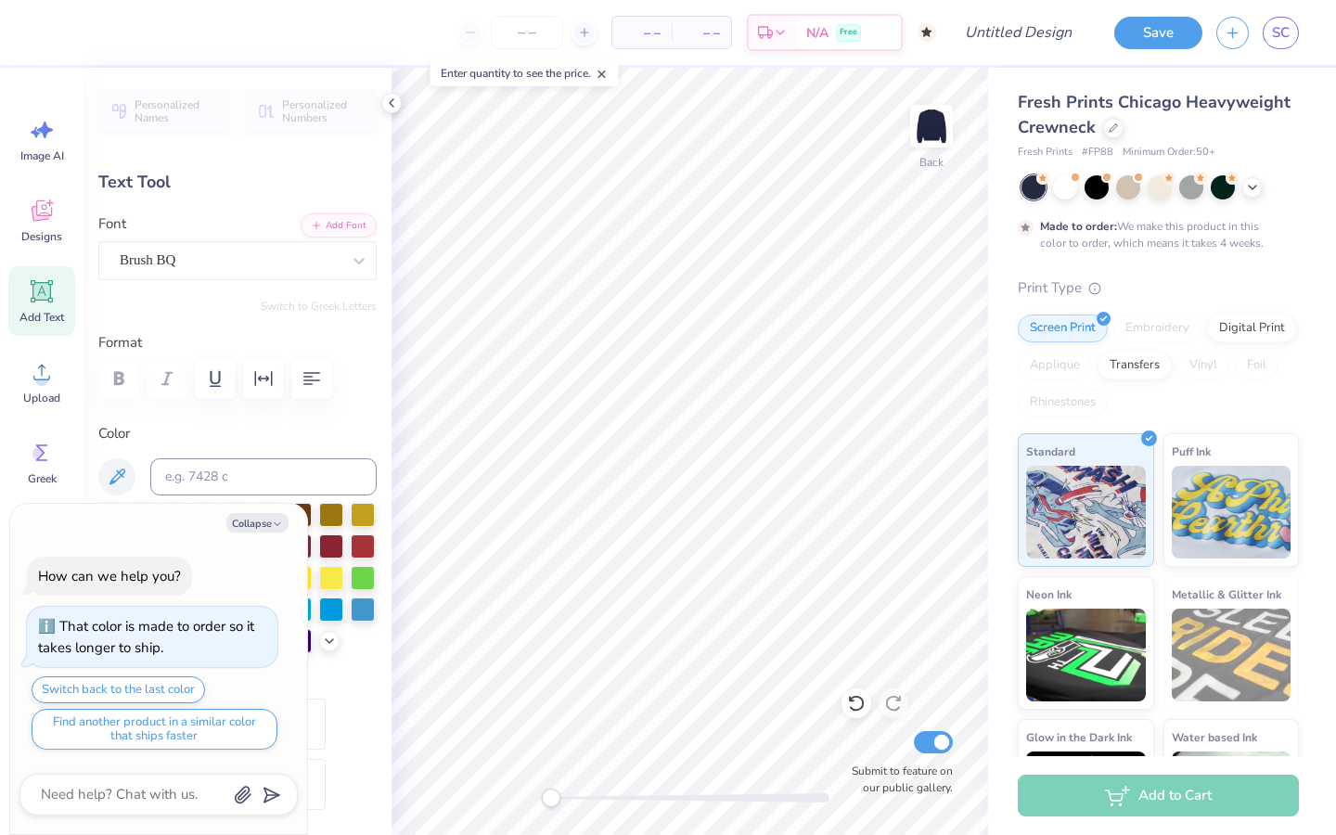
type textarea "pi beta"
type textarea "x"
type textarea "pi bet"
type textarea "x"
type textarea "pi be"
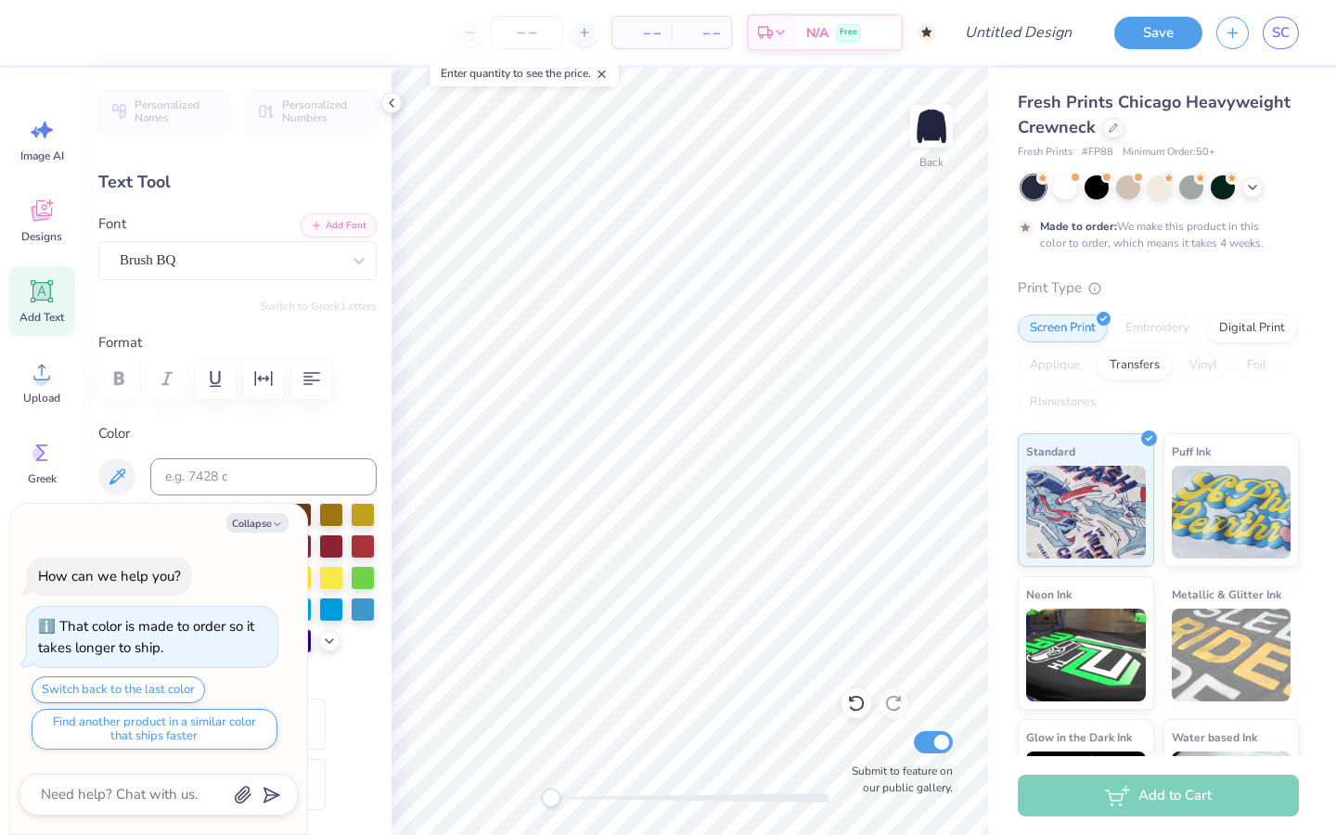
type textarea "x"
type textarea "pi b"
type textarea "x"
type textarea "pi"
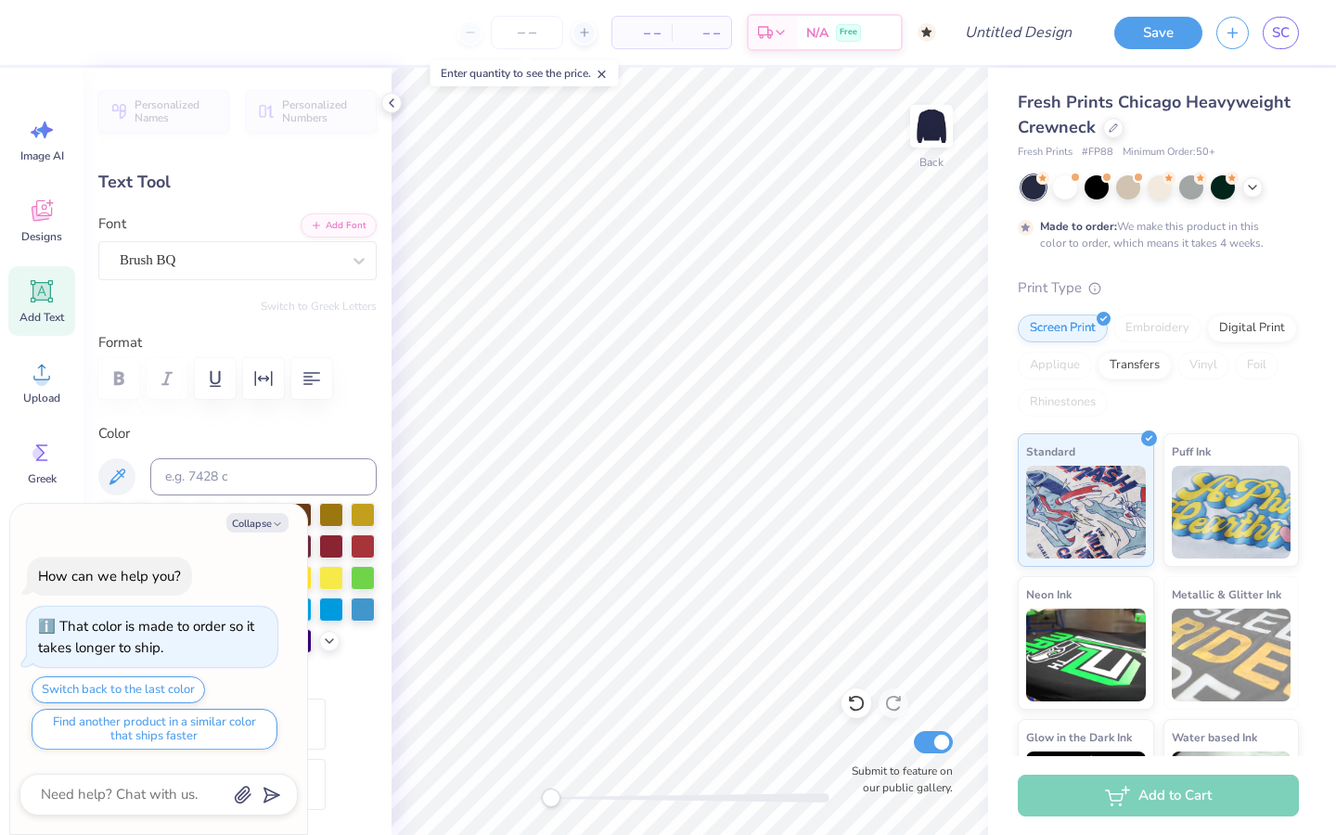
type textarea "x"
type textarea "pi"
type textarea "x"
type textarea "p"
type textarea "x"
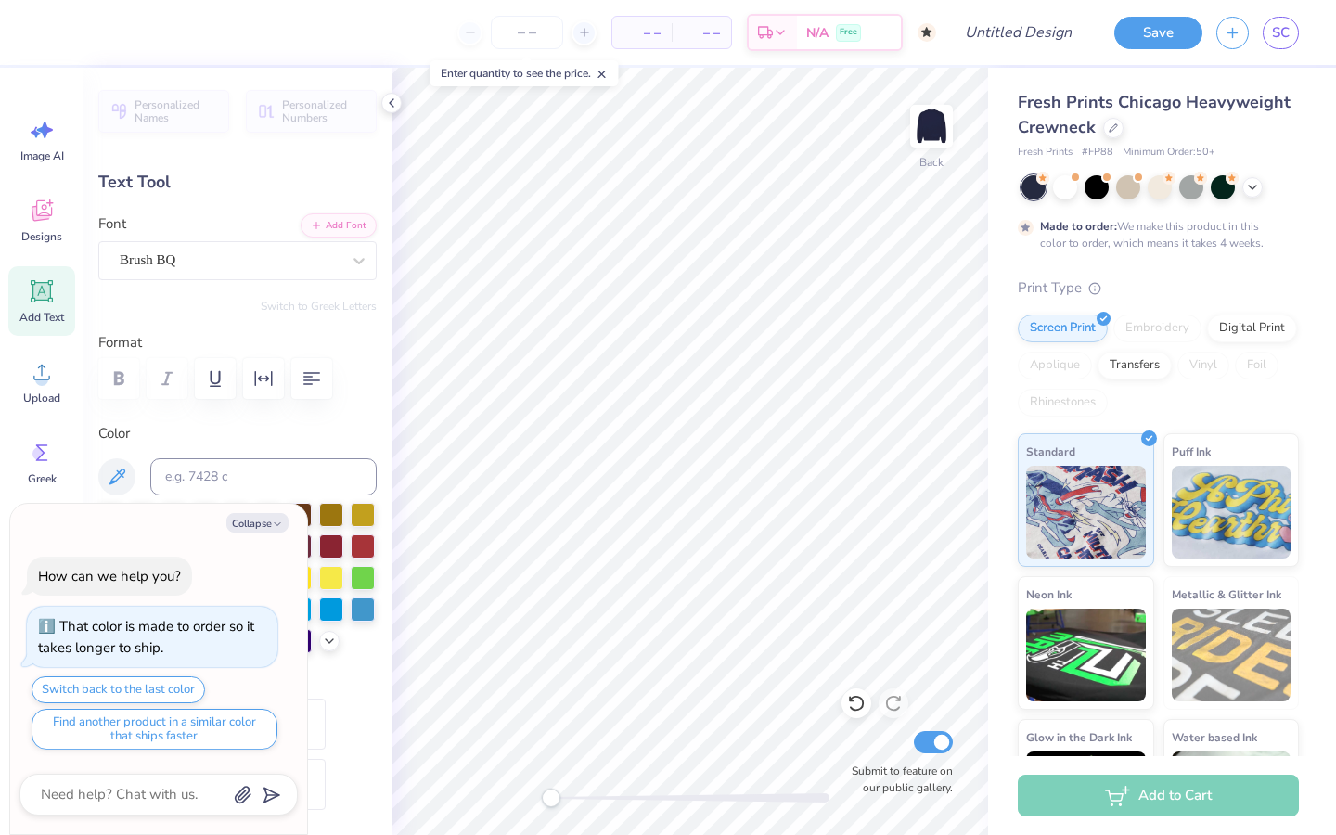
type textarea "x"
type textarea "d"
type textarea "x"
type textarea "de"
type textarea "x"
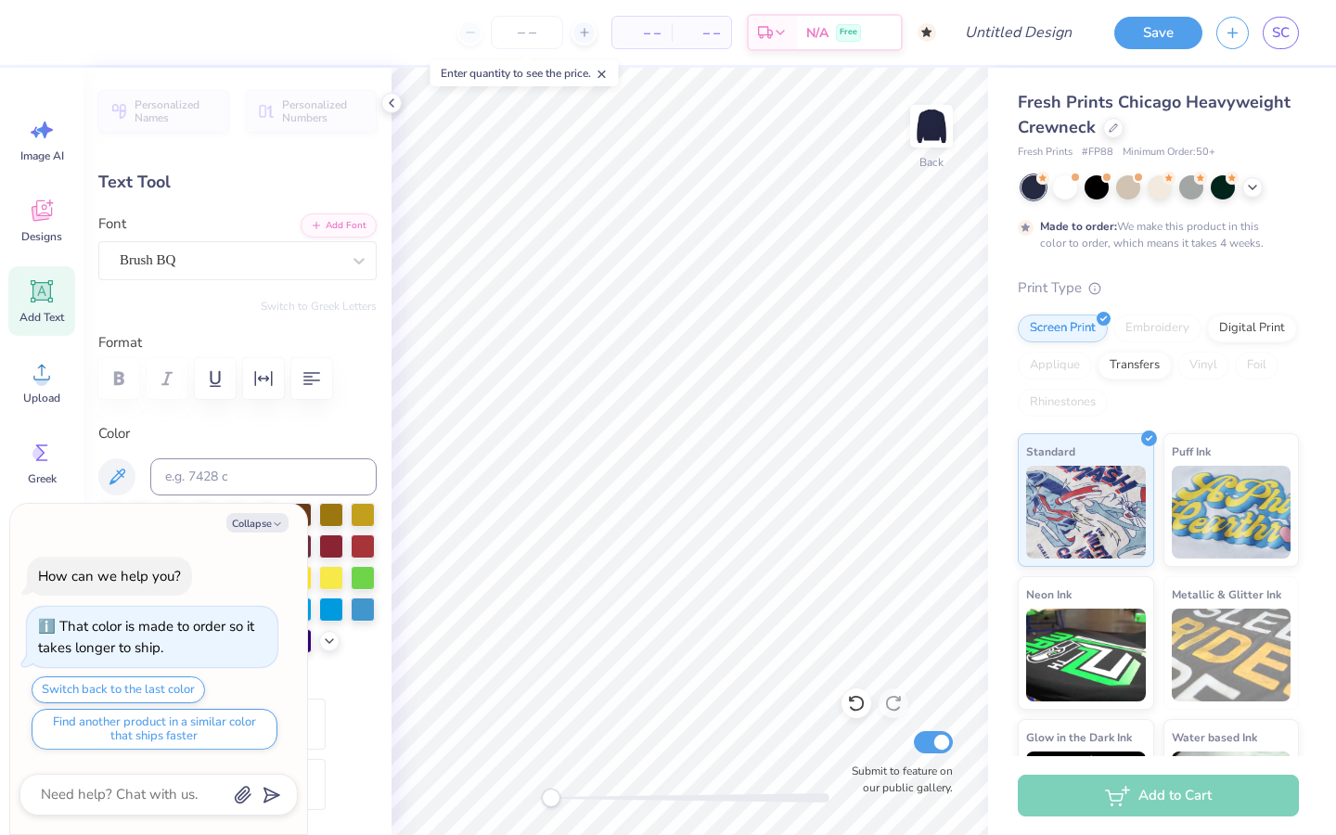
type textarea "del"
type textarea "x"
type textarea "delta"
type textarea "x"
type textarea "delta ch"
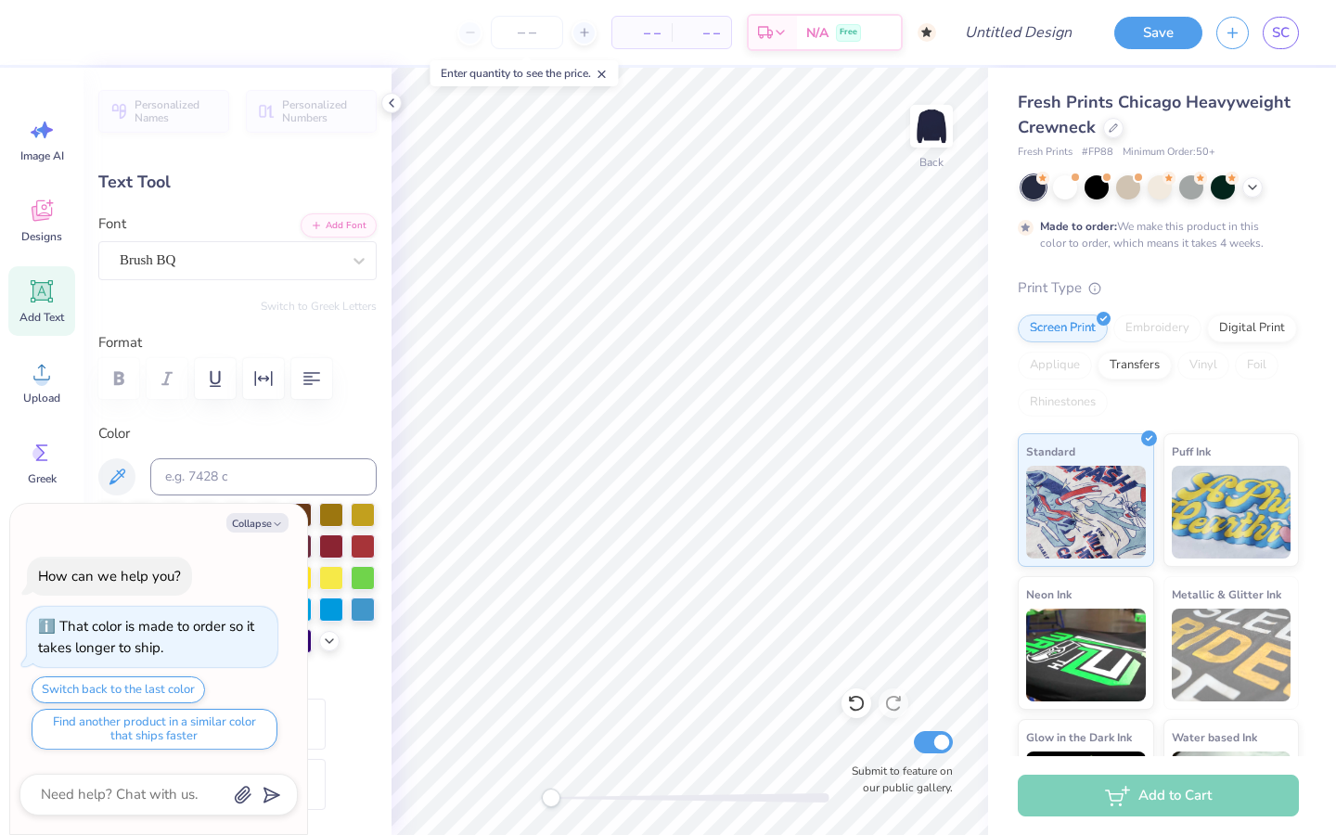
type textarea "x"
type textarea "delta chi"
type textarea "x"
type textarea "delta chi"
type textarea "x"
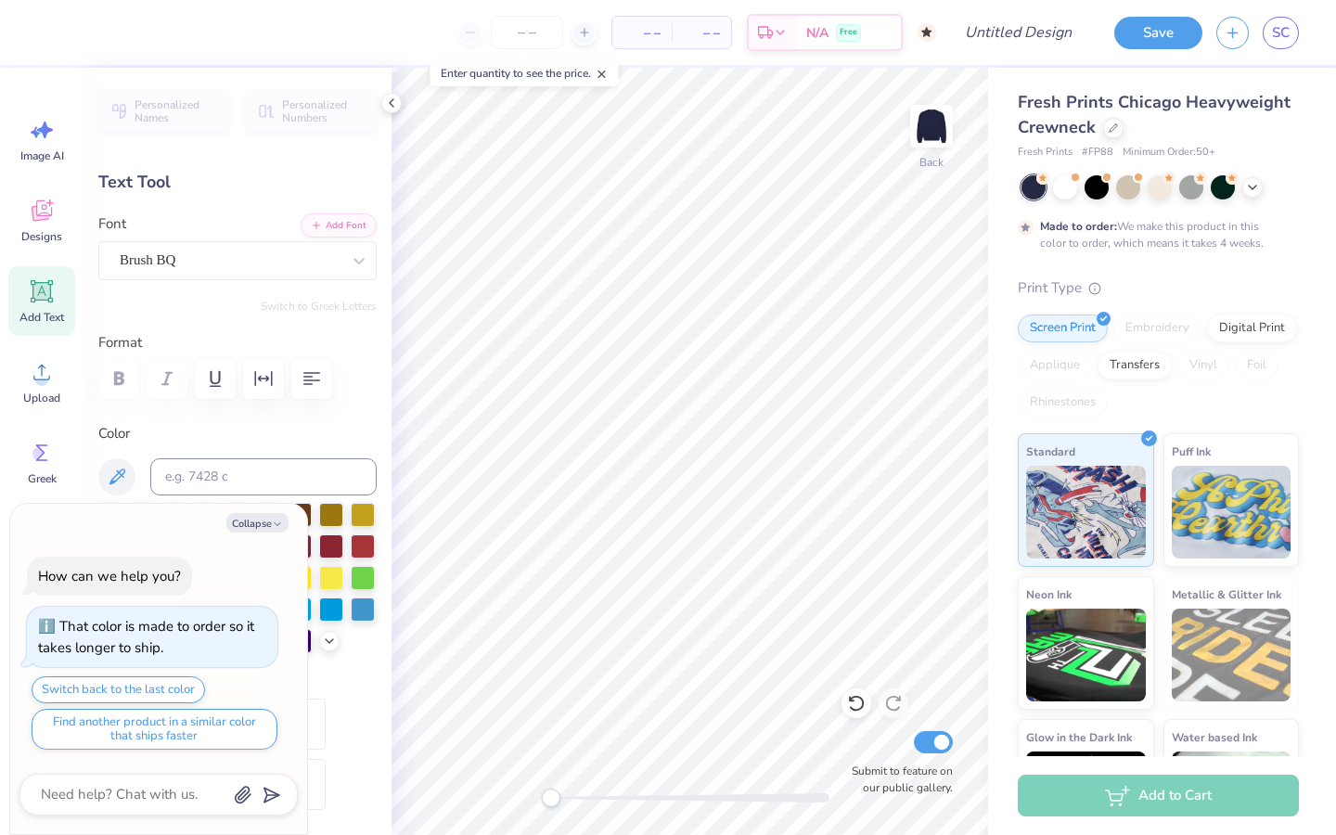
type textarea "delta chi t"
type textarea "x"
type textarea "delta chi th"
type textarea "x"
type textarea "delta chi the"
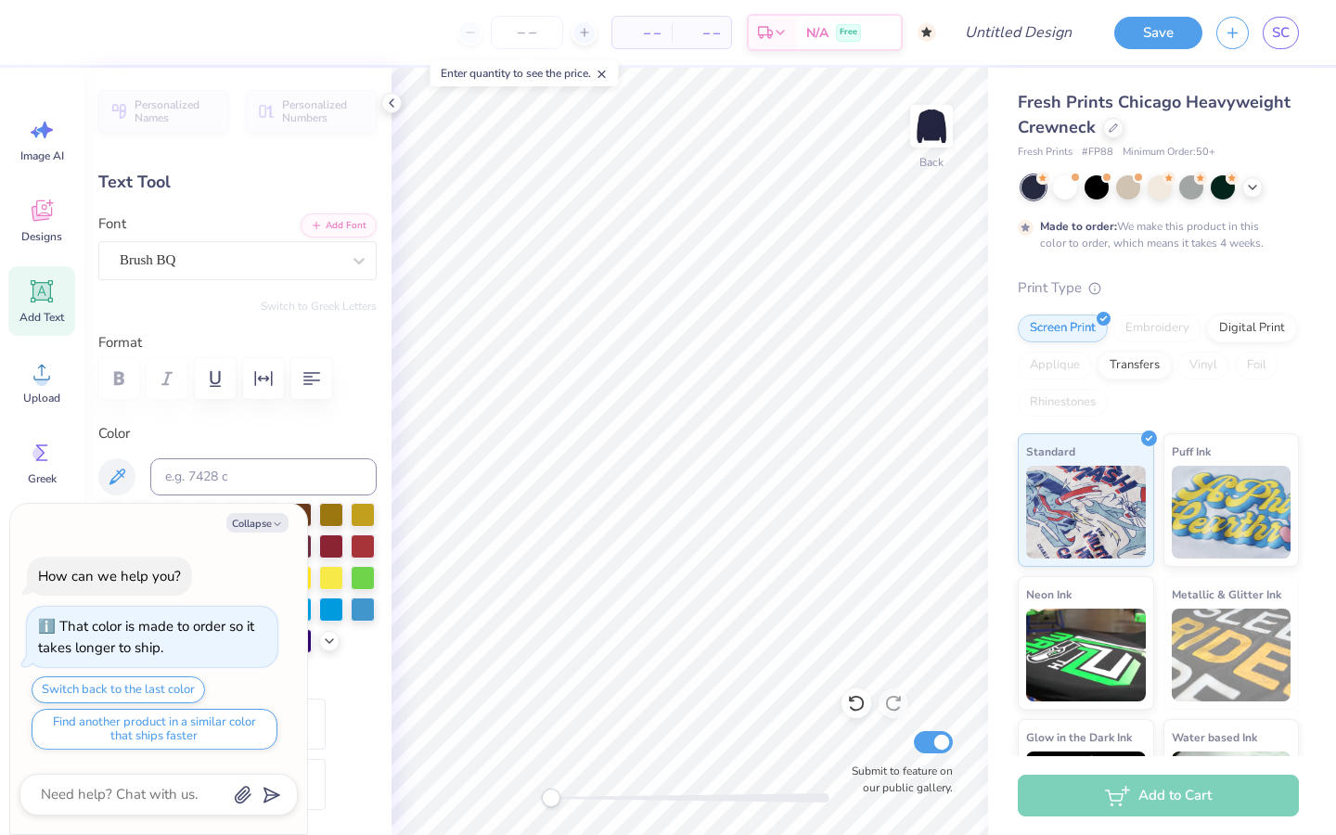
type textarea "x"
type textarea "delta chi theta"
type textarea "x"
type input "0.90"
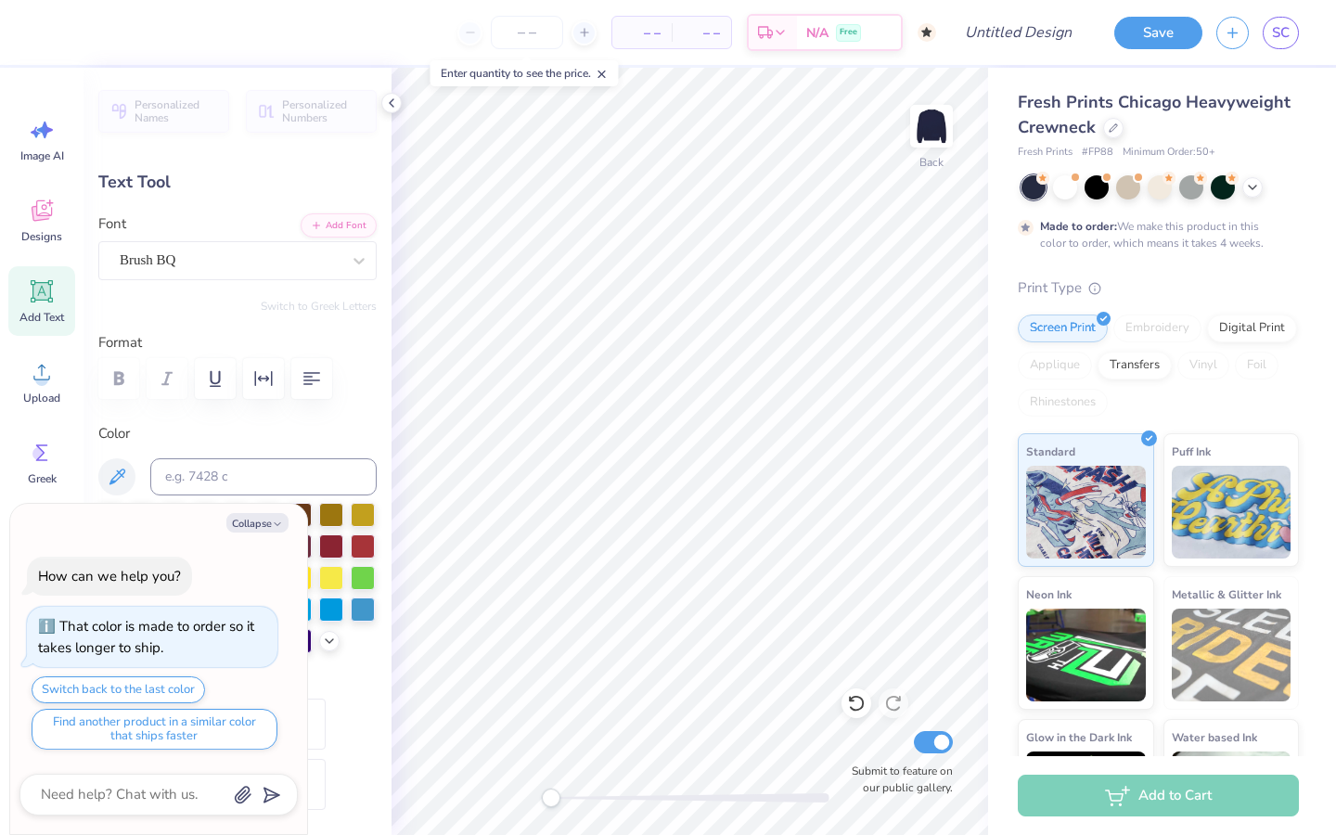
type input "5.64"
type input "11.64"
type input "-90.0"
type textarea "x"
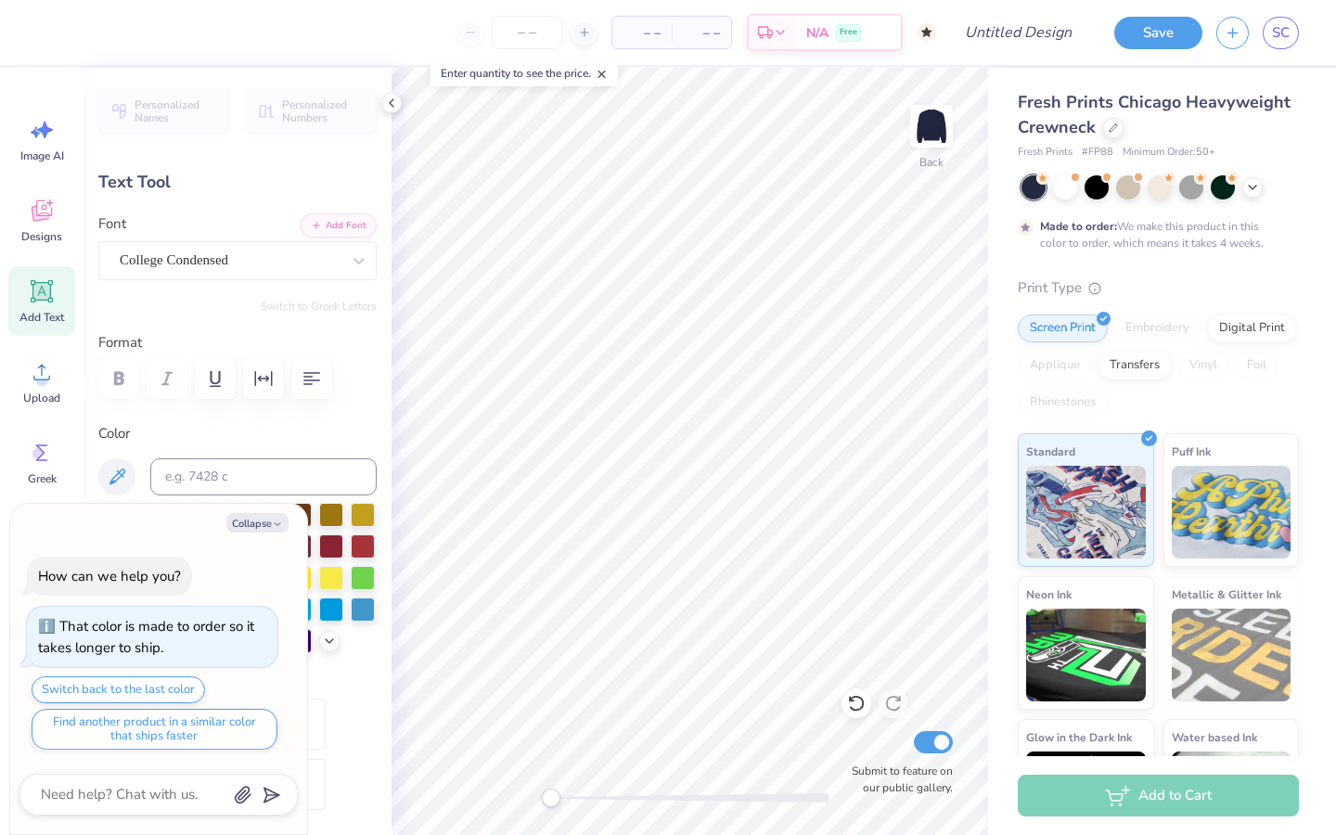
type textarea "PI BETA PH"
type textarea "x"
type textarea "PI BETA P"
type textarea "x"
type textarea "PI BETA"
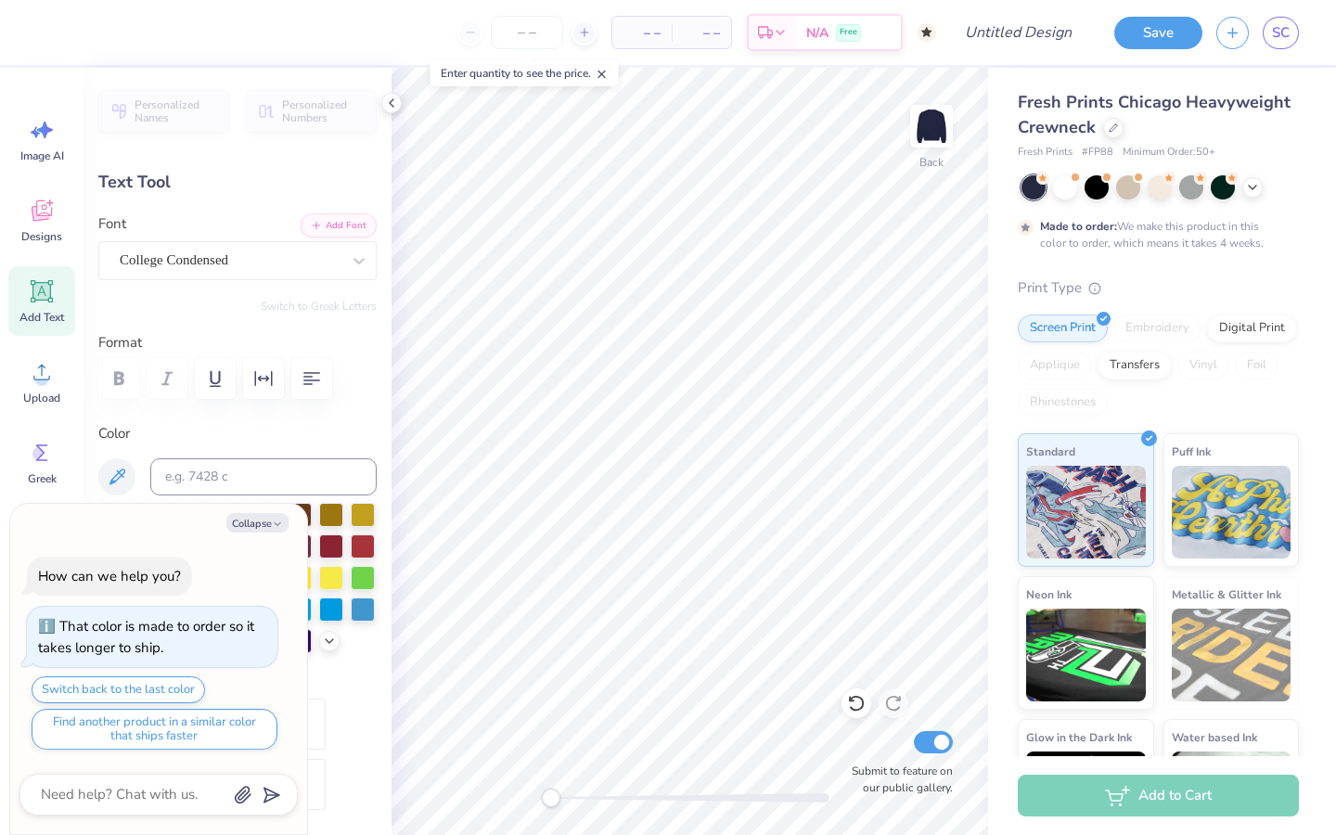
type textarea "x"
type textarea "PI BETA"
type textarea "x"
type textarea "PI BE"
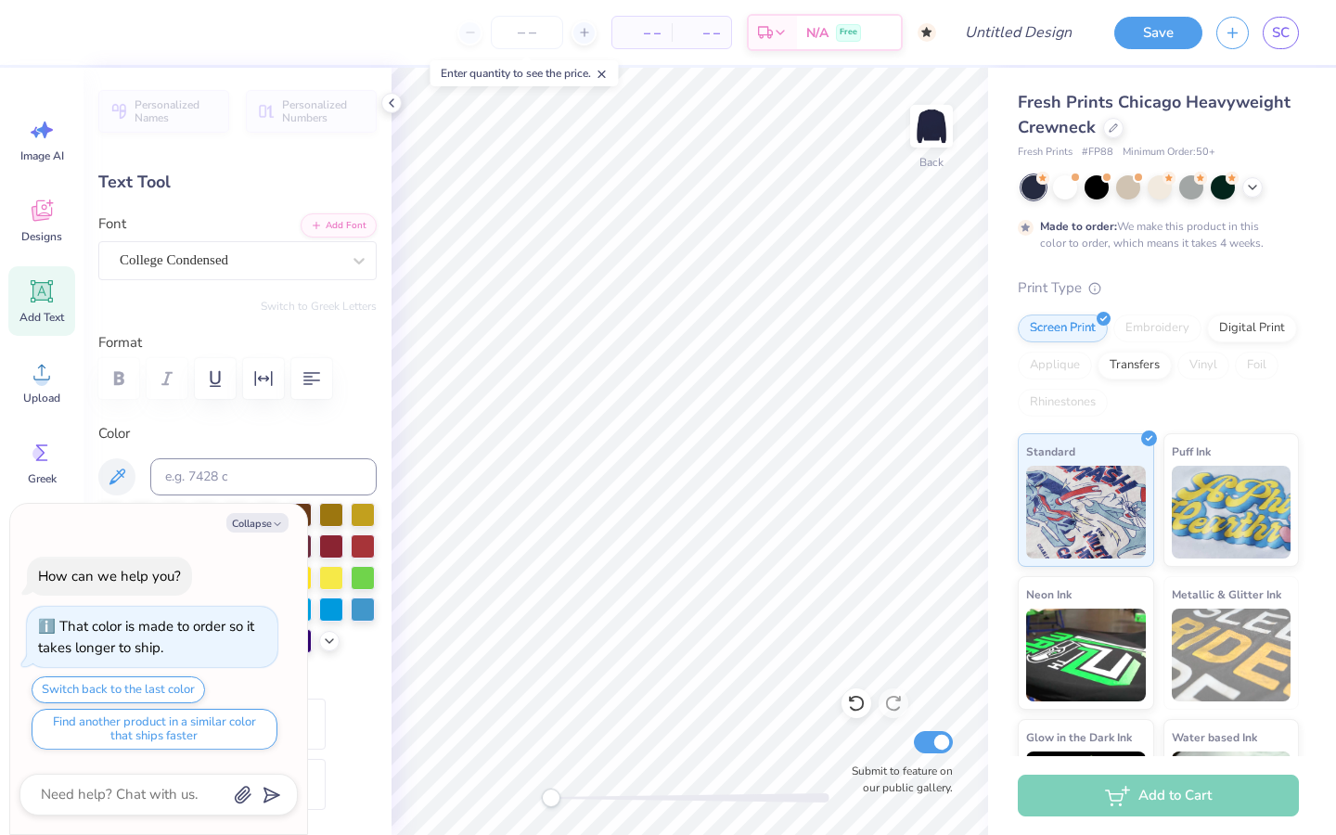
type textarea "x"
type textarea "PI B"
type textarea "x"
type textarea "PI"
type textarea "x"
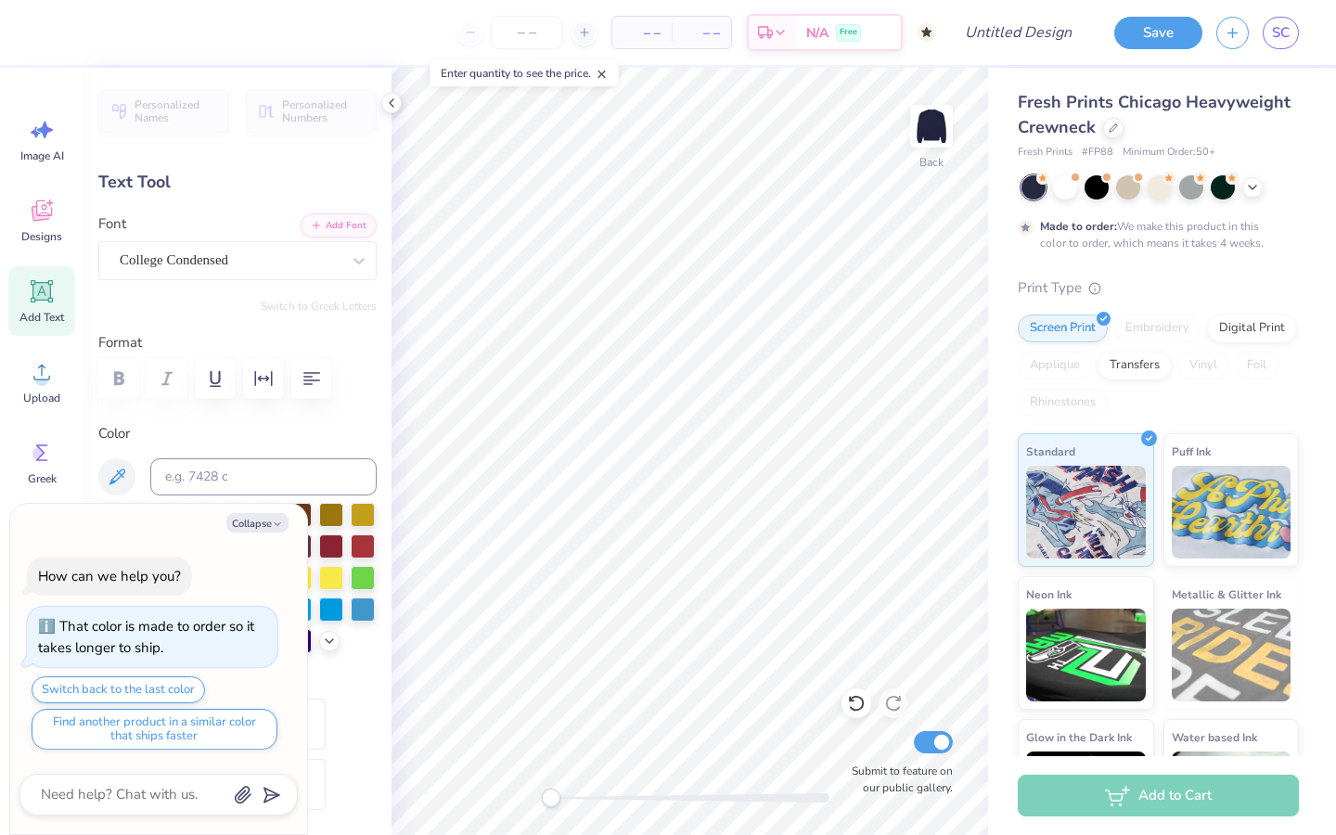
scroll to position [0, 0]
type textarea "PI"
type textarea "x"
type textarea "P"
type textarea "x"
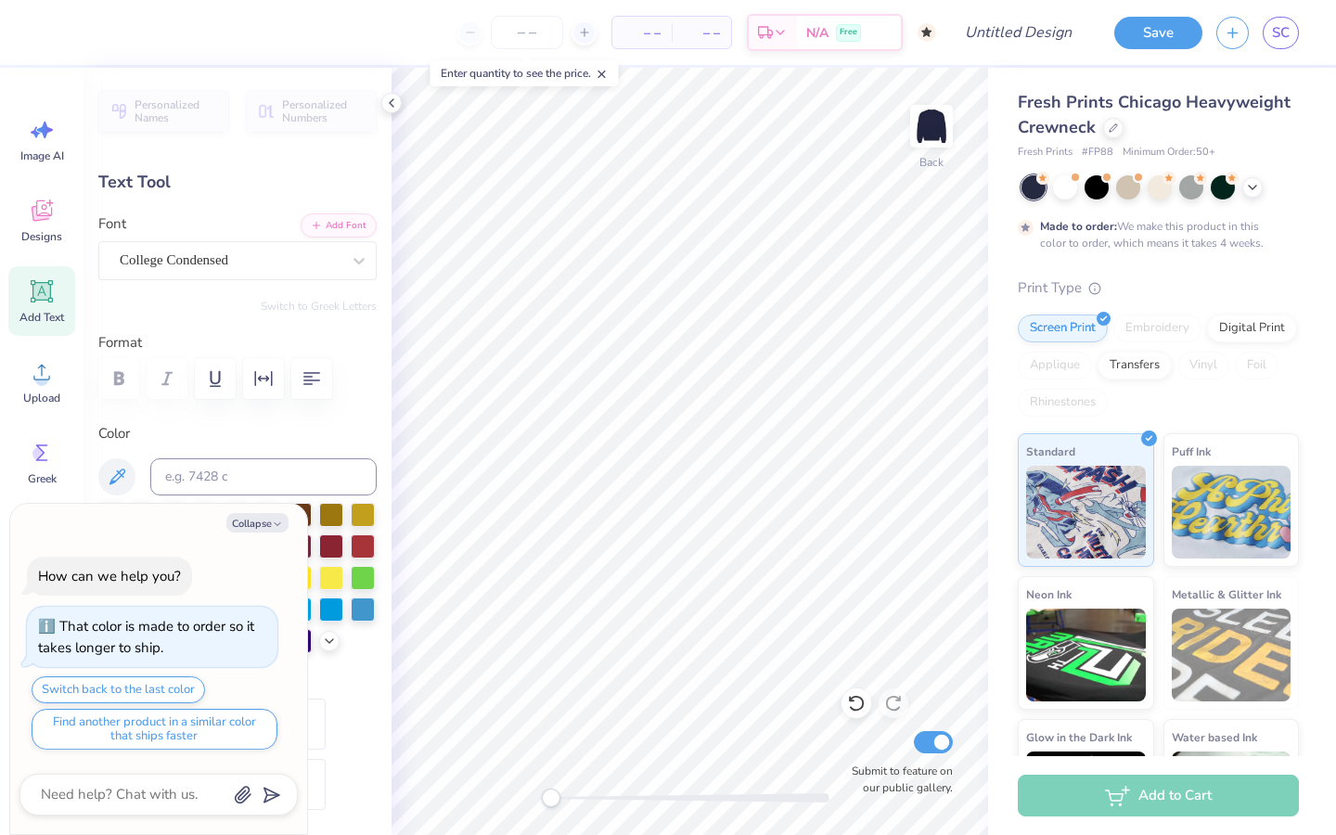
type textarea "D"
type textarea "x"
type textarea "De"
type textarea "x"
type textarea "Del"
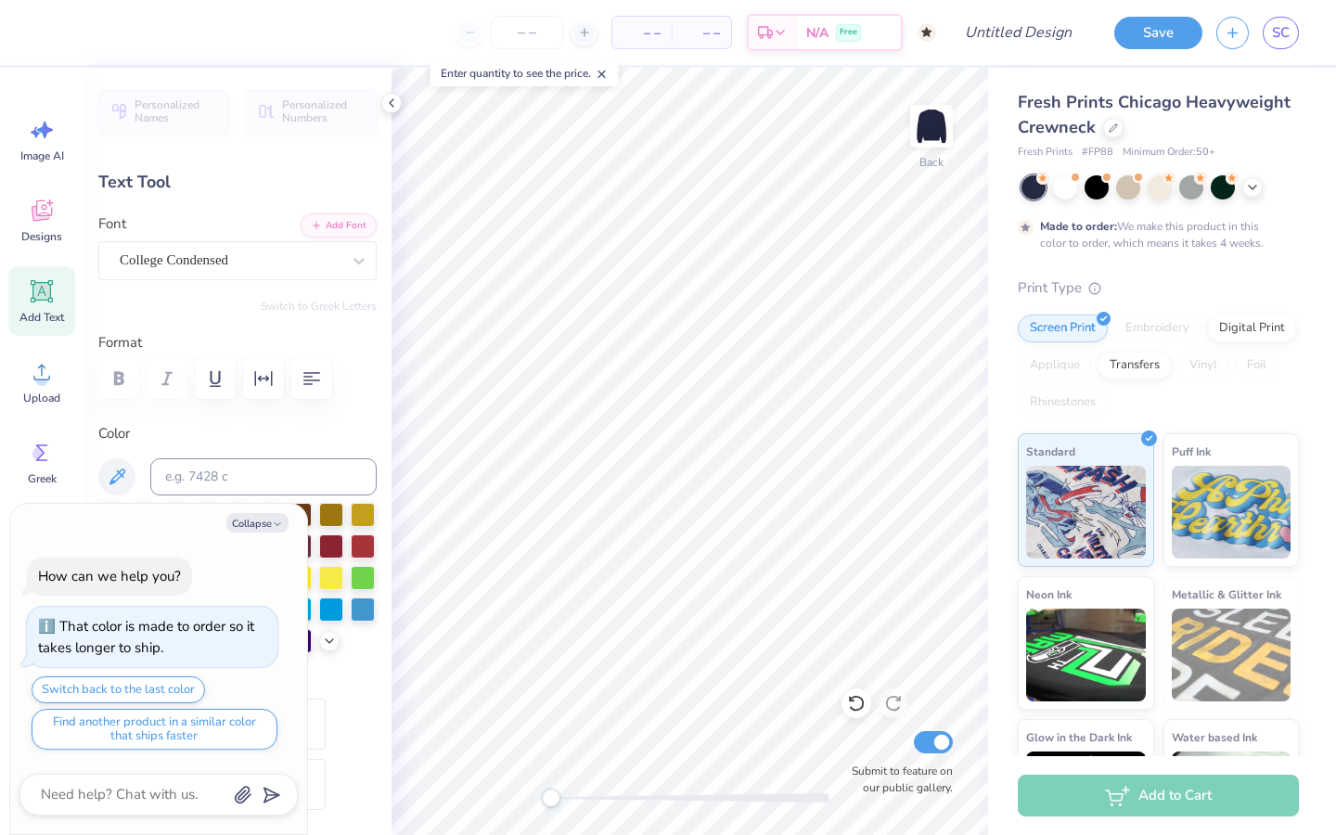
type textarea "x"
type textarea "Delt"
type textarea "x"
type textarea "Delta"
type textarea "x"
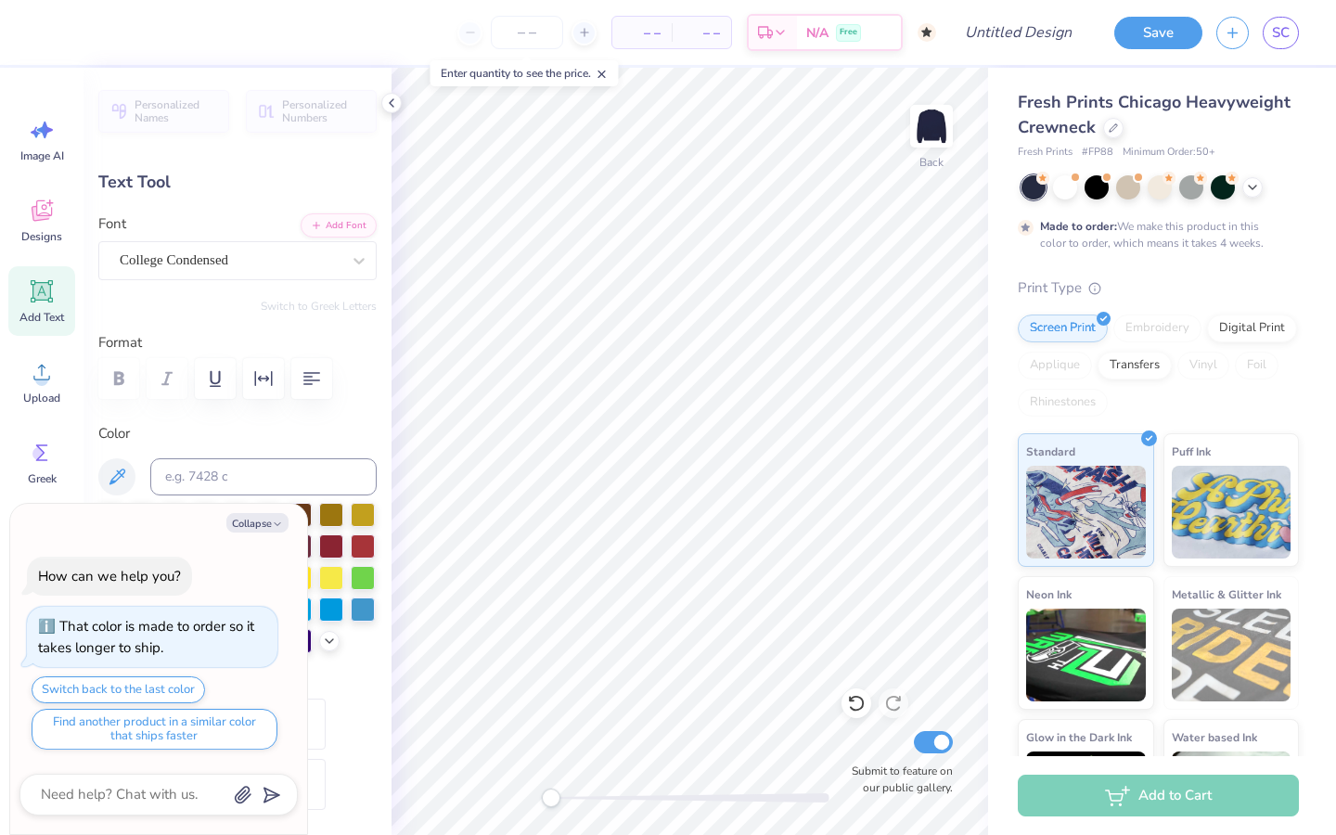
type textarea "Delta"
type textarea "x"
type textarea "Delta ch"
type textarea "x"
type textarea "Delta chi"
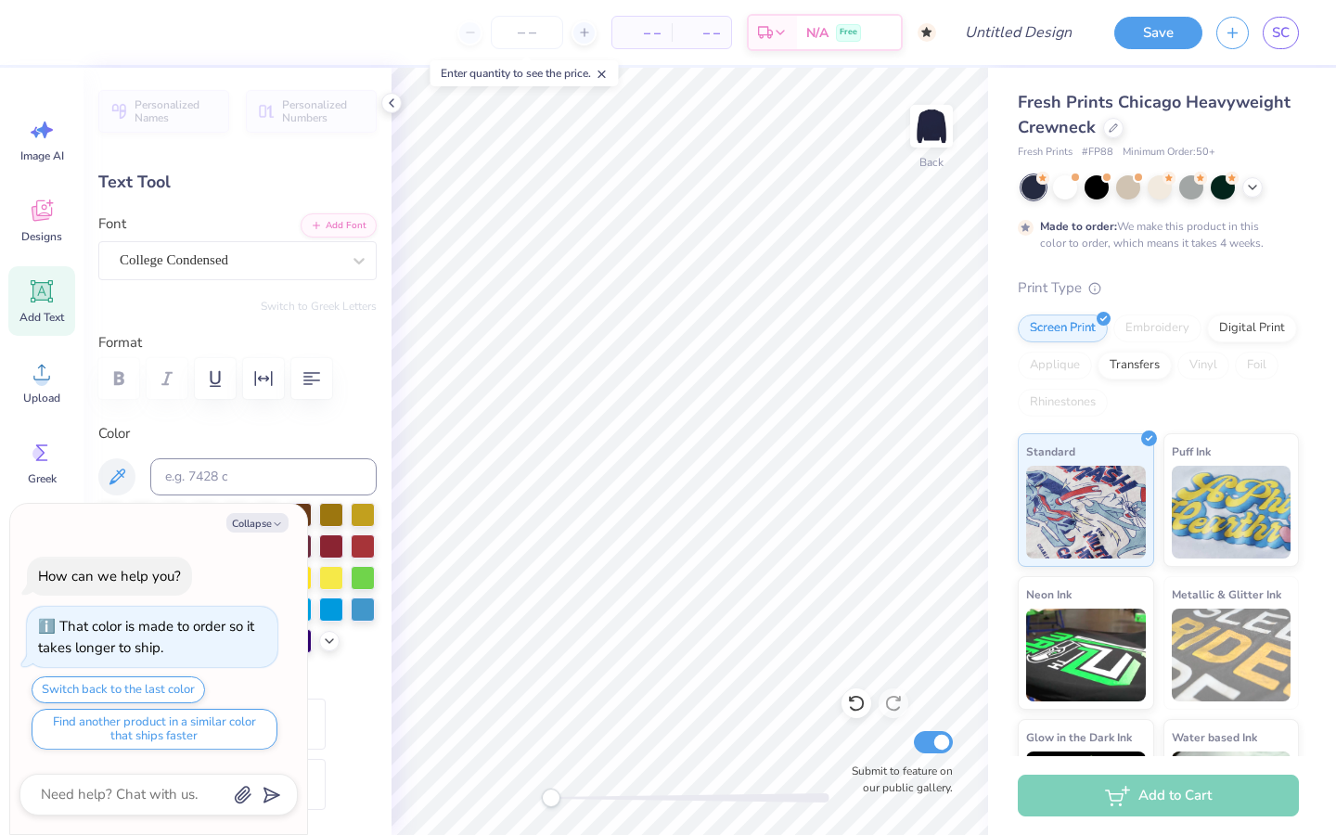
type textarea "x"
type textarea "Delta chi"
type textarea "x"
type textarea "Delta chi th"
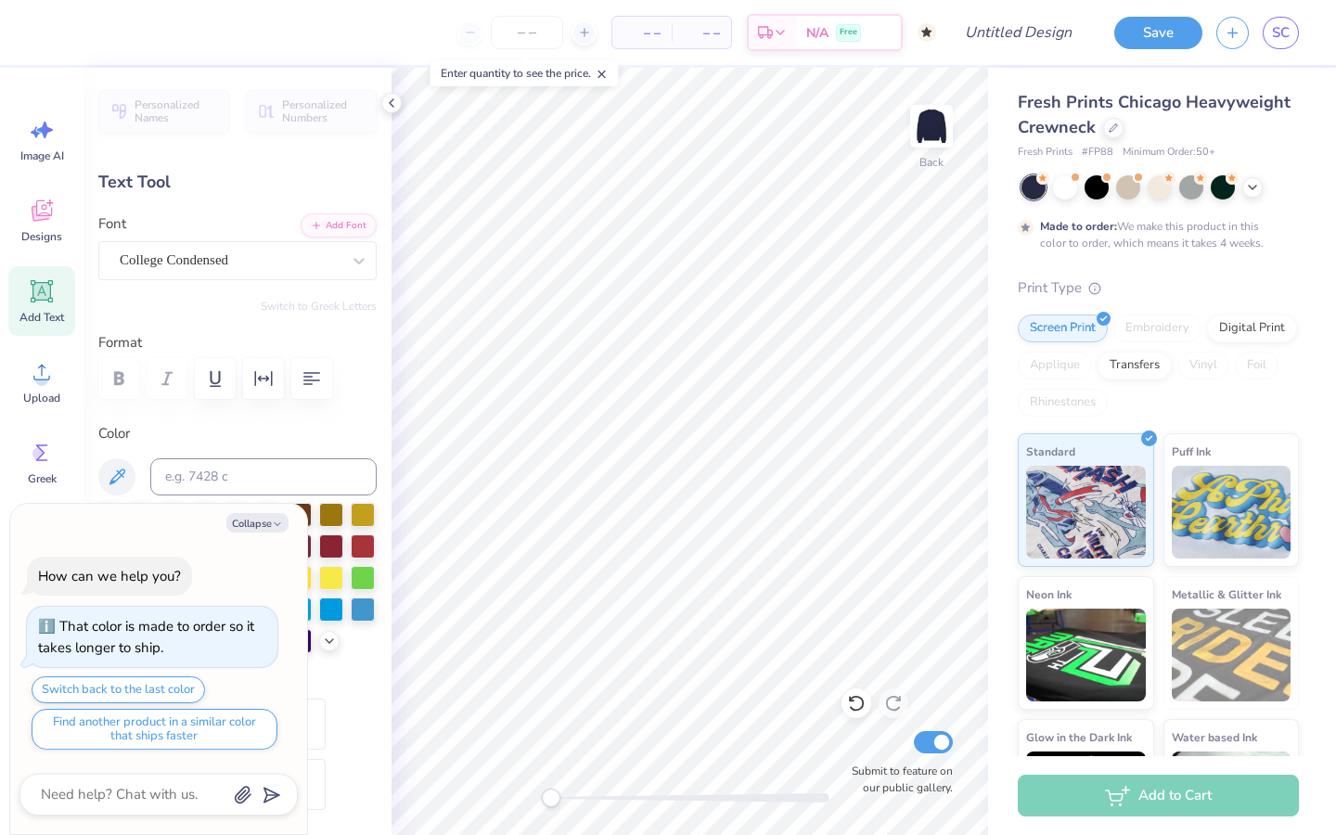
type textarea "x"
type textarea "Delta chi the"
type textarea "x"
type textarea "Delta chi thet"
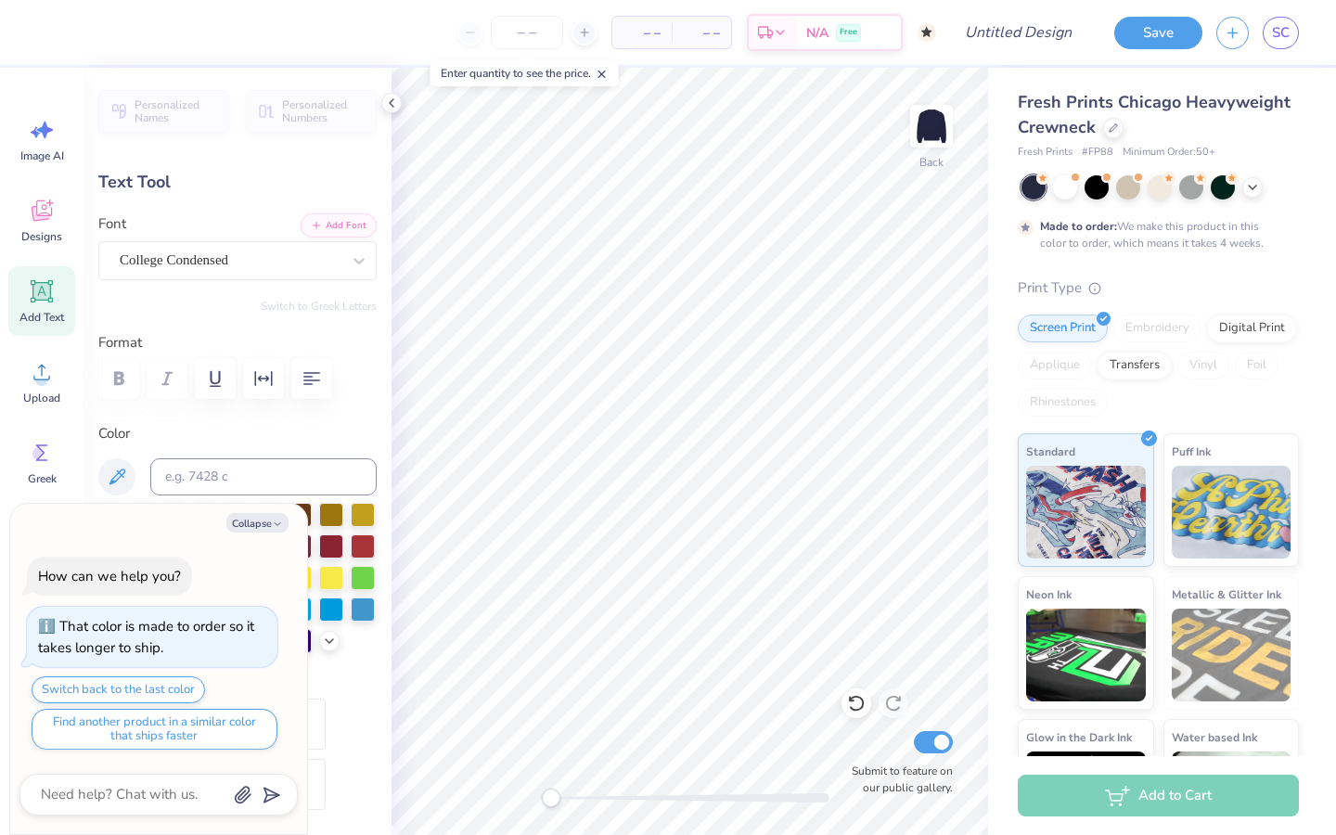
type textarea "x"
type textarea "Delta chi theta"
type textarea "x"
type textarea "BETA PHI"
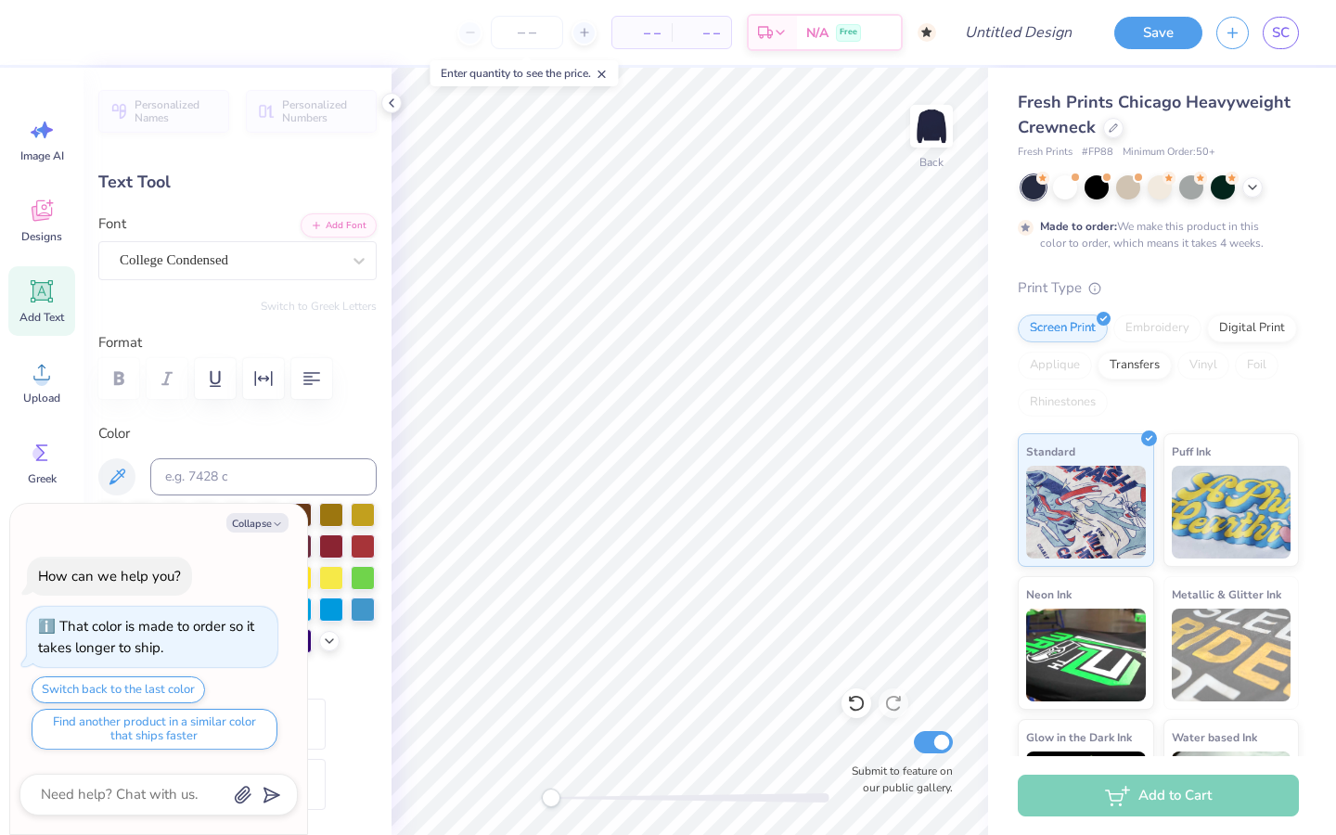
type textarea "x"
type textarea "BETA PHI"
type textarea "x"
type textarea "BETA PH"
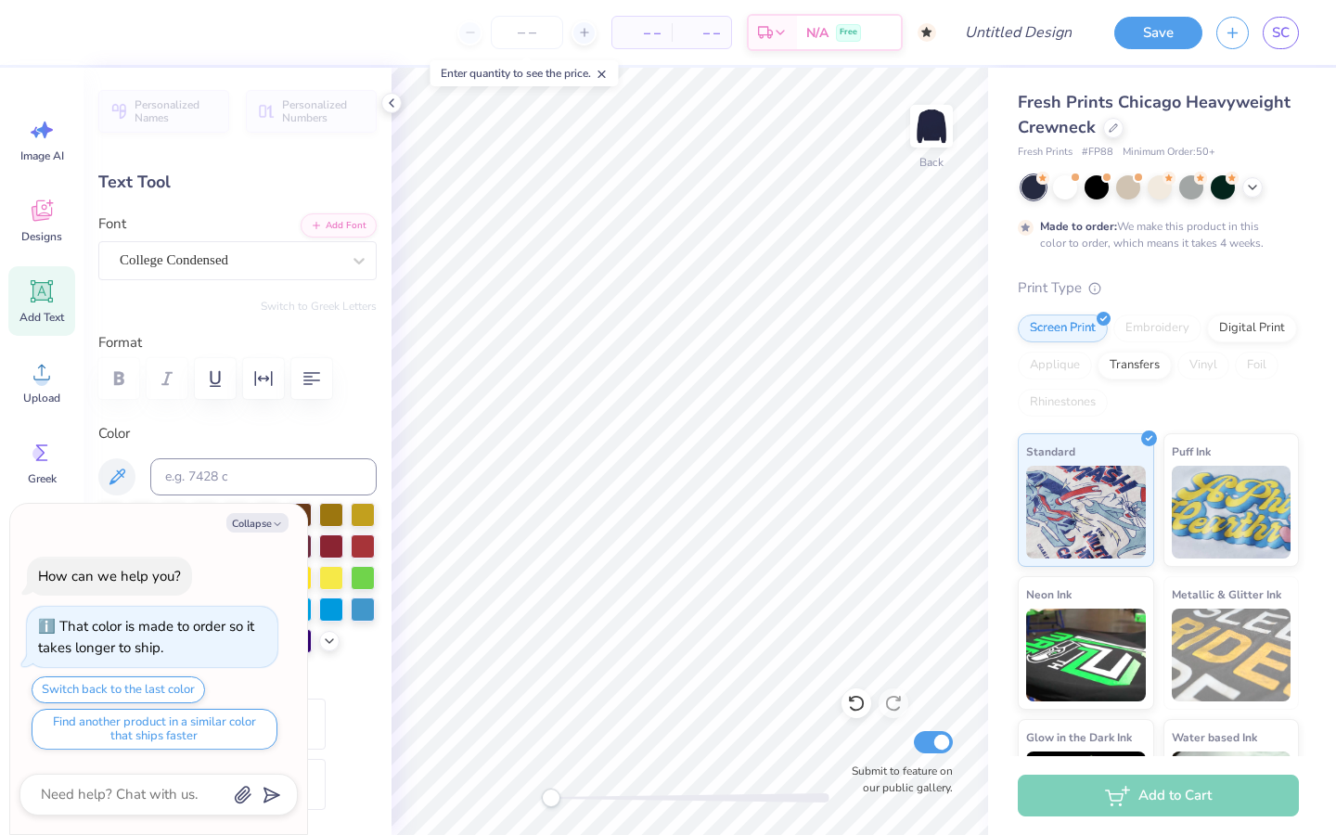
type textarea "x"
type textarea "BETA"
type textarea "x"
type textarea "BETA"
type textarea "x"
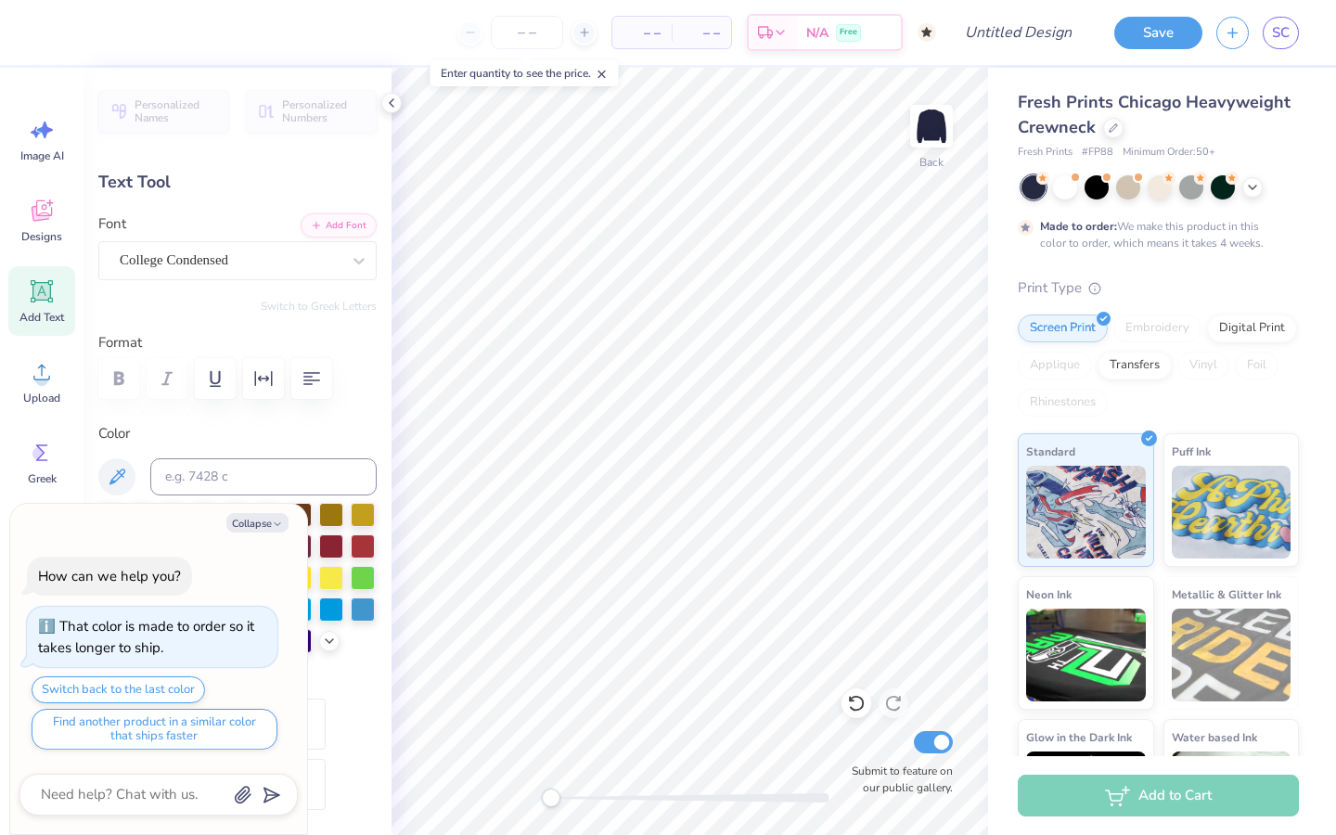
scroll to position [0, 1]
type textarea "BET"
type textarea "x"
type textarea "BE"
type textarea "x"
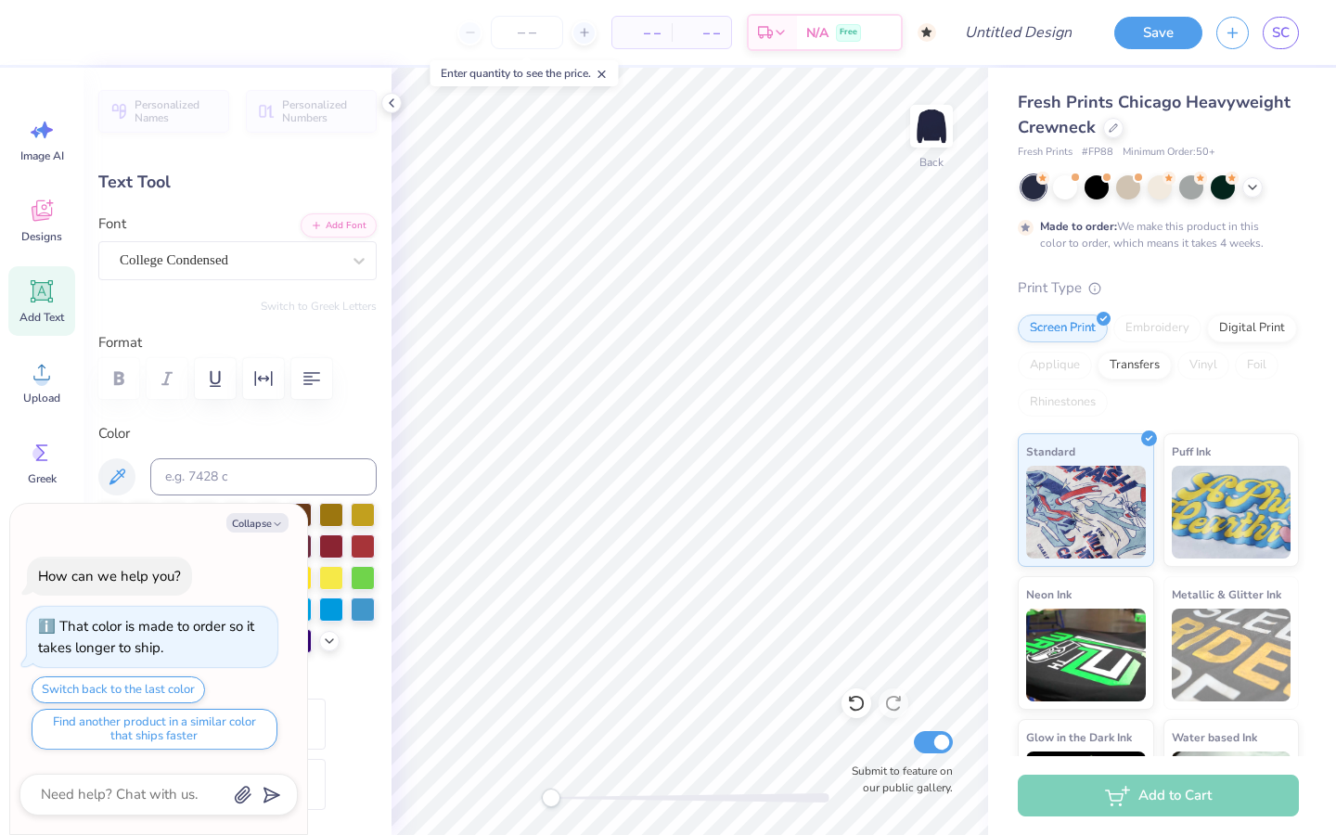
type textarea "B"
type textarea "x"
type textarea "D"
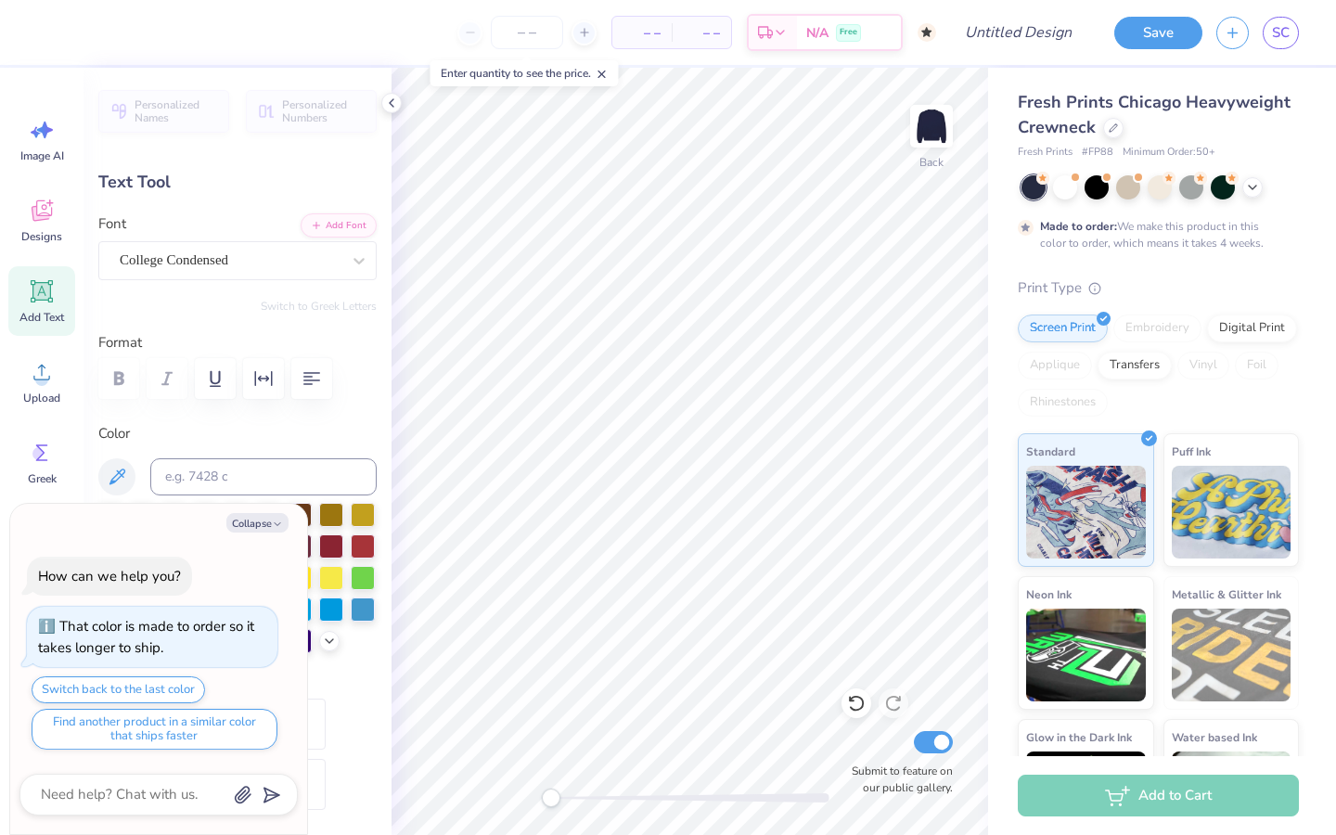
type textarea "x"
type textarea "De"
type textarea "x"
type textarea "Delt"
type textarea "x"
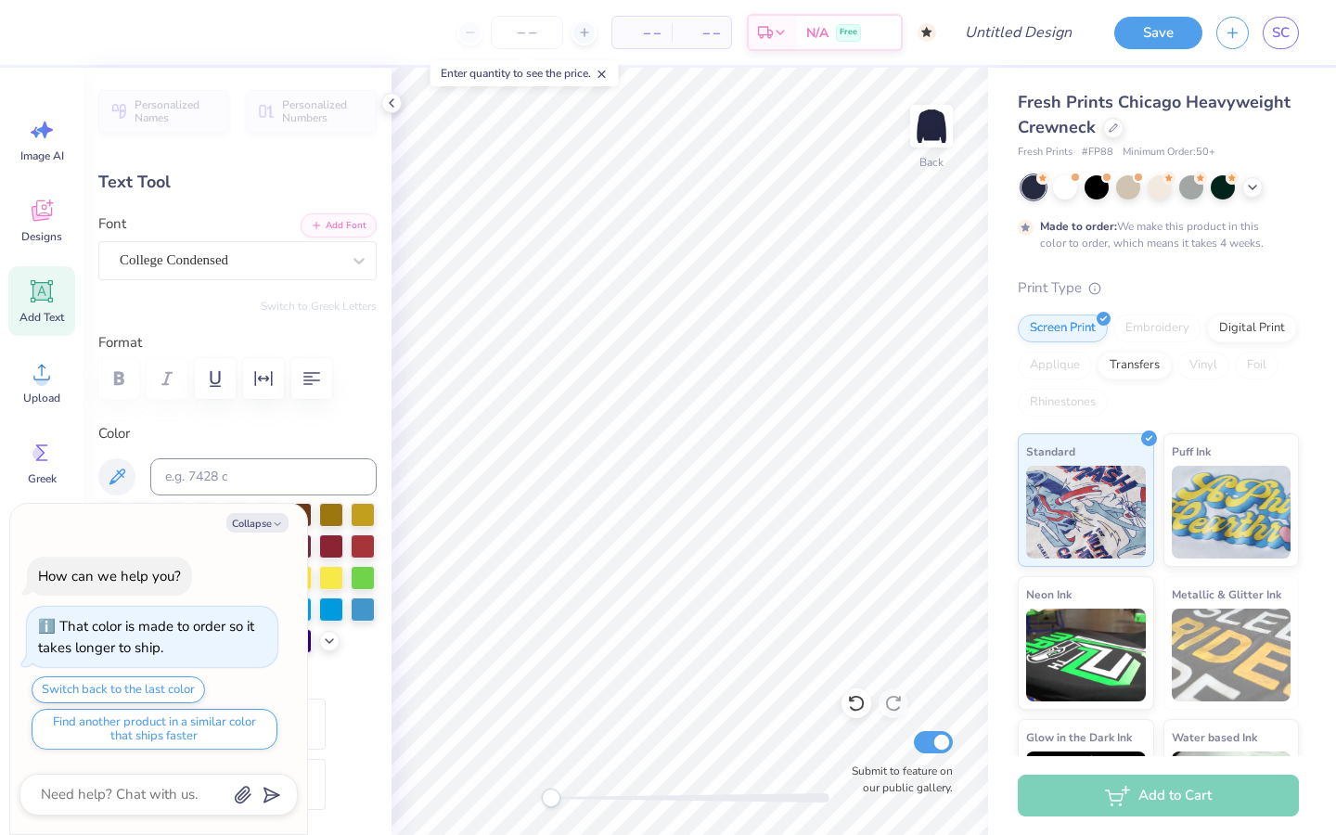
type textarea "Delta"
type textarea "x"
type textarea "Delta"
type textarea "x"
type textarea "Delta c"
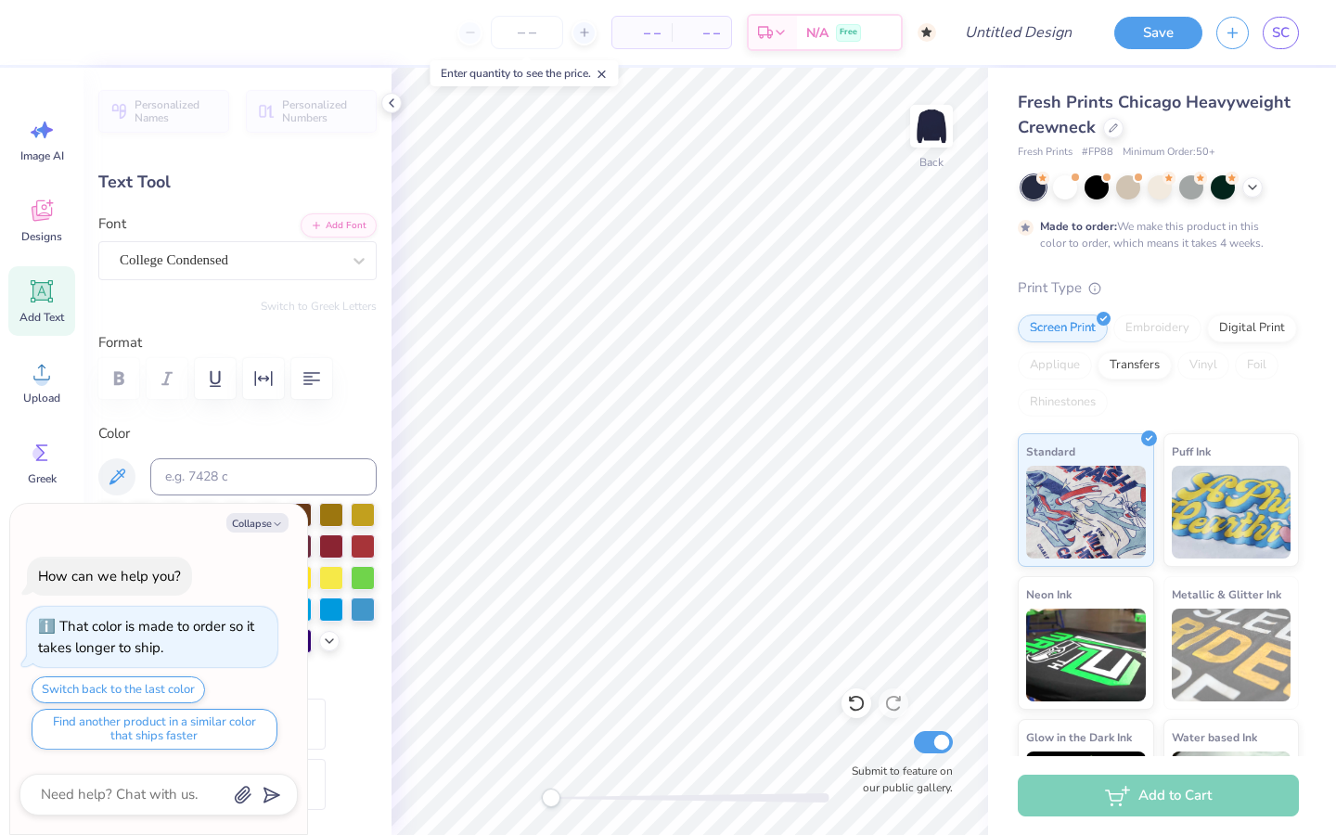
type textarea "x"
type textarea "Delta ch"
type textarea "x"
click at [258, 384] on icon "button" at bounding box center [263, 378] width 22 height 22
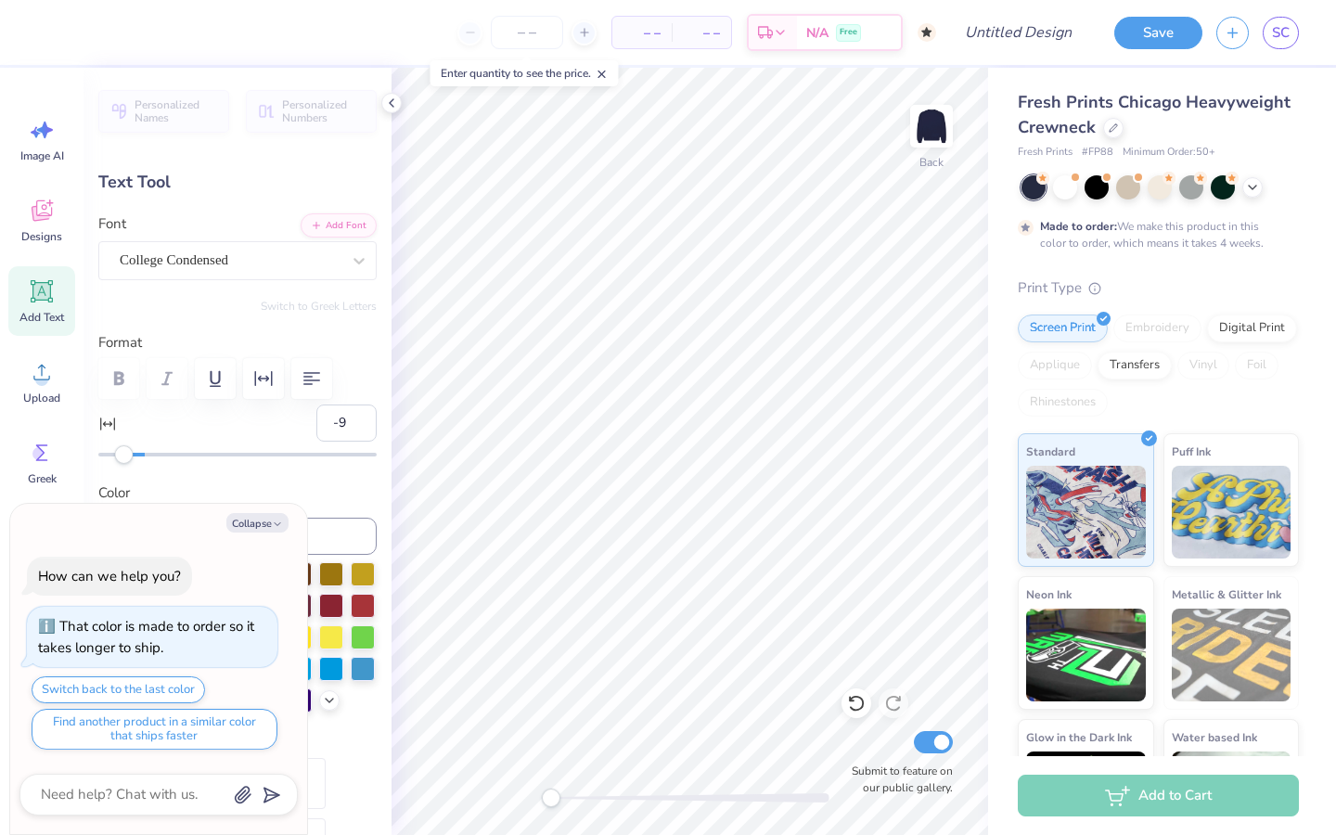
drag, startPoint x: 143, startPoint y: 448, endPoint x: 124, endPoint y: 446, distance: 18.6
click at [124, 446] on div "Accessibility label" at bounding box center [124, 454] width 19 height 19
drag, startPoint x: 126, startPoint y: 451, endPoint x: 137, endPoint y: 452, distance: 11.2
click at [137, 452] on div "Accessibility label" at bounding box center [138, 454] width 19 height 19
drag, startPoint x: 142, startPoint y: 449, endPoint x: 115, endPoint y: 446, distance: 27.0
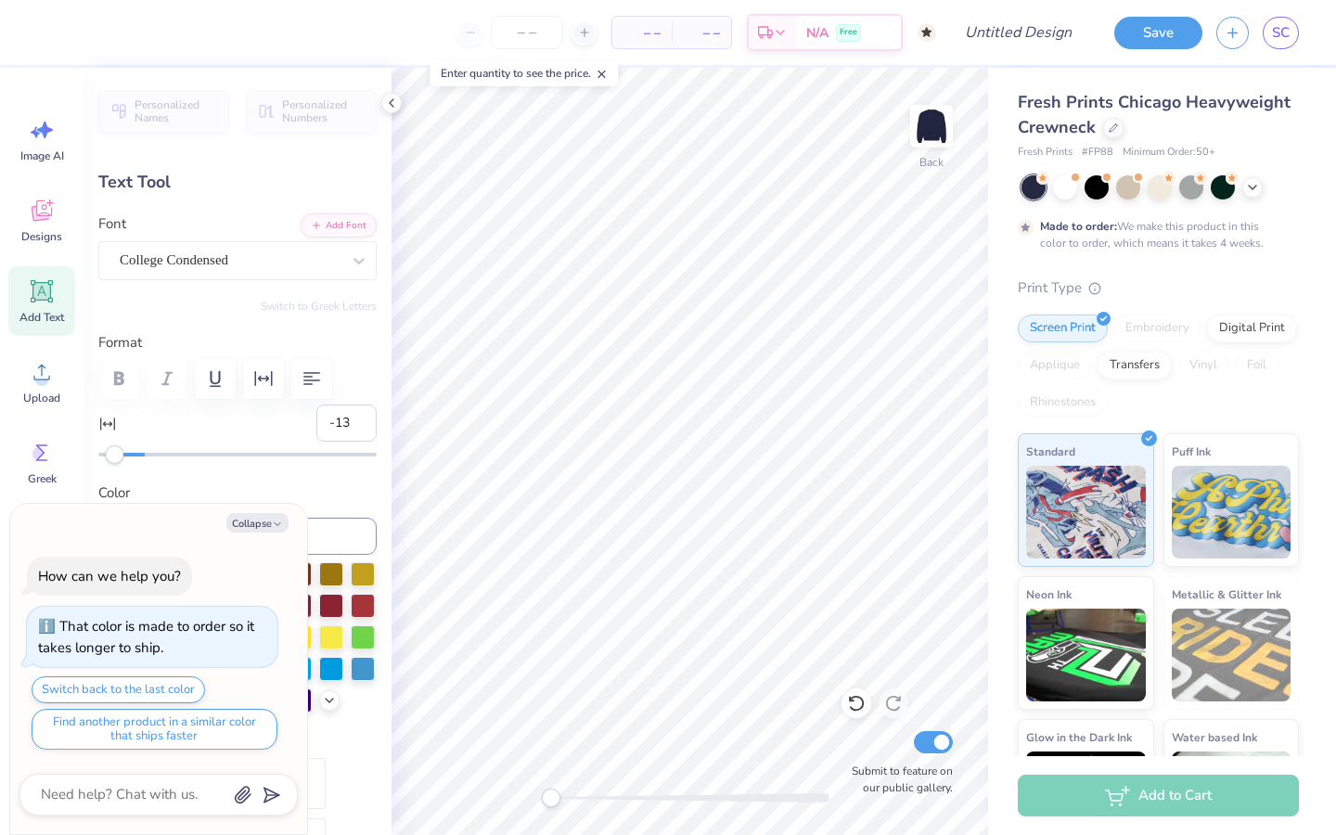
click at [115, 446] on div "Accessibility label" at bounding box center [115, 454] width 19 height 19
drag, startPoint x: 120, startPoint y: 456, endPoint x: 129, endPoint y: 458, distance: 9.5
click at [129, 458] on div "Accessibility label" at bounding box center [129, 454] width 19 height 19
drag, startPoint x: 129, startPoint y: 461, endPoint x: 138, endPoint y: 462, distance: 9.3
click at [138, 462] on div "Accessibility label" at bounding box center [138, 454] width 19 height 19
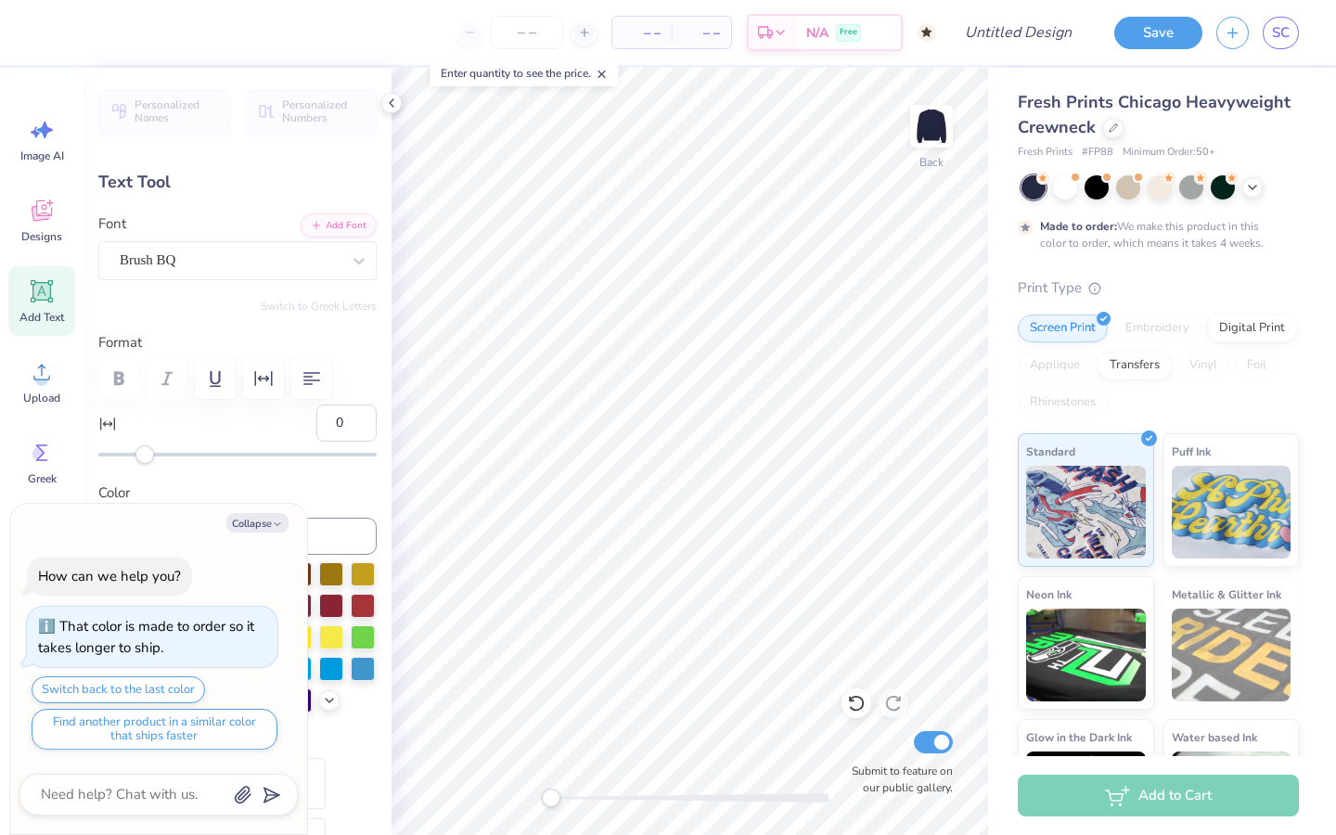
scroll to position [0, 0]
click at [274, 523] on icon "button" at bounding box center [277, 524] width 11 height 11
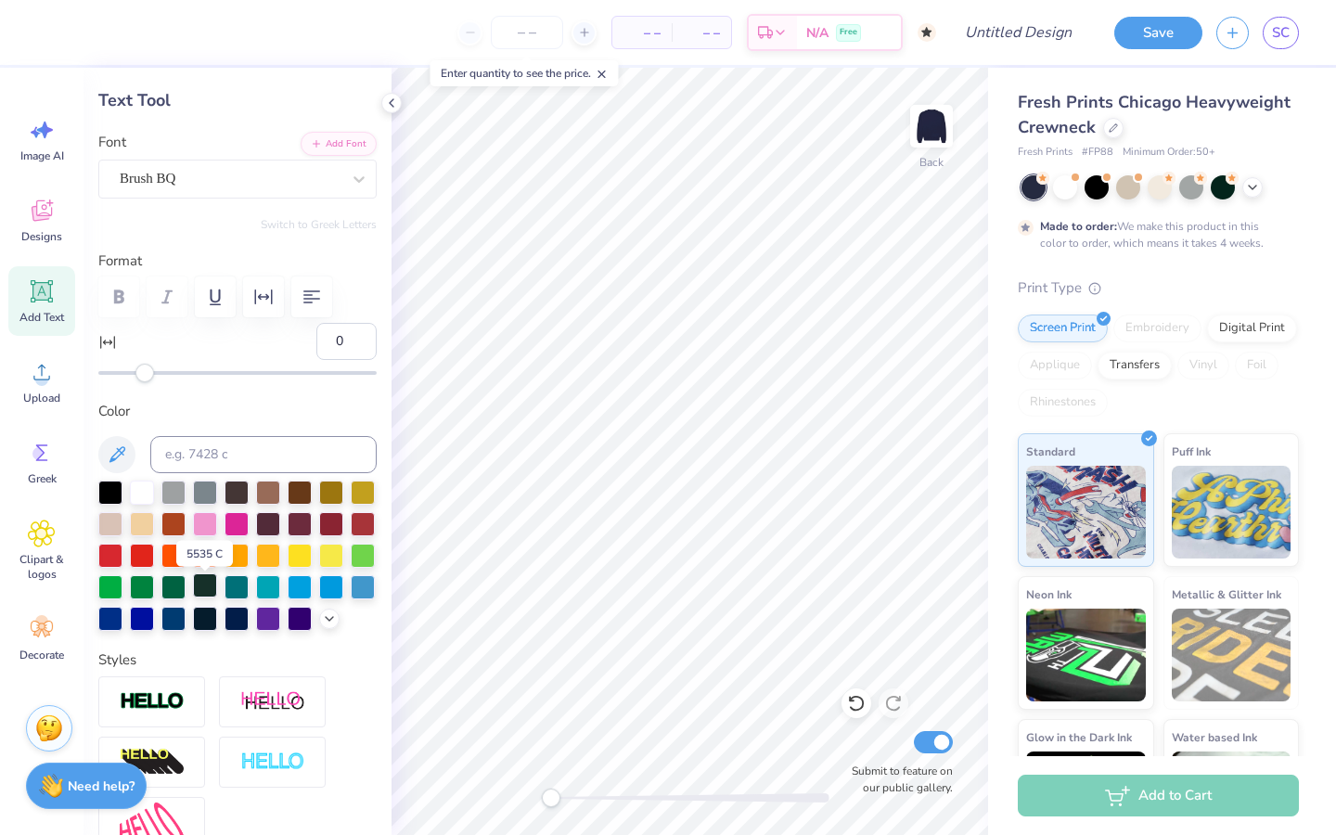
scroll to position [83, 0]
click at [175, 589] on div at bounding box center [173, 584] width 24 height 24
click at [147, 590] on div at bounding box center [142, 584] width 24 height 24
click at [142, 582] on div at bounding box center [142, 584] width 24 height 24
click at [166, 590] on div at bounding box center [173, 584] width 24 height 24
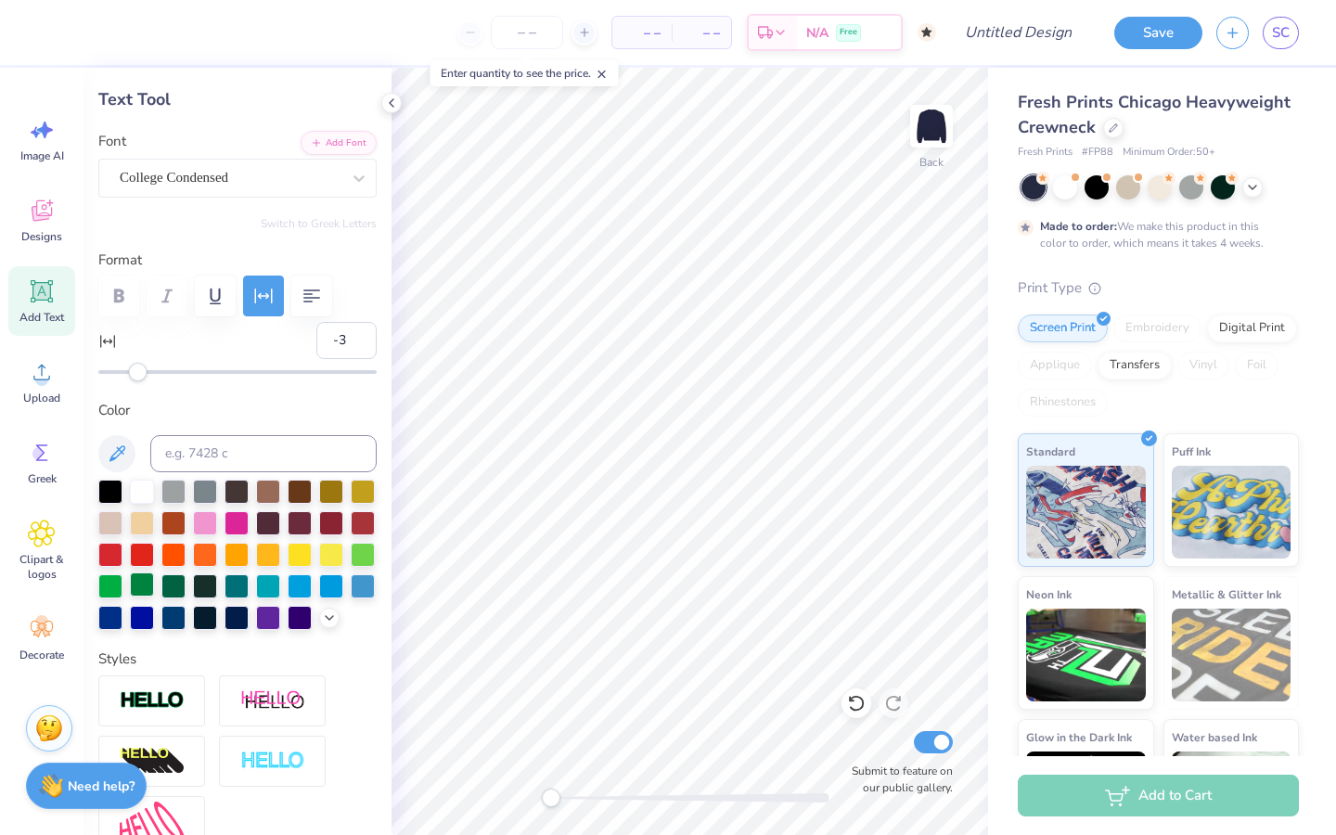
click at [141, 583] on div at bounding box center [142, 584] width 24 height 24
click at [167, 585] on div at bounding box center [173, 584] width 24 height 24
click at [145, 584] on div at bounding box center [142, 584] width 24 height 24
click at [149, 581] on div at bounding box center [142, 584] width 24 height 24
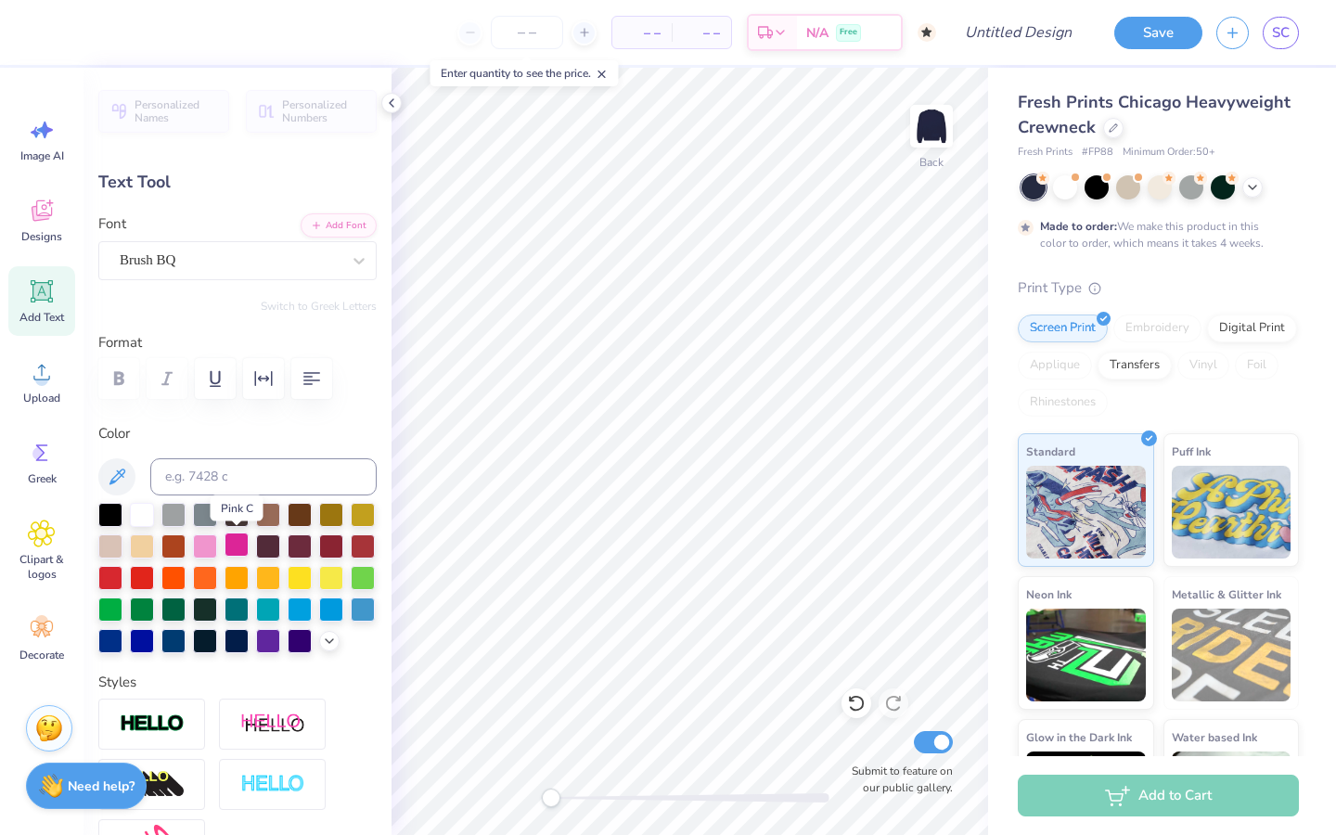
click at [240, 545] on div at bounding box center [236, 544] width 24 height 24
click at [230, 539] on div at bounding box center [236, 544] width 24 height 24
click at [236, 544] on div at bounding box center [236, 544] width 24 height 24
click at [203, 546] on div at bounding box center [205, 544] width 24 height 24
click at [853, 707] on icon at bounding box center [856, 703] width 19 height 19
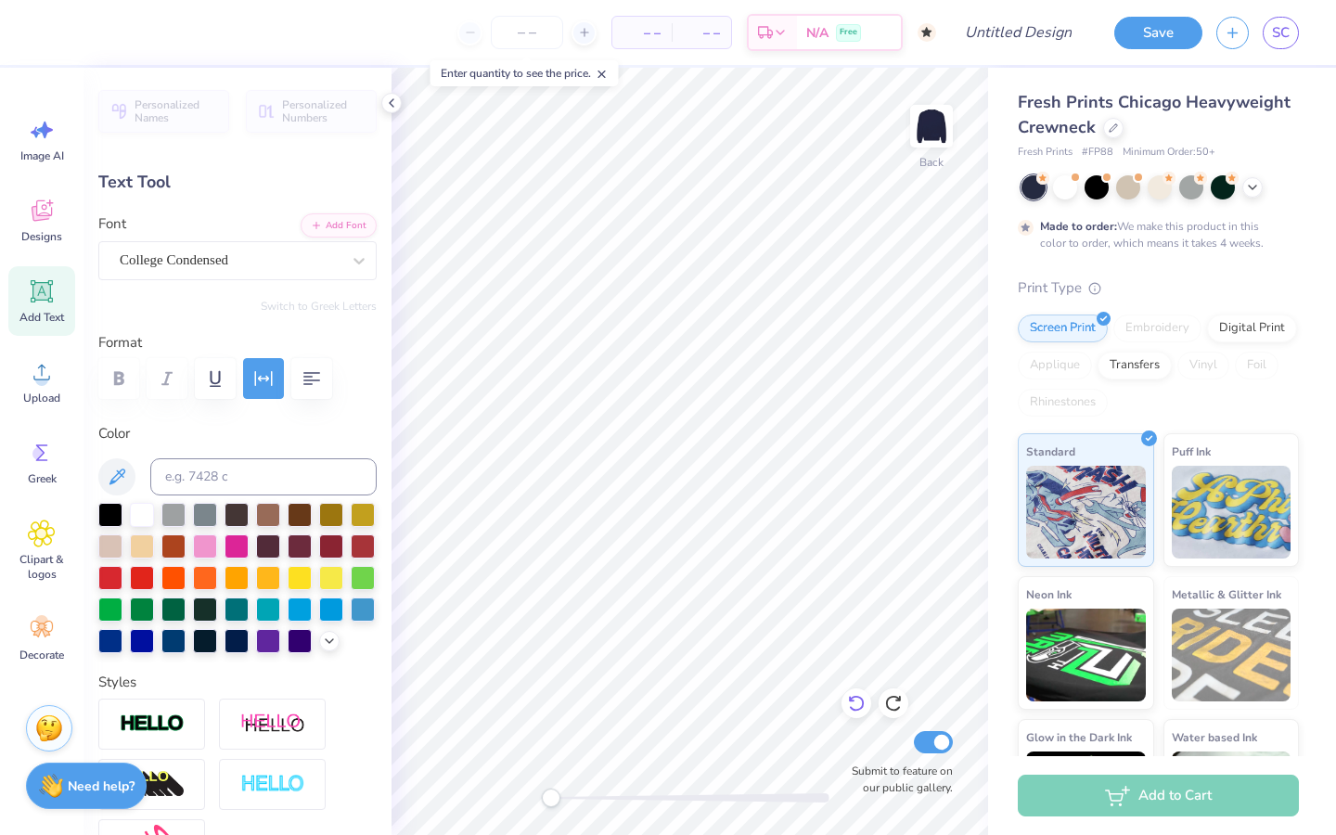
click at [847, 704] on icon at bounding box center [856, 703] width 19 height 19
click at [205, 545] on div at bounding box center [205, 544] width 24 height 24
click at [209, 539] on div at bounding box center [205, 544] width 24 height 24
click at [202, 546] on div at bounding box center [205, 544] width 24 height 24
click at [331, 632] on icon at bounding box center [329, 639] width 15 height 15
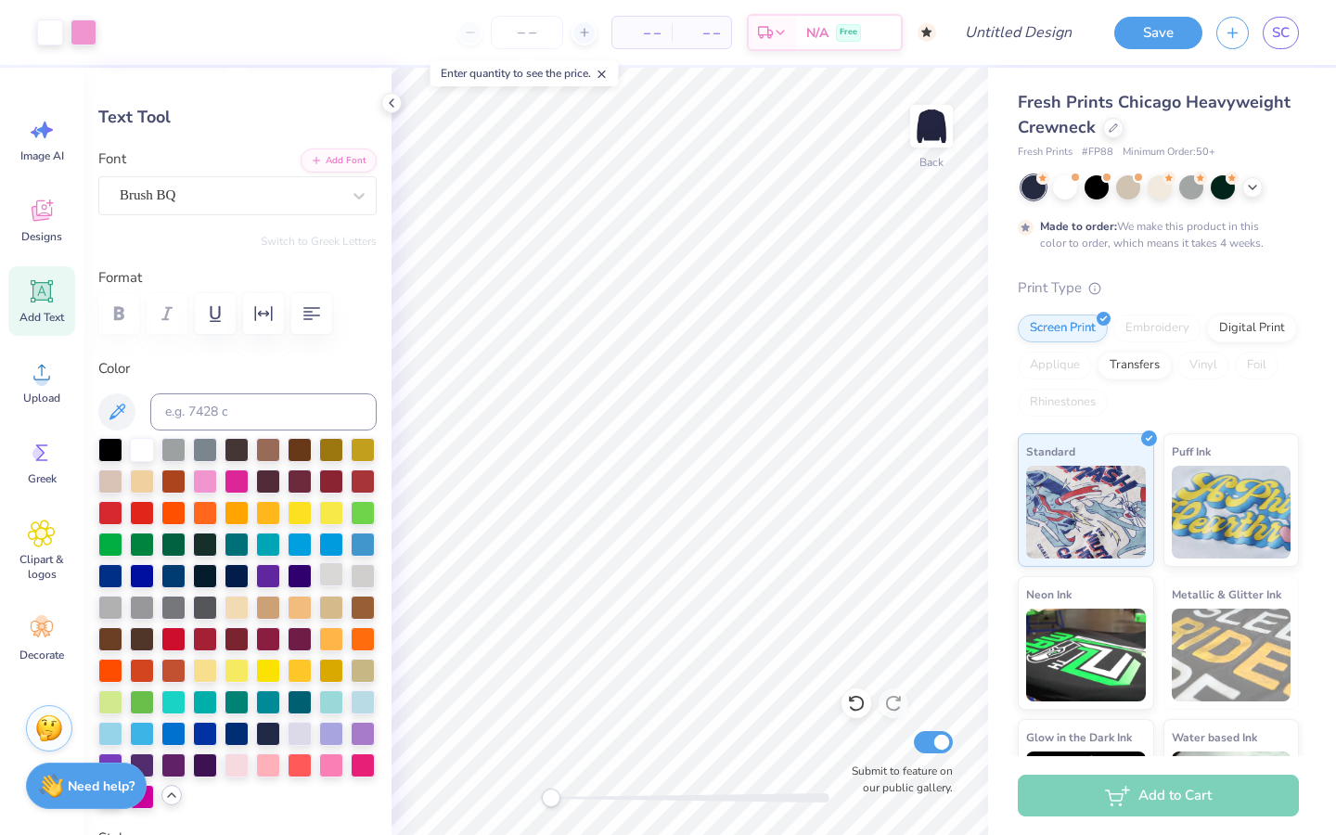
scroll to position [109, 0]
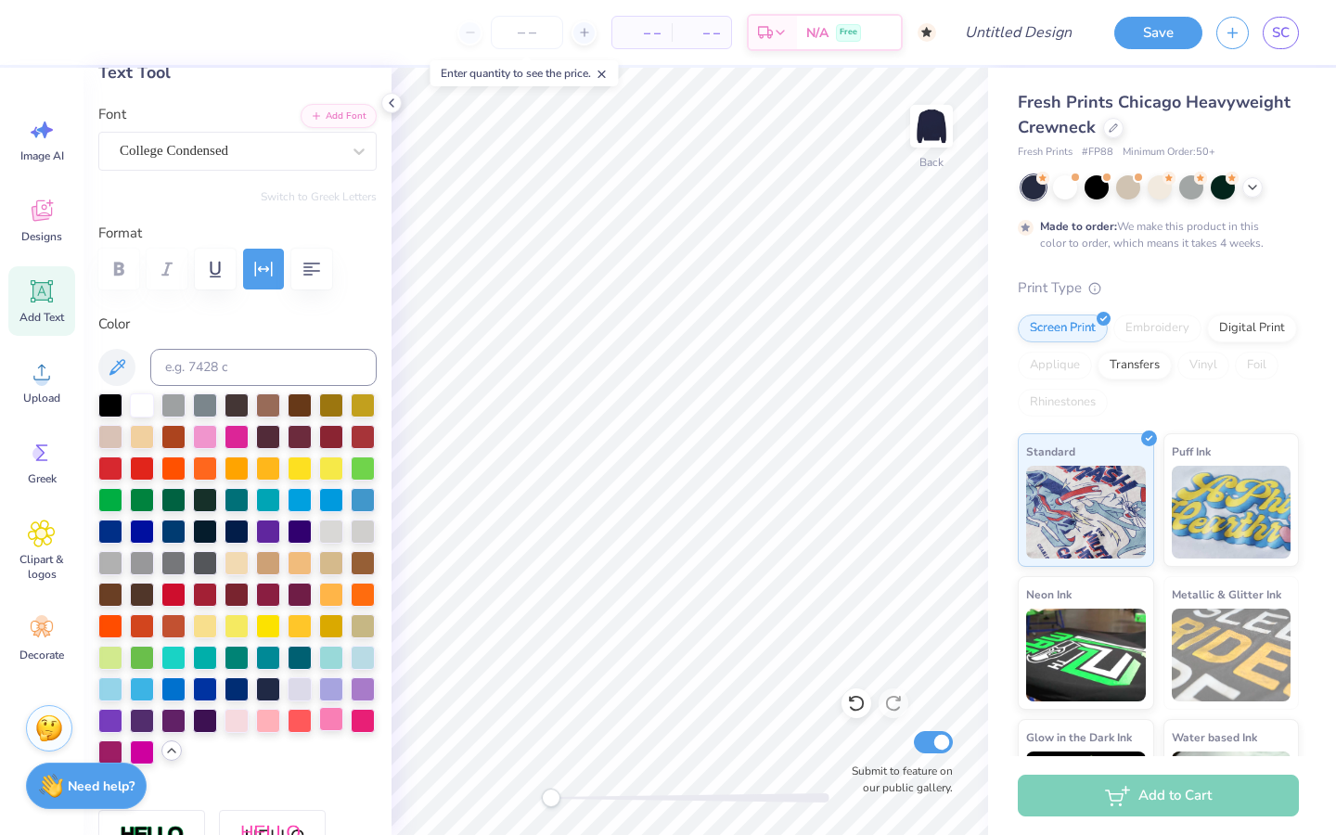
click at [328, 717] on div at bounding box center [331, 719] width 24 height 24
click at [329, 714] on div at bounding box center [331, 719] width 24 height 24
click at [329, 712] on div at bounding box center [331, 719] width 24 height 24
click at [361, 712] on div at bounding box center [363, 719] width 24 height 24
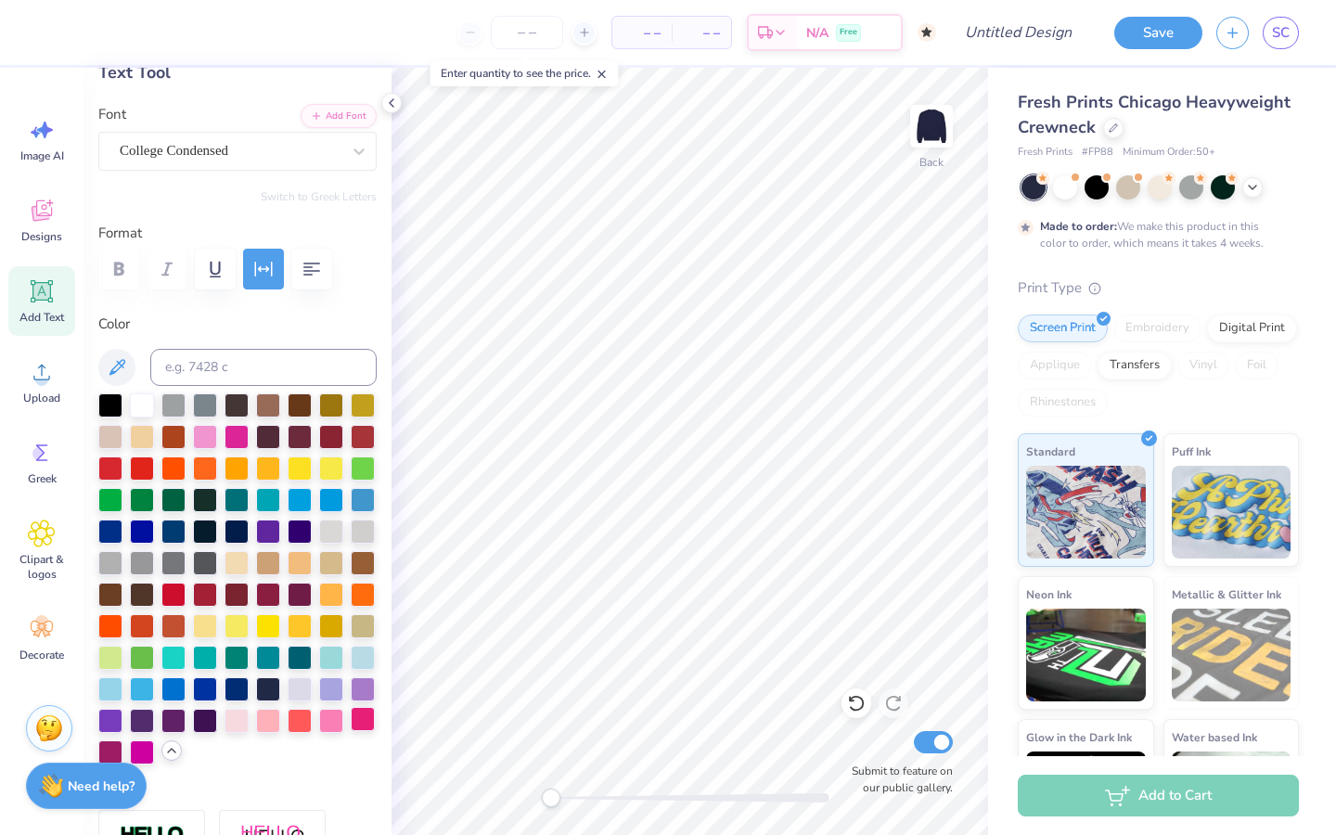
click at [372, 707] on div at bounding box center [363, 719] width 24 height 24
click at [369, 713] on div at bounding box center [363, 719] width 24 height 24
click at [364, 715] on div at bounding box center [363, 719] width 24 height 24
click at [324, 722] on div at bounding box center [331, 719] width 24 height 24
click at [323, 720] on div at bounding box center [331, 719] width 24 height 24
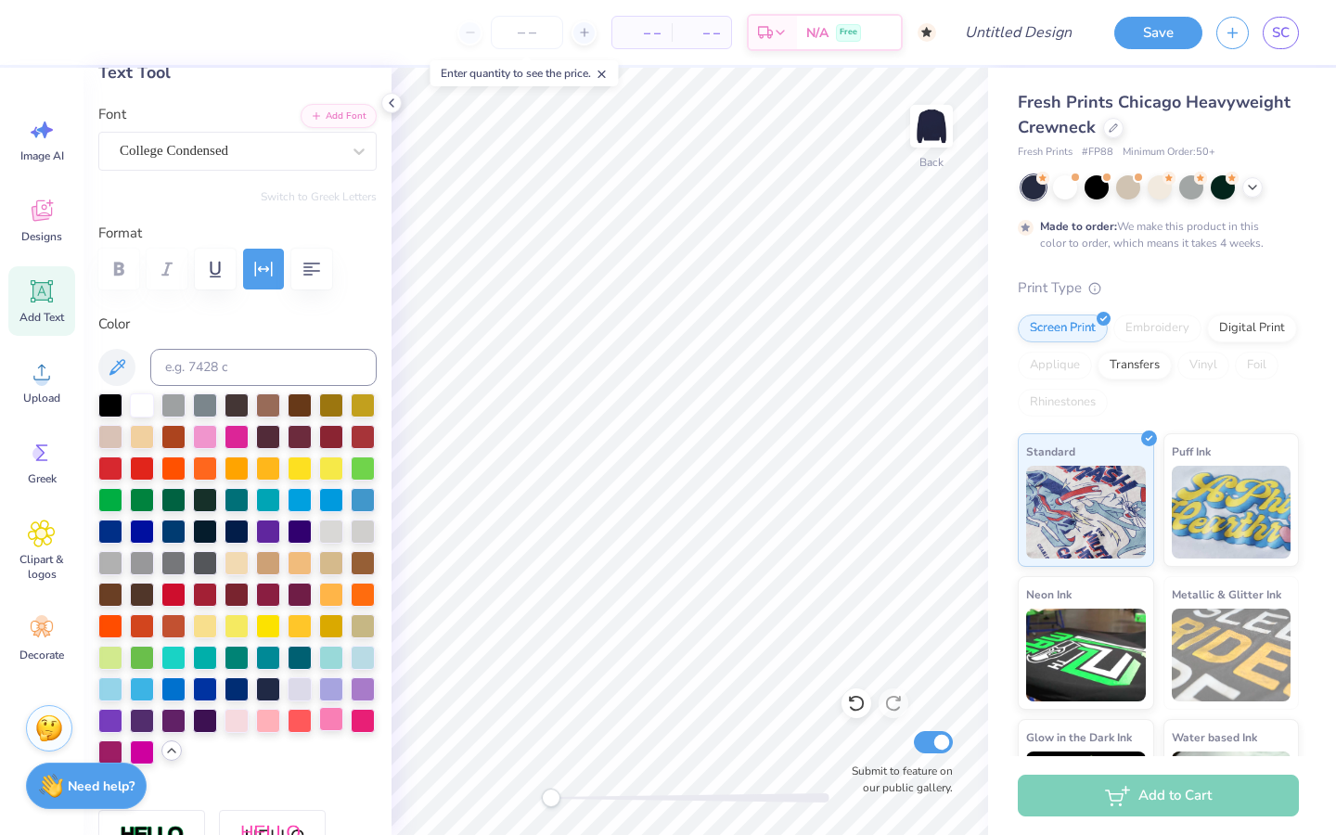
click at [323, 723] on div at bounding box center [331, 719] width 24 height 24
click at [1171, 32] on button "Save" at bounding box center [1158, 30] width 88 height 32
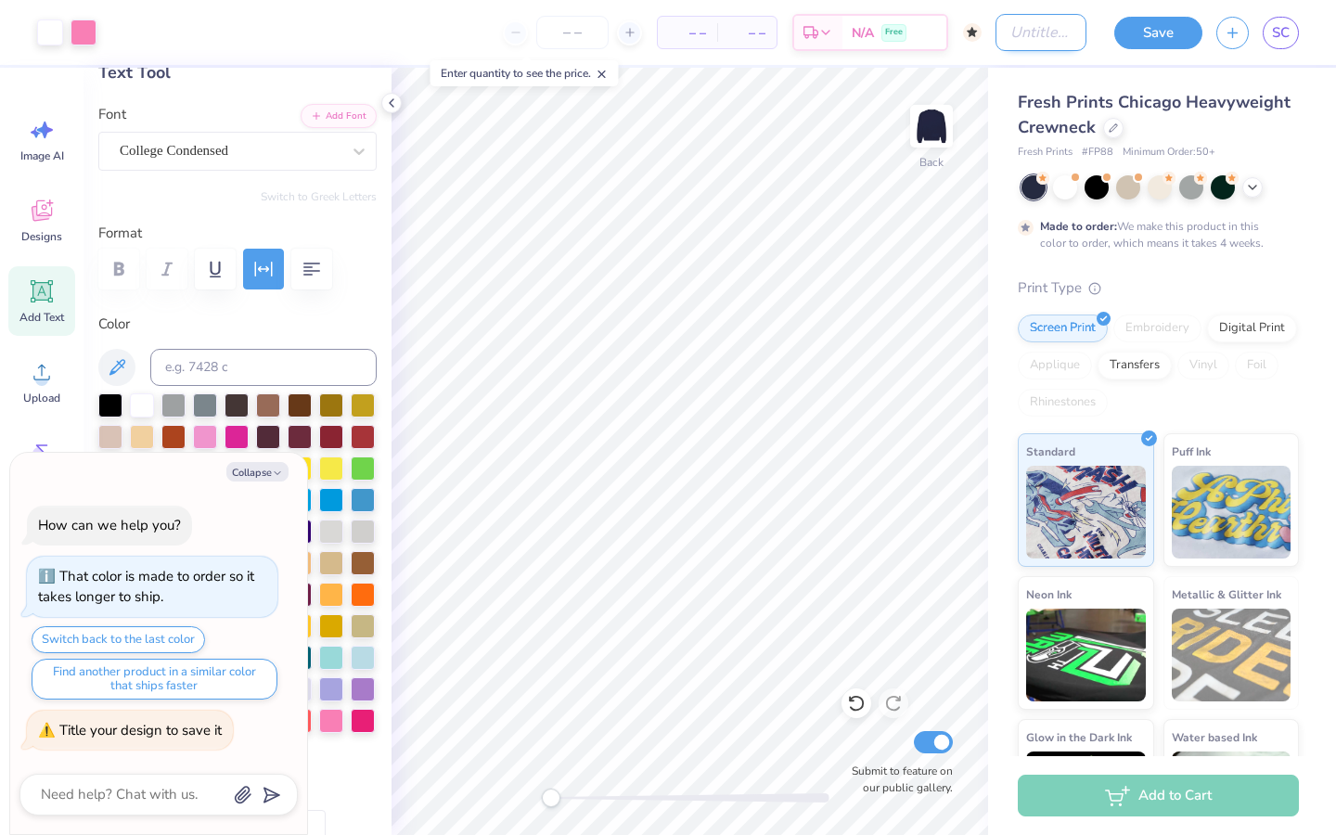
click at [1027, 36] on input "Design Title" at bounding box center [1040, 32] width 91 height 37
click at [1168, 39] on button "Save" at bounding box center [1158, 30] width 88 height 32
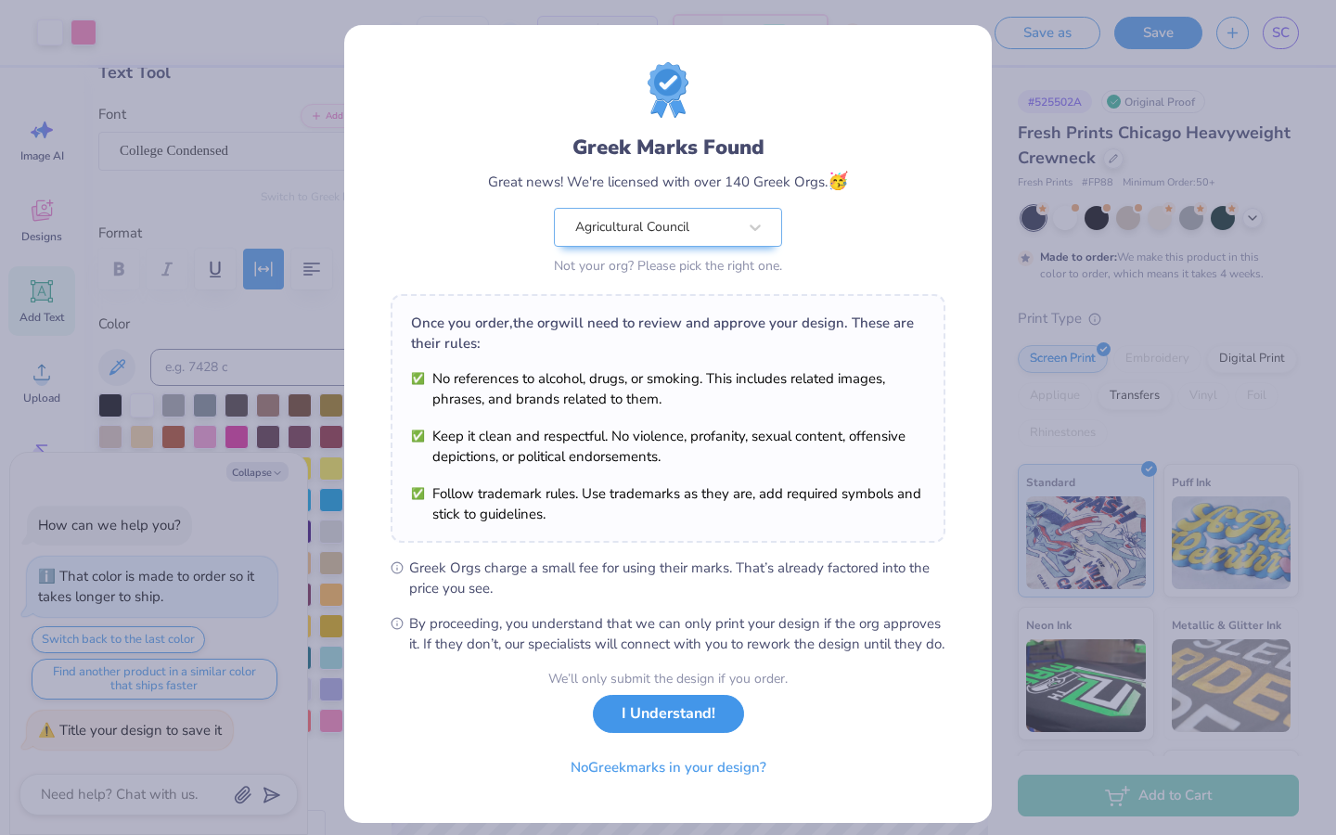
click at [706, 726] on button "I Understand!" at bounding box center [668, 714] width 151 height 38
